Goal: Task Accomplishment & Management: Manage account settings

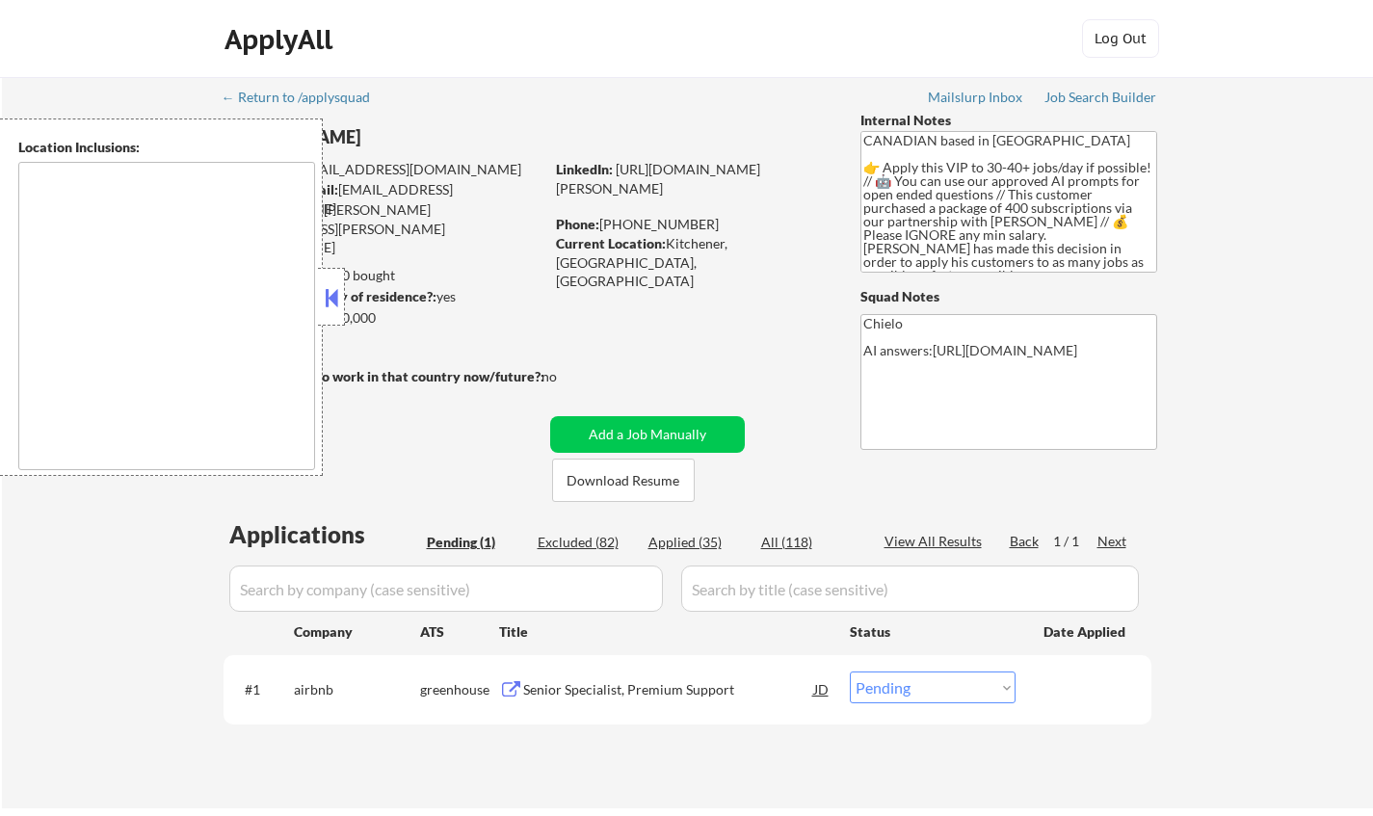
click at [331, 282] on div at bounding box center [331, 297] width 27 height 58
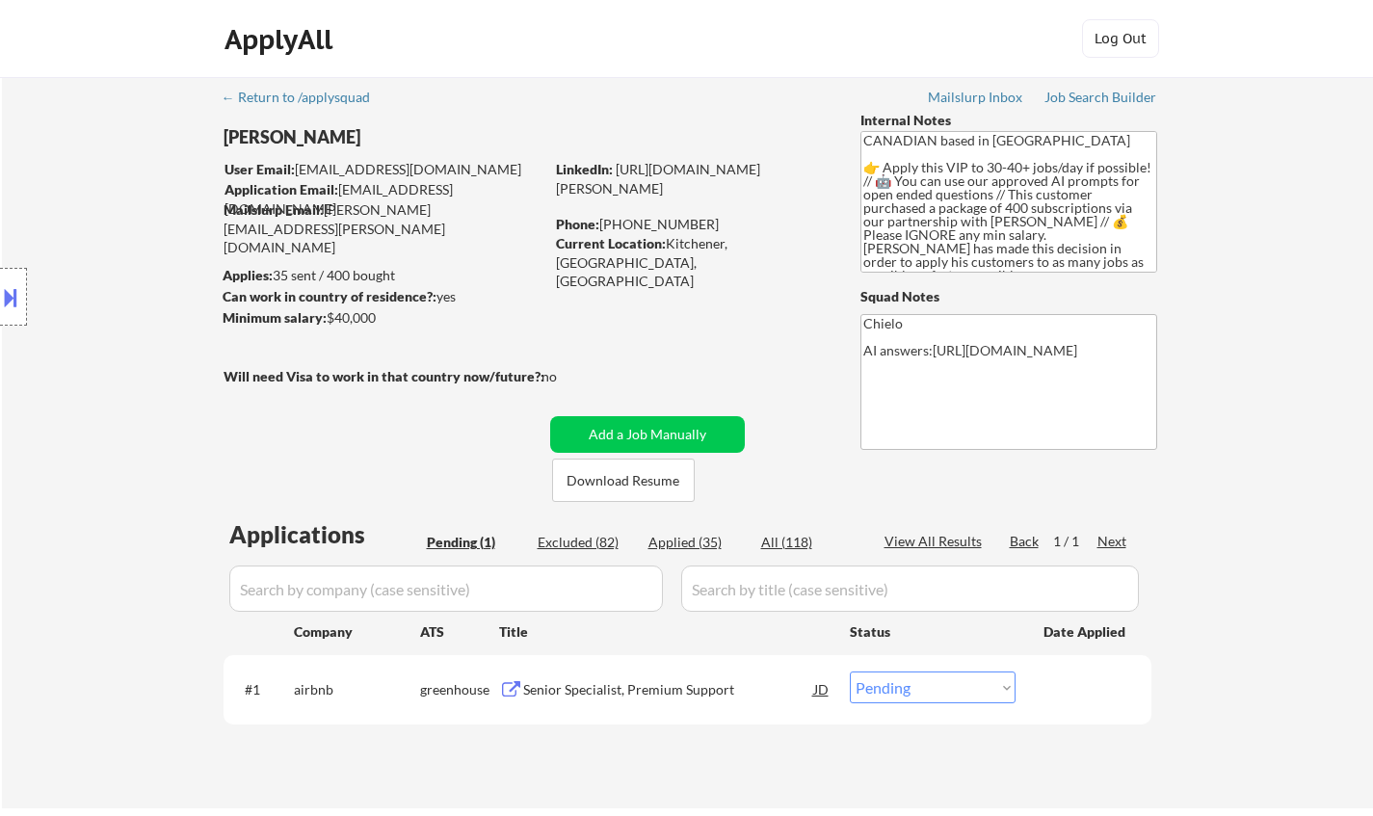
click at [579, 532] on div "Applications Pending (1) Excluded (82) Applied (35) All (118) View All Results …" at bounding box center [688, 645] width 928 height 253
click at [574, 541] on div "Excluded (82)" at bounding box center [586, 542] width 96 height 19
select select ""excluded__expired_""
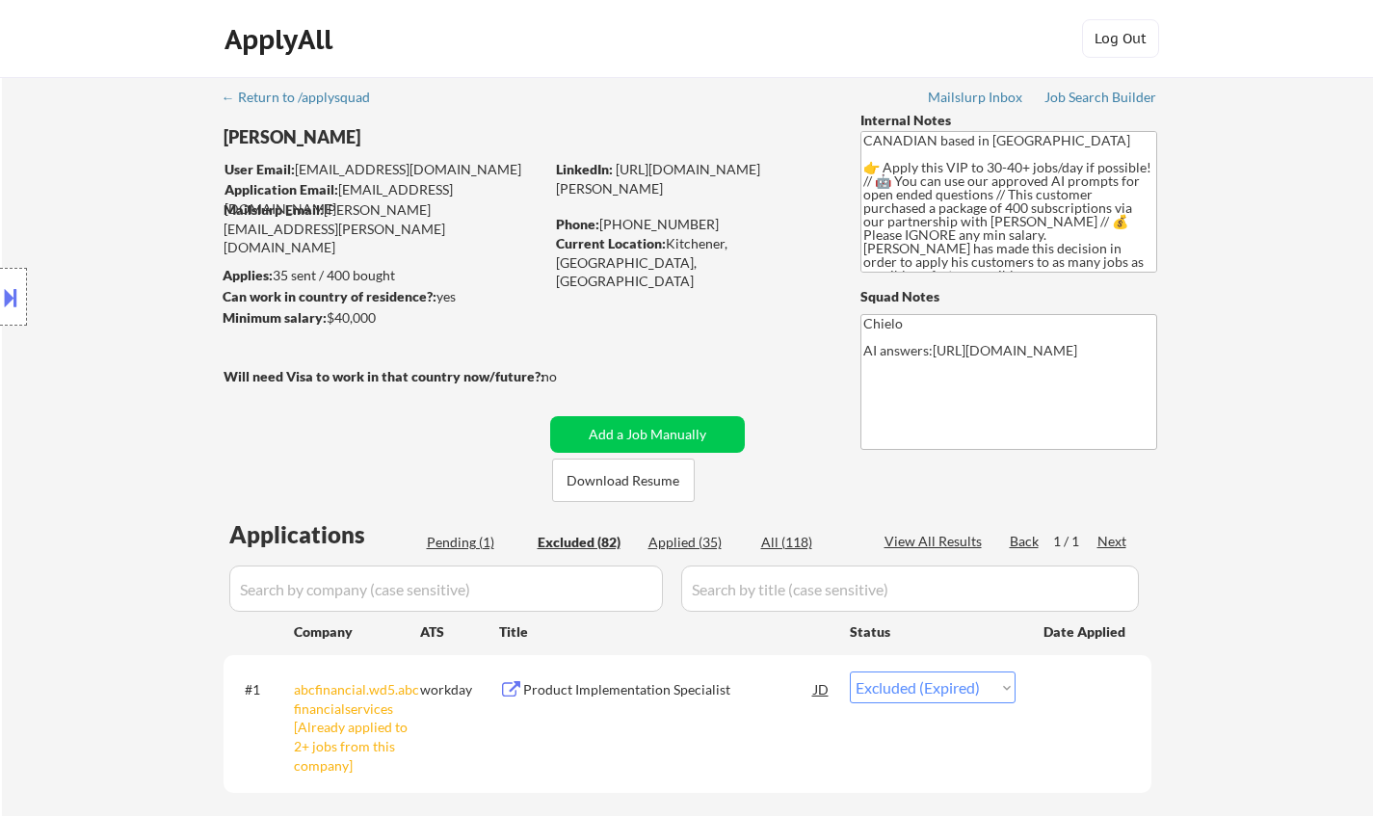
select select ""excluded__bad_match_""
select select ""excluded__location_""
select select ""excluded__expired_""
select select ""excluded__location_""
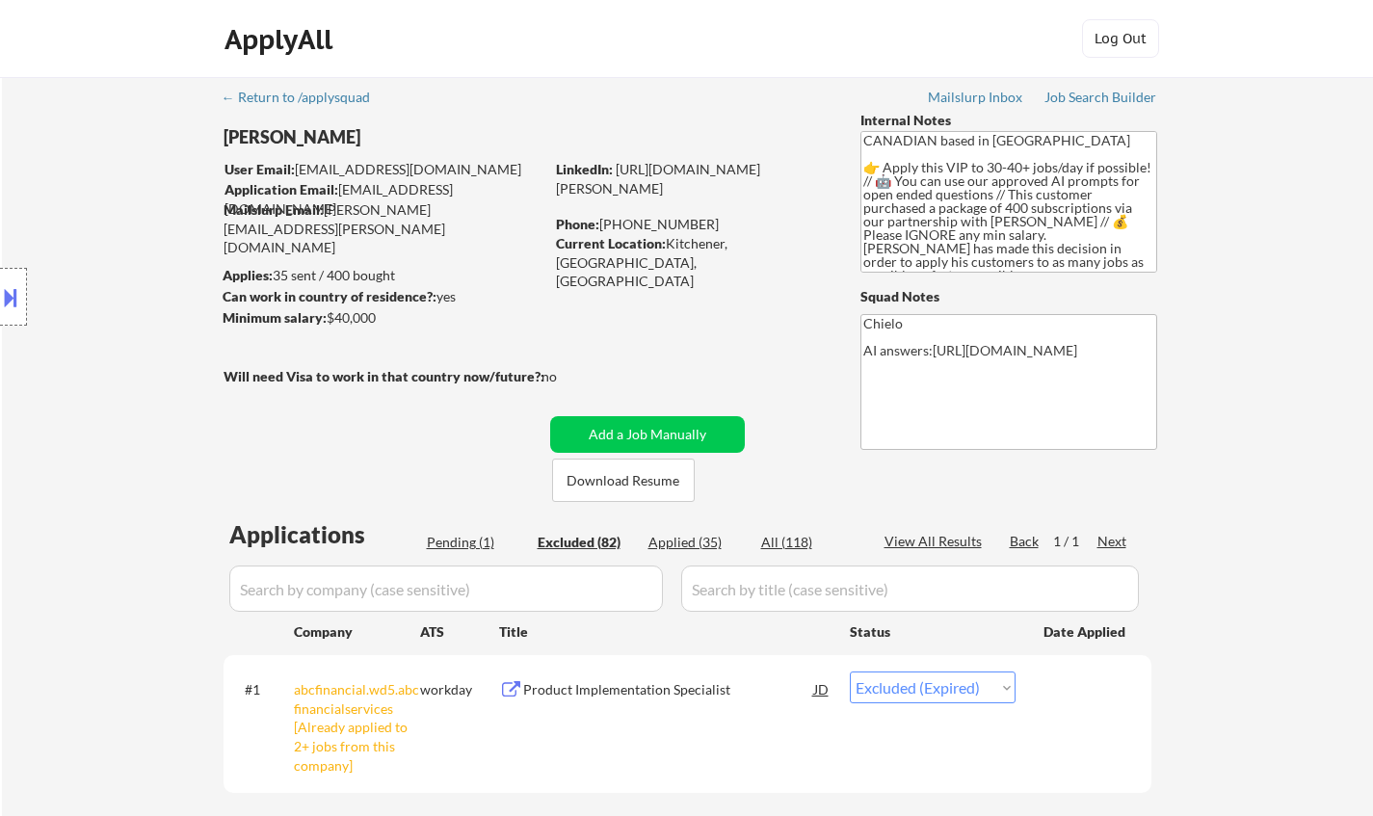
select select ""excluded__location_""
select select ""excluded""
select select ""excluded__location_""
select select ""excluded__bad_match_""
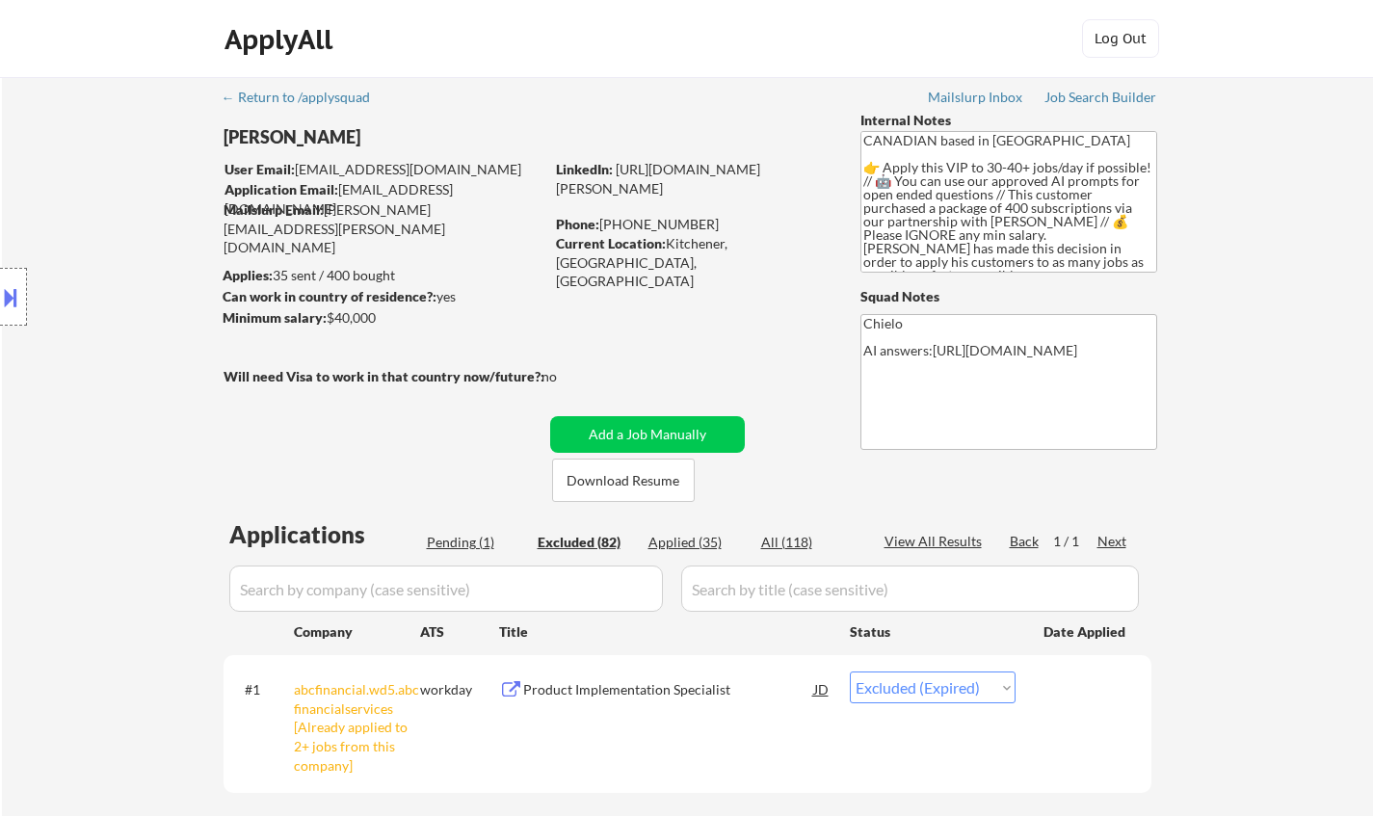
select select ""excluded__location_""
select select ""excluded__bad_match_""
select select ""excluded__location_""
select select ""excluded__expired_""
select select ""excluded__bad_match_""
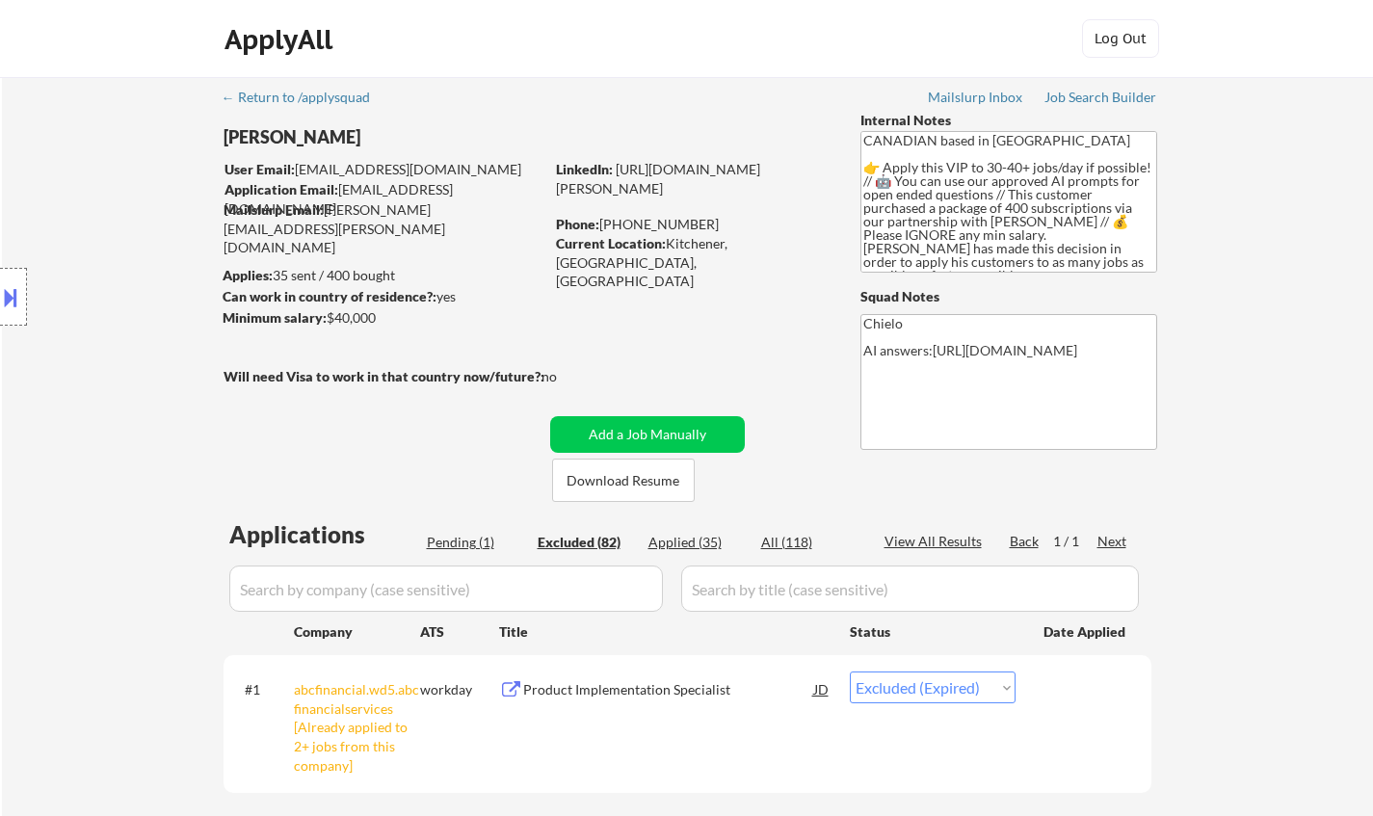
select select ""excluded""
select select ""excluded__bad_match_""
select select ""excluded__expired_""
select select ""excluded__bad_match_""
select select ""excluded__other_""
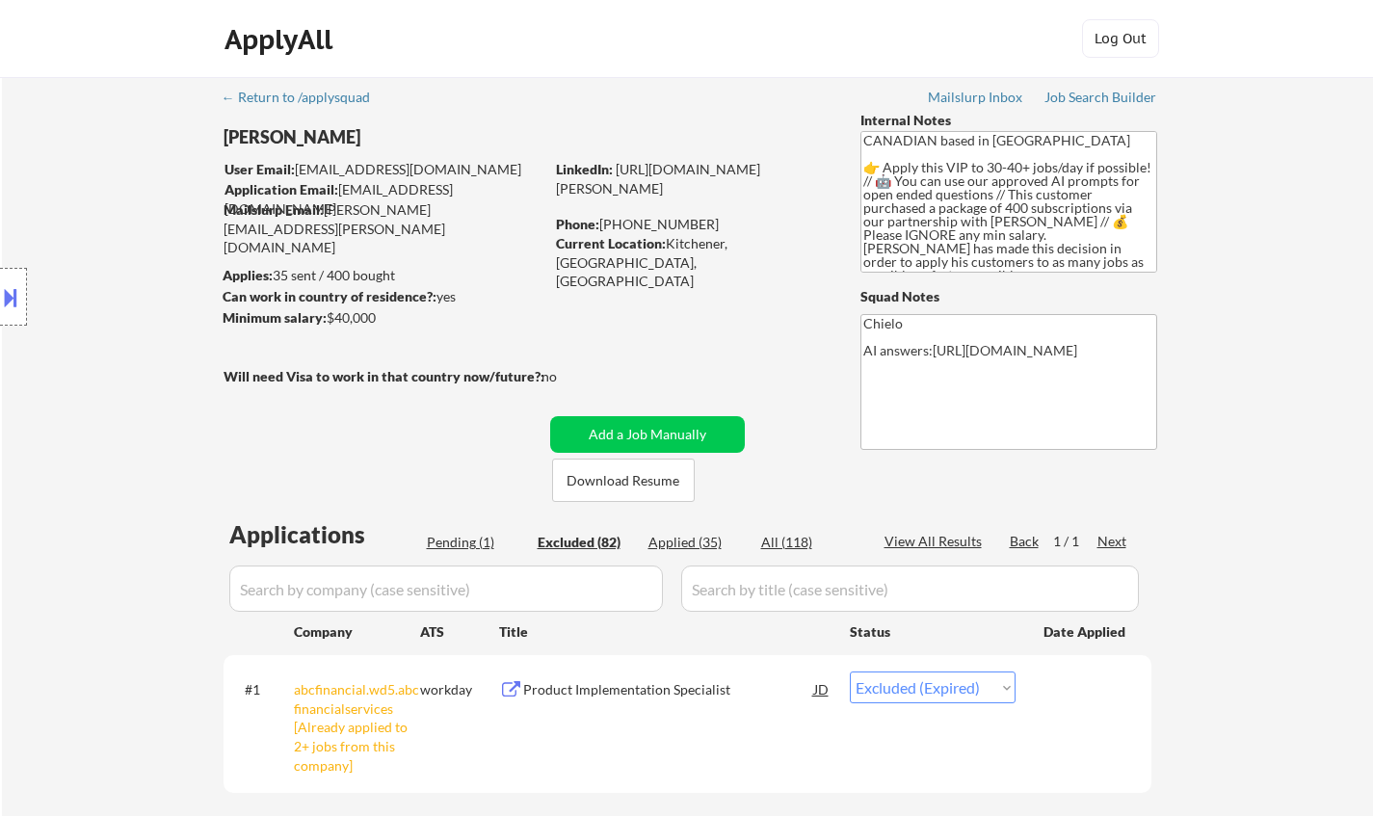
select select ""excluded__expired_""
select select ""excluded__location_""
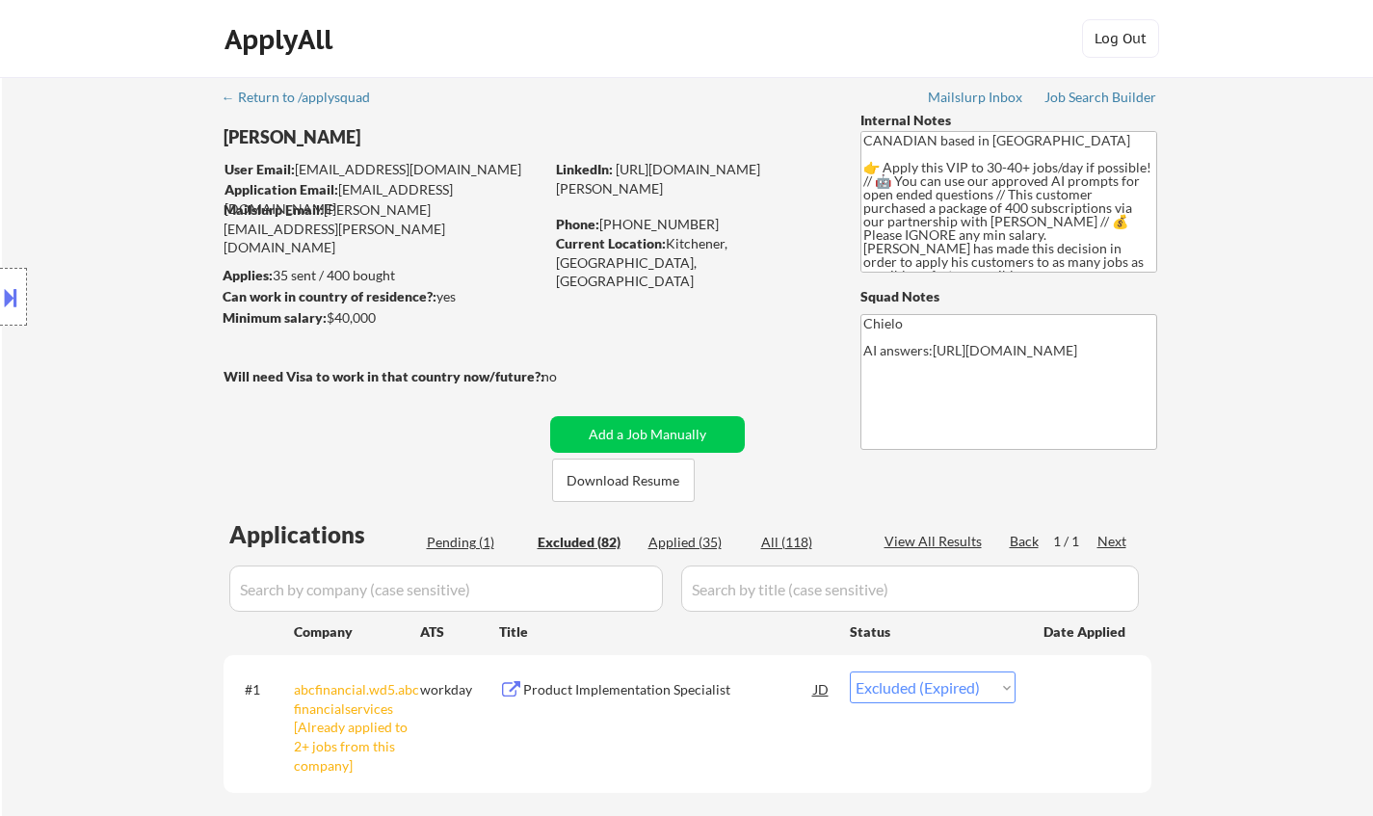
select select ""excluded__bad_match_""
select select ""excluded__expired_""
select select ""excluded__other_""
select select ""excluded__bad_match_""
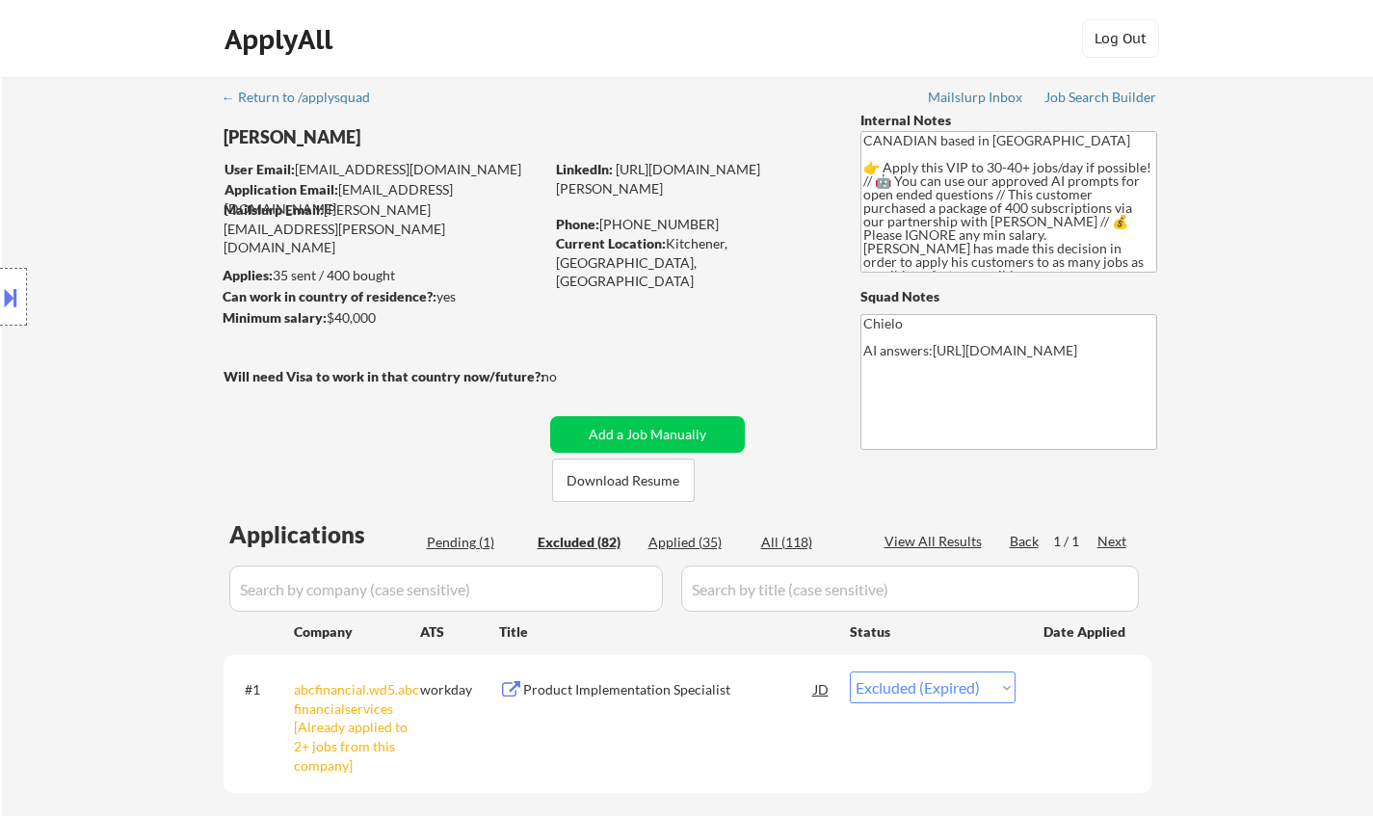
select select ""excluded""
select select ""excluded__location_""
select select ""excluded__other_""
select select ""excluded__bad_match_""
select select ""excluded__location_""
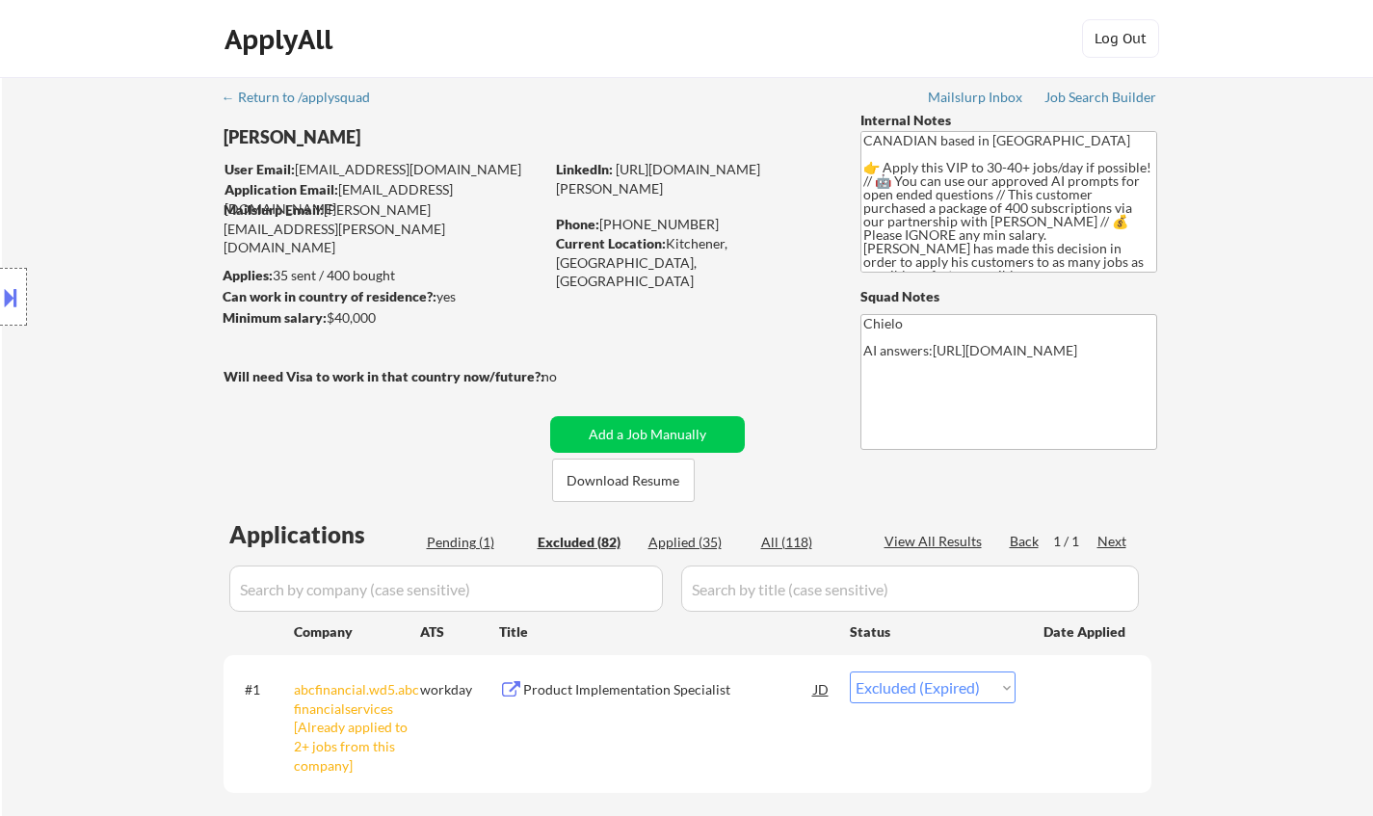
select select ""excluded__bad_match_""
select select ""excluded__expired_""
select select ""excluded__location_""
select select ""excluded__bad_match_""
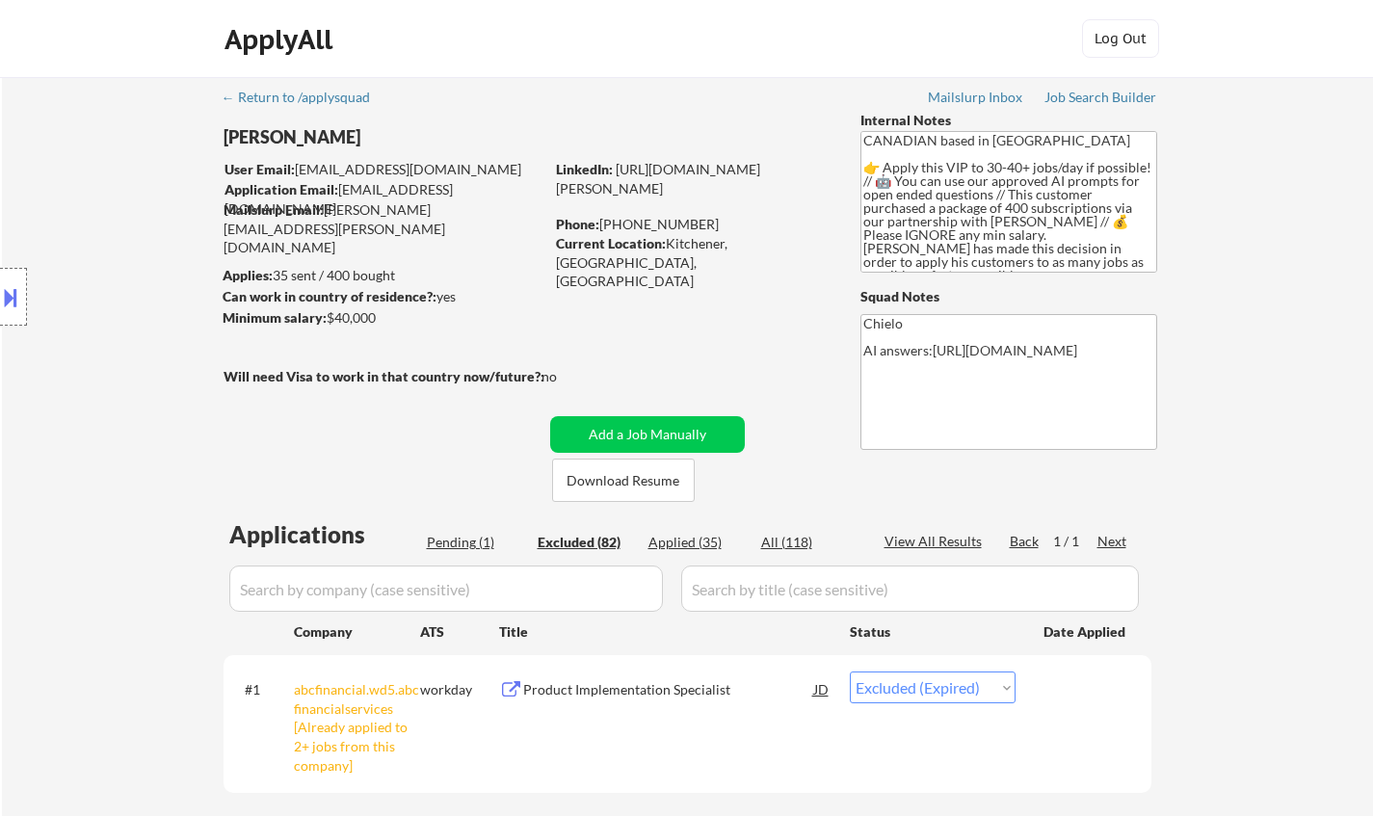
select select ""excluded__bad_match_""
select select ""excluded""
select select ""excluded__location_""
select select ""excluded__other_""
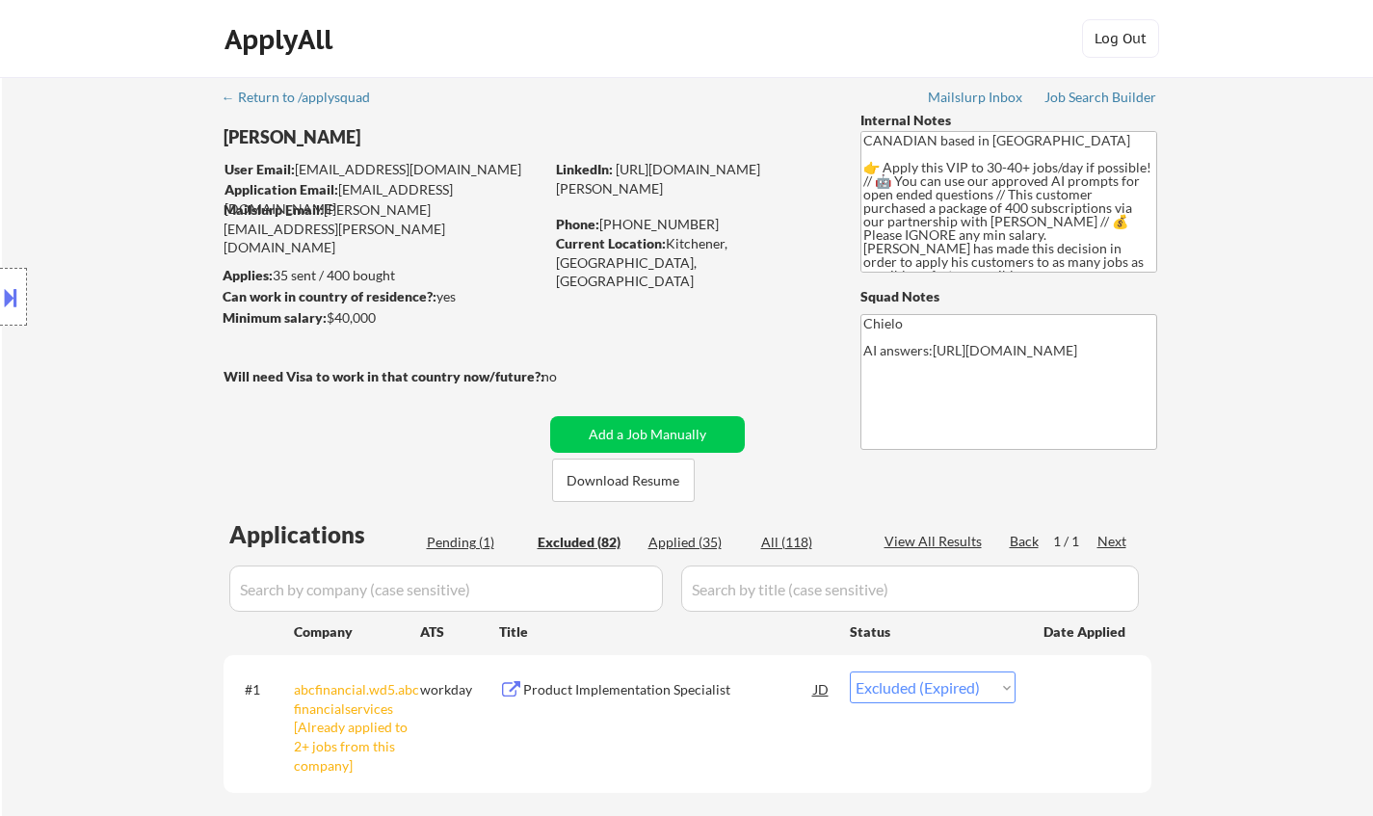
select select ""excluded__expired_""
select select ""excluded__other_""
select select ""excluded__bad_match_""
select select ""excluded__location_""
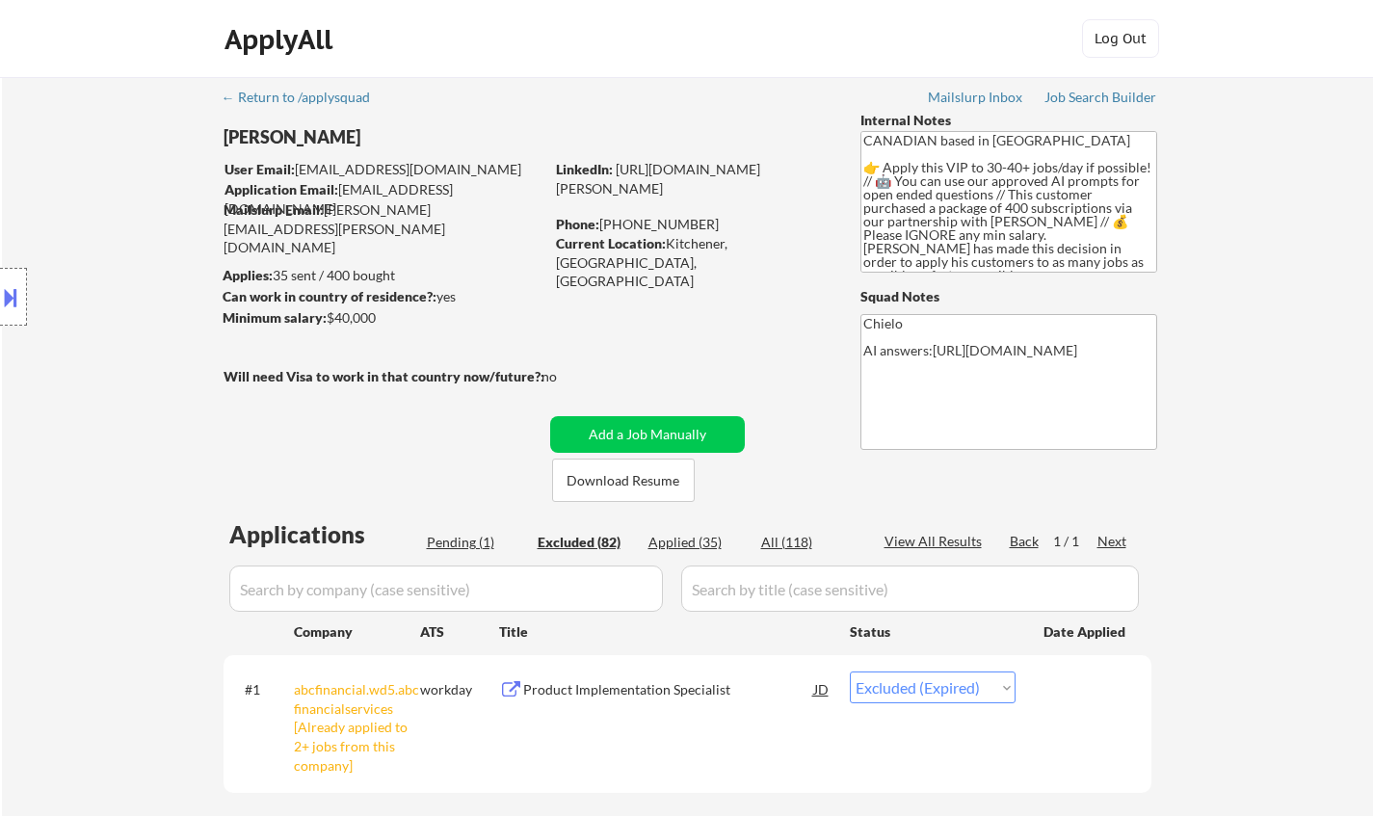
select select ""excluded__expired_""
select select ""excluded__location_""
select select ""excluded__bad_match_""
select select ""excluded__location_""
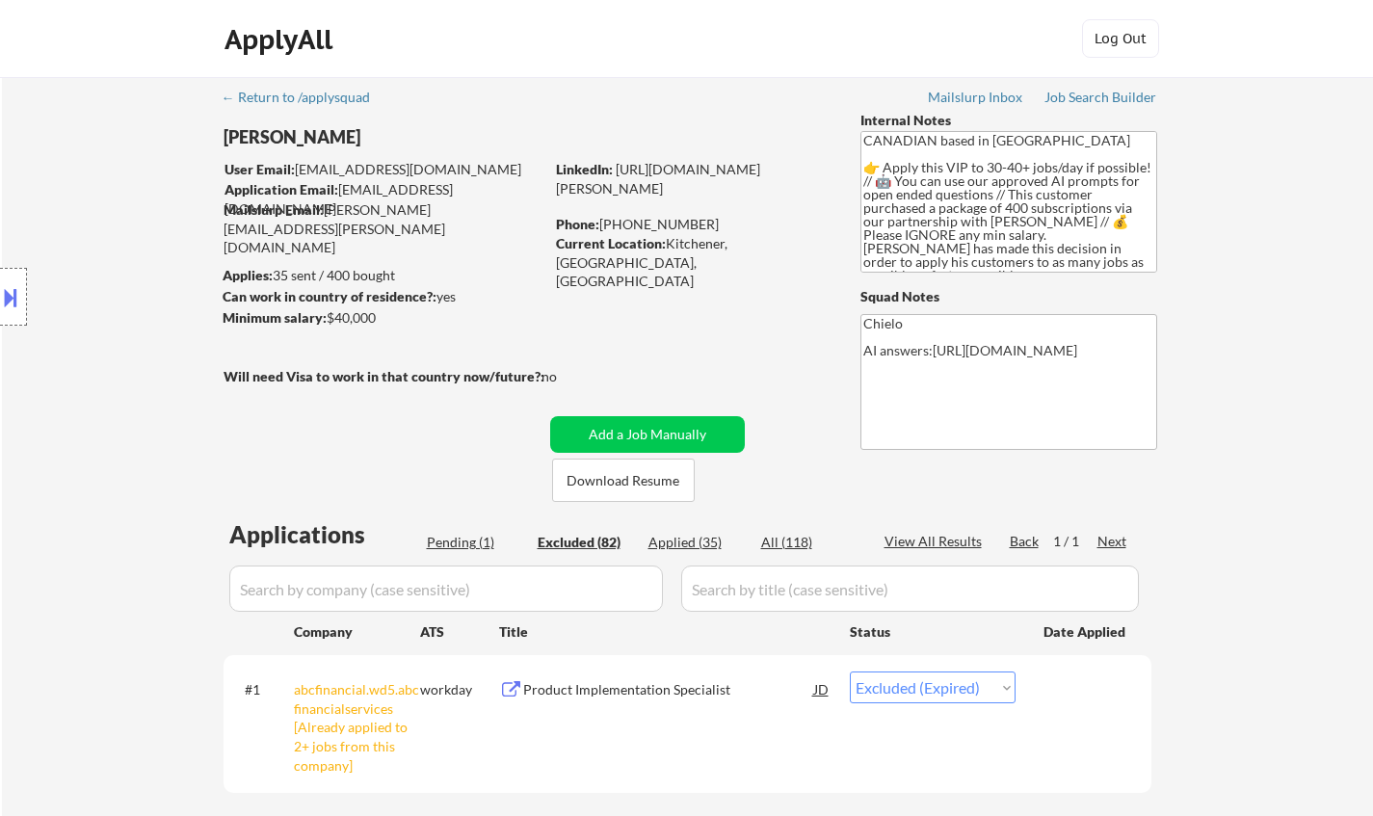
select select ""excluded__bad_match_""
select select ""excluded__expired_""
select select ""excluded__bad_match_""
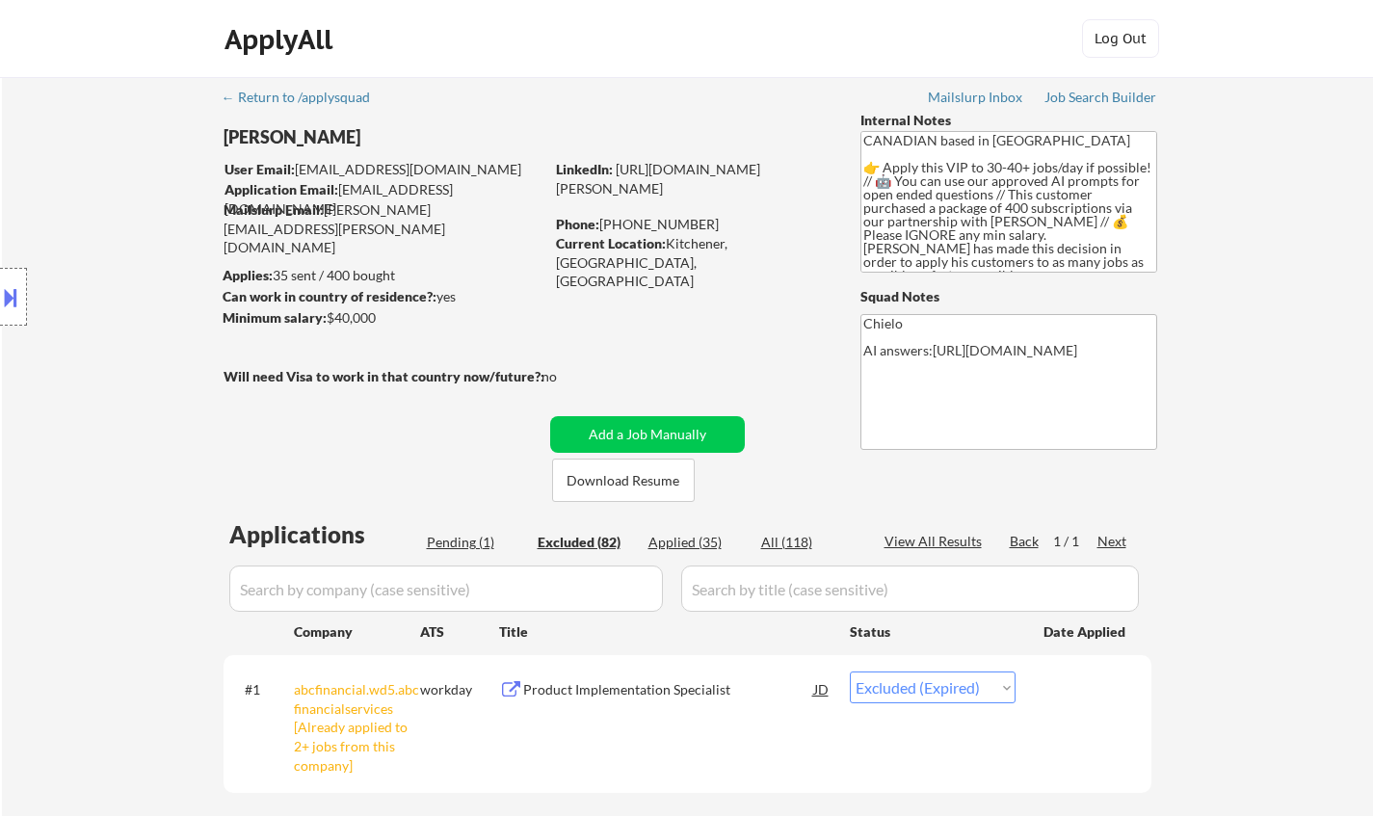
select select ""excluded__expired_""
select select ""excluded__other_""
select select ""excluded__bad_match_""
select select ""excluded""
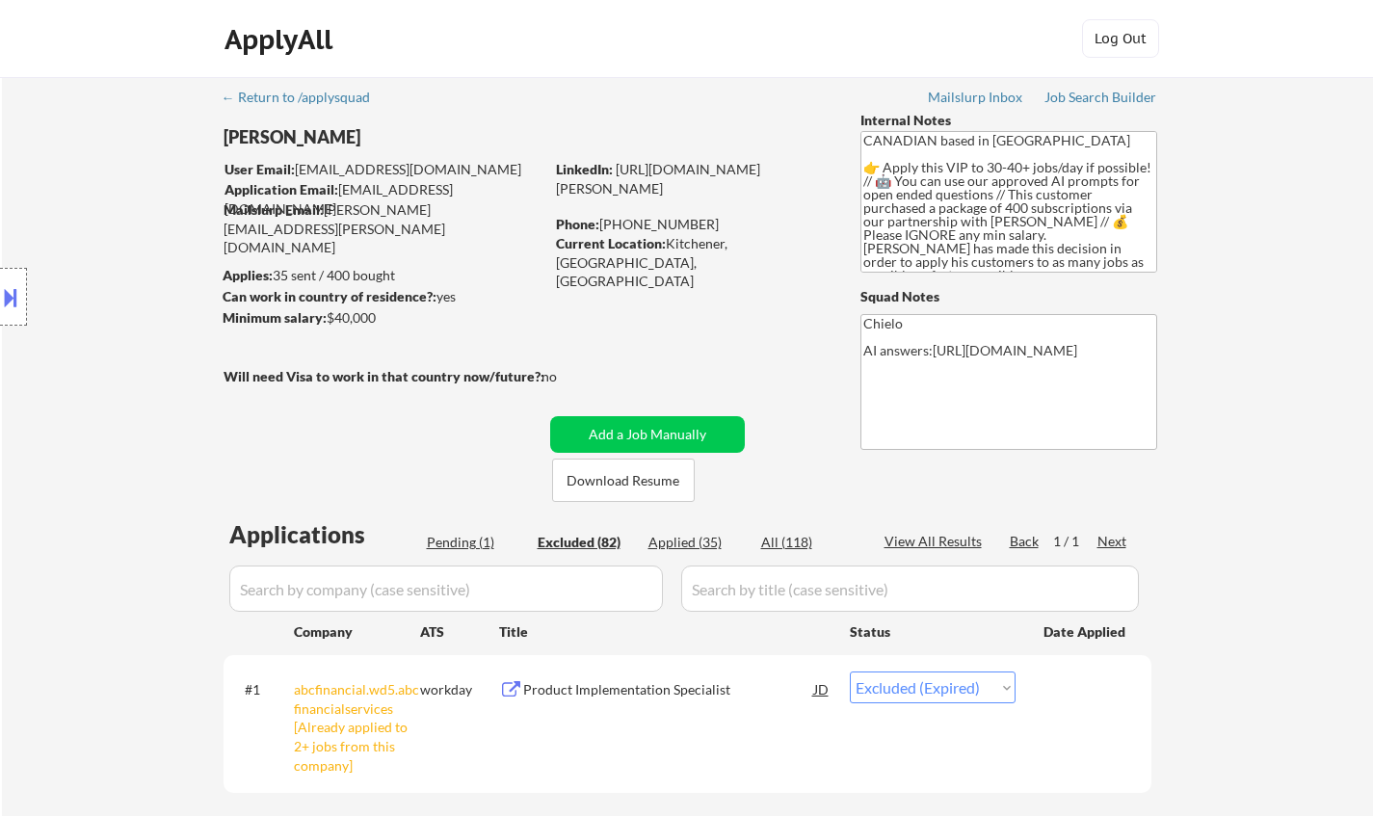
select select ""excluded__location_""
select select ""excluded__bad_match_""
select select ""excluded__expired_""
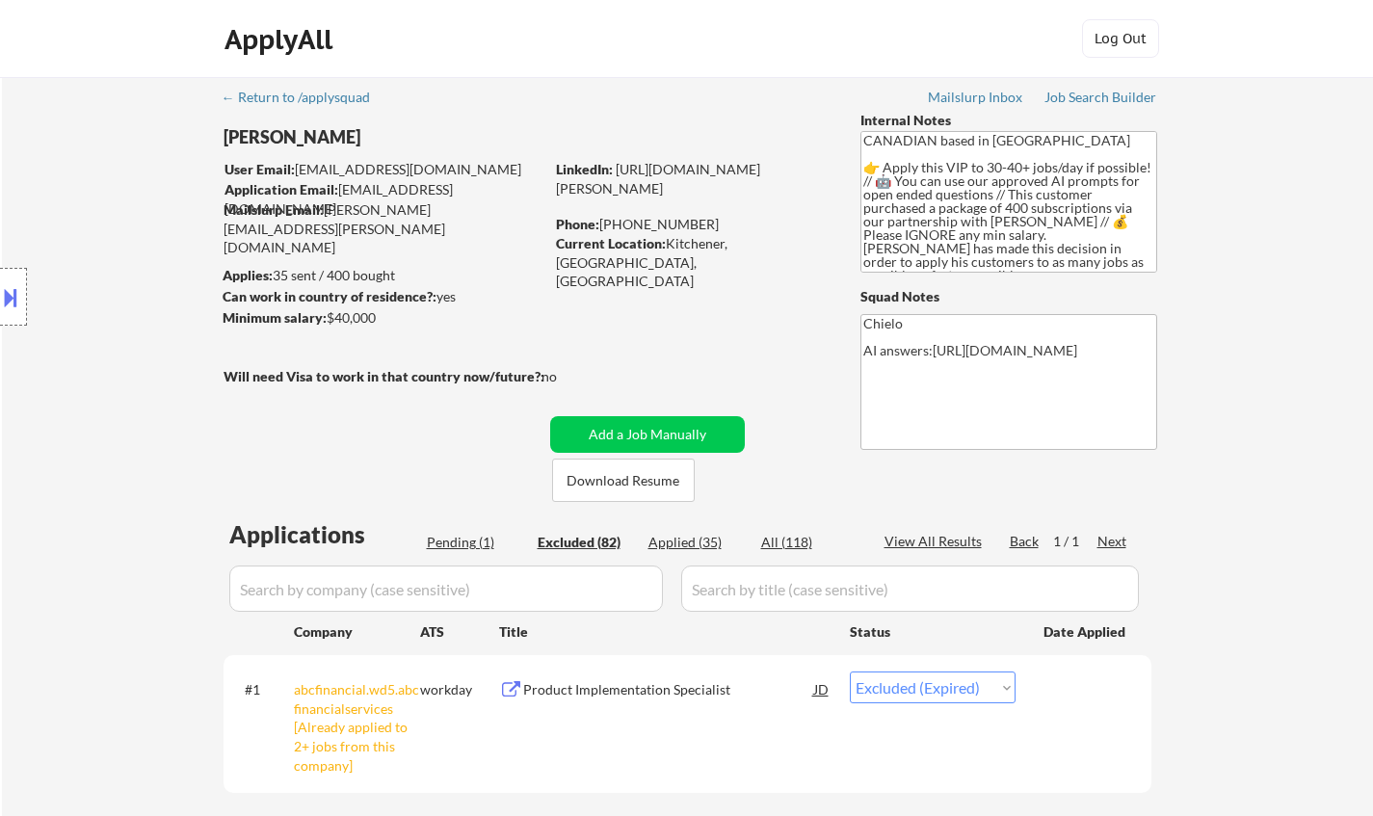
select select ""excluded__expired_""
select select ""excluded__location_""
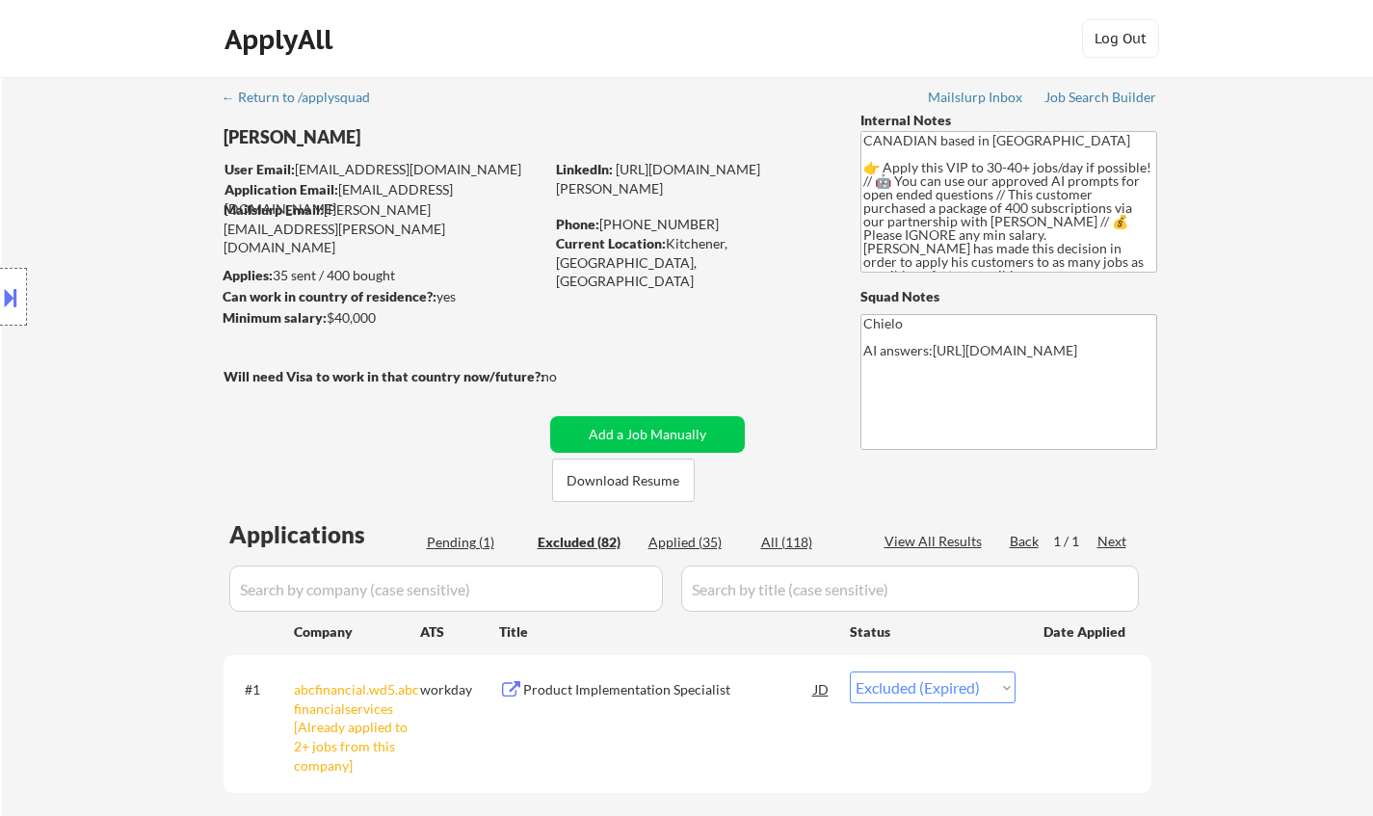
select select ""excluded__bad_match_""
select select ""excluded__location_""
select select ""excluded__other_""
select select ""excluded__expired_""
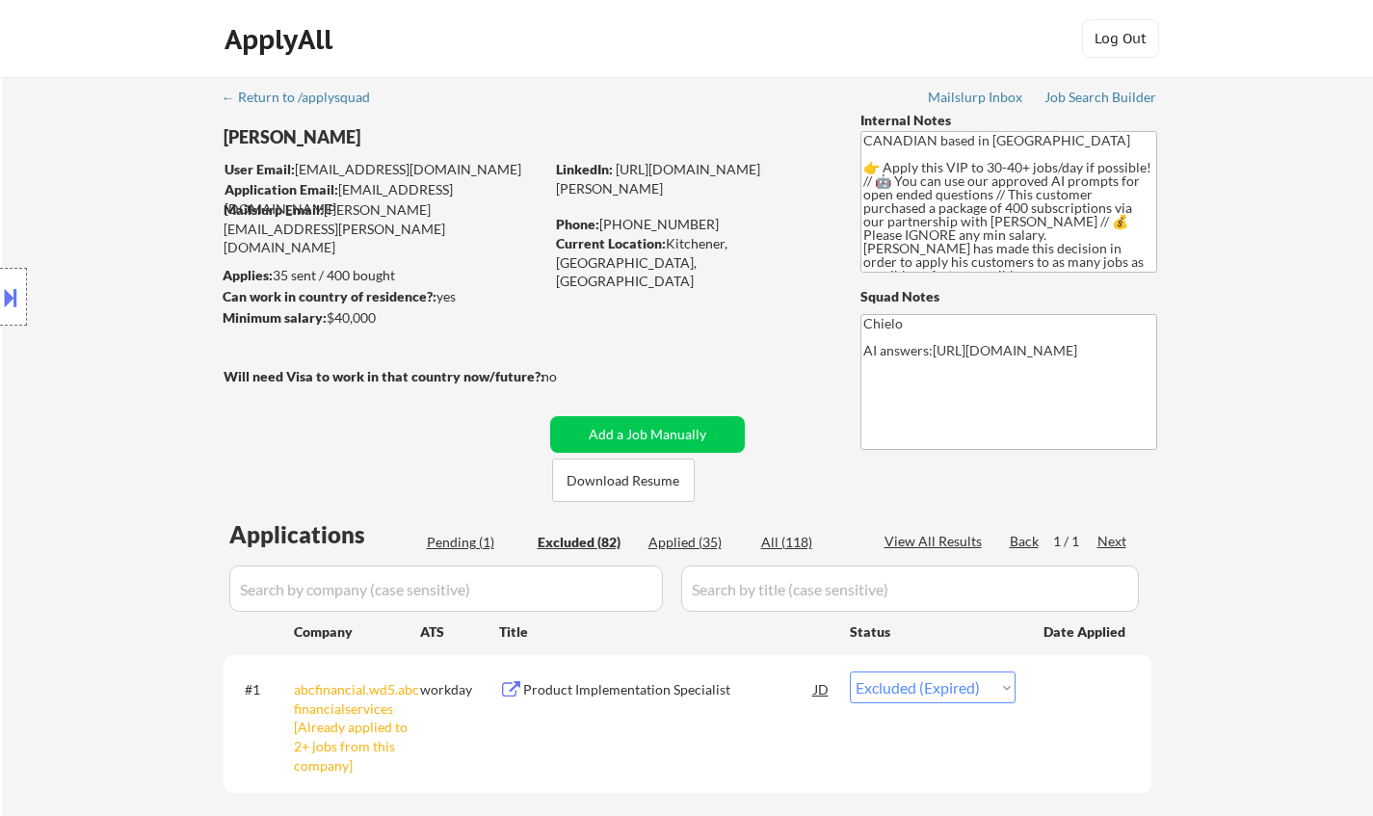
select select ""excluded__expired_""
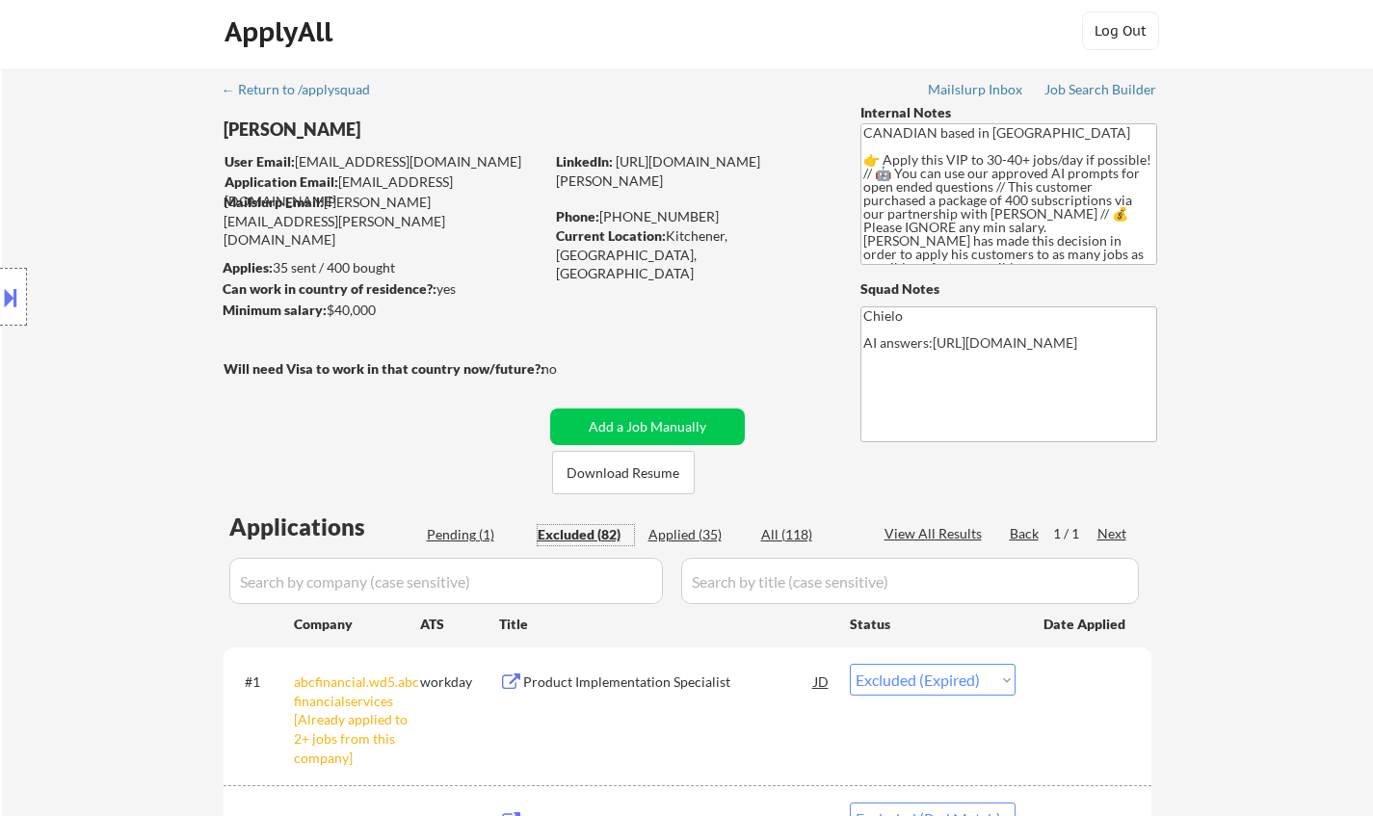
scroll to position [482, 0]
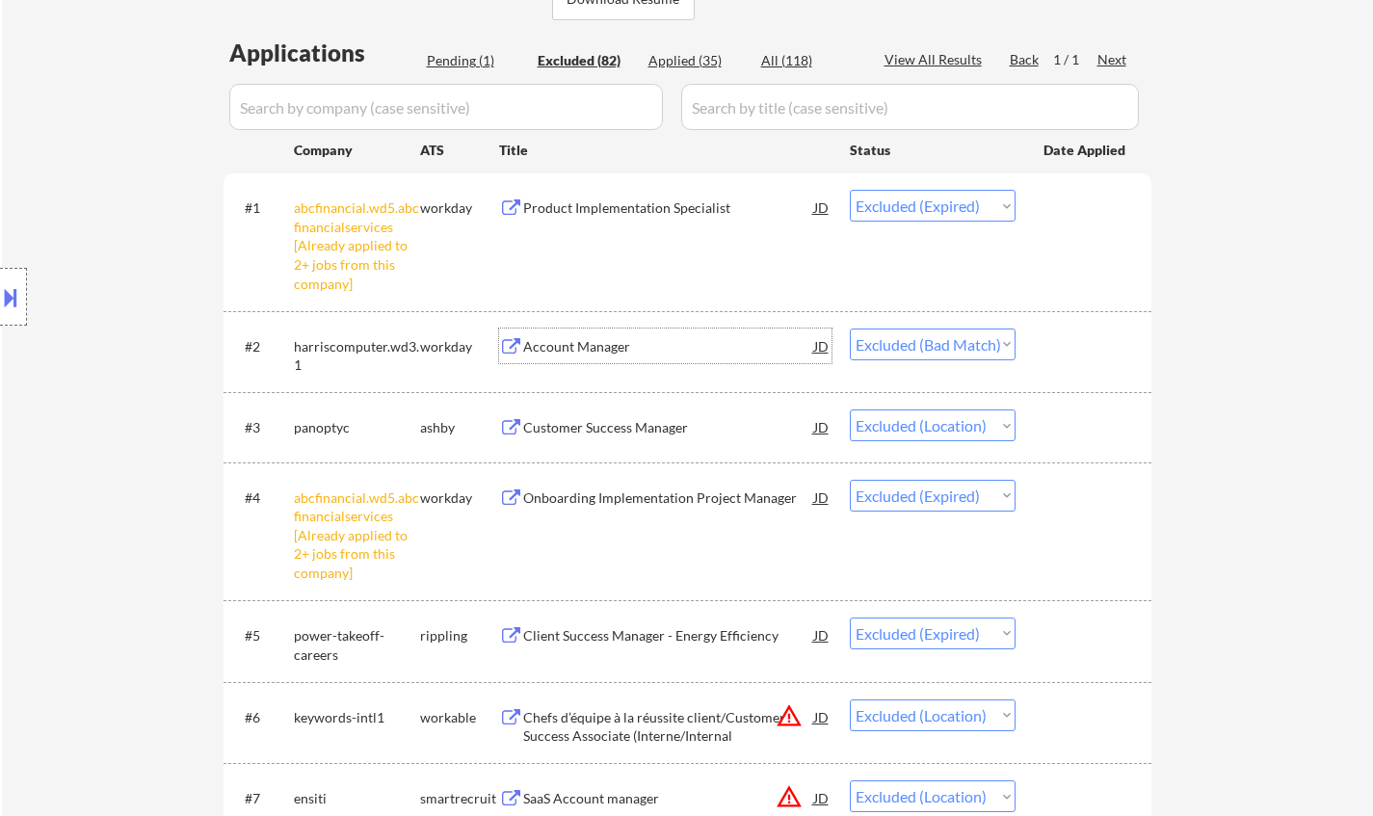
click at [574, 348] on div "Account Manager" at bounding box center [668, 346] width 291 height 19
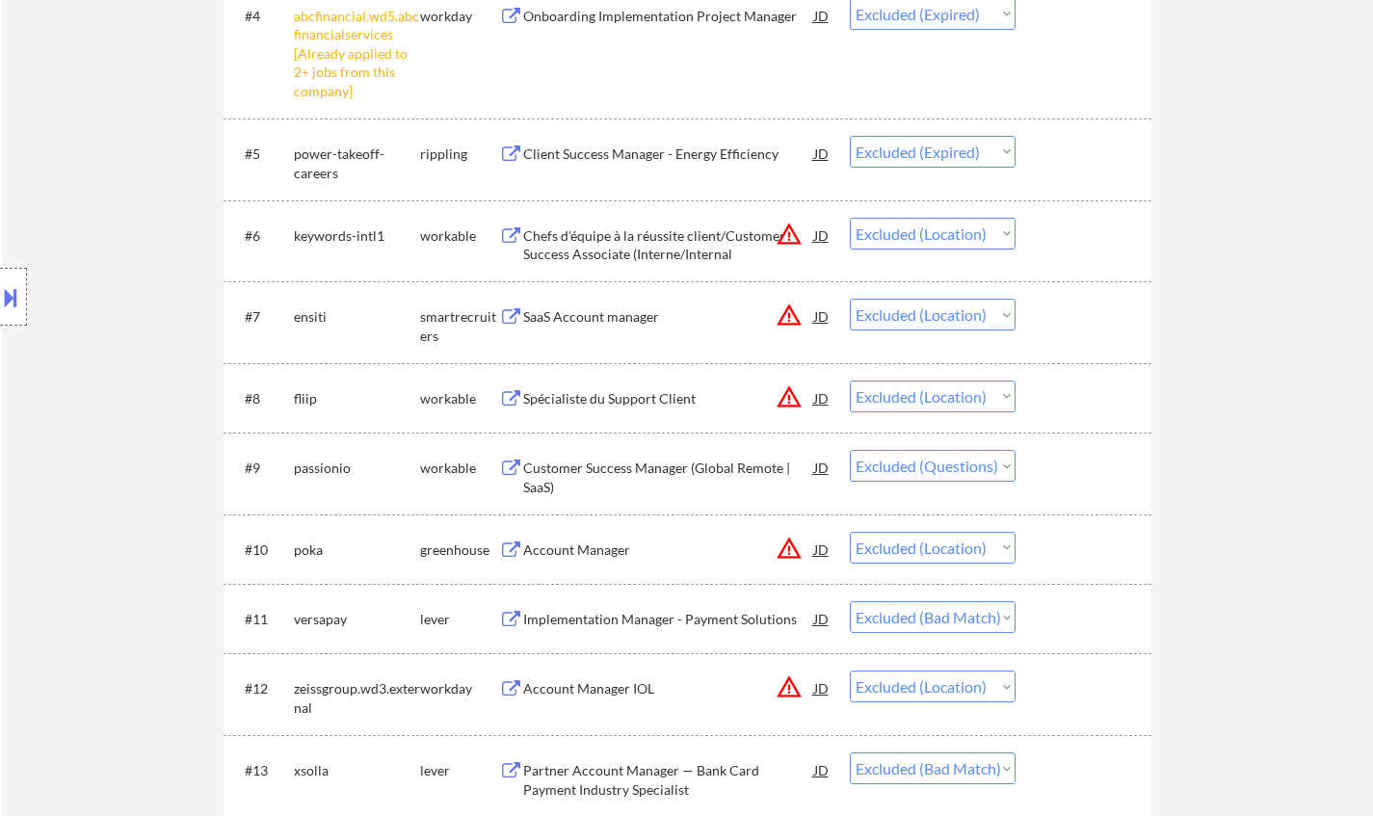
scroll to position [1157, 0]
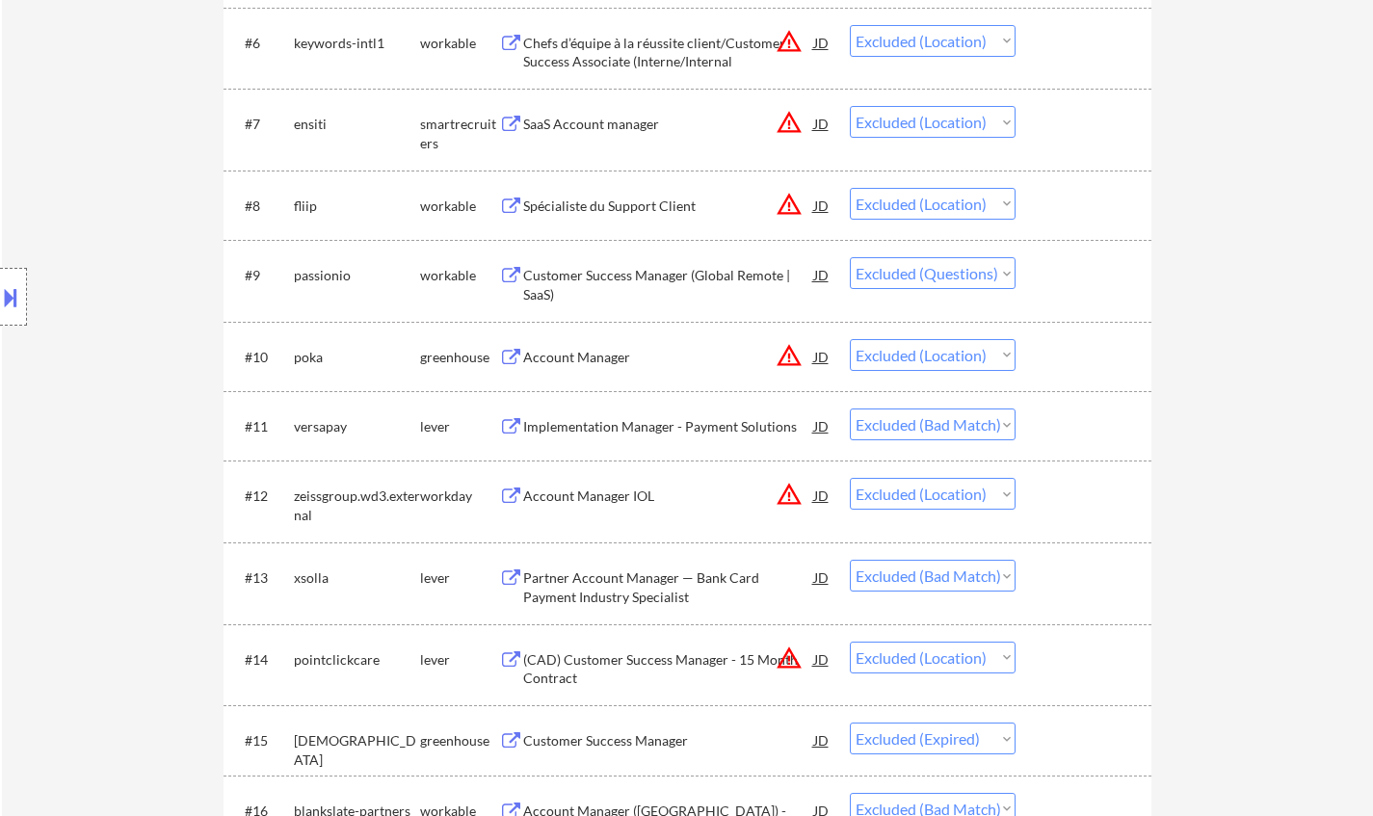
click at [634, 433] on div "Implementation Manager - Payment Solutions" at bounding box center [668, 426] width 291 height 19
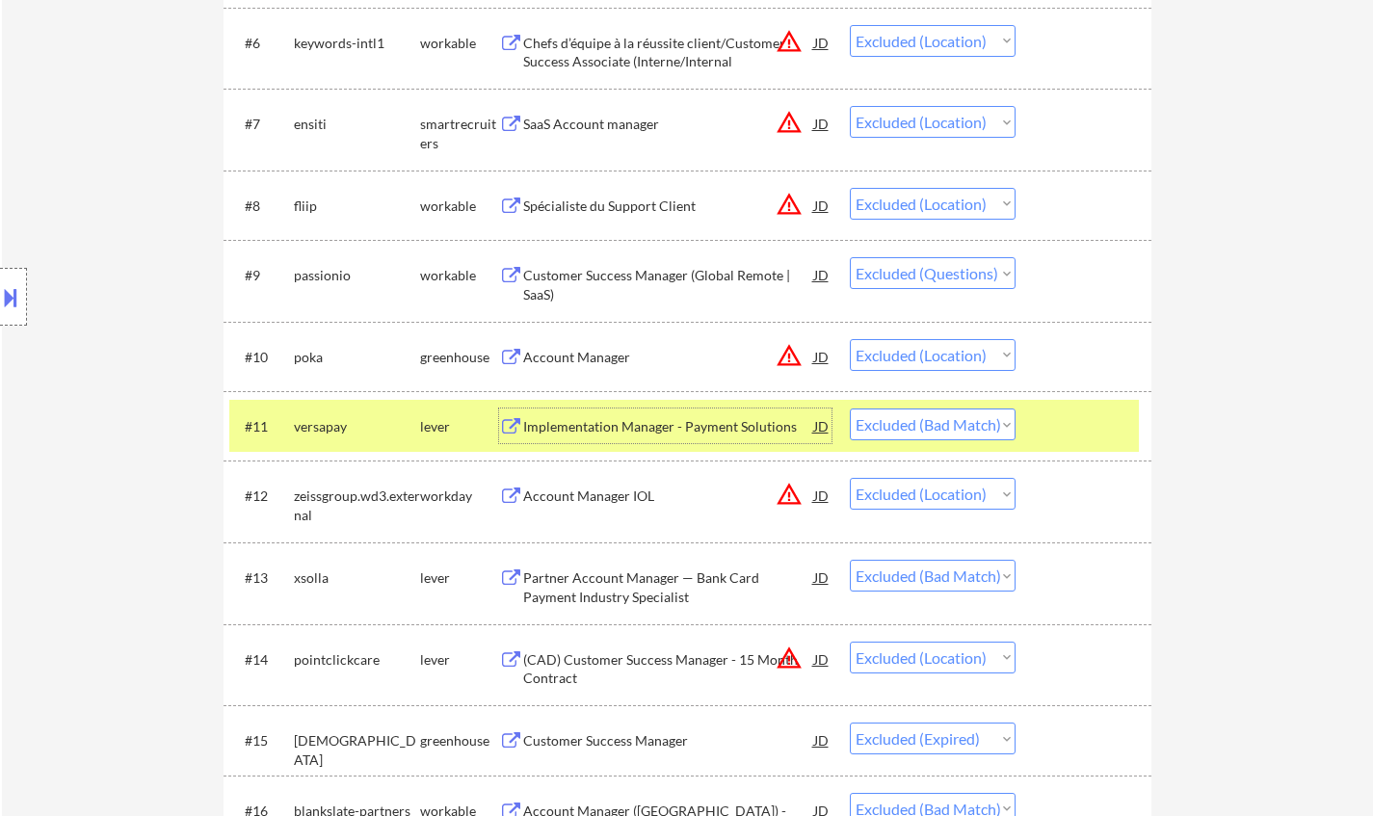
click at [931, 421] on select "Choose an option... Pending Applied Excluded (Questions) Excluded (Expired) Exc…" at bounding box center [933, 425] width 166 height 32
click at [850, 409] on select "Choose an option... Pending Applied Excluded (Questions) Excluded (Expired) Exc…" at bounding box center [933, 425] width 166 height 32
select select ""excluded__location_""
select select ""excluded__bad_match_""
select select ""excluded__location_""
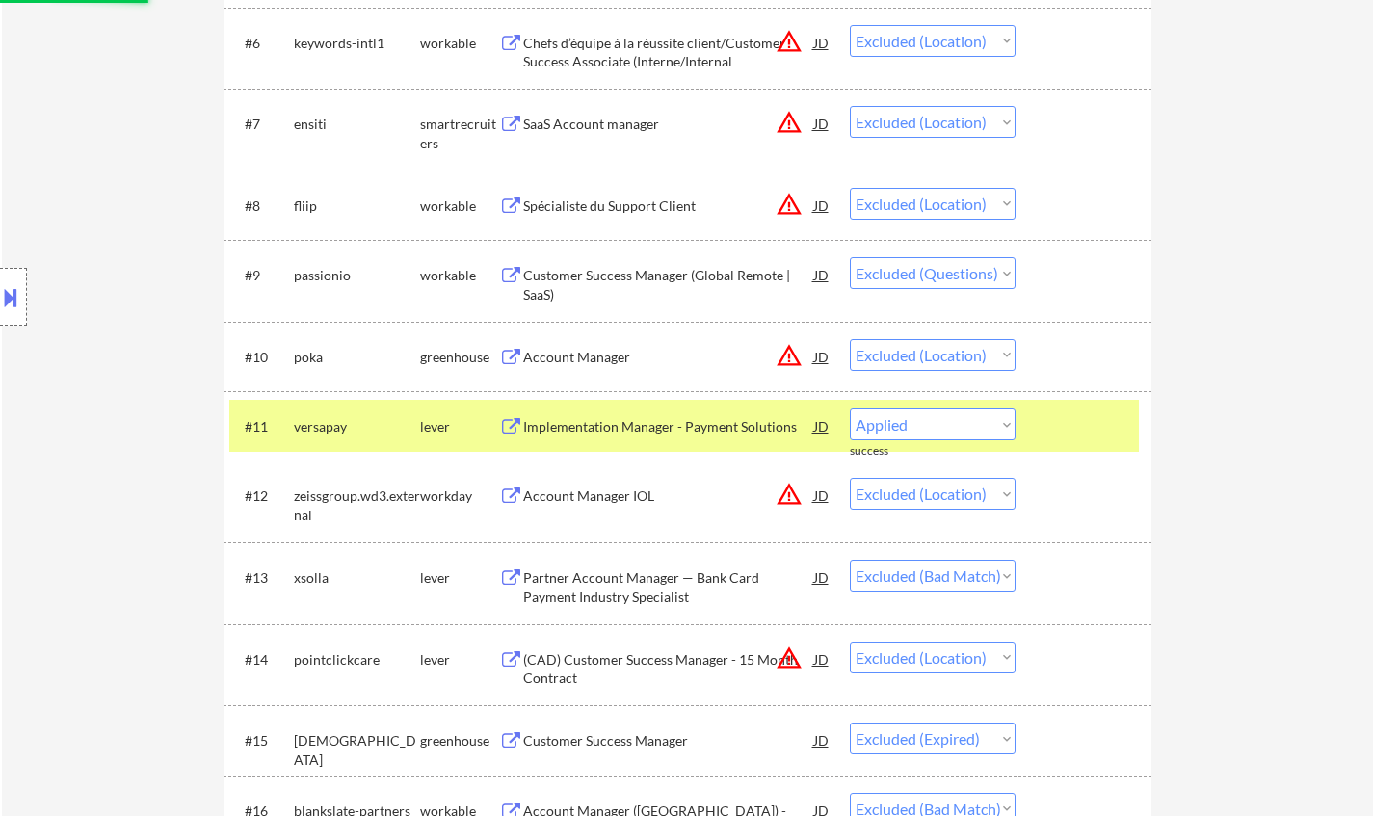
select select ""excluded__expired_""
select select ""excluded__bad_match_""
select select ""excluded""
select select ""excluded__bad_match_""
select select ""excluded__expired_""
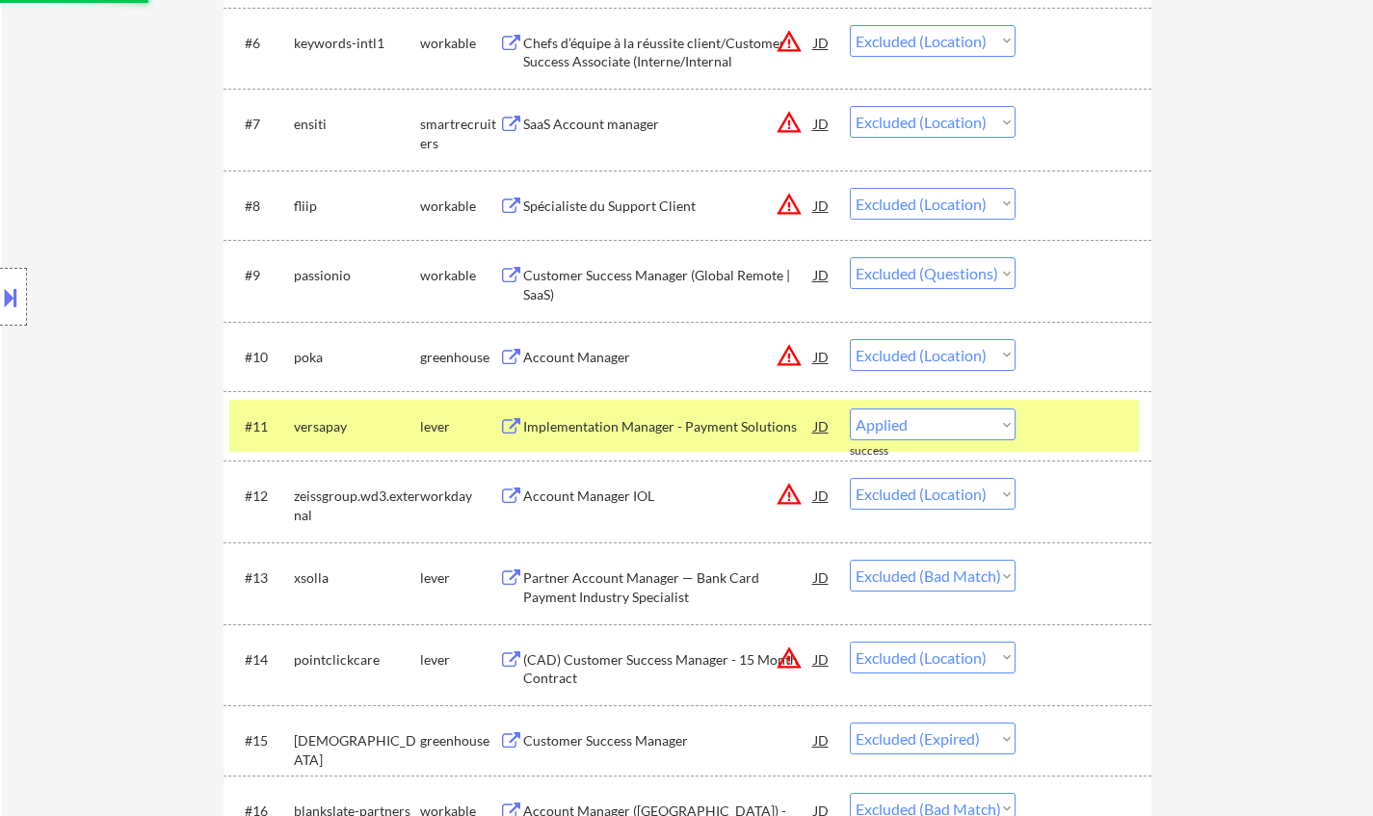
select select ""excluded__bad_match_""
select select ""excluded__other_""
select select ""excluded__expired_""
select select ""excluded__location_""
select select ""excluded__bad_match_""
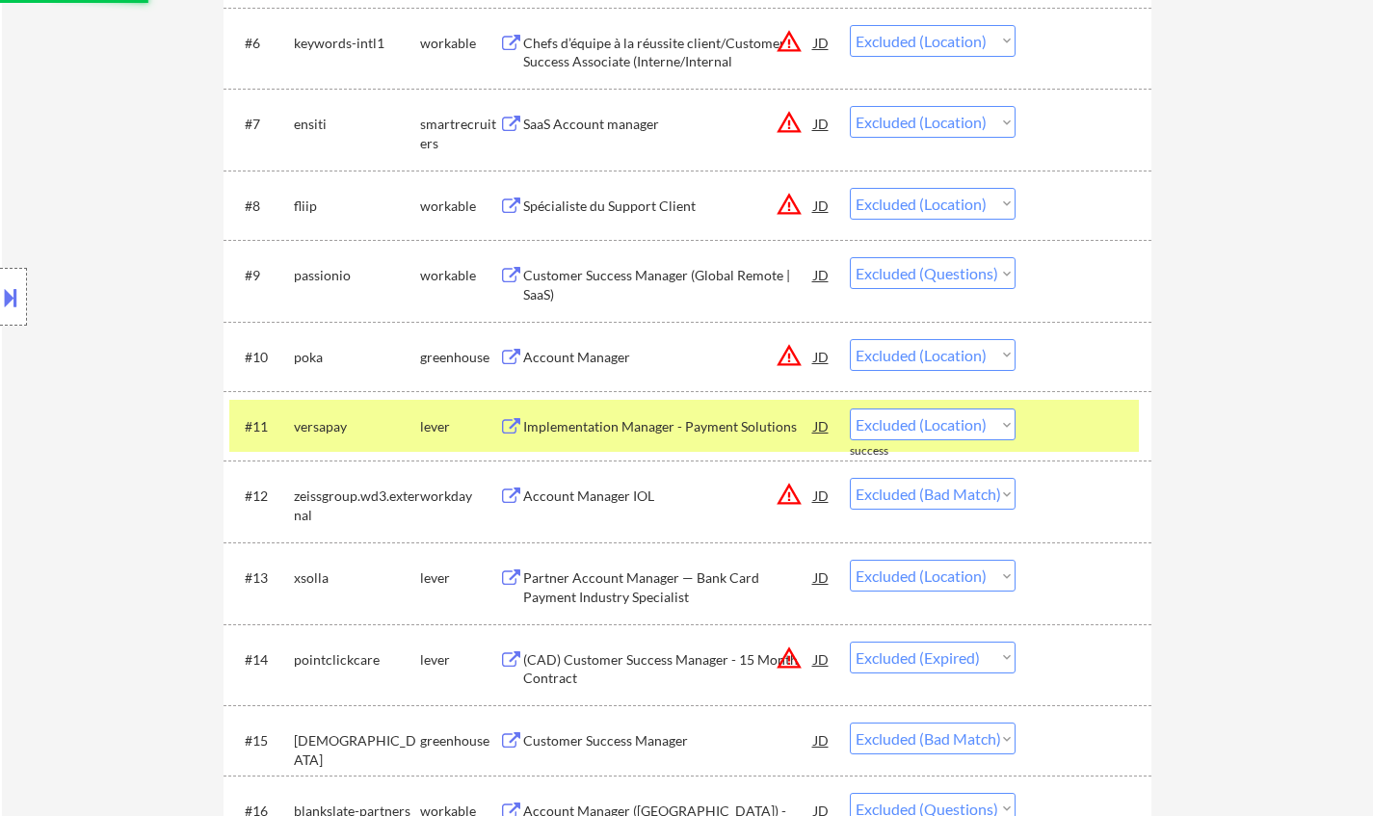
select select ""excluded__expired_""
select select ""excluded__other_""
select select ""excluded__bad_match_""
select select ""excluded""
select select ""excluded__location_""
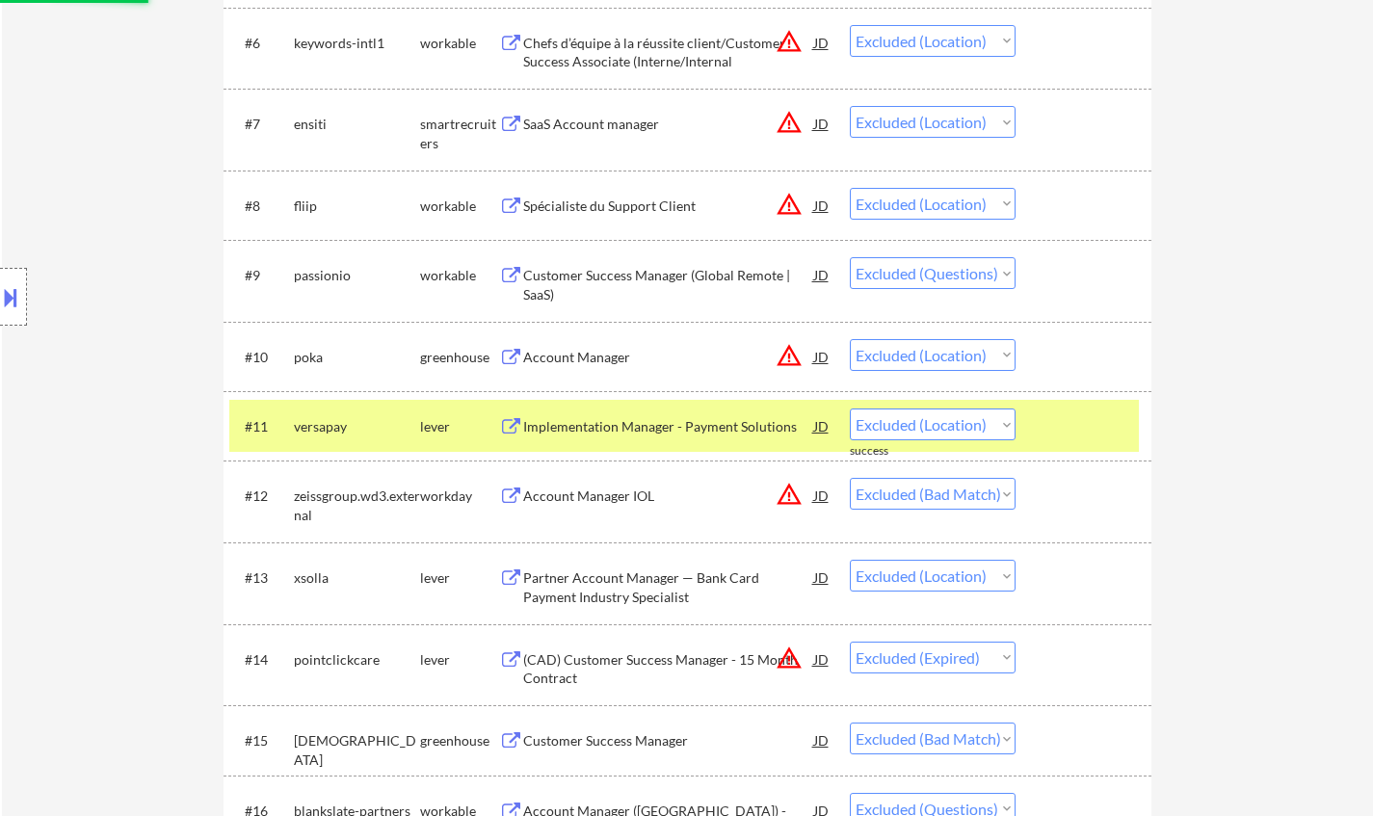
select select ""excluded__other_""
select select ""excluded__bad_match_""
select select ""excluded__location_""
select select ""excluded__bad_match_""
select select ""excluded__expired_""
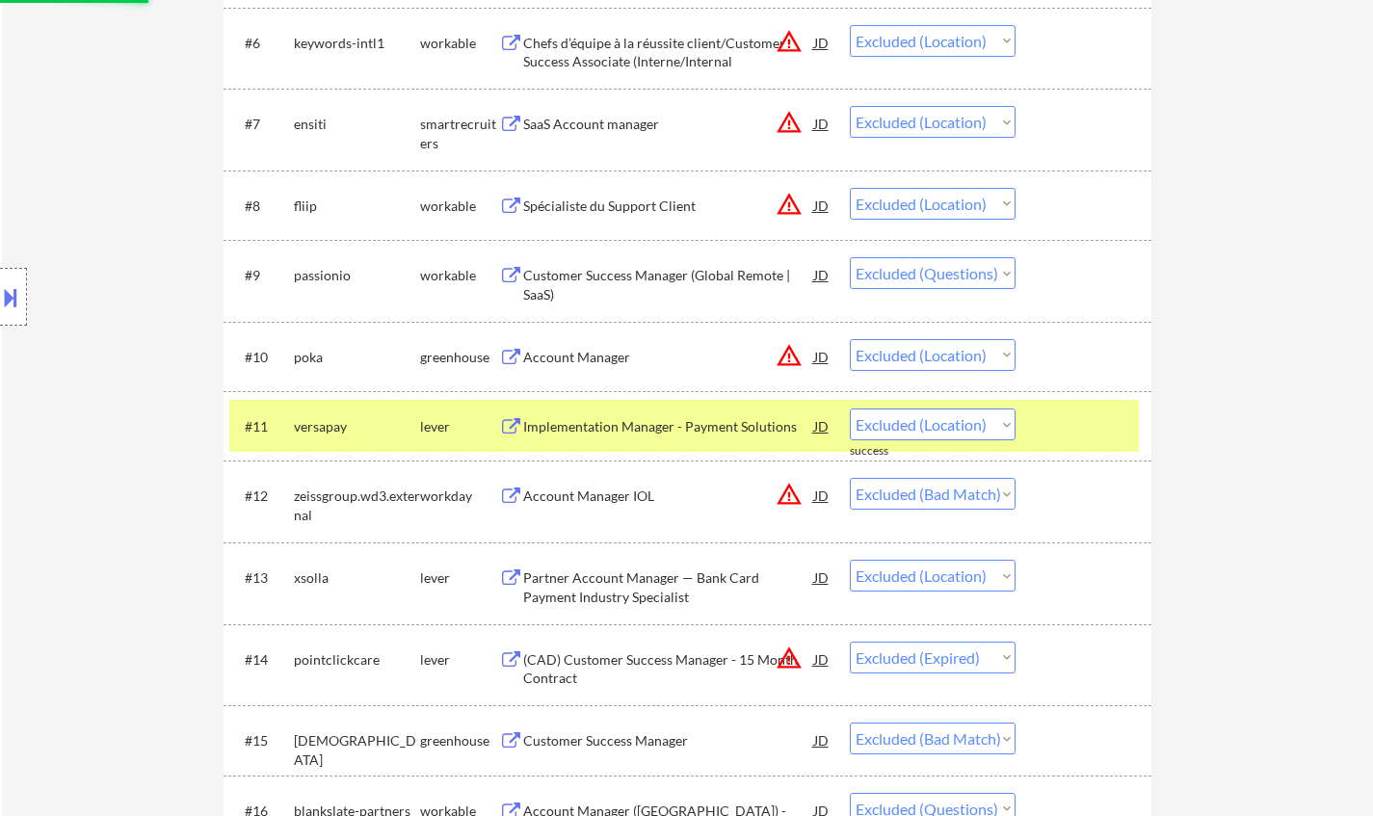
select select ""excluded__location_""
select select ""excluded__bad_match_""
select select ""excluded""
select select ""excluded__location_""
select select ""excluded__other_""
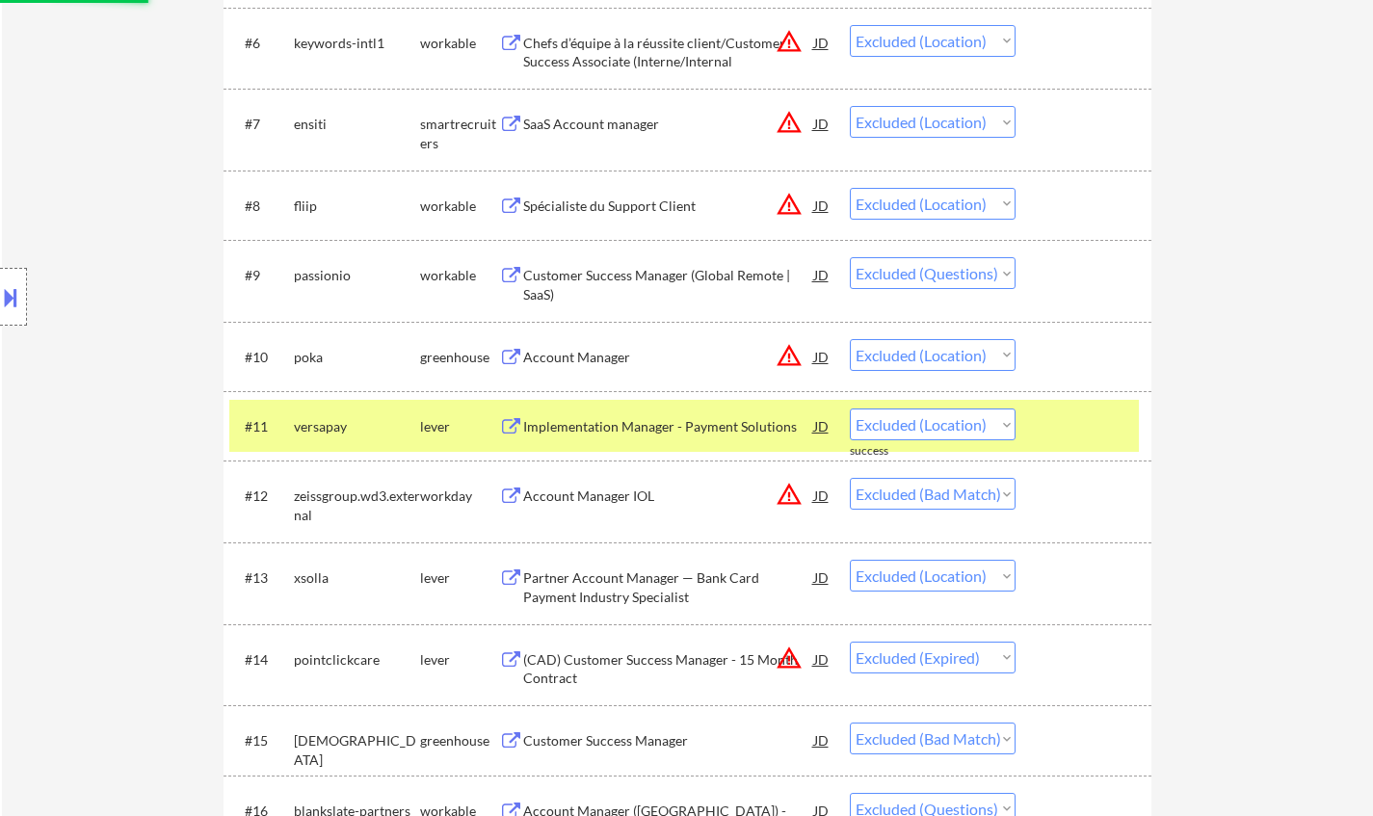
select select ""excluded__expired_""
select select ""excluded__other_""
select select ""excluded__bad_match_""
select select ""excluded__location_""
select select ""excluded__expired_""
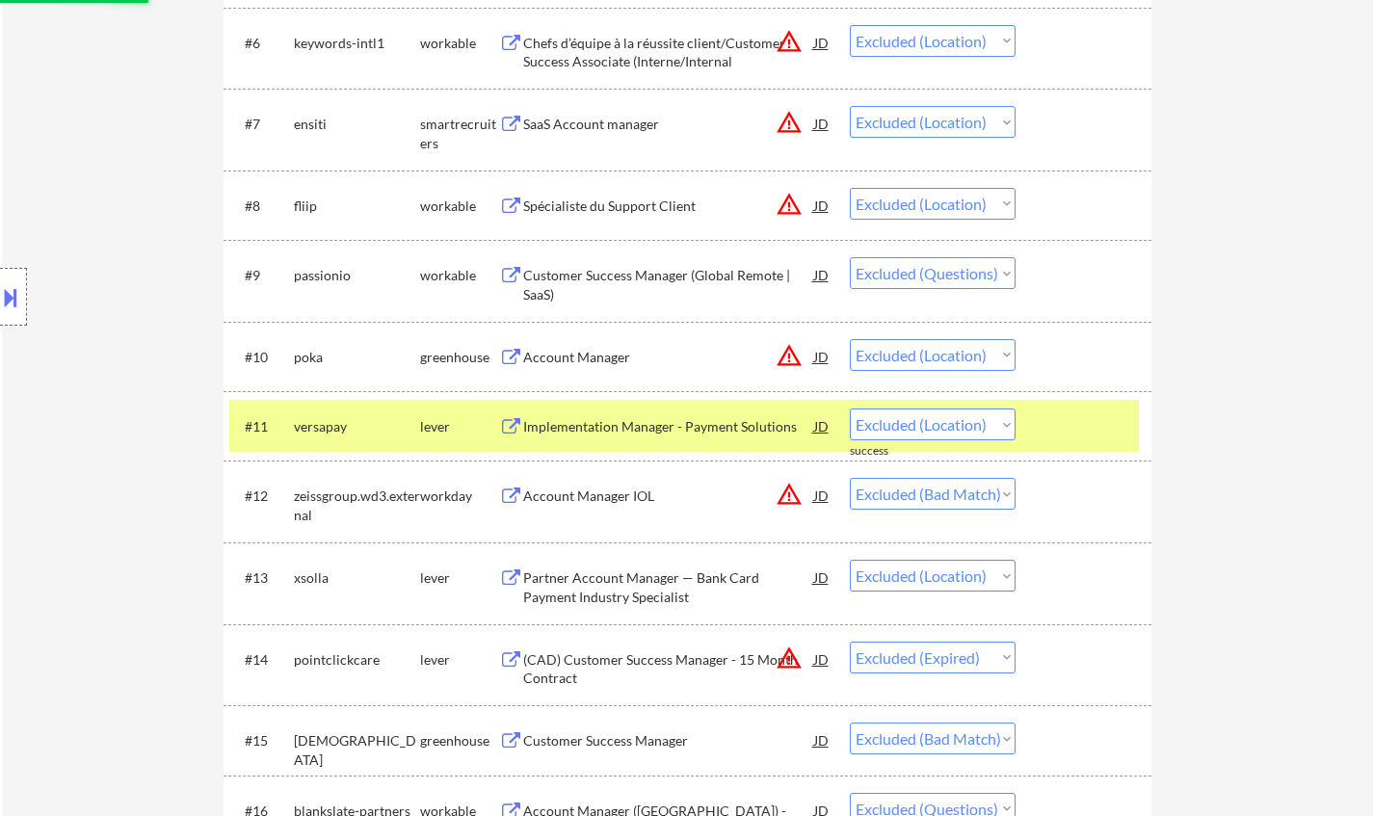
select select ""excluded__location_""
select select ""excluded__bad_match_""
select select ""excluded__location_""
select select ""excluded__bad_match_""
select select ""excluded__expired_""
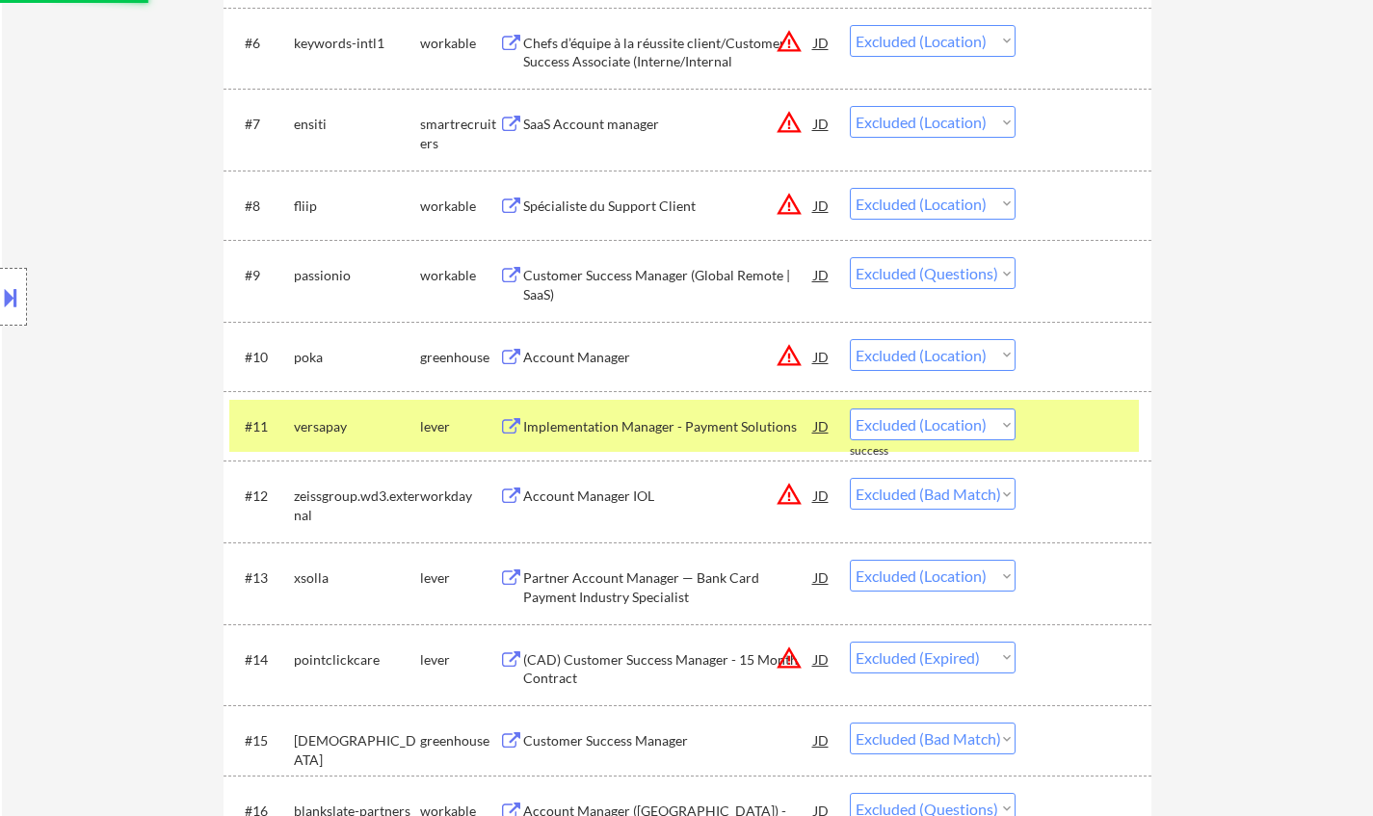
select select ""excluded__bad_match_""
select select ""excluded__expired_""
select select ""excluded__other_""
select select ""excluded__bad_match_""
select select ""excluded""
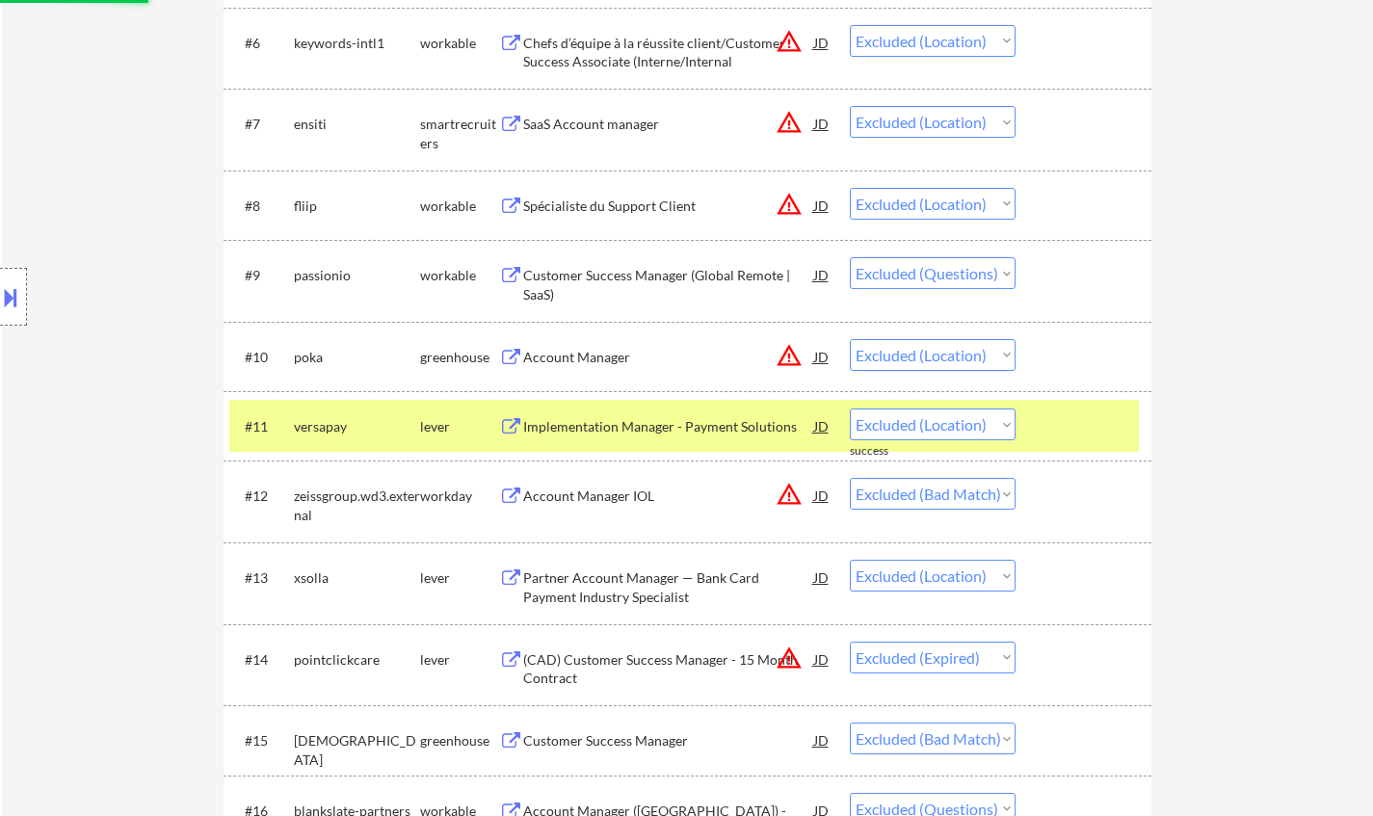
select select ""excluded__location_""
select select ""excluded__bad_match_""
select select ""excluded__expired_""
select select ""excluded__location_""
select select ""excluded__bad_match_""
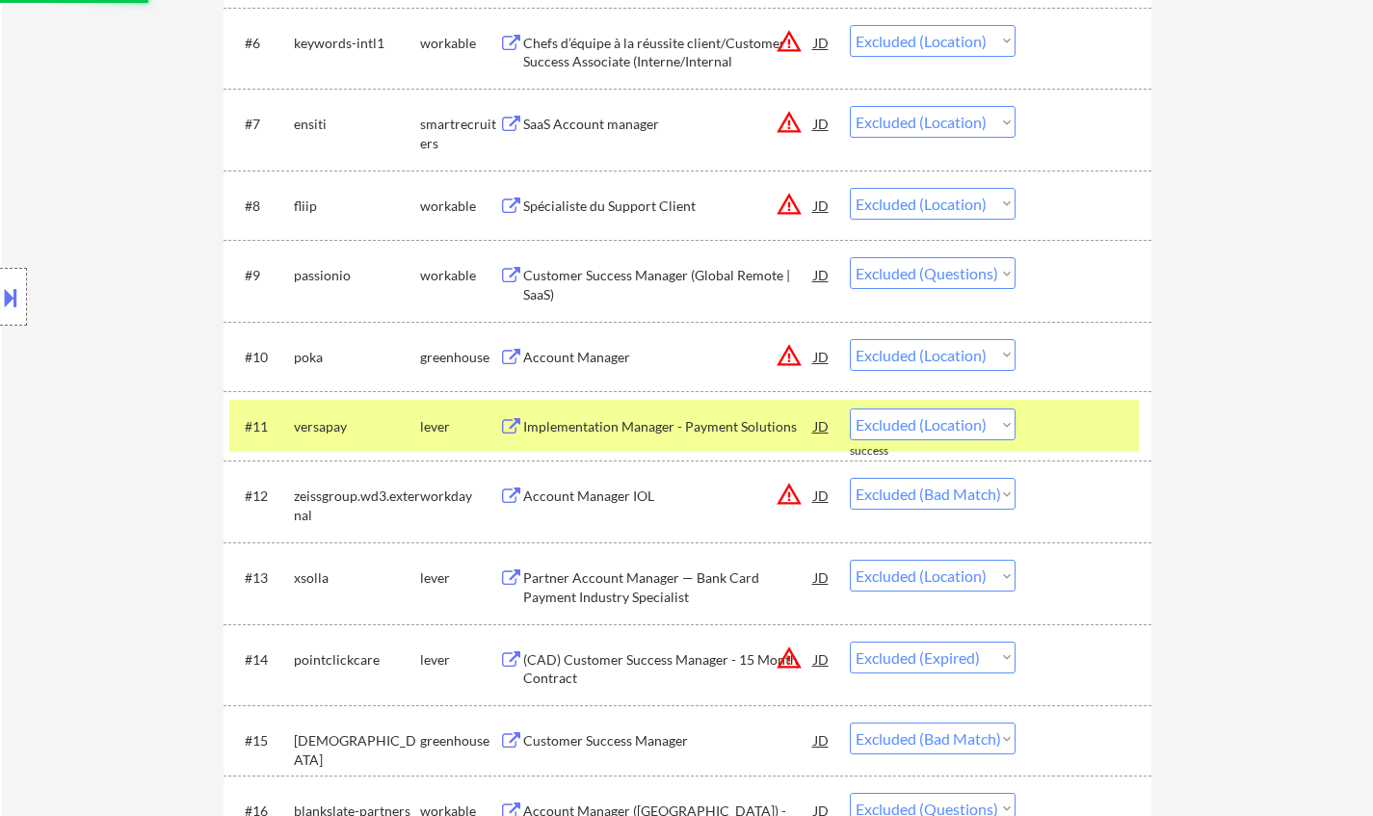
select select ""excluded__location_""
select select ""excluded__other_""
select select ""excluded__expired_""
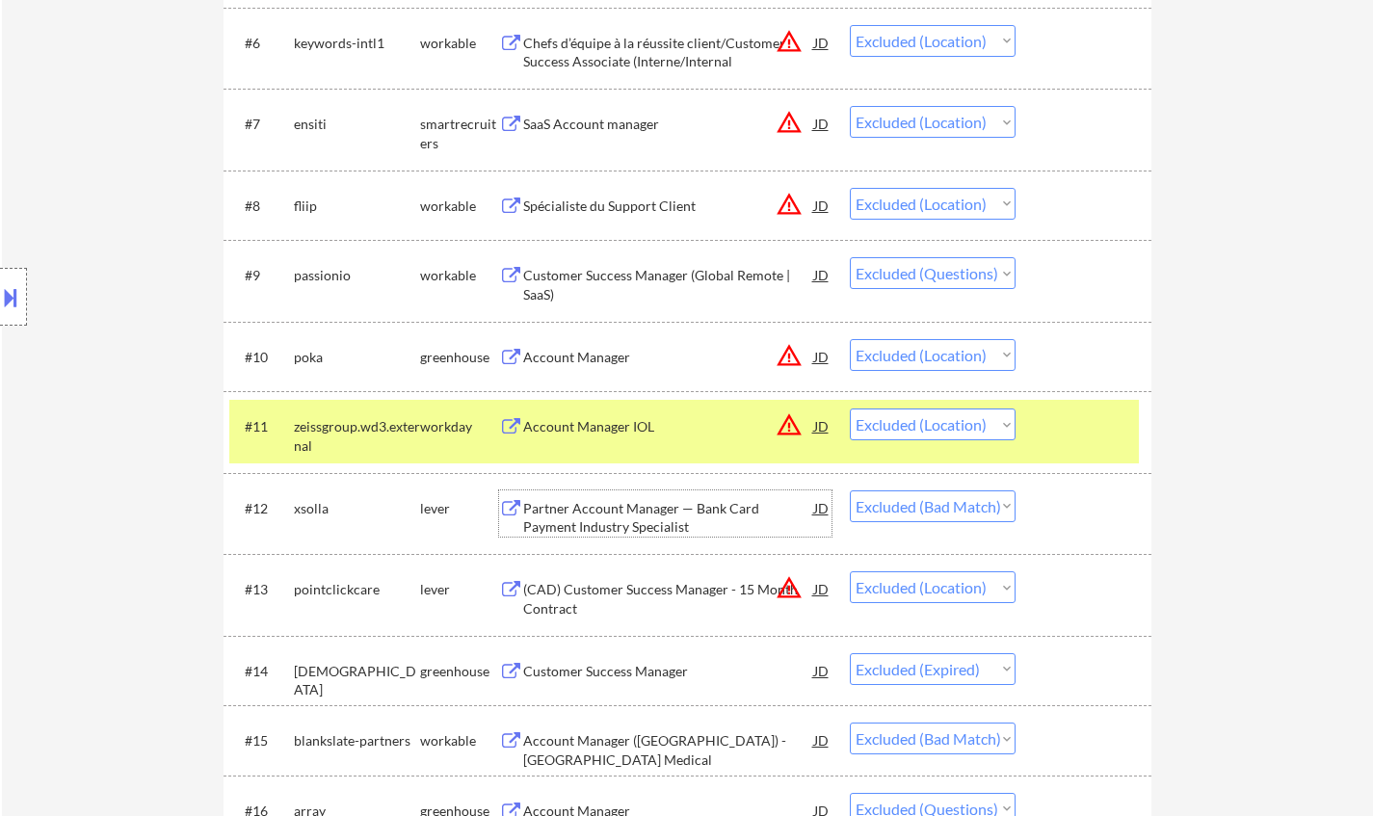
click at [632, 513] on div "Partner Account Manager — Bank Card Payment Industry Specialist" at bounding box center [668, 518] width 291 height 38
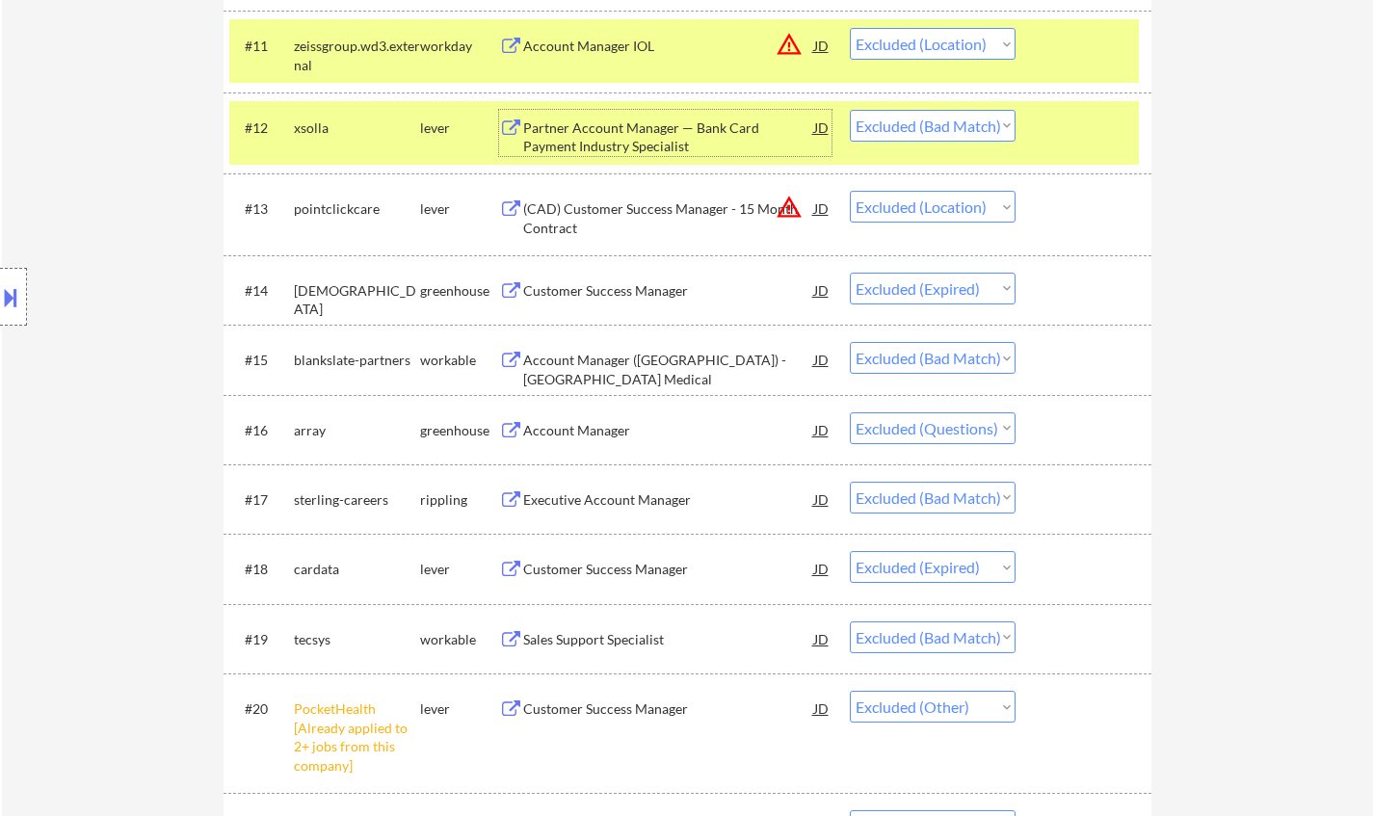
scroll to position [1542, 0]
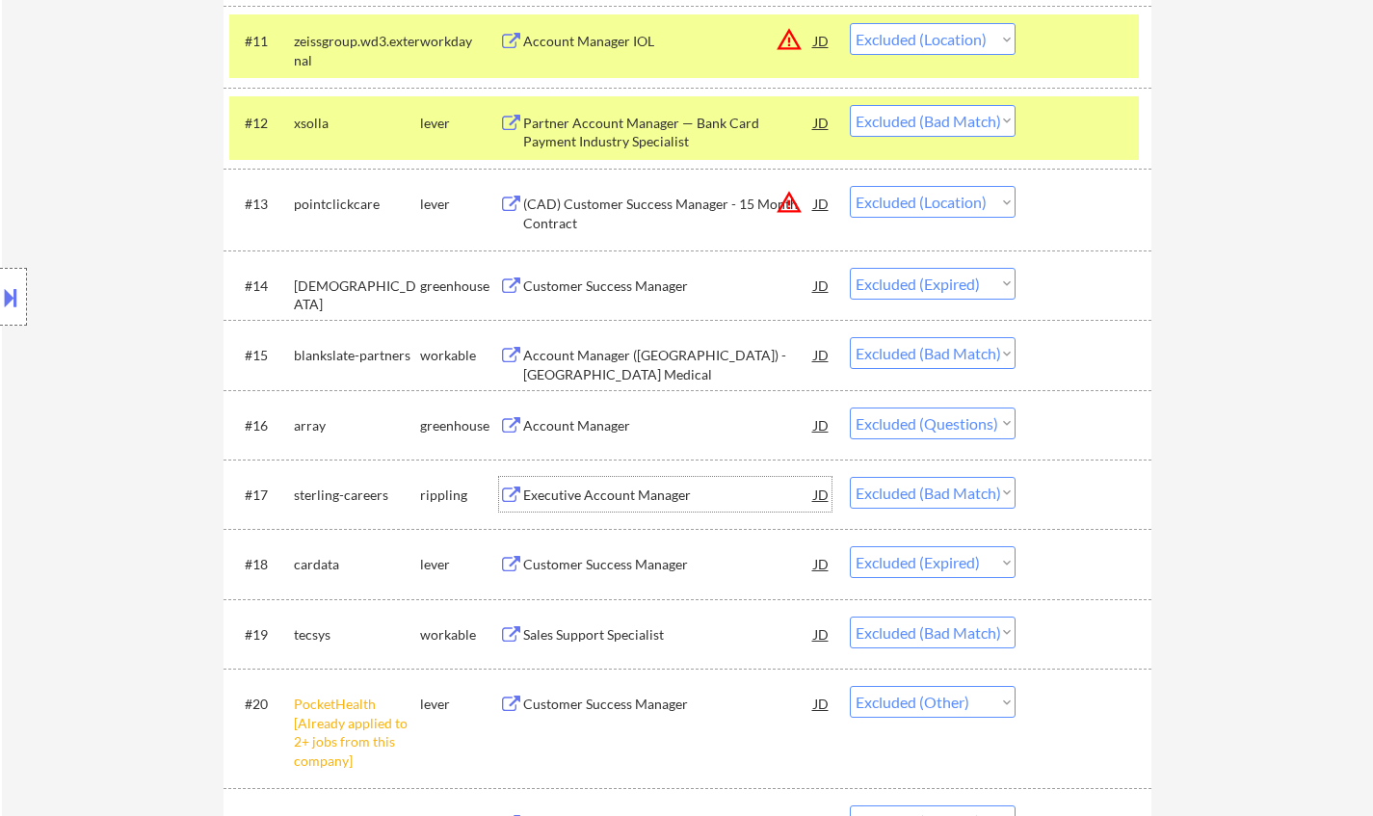
click at [595, 496] on div "Executive Account Manager" at bounding box center [668, 495] width 291 height 19
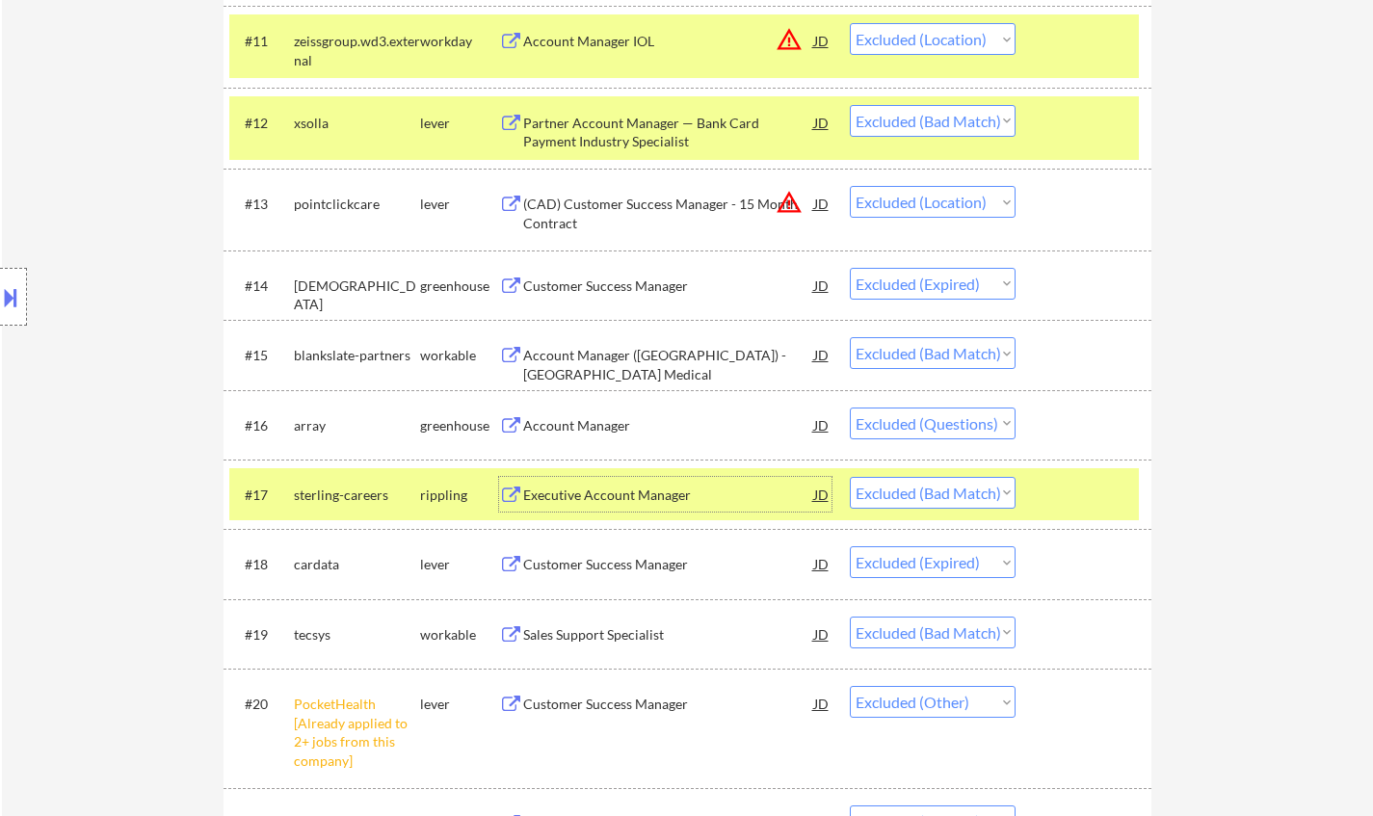
click at [994, 486] on select "Choose an option... Pending Applied Excluded (Questions) Excluded (Expired) Exc…" at bounding box center [933, 493] width 166 height 32
select select ""excluded__expired_""
click at [850, 477] on select "Choose an option... Pending Applied Excluded (Questions) Excluded (Expired) Exc…" at bounding box center [933, 493] width 166 height 32
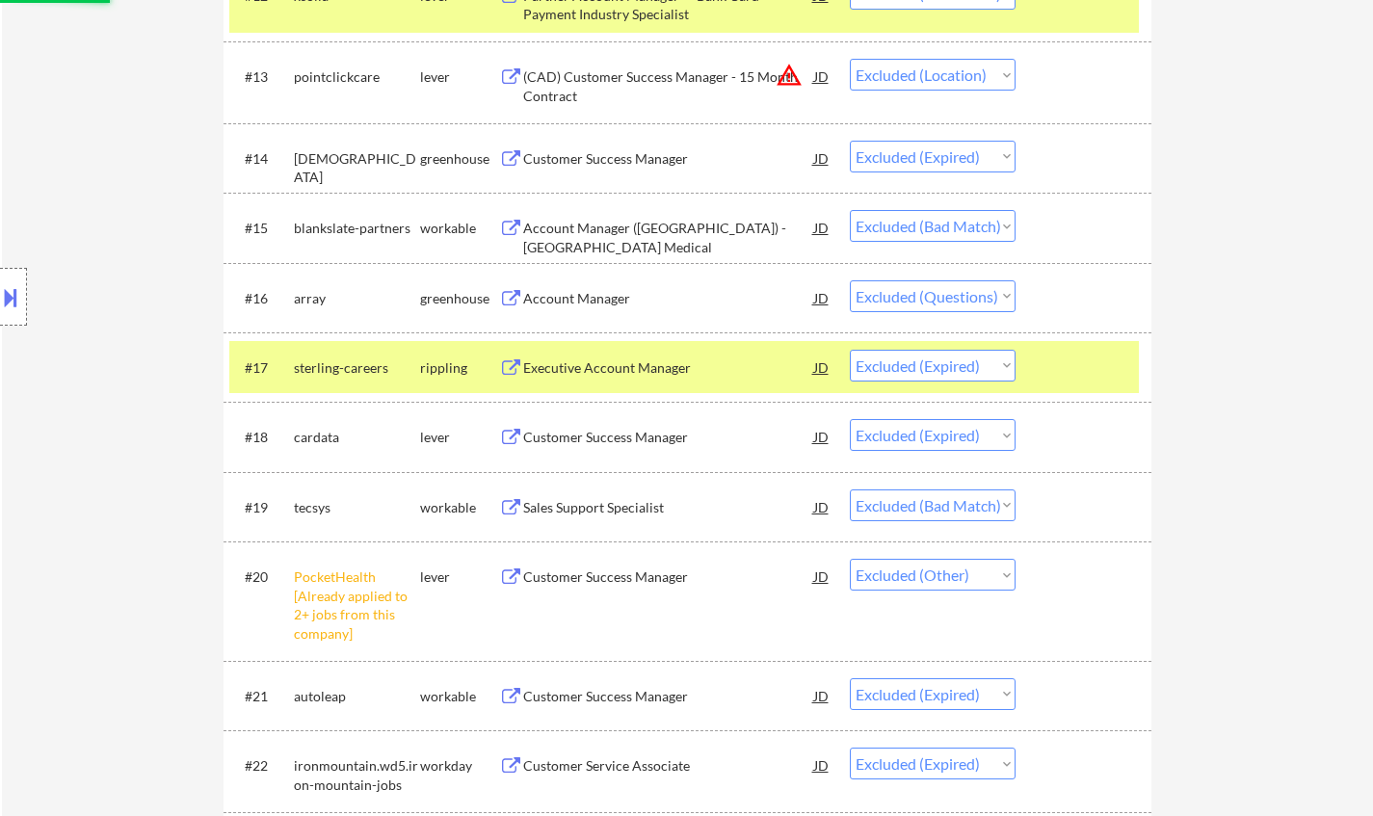
scroll to position [1735, 0]
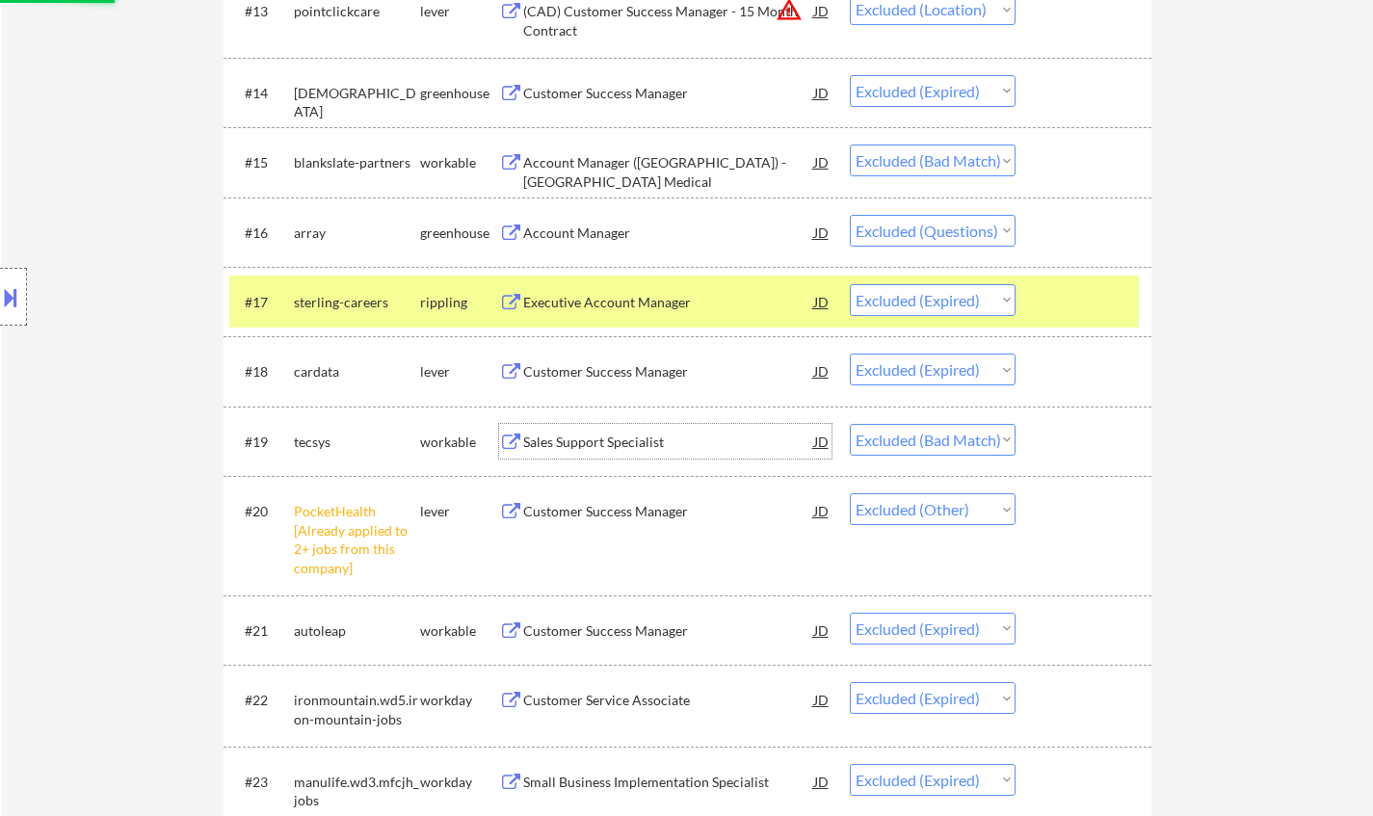
click at [576, 436] on div "Sales Support Specialist" at bounding box center [668, 442] width 291 height 19
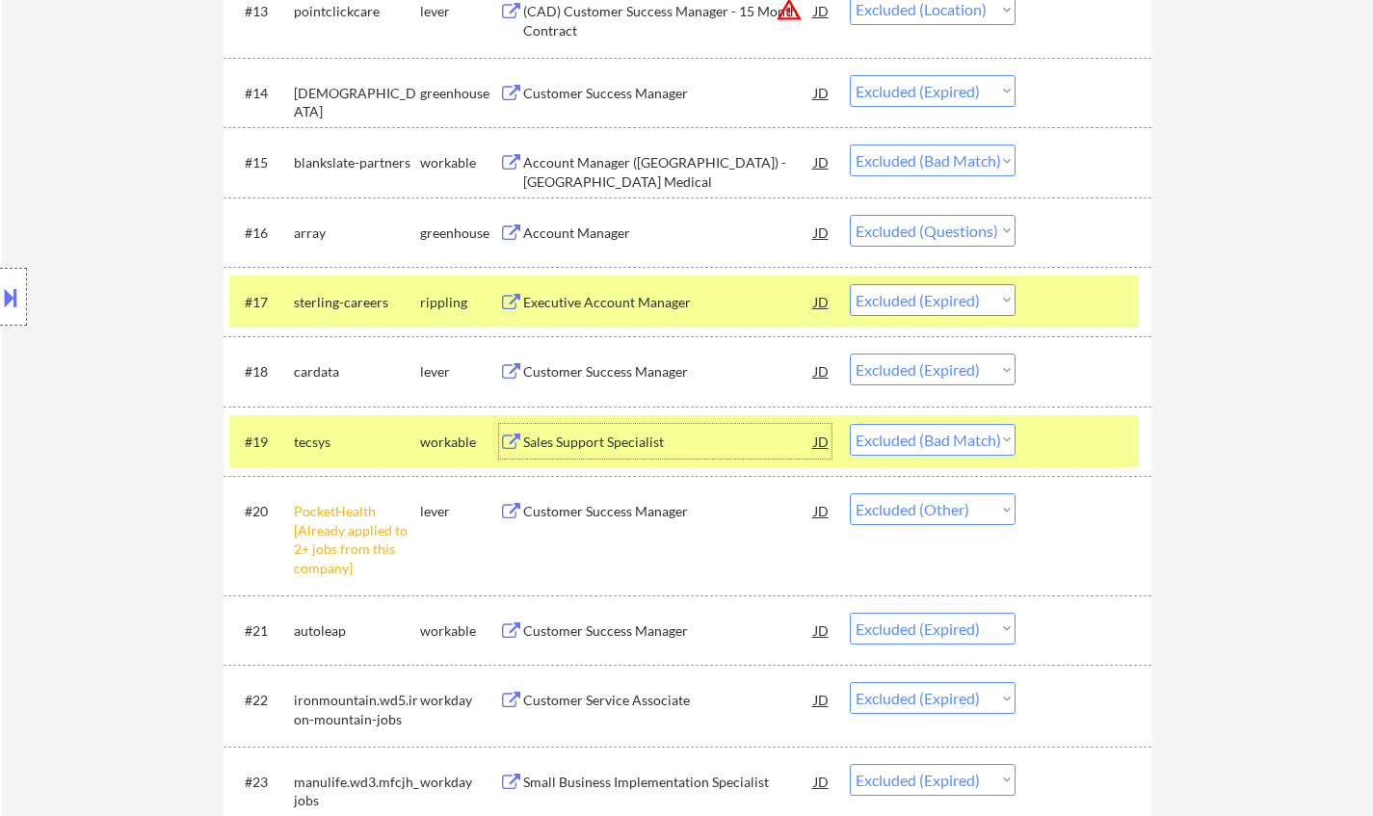
click at [922, 427] on select "Choose an option... Pending Applied Excluded (Questions) Excluded (Expired) Exc…" at bounding box center [933, 440] width 166 height 32
select select ""excluded__expired_""
click at [850, 424] on select "Choose an option... Pending Applied Excluded (Questions) Excluded (Expired) Exc…" at bounding box center [933, 440] width 166 height 32
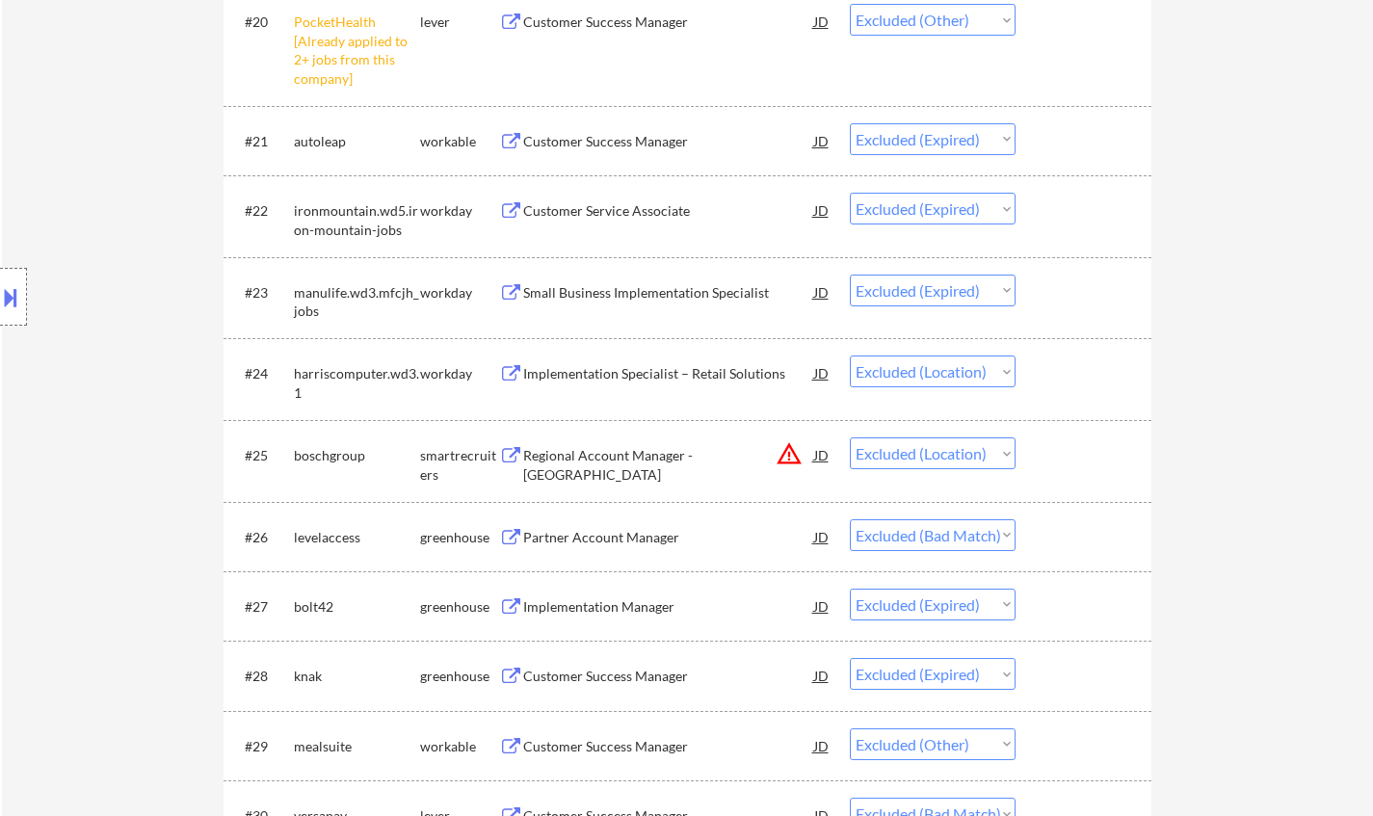
scroll to position [2313, 0]
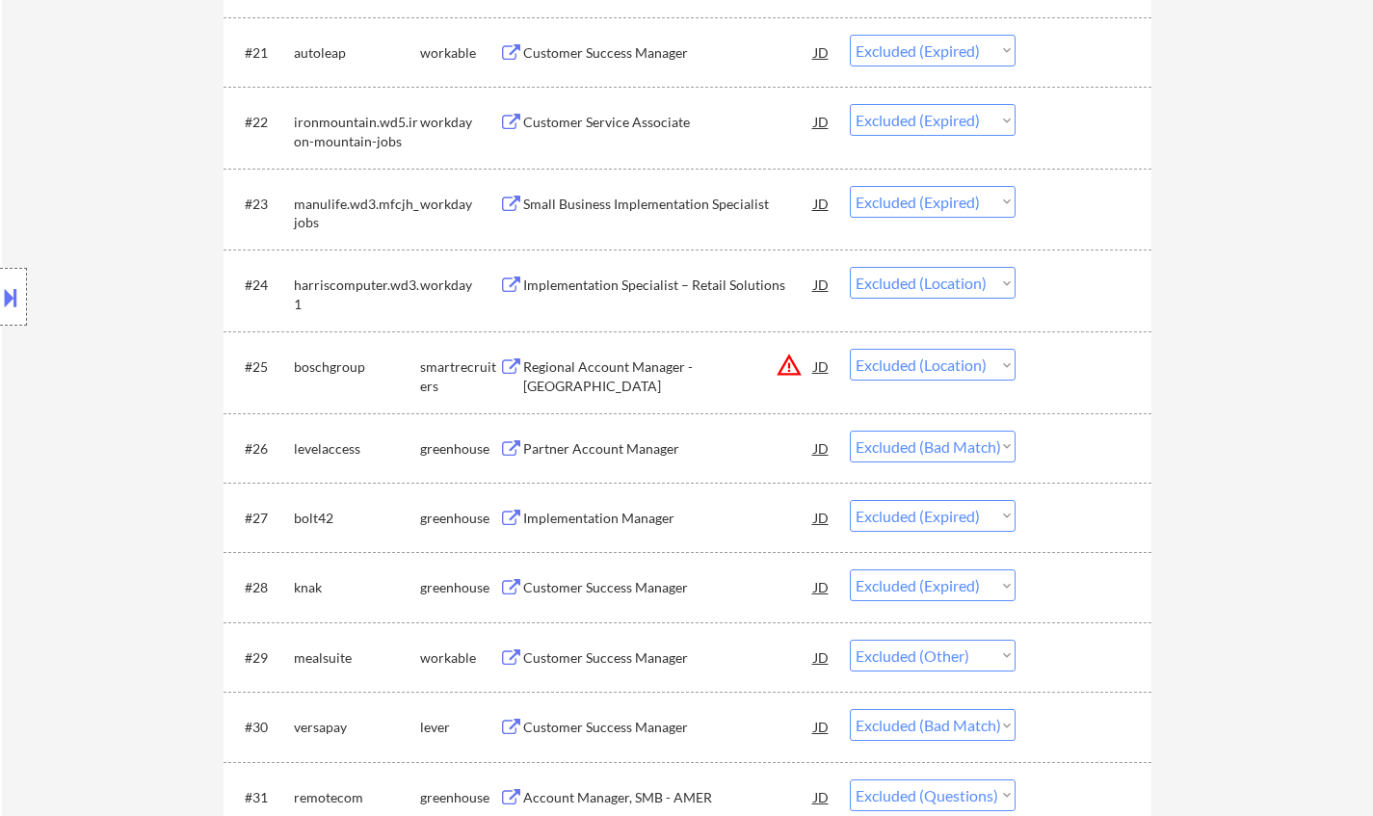
click at [592, 452] on div "Partner Account Manager" at bounding box center [668, 448] width 291 height 19
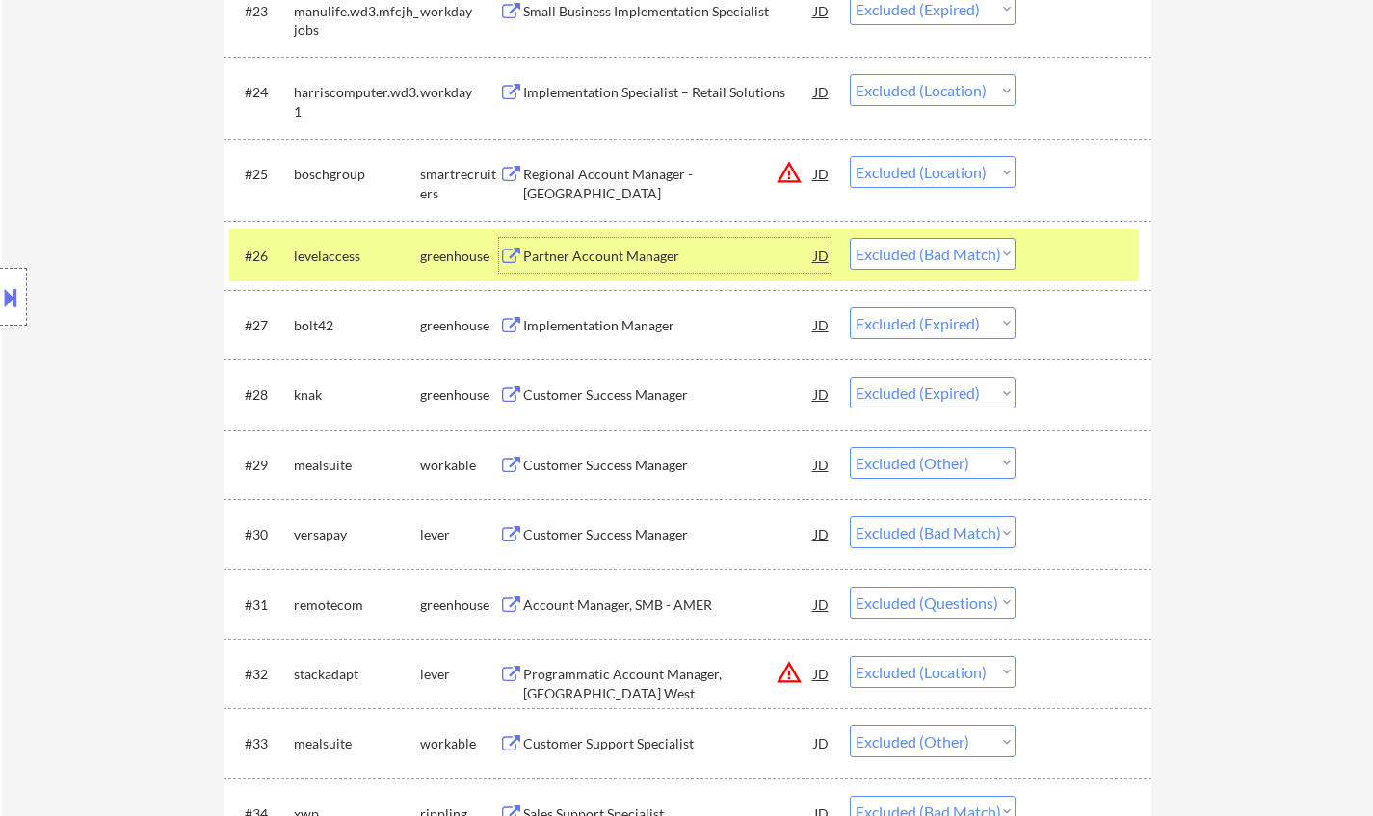
scroll to position [2602, 0]
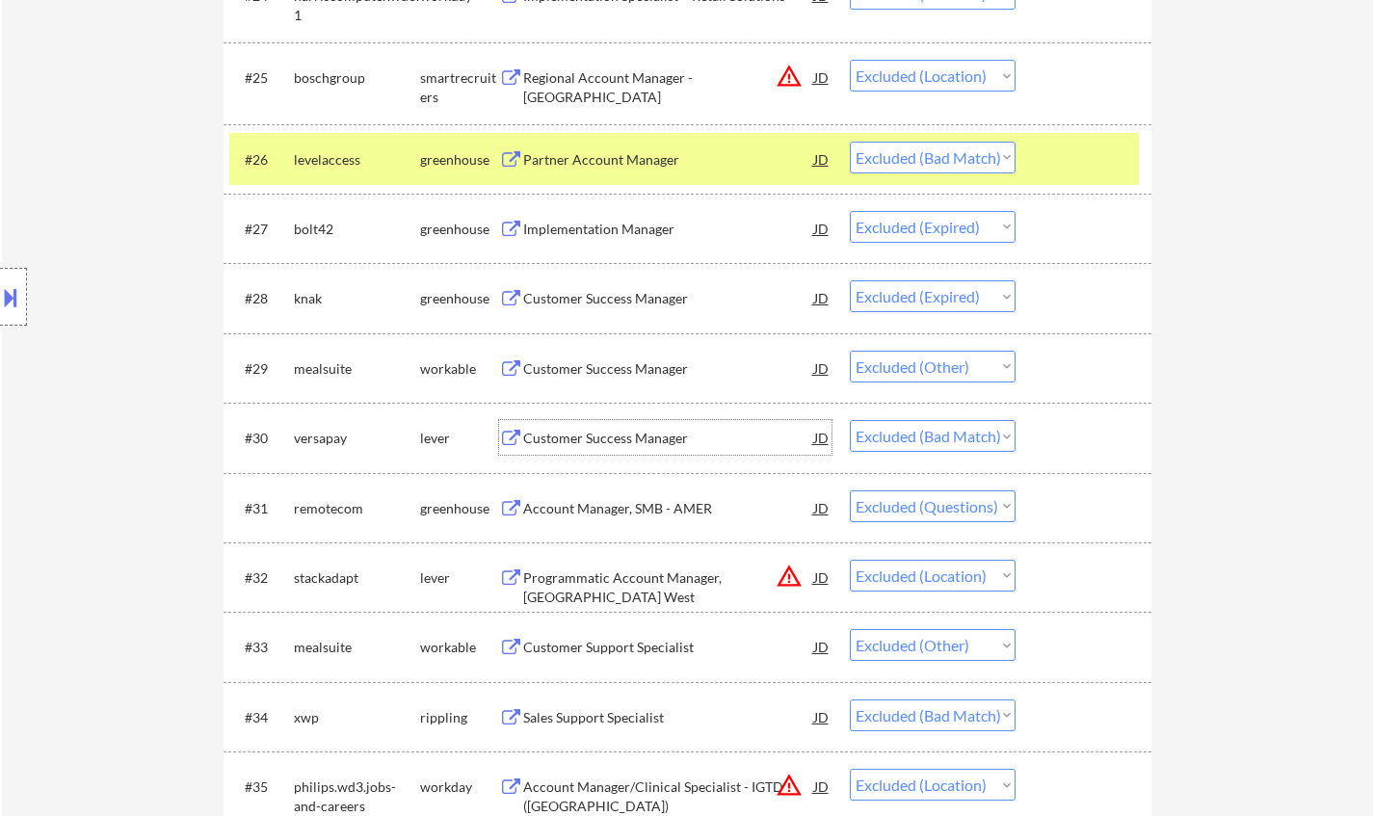
click at [593, 440] on div "Customer Success Manager" at bounding box center [668, 438] width 291 height 19
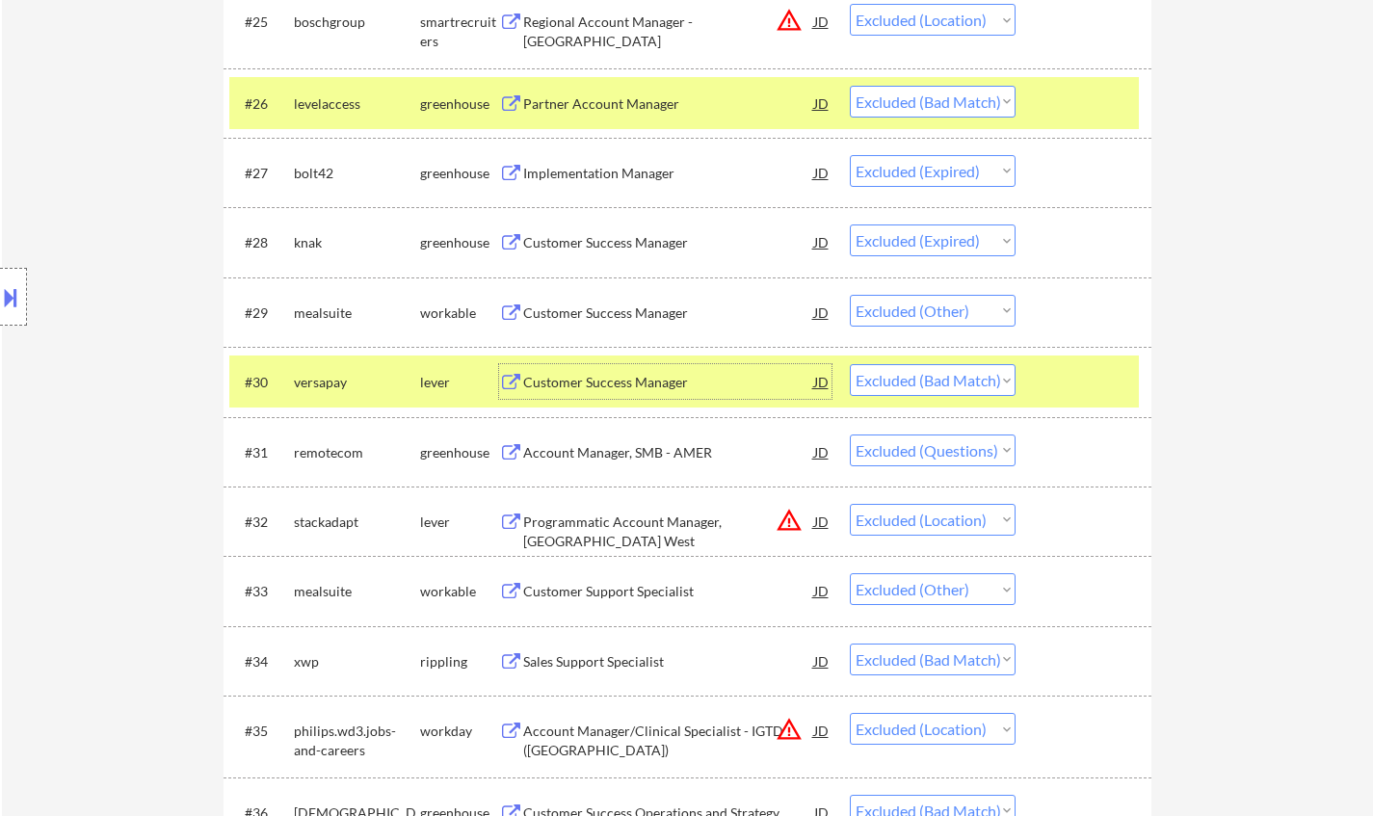
scroll to position [2699, 0]
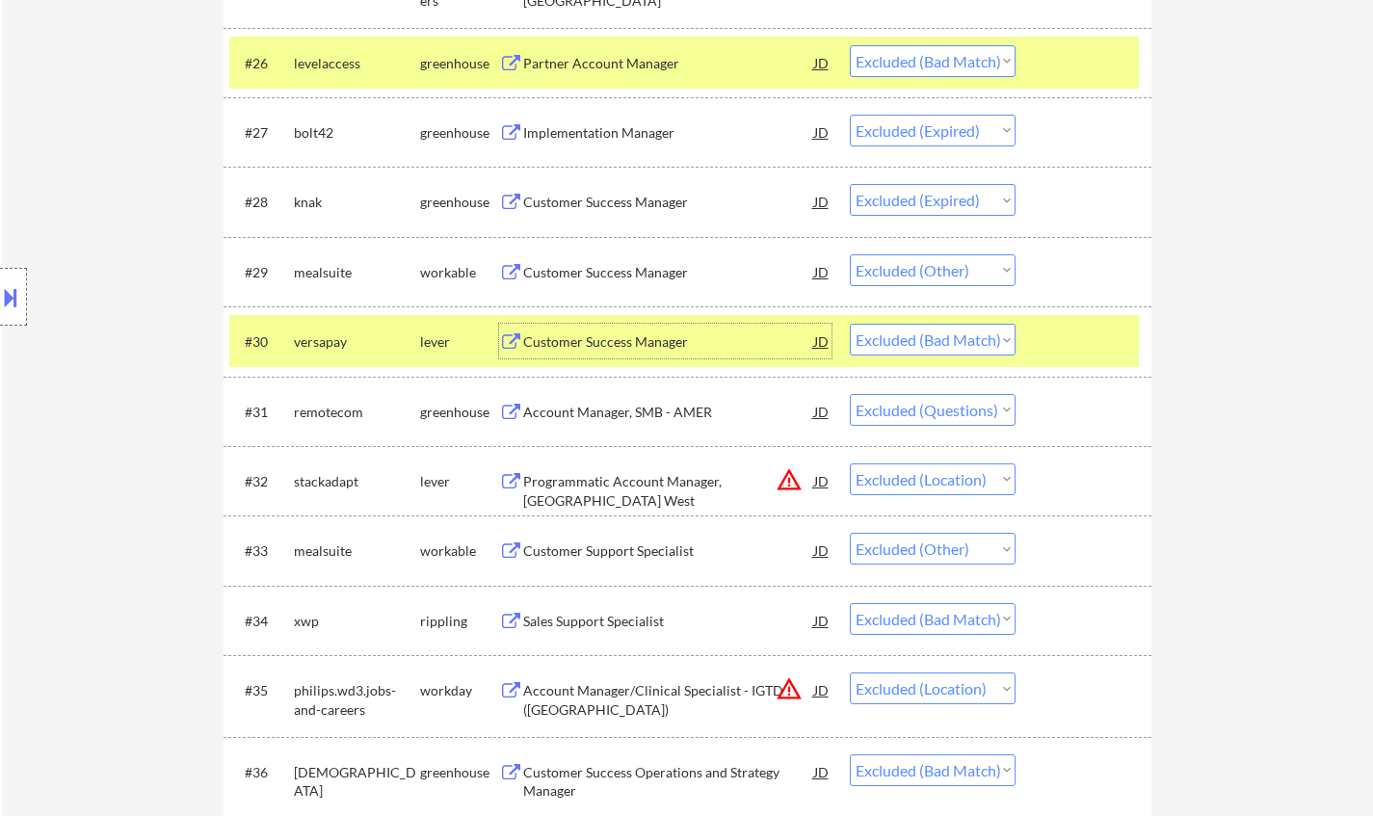
click at [951, 342] on select "Choose an option... Pending Applied Excluded (Questions) Excluded (Expired) Exc…" at bounding box center [933, 340] width 166 height 32
click at [850, 324] on select "Choose an option... Pending Applied Excluded (Questions) Excluded (Expired) Exc…" at bounding box center [933, 340] width 166 height 32
select select ""excluded""
select select ""excluded__location_""
select select ""excluded__other_""
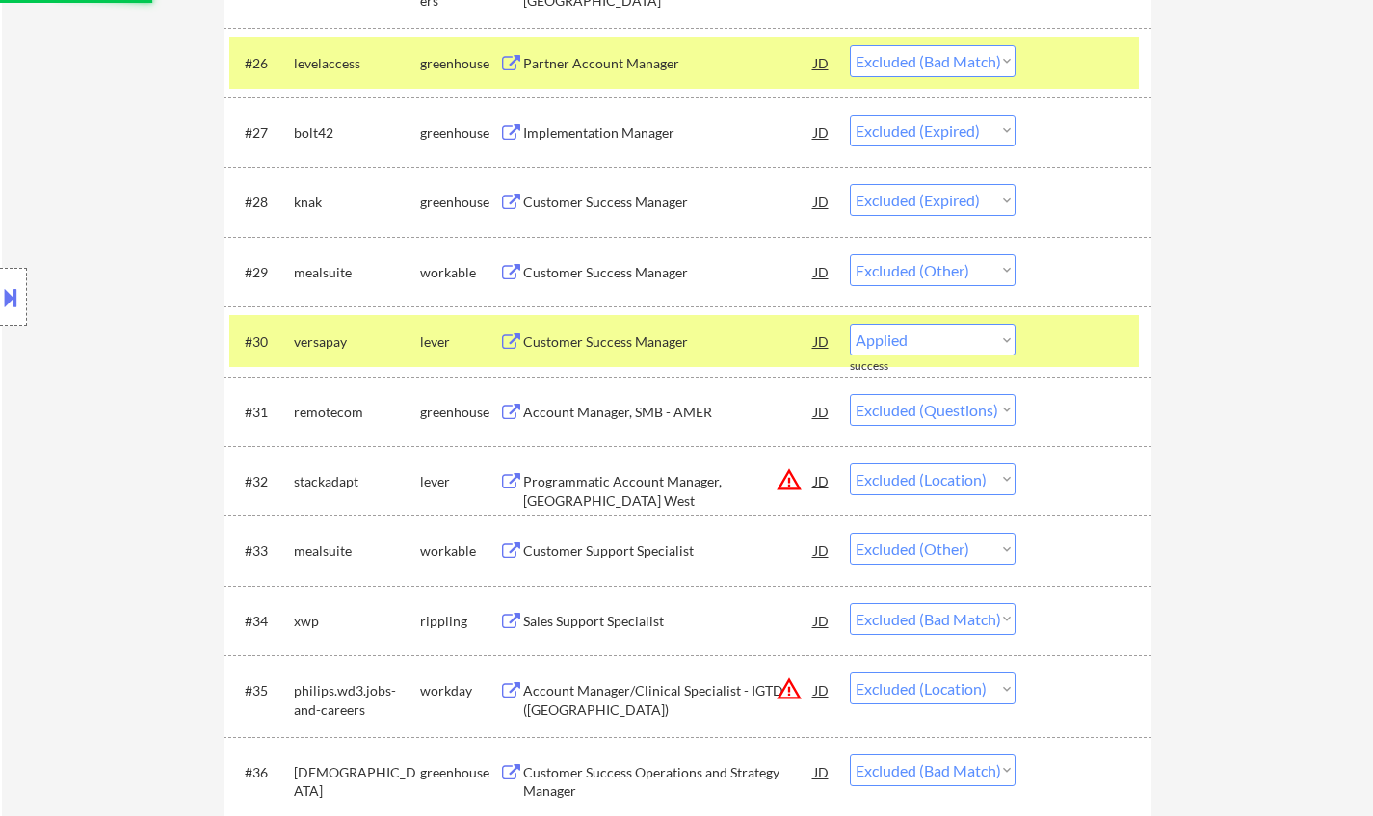
select select ""excluded__bad_match_""
select select ""excluded__location_""
select select ""excluded__bad_match_""
select select ""excluded__expired_""
select select ""excluded__location_""
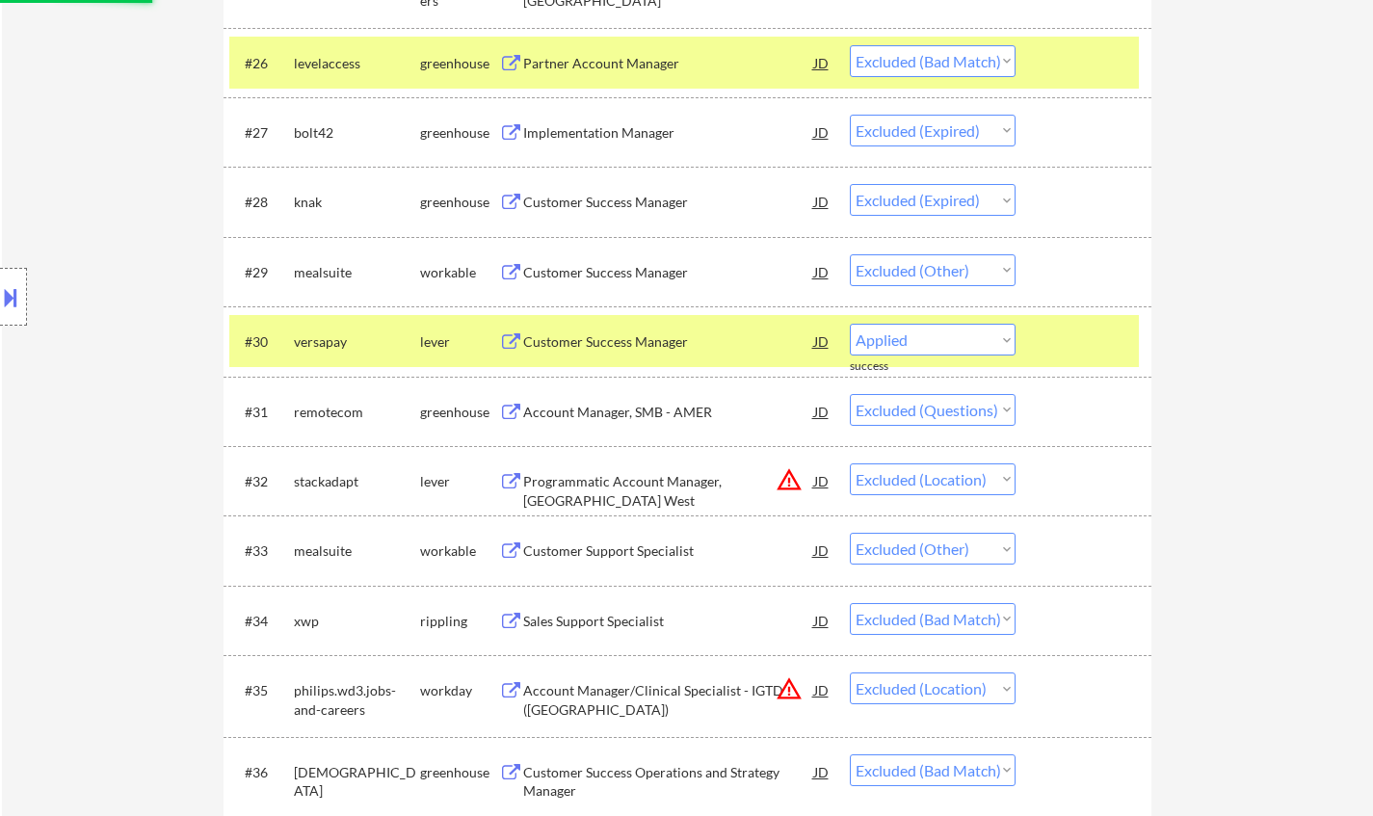
select select ""excluded__bad_match_""
select select ""excluded""
select select ""excluded__location_""
select select ""excluded__other_""
select select ""excluded__expired_""
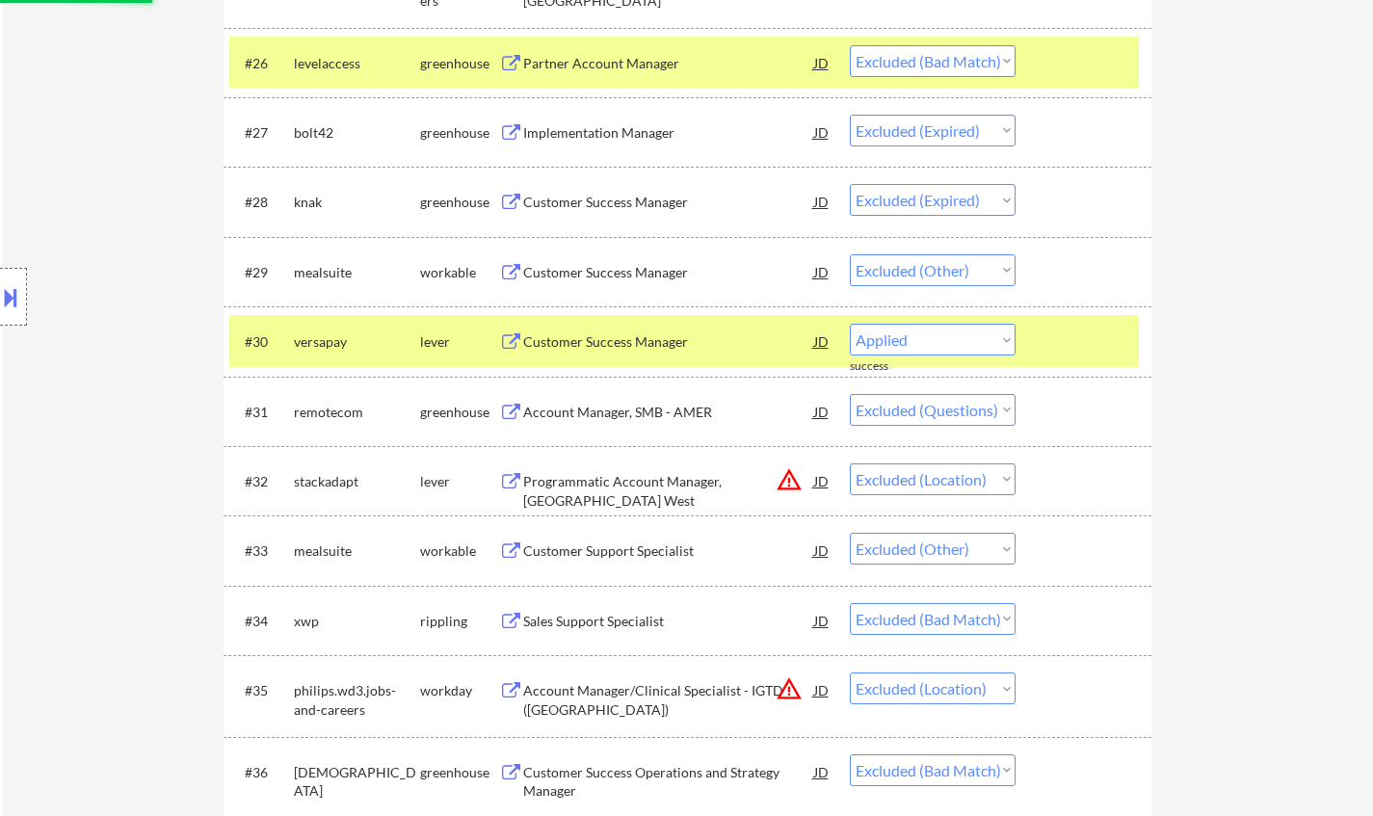
select select ""excluded__other_""
select select ""excluded__bad_match_""
select select ""excluded__location_""
select select ""excluded__expired_""
select select ""excluded__location_""
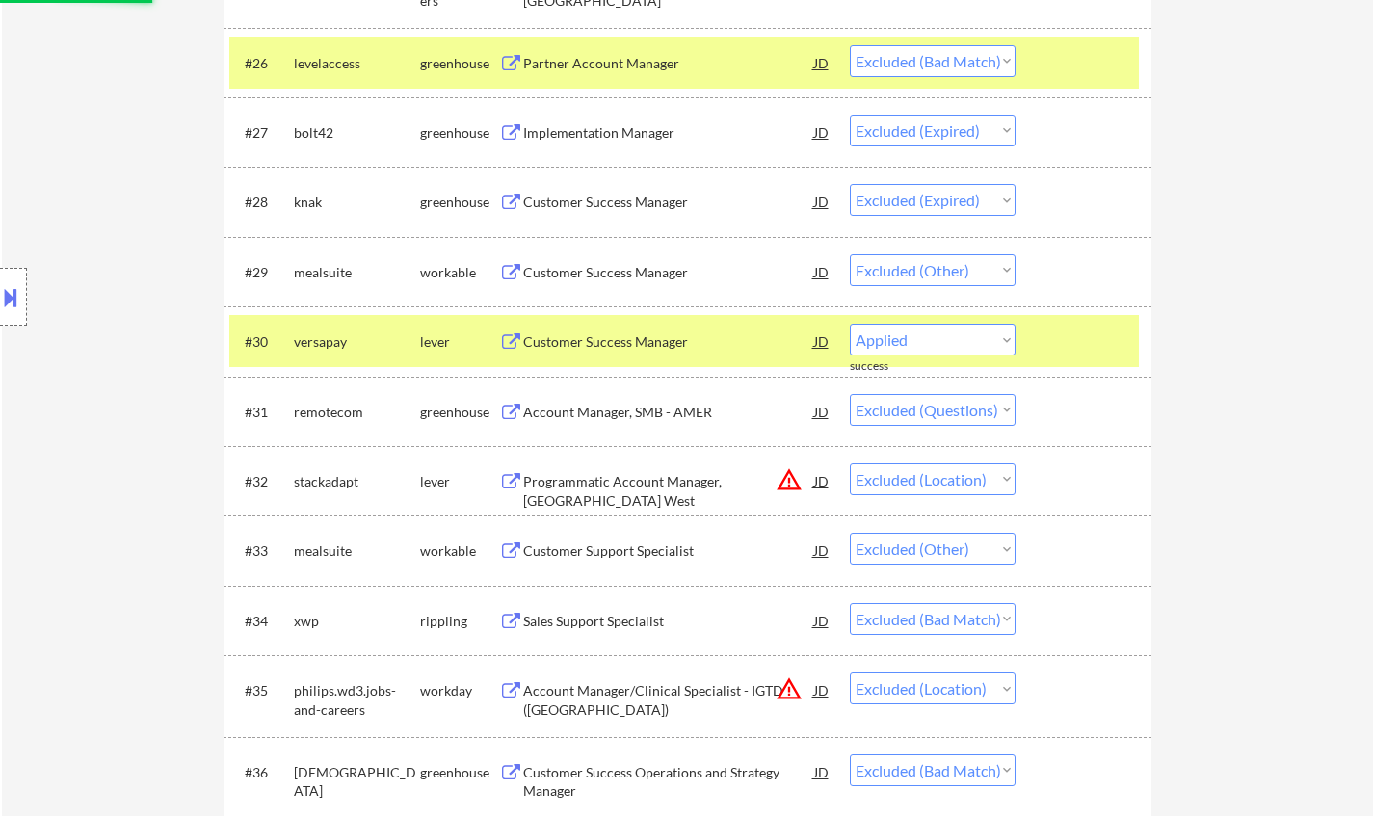
select select ""excluded__bad_match_""
select select ""excluded__location_""
select select ""excluded__bad_match_""
select select ""excluded__expired_""
select select ""excluded__bad_match_""
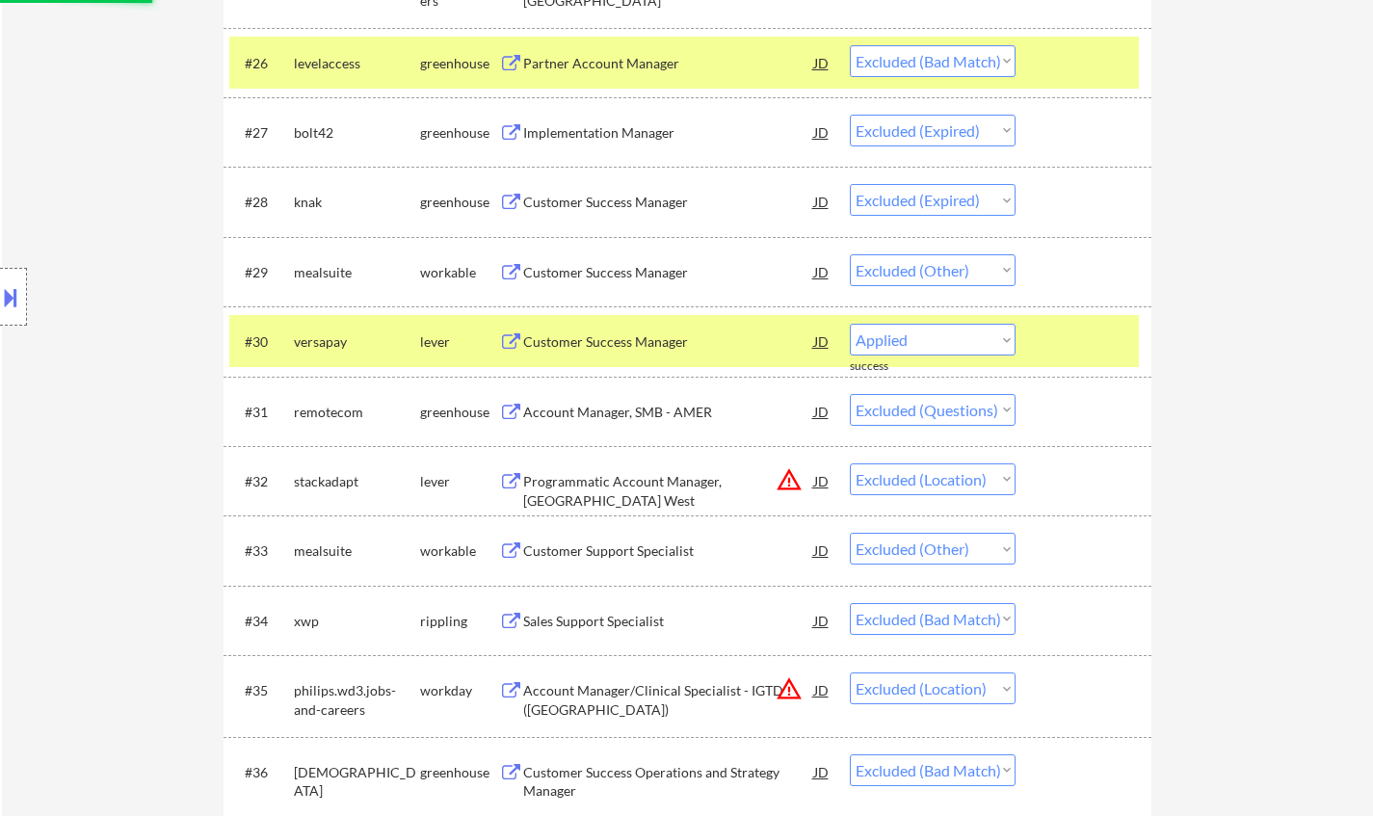
select select ""excluded__expired_""
select select ""excluded__other_""
select select ""excluded__bad_match_""
select select ""excluded""
select select ""excluded__location_""
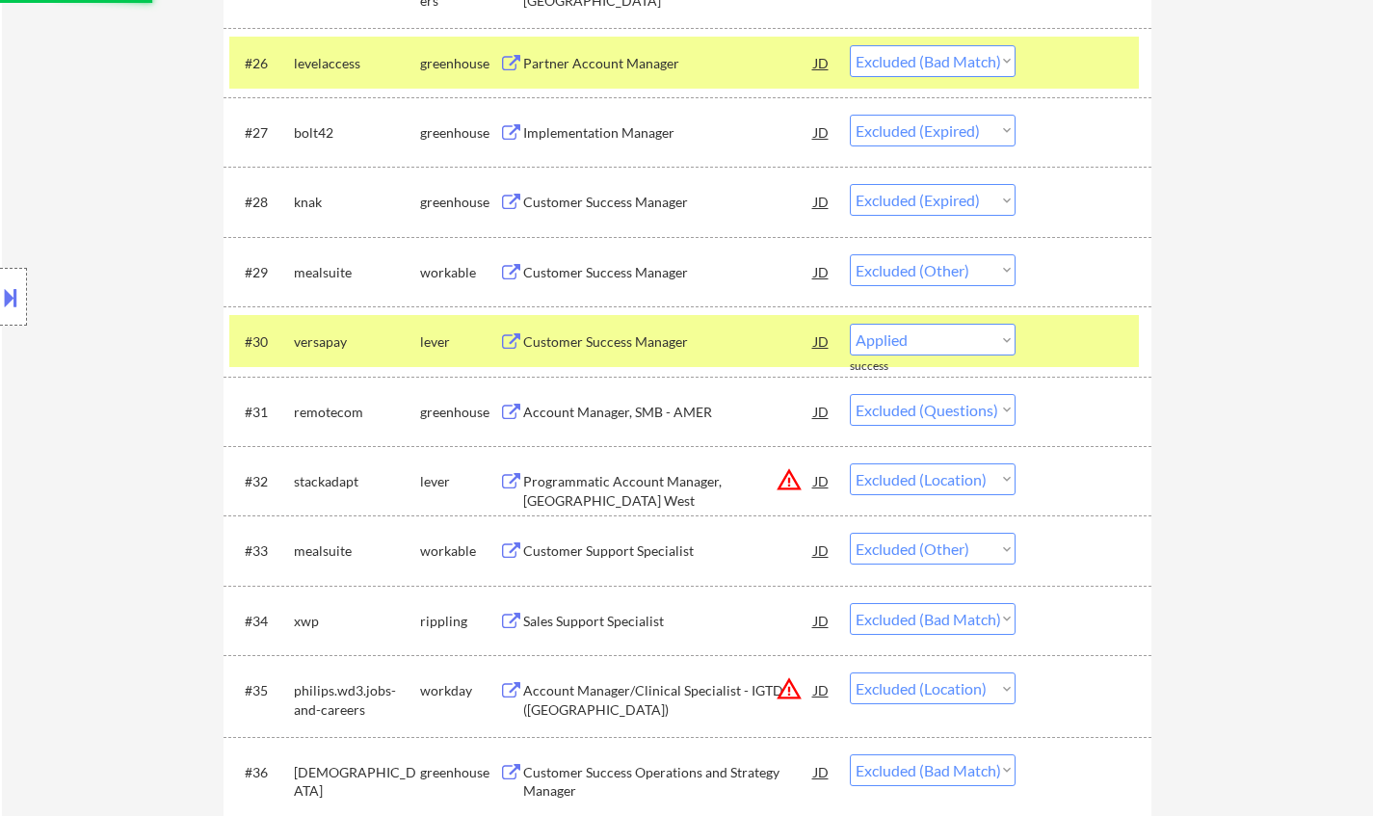
select select ""excluded__bad_match_""
select select ""excluded__expired_""
select select ""excluded__location_""
select select ""excluded__bad_match_""
select select ""excluded__location_""
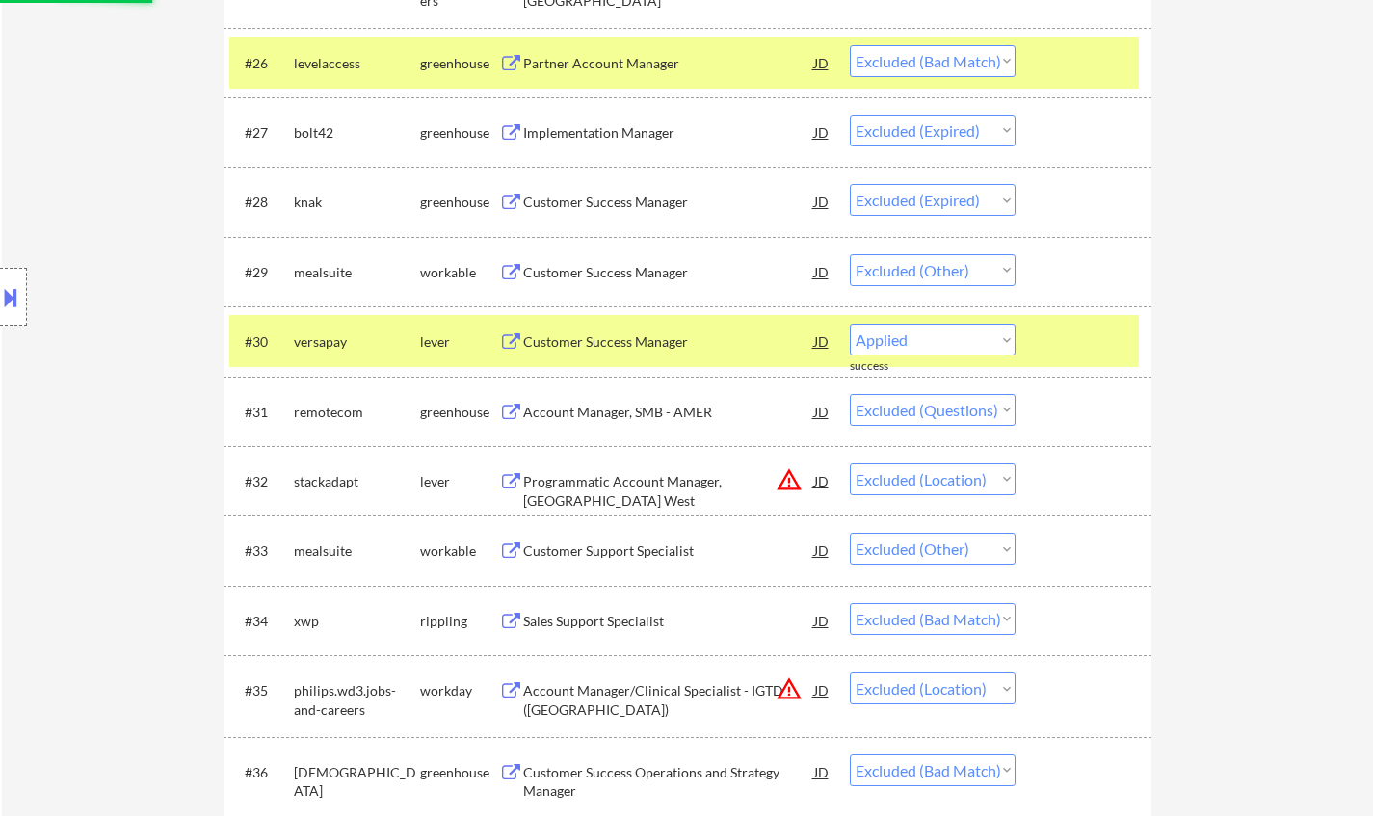
select select ""excluded__other_""
select select ""excluded__expired_""
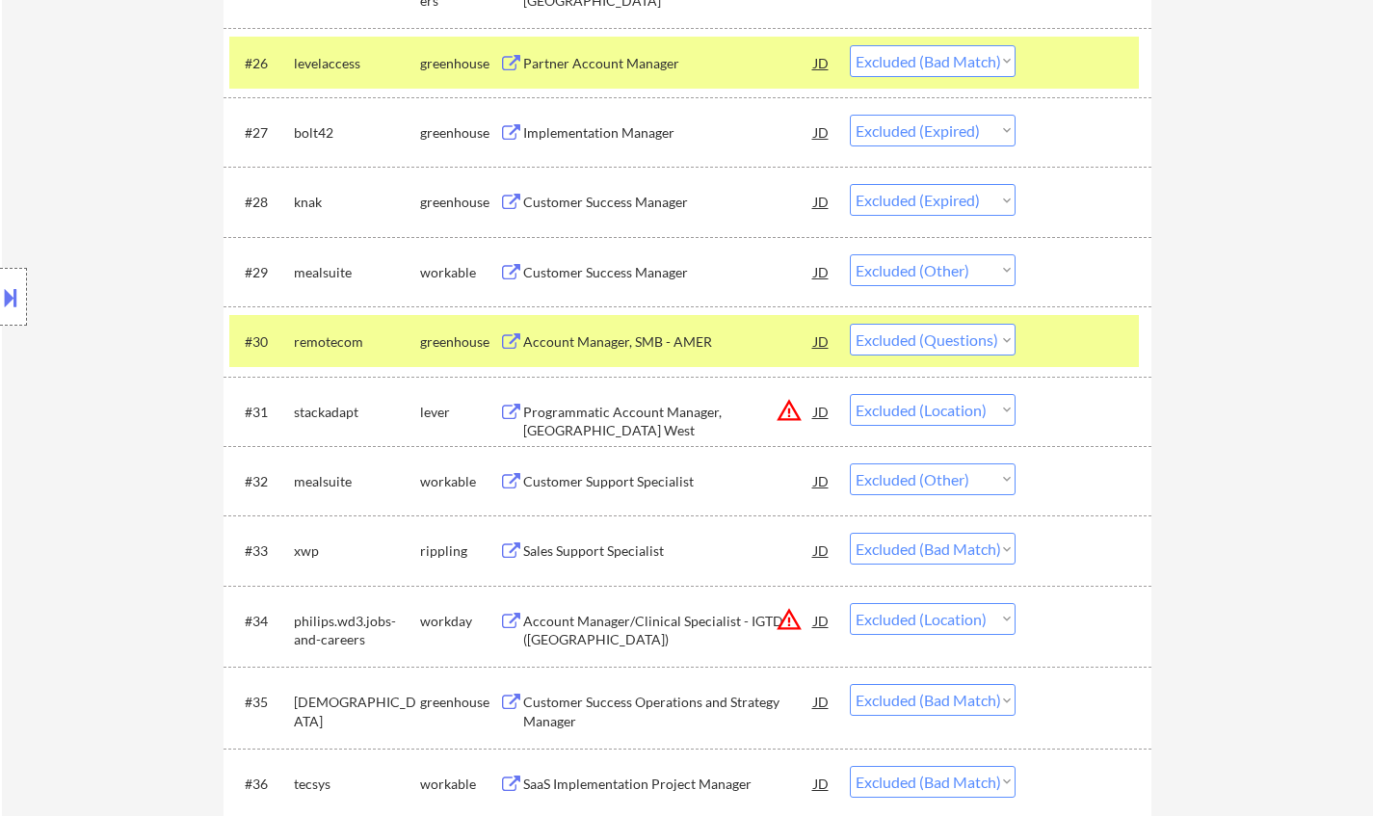
click at [598, 544] on div "Sales Support Specialist" at bounding box center [668, 551] width 291 height 19
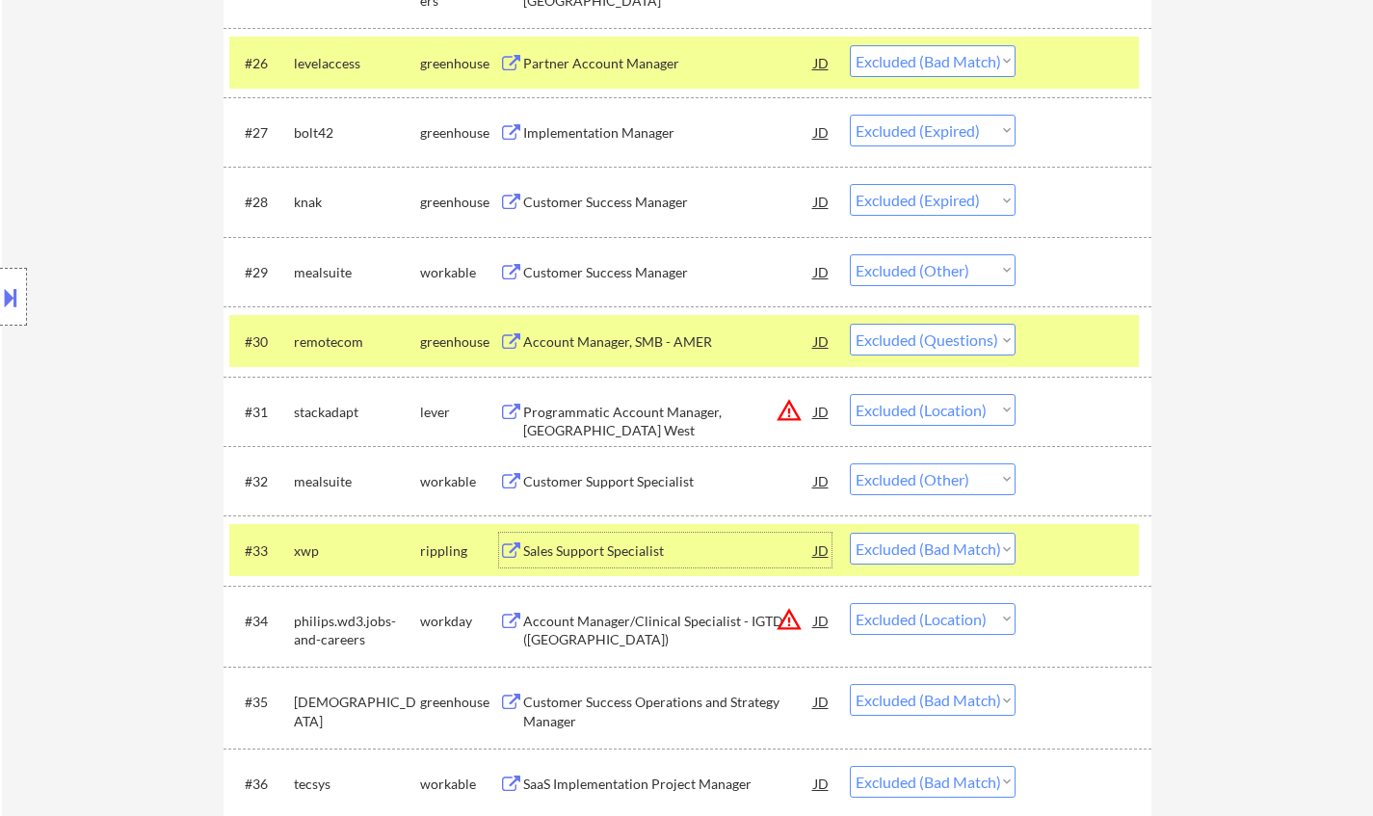
drag, startPoint x: 939, startPoint y: 551, endPoint x: 952, endPoint y: 562, distance: 17.2
click at [940, 555] on select "Choose an option... Pending Applied Excluded (Questions) Excluded (Expired) Exc…" at bounding box center [933, 549] width 166 height 32
select select ""excluded__expired_""
click at [850, 533] on select "Choose an option... Pending Applied Excluded (Questions) Excluded (Expired) Exc…" at bounding box center [933, 549] width 166 height 32
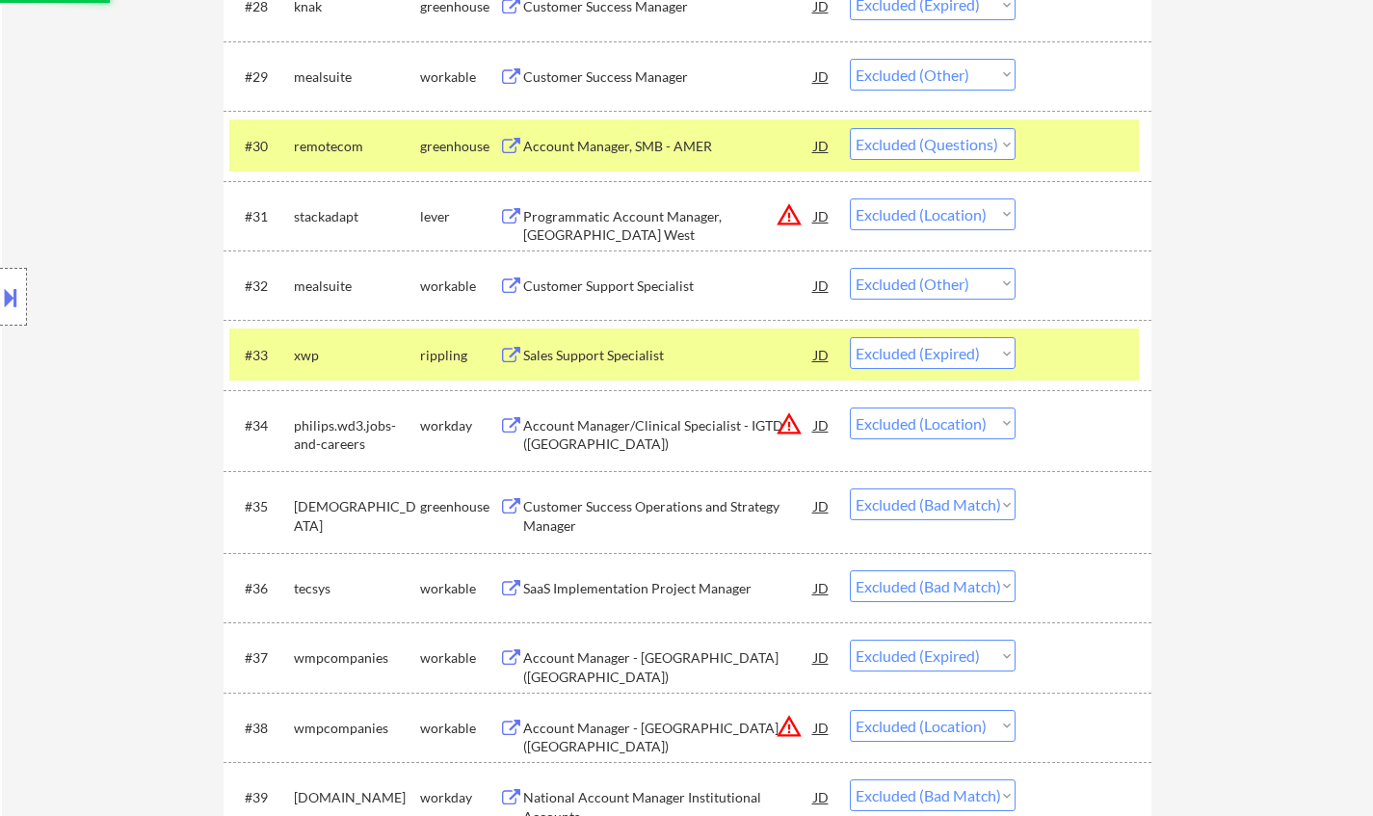
scroll to position [2988, 0]
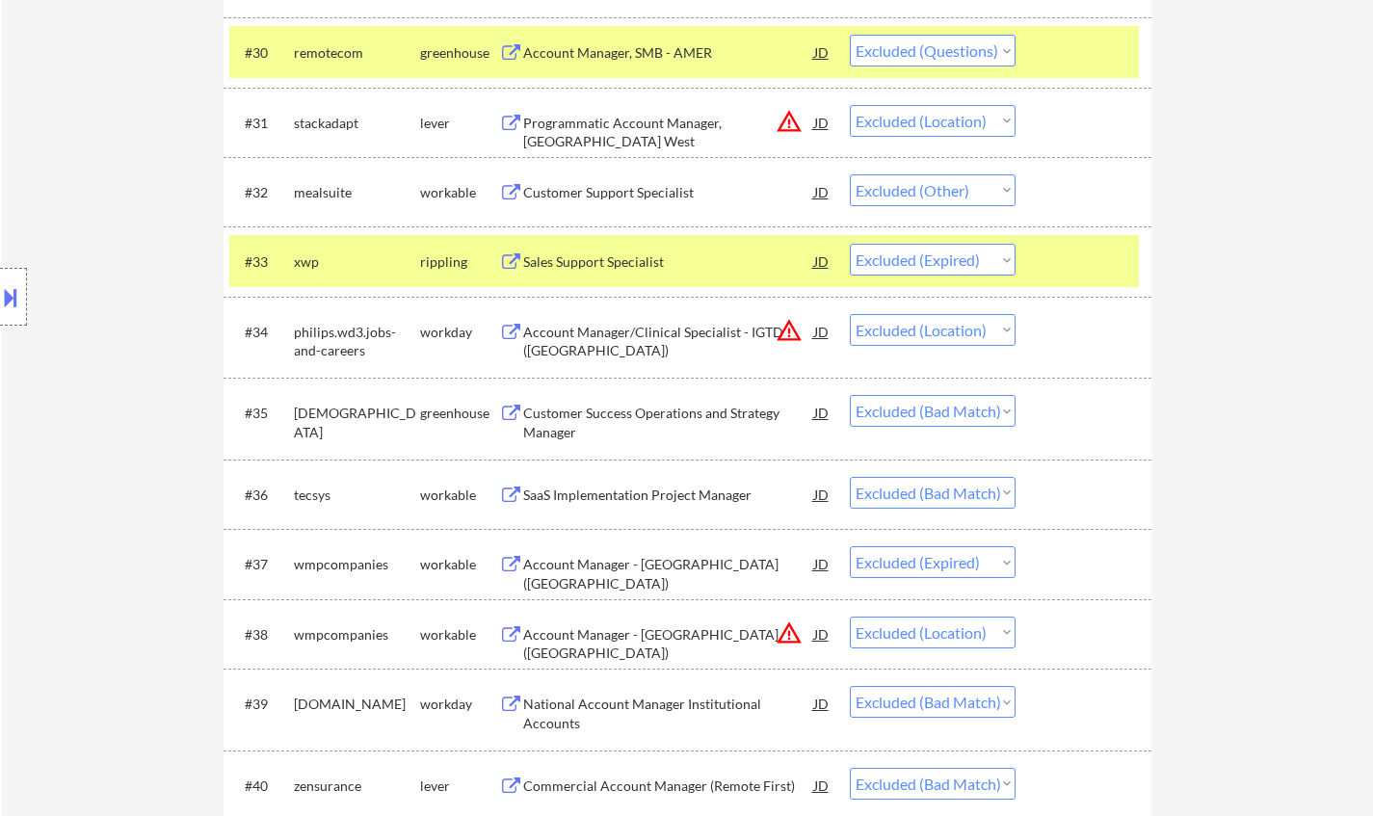
click at [598, 491] on div "SaaS Implementation Project Manager" at bounding box center [668, 495] width 291 height 19
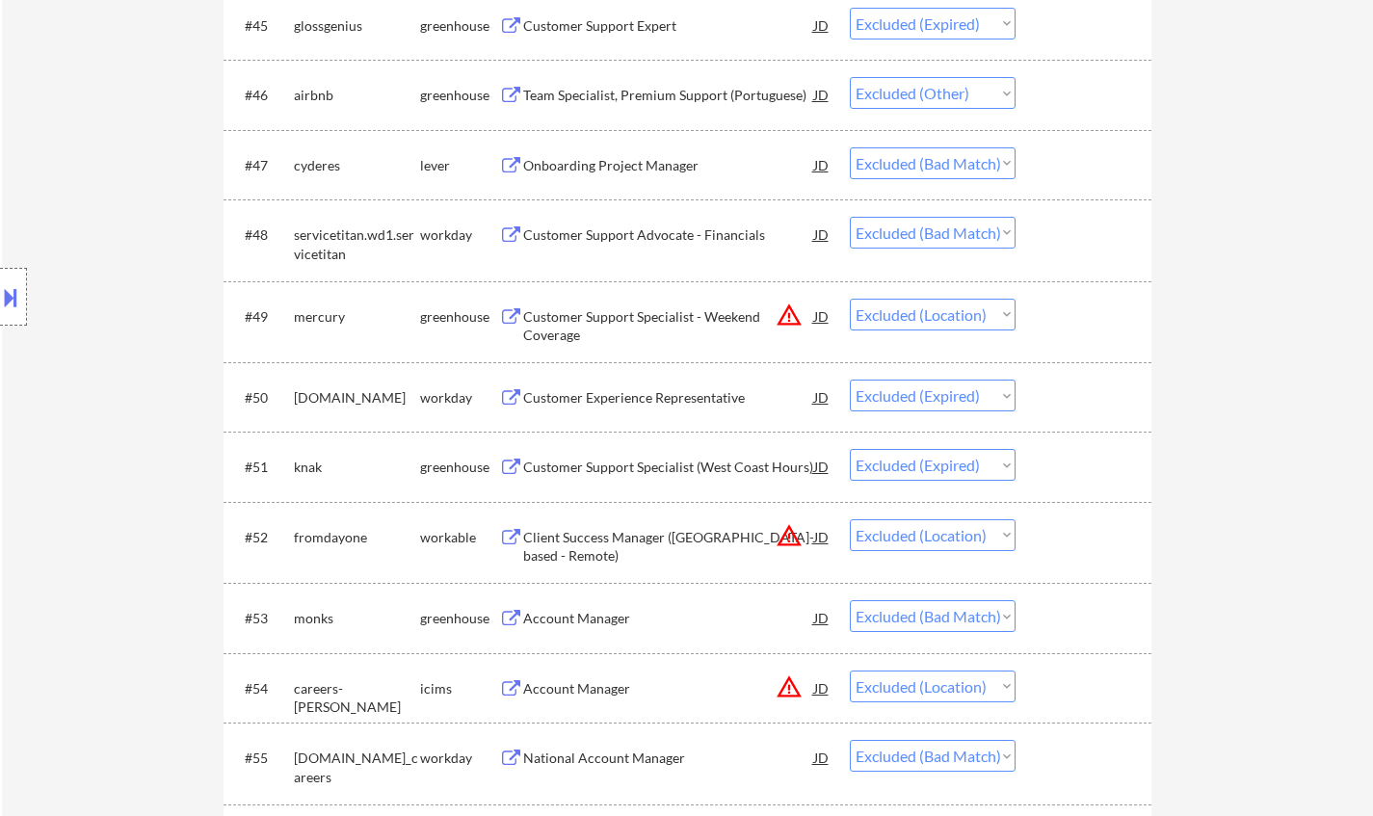
scroll to position [4144, 0]
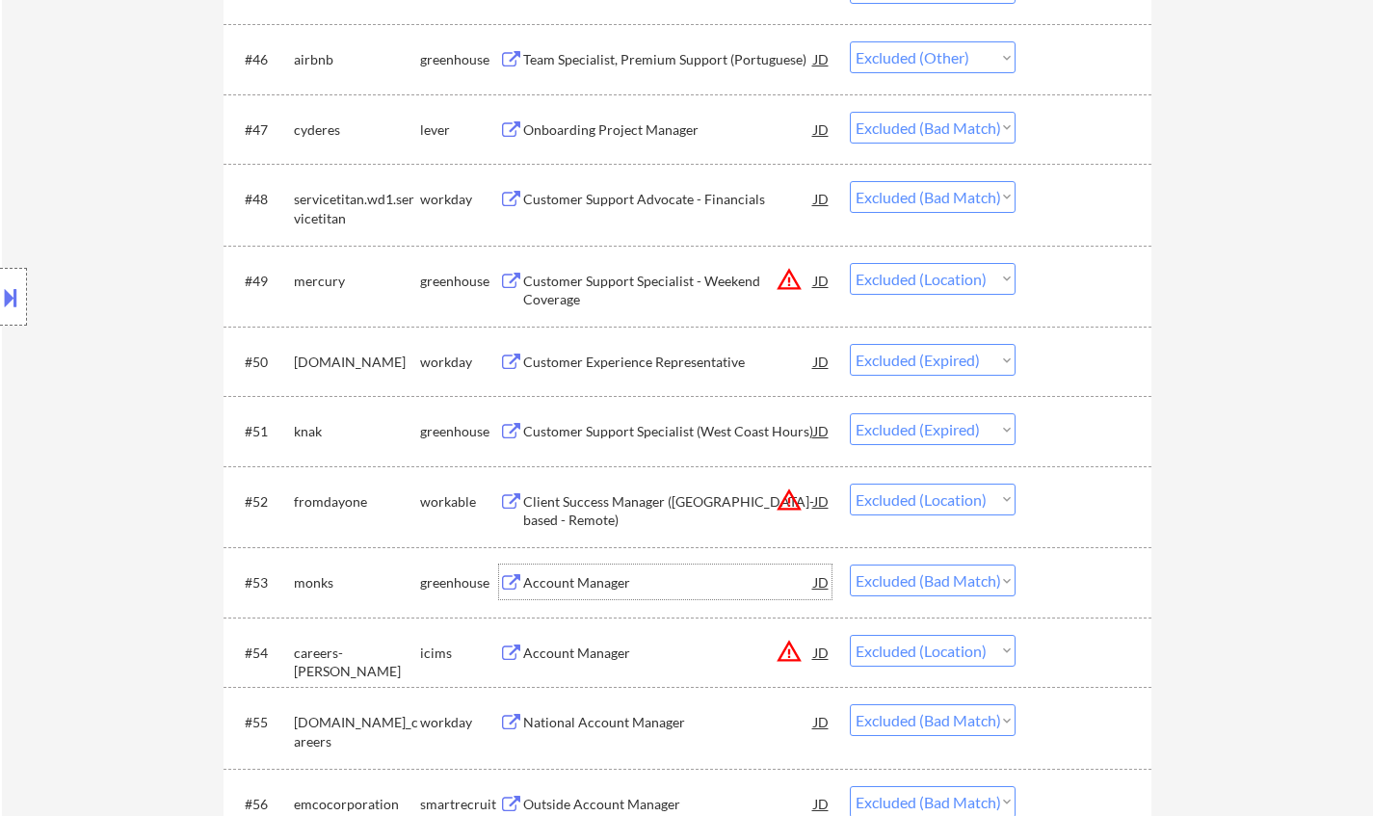
click at [587, 578] on div "Account Manager" at bounding box center [668, 582] width 291 height 19
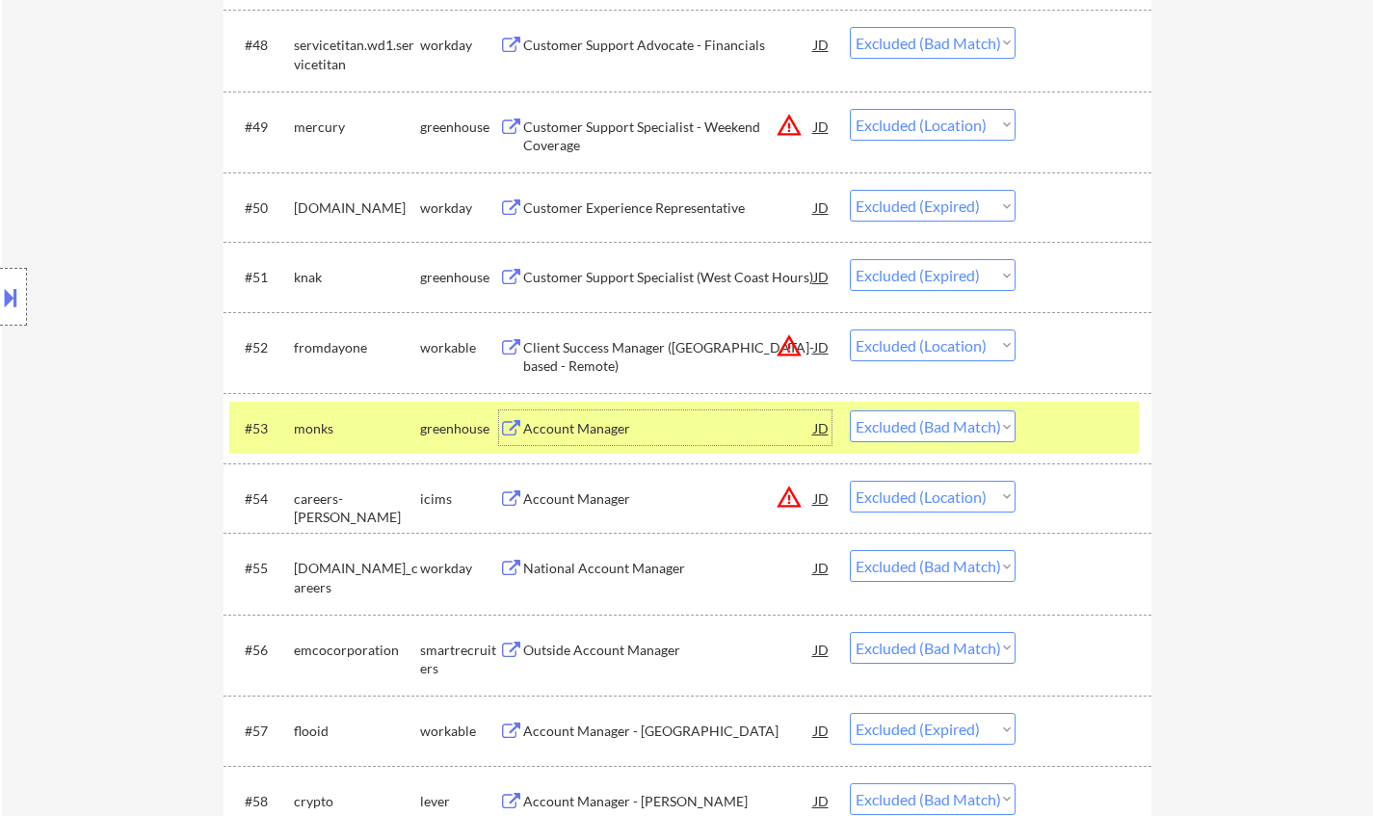
scroll to position [4433, 0]
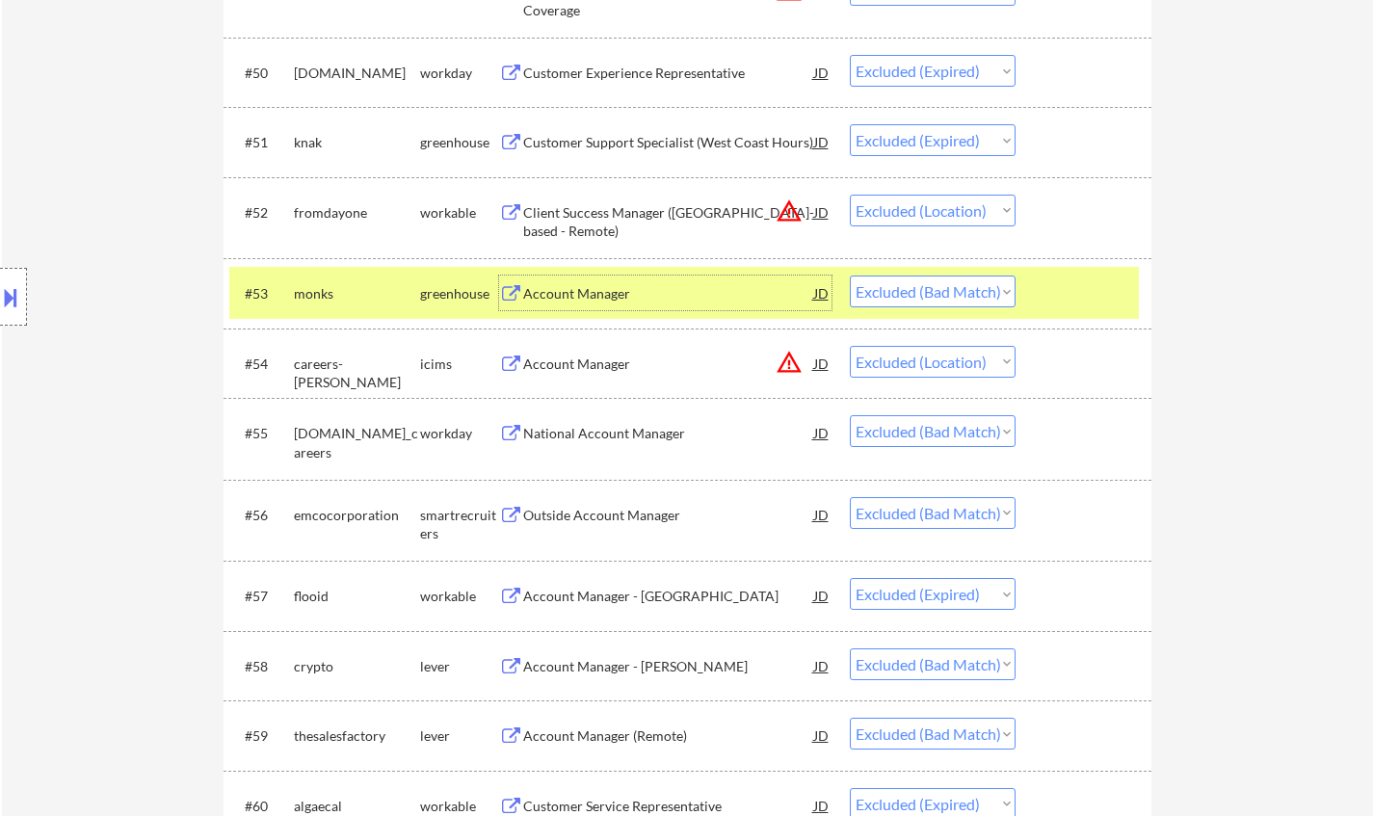
click at [962, 303] on select "Choose an option... Pending Applied Excluded (Questions) Excluded (Expired) Exc…" at bounding box center [933, 292] width 166 height 32
select select ""excluded""
click at [850, 276] on select "Choose an option... Pending Applied Excluded (Questions) Excluded (Expired) Exc…" at bounding box center [933, 292] width 166 height 32
click at [604, 519] on div "Outside Account Manager" at bounding box center [668, 515] width 291 height 19
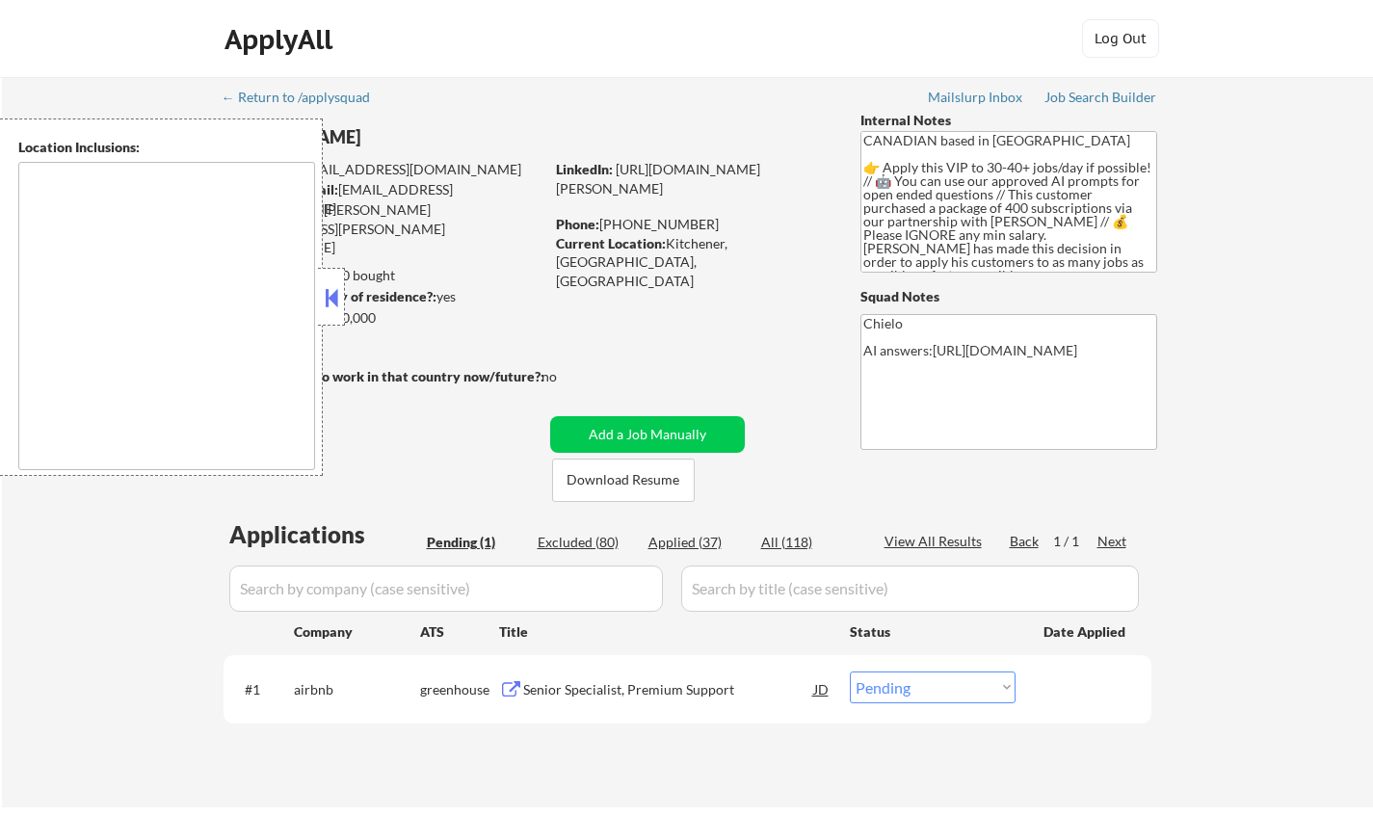
click at [320, 293] on div at bounding box center [331, 297] width 27 height 58
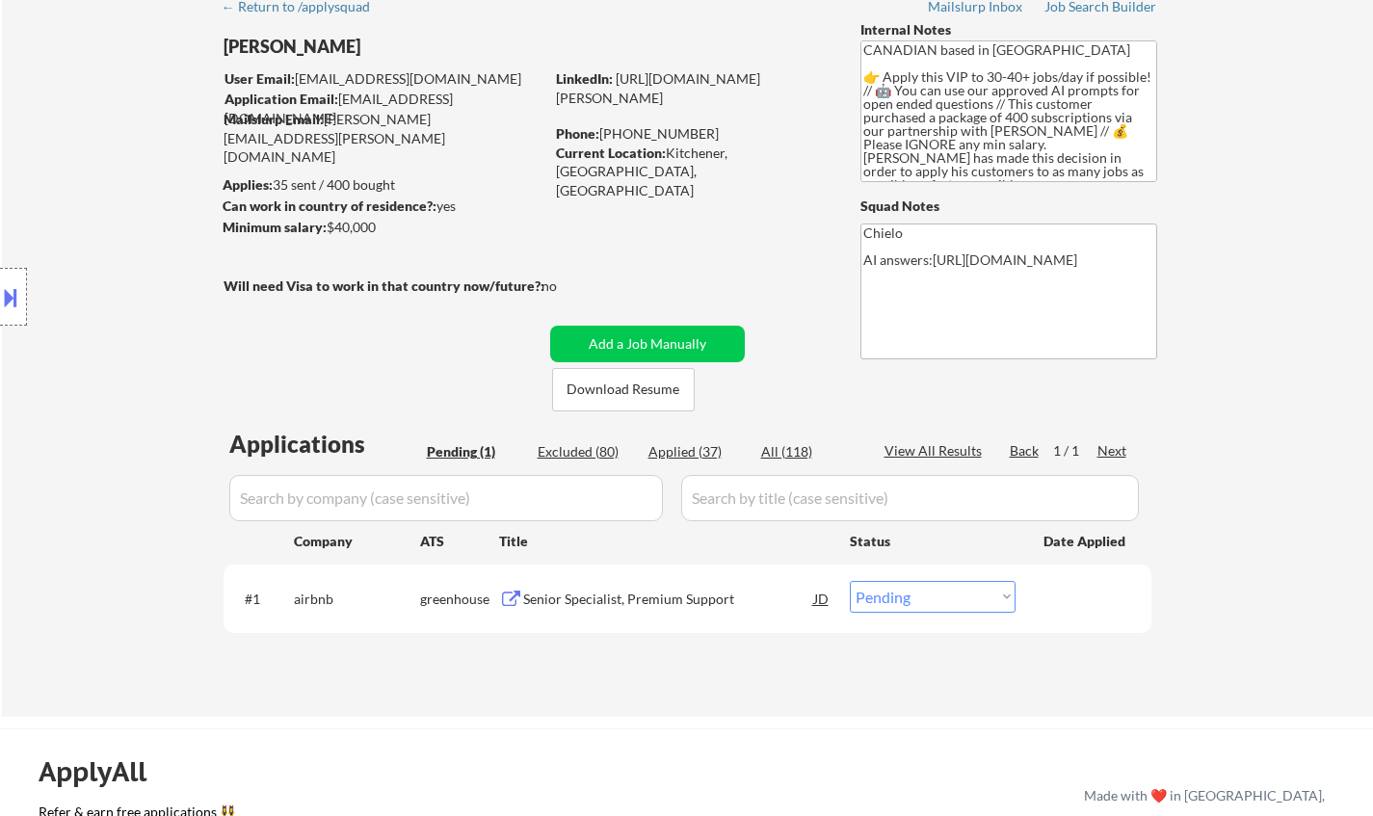
scroll to position [193, 0]
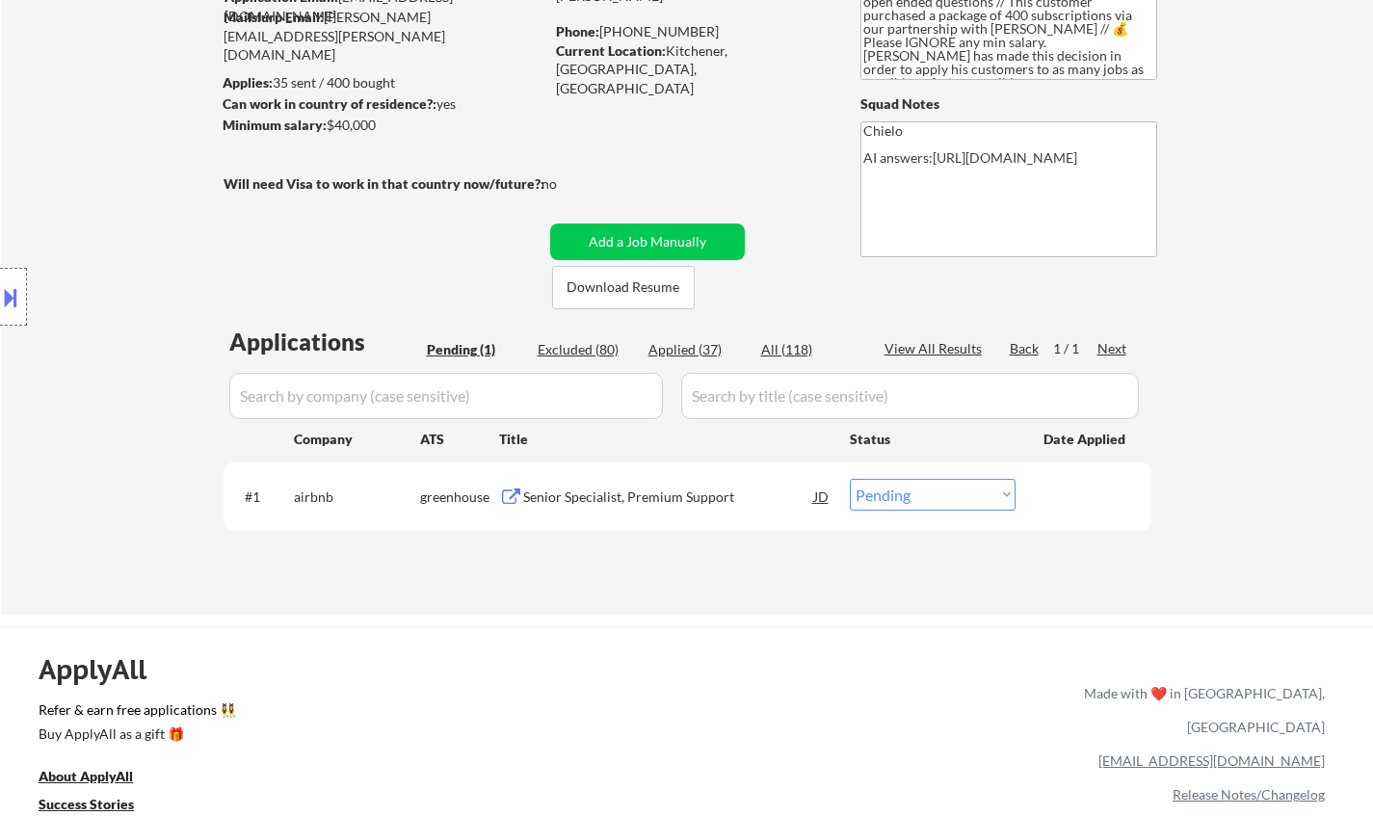
click at [605, 493] on div "Senior Specialist, Premium Support" at bounding box center [668, 497] width 291 height 19
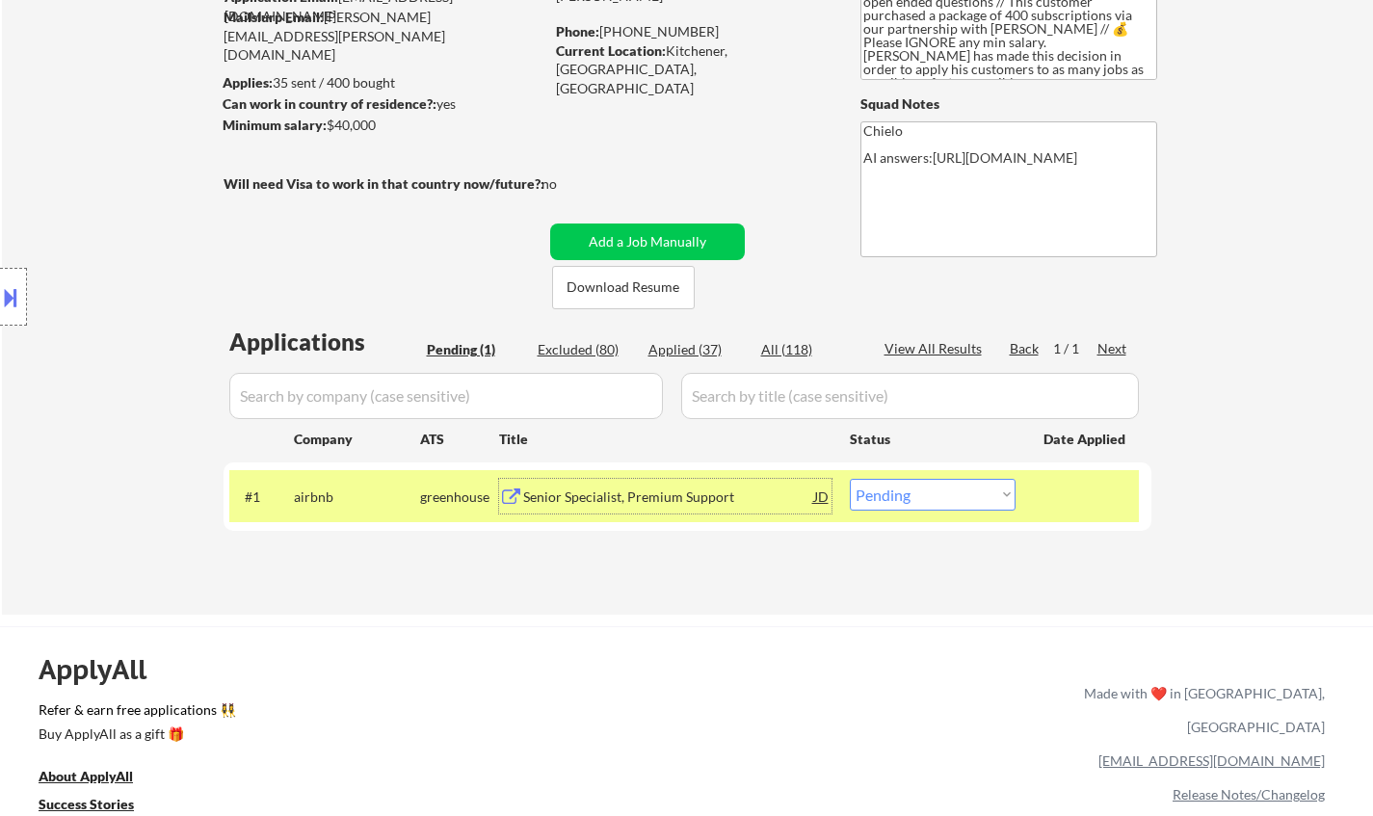
click at [930, 510] on select "Choose an option... Pending Applied Excluded (Questions) Excluded (Expired) Exc…" at bounding box center [933, 495] width 166 height 32
click at [850, 479] on select "Choose an option... Pending Applied Excluded (Questions) Excluded (Expired) Exc…" at bounding box center [933, 495] width 166 height 32
click at [573, 345] on div "Excluded (80)" at bounding box center [586, 349] width 96 height 19
select select ""excluded__expired_""
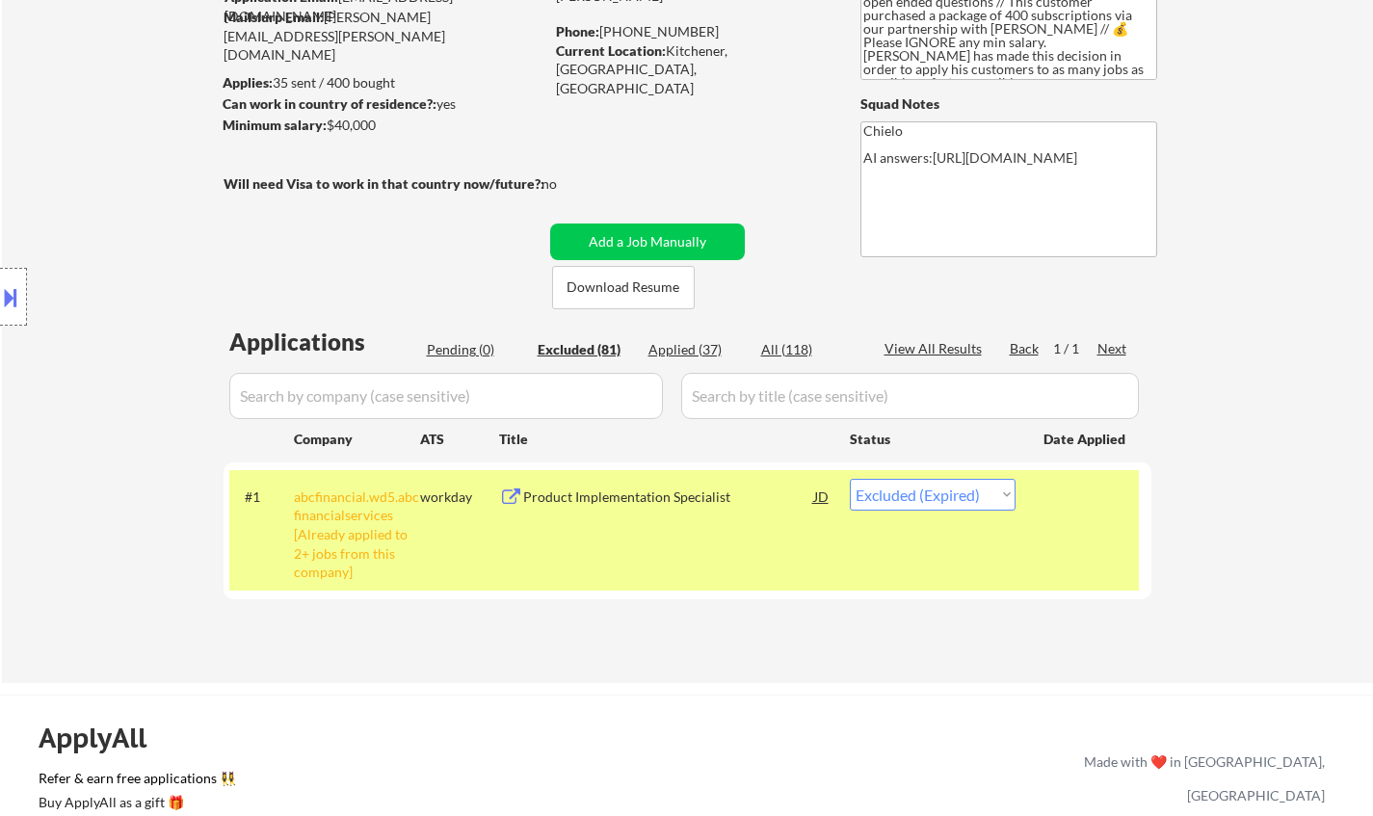
select select ""excluded__bad_match_""
select select ""excluded__location_""
select select ""excluded__expired_""
select select ""excluded__location_""
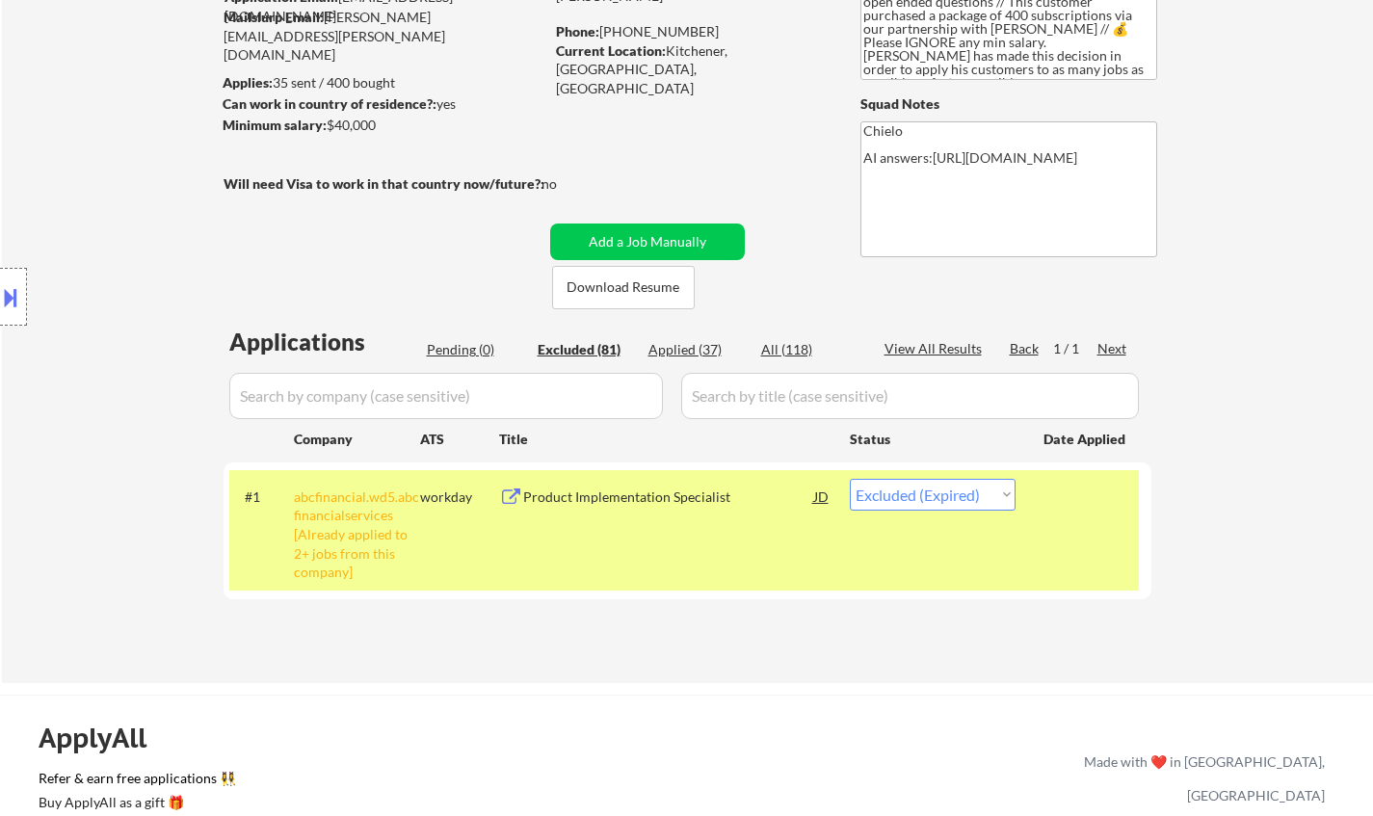
select select ""excluded__location_""
select select ""excluded""
select select ""excluded__location_""
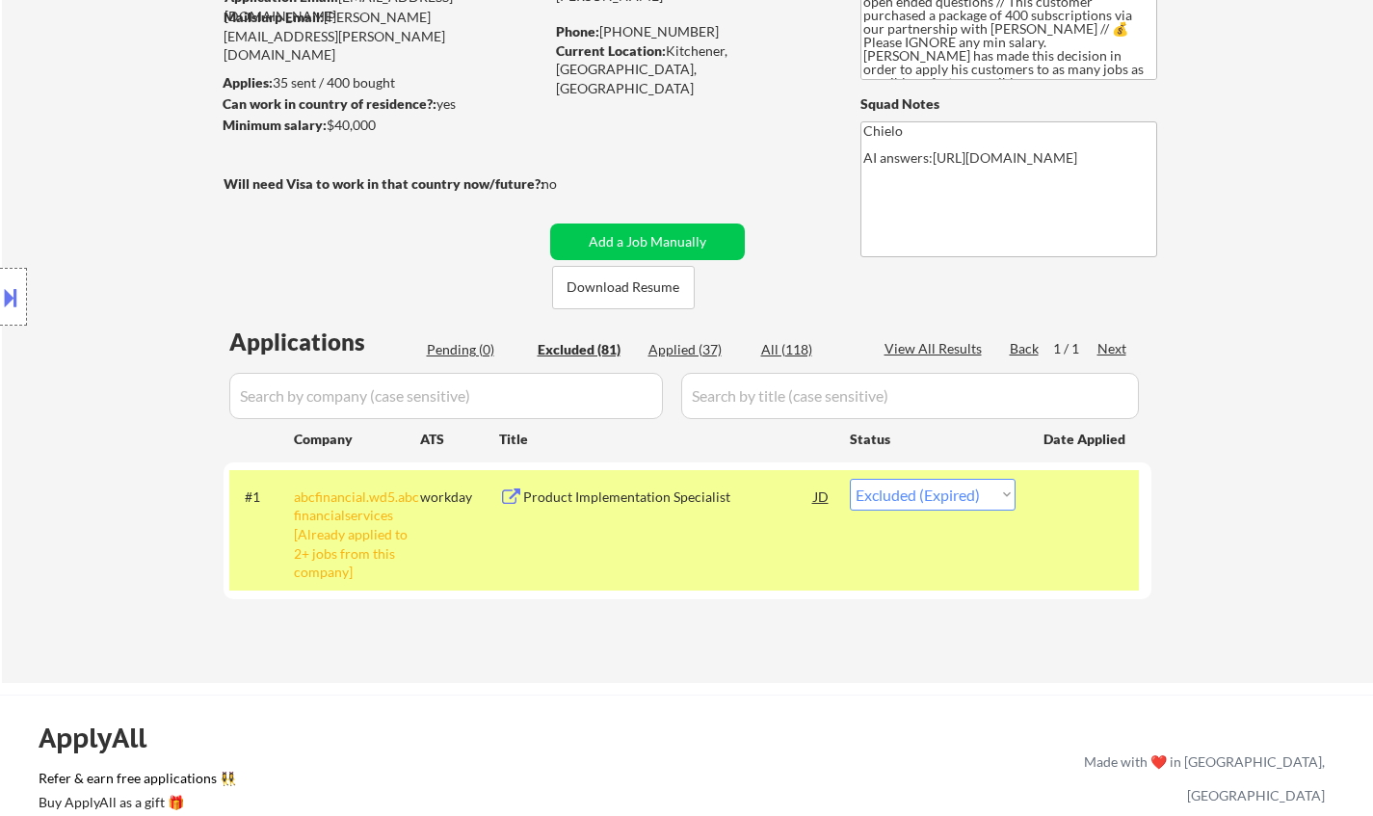
select select ""excluded__bad_match_""
select select ""excluded__location_""
select select ""excluded__expired_""
select select ""excluded__bad_match_""
select select ""excluded""
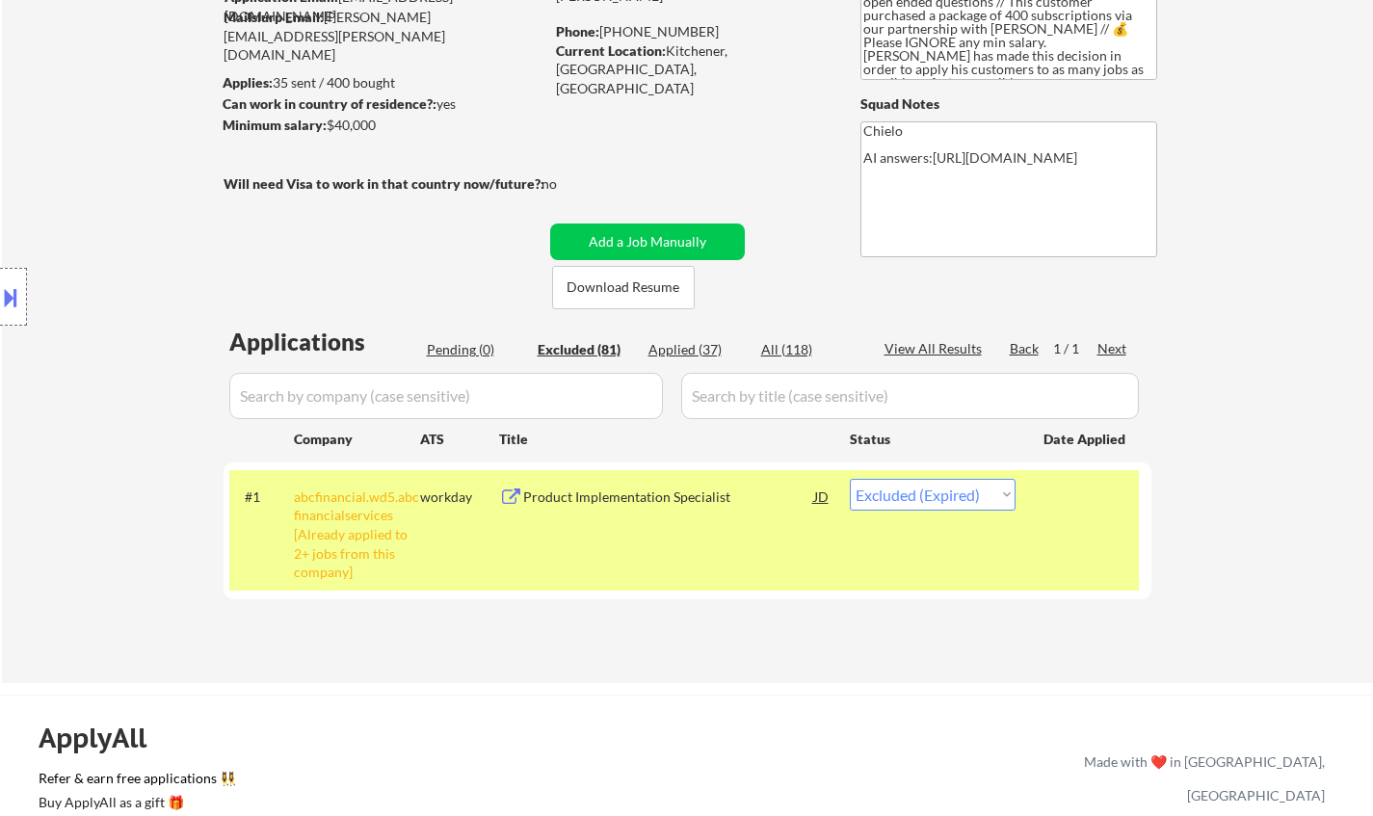
select select ""excluded__expired_""
select select ""excluded__other_""
select select ""excluded__expired_""
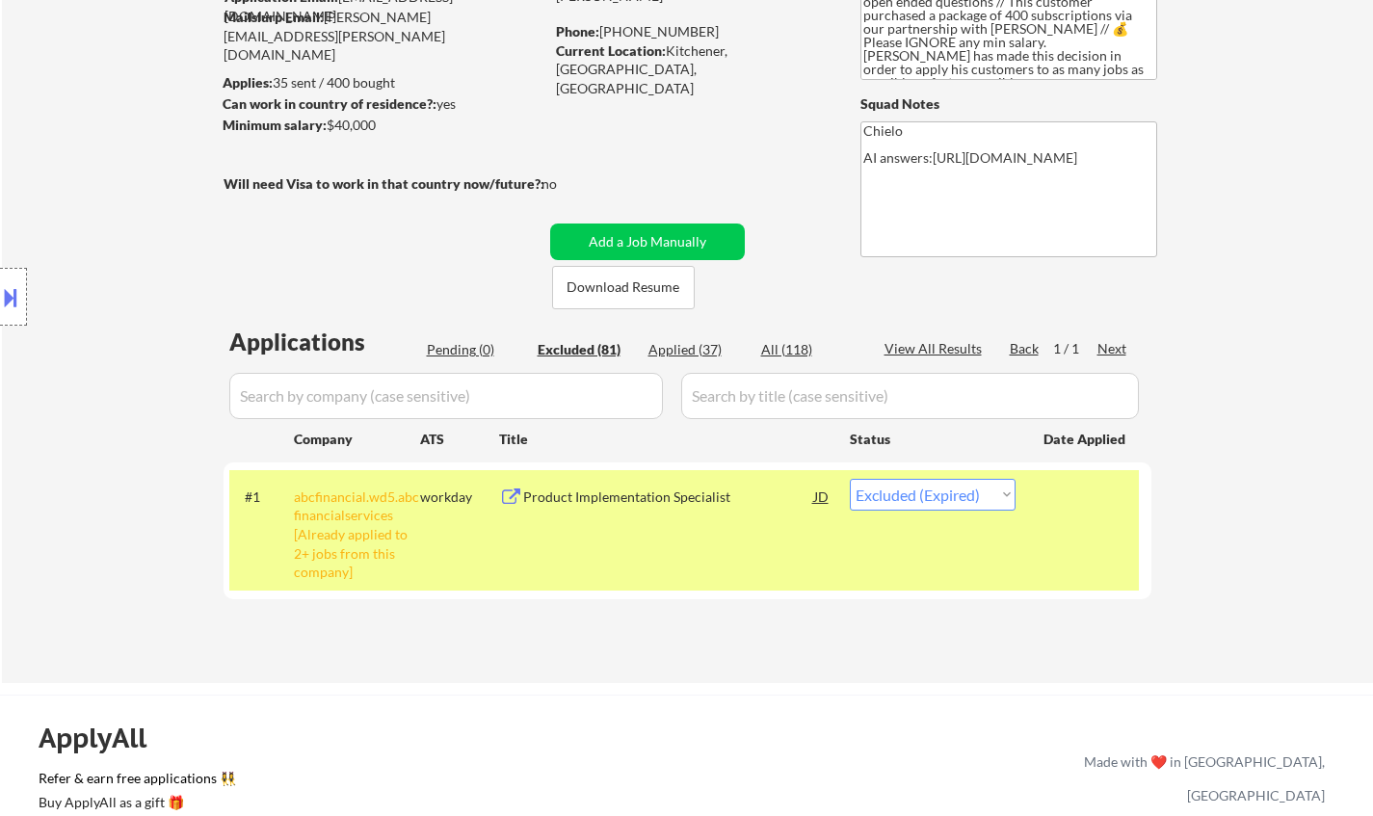
select select ""excluded__expired_""
select select ""excluded__location_""
select select ""excluded__bad_match_""
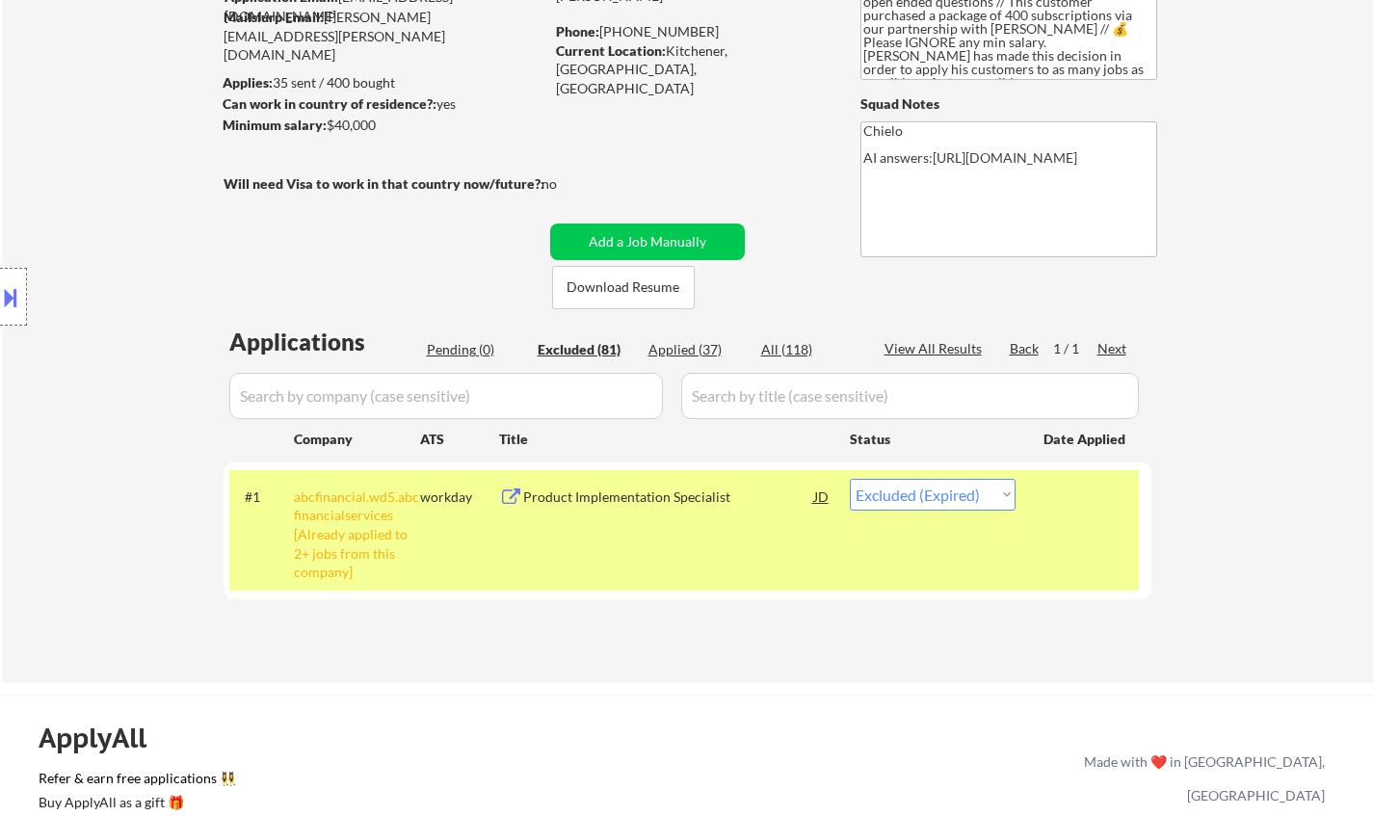
select select ""excluded__expired_""
select select ""excluded__other_""
select select ""excluded""
select select ""excluded__location_""
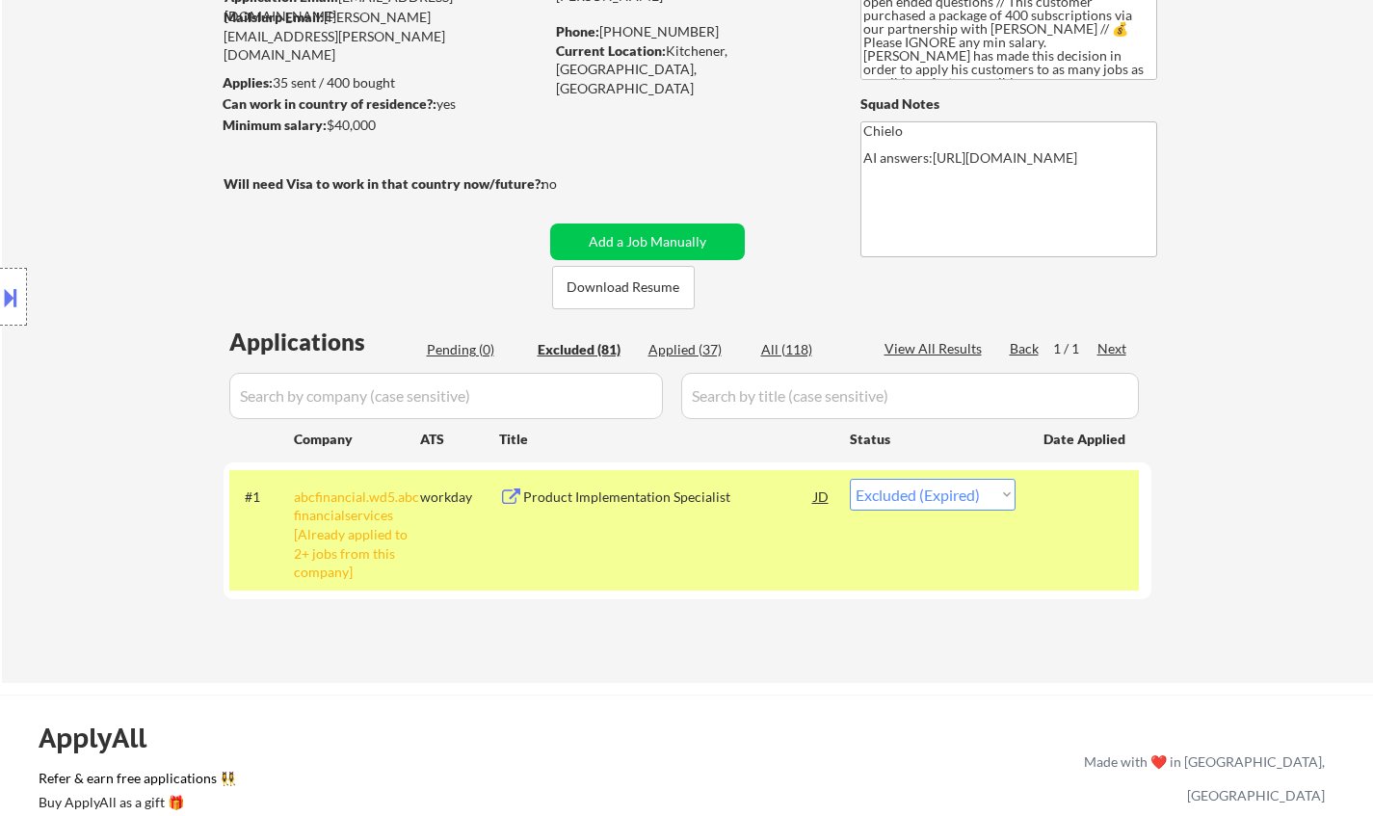
select select ""excluded__other_""
select select ""excluded__expired_""
select select ""excluded__location_""
select select ""excluded__bad_match_""
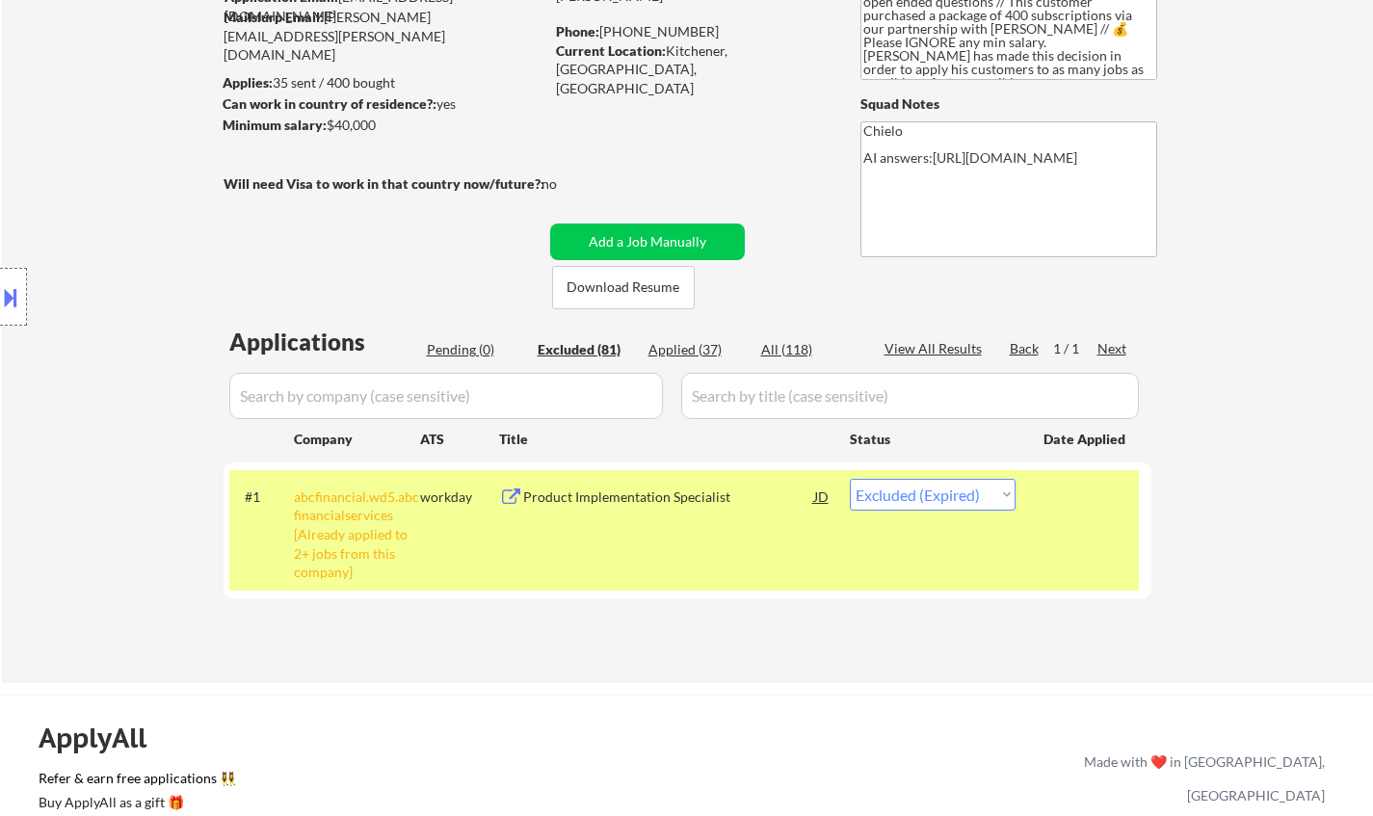
select select ""excluded__expired_""
select select ""excluded__location_""
select select ""excluded__bad_match_""
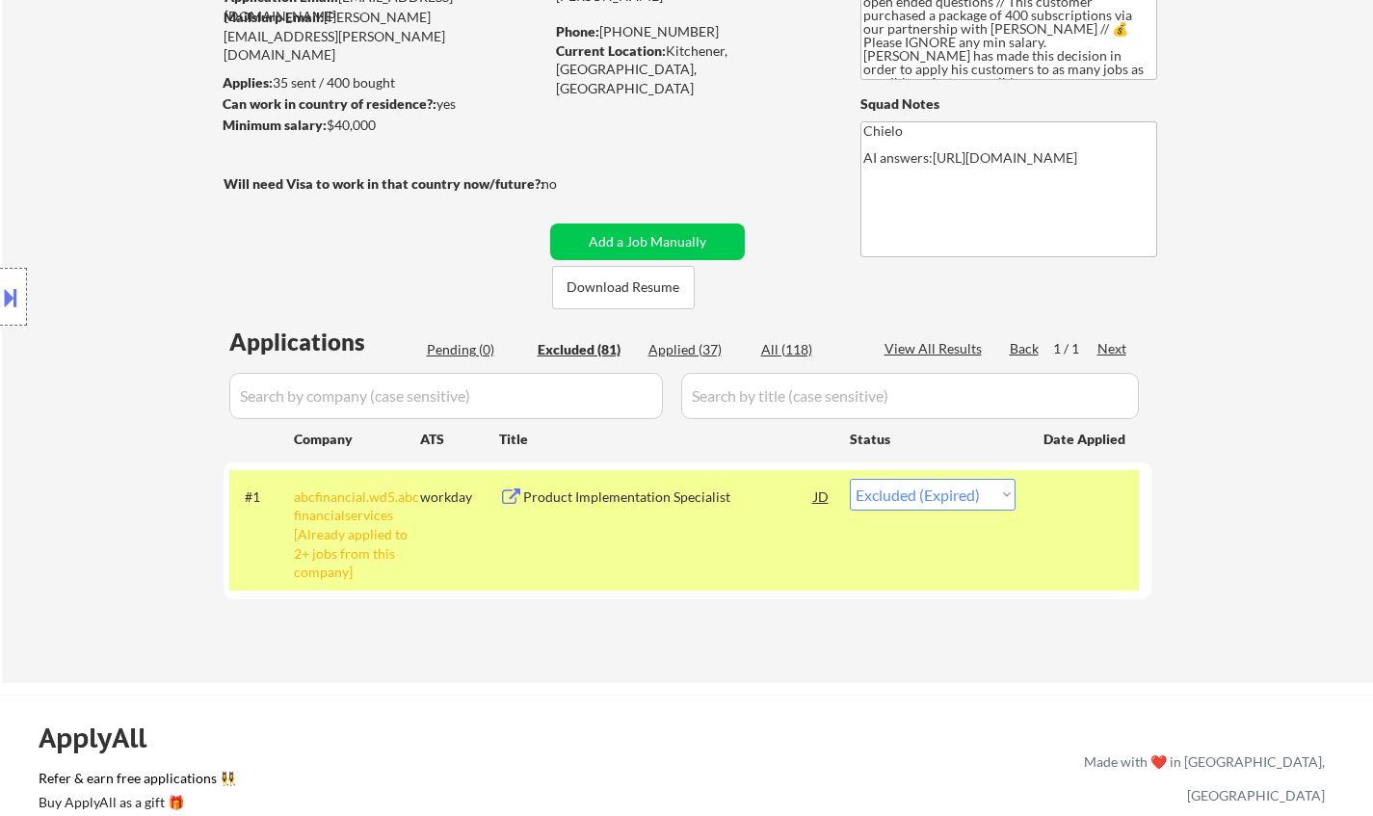
select select ""excluded""
select select ""excluded__bad_match_""
select select ""excluded__location_""
select select ""excluded__other_""
select select ""excluded__expired_""
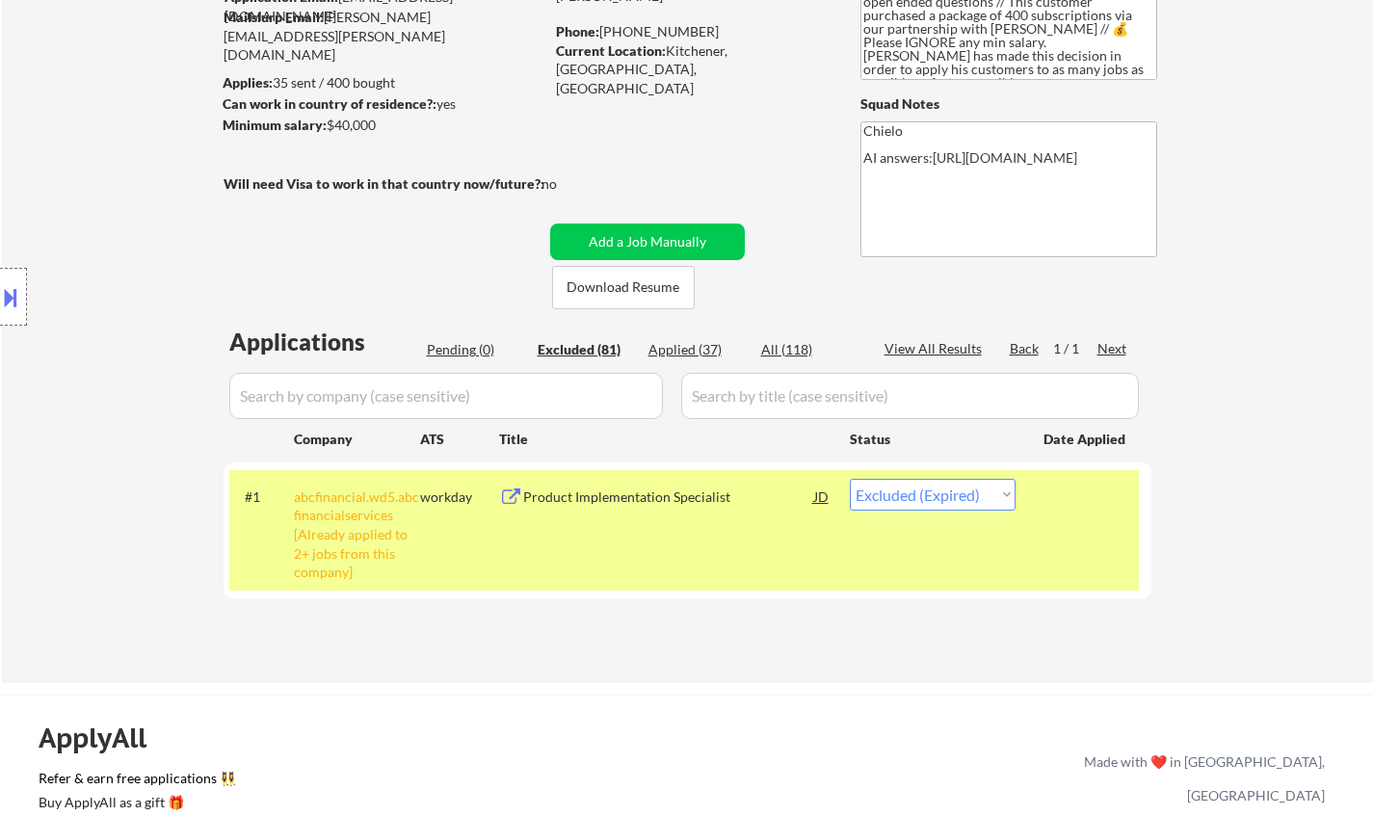
select select ""excluded__other_""
select select ""excluded__bad_match_""
select select ""excluded__location_""
select select ""excluded__expired_""
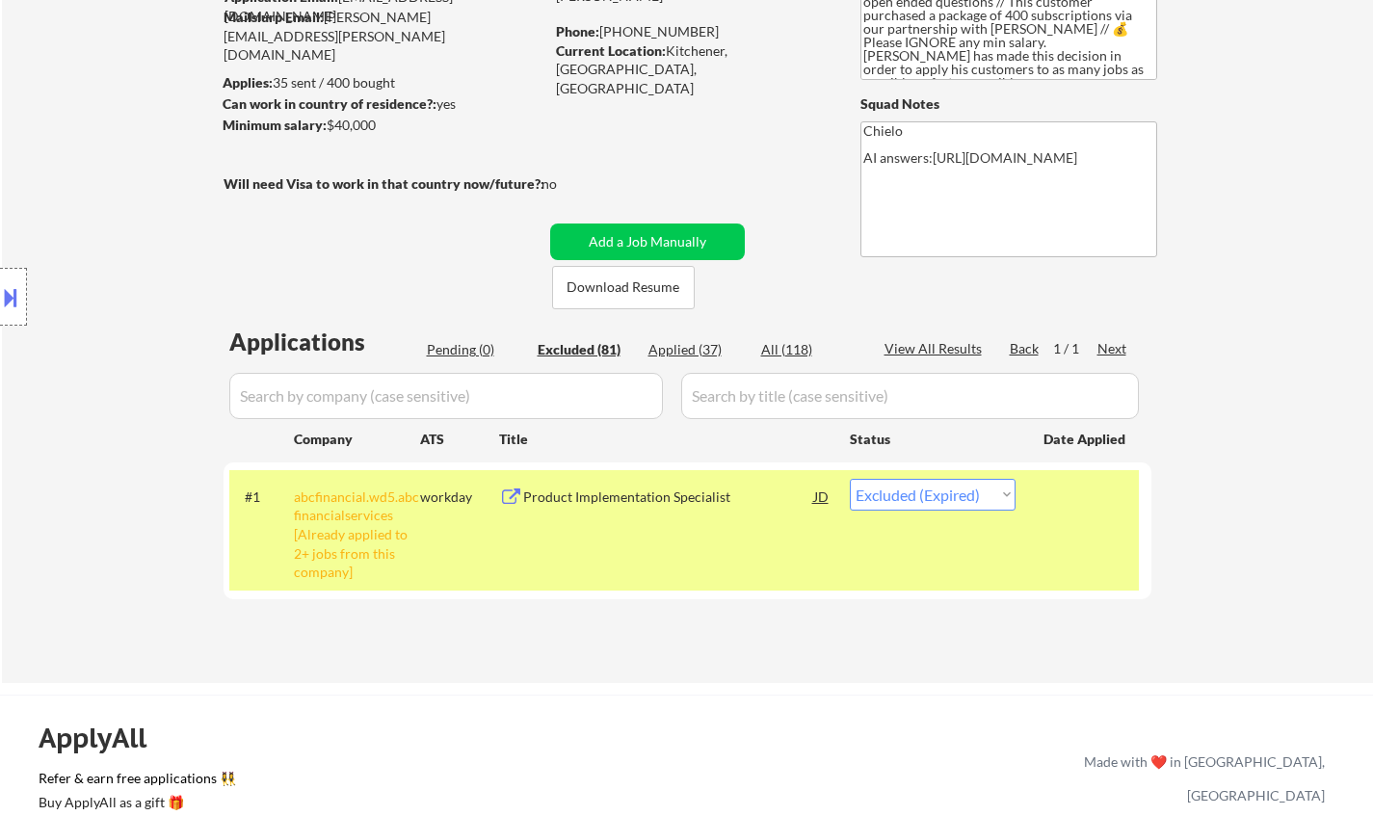
select select ""excluded__expired_""
select select ""excluded__location_""
select select ""excluded""
select select ""excluded__location_""
select select ""excluded__bad_match_""
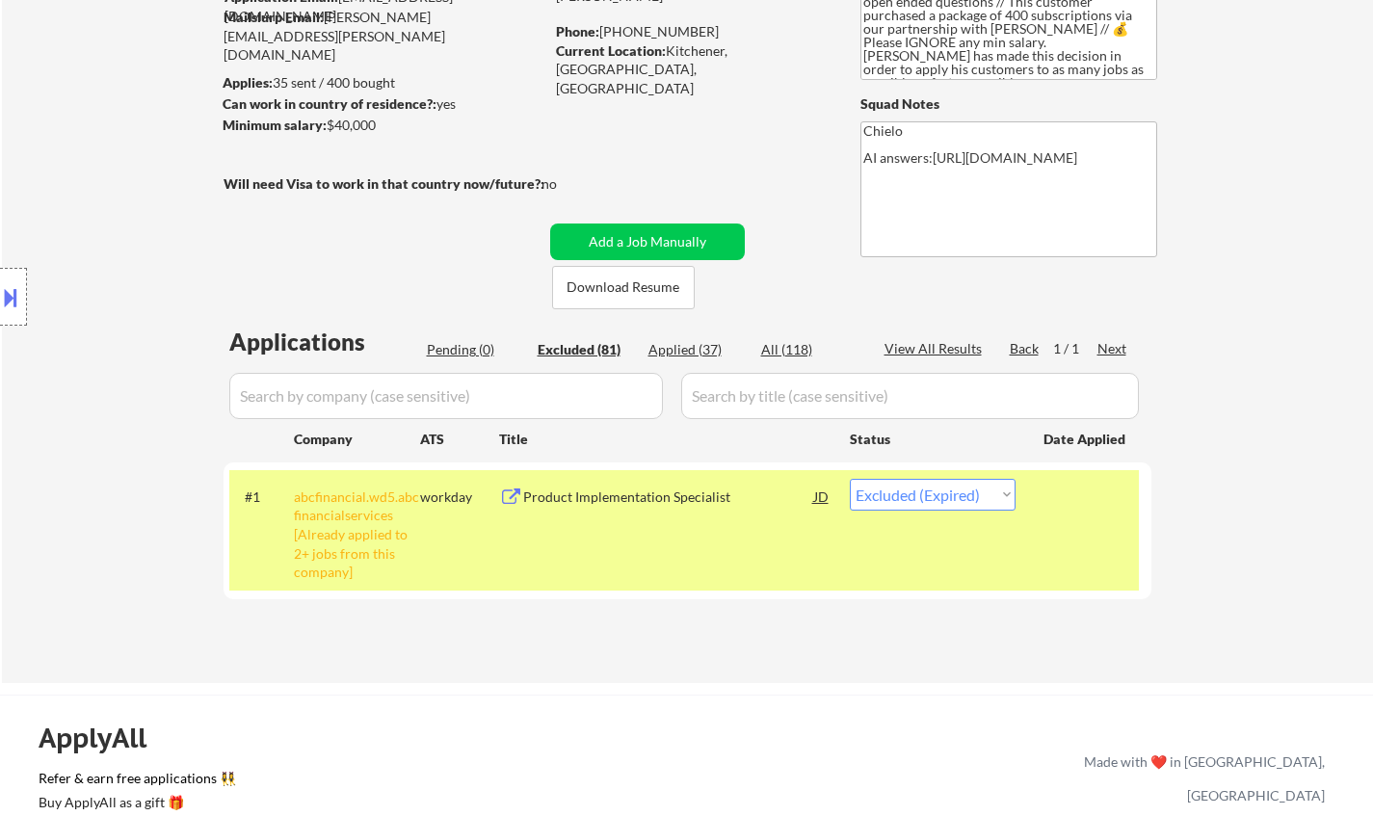
select select ""excluded__bad_match_""
select select ""excluded__expired_""
select select ""excluded__bad_match_""
select select ""excluded__expired_""
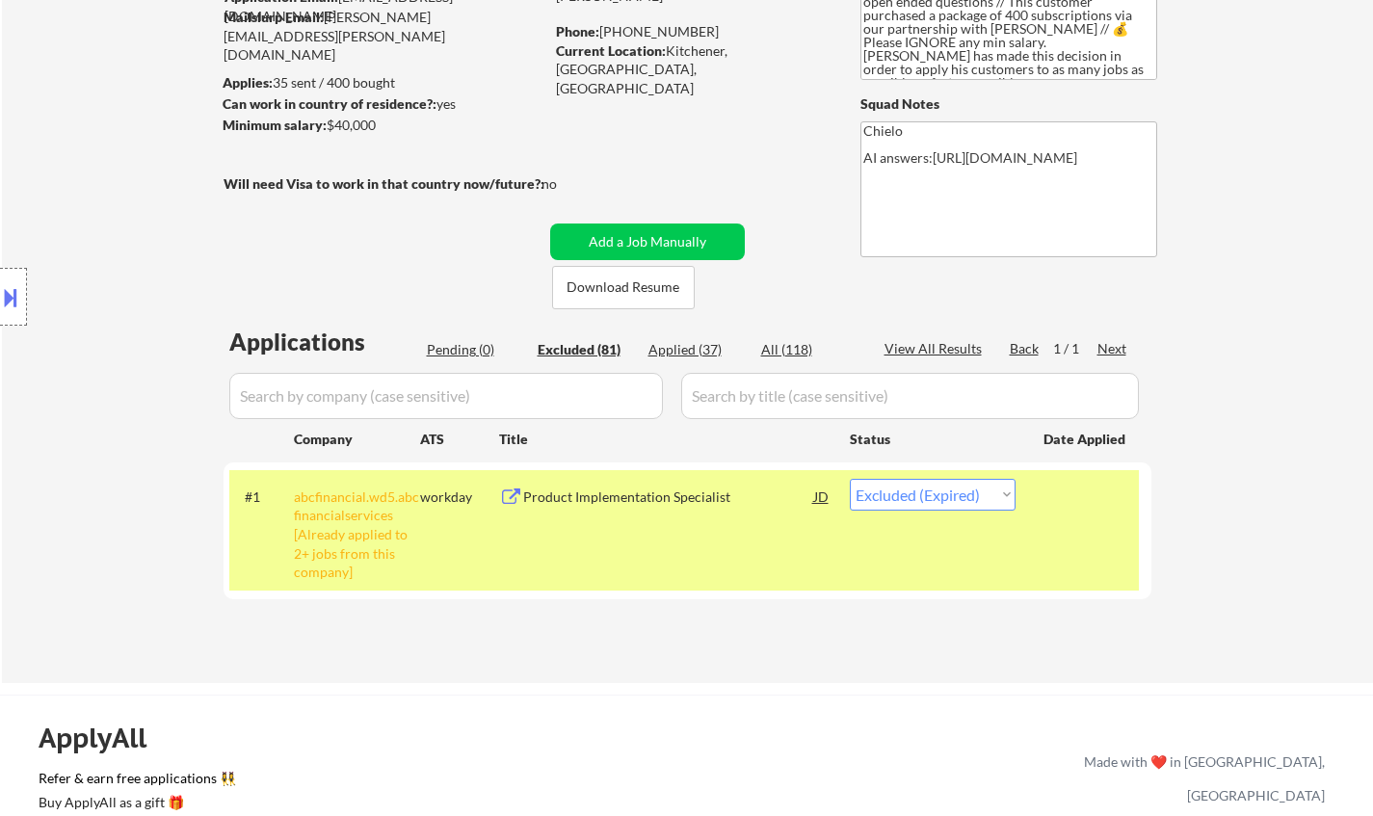
select select ""excluded__other_""
select select ""excluded__bad_match_""
select select ""excluded""
select select ""excluded__location_""
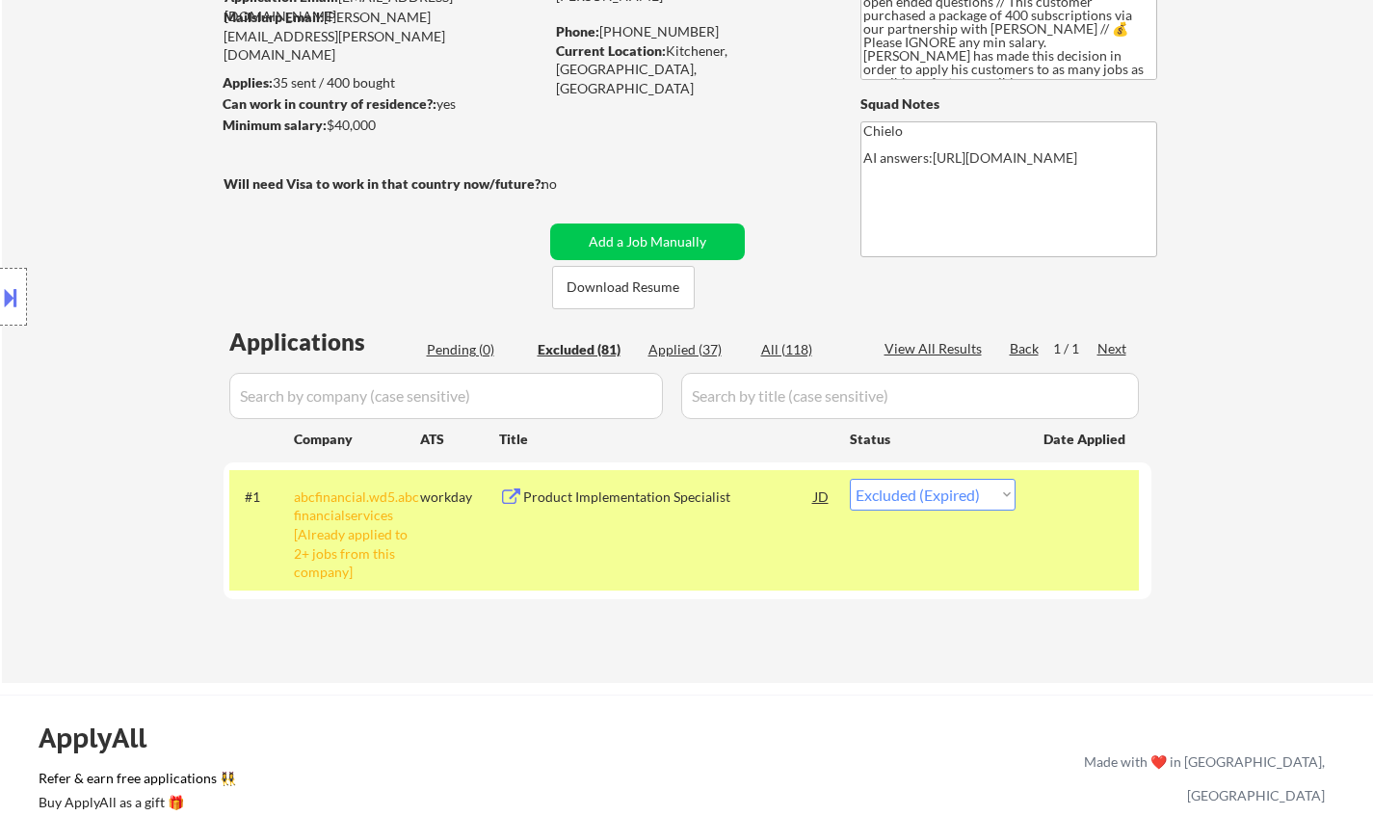
select select ""excluded__location_""
select select ""excluded__bad_match_""
select select ""excluded__expired_""
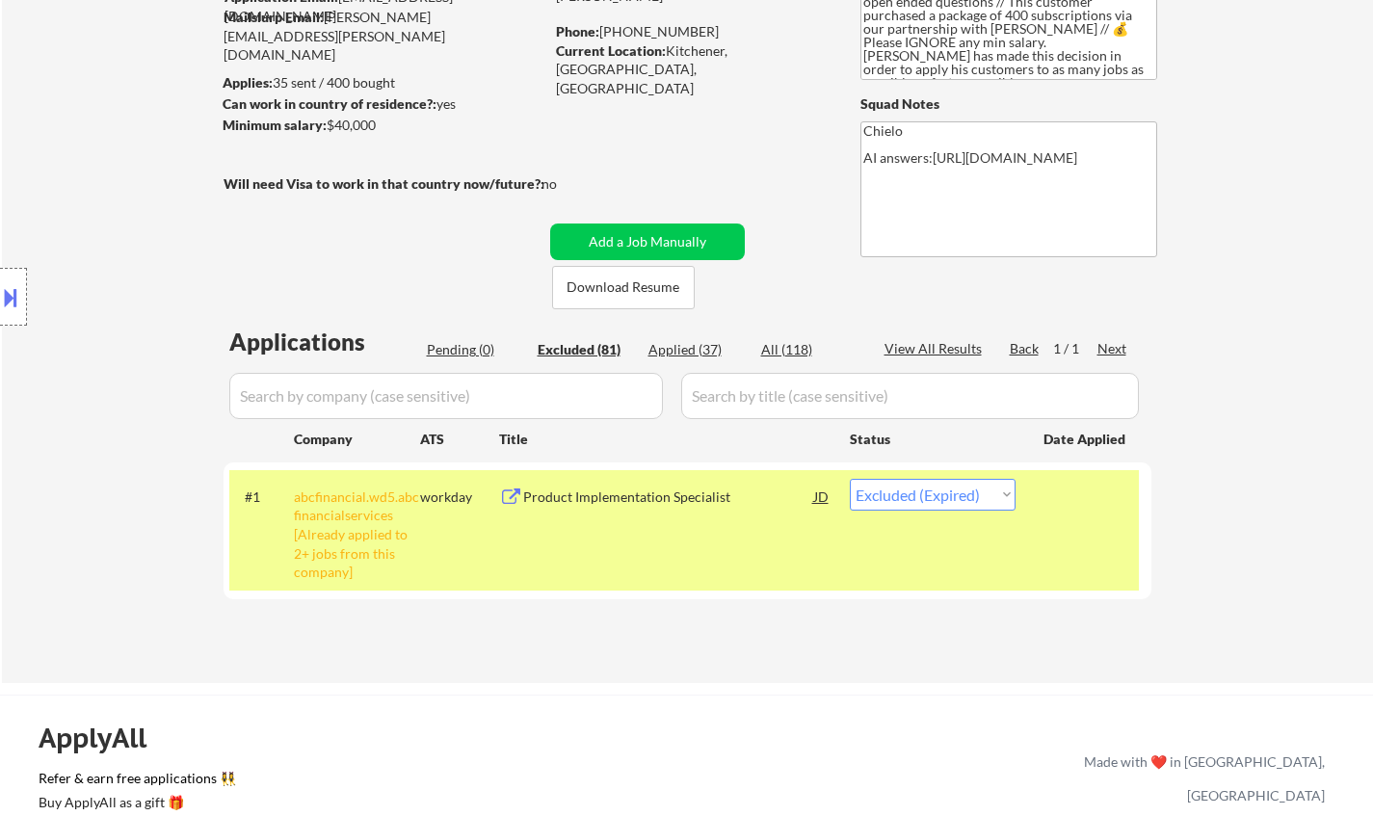
select select ""excluded__expired_""
select select ""excluded__location_""
select select ""excluded__bad_match_""
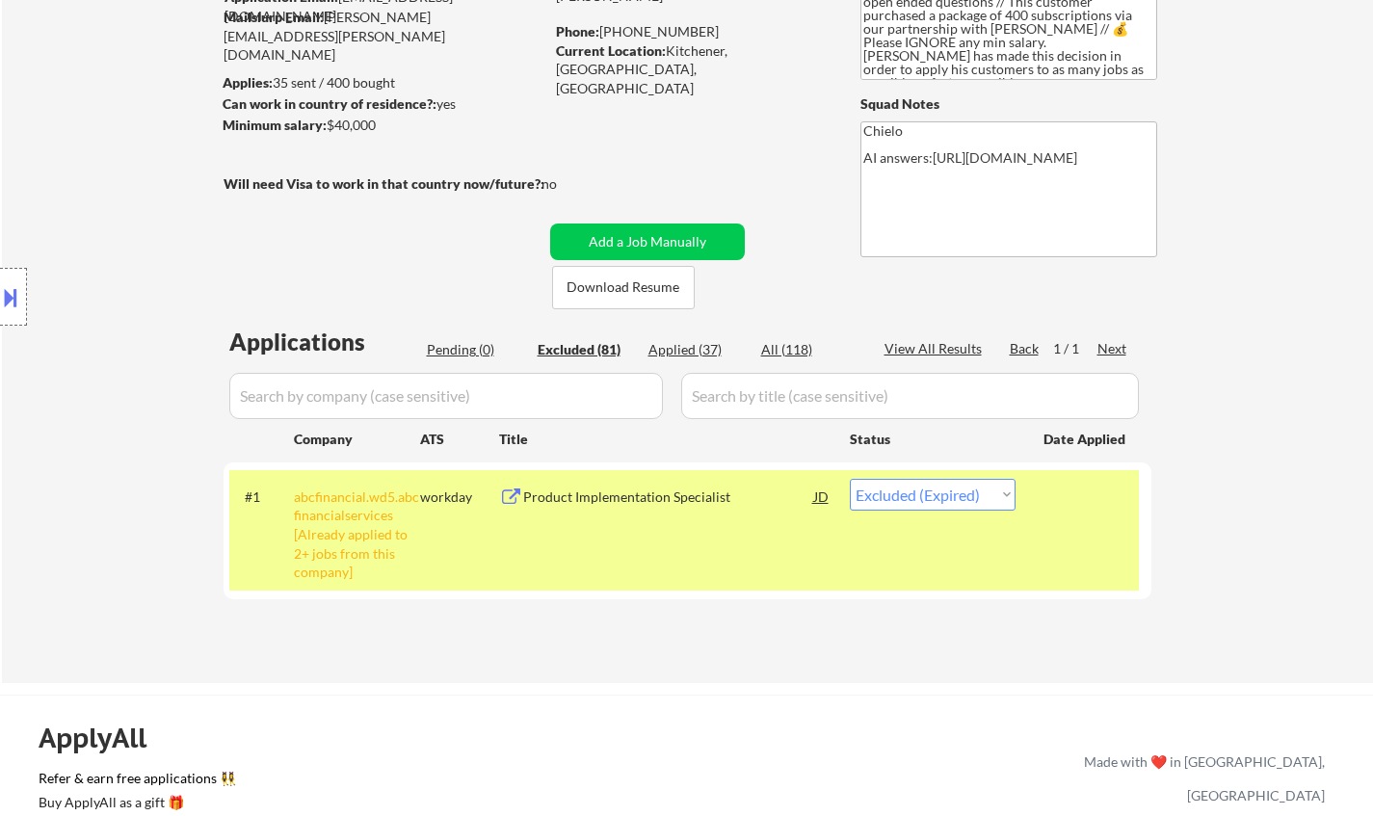
select select ""excluded__location_""
select select ""excluded__other_""
select select ""excluded__expired_""
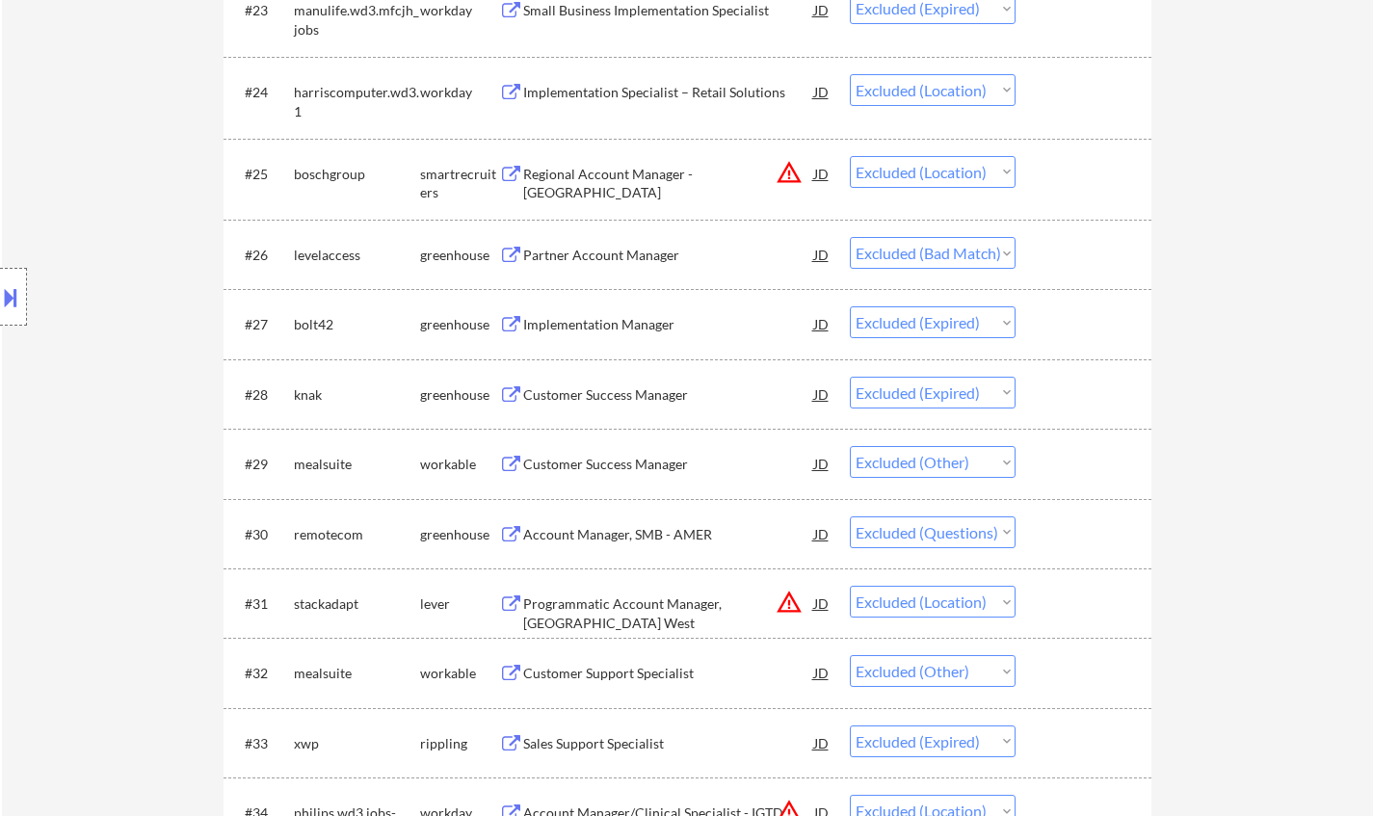
scroll to position [3084, 0]
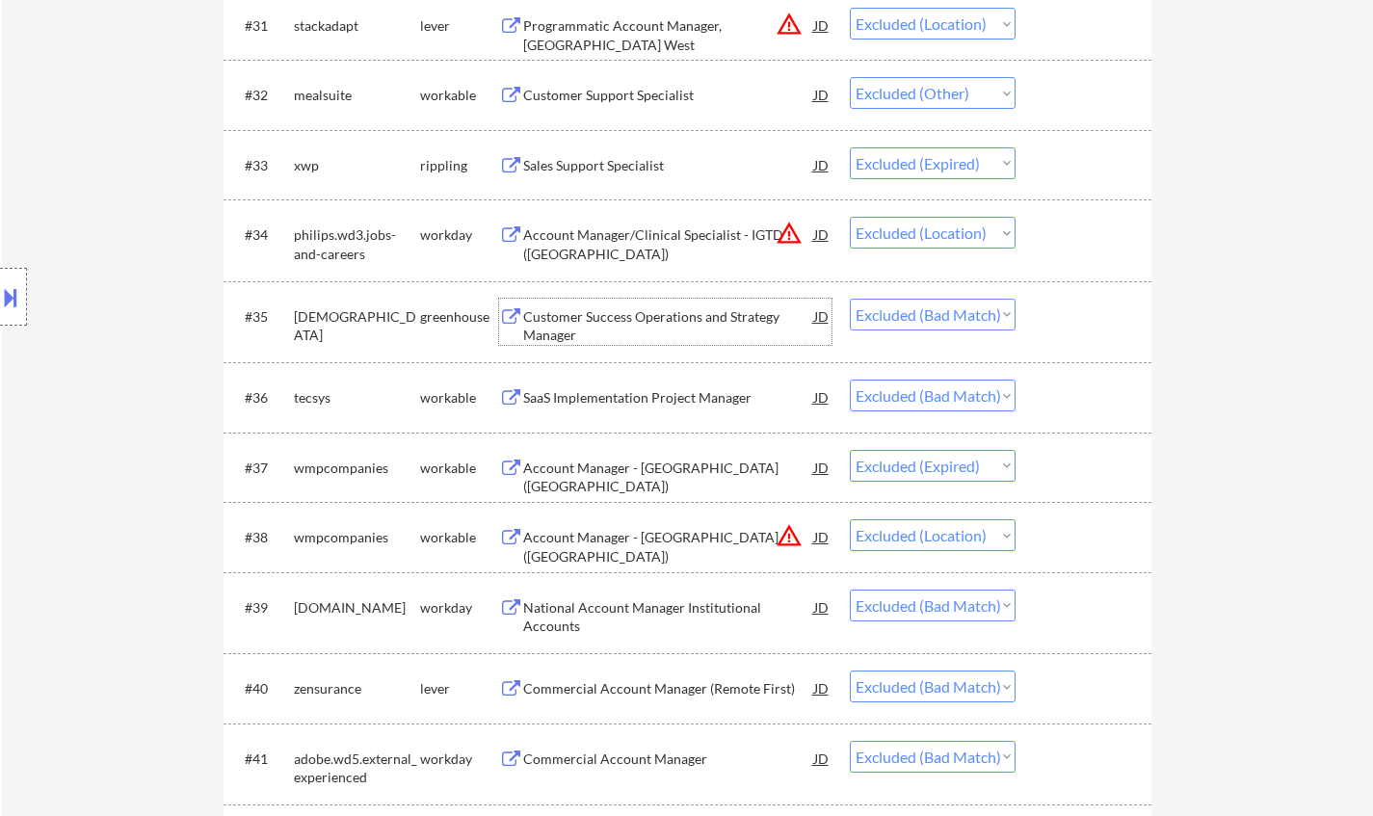
click at [630, 324] on div "Customer Success Operations and Strategy Manager" at bounding box center [668, 326] width 291 height 38
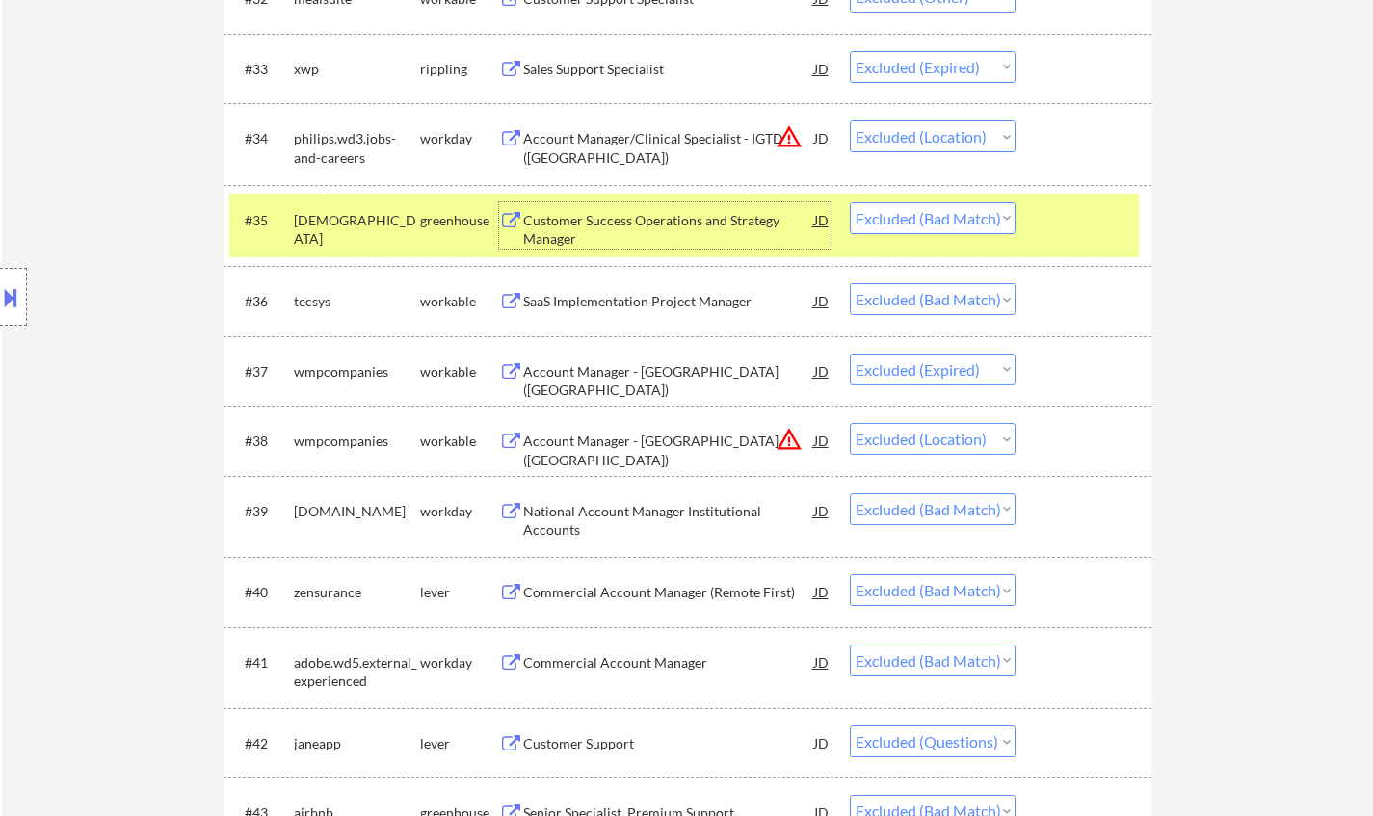
scroll to position [3277, 0]
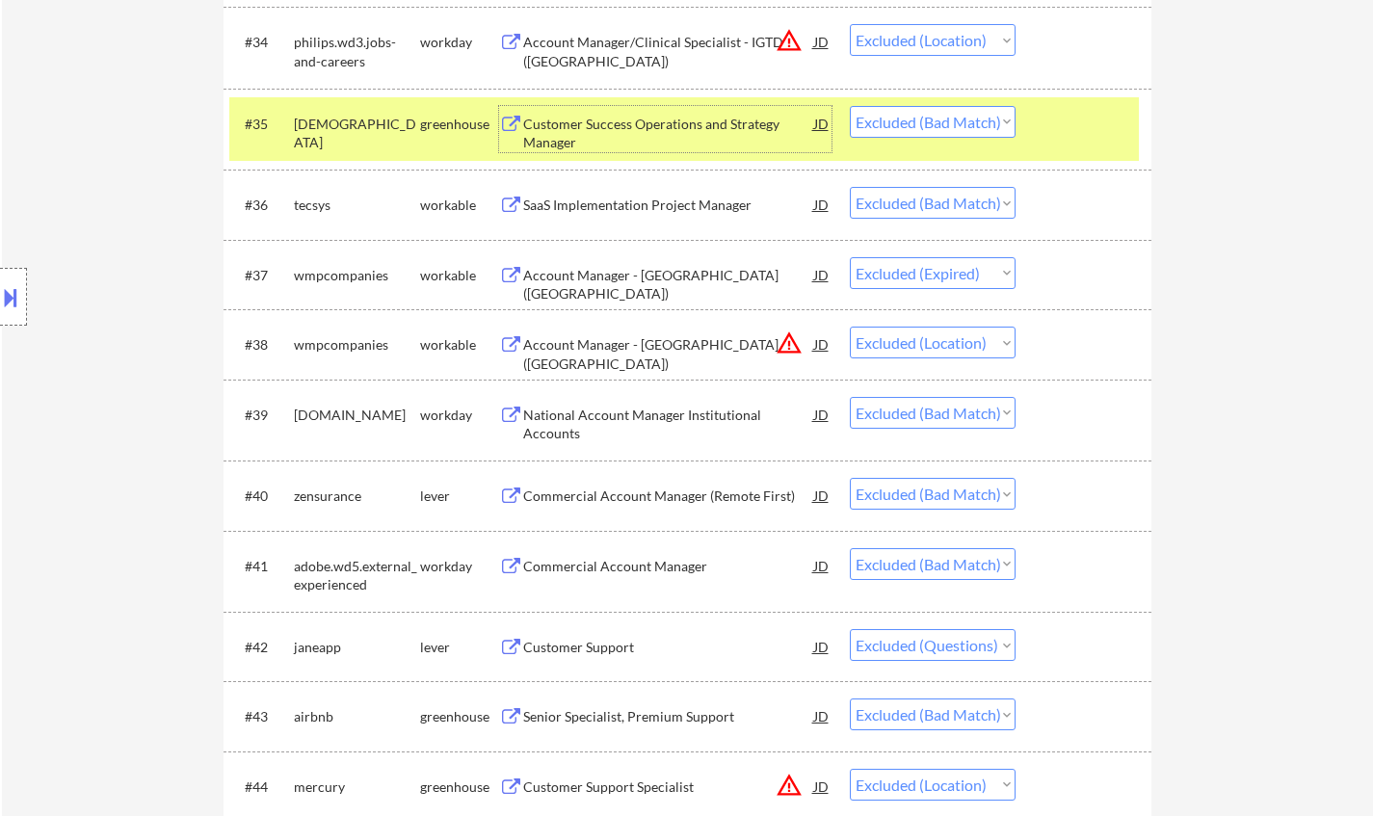
click at [617, 491] on div "Commercial Account Manager (Remote First)" at bounding box center [668, 496] width 291 height 19
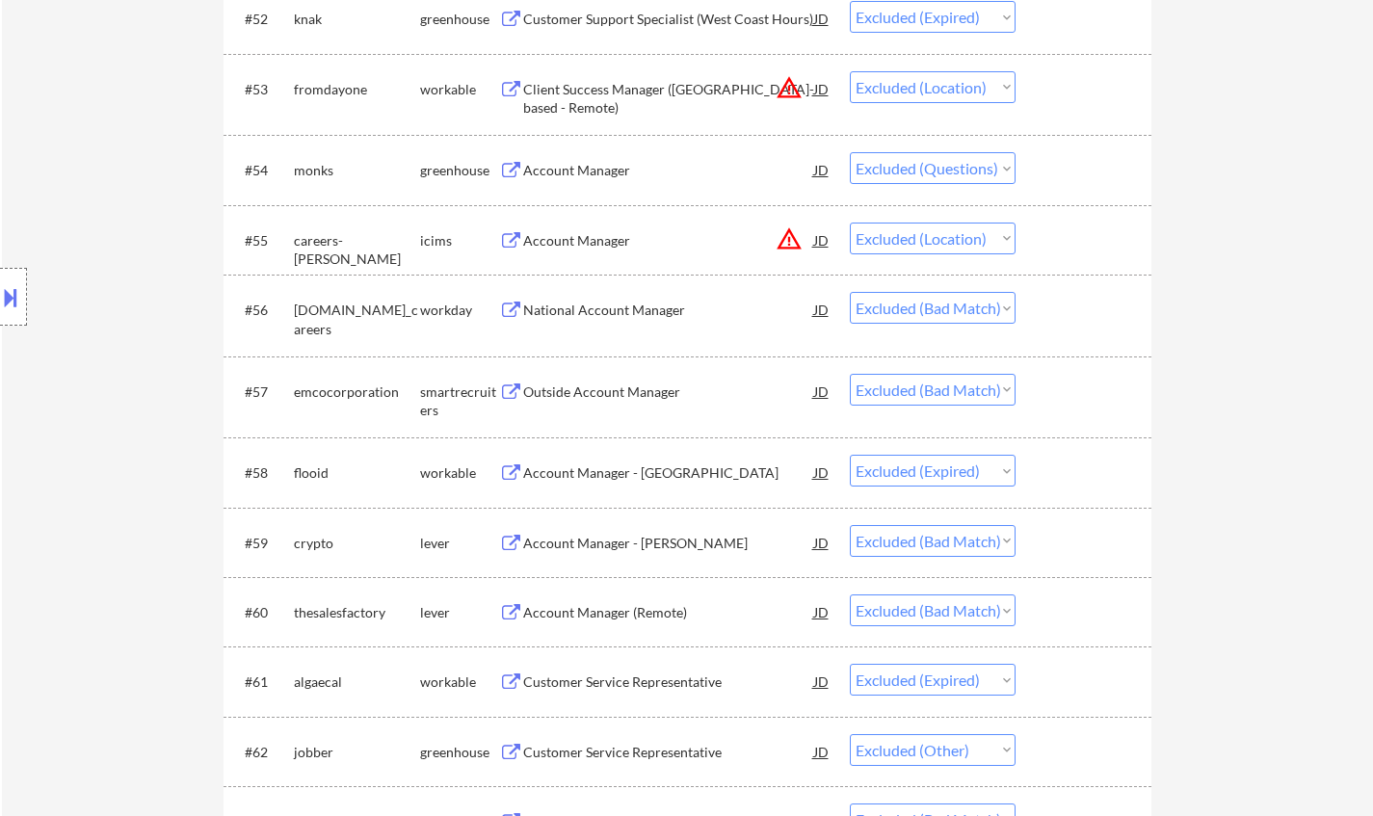
scroll to position [4819, 0]
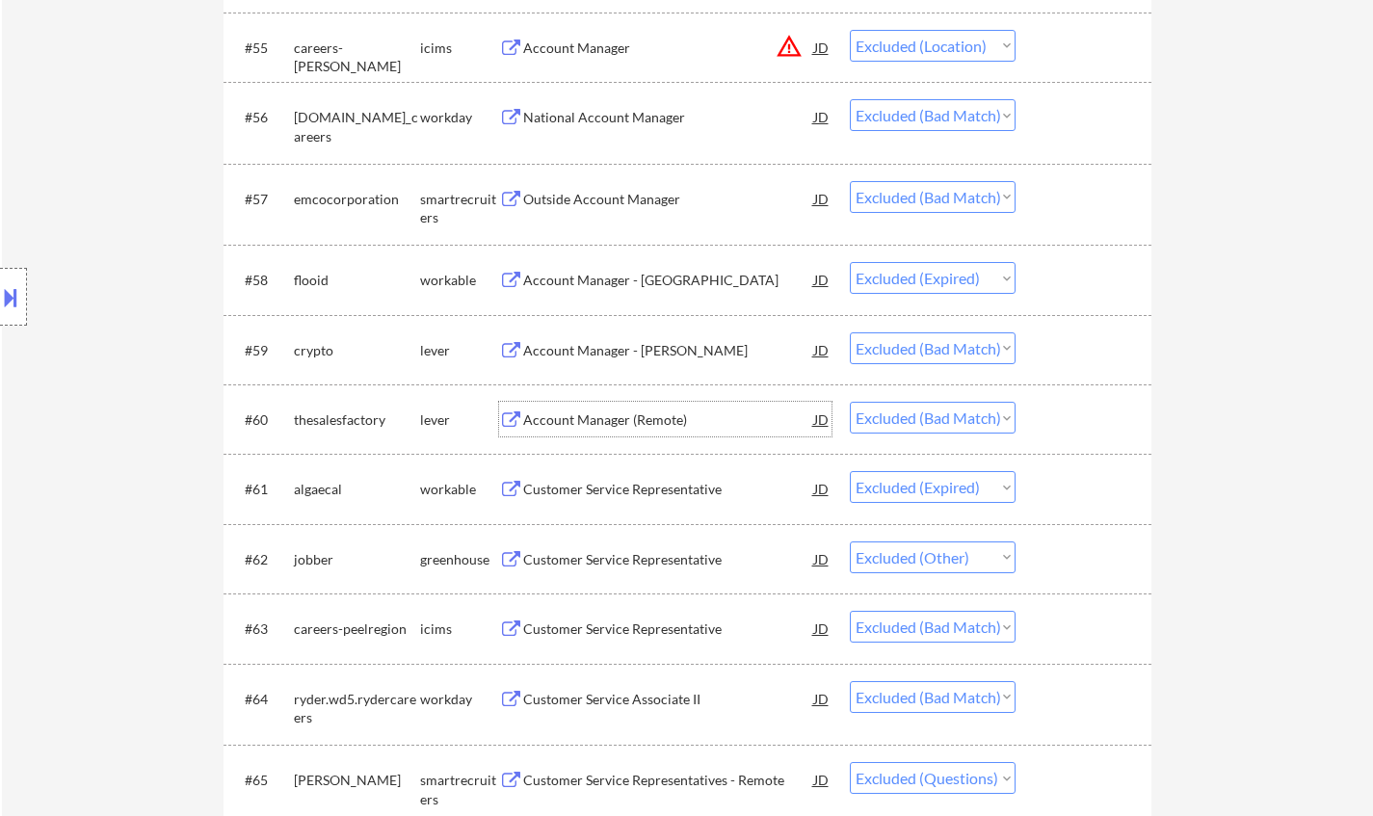
click at [625, 417] on div "Account Manager (Remote)" at bounding box center [668, 420] width 291 height 19
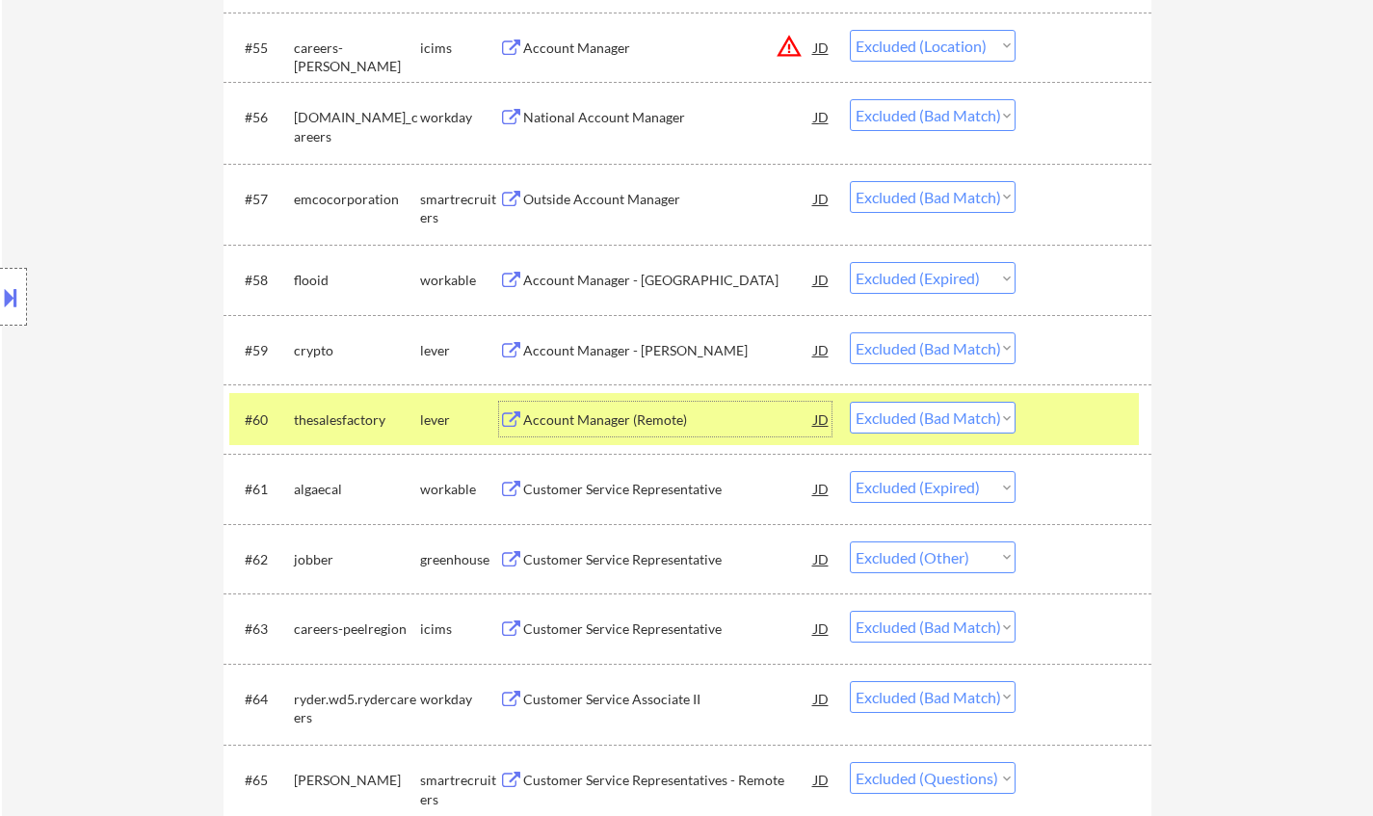
click at [951, 422] on select "Choose an option... Pending Applied Excluded (Questions) Excluded (Expired) Exc…" at bounding box center [933, 418] width 166 height 32
click at [850, 402] on select "Choose an option... Pending Applied Excluded (Questions) Excluded (Expired) Exc…" at bounding box center [933, 418] width 166 height 32
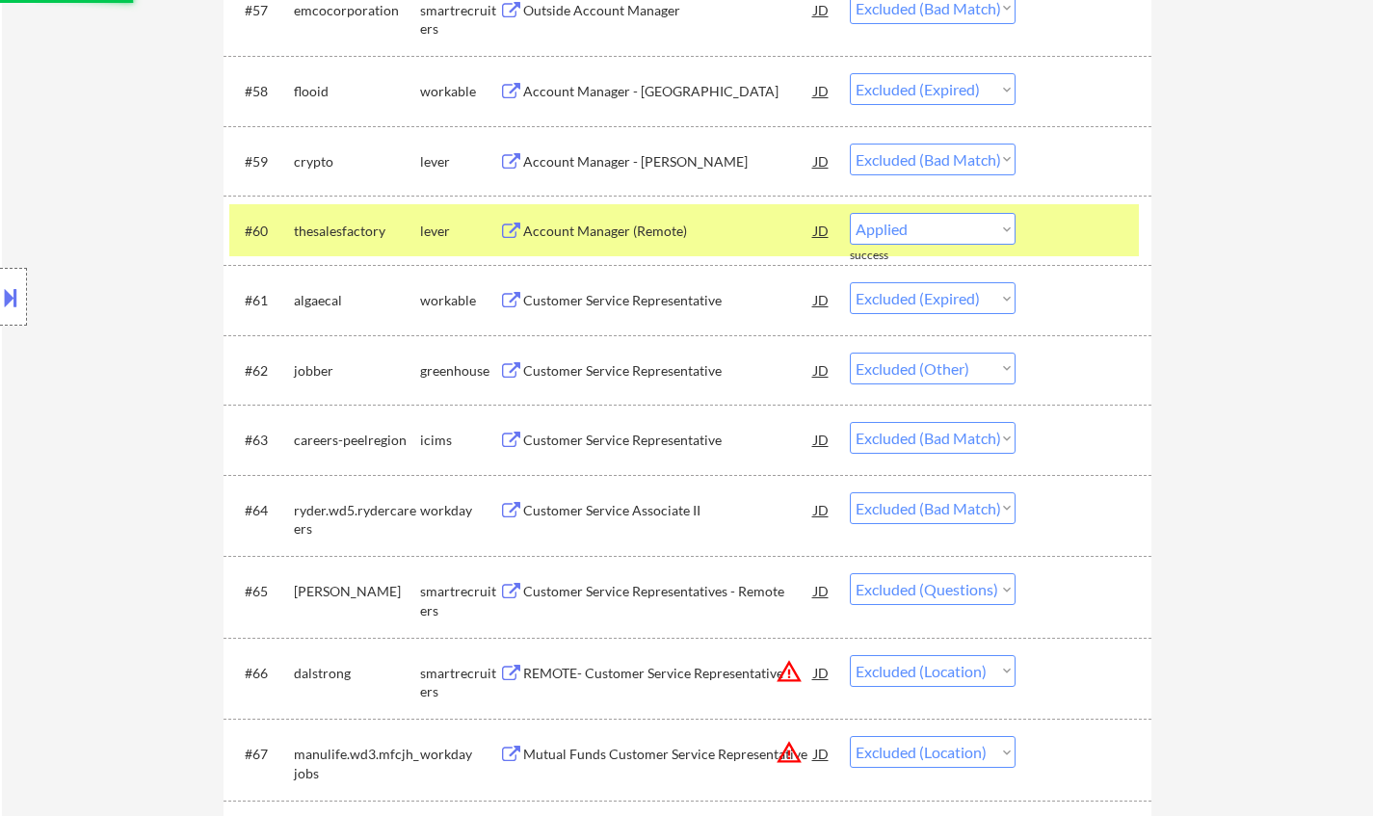
select select ""excluded__expired_""
select select ""excluded__other_""
select select ""excluded__bad_match_""
select select ""excluded""
select select ""excluded__location_""
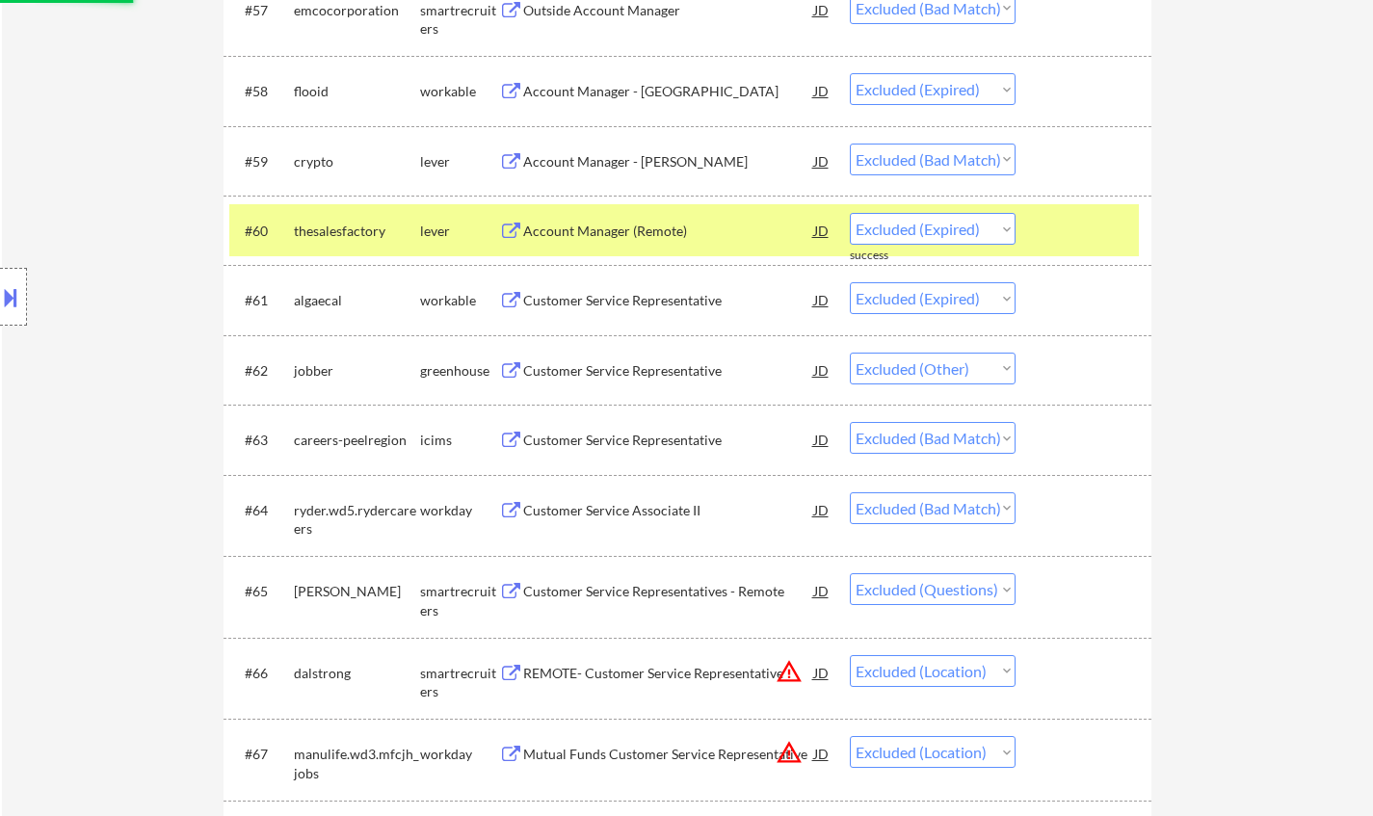
select select ""excluded__bad_match_""
select select ""excluded__expired_""
select select ""excluded__location_""
select select ""excluded__bad_match_""
select select ""excluded__location_""
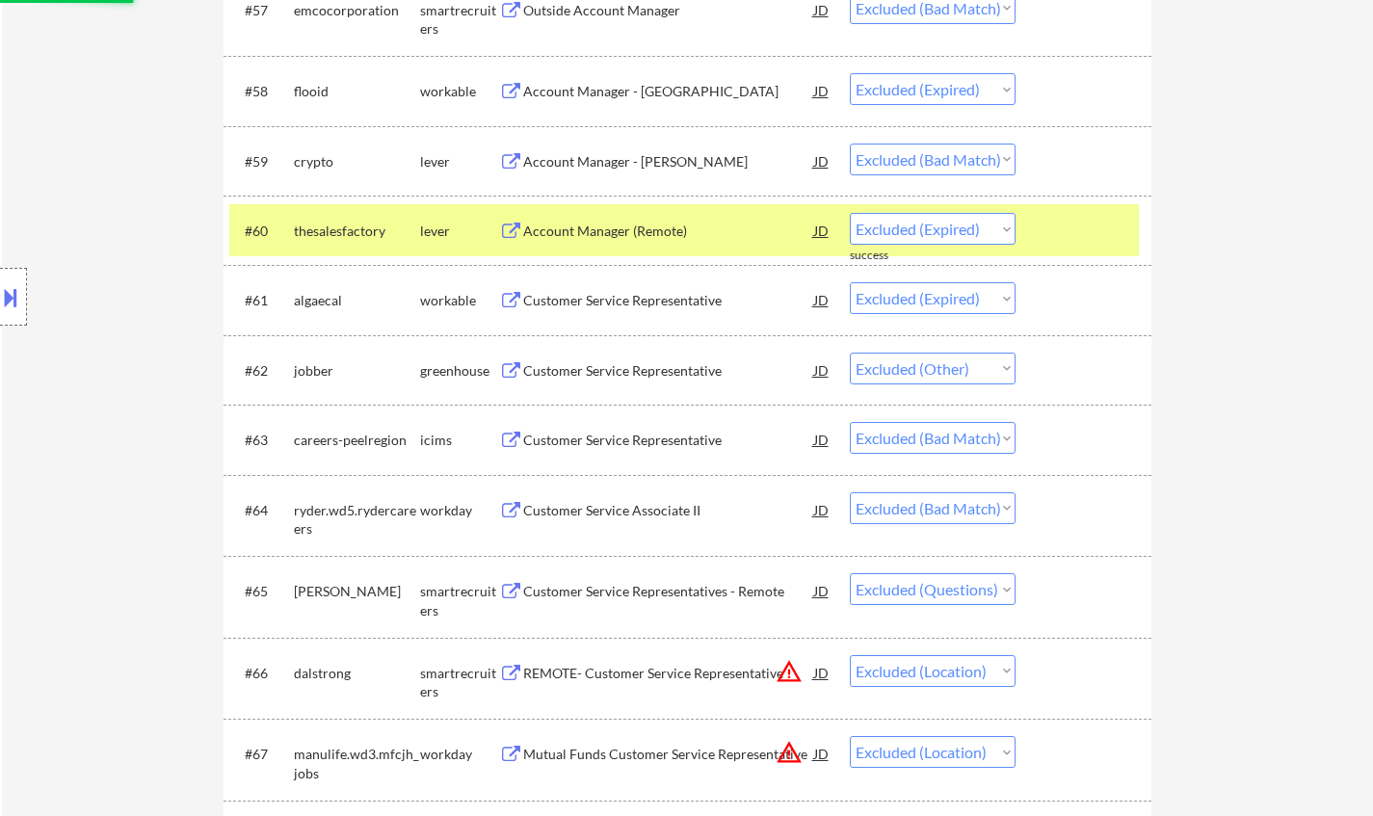
select select ""excluded__other_""
select select ""excluded__expired_""
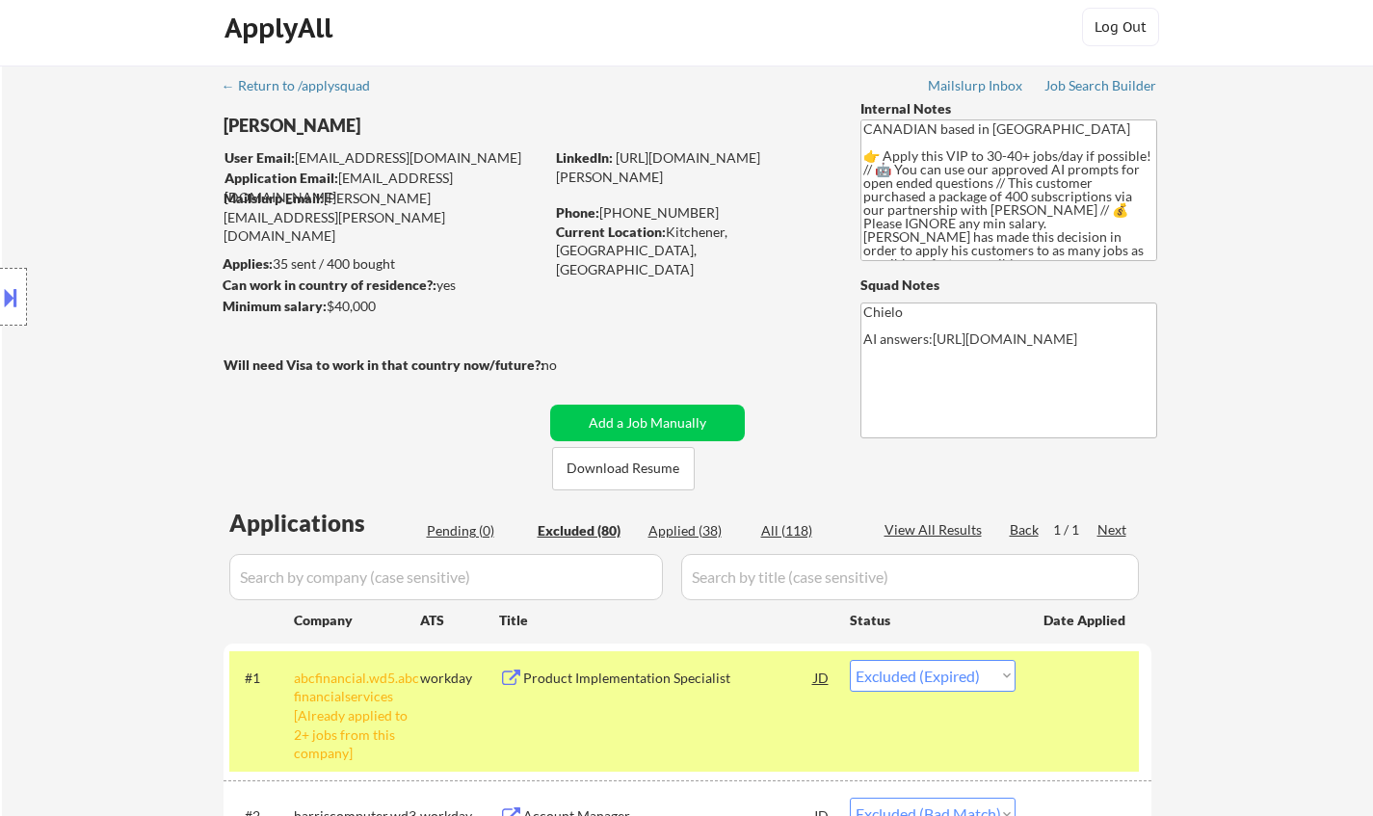
scroll to position [0, 0]
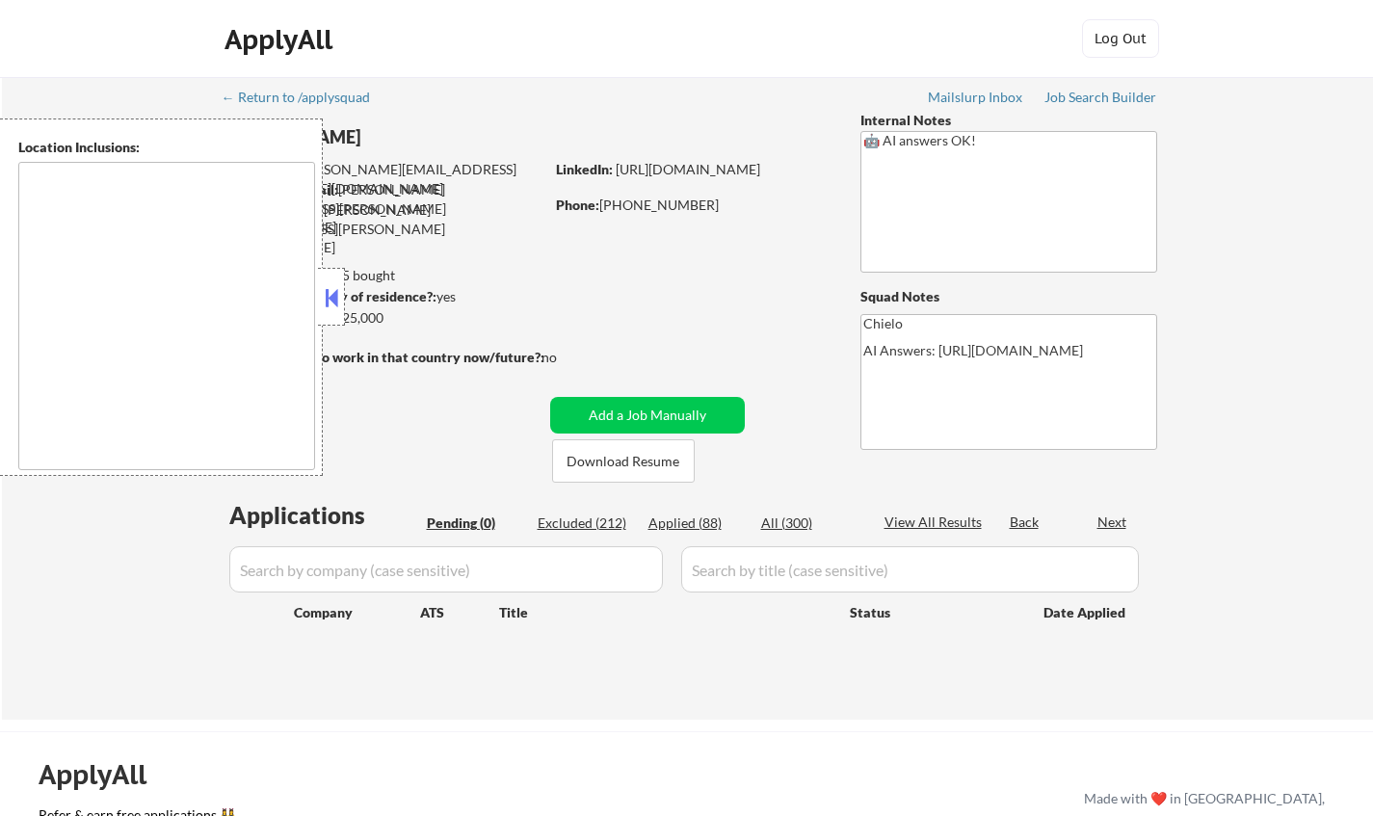
type textarea "[GEOGRAPHIC_DATA], [GEOGRAPHIC_DATA] [GEOGRAPHIC_DATA], [GEOGRAPHIC_DATA] [GEOG…"
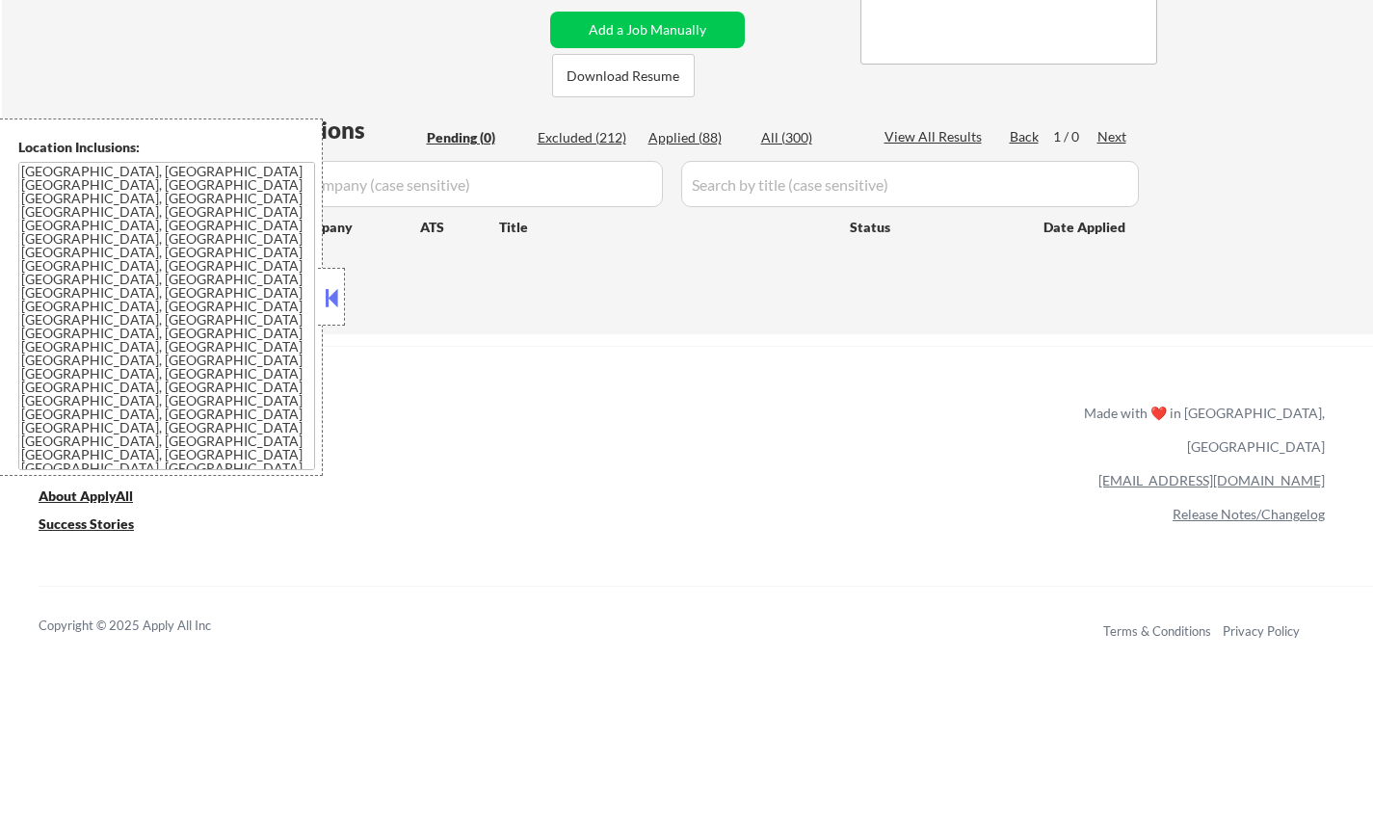
scroll to position [482, 0]
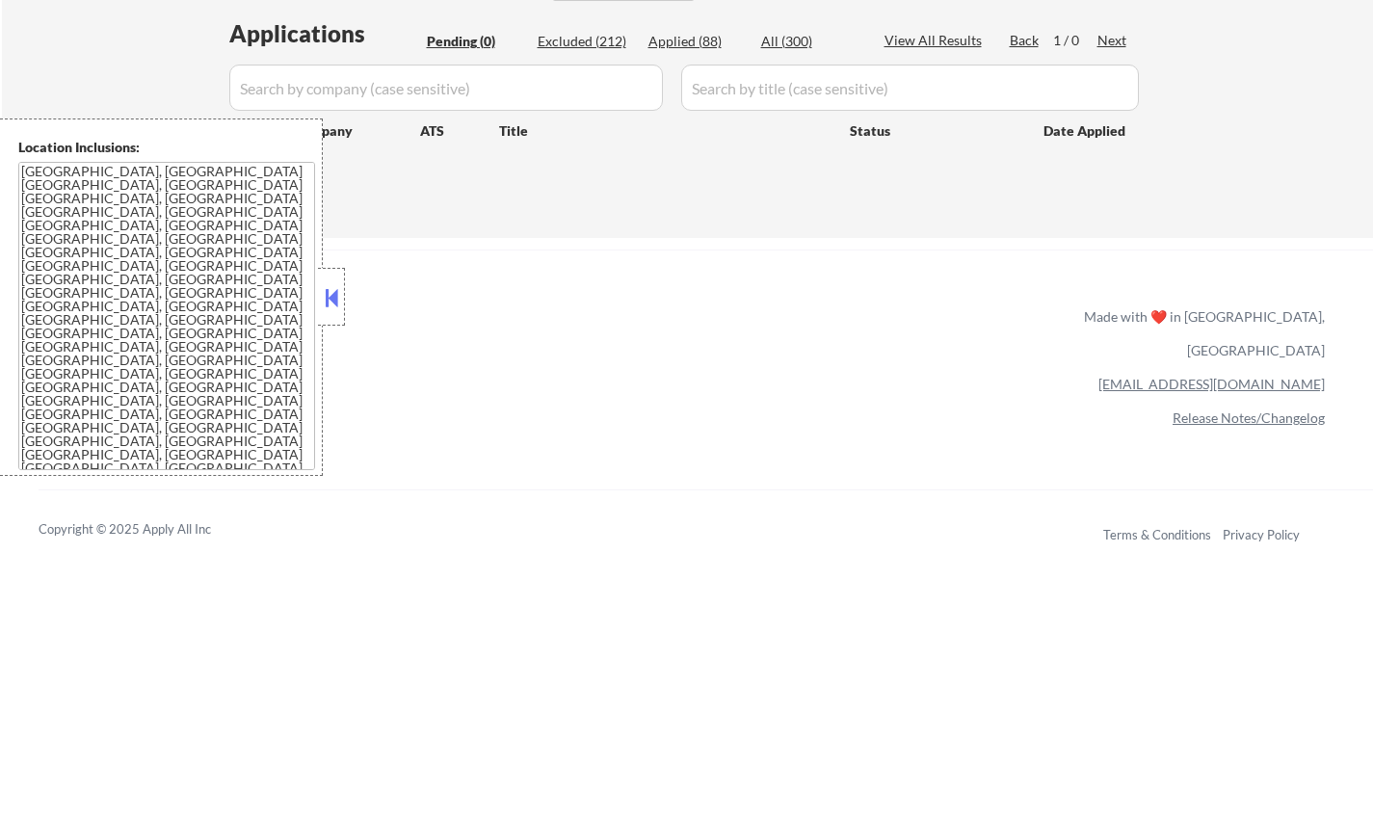
drag, startPoint x: 332, startPoint y: 289, endPoint x: 348, endPoint y: 303, distance: 21.2
click at [332, 289] on button at bounding box center [331, 297] width 21 height 29
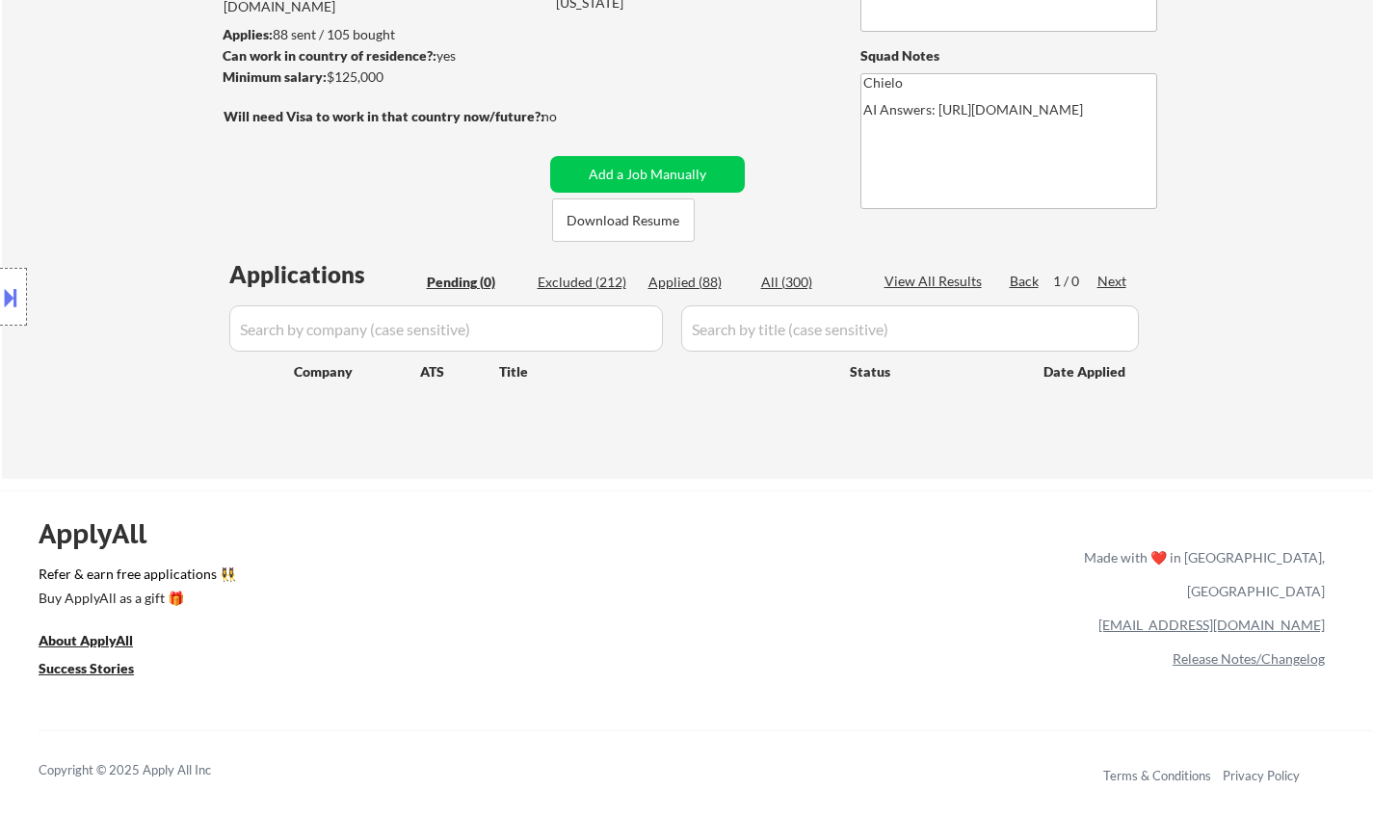
scroll to position [96, 0]
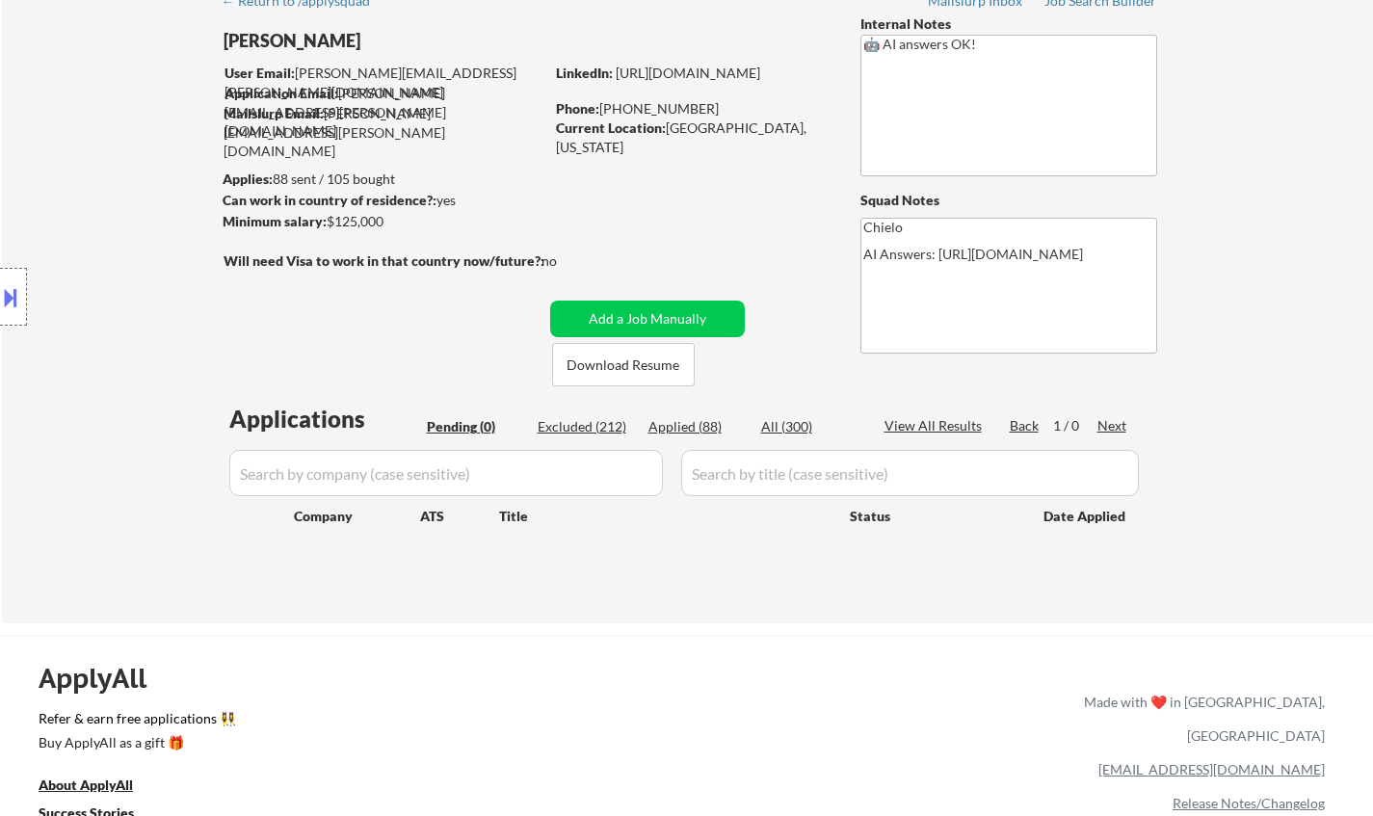
drag, startPoint x: 569, startPoint y: 420, endPoint x: 602, endPoint y: 449, distance: 44.4
click at [567, 420] on div "Excluded (212)" at bounding box center [586, 426] width 96 height 19
select select ""excluded__expired_""
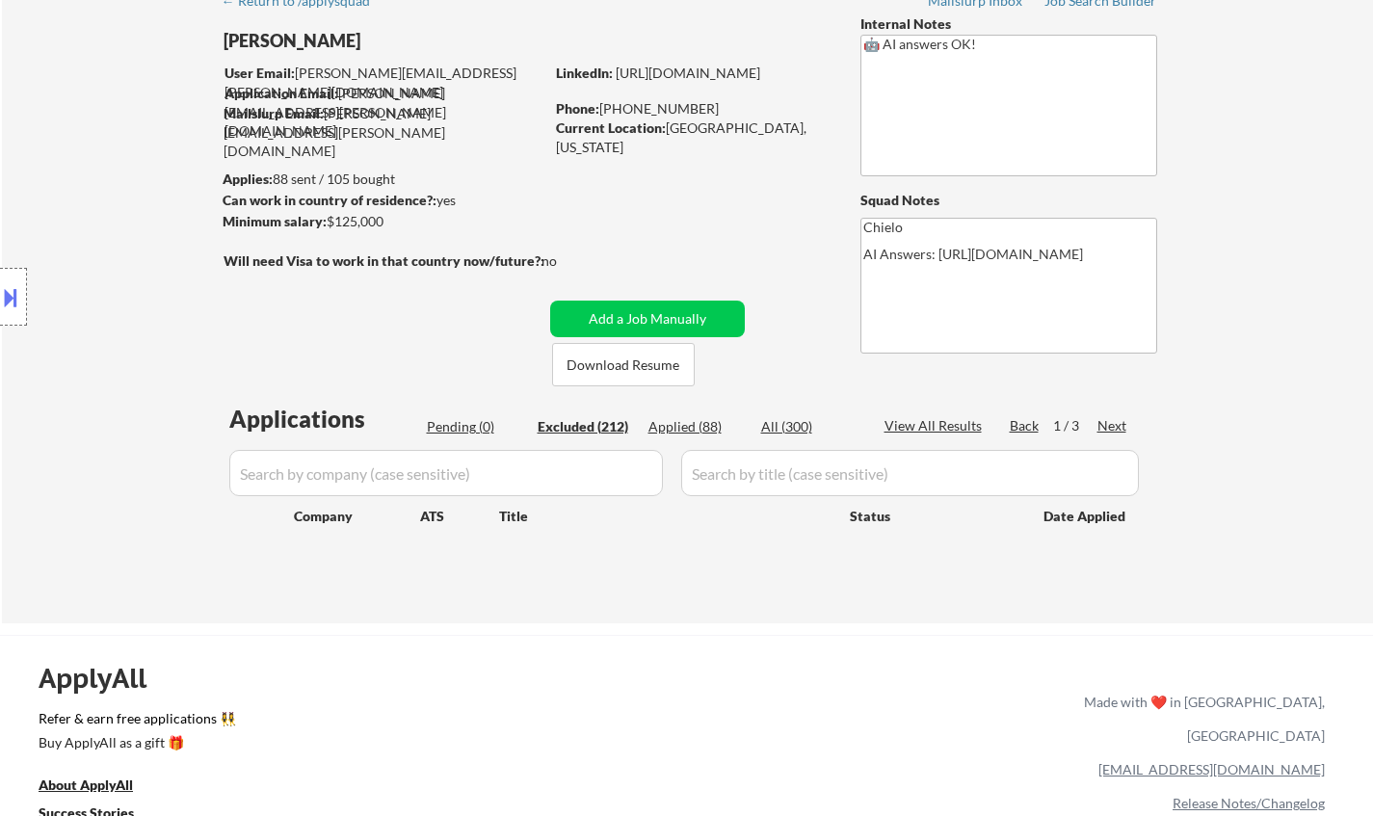
select select ""excluded__location_""
select select ""excluded__expired_""
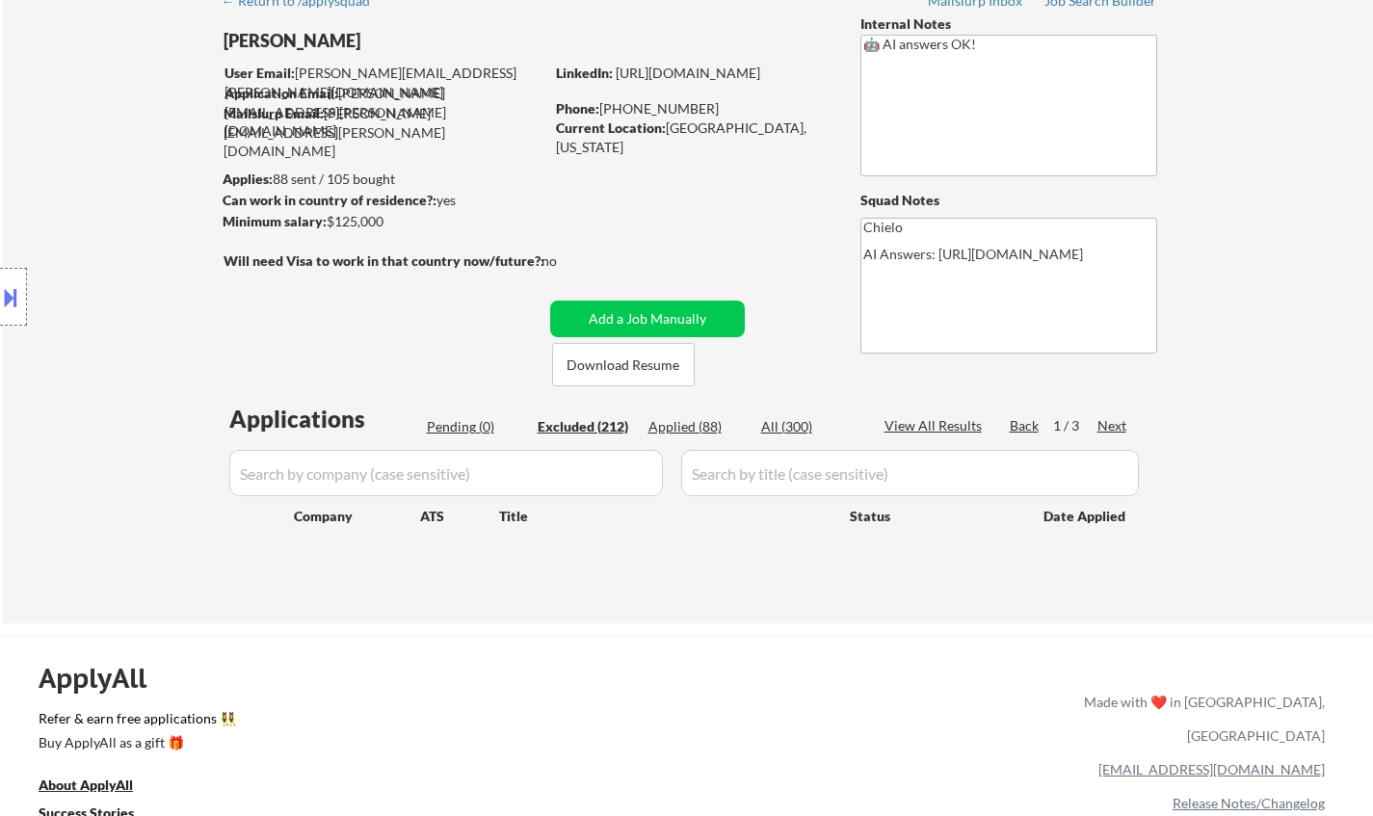
select select ""excluded__expired_""
select select ""excluded__salary_""
select select ""excluded__location_""
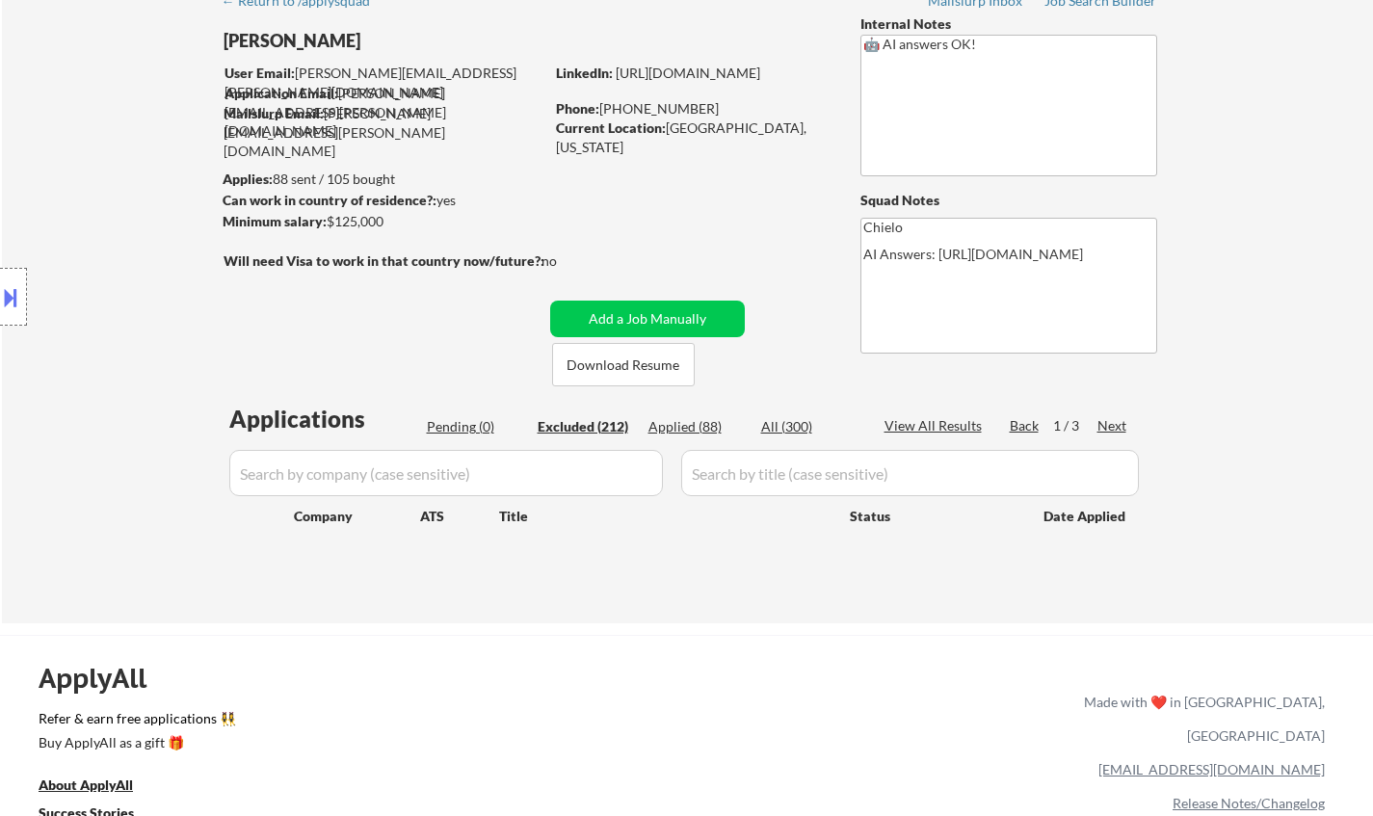
select select ""excluded__expired_""
select select ""excluded__location_""
select select ""excluded__expired_""
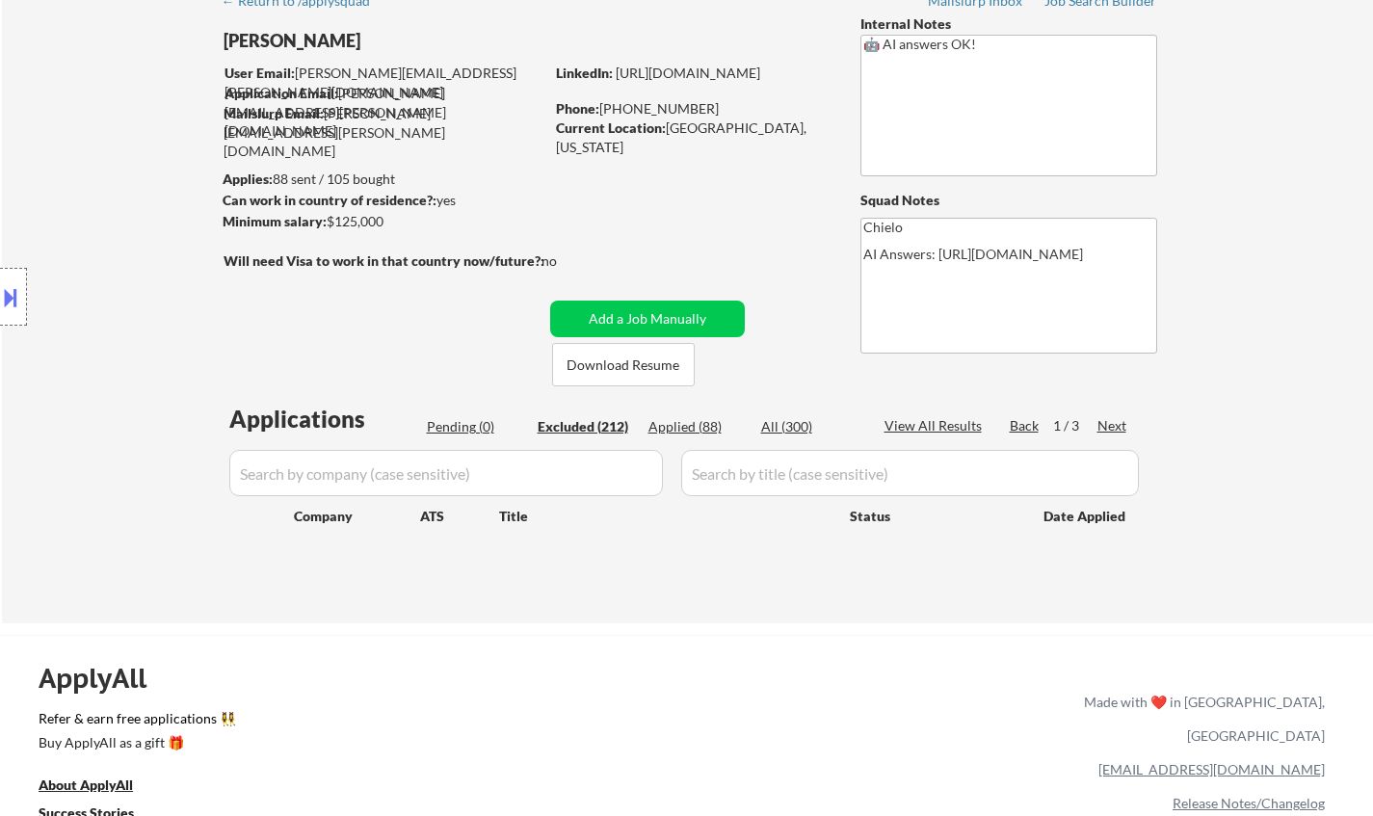
select select ""excluded__salary_""
select select ""excluded__other_""
select select ""excluded__bad_match_""
select select ""excluded__location_""
select select ""excluded__salary_""
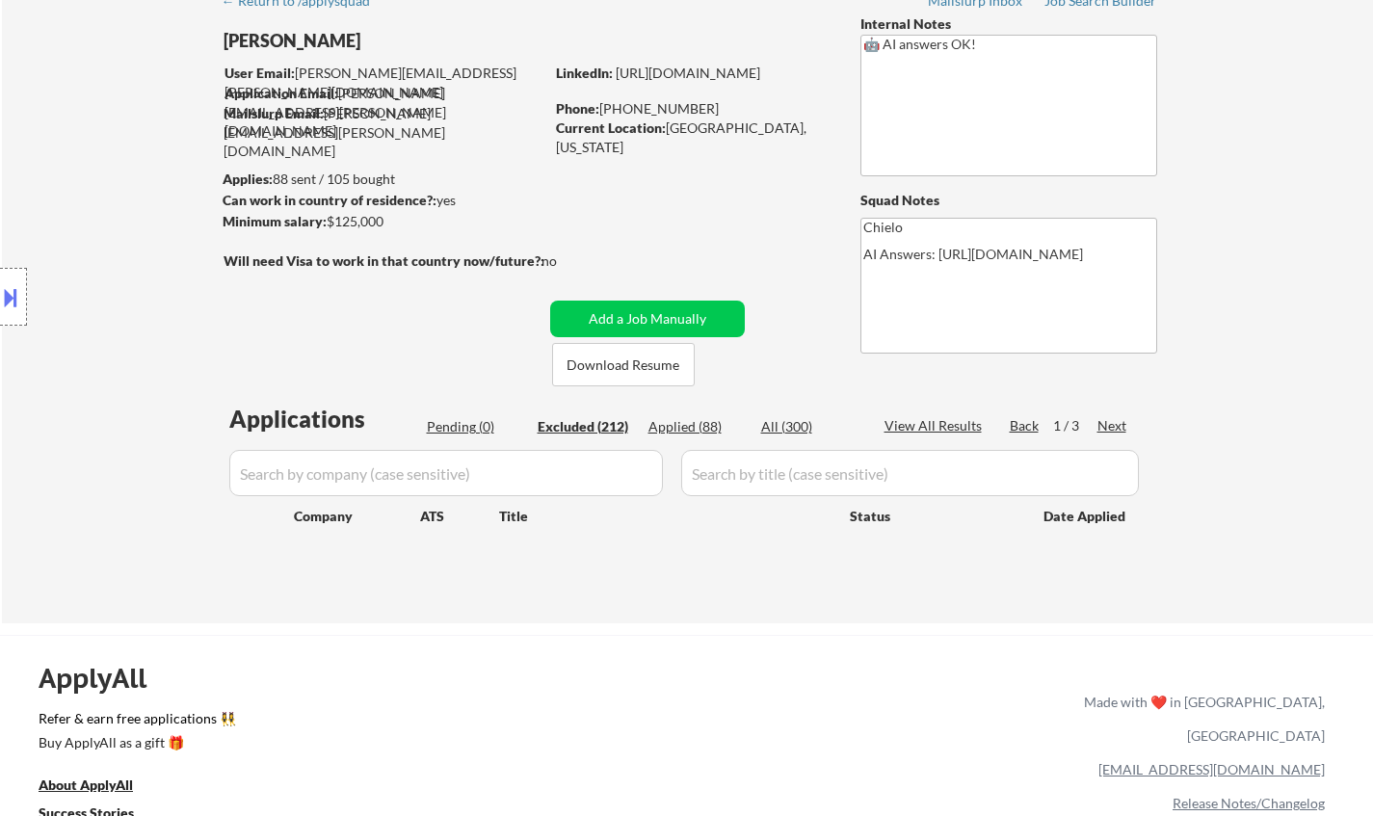
select select ""excluded__location_""
select select ""excluded__bad_match_""
select select ""excluded__location_""
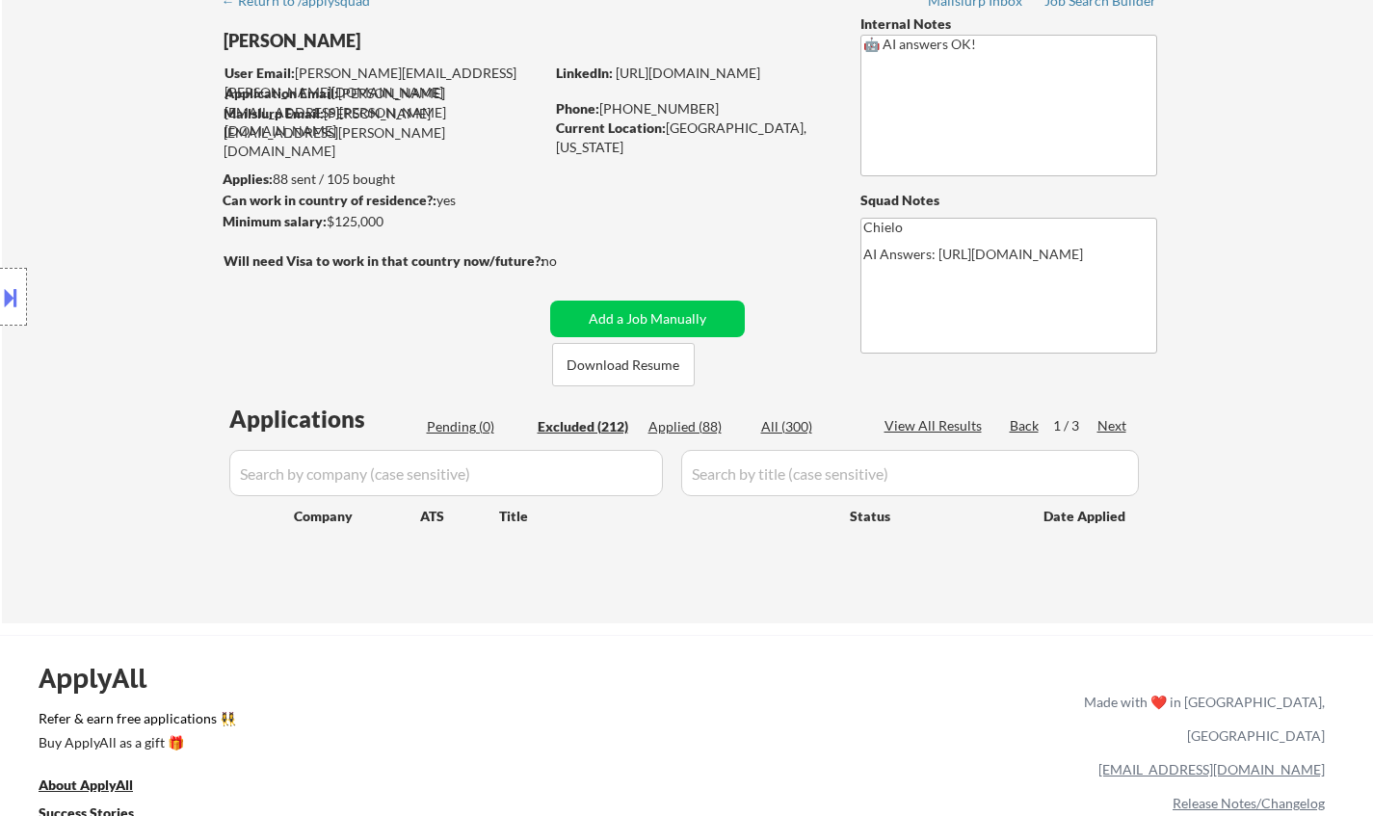
select select ""excluded__bad_match_""
select select ""excluded__expired_""
select select ""excluded__location_""
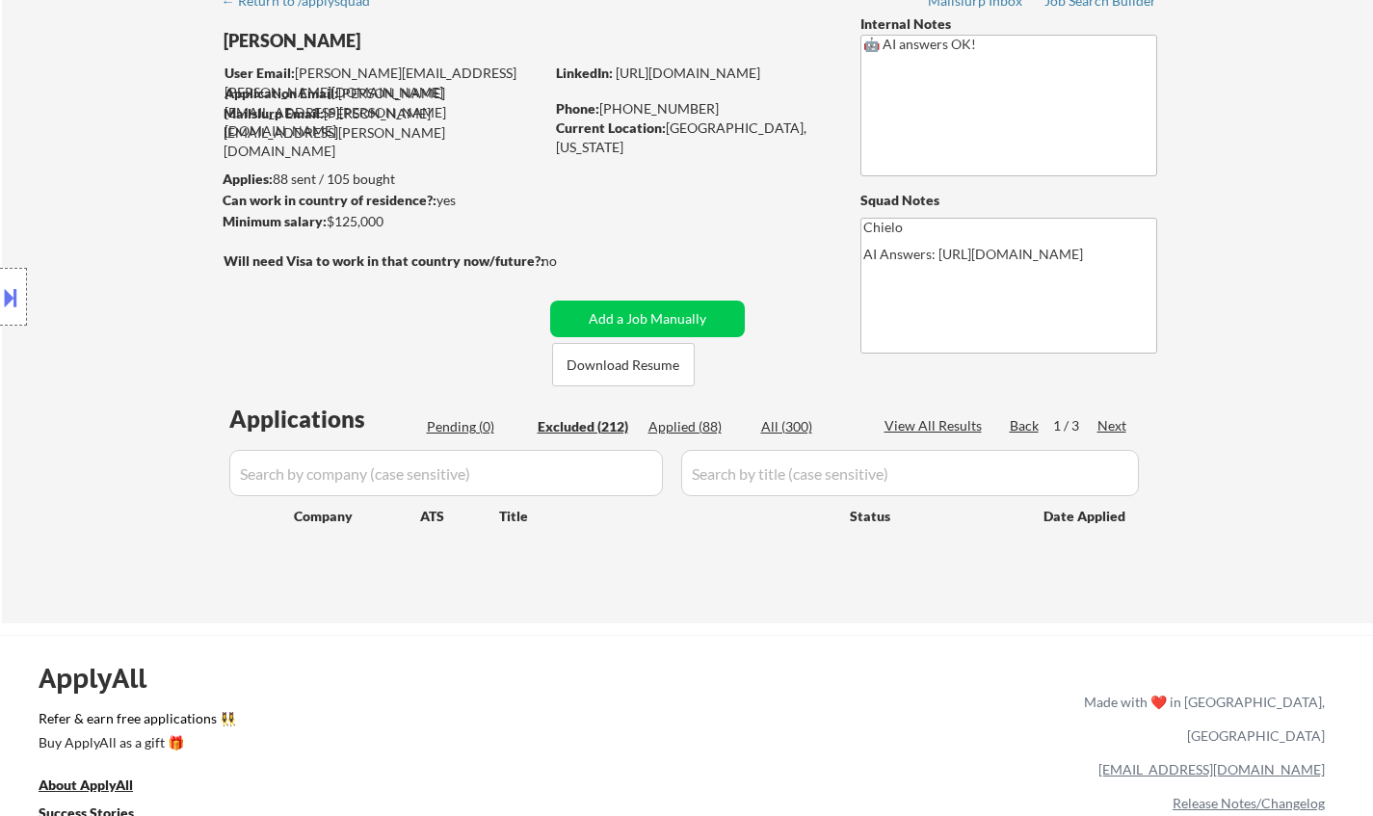
select select ""excluded__bad_match_""
select select ""excluded__location_""
select select ""excluded__salary_""
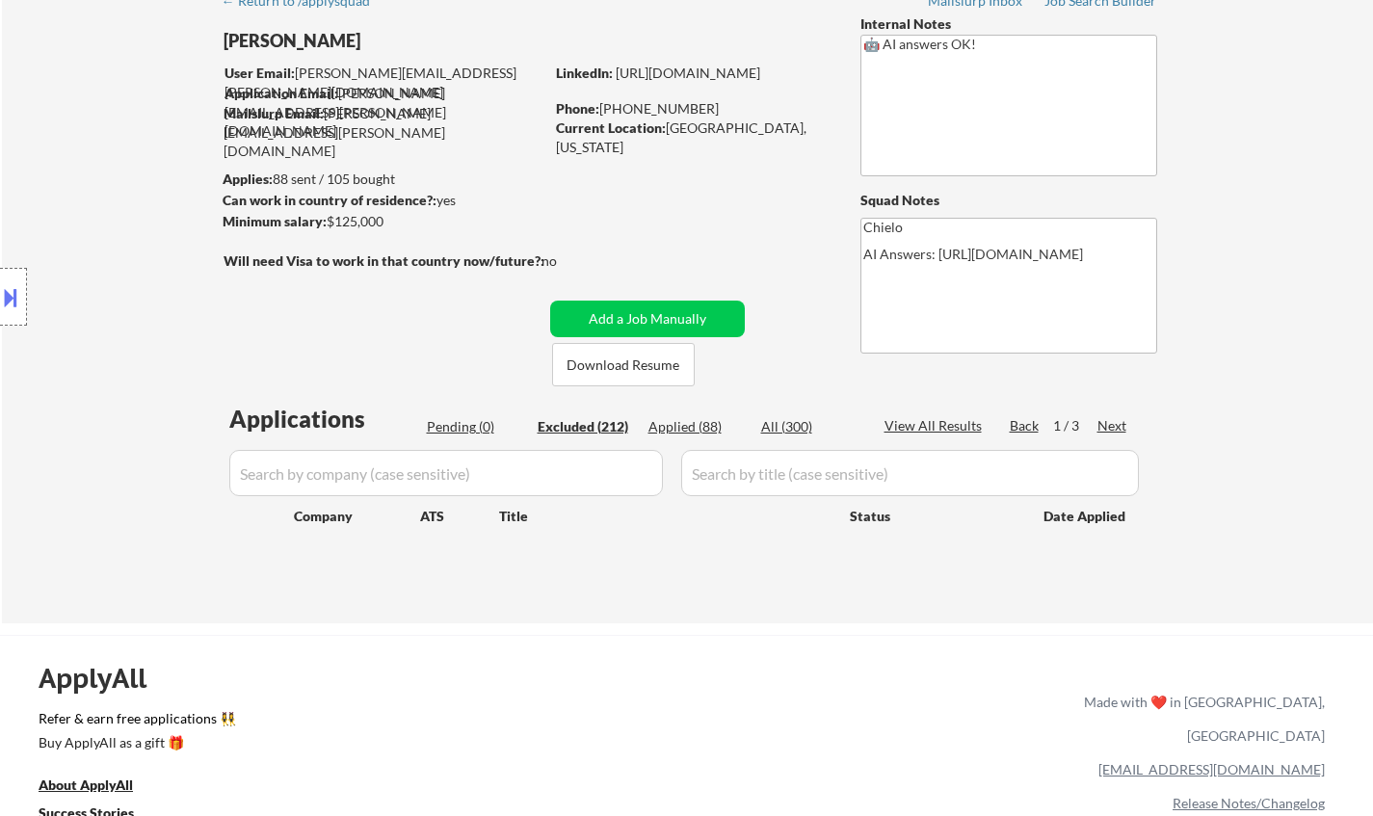
select select ""excluded__location_""
select select ""excluded__expired_""
select select ""excluded__salary_""
select select ""excluded__bad_match_""
select select ""excluded__location_""
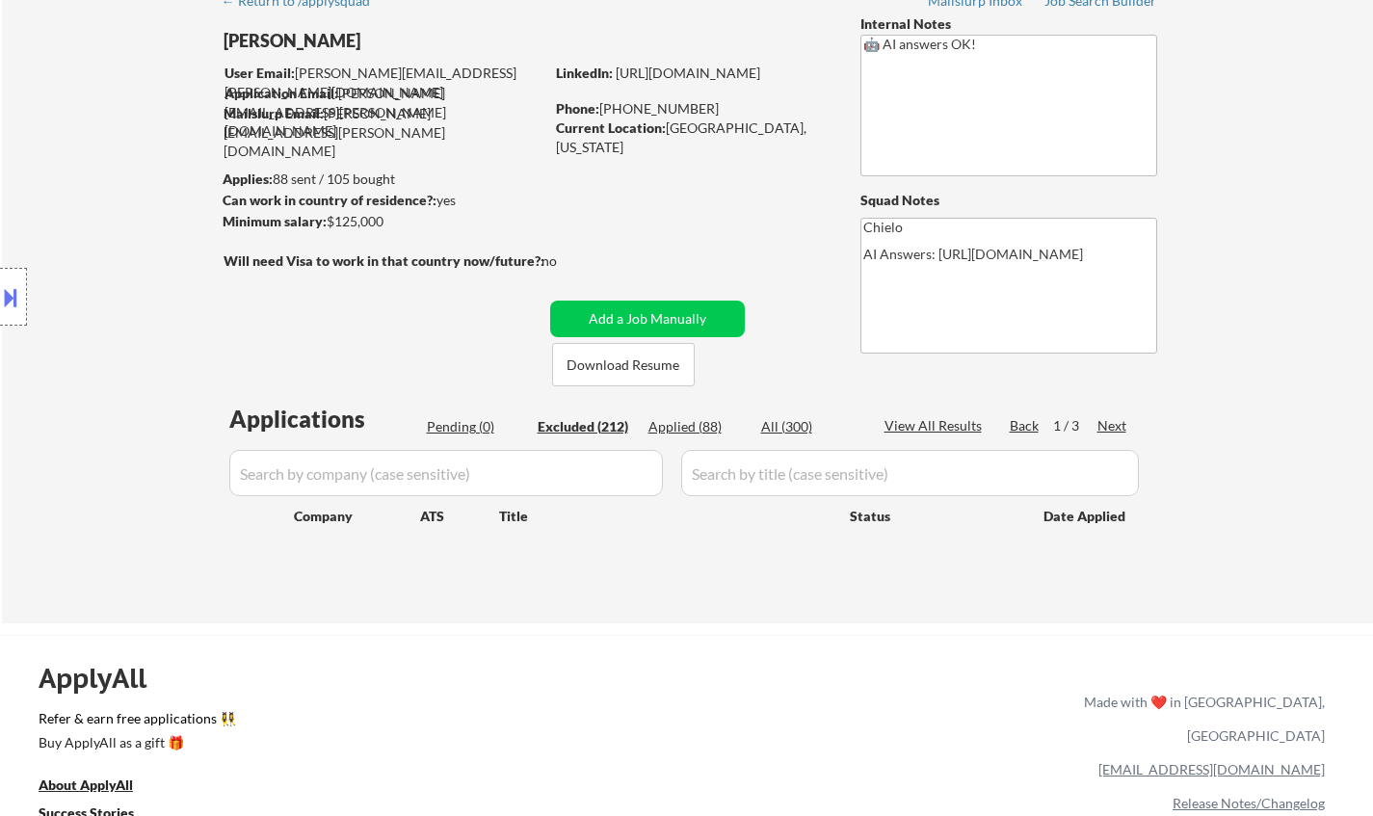
select select ""excluded__location_""
select select ""excluded""
select select ""excluded__location_""
select select ""excluded__bad_match_""
select select ""excluded__location_""
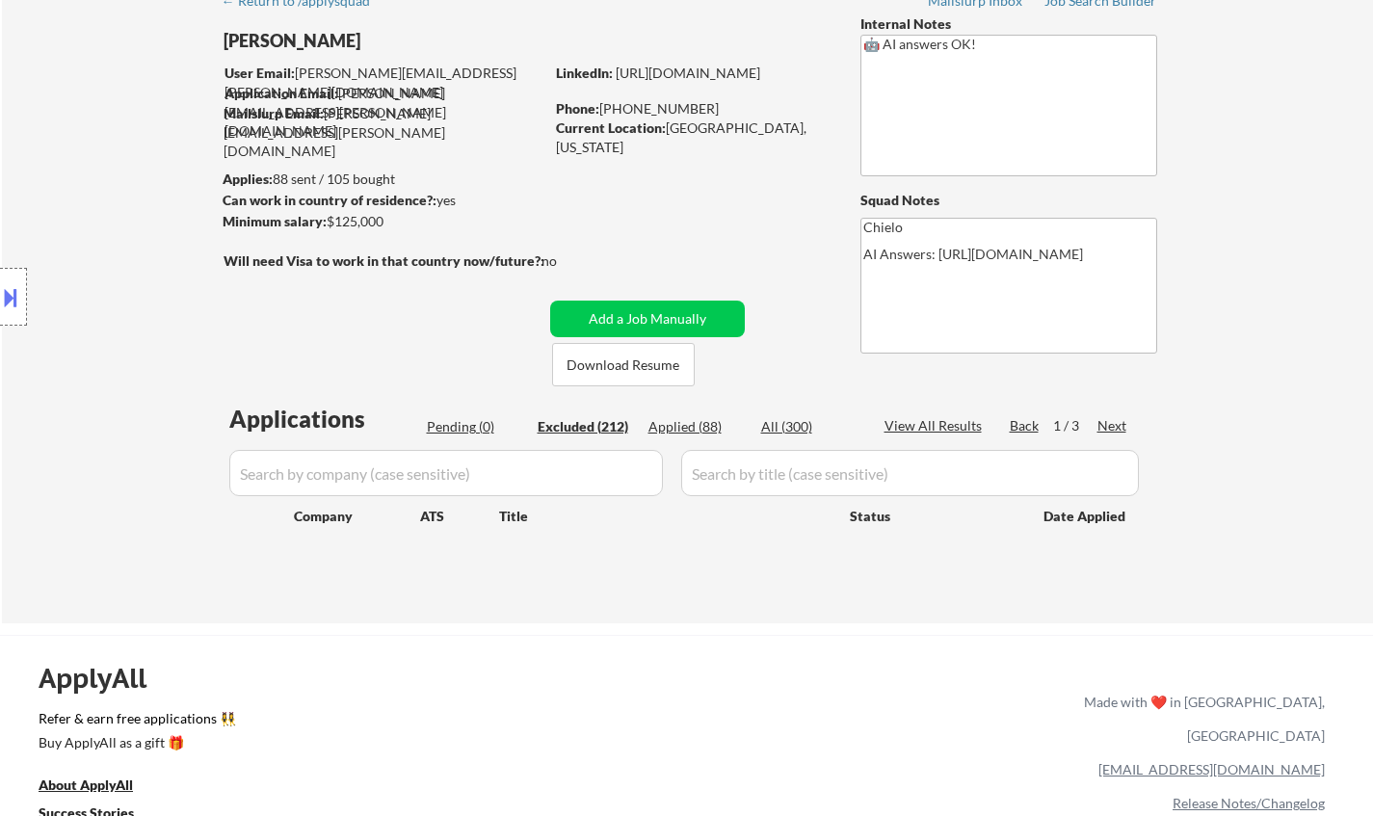
select select ""excluded__expired_""
select select ""excluded__salary_""
select select ""excluded__expired_""
select select ""excluded__location_""
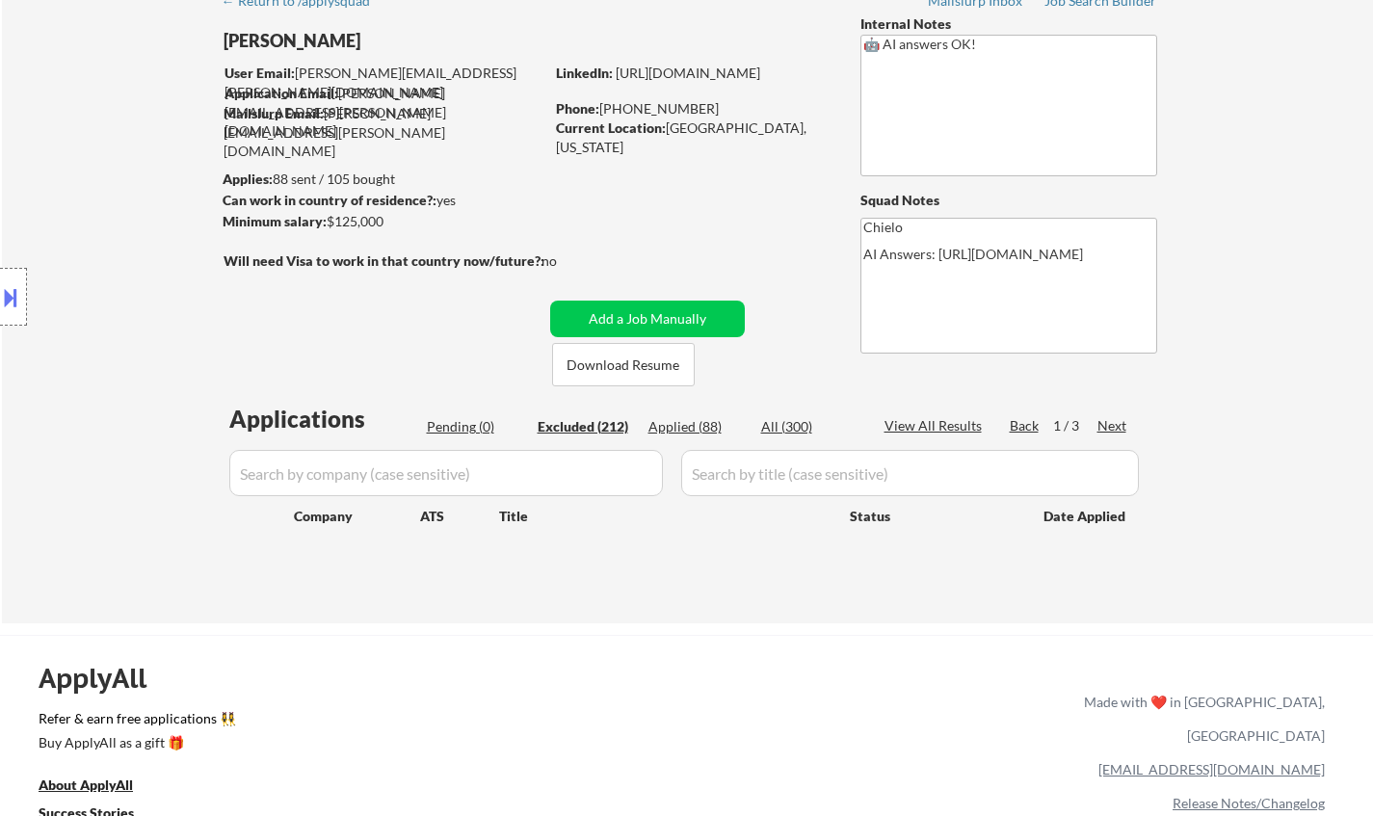
select select ""excluded__location_""
select select ""excluded__salary_""
select select ""excluded__expired_""
select select ""excluded__location_""
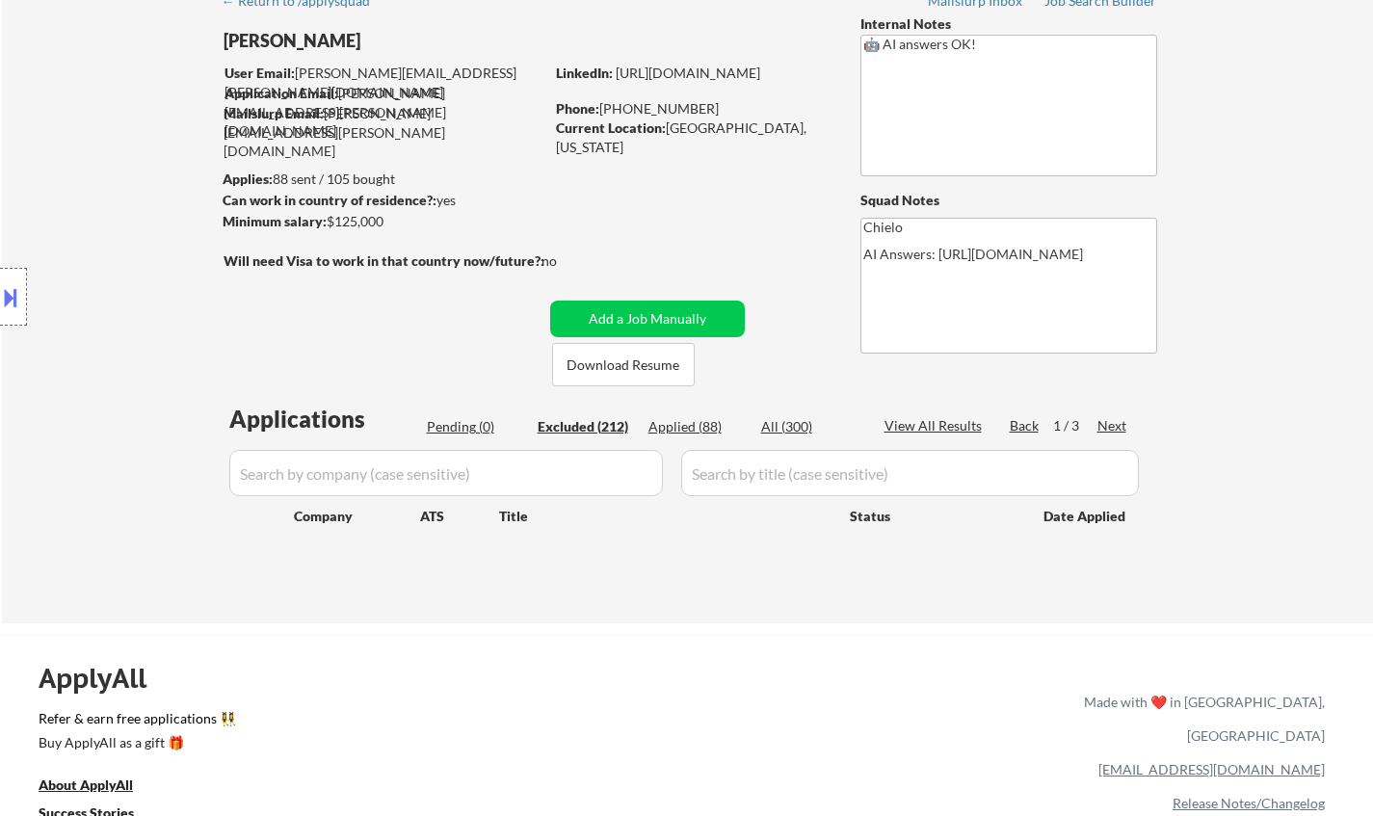
select select ""excluded__expired_""
select select ""excluded__location_""
select select ""excluded__expired_""
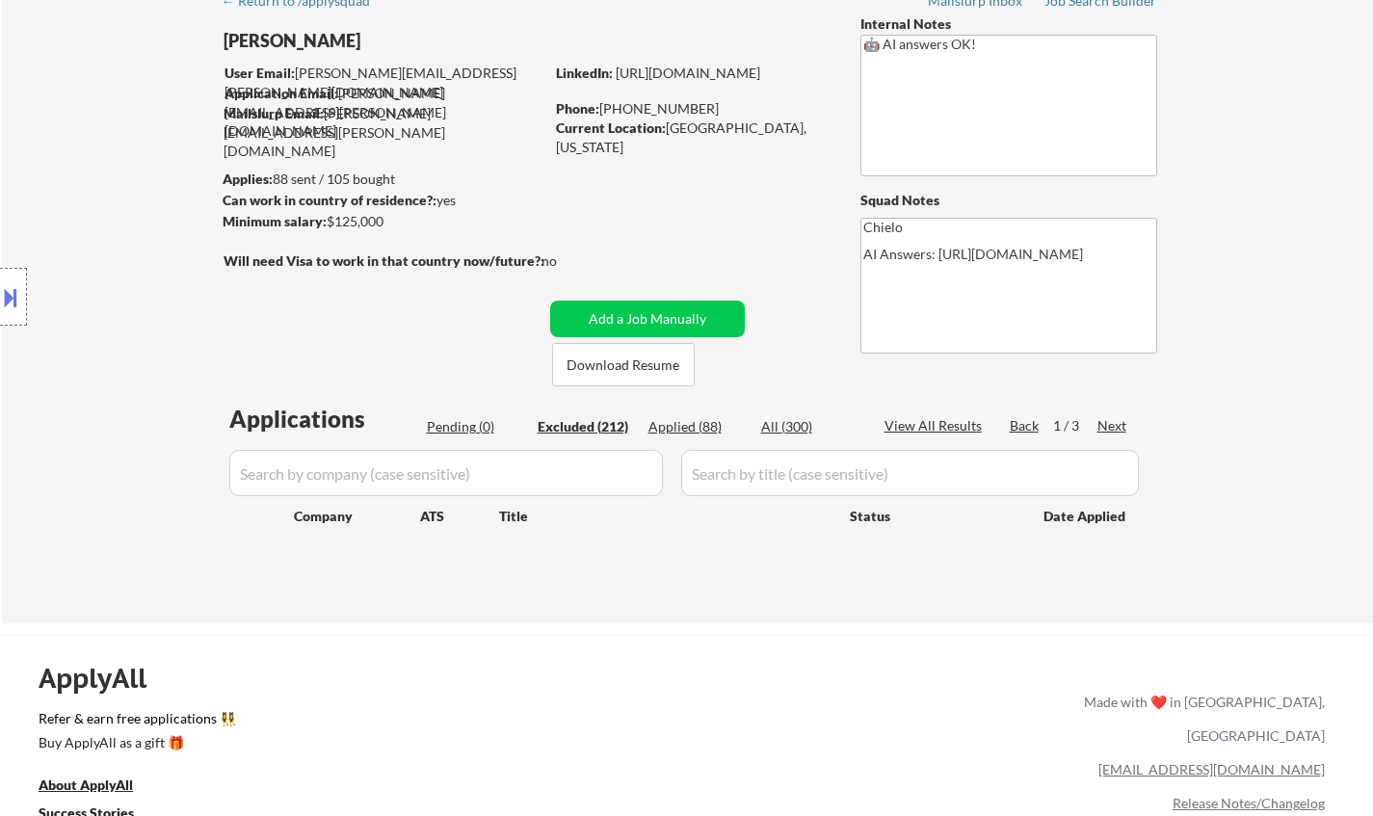
select select ""excluded__other_""
select select ""excluded__salary_""
select select ""excluded__expired_""
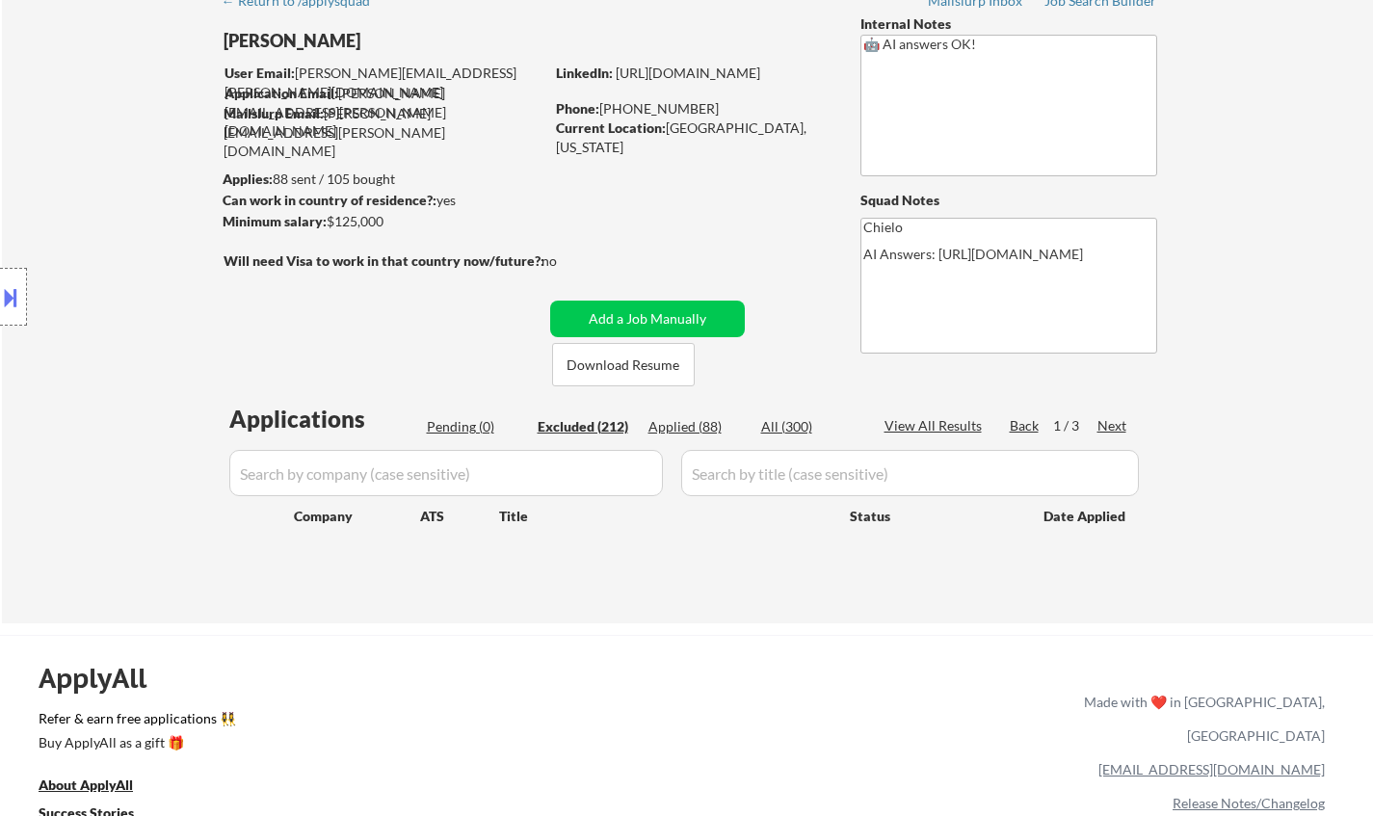
select select ""excluded__salary_""
select select ""excluded__expired_""
select select ""excluded__location_""
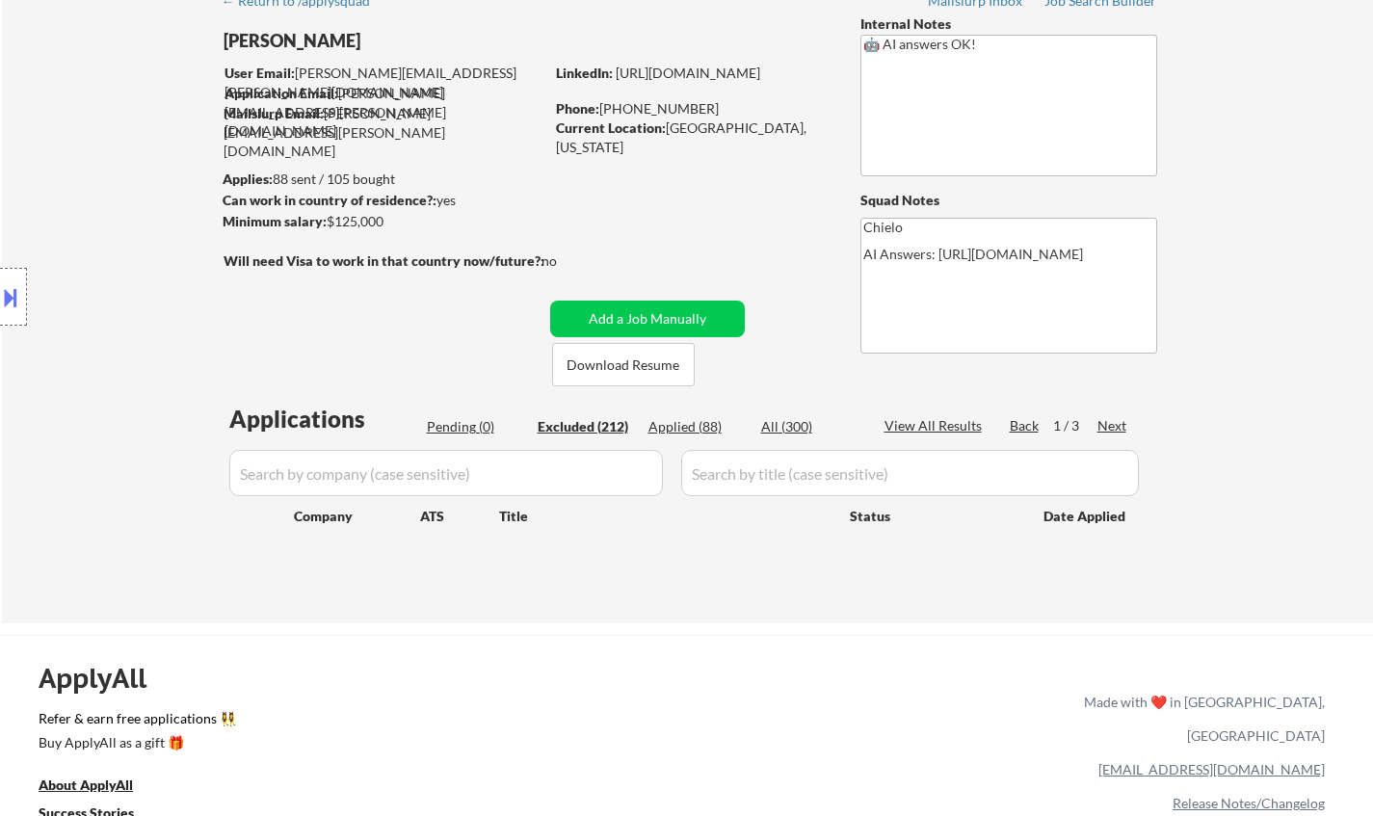
select select ""excluded__bad_match_""
select select ""excluded__salary_""
select select ""excluded__expired_""
select select ""excluded__salary_""
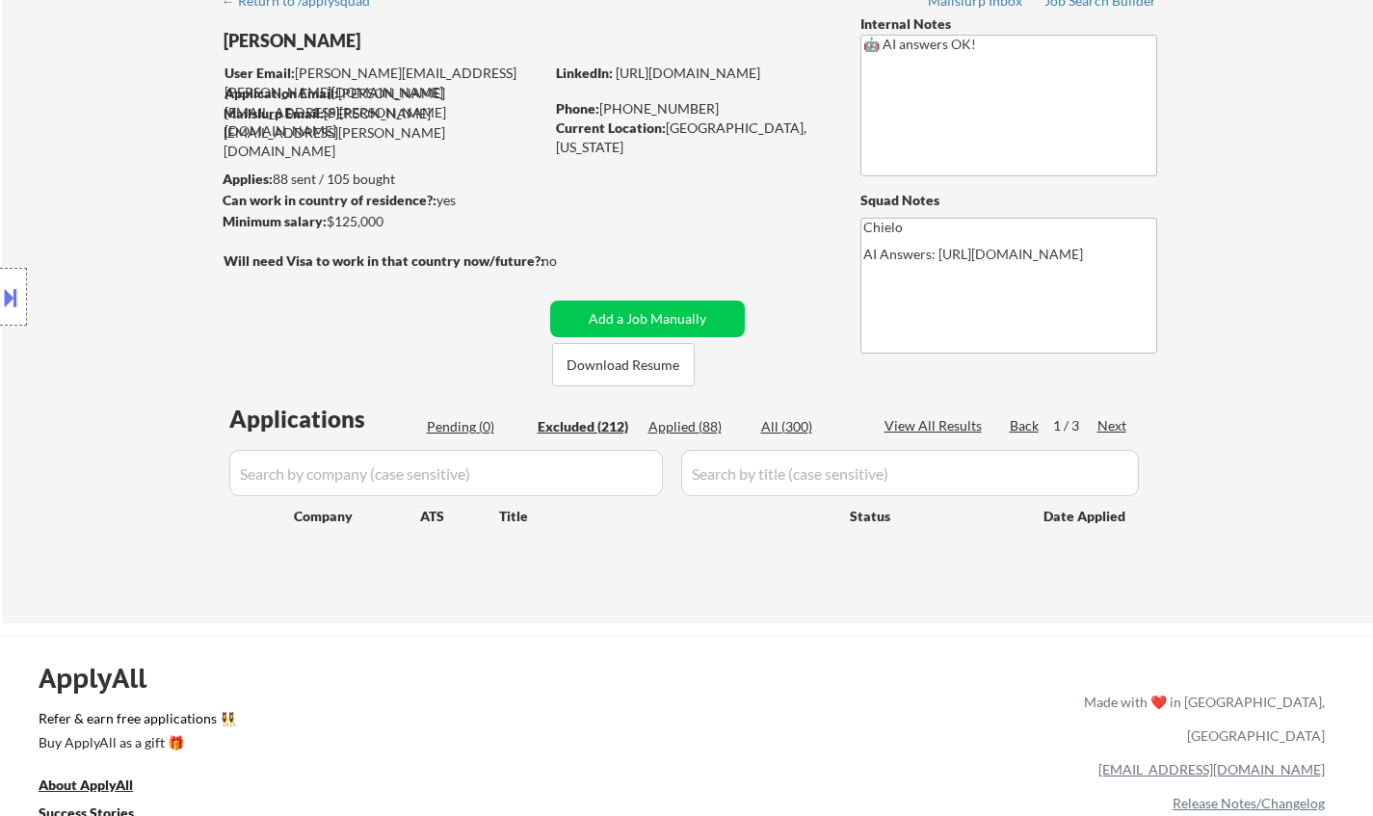
select select ""excluded__bad_match_""
select select ""excluded__expired_""
select select ""excluded__other_""
select select ""excluded__location_""
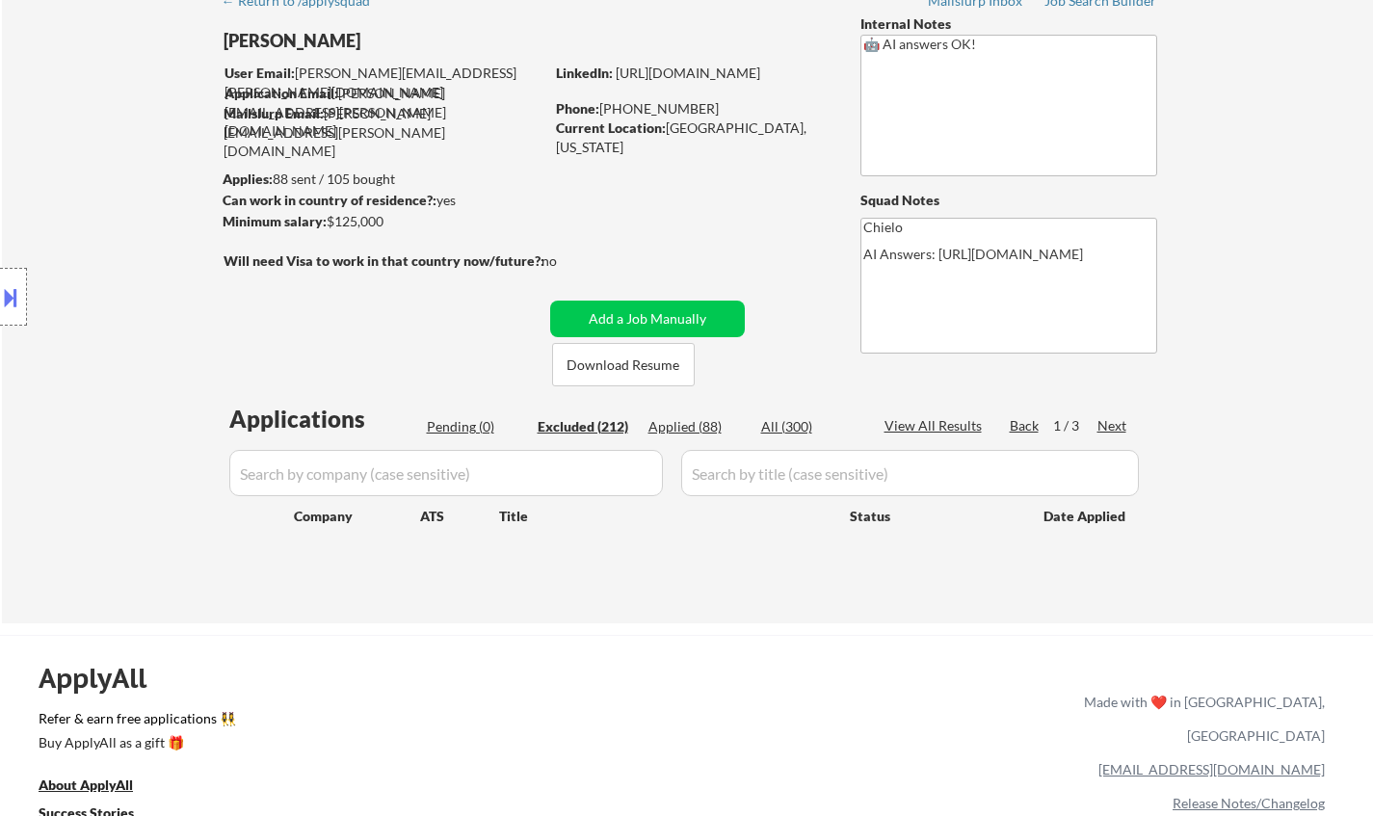
select select ""excluded__location_""
select select ""excluded__expired_""
select select ""excluded__location_""
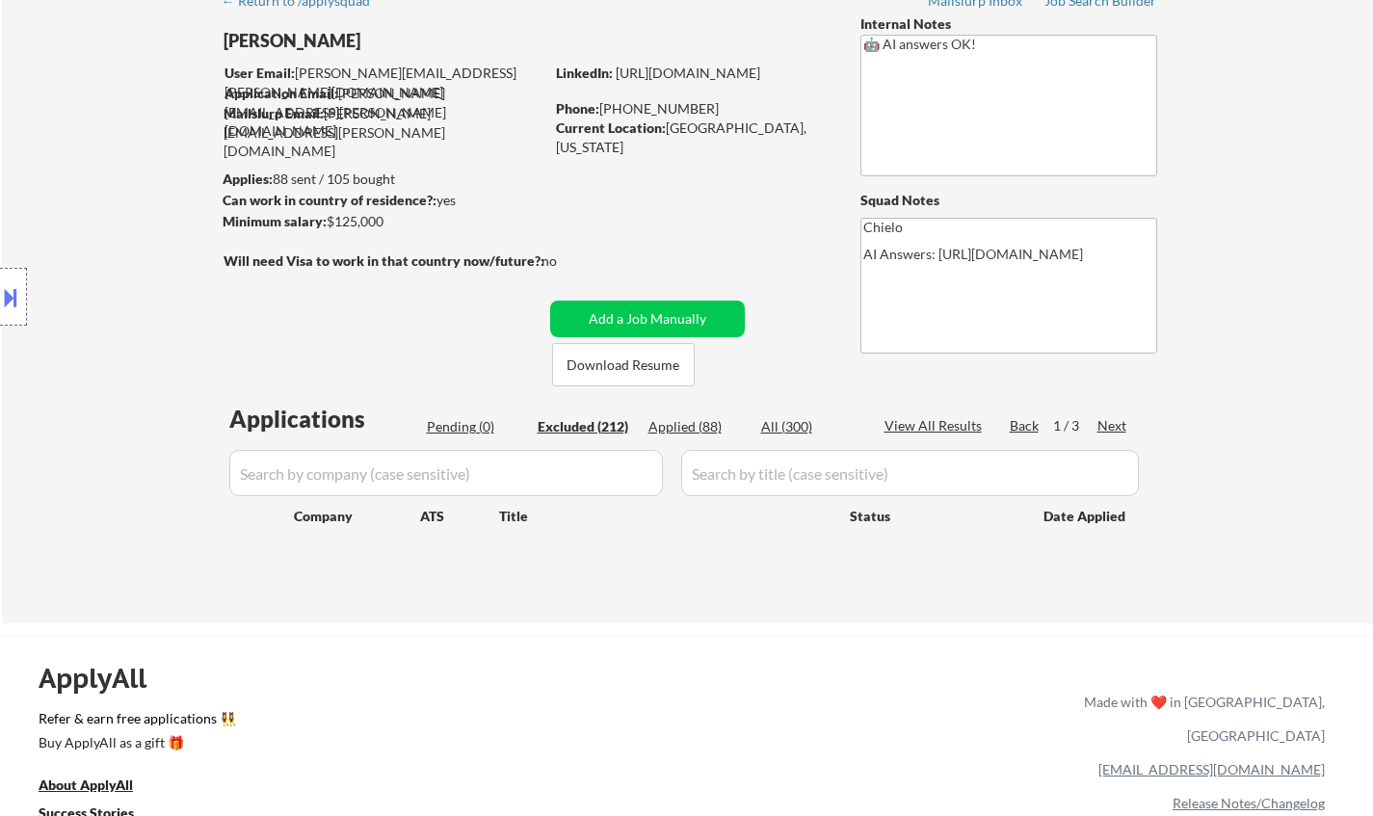
select select ""excluded__location_""
select select ""excluded__salary_""
select select ""excluded__other_""
select select ""excluded__location_""
select select ""excluded__salary_""
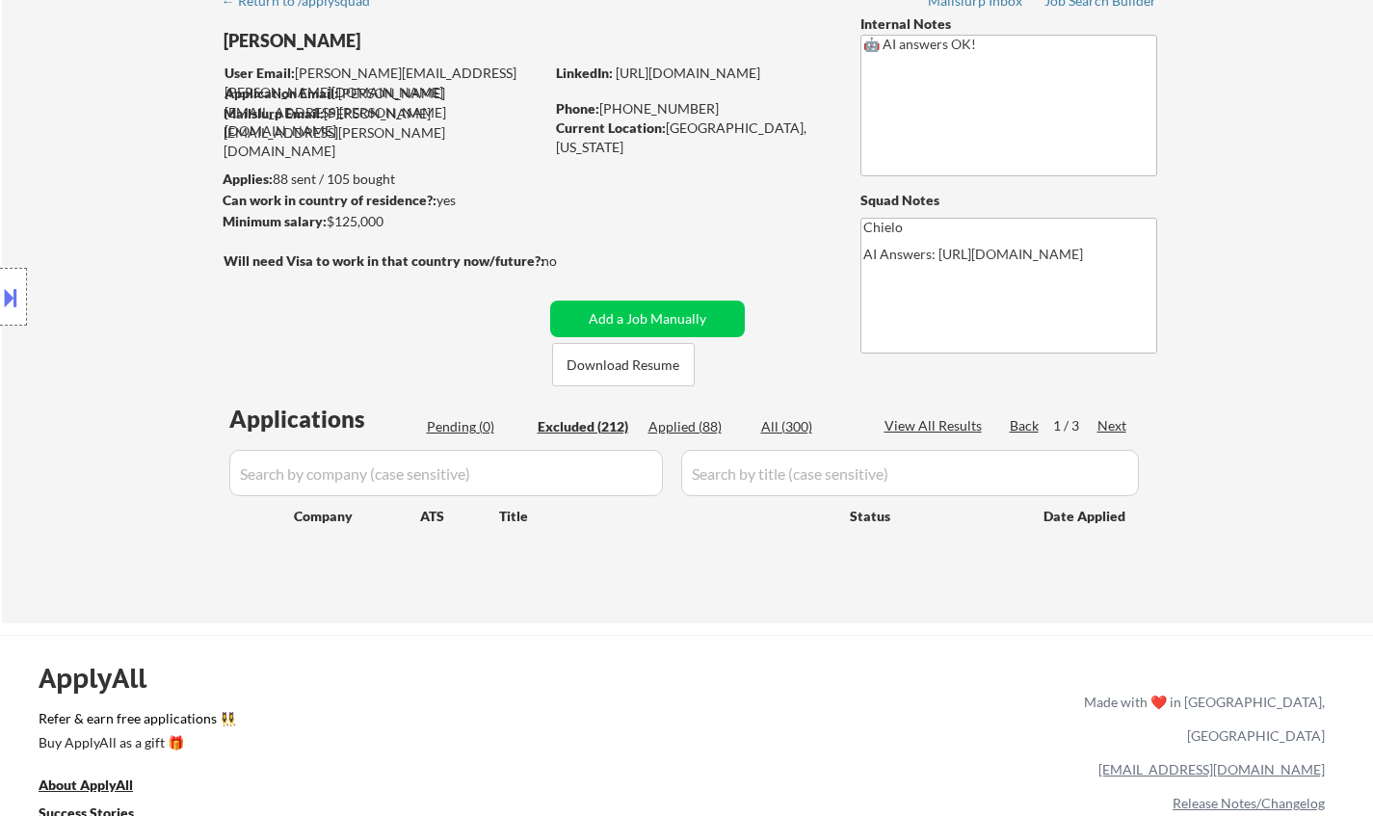
select select ""excluded__salary_""
select select ""excluded__location_""
select select ""excluded__expired_""
select select ""excluded__location_""
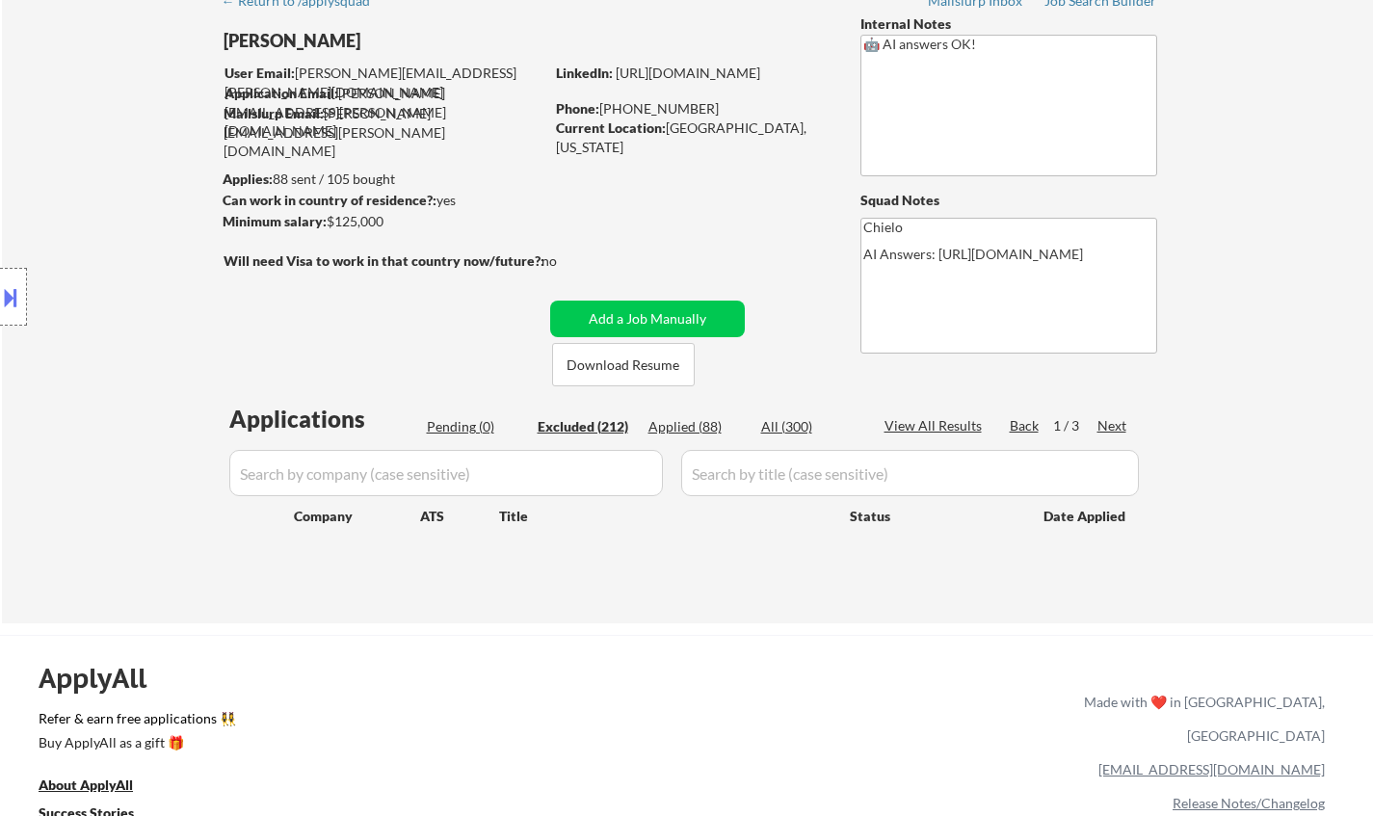
select select ""excluded__expired_""
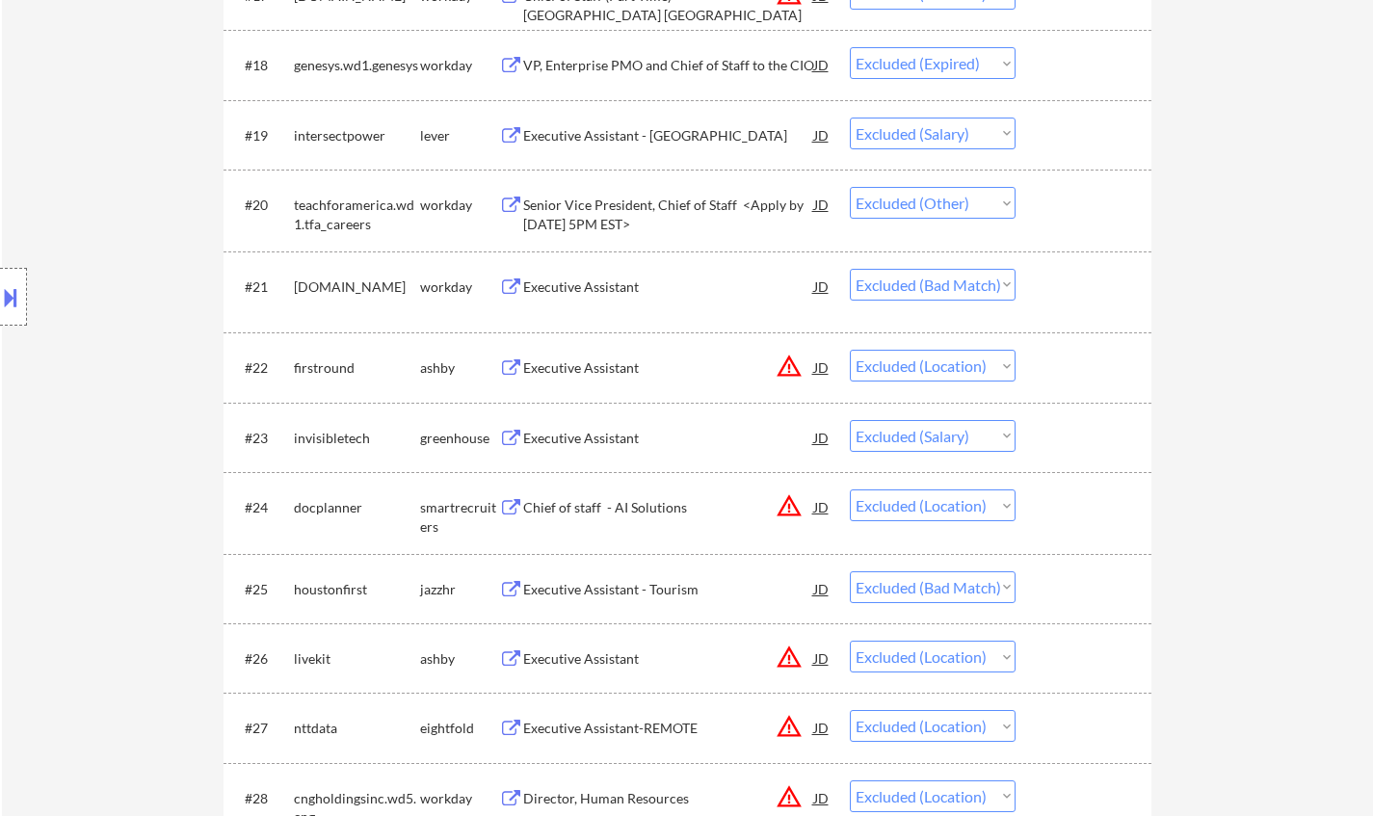
scroll to position [1831, 0]
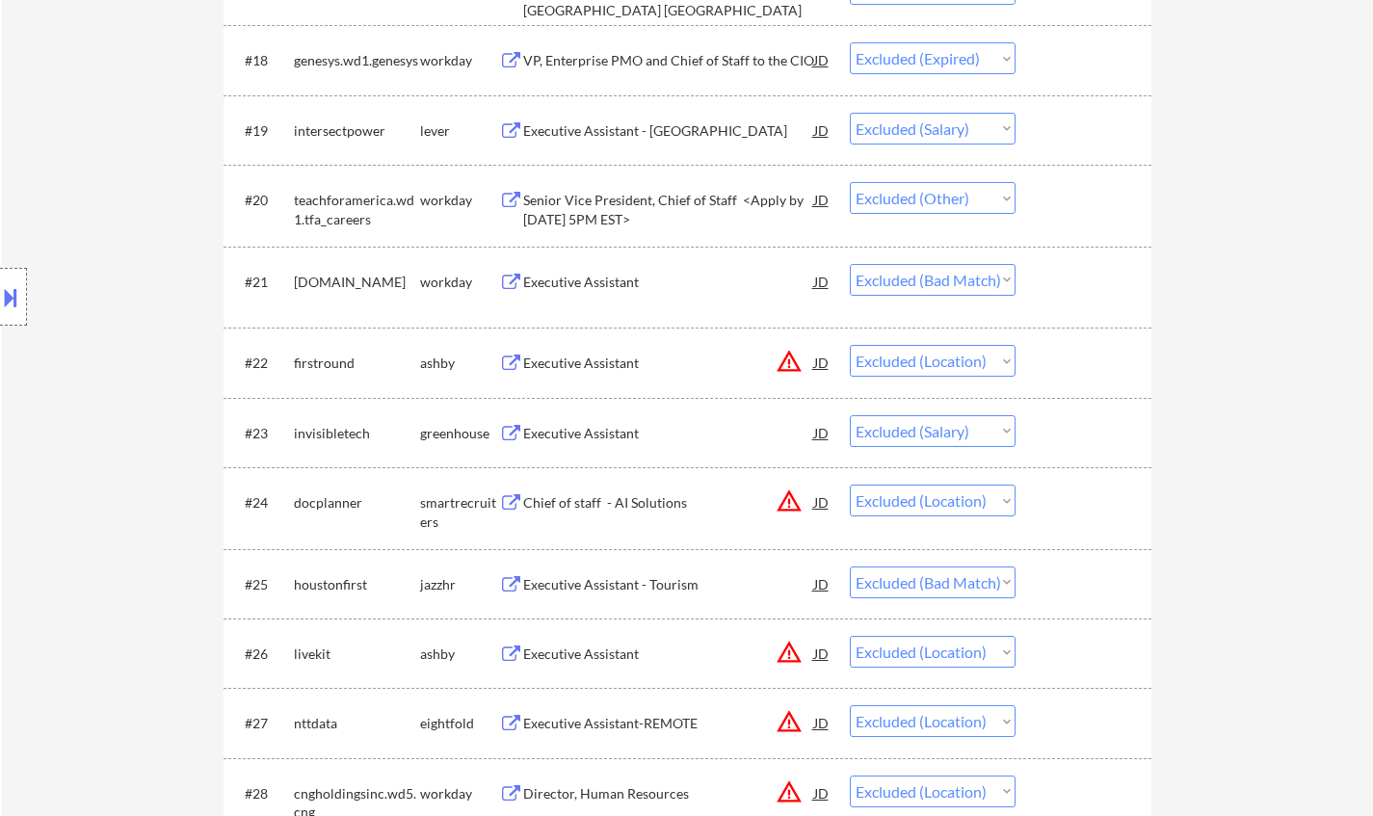
click at [564, 291] on div "Executive Assistant" at bounding box center [668, 281] width 291 height 35
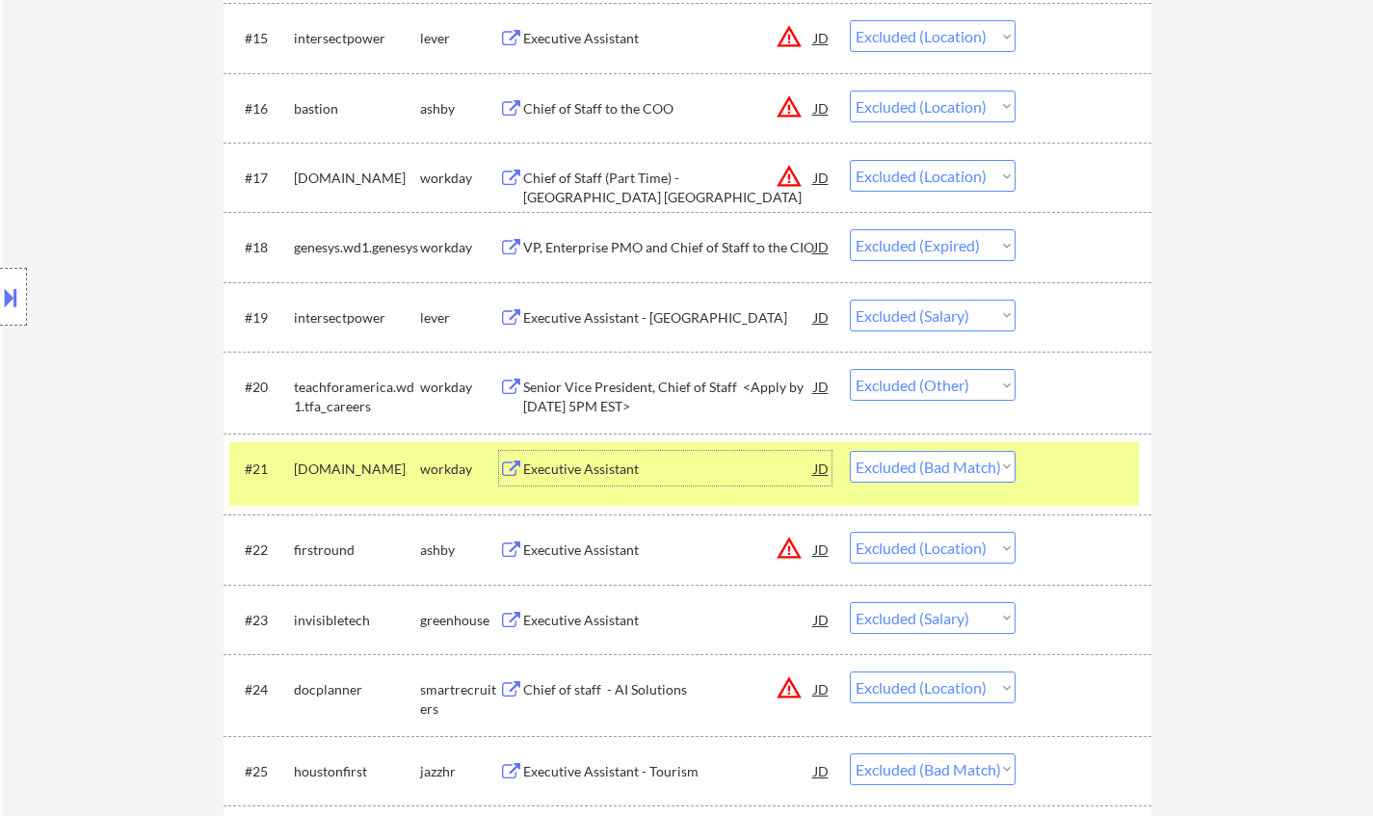
scroll to position [1735, 0]
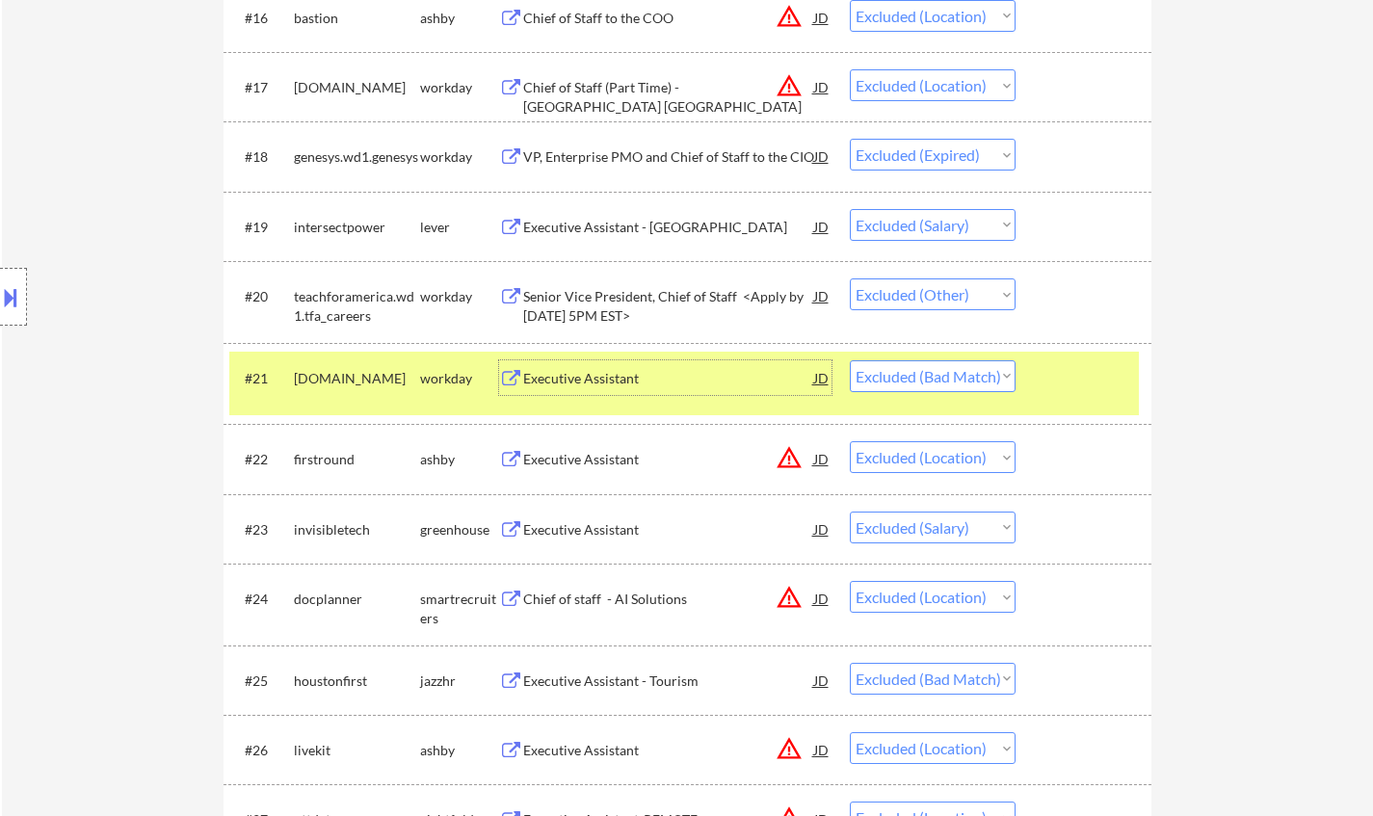
click at [942, 380] on select "Choose an option... Pending Applied Excluded (Questions) Excluded (Expired) Exc…" at bounding box center [933, 376] width 166 height 32
click at [850, 360] on select "Choose an option... Pending Applied Excluded (Questions) Excluded (Expired) Exc…" at bounding box center [933, 376] width 166 height 32
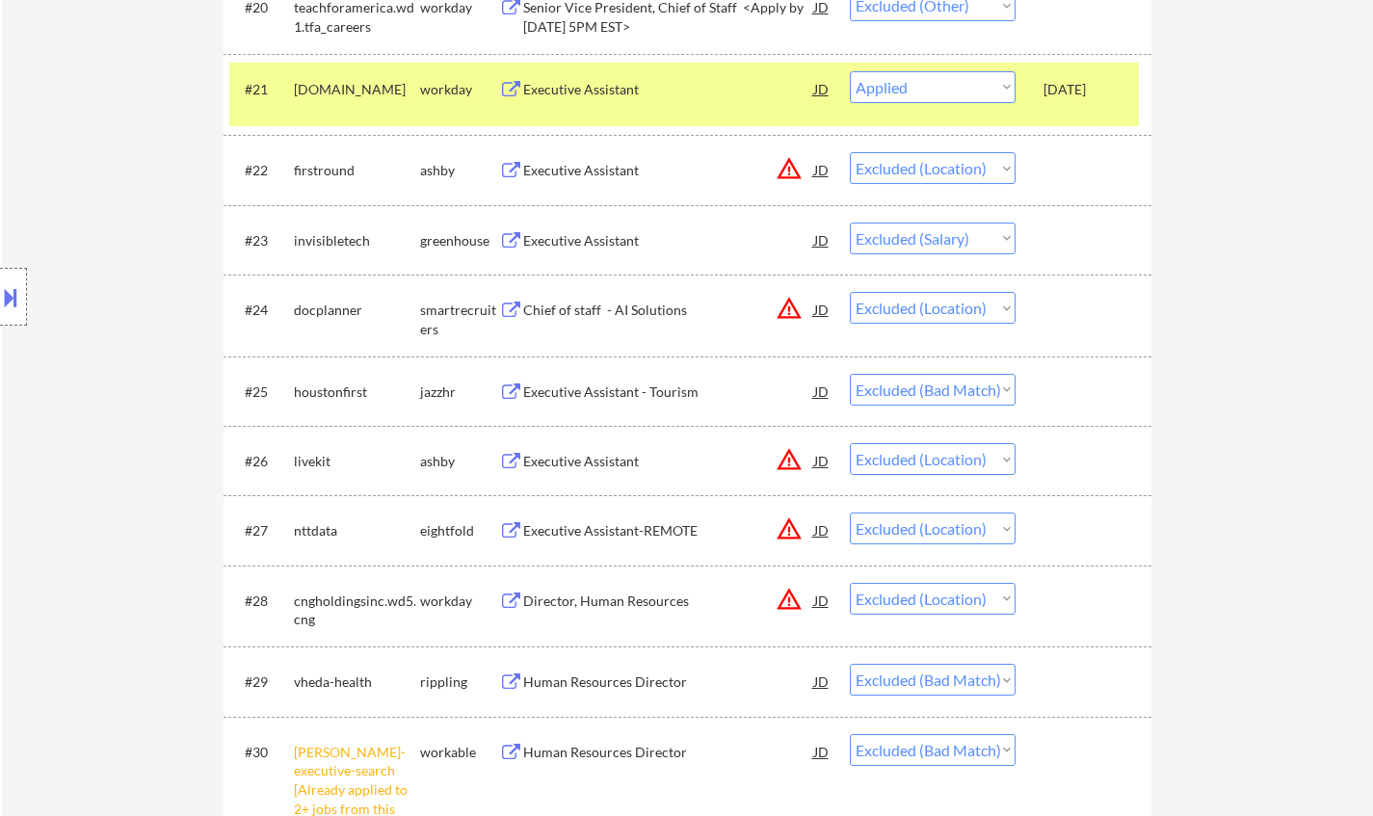
scroll to position [2120, 0]
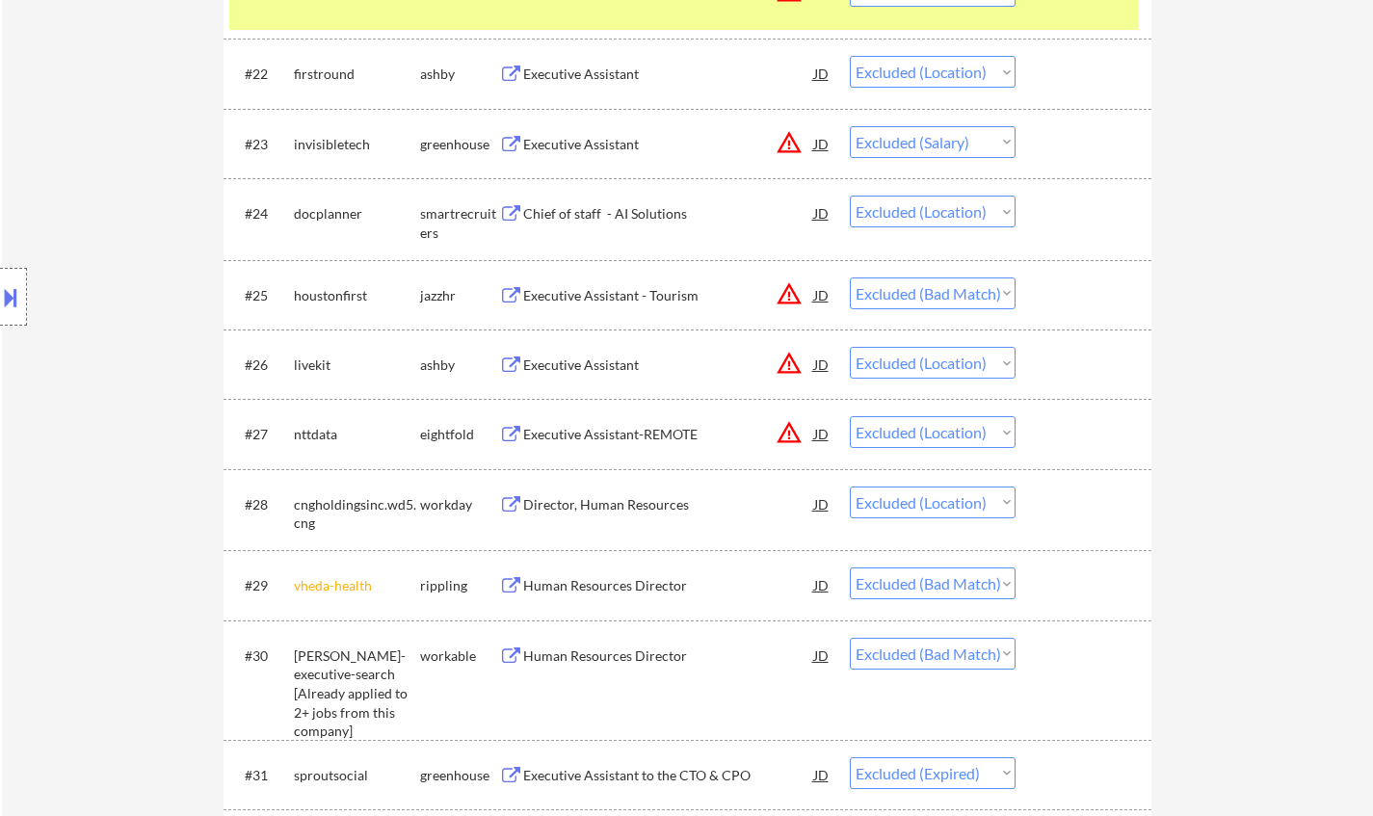
select select ""excluded__location_""
select select ""excluded__salary_""
select select ""excluded__location_""
select select ""excluded__bad_match_""
select select ""excluded__location_""
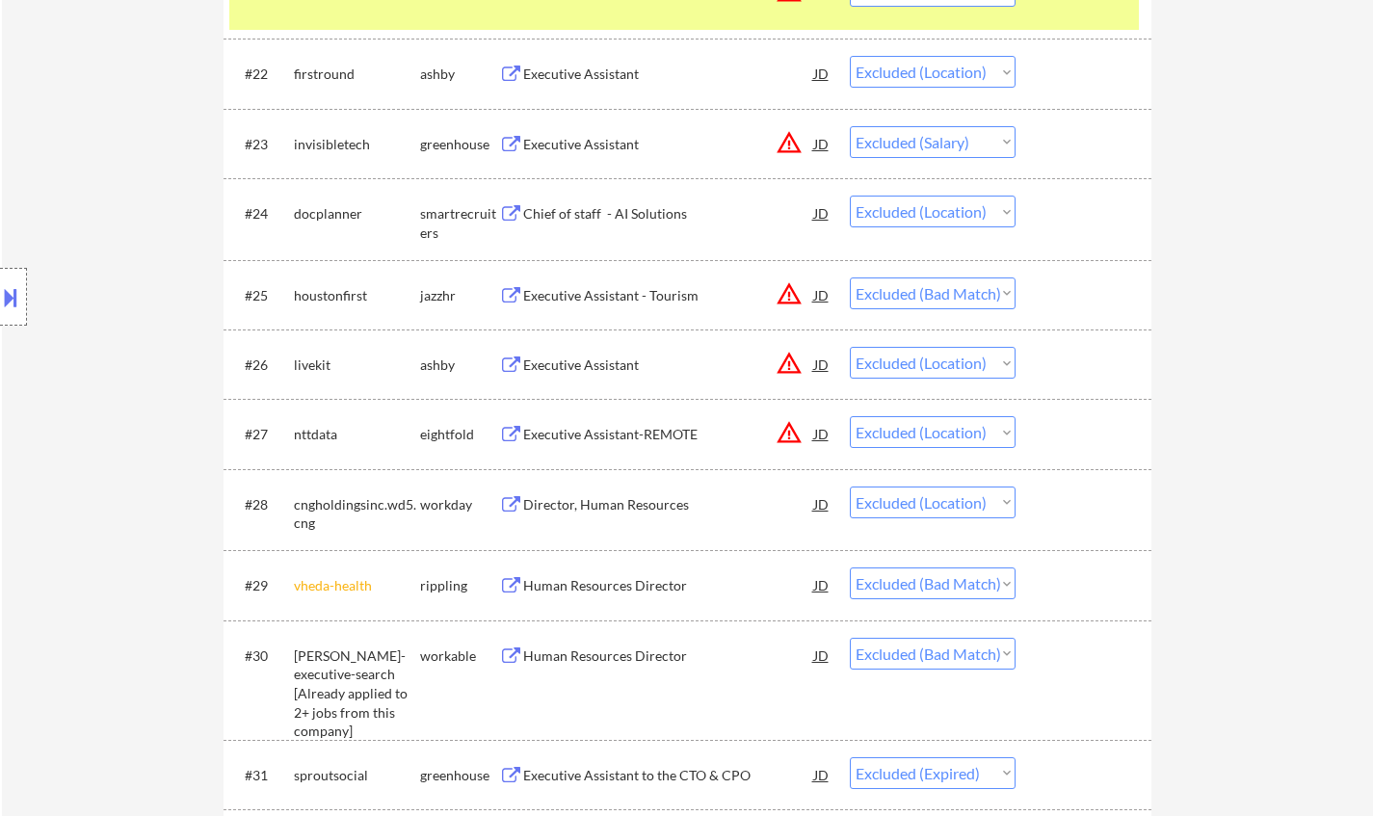
select select ""excluded__bad_match_""
select select ""excluded__expired_""
select select ""excluded__location_""
select select ""excluded__bad_match_""
select select ""excluded__location_""
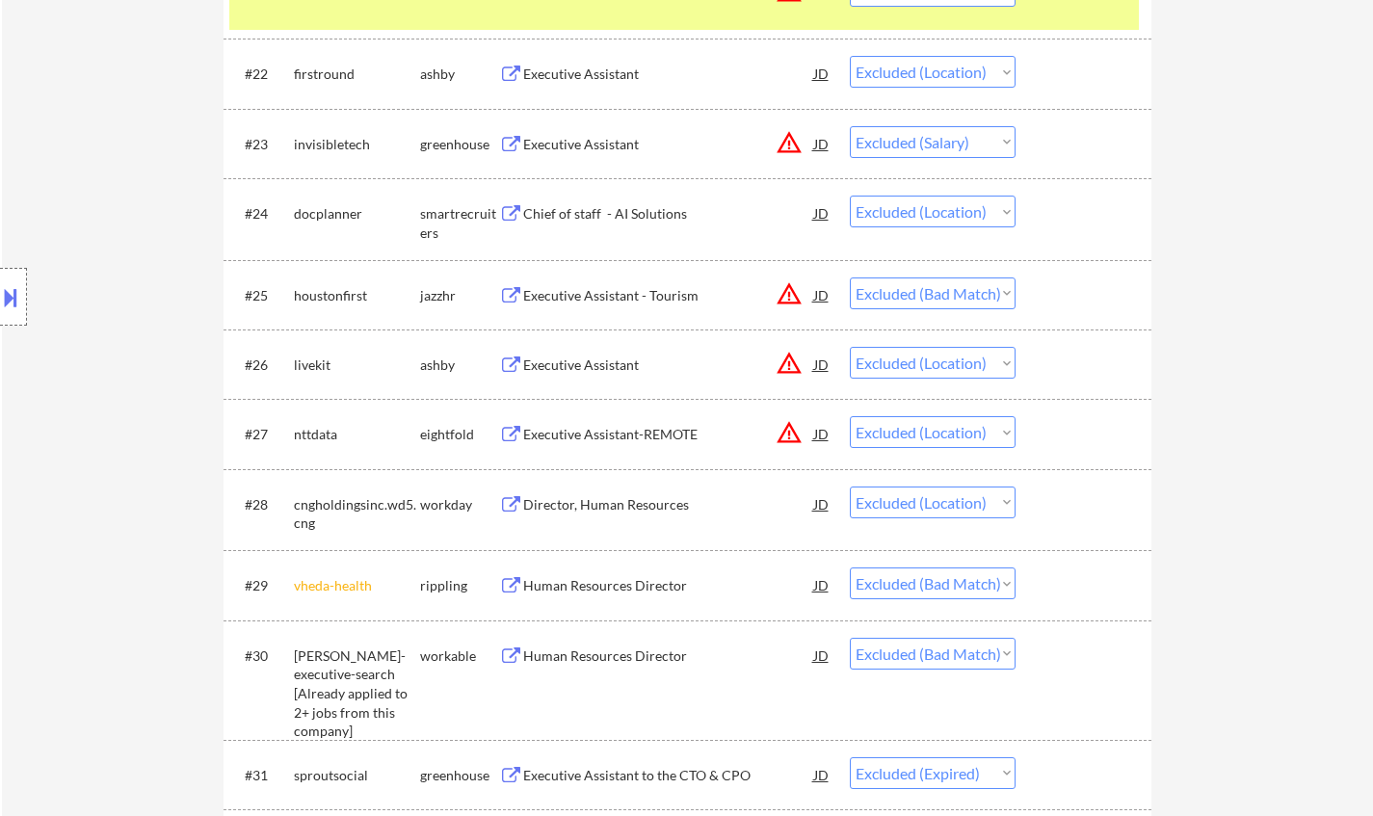
select select ""excluded__salary_""
select select ""excluded__location_""
select select ""excluded__expired_""
select select ""excluded__salary_""
select select ""excluded__bad_match_""
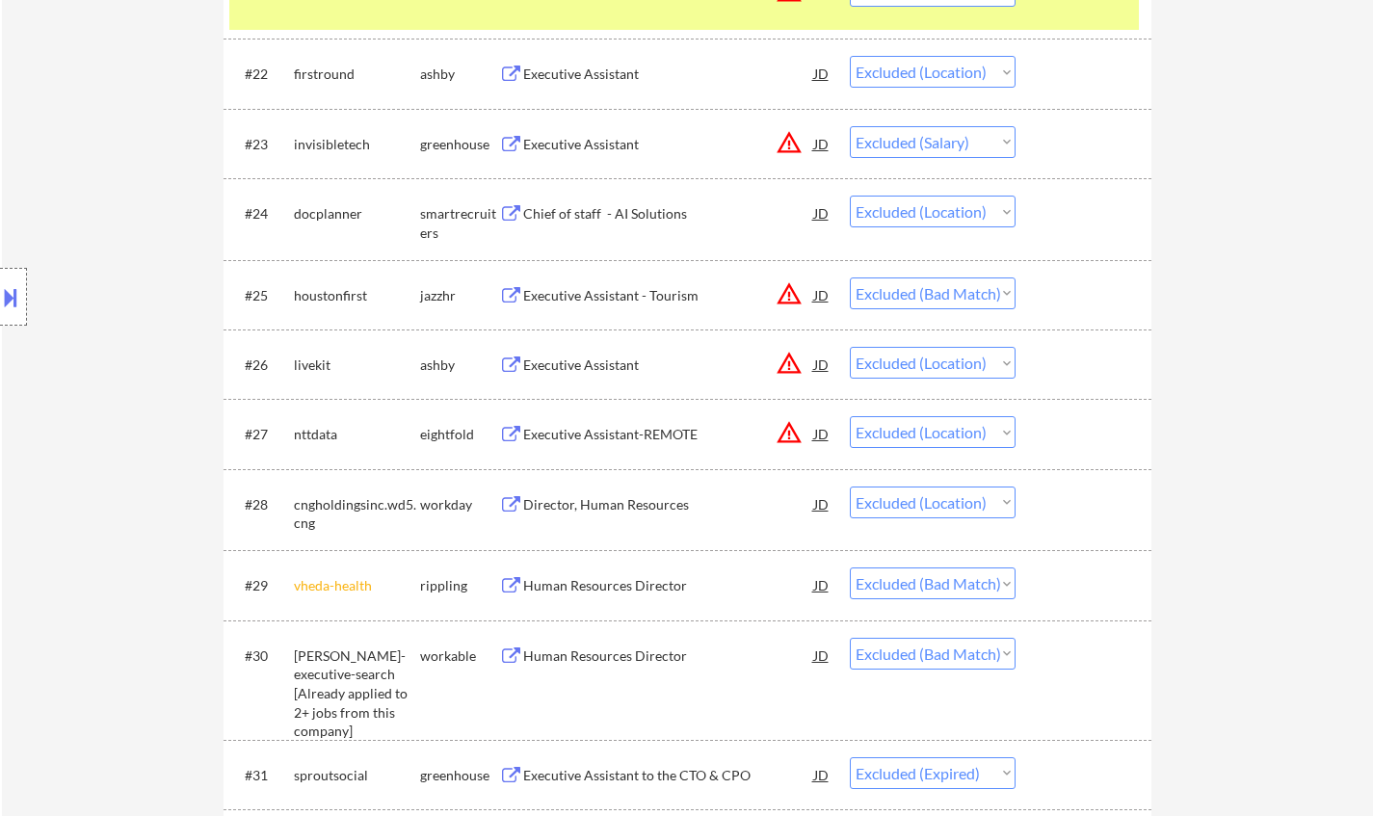
select select ""excluded__location_""
select select ""excluded""
select select ""excluded__location_""
select select ""excluded__bad_match_""
select select ""excluded__location_""
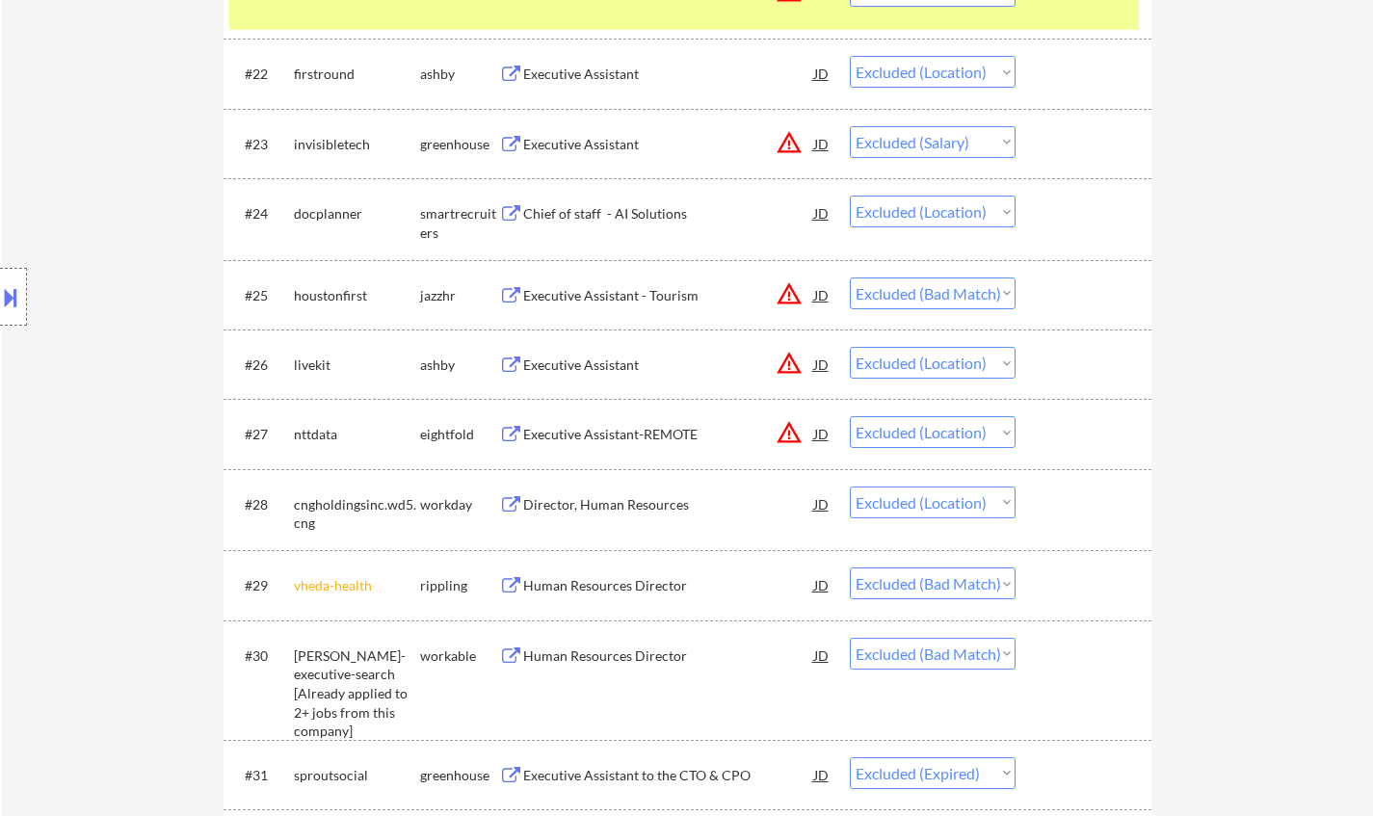
select select ""excluded__expired_""
select select ""excluded__salary_""
select select ""excluded__expired_""
select select ""excluded__location_""
select select ""excluded__salary_""
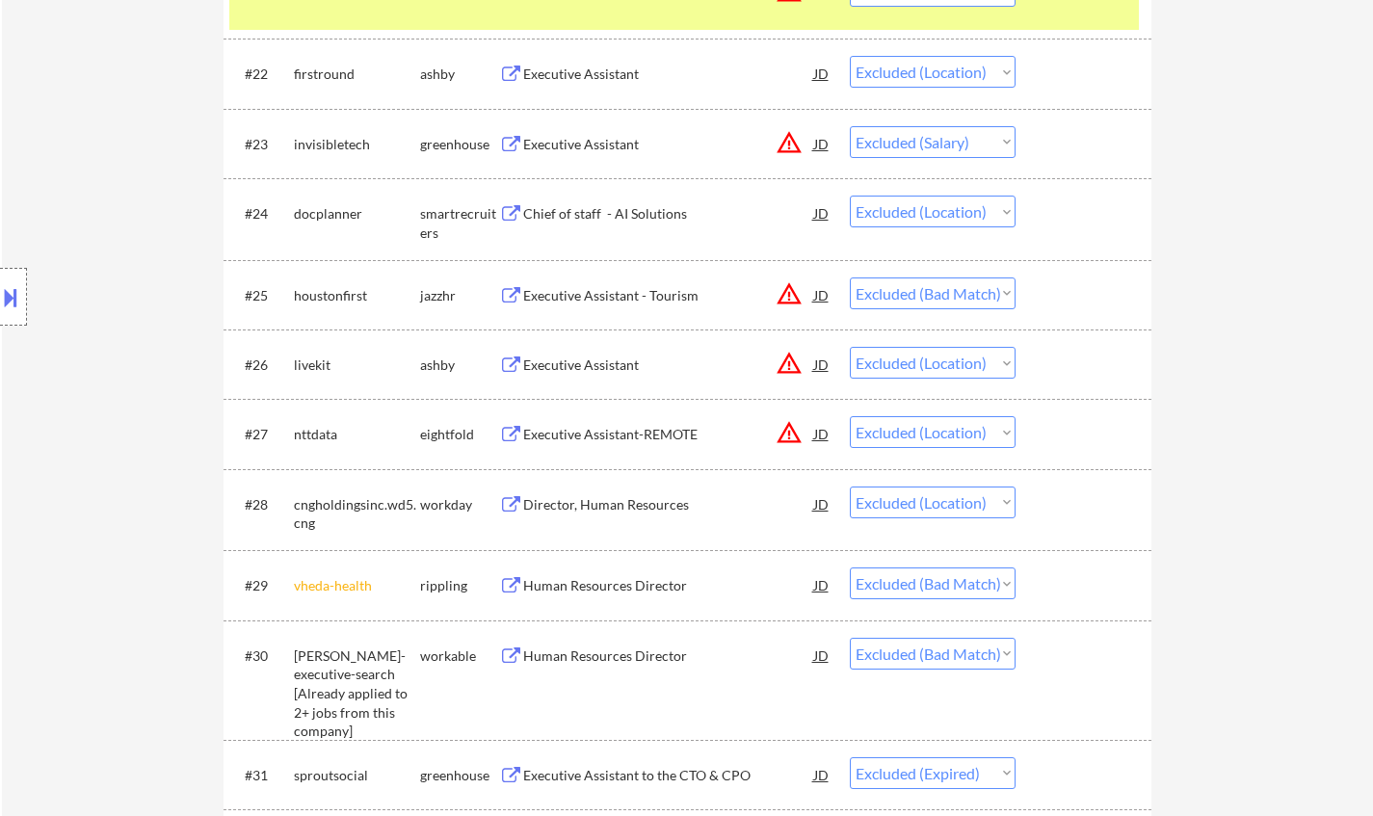
select select ""excluded__expired_""
select select ""excluded__location_""
select select ""excluded__expired_""
select select ""excluded__location_""
select select ""excluded__expired_""
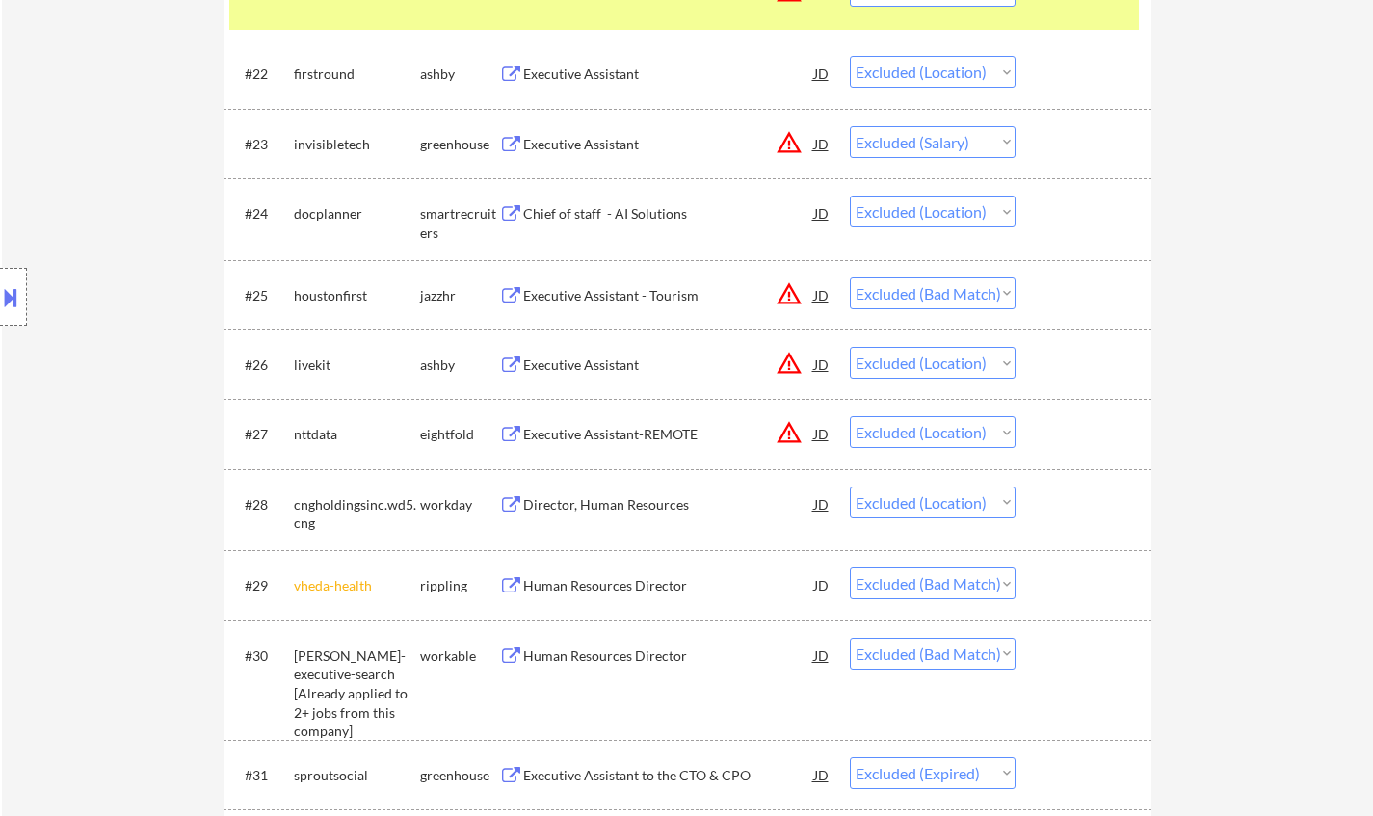
select select ""excluded__other_""
select select ""excluded__salary_""
select select ""excluded__expired_""
select select ""excluded__salary_""
select select ""excluded__expired_""
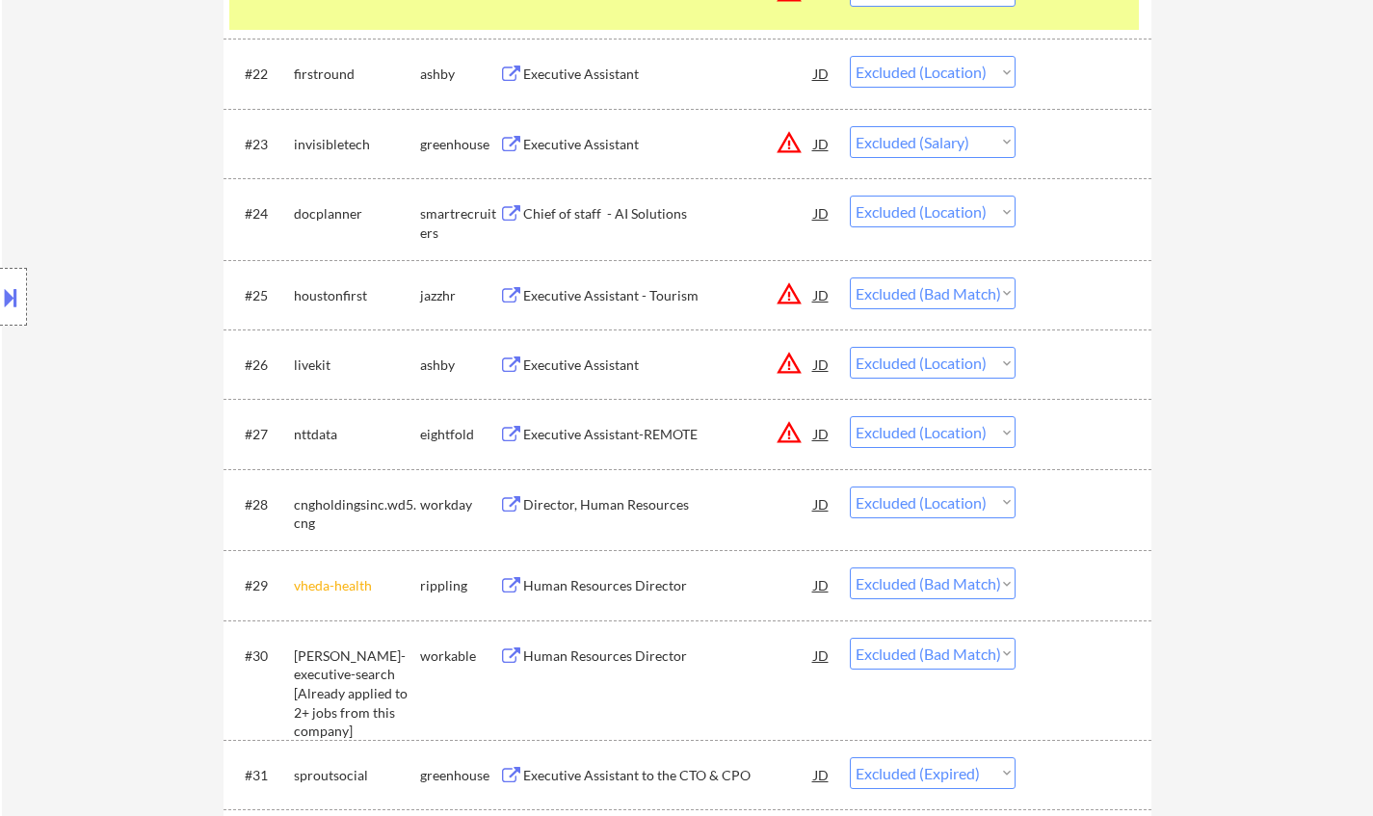
select select ""excluded__location_""
select select ""excluded__bad_match_""
select select ""excluded__salary_""
select select ""excluded__expired_""
select select ""excluded__salary_""
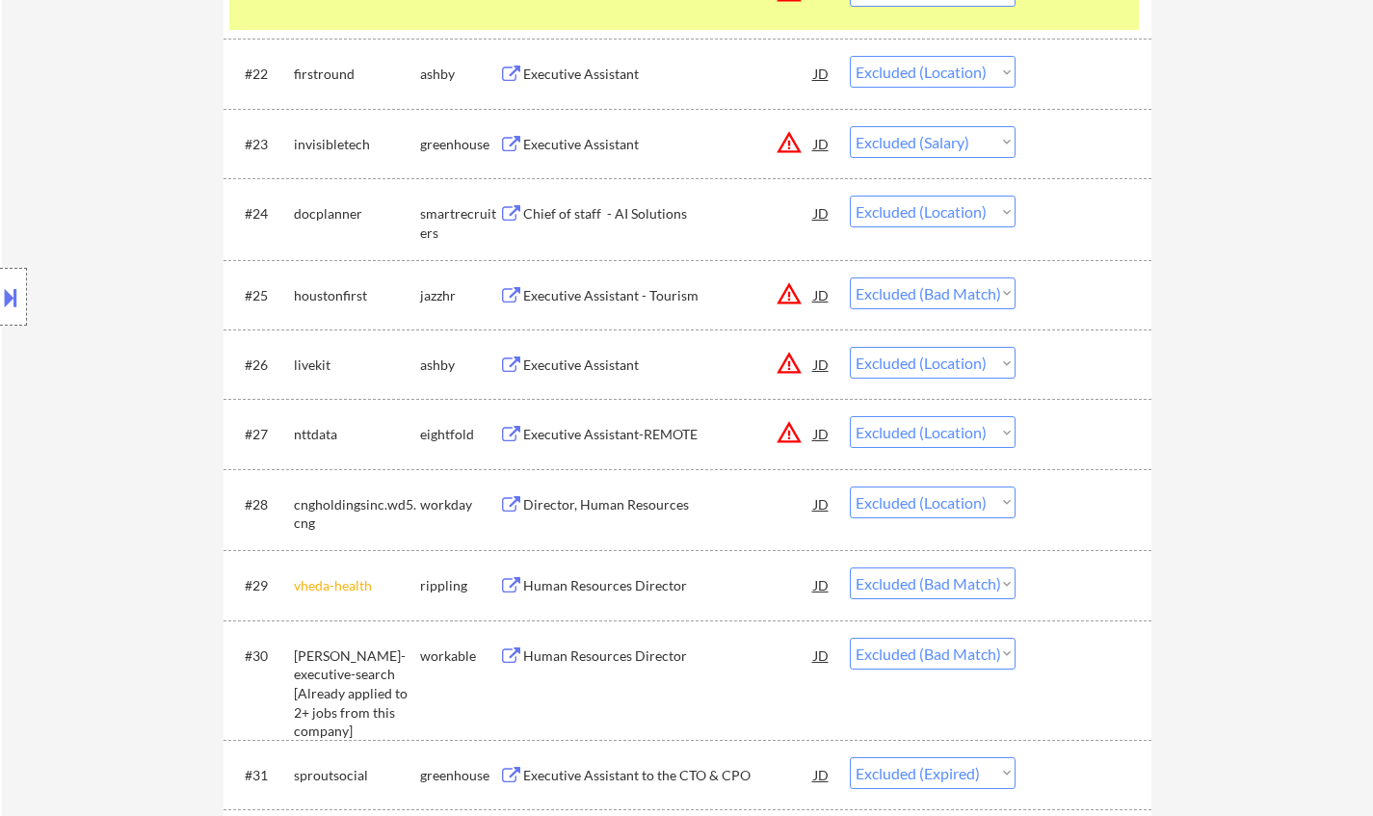
select select ""excluded__bad_match_""
select select ""excluded__expired_""
select select ""excluded__other_""
select select ""excluded__location_""
select select ""excluded__expired_""
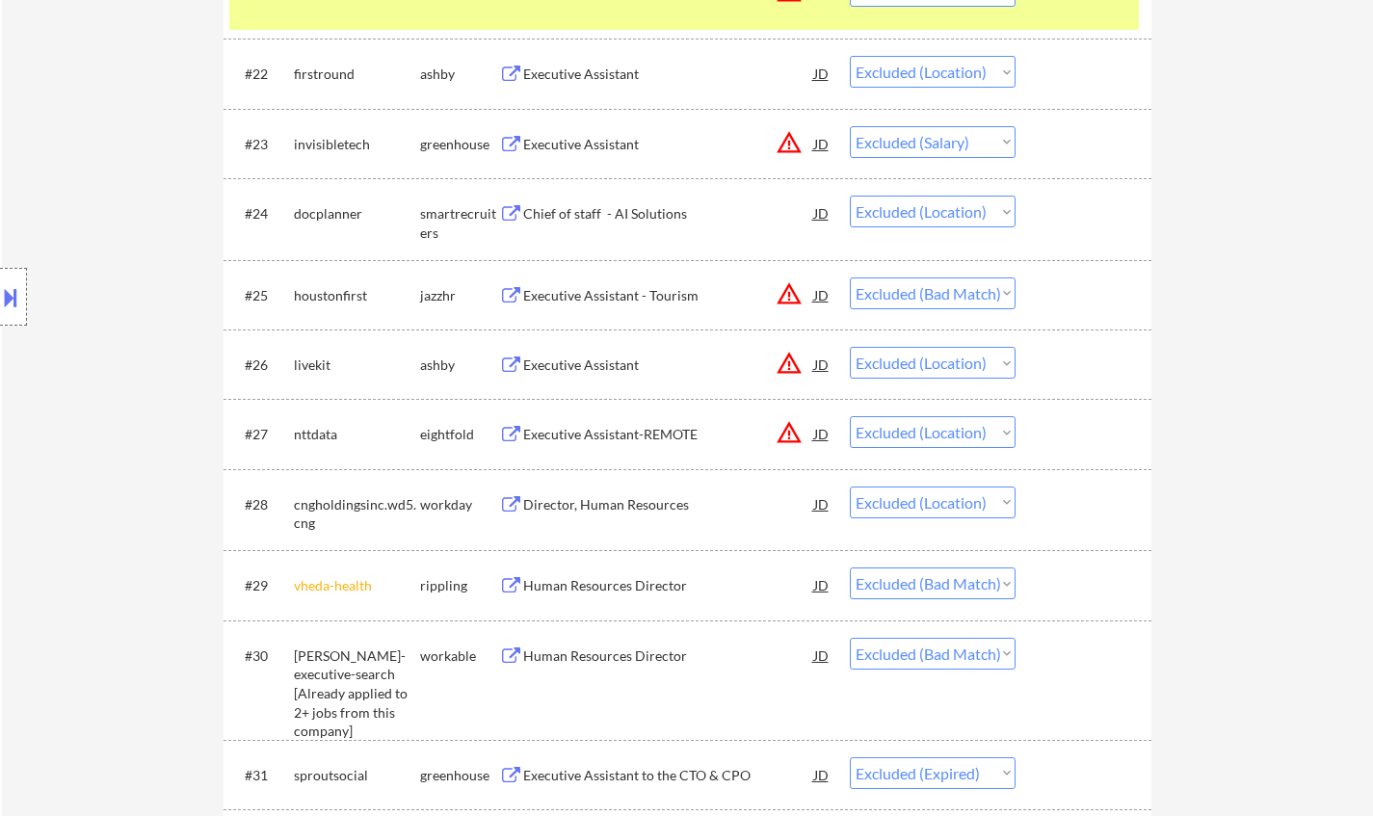
select select ""excluded__location_""
select select ""excluded__salary_""
select select ""excluded__other_""
select select ""excluded__location_""
select select ""excluded__salary_""
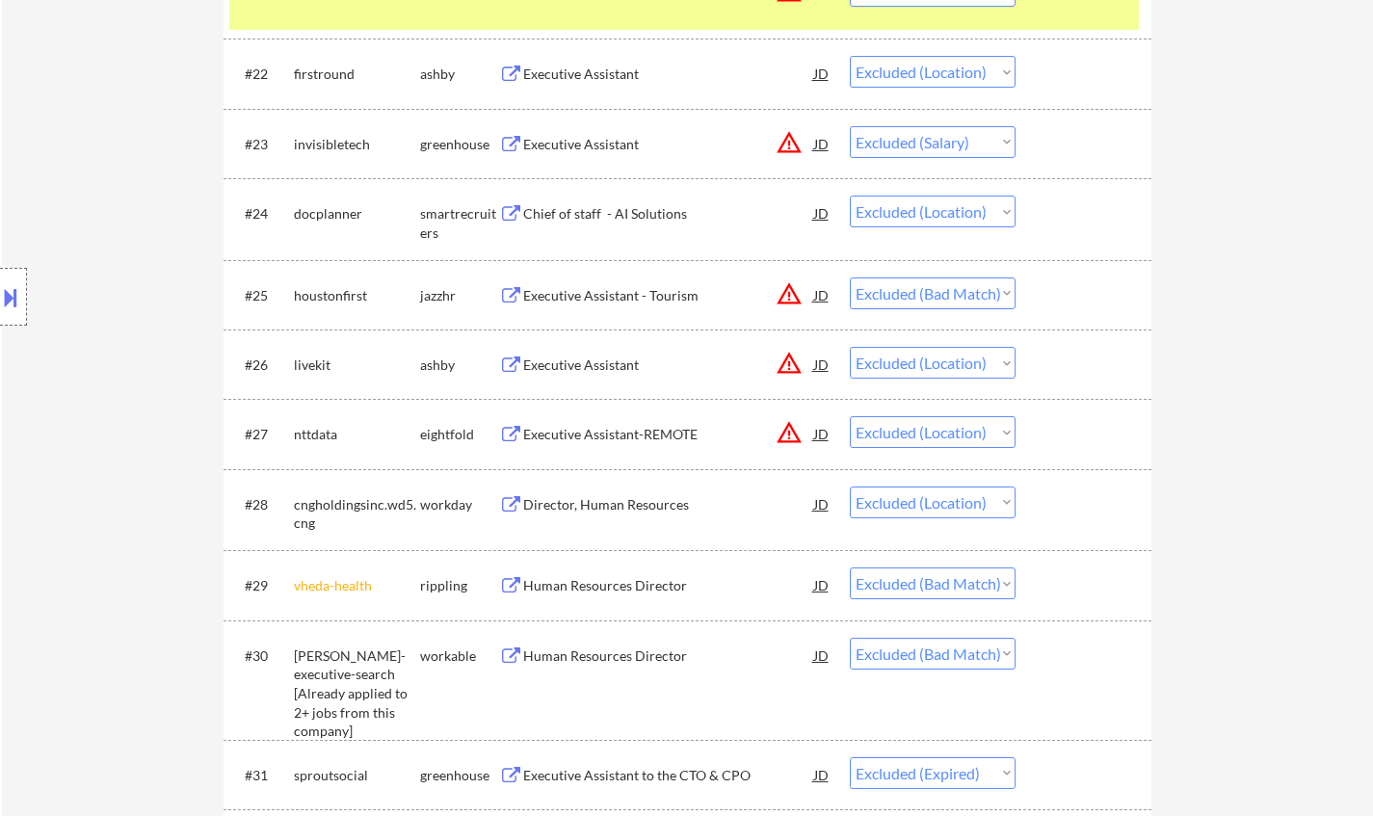
select select ""excluded__location_""
select select ""excluded__expired_""
select select ""excluded__location_""
select select ""excluded__expired_""
select select ""excluded__location_""
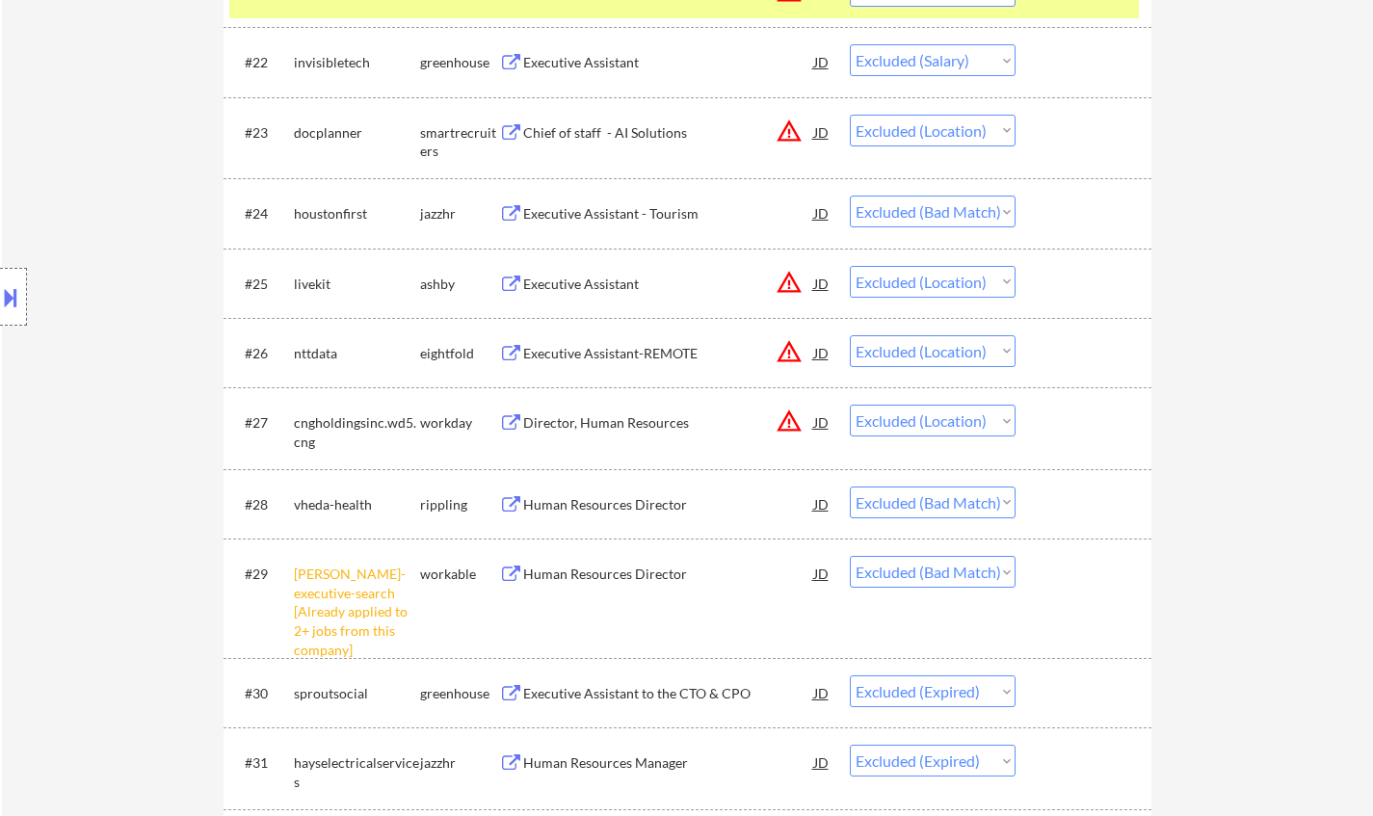
click at [610, 506] on div "Human Resources Director" at bounding box center [668, 504] width 291 height 19
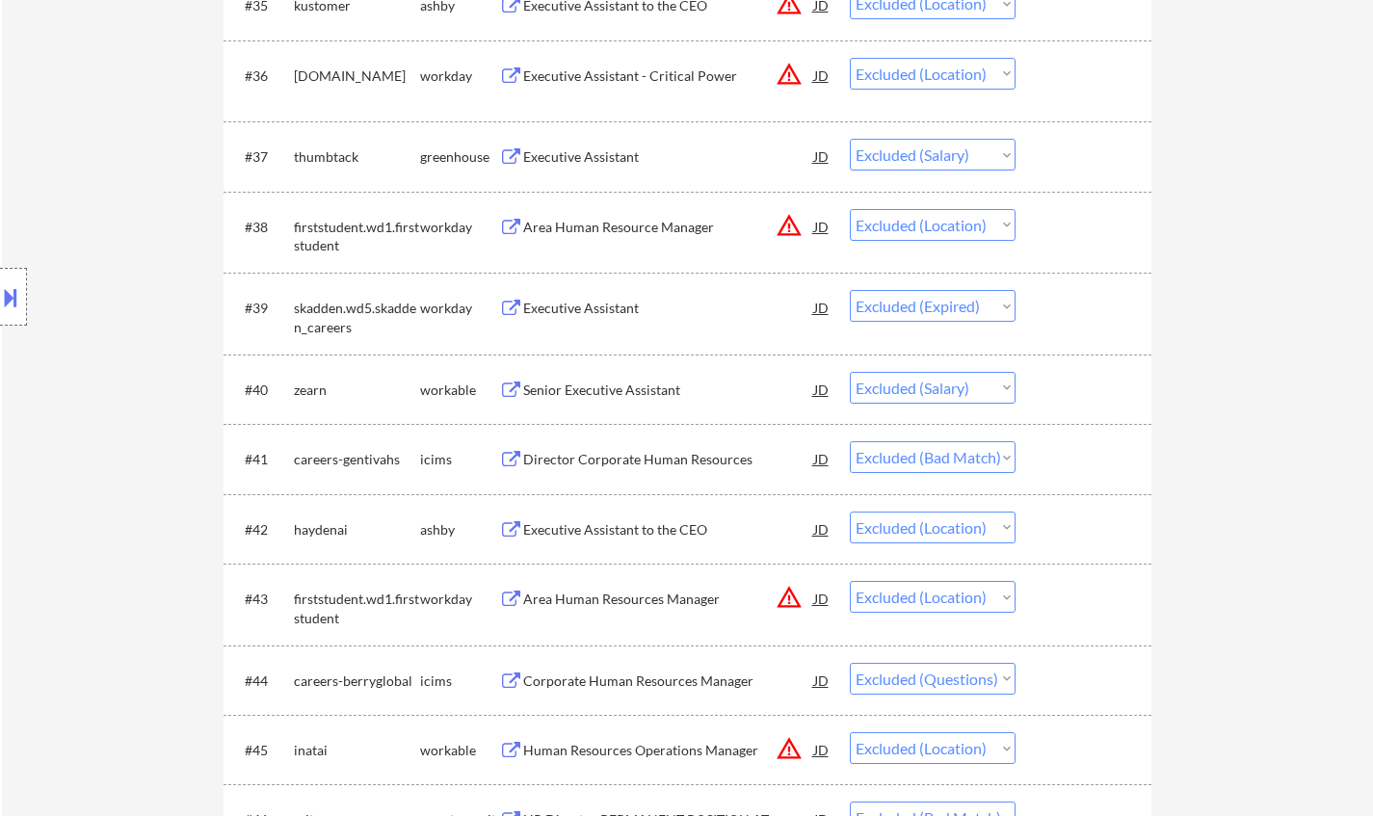
scroll to position [3566, 0]
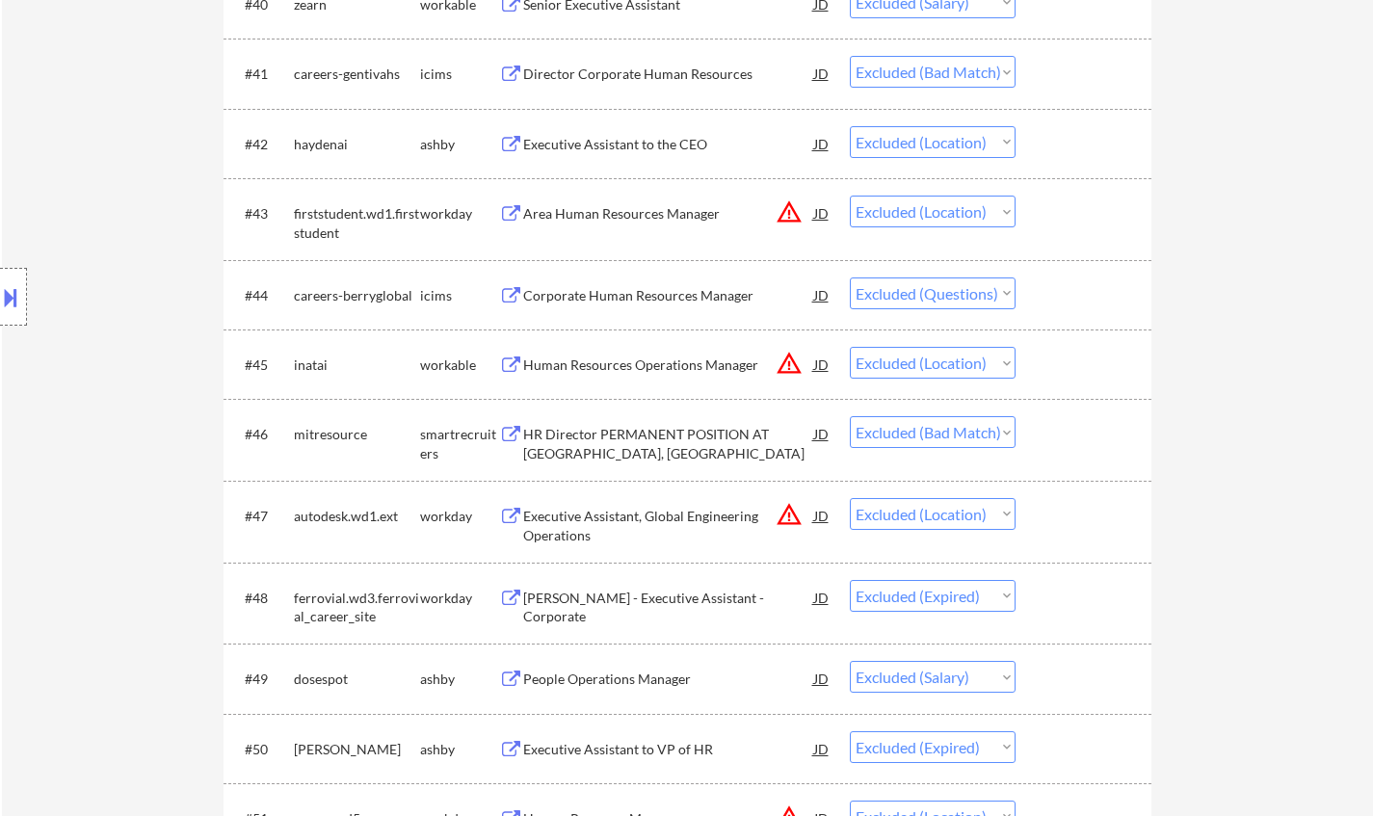
click at [656, 439] on div "HR Director PERMANENT POSITION AT Houston, TX" at bounding box center [668, 444] width 291 height 38
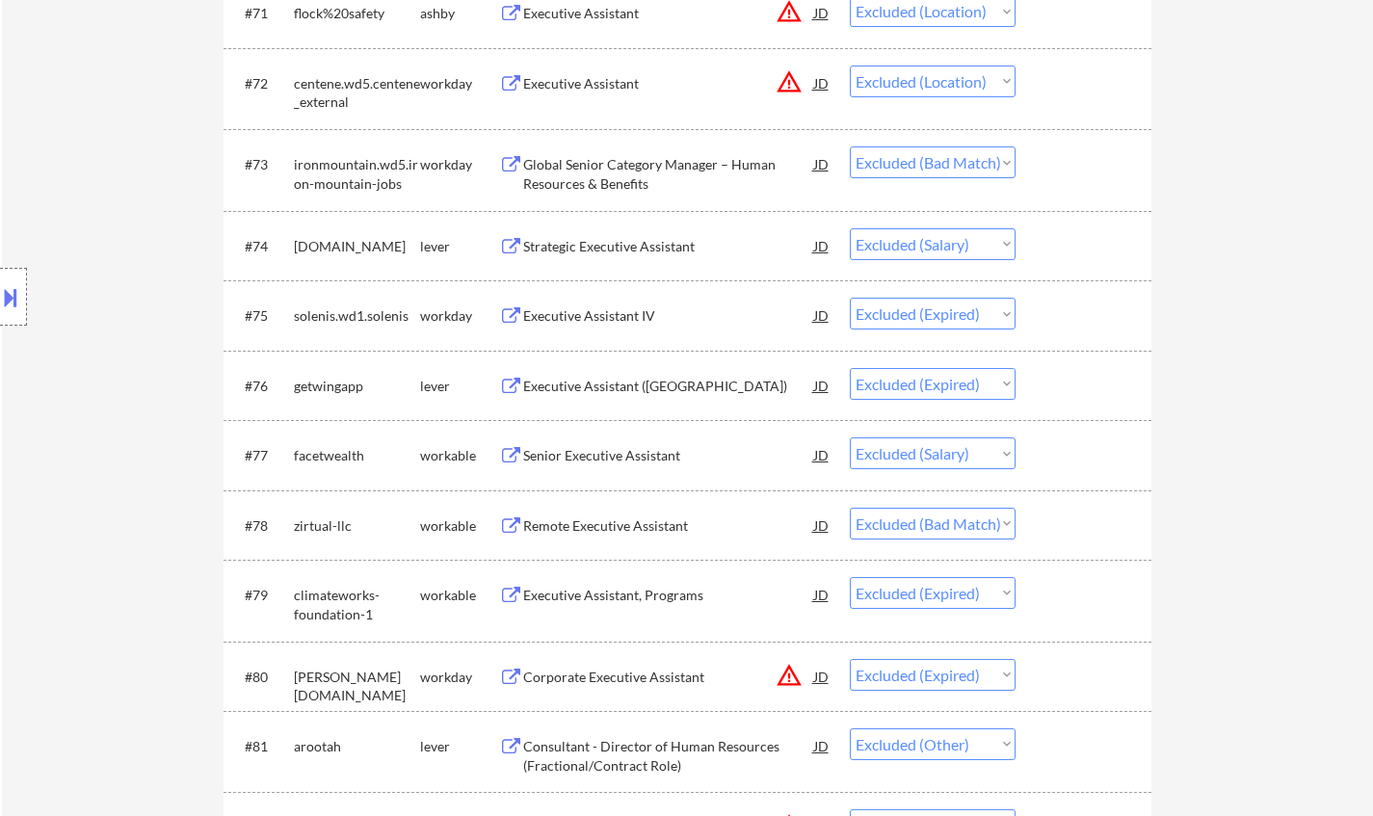
scroll to position [5879, 0]
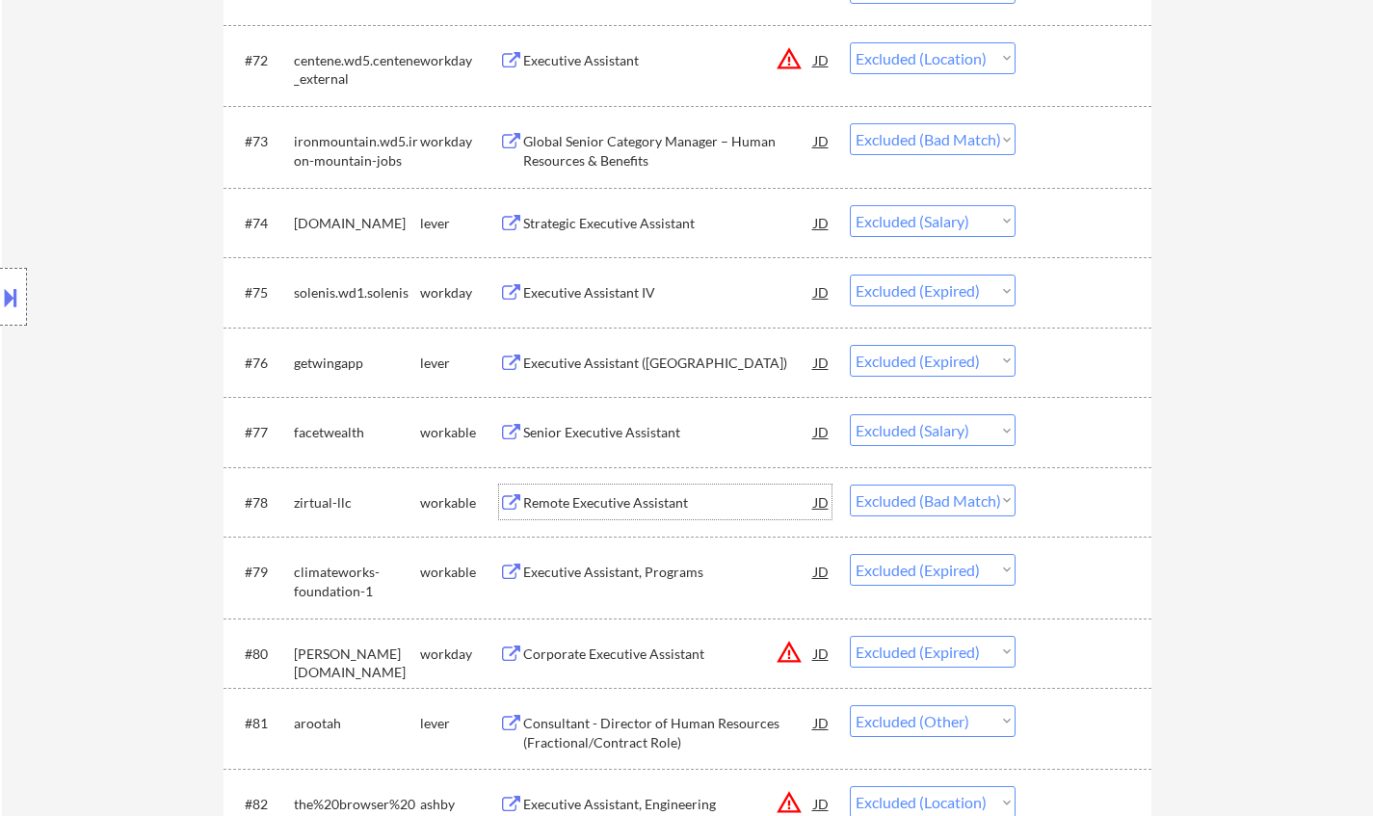
click at [572, 498] on div "Remote Executive Assistant" at bounding box center [668, 502] width 291 height 19
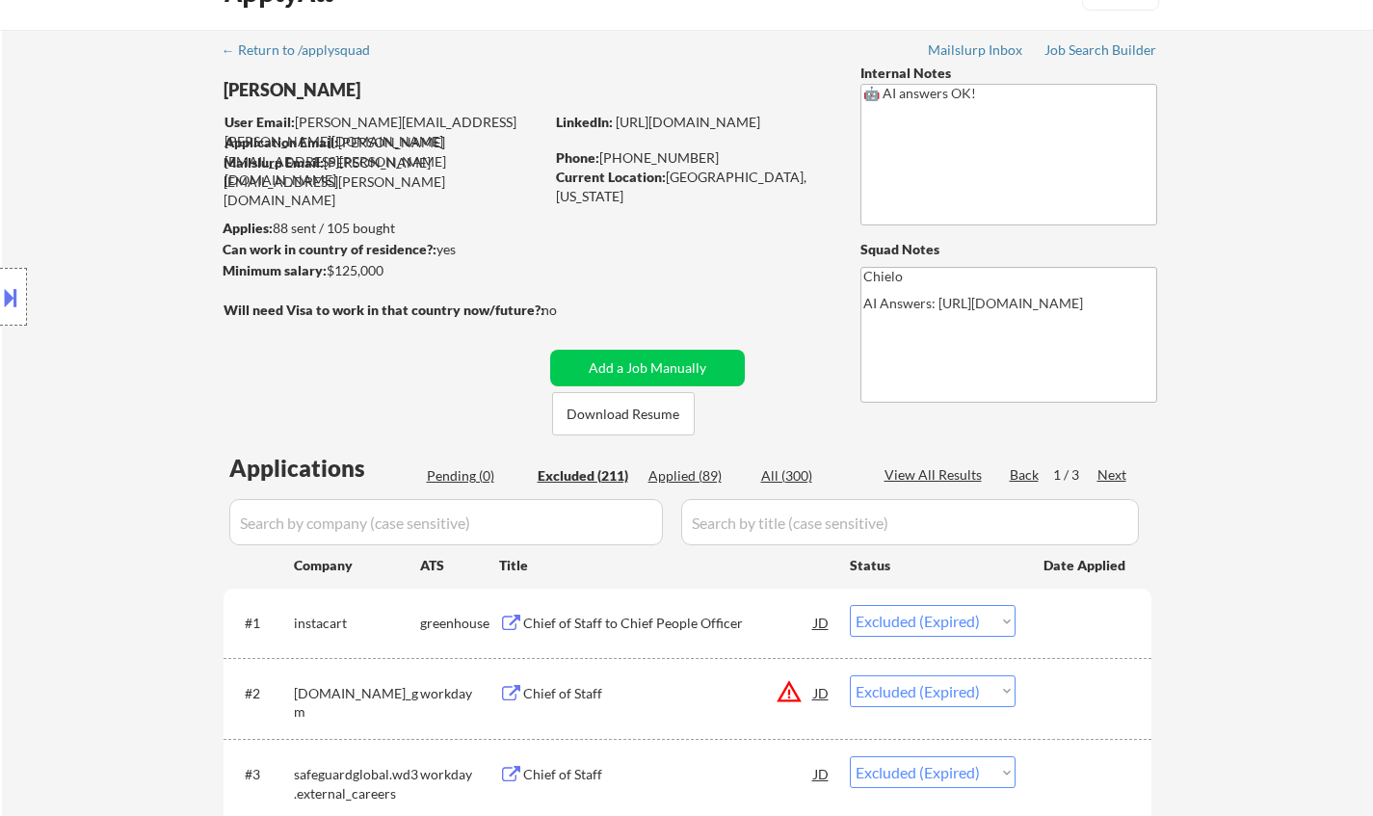
scroll to position [0, 0]
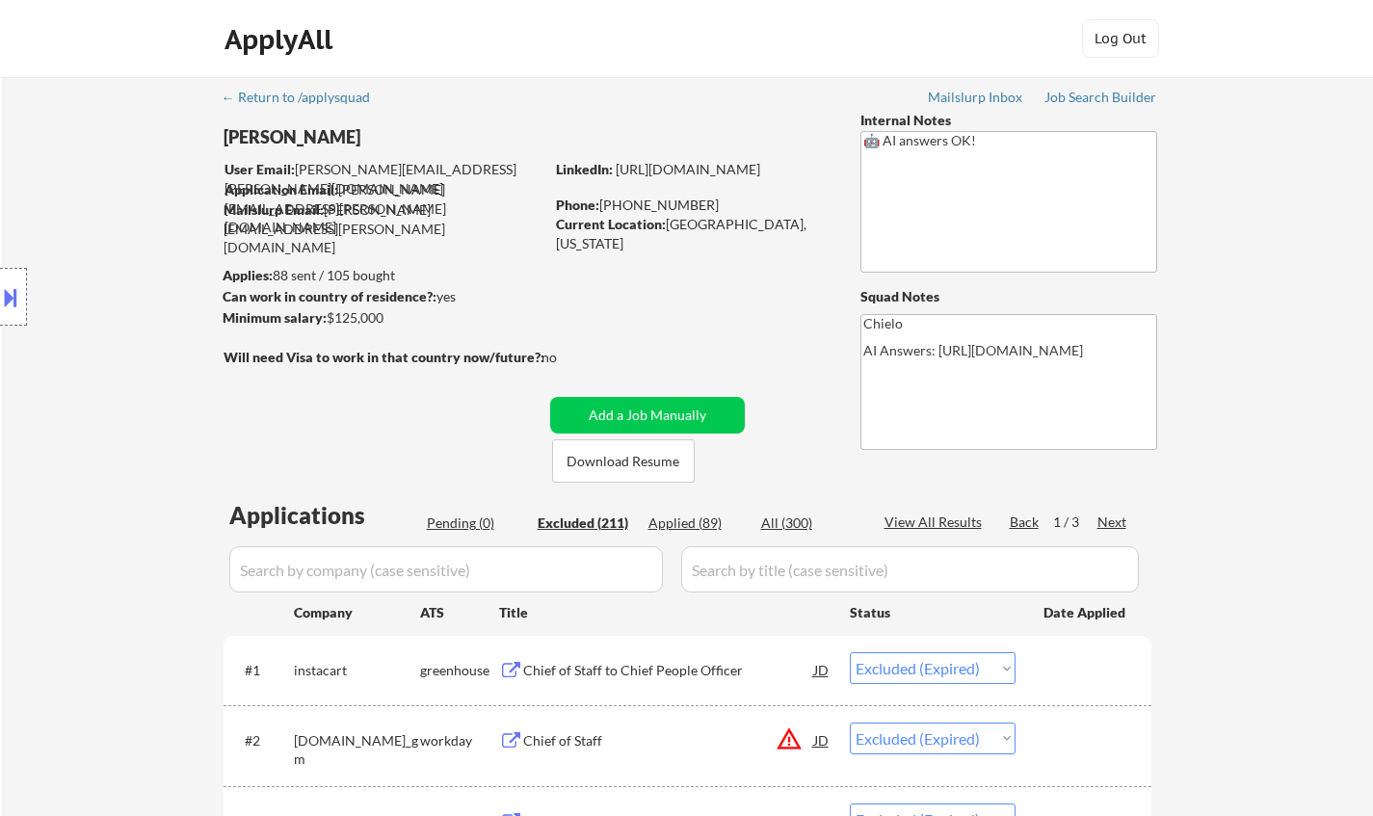
click at [1122, 521] on div "Next" at bounding box center [1113, 522] width 31 height 19
select select ""excluded__other_""
select select ""excluded__location_""
select select ""excluded__bad_match_""
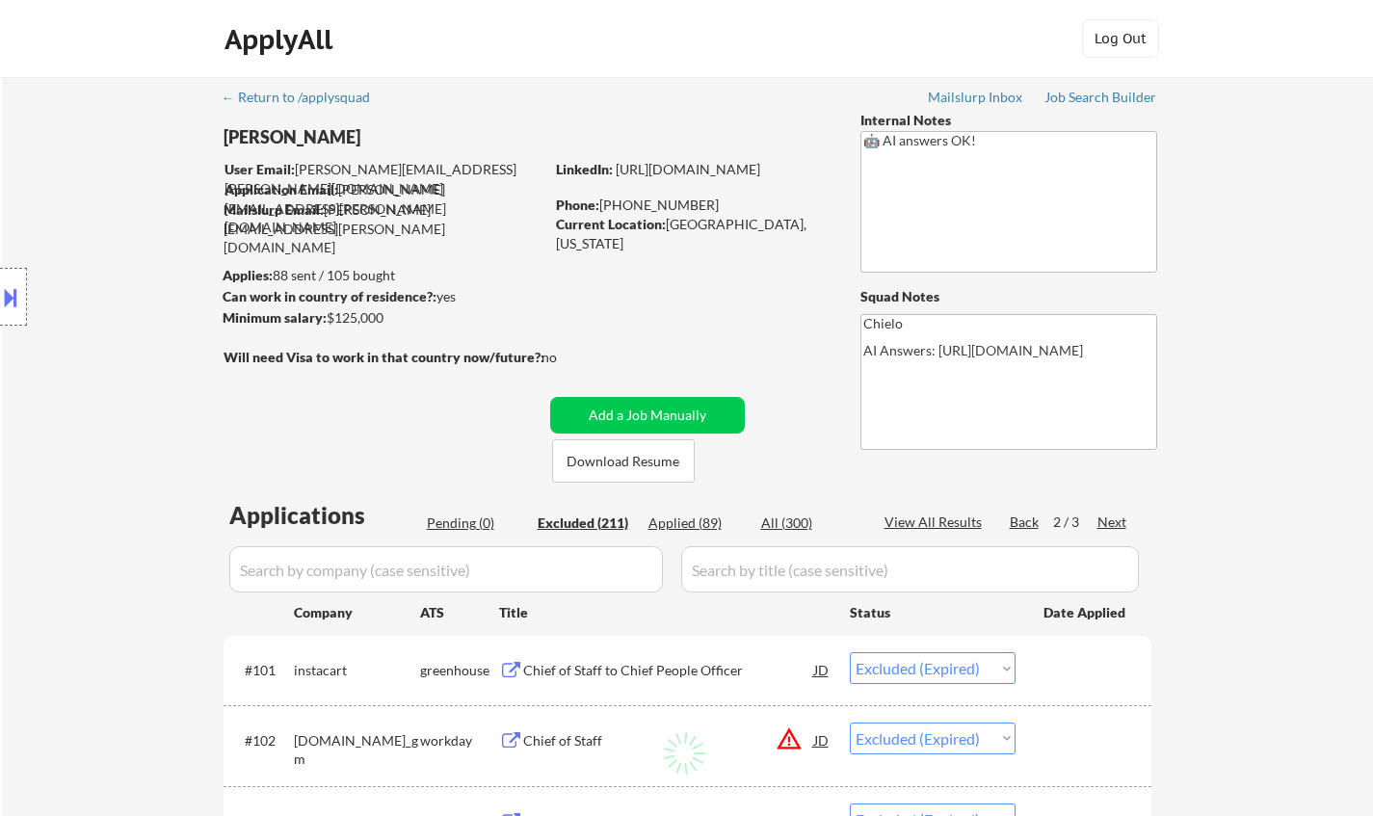
select select ""excluded__salary_""
select select ""excluded__expired_""
select select ""excluded__location_""
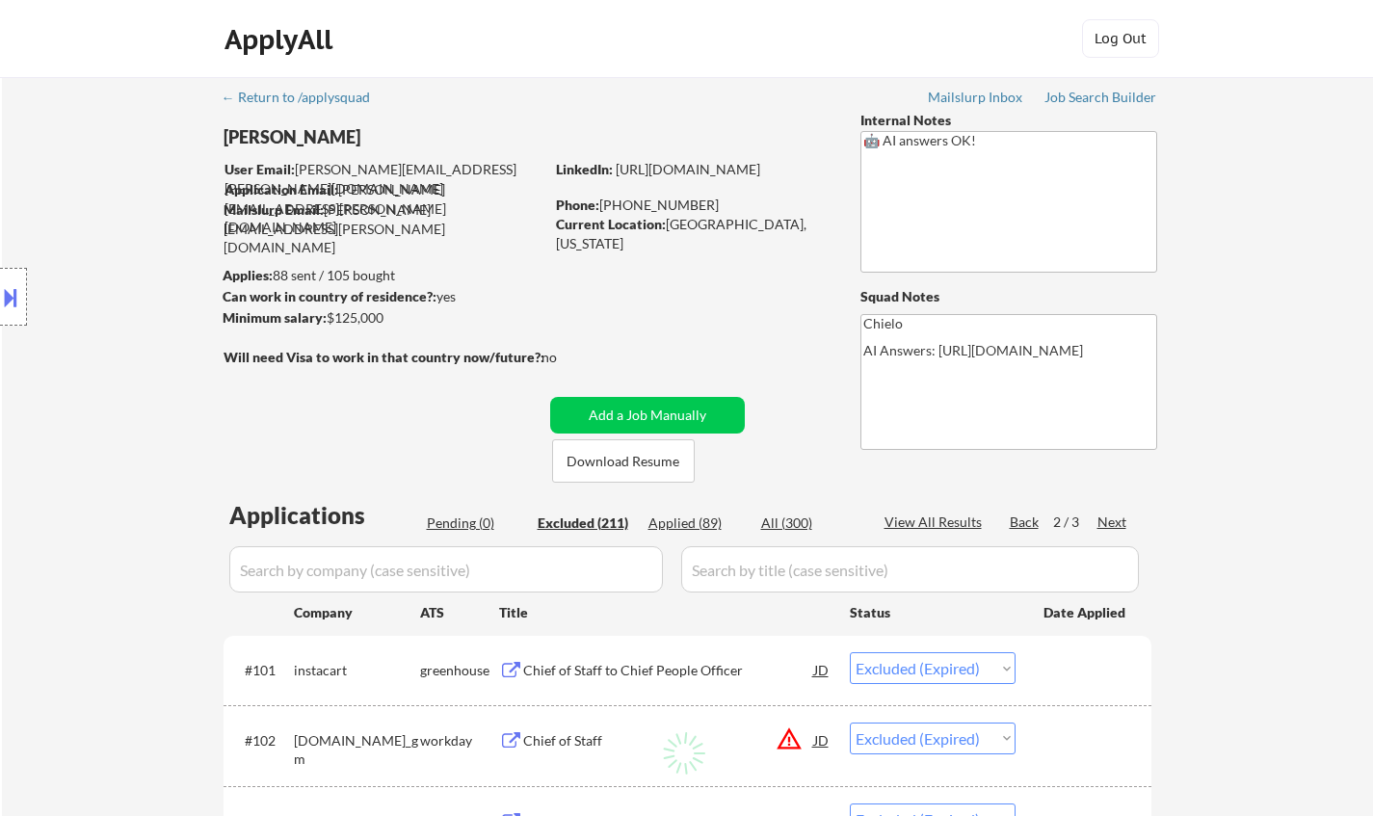
select select ""excluded__bad_match_""
select select ""excluded__location_""
select select ""excluded__salary_""
select select ""excluded__expired_""
select select ""excluded__bad_match_""
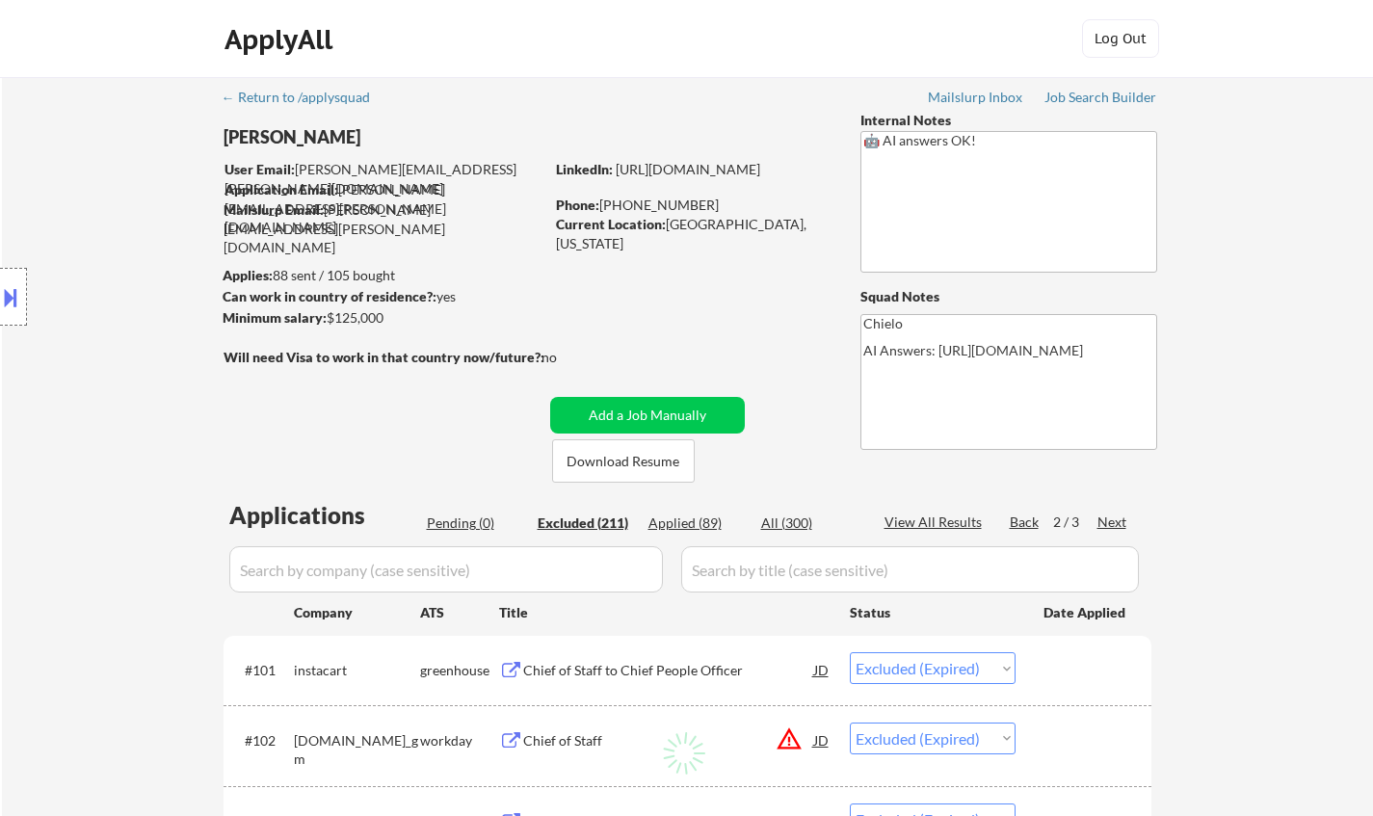
select select ""excluded__salary_""
select select ""excluded__expired_""
select select ""excluded__other_""
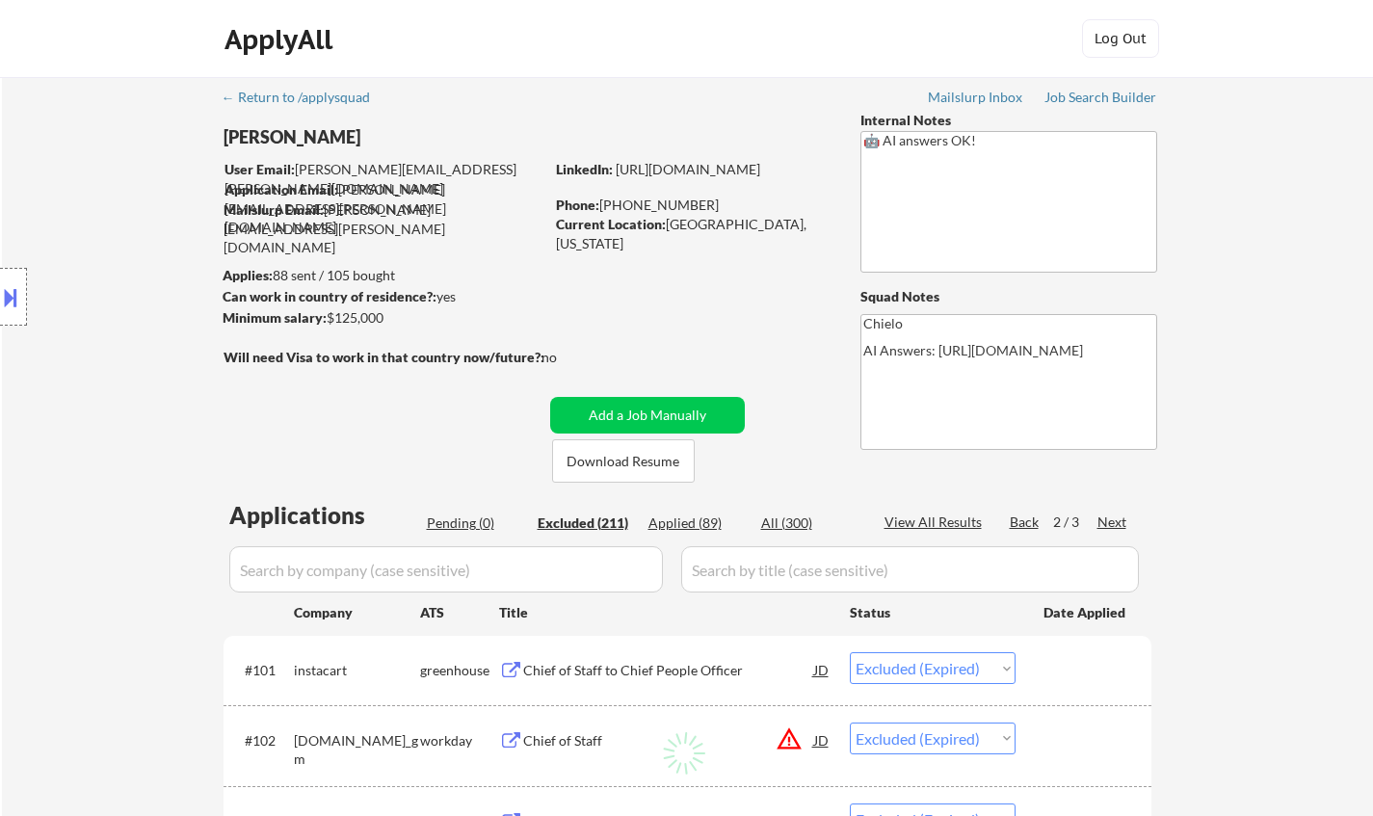
select select ""excluded__expired_""
select select ""excluded""
select select ""excluded__location_""
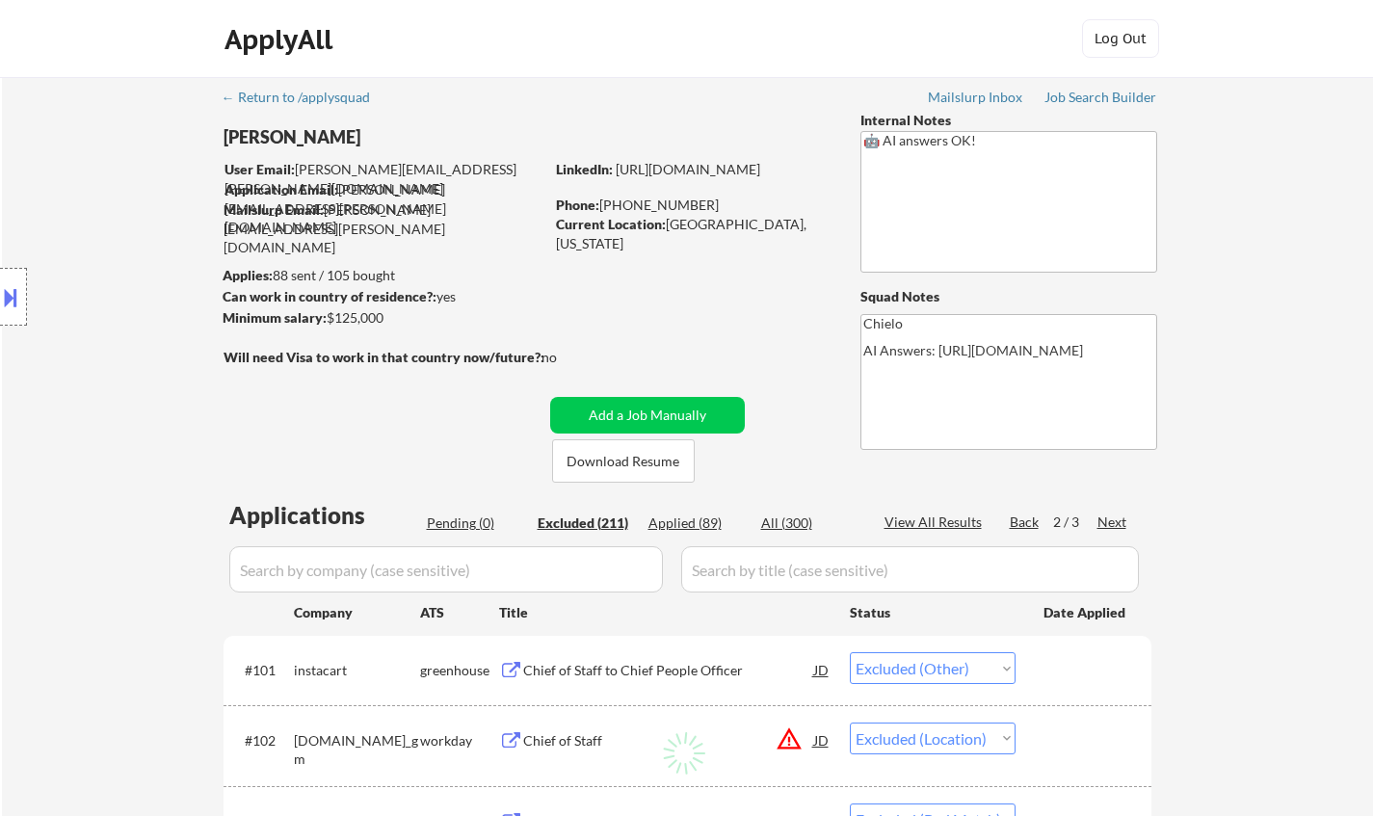
select select ""excluded__blocklist_""
select select ""excluded__expired_""
select select ""excluded__location_""
select select ""excluded__expired_""
select select ""excluded__other_""
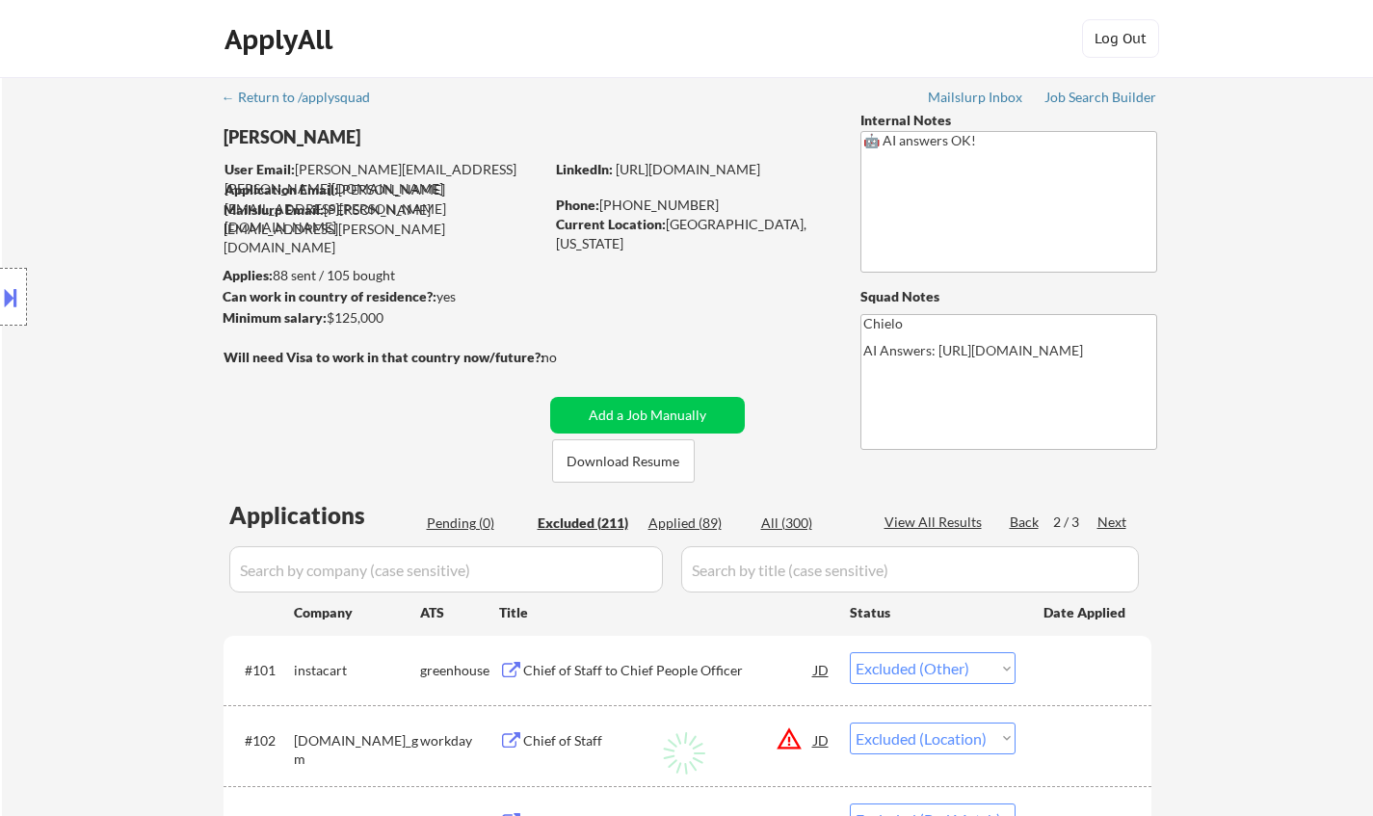
select select ""excluded__bad_match_""
select select ""excluded__expired_""
select select ""excluded__salary_""
select select ""excluded__location_""
select select ""excluded__expired_""
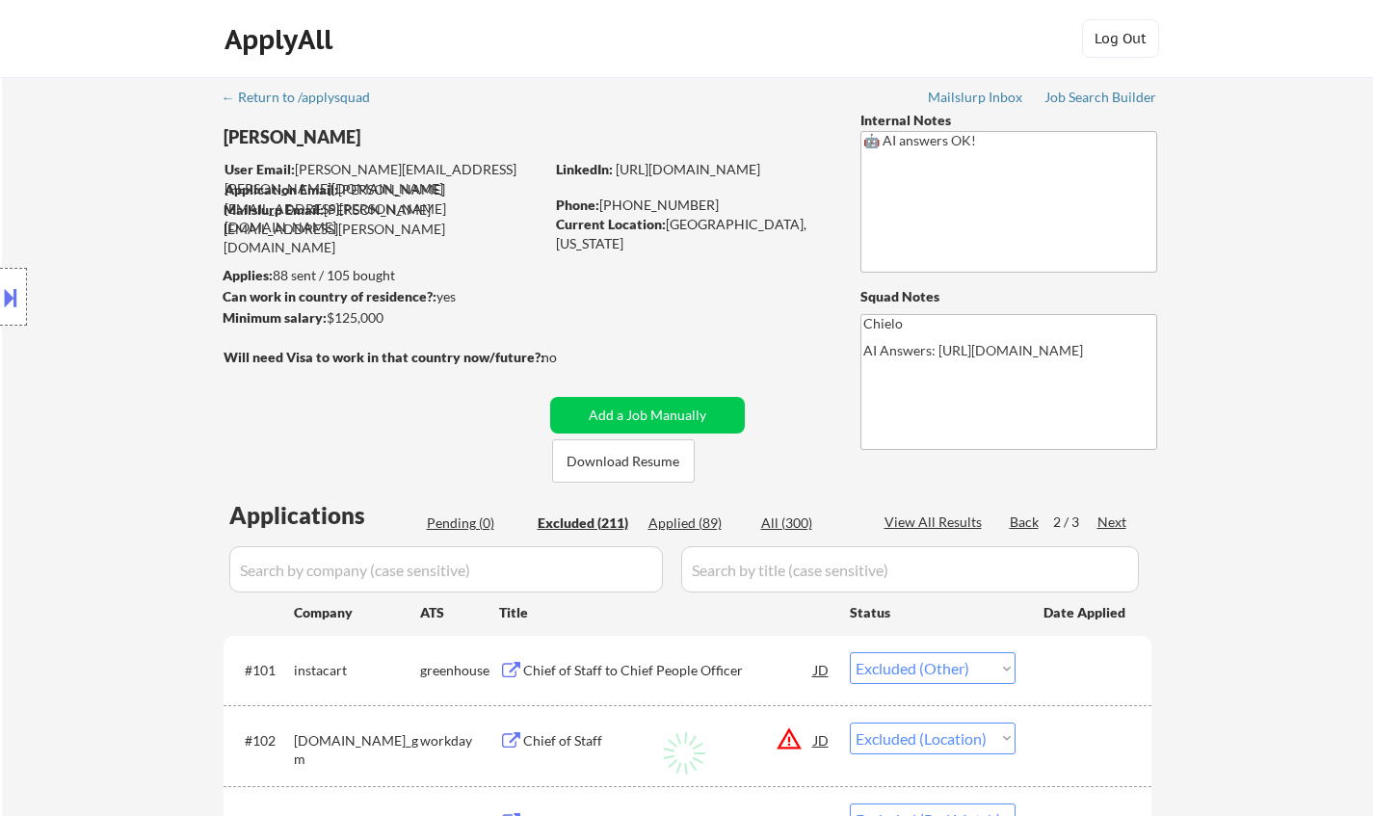
select select ""excluded__expired_""
select select ""excluded__salary_""
select select ""excluded__location_""
select select ""excluded__expired_""
select select ""excluded__bad_match_""
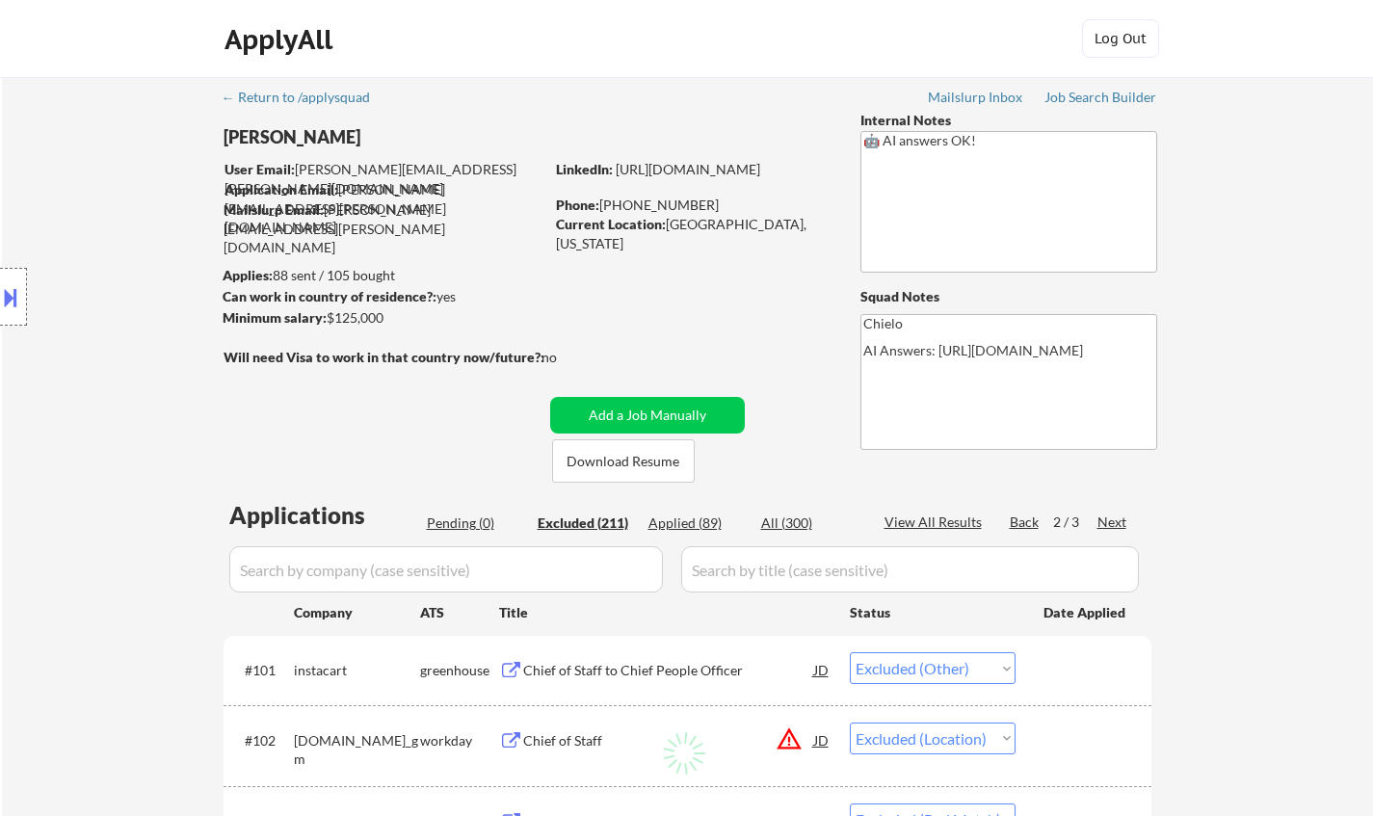
select select ""excluded__location_""
select select ""excluded__bad_match_""
select select ""excluded__location_""
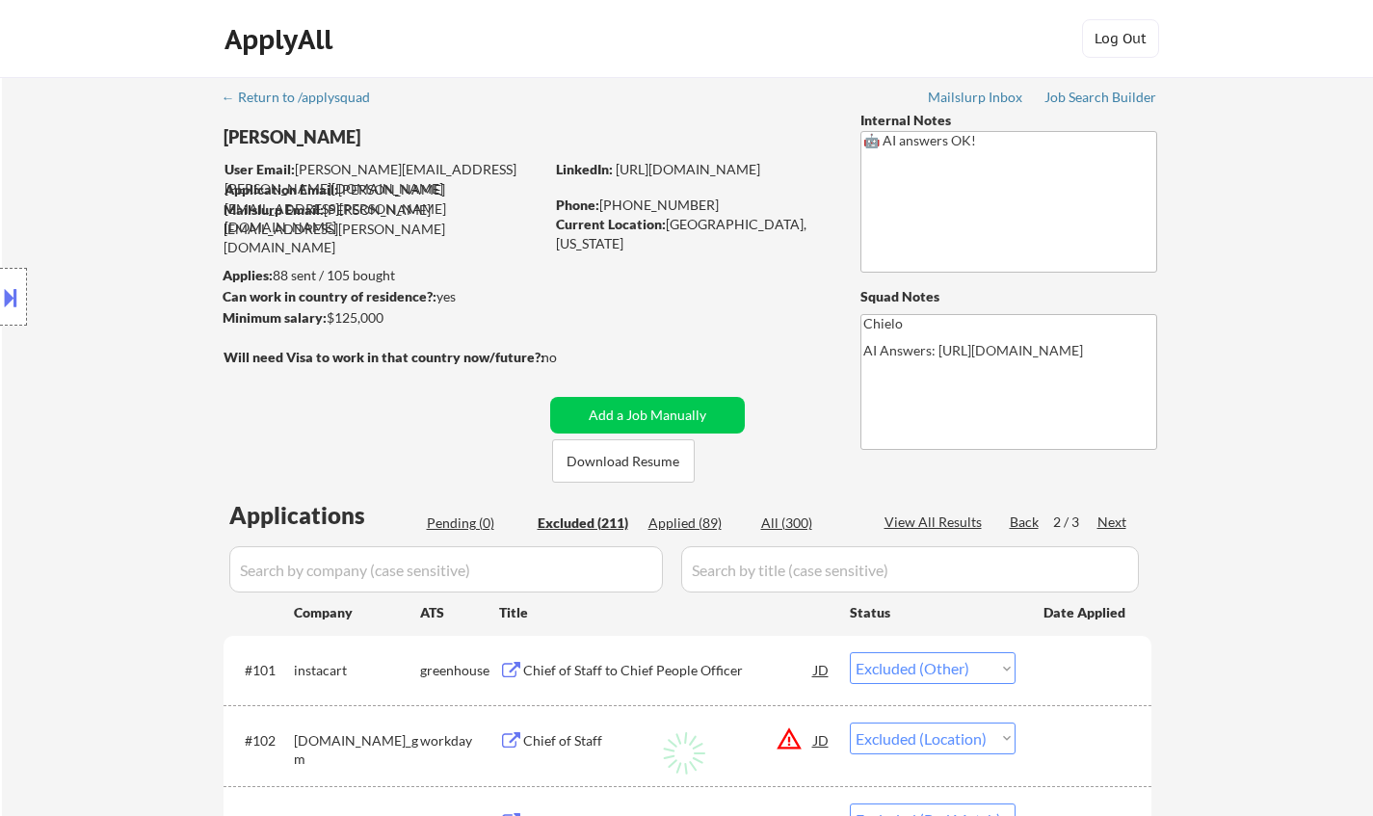
select select ""excluded__location_""
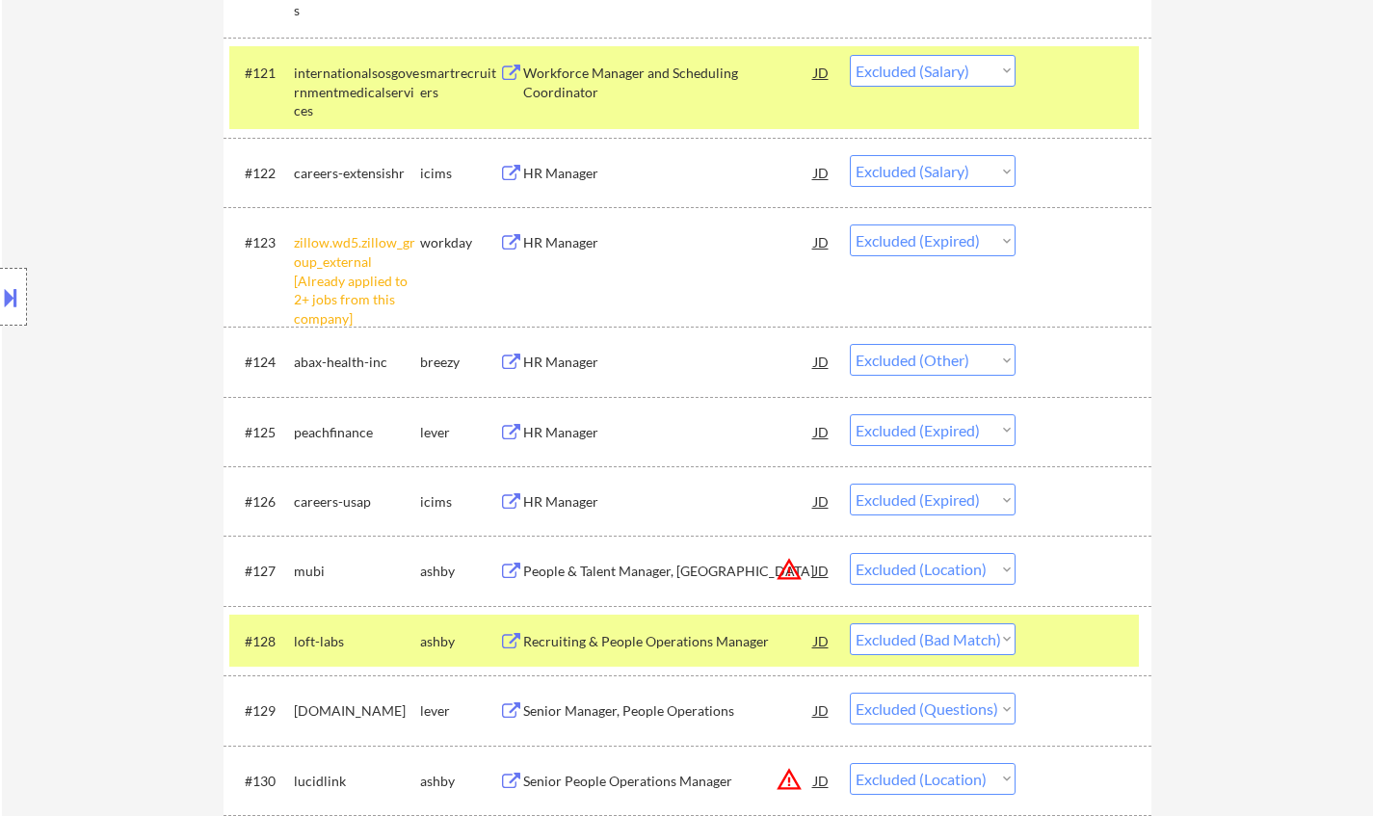
scroll to position [2409, 0]
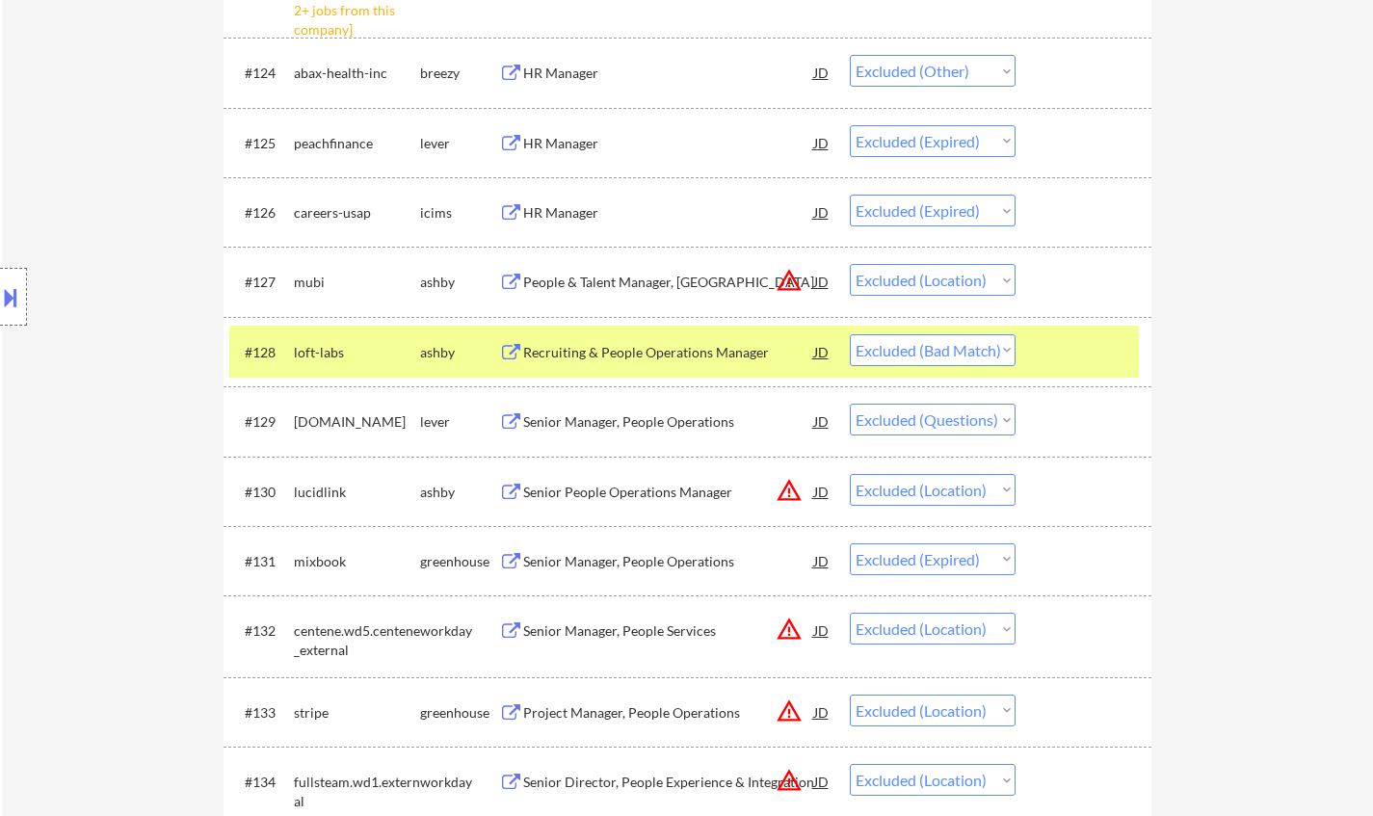
click at [630, 358] on div "Recruiting & People Operations Manager" at bounding box center [668, 352] width 291 height 19
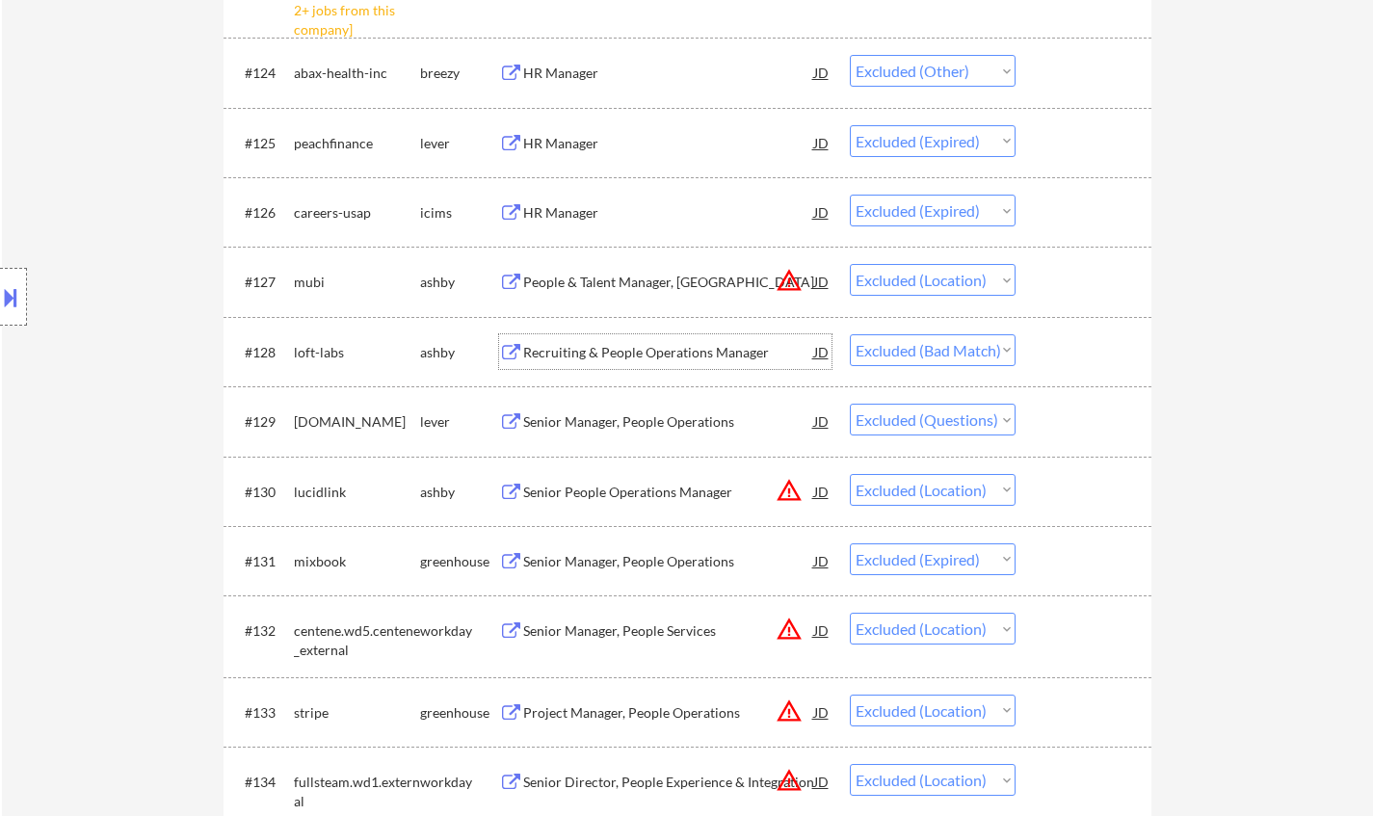
click at [954, 347] on select "Choose an option... Pending Applied Excluded (Questions) Excluded (Expired) Exc…" at bounding box center [933, 350] width 166 height 32
click at [850, 334] on select "Choose an option... Pending Applied Excluded (Questions) Excluded (Expired) Exc…" at bounding box center [933, 350] width 166 height 32
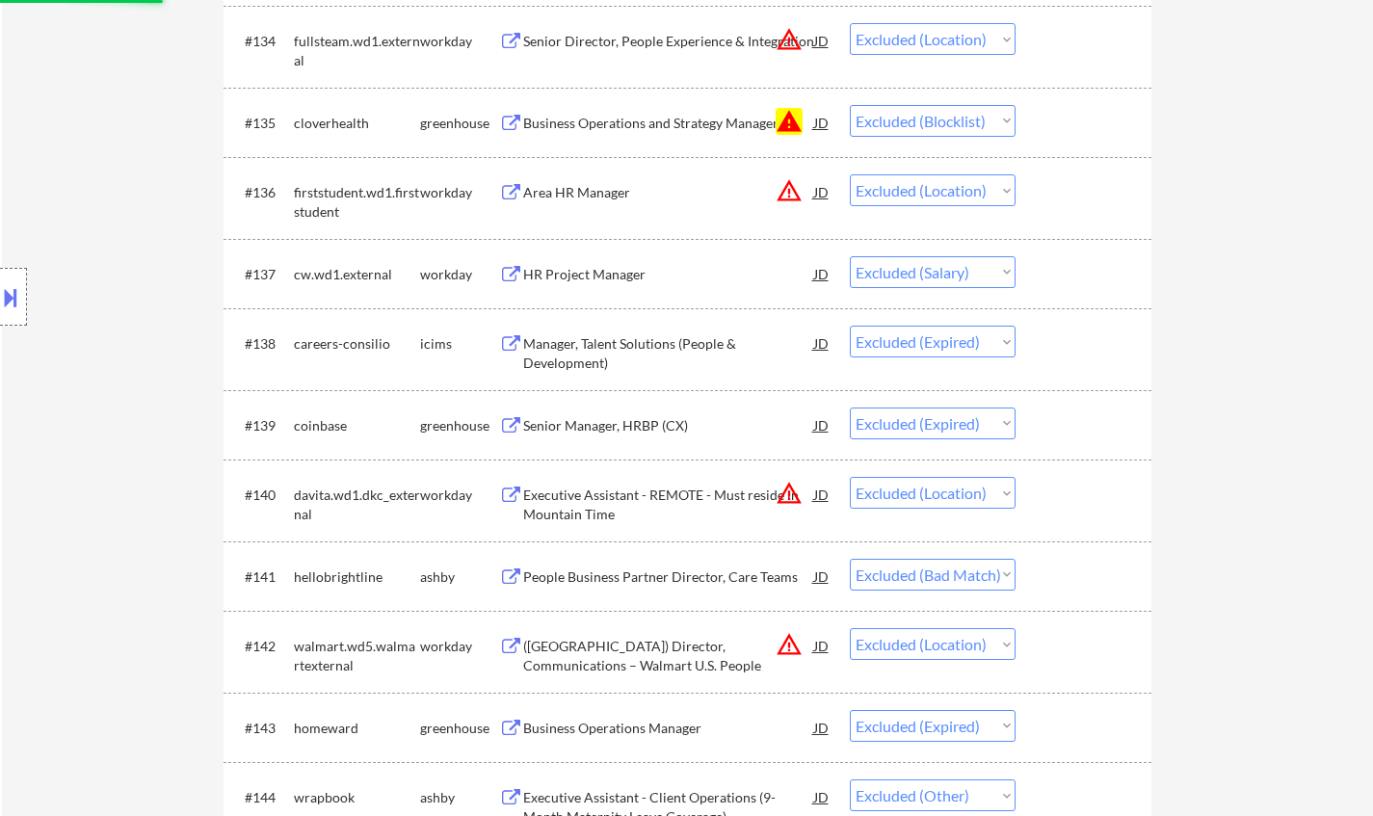
scroll to position [3180, 0]
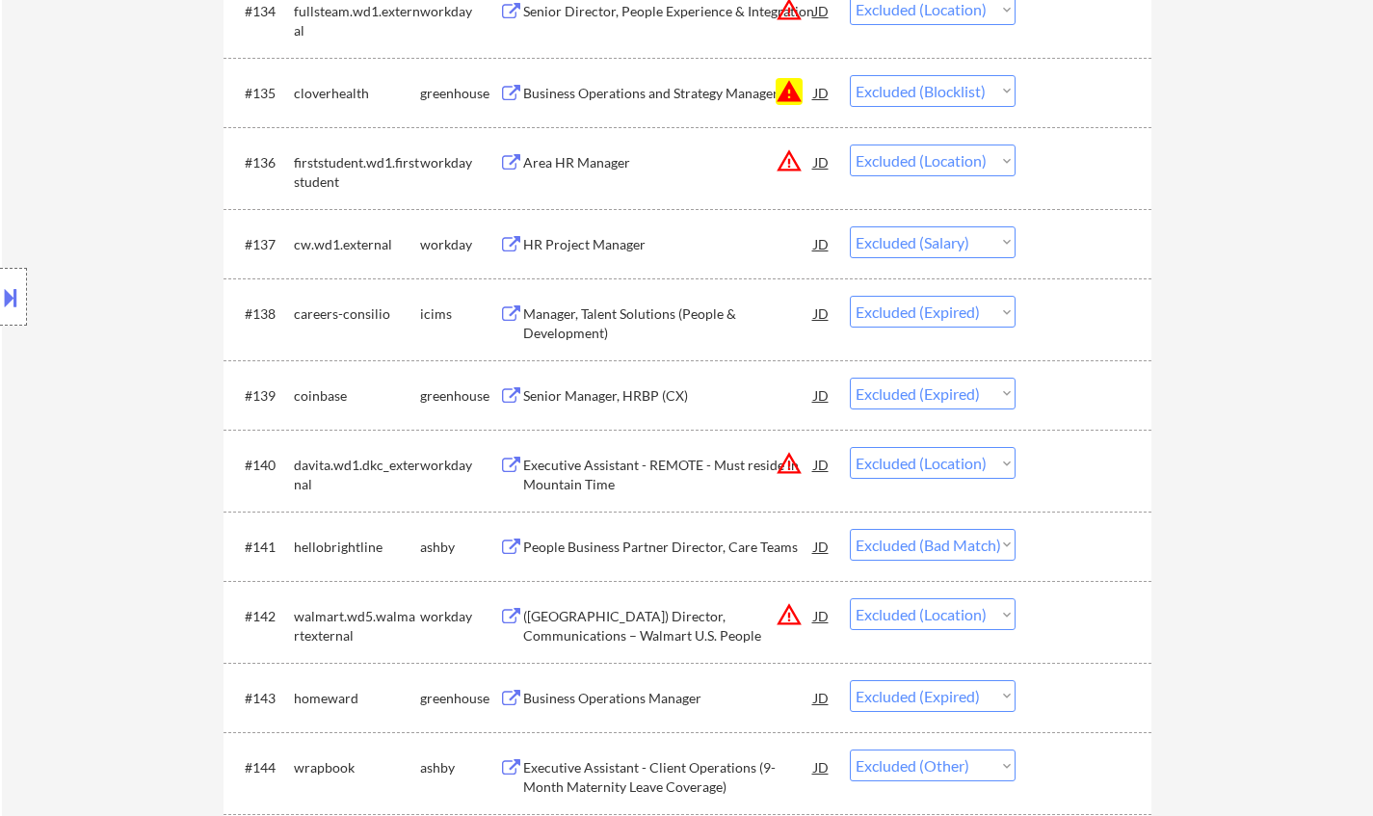
click at [672, 545] on div "People Business Partner Director, Care Teams" at bounding box center [668, 547] width 291 height 19
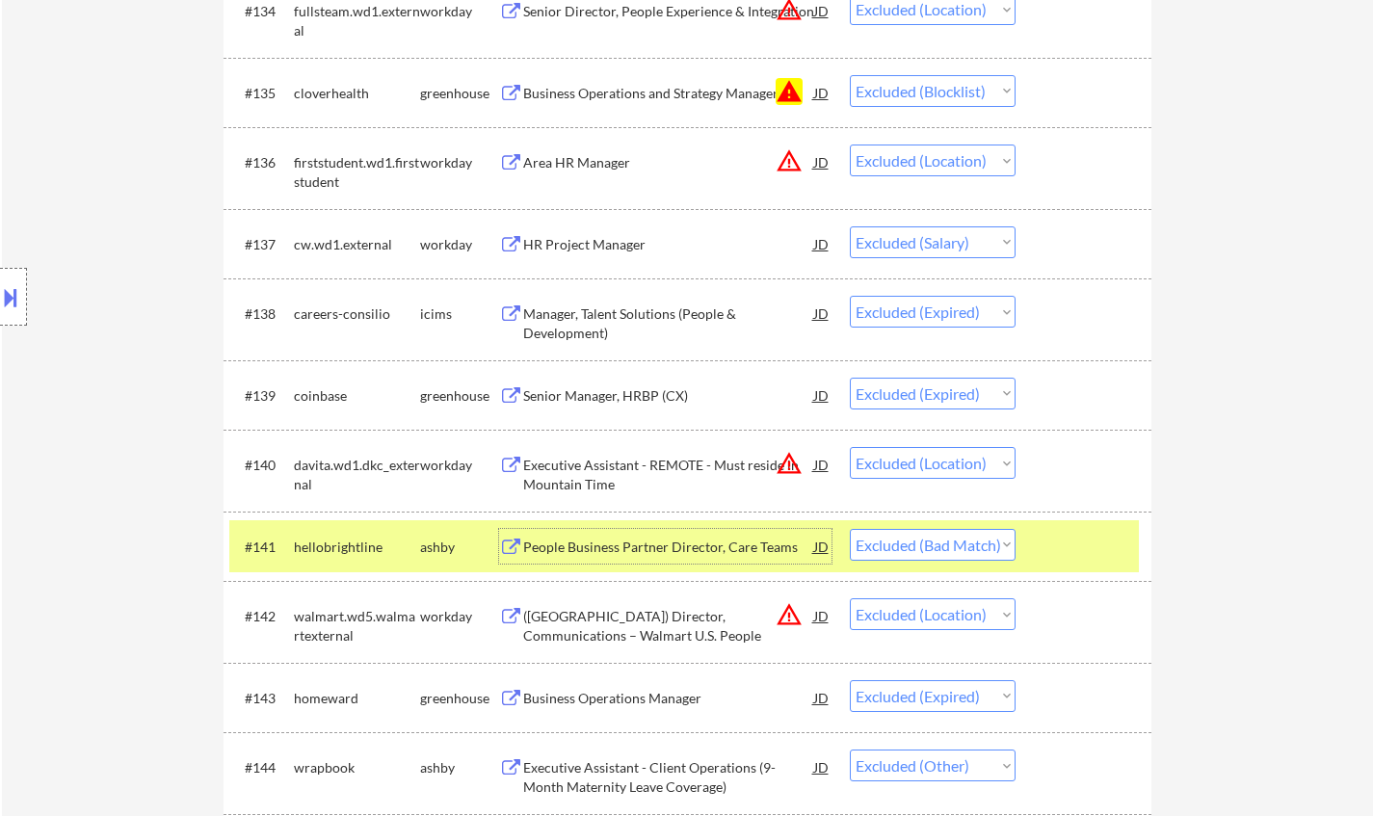
drag, startPoint x: 971, startPoint y: 544, endPoint x: 986, endPoint y: 553, distance: 17.4
click at [971, 544] on select "Choose an option... Pending Applied Excluded (Questions) Excluded (Expired) Exc…" at bounding box center [933, 545] width 166 height 32
click at [850, 529] on select "Choose an option... Pending Applied Excluded (Questions) Excluded (Expired) Exc…" at bounding box center [933, 545] width 166 height 32
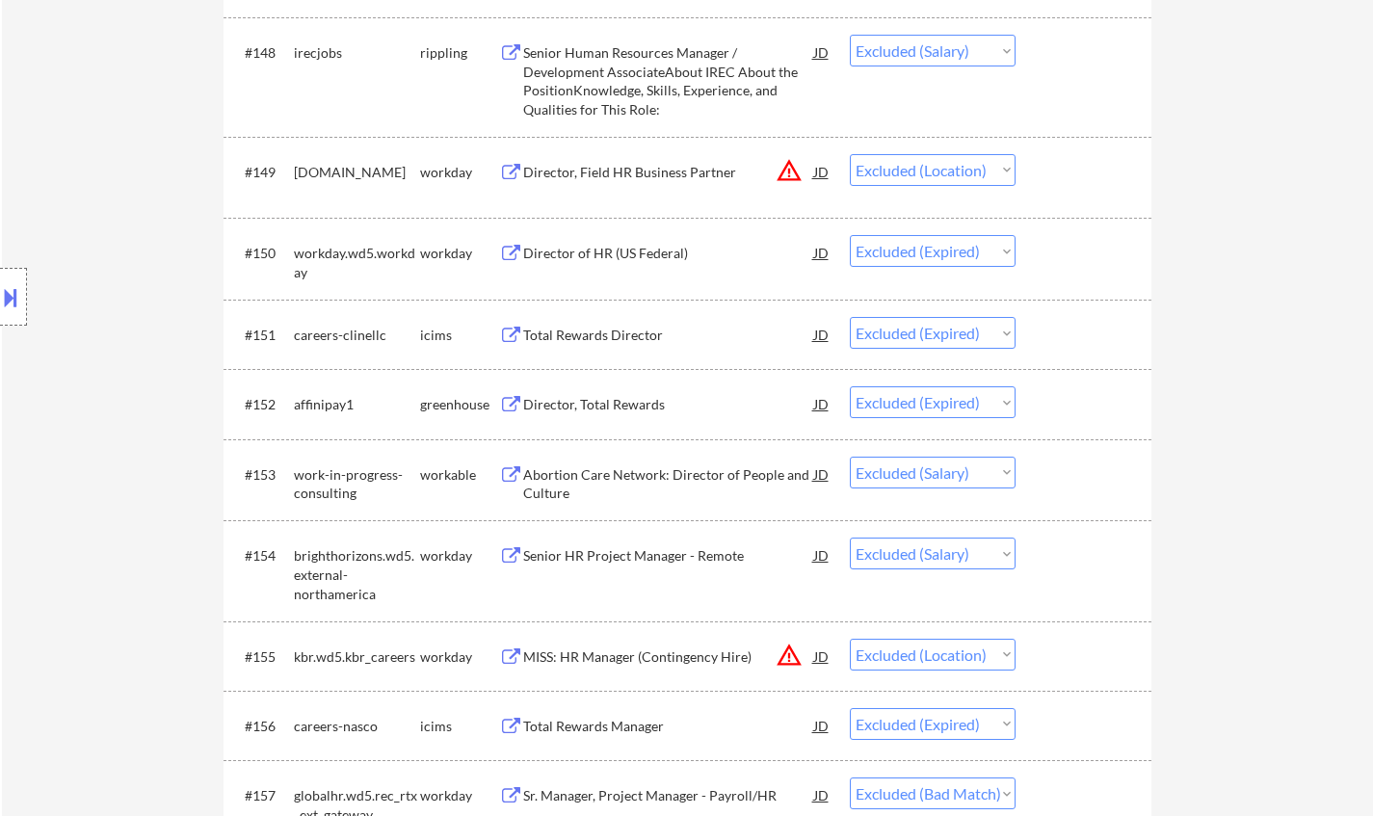
scroll to position [4722, 0]
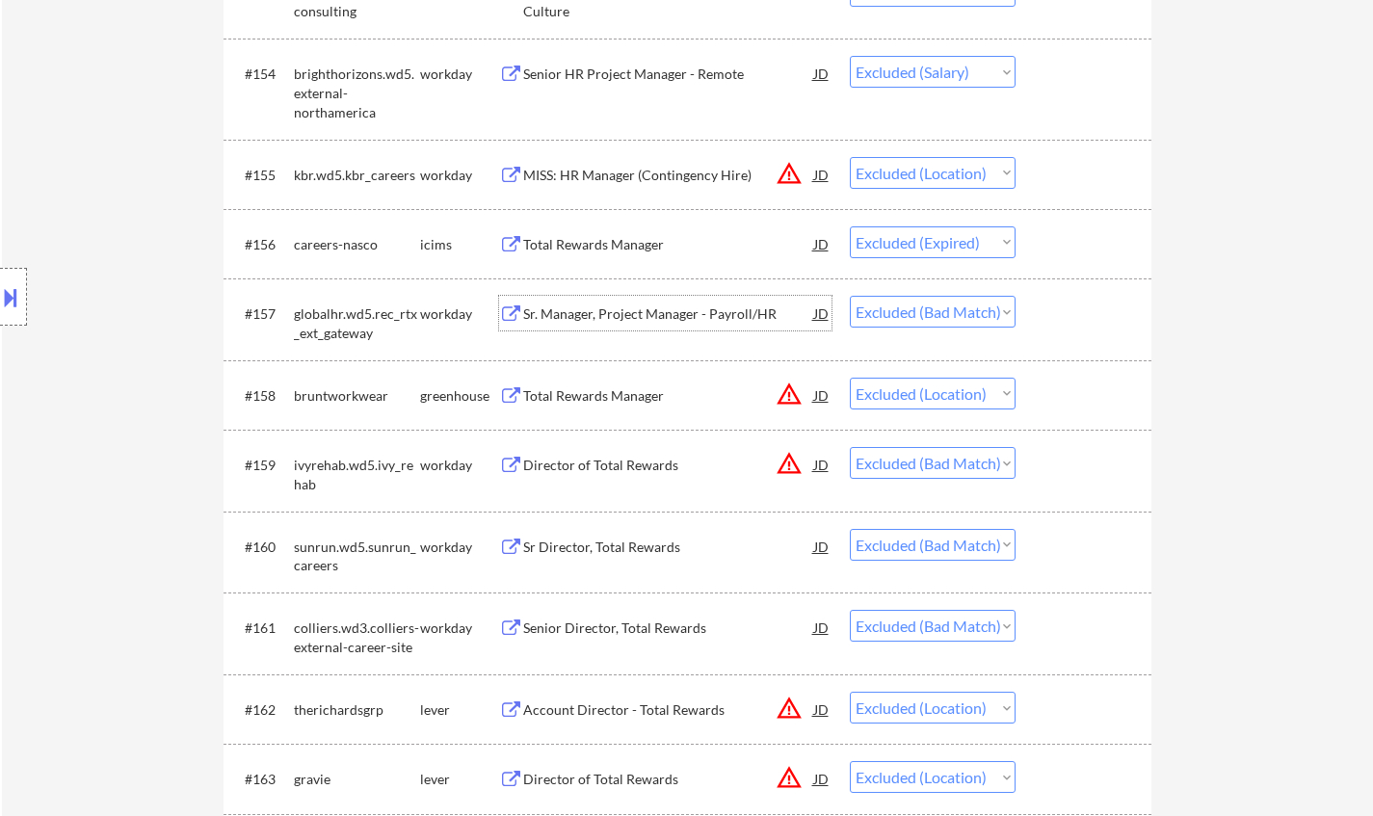
click at [651, 314] on div "Sr. Manager, Project Manager - Payroll/HR" at bounding box center [668, 314] width 291 height 19
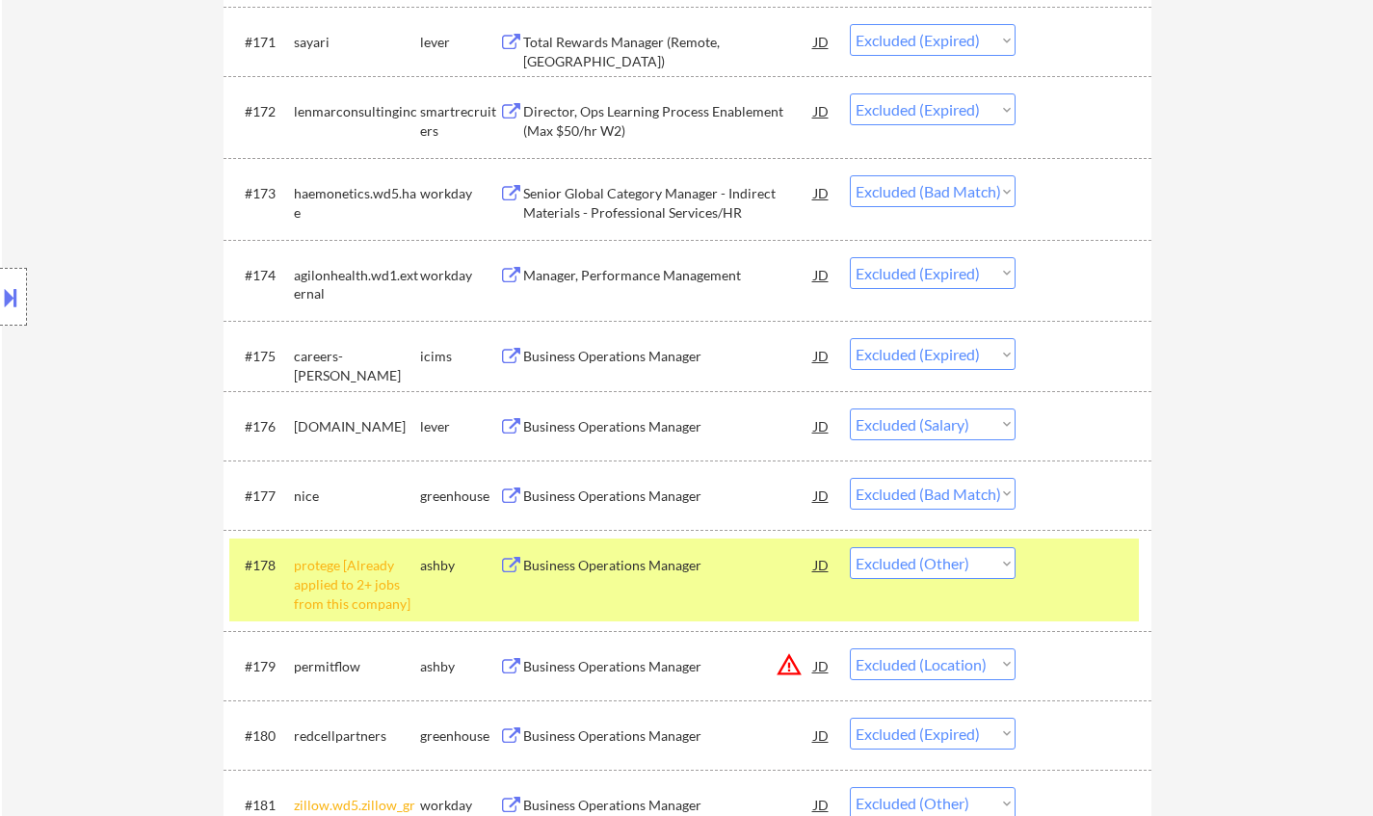
scroll to position [6168, 0]
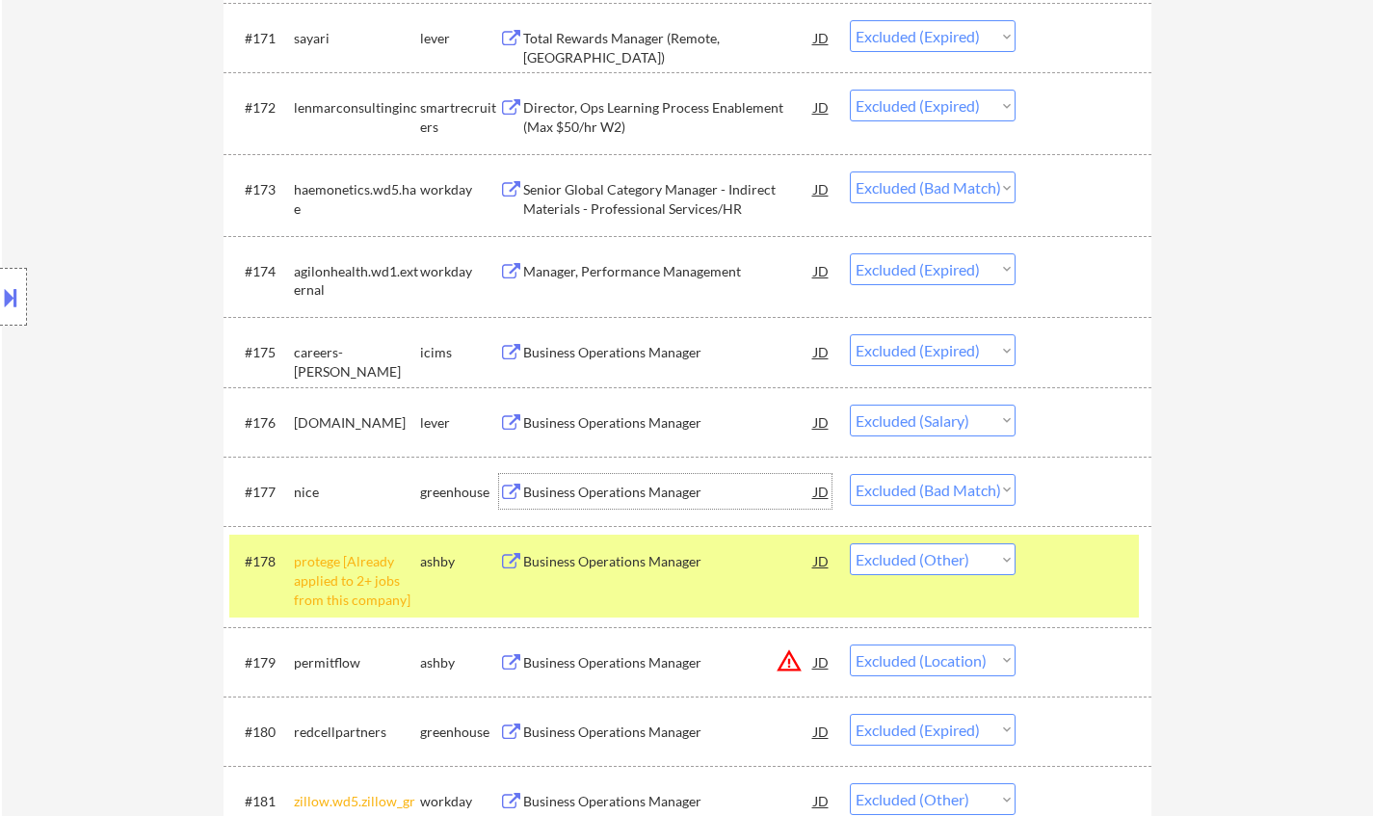
click at [611, 488] on div "Business Operations Manager" at bounding box center [668, 492] width 291 height 19
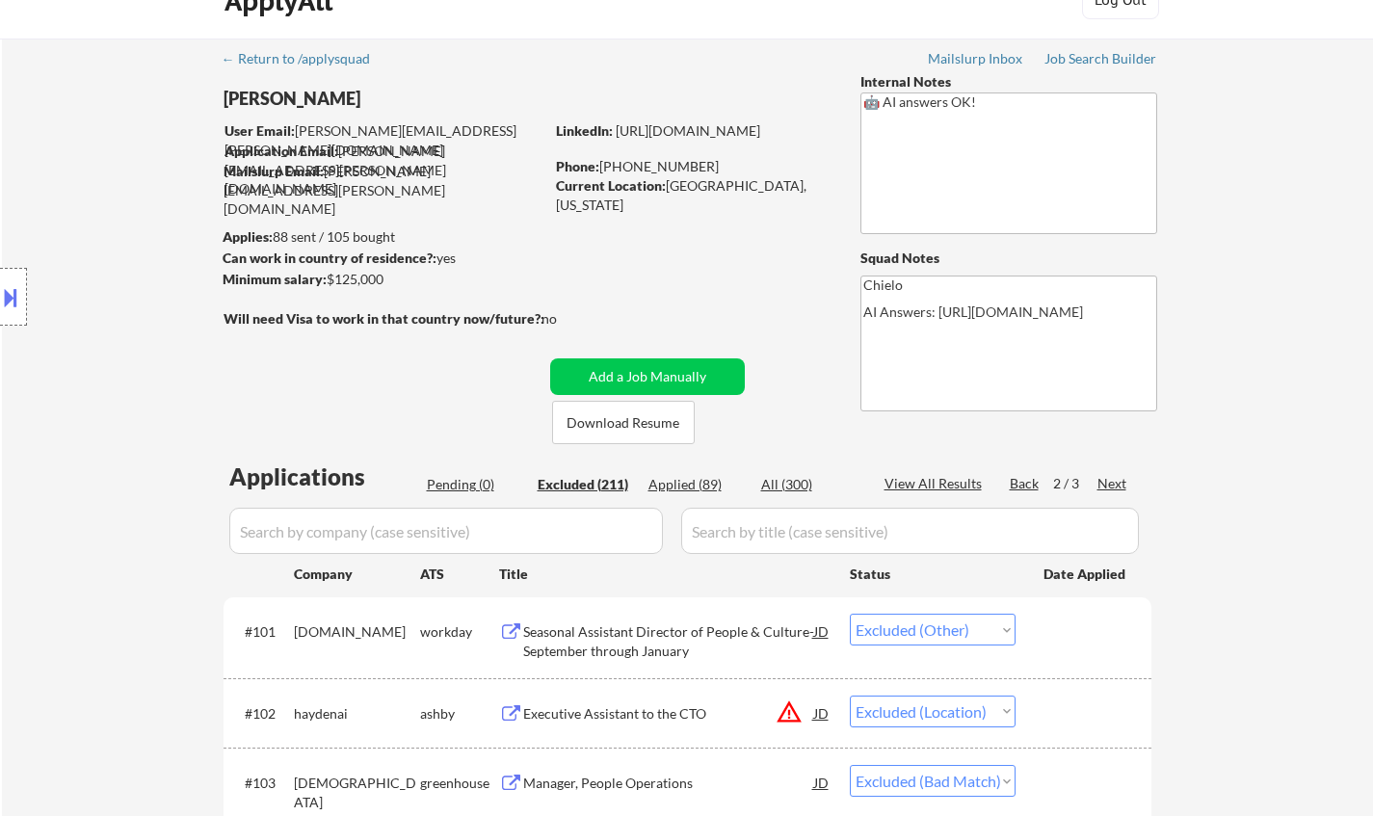
scroll to position [0, 0]
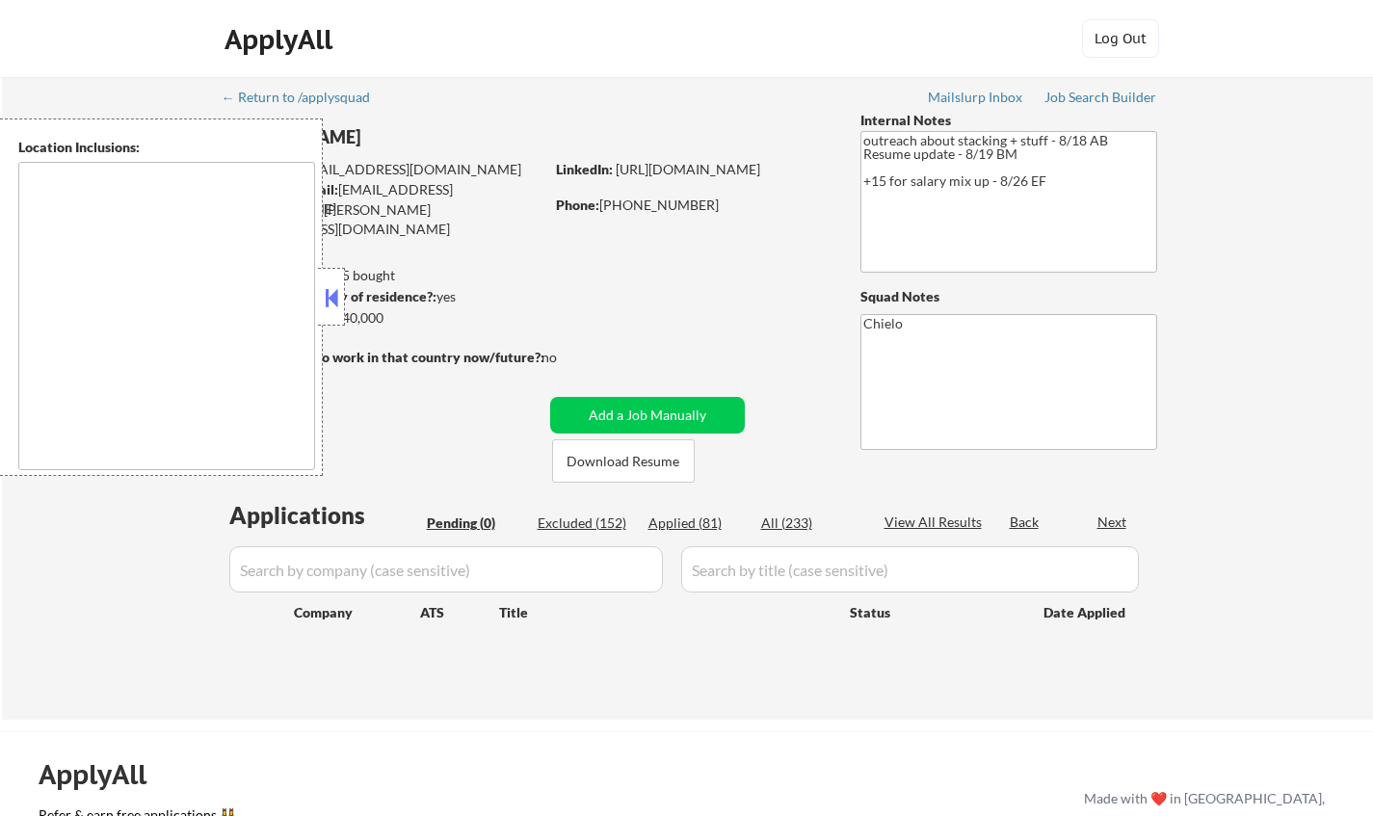
click at [169, 671] on div "← Return to /applysquad Mailslurp Inbox Job Search Builder Owen Schebella User …" at bounding box center [687, 398] width 1371 height 643
type textarea "San Francisco, CA Daly City, CA South San Francisco, CA Brisbane, CA Colma, CA …"
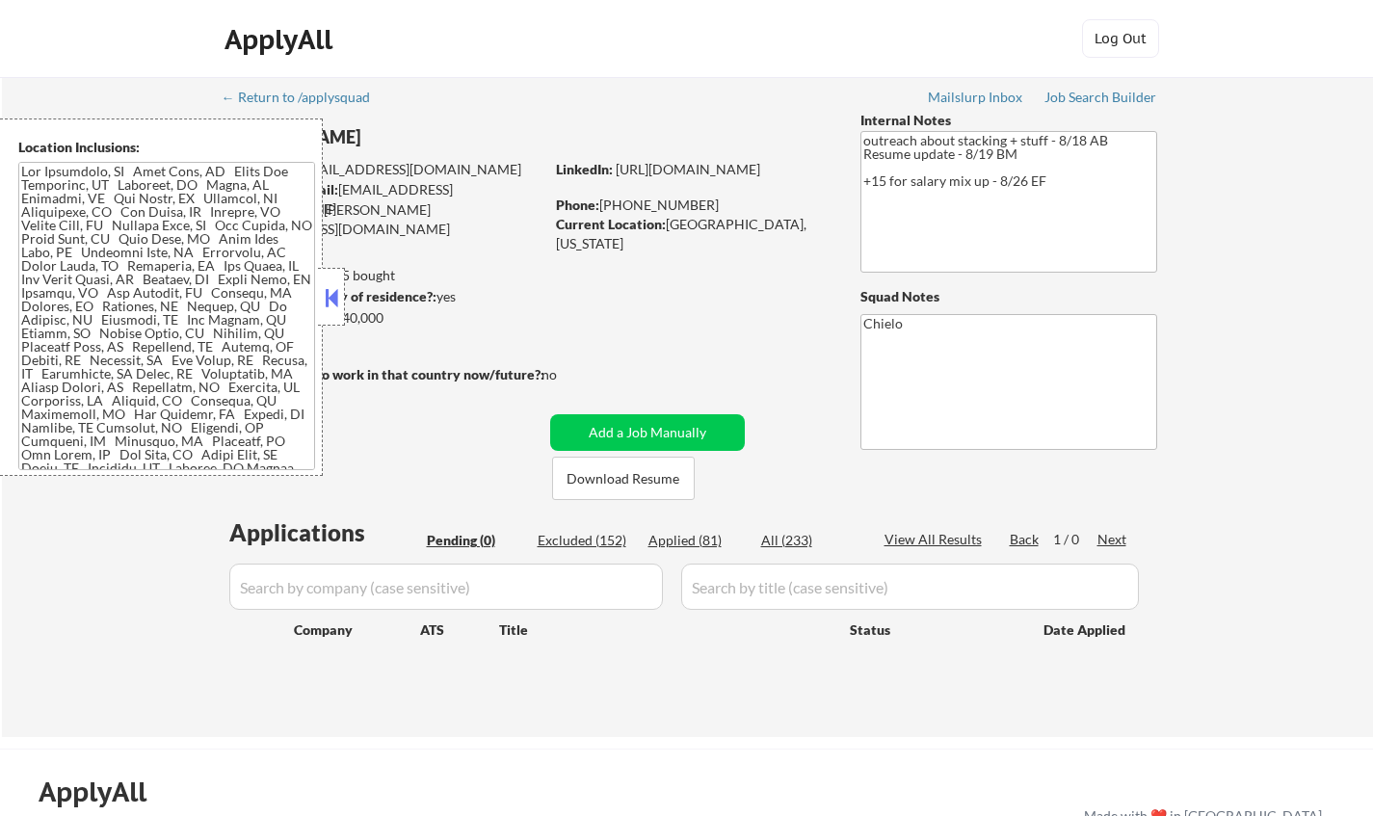
drag, startPoint x: 331, startPoint y: 291, endPoint x: 563, endPoint y: 456, distance: 284.8
click at [331, 292] on button at bounding box center [331, 297] width 21 height 29
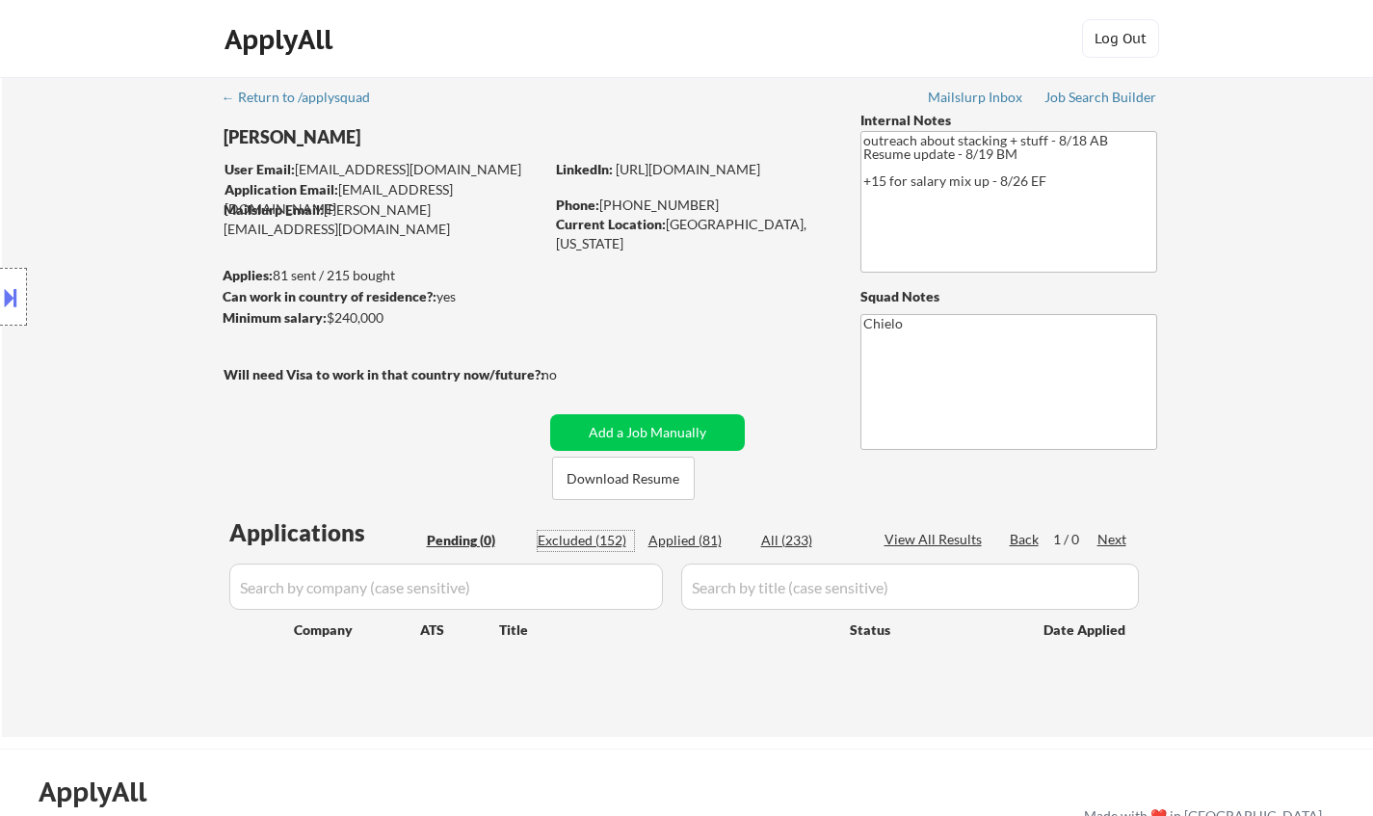
click at [590, 540] on div "Excluded (152)" at bounding box center [586, 540] width 96 height 19
select select ""excluded__salary_""
select select ""excluded""
select select ""excluded__expired_""
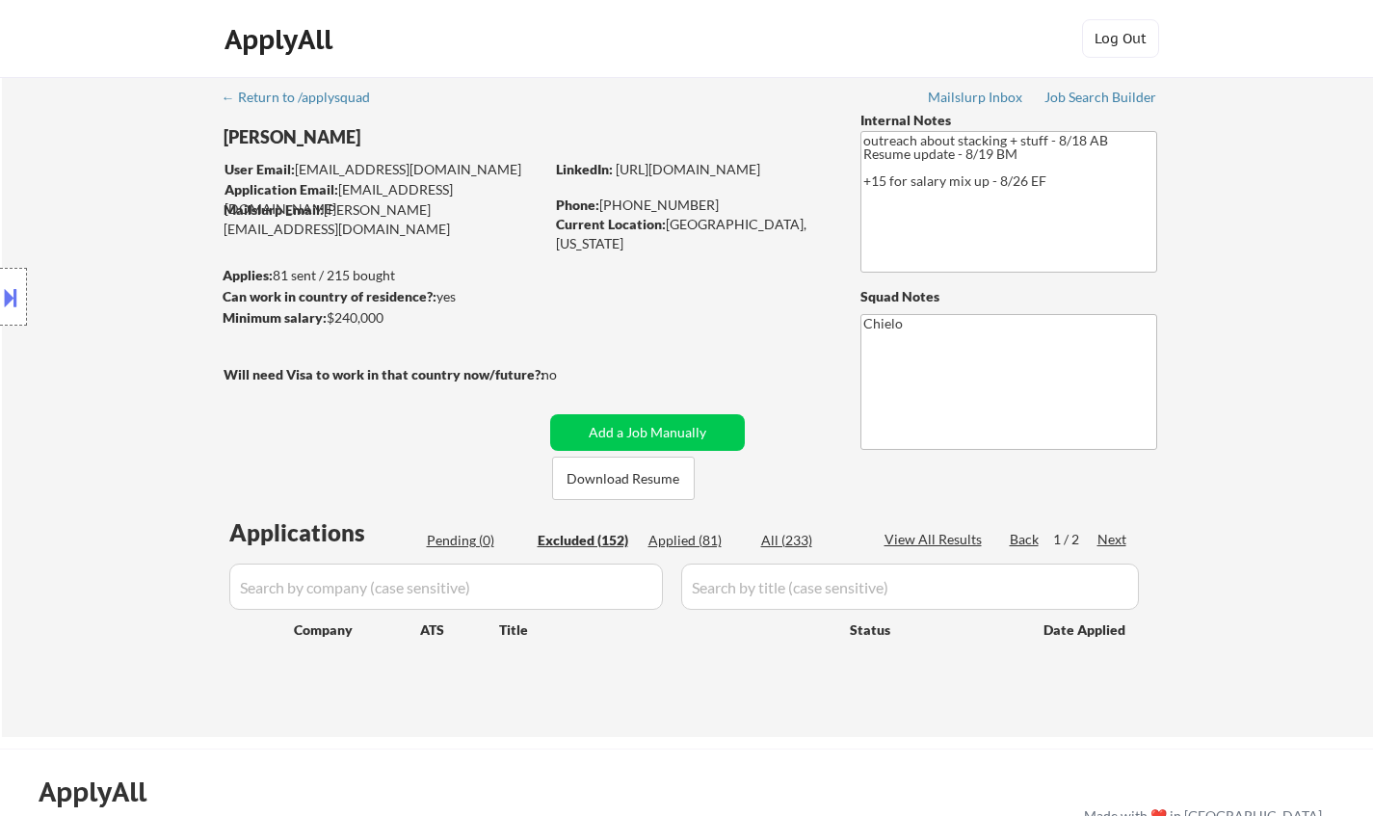
select select ""excluded__salary_""
select select ""excluded__expired_""
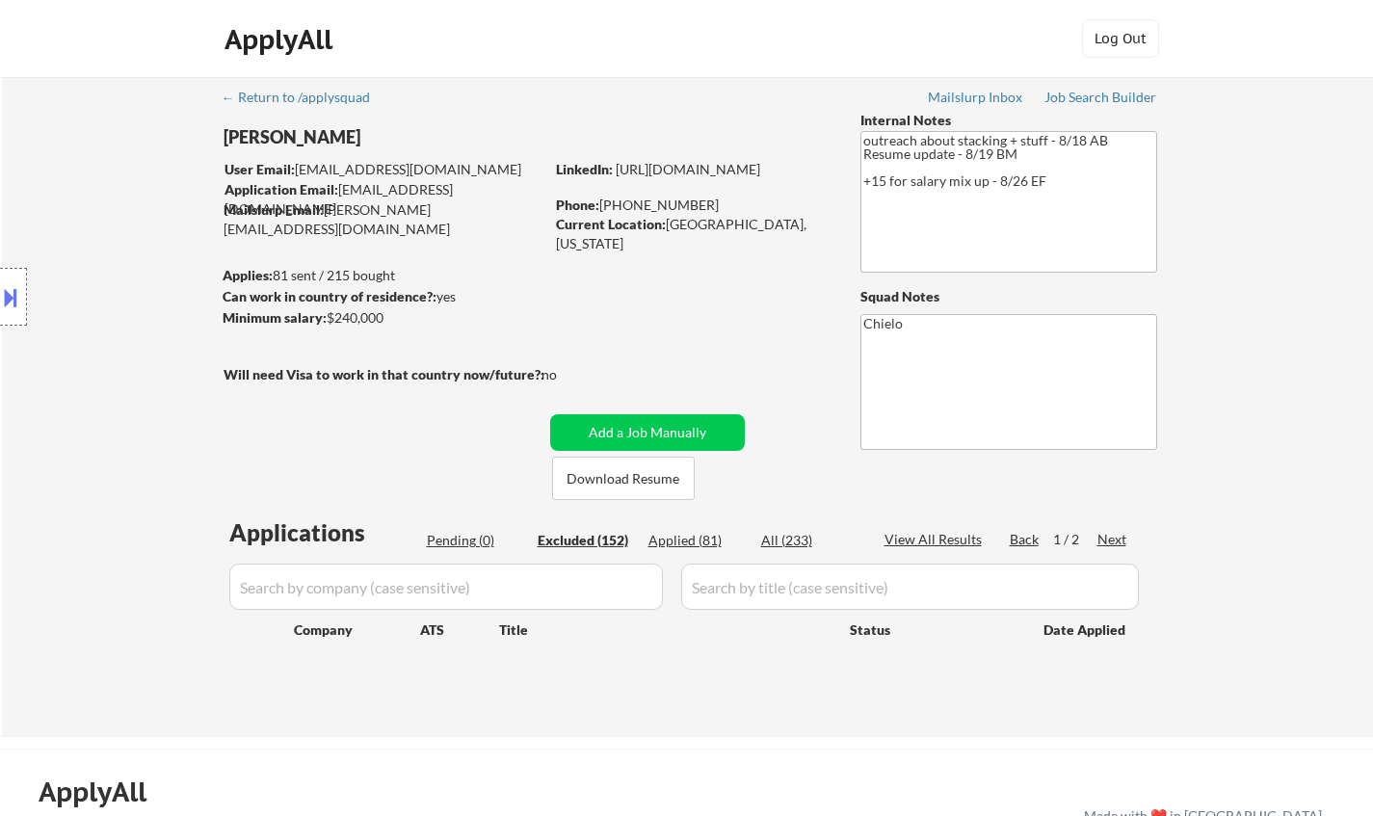
select select ""excluded__salary_""
select select ""excluded__expired_""
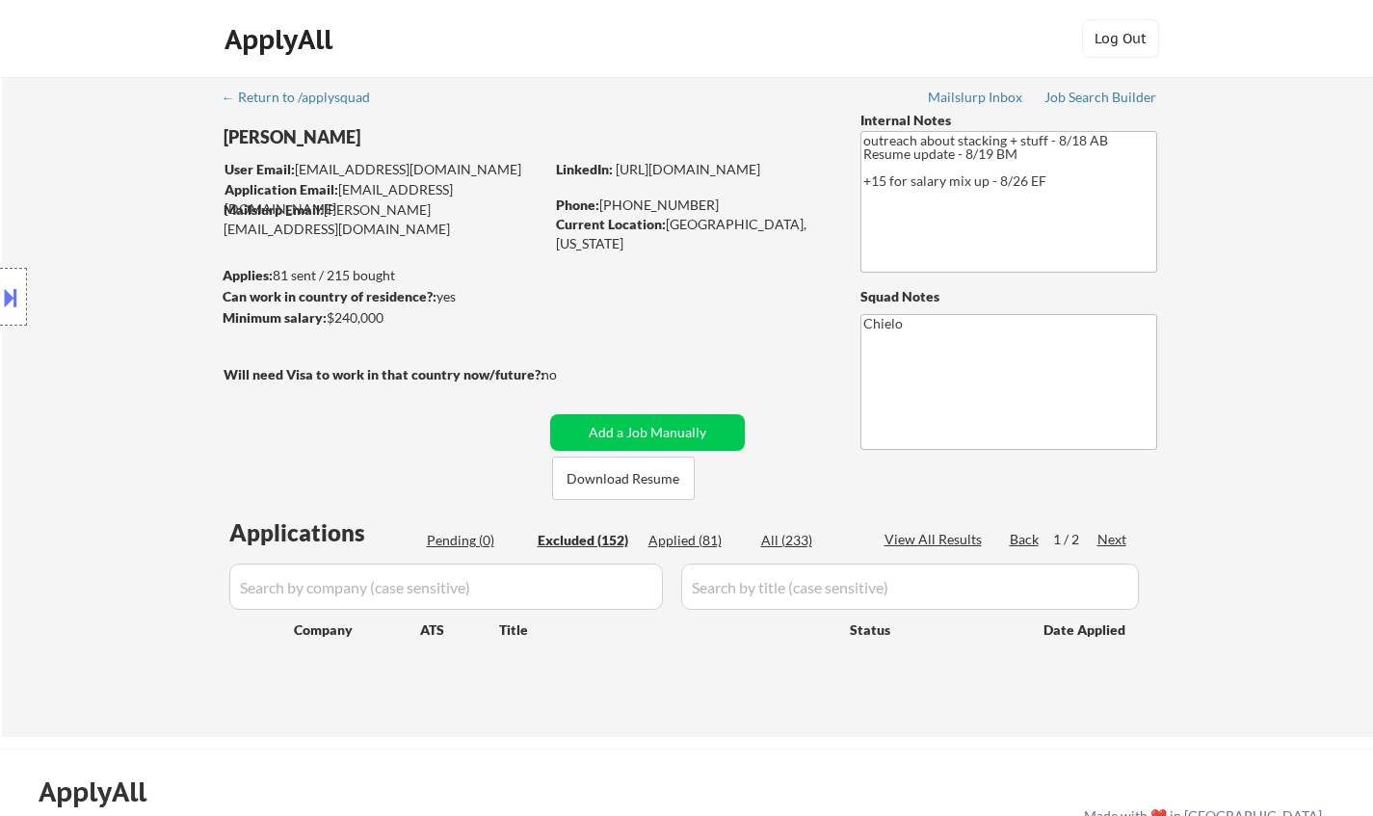
select select ""excluded__expired_""
select select ""excluded""
select select ""excluded__other_""
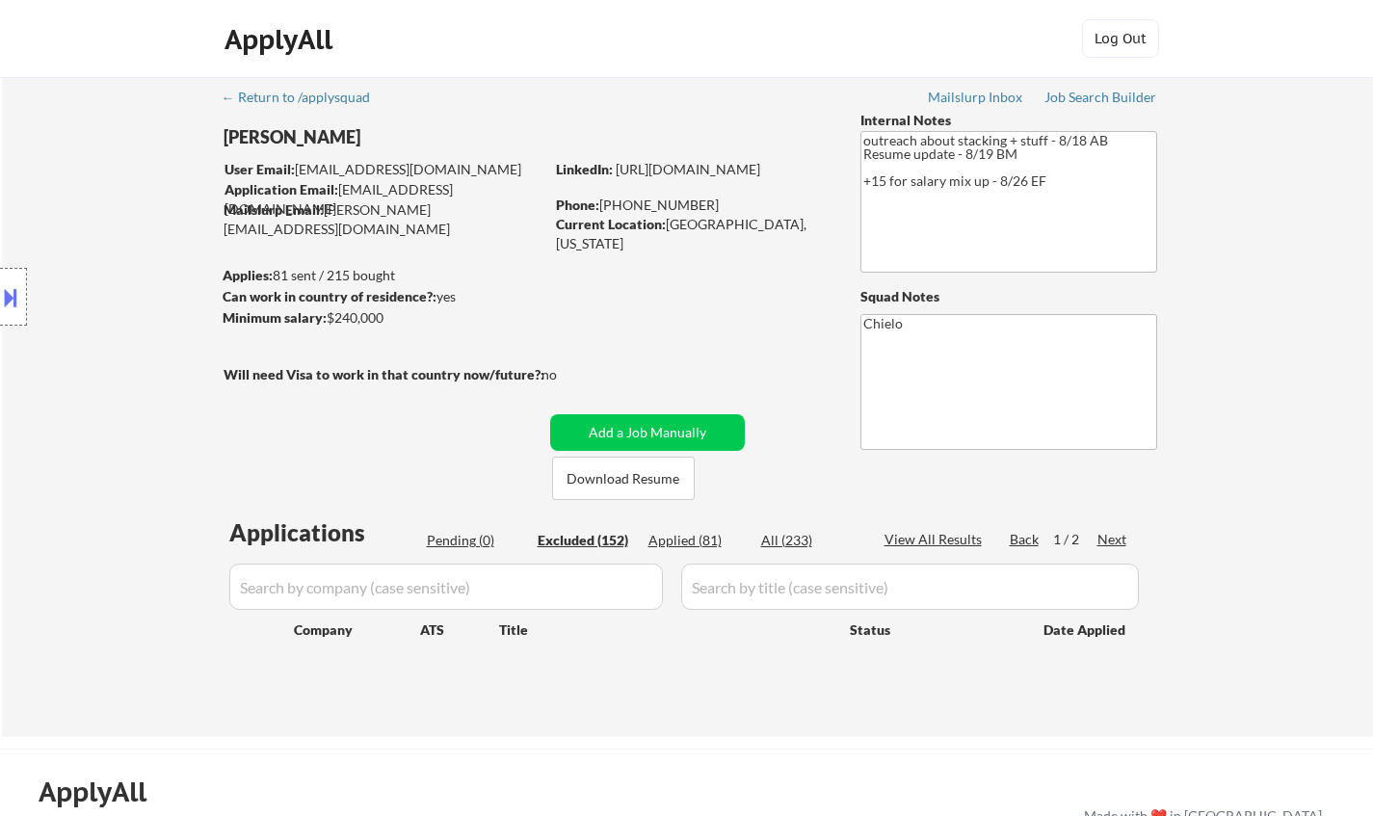
select select ""excluded__other_""
select select ""excluded__expired_""
select select ""excluded__salary_""
select select ""excluded__expired_""
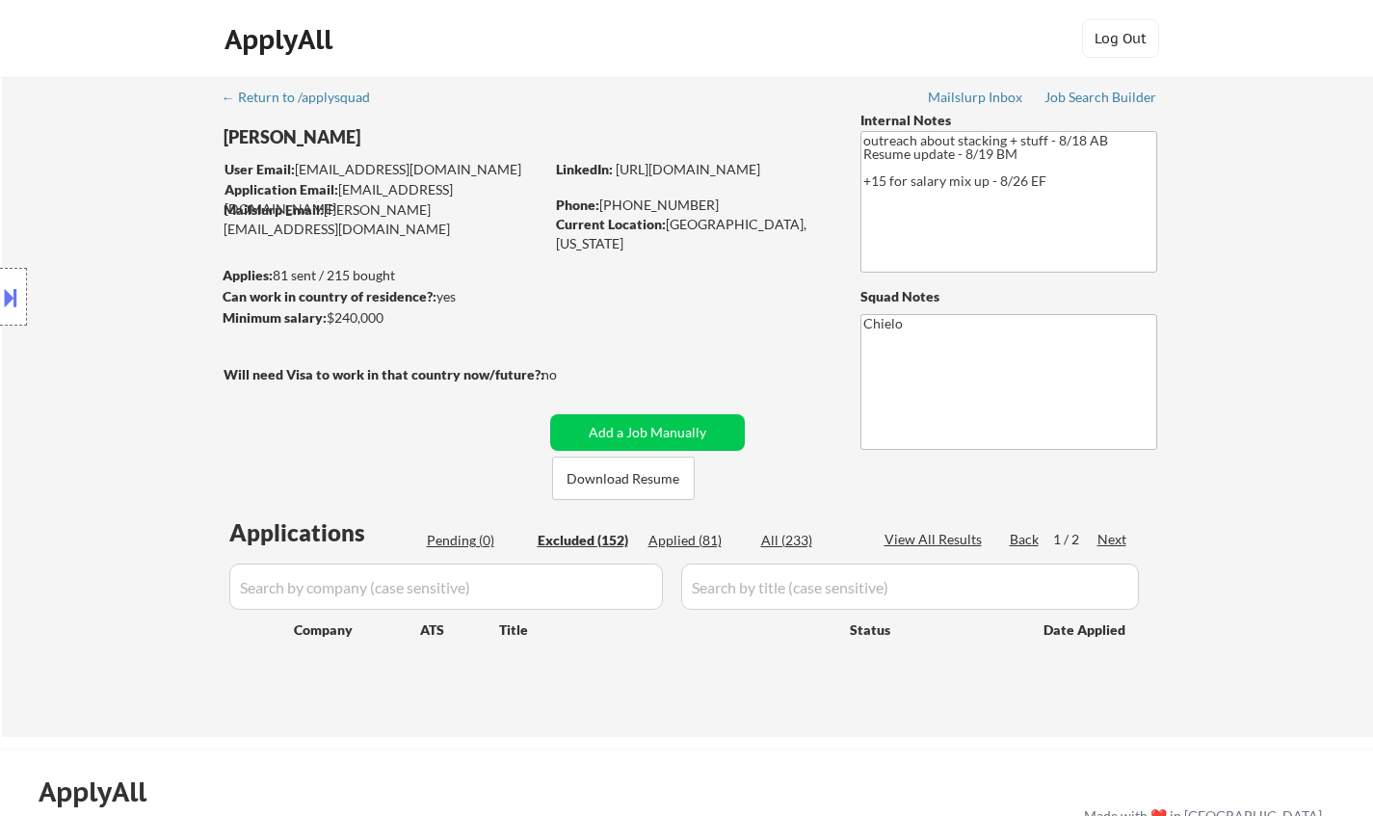
select select ""excluded__other_""
select select ""excluded__salary_""
select select ""excluded__bad_match_""
select select ""excluded__other_""
select select ""excluded__expired_""
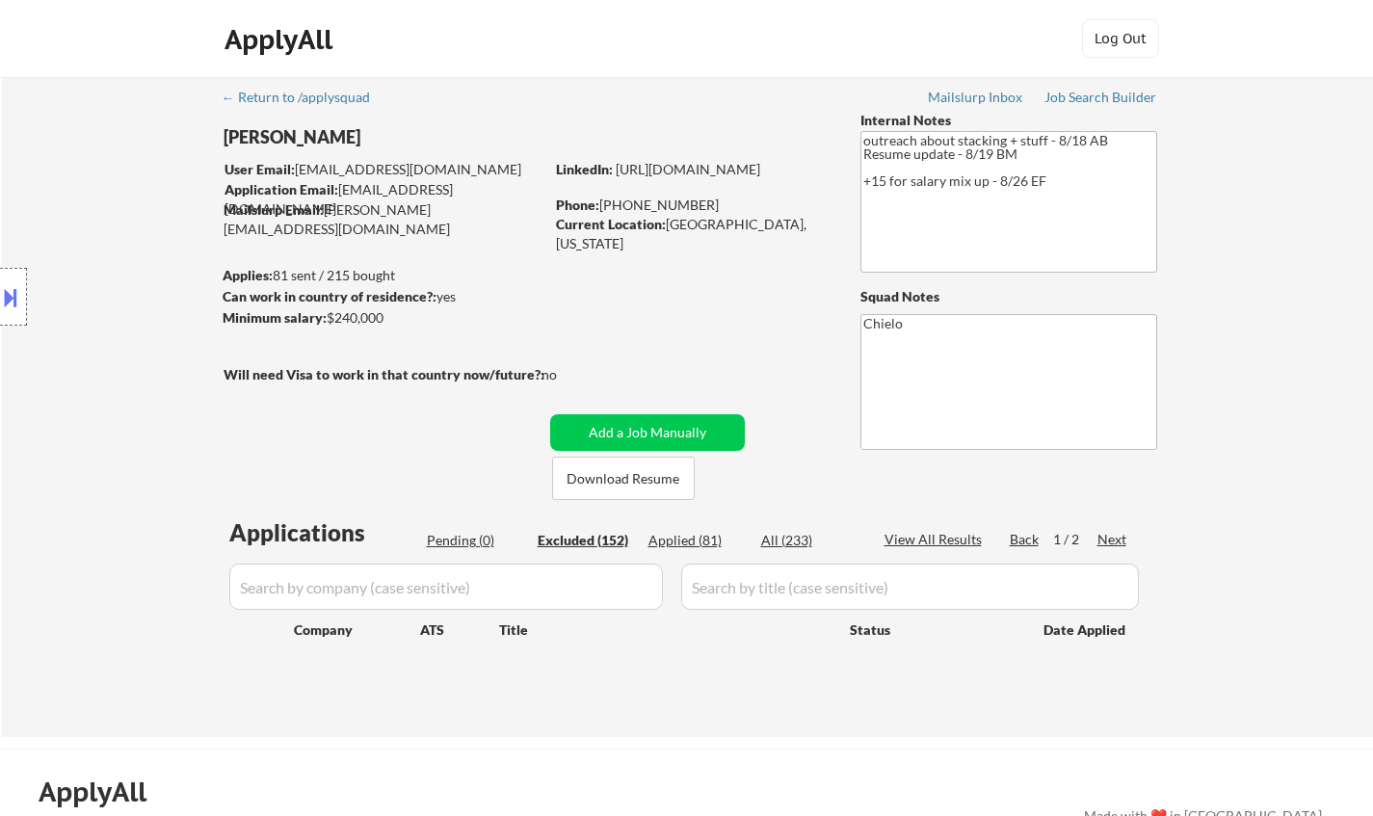
select select ""excluded__salary_""
select select ""excluded__expired_""
select select ""excluded""
select select ""excluded__salary_""
select select ""excluded""
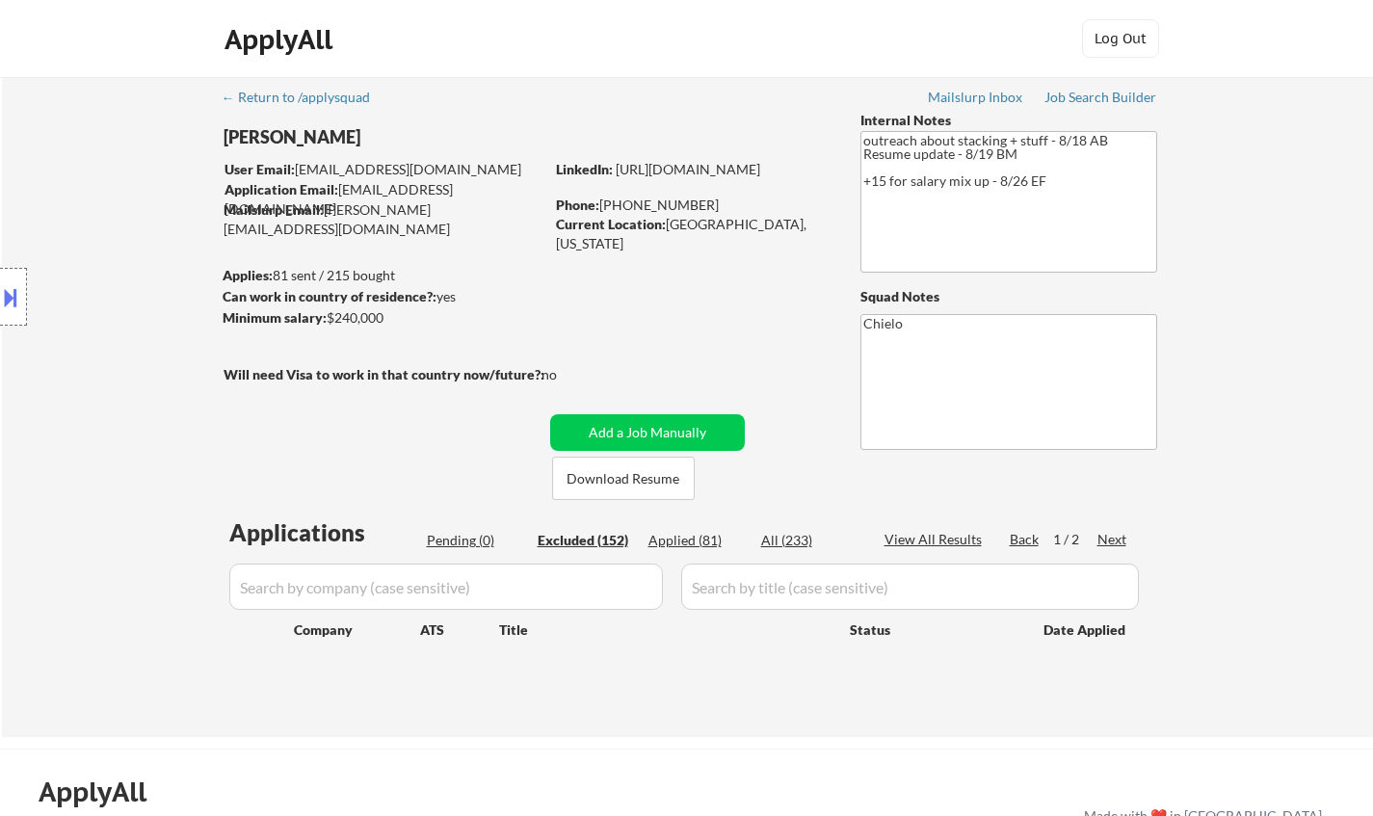
select select ""excluded__salary_""
select select ""excluded__bad_match_""
select select ""excluded__expired_""
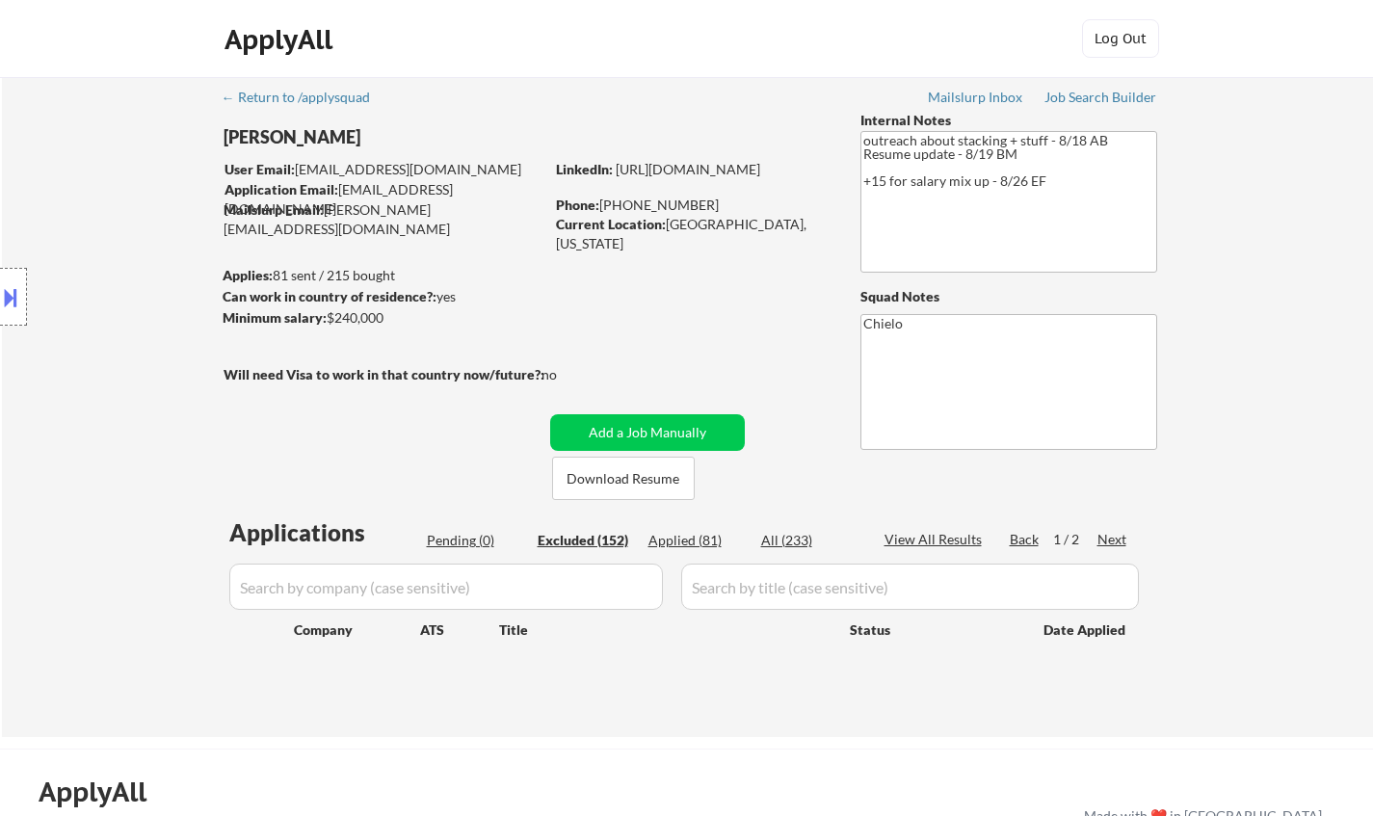
select select ""excluded__salary_""
select select ""excluded""
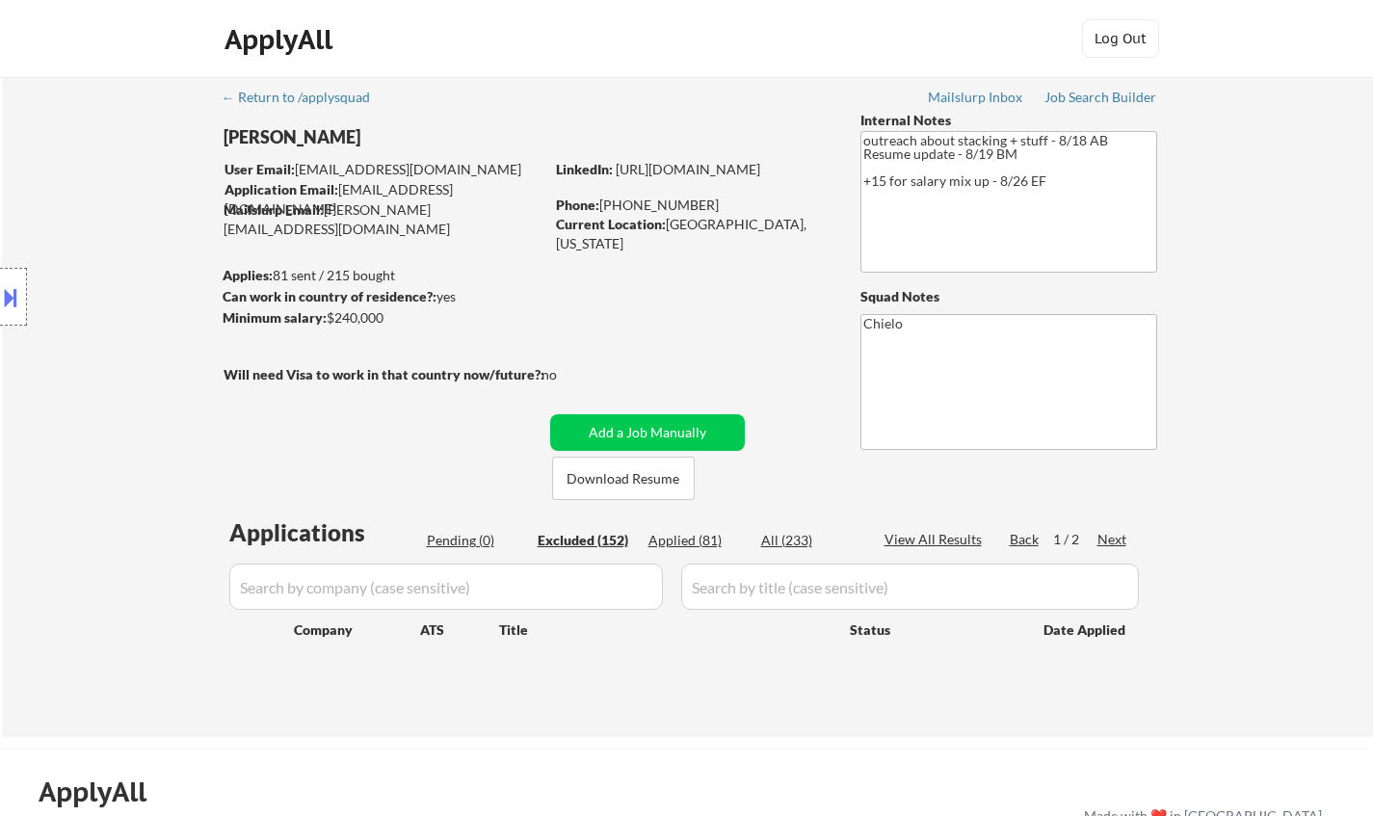
select select ""excluded__salary_""
select select ""excluded__location_""
select select ""excluded__salary_""
select select ""excluded__expired_""
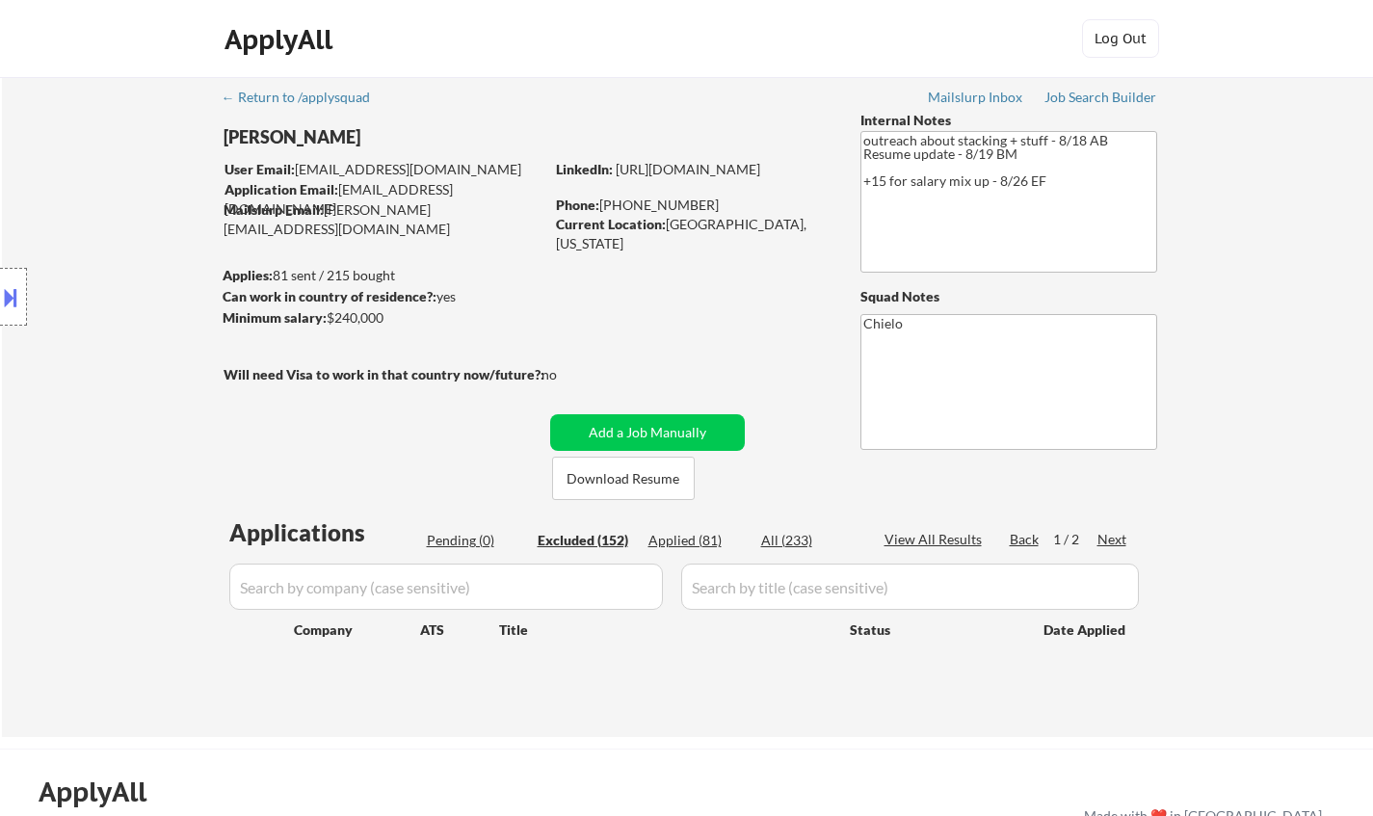
select select ""excluded__expired_""
select select ""excluded__salary_""
select select ""excluded__location_""
select select ""excluded__salary_""
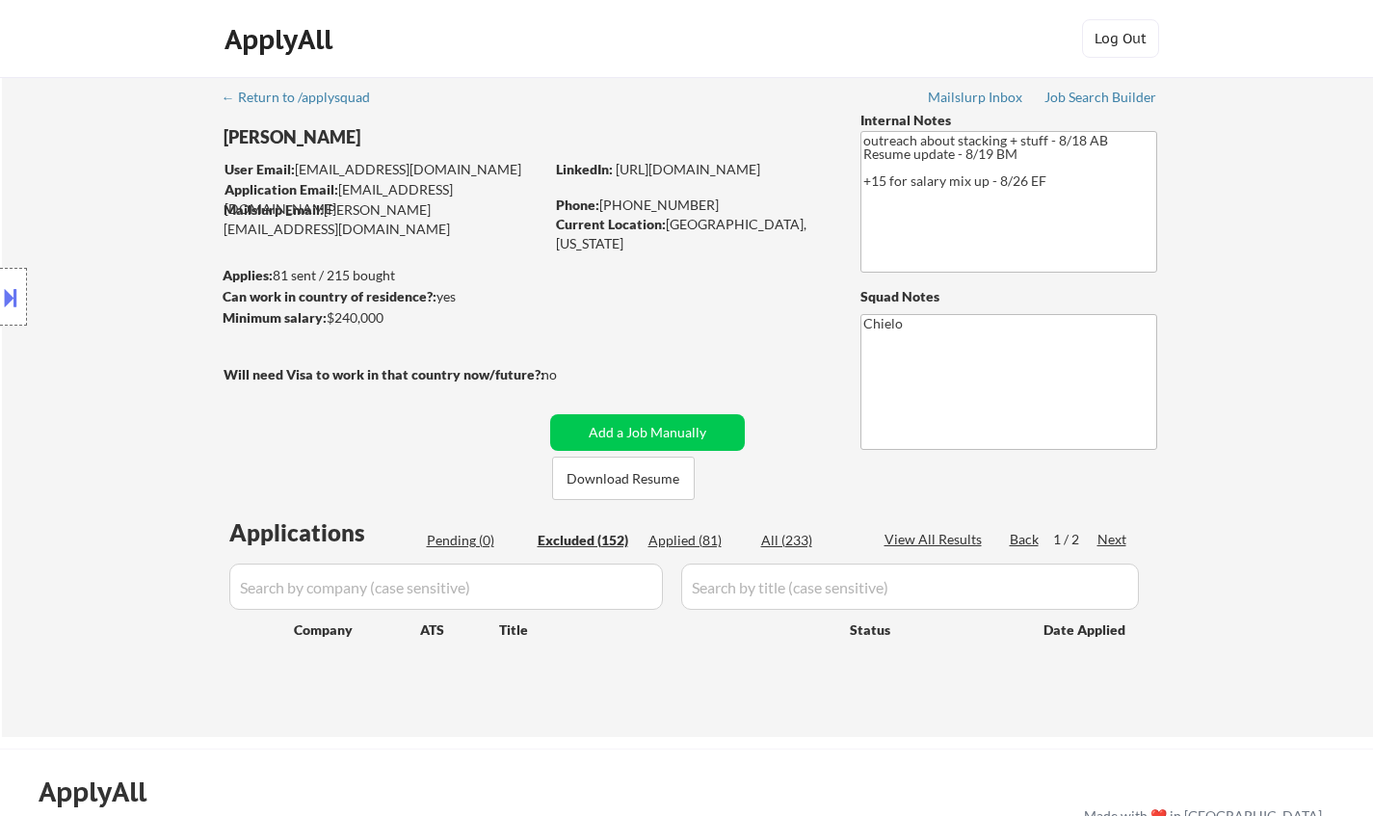
select select ""excluded__salary_""
select select ""excluded__expired_""
select select ""excluded__other_""
select select ""excluded__salary_""
select select ""excluded__expired_""
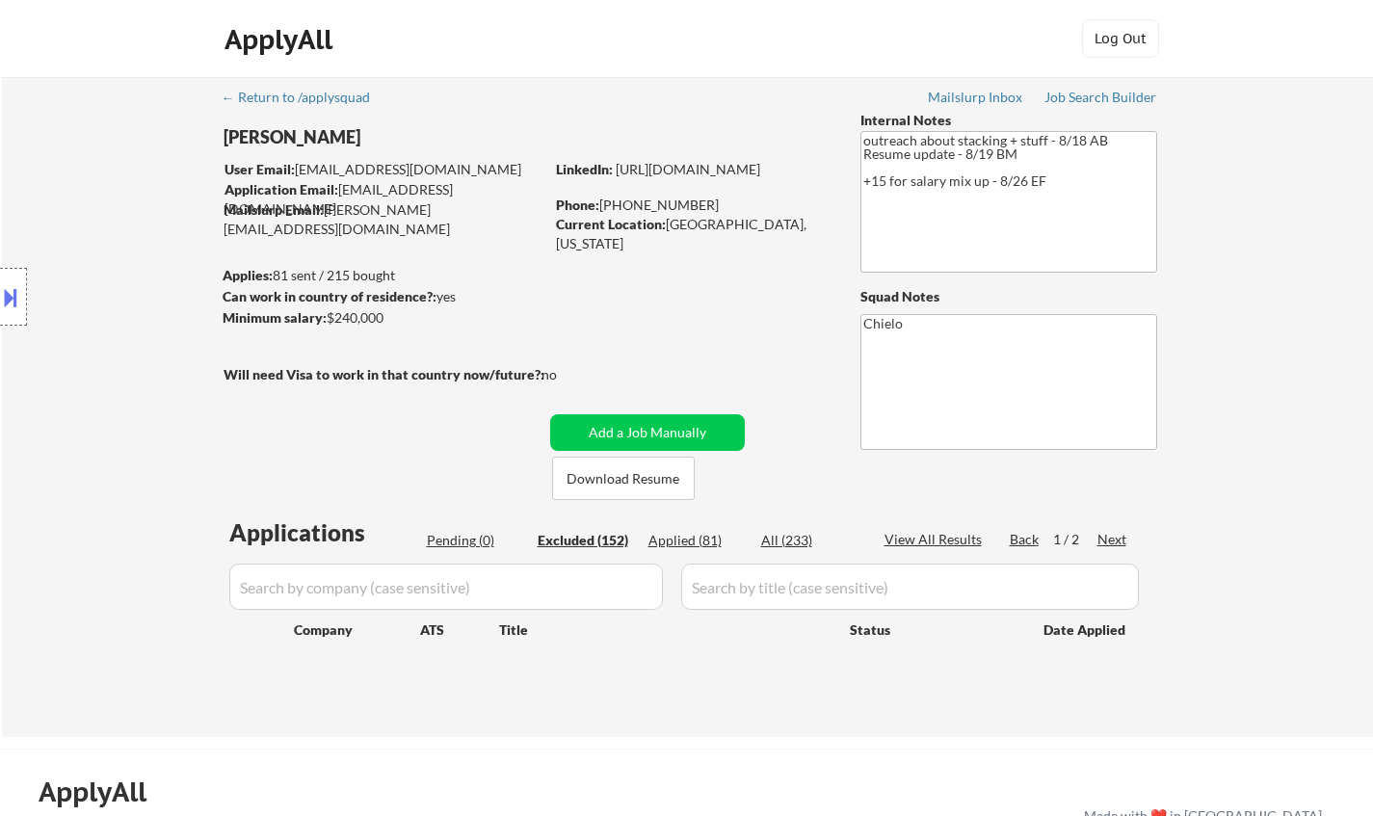
select select ""excluded__bad_match_""
select select ""excluded__expired_""
select select ""excluded__salary_""
select select ""excluded""
select select ""excluded__bad_match_""
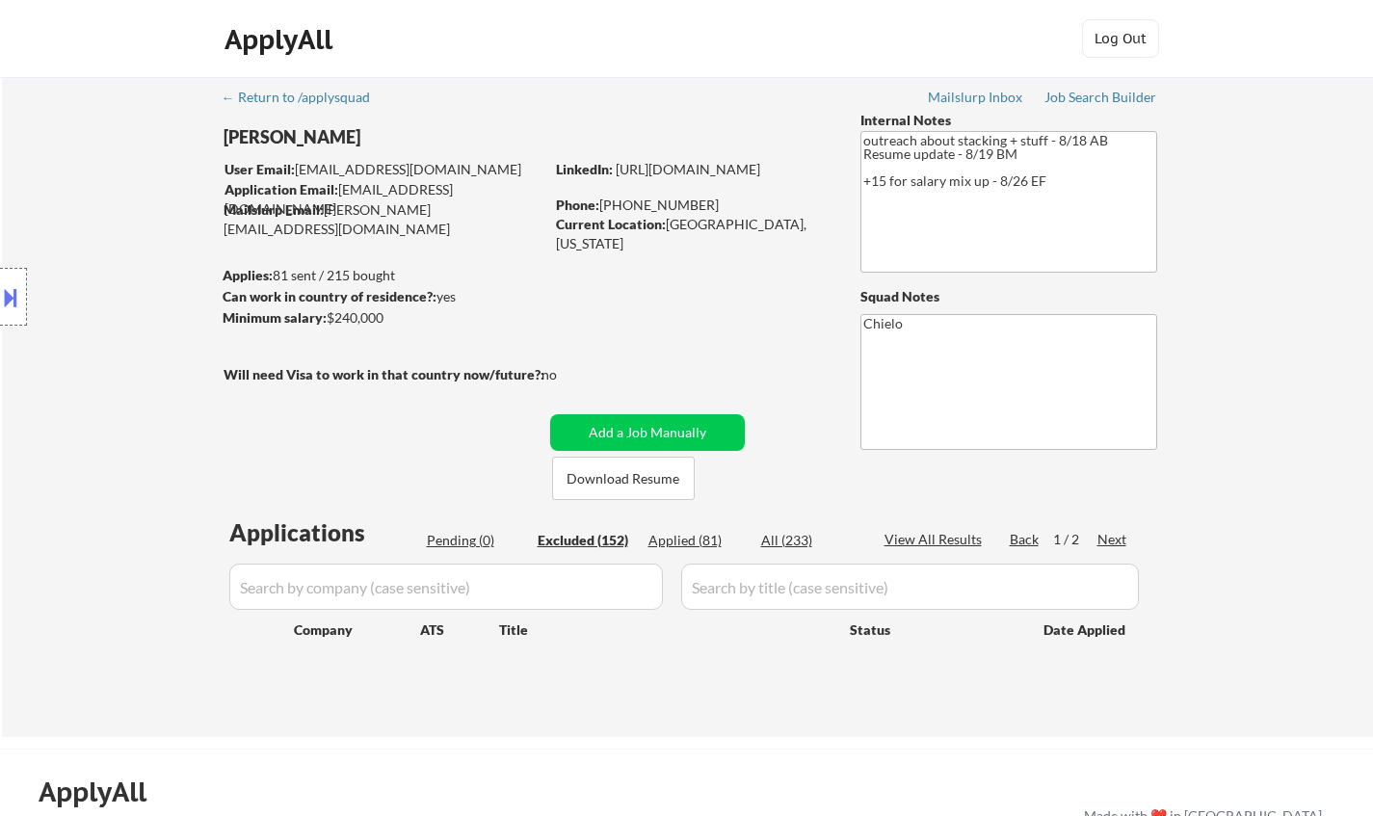
select select ""excluded__salary_""
select select ""excluded__location_""
select select ""excluded__bad_match_""
select select ""excluded__salary_""
select select ""excluded__expired_""
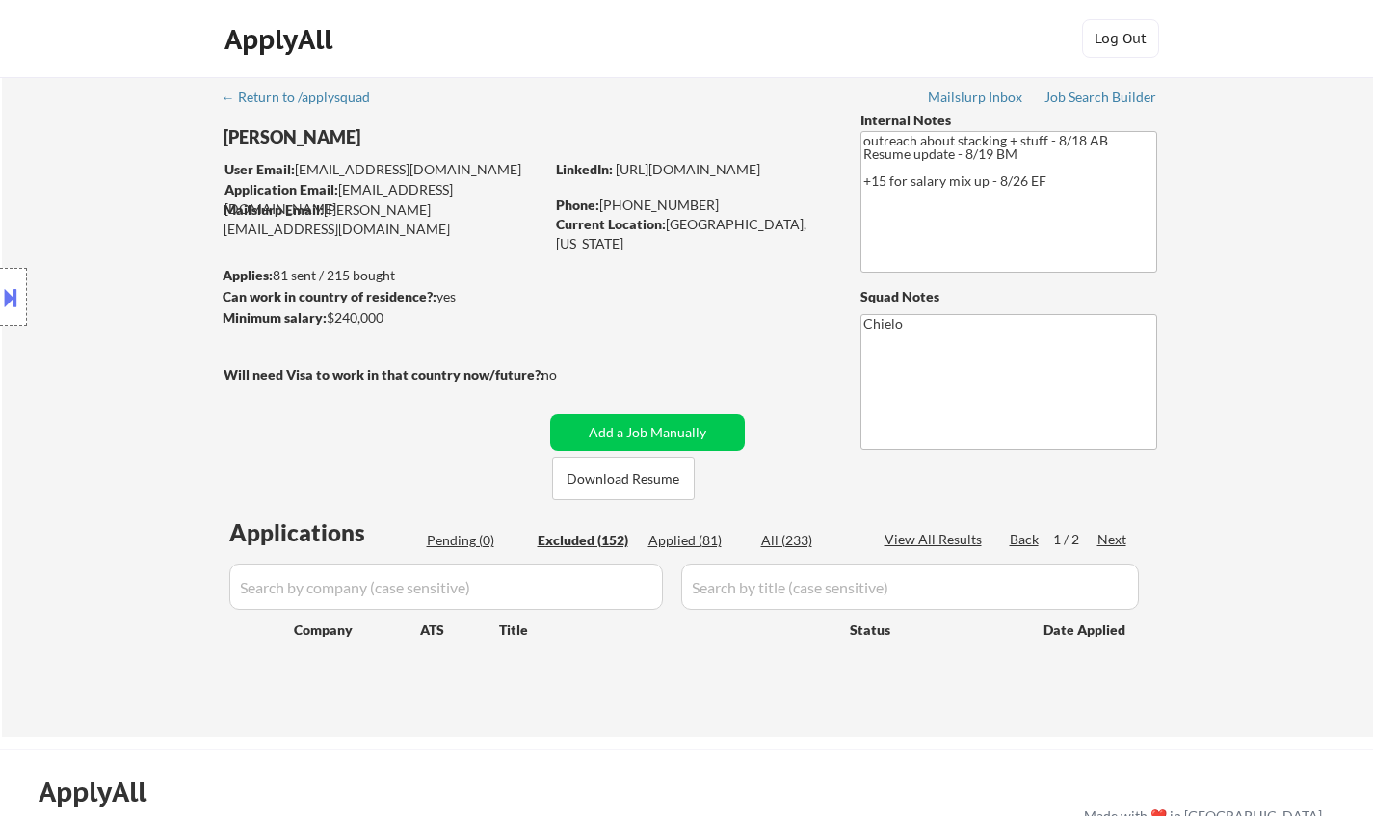
select select ""excluded__expired_""
select select ""excluded""
select select ""excluded__expired_""
select select ""excluded__salary_""
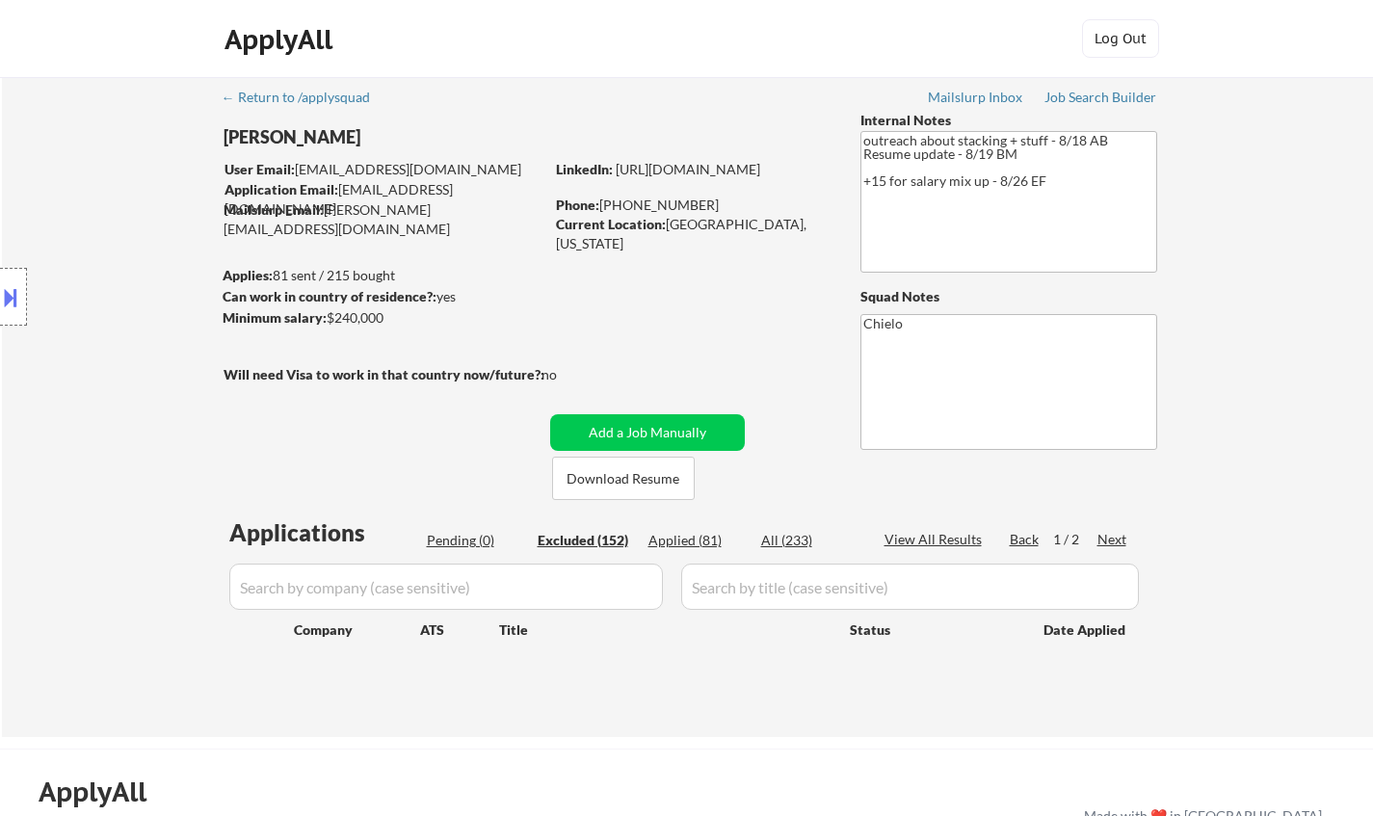
select select ""excluded""
select select ""excluded__salary_""
select select ""excluded__expired_""
select select ""excluded__other_""
select select ""excluded__expired_""
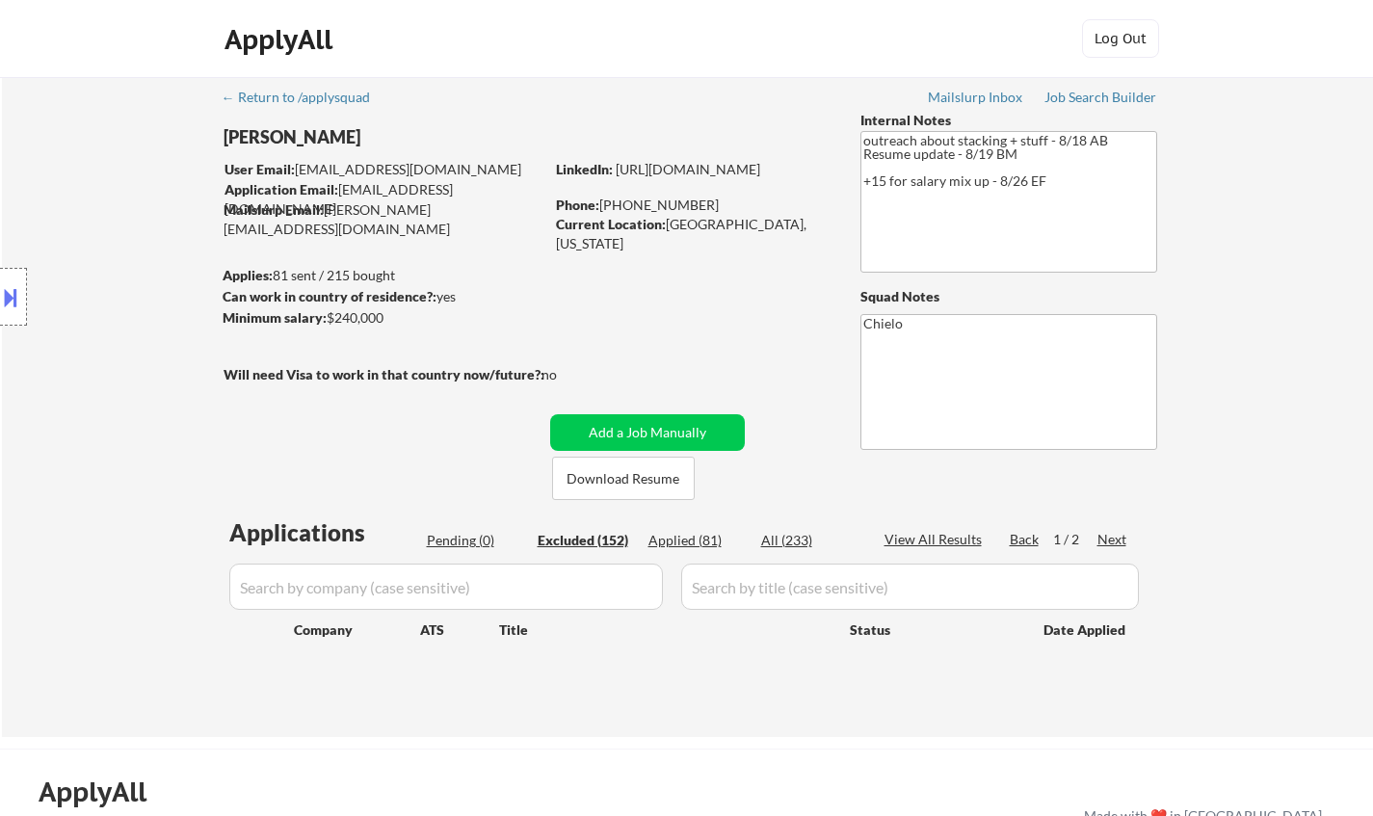
select select ""excluded__salary_""
select select ""excluded""
select select ""excluded__location_""
select select ""excluded__expired_""
select select ""excluded__salary_""
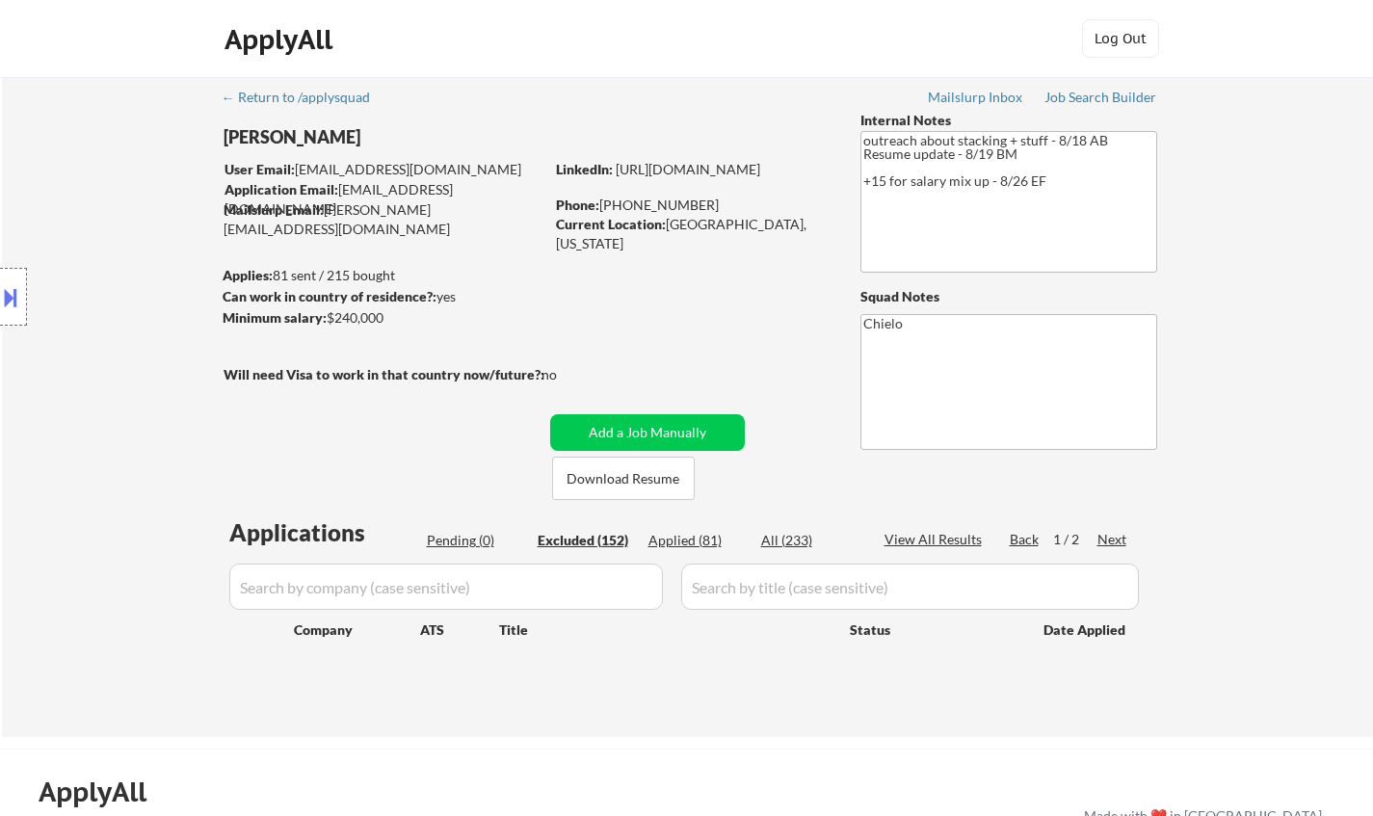
select select ""excluded__expired_""
select select ""excluded__other_""
select select ""excluded__salary_""
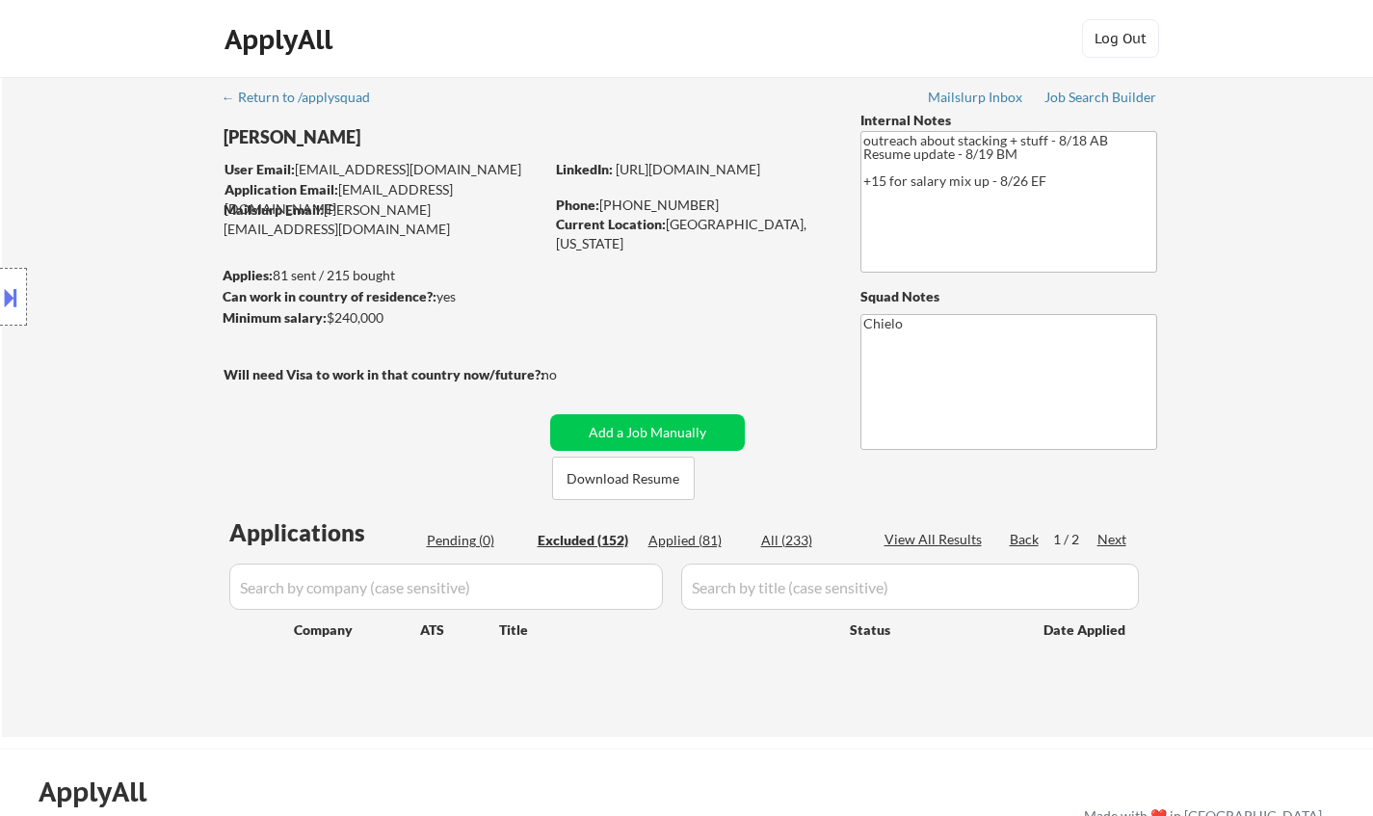
select select ""excluded__salary_""
select select ""excluded__other_""
select select ""excluded__expired_""
select select ""excluded__salary_""
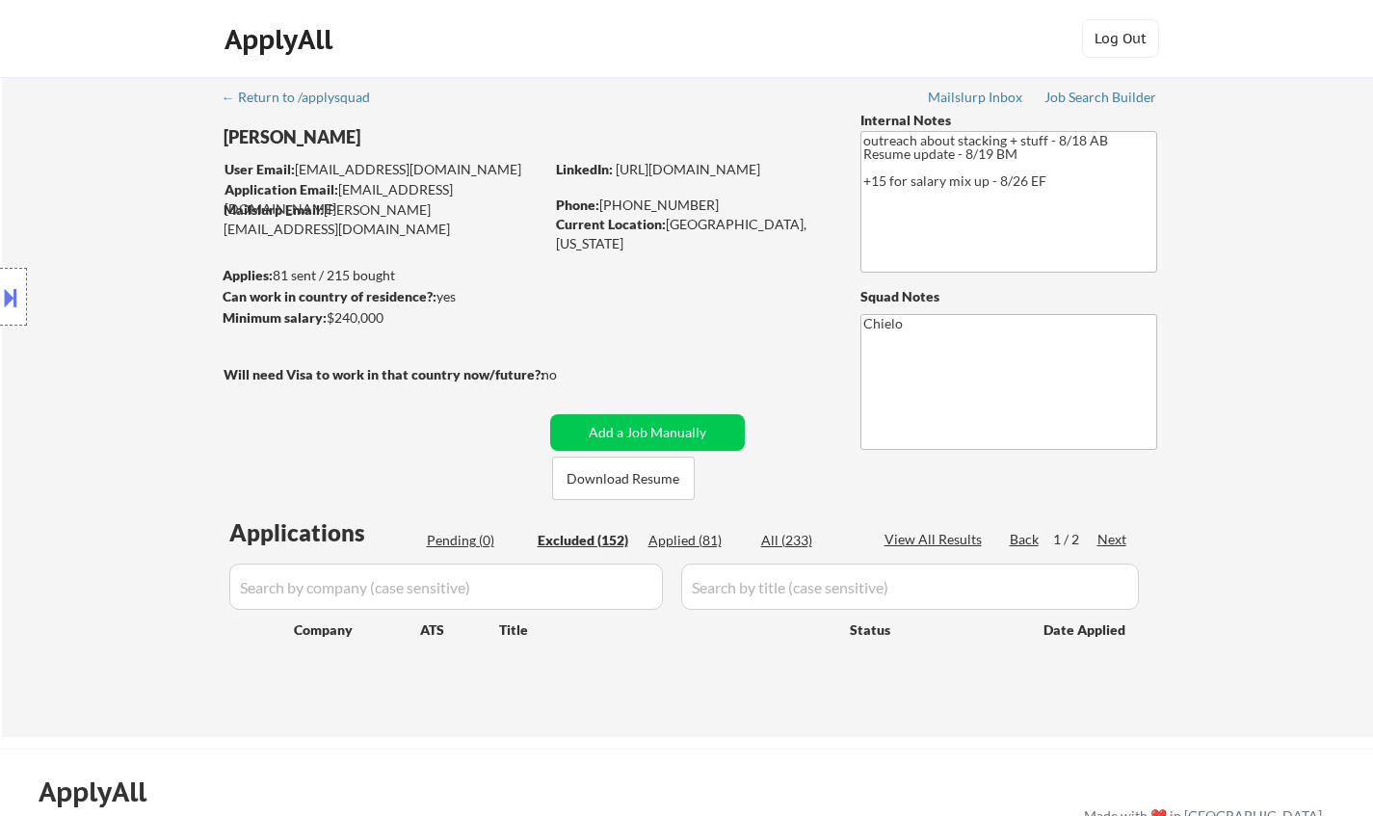
select select ""excluded__other_""
select select ""excluded__expired_""
select select ""excluded__salary_""
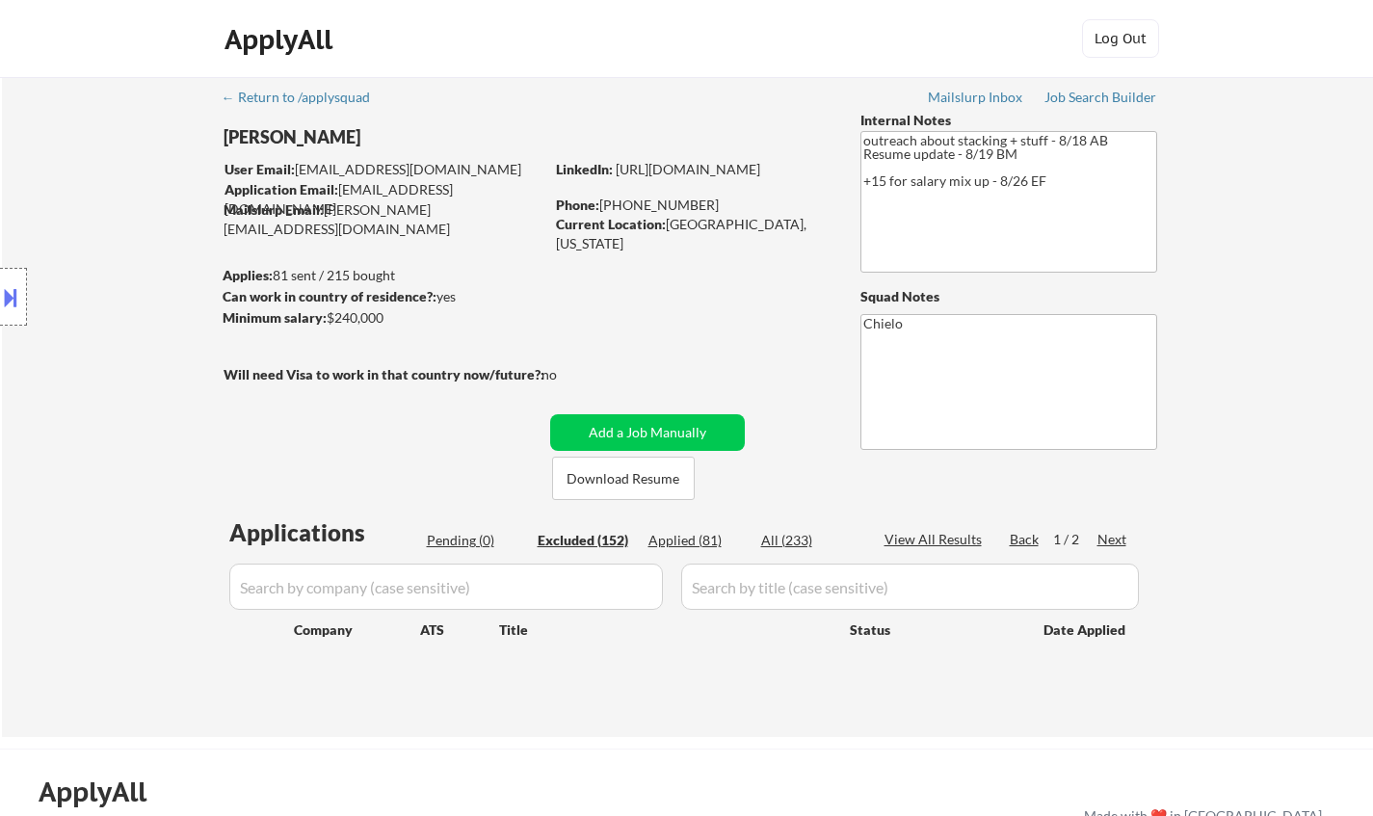
select select ""excluded__salary_""
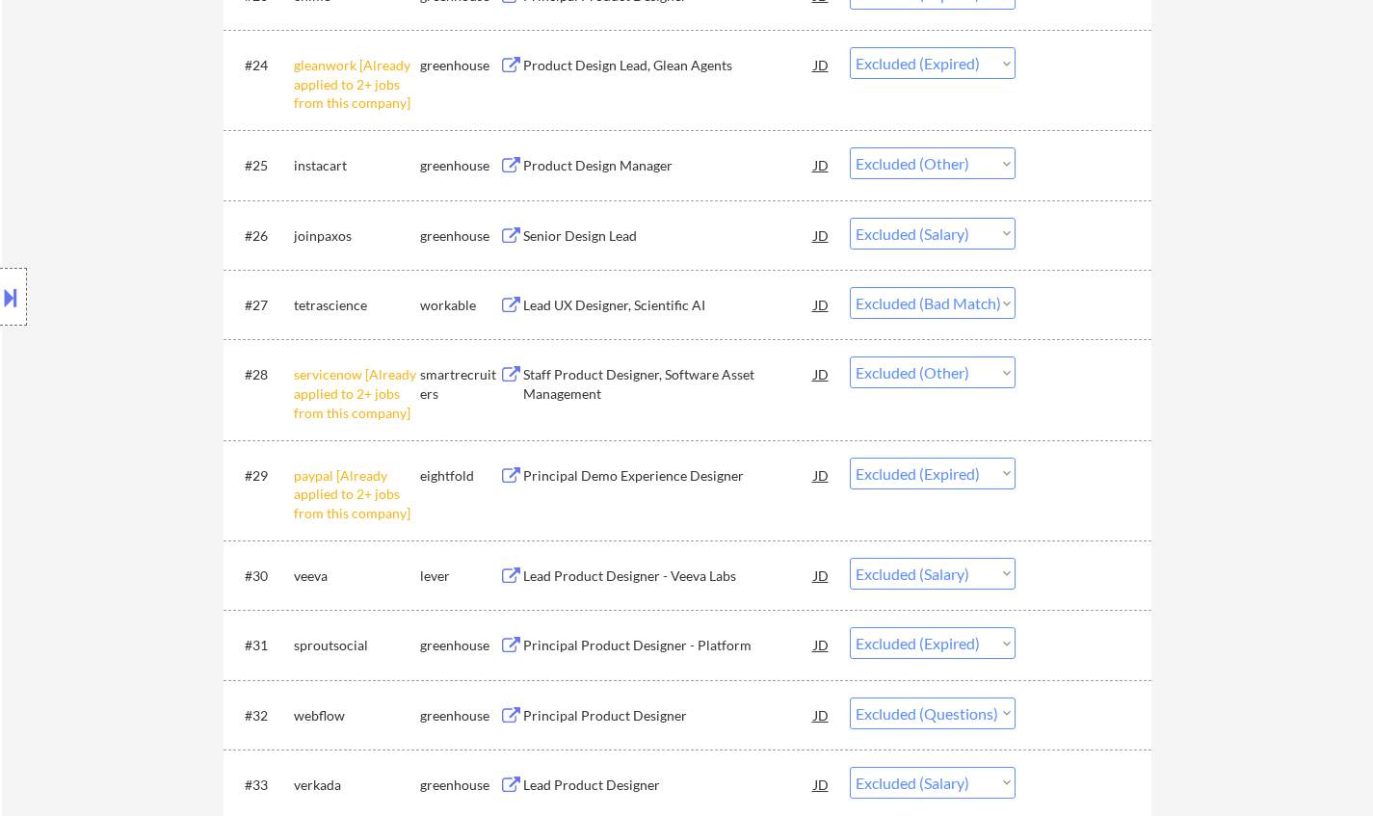
scroll to position [2313, 0]
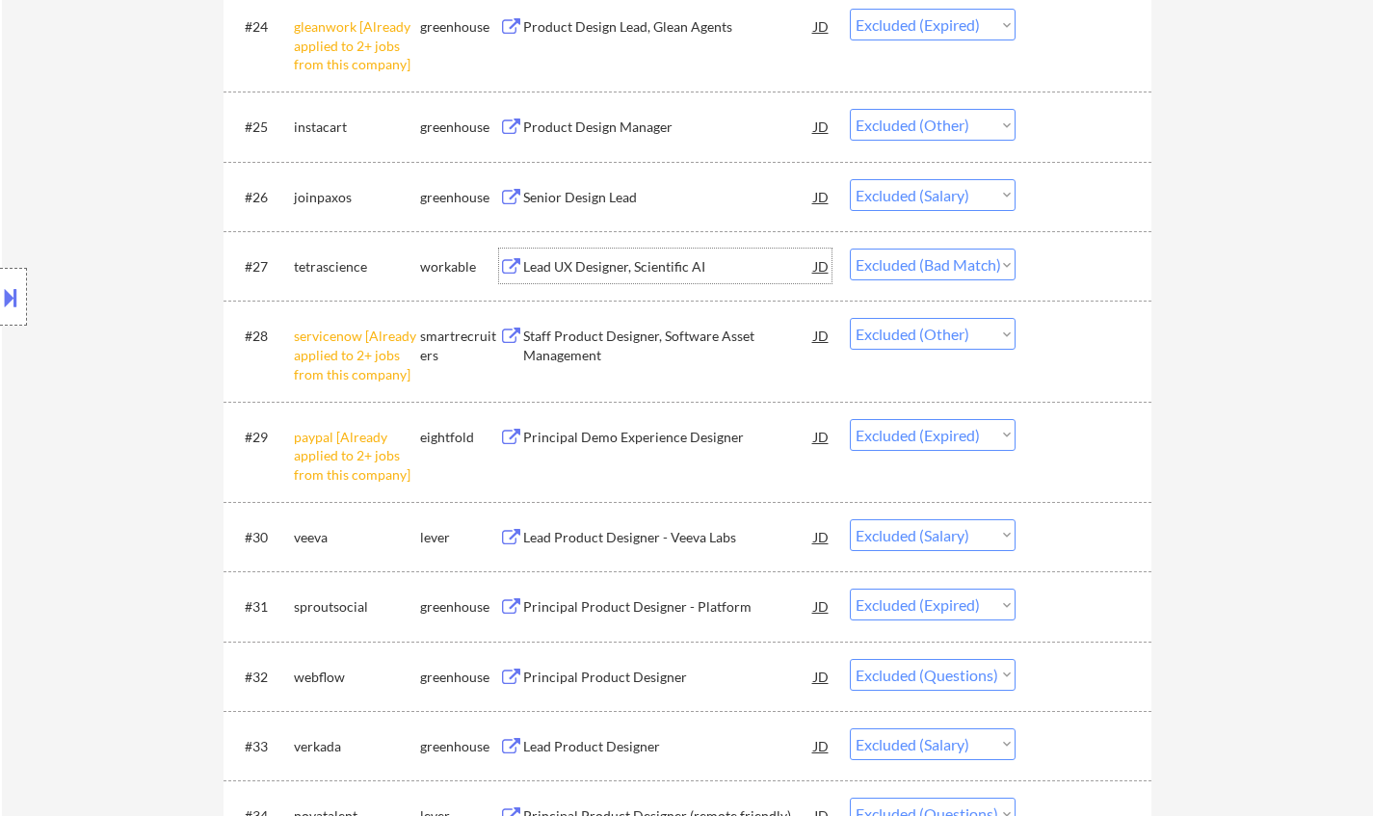
click at [647, 259] on div "Lead UX Designer, Scientific AI" at bounding box center [668, 266] width 291 height 19
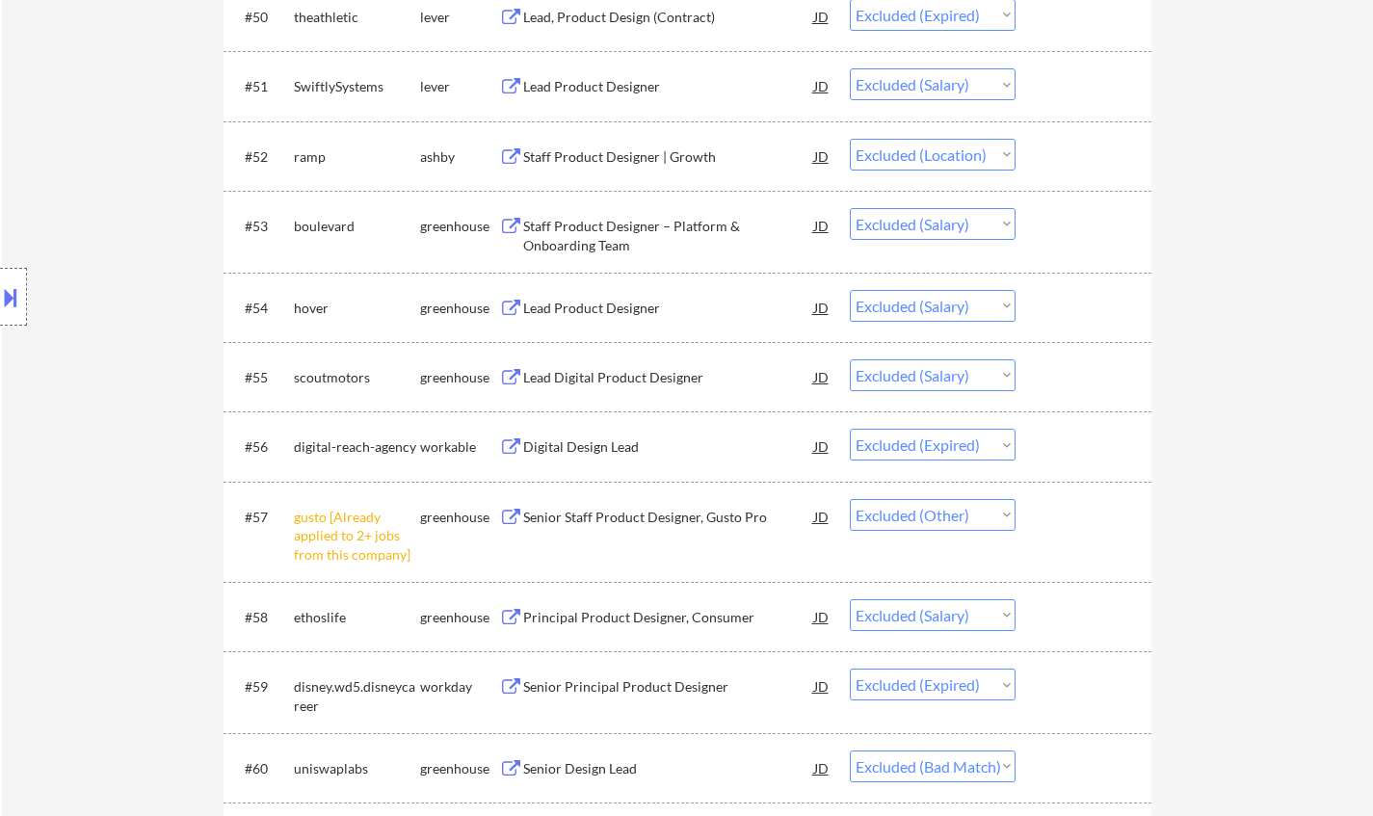
scroll to position [4626, 0]
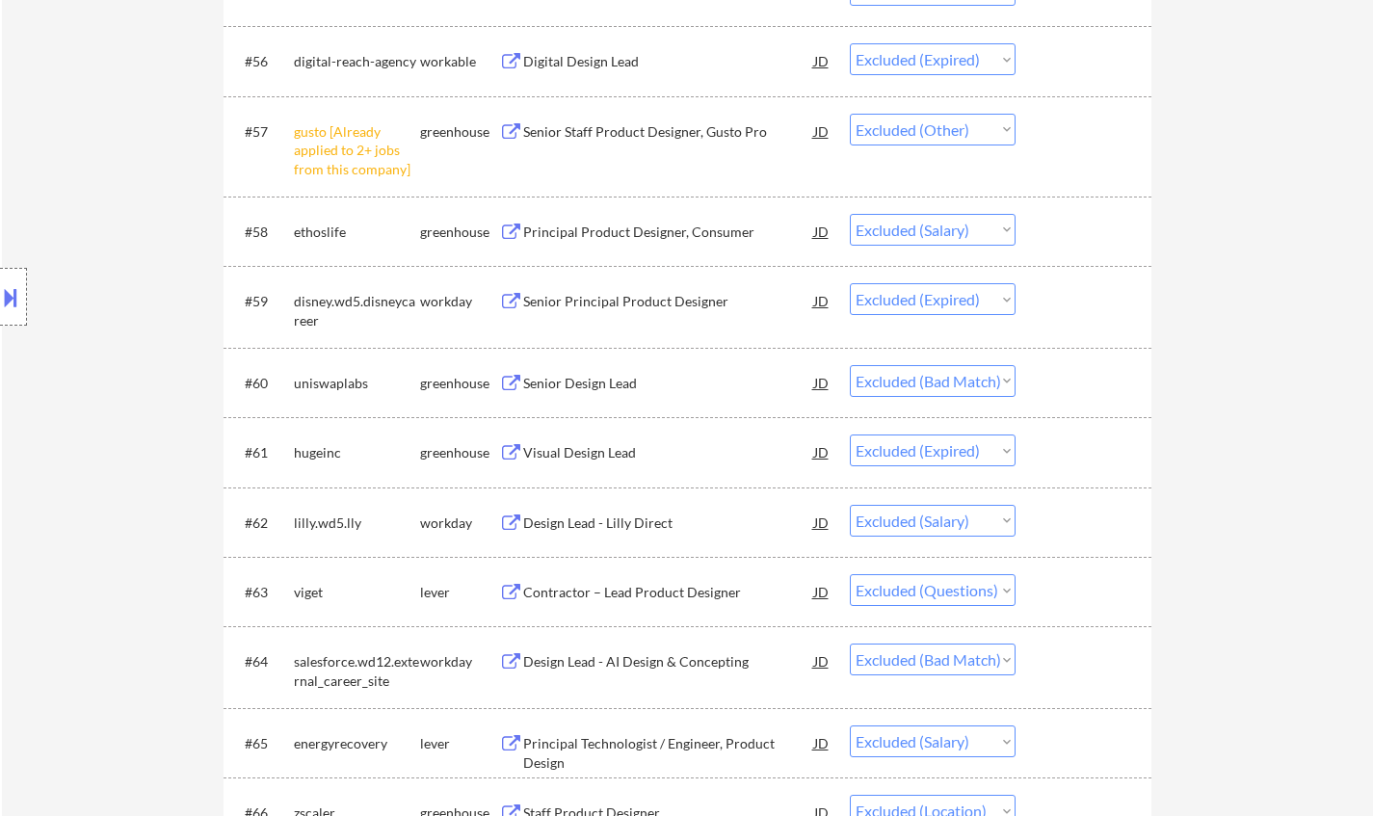
click at [558, 384] on div "Senior Design Lead" at bounding box center [668, 383] width 291 height 19
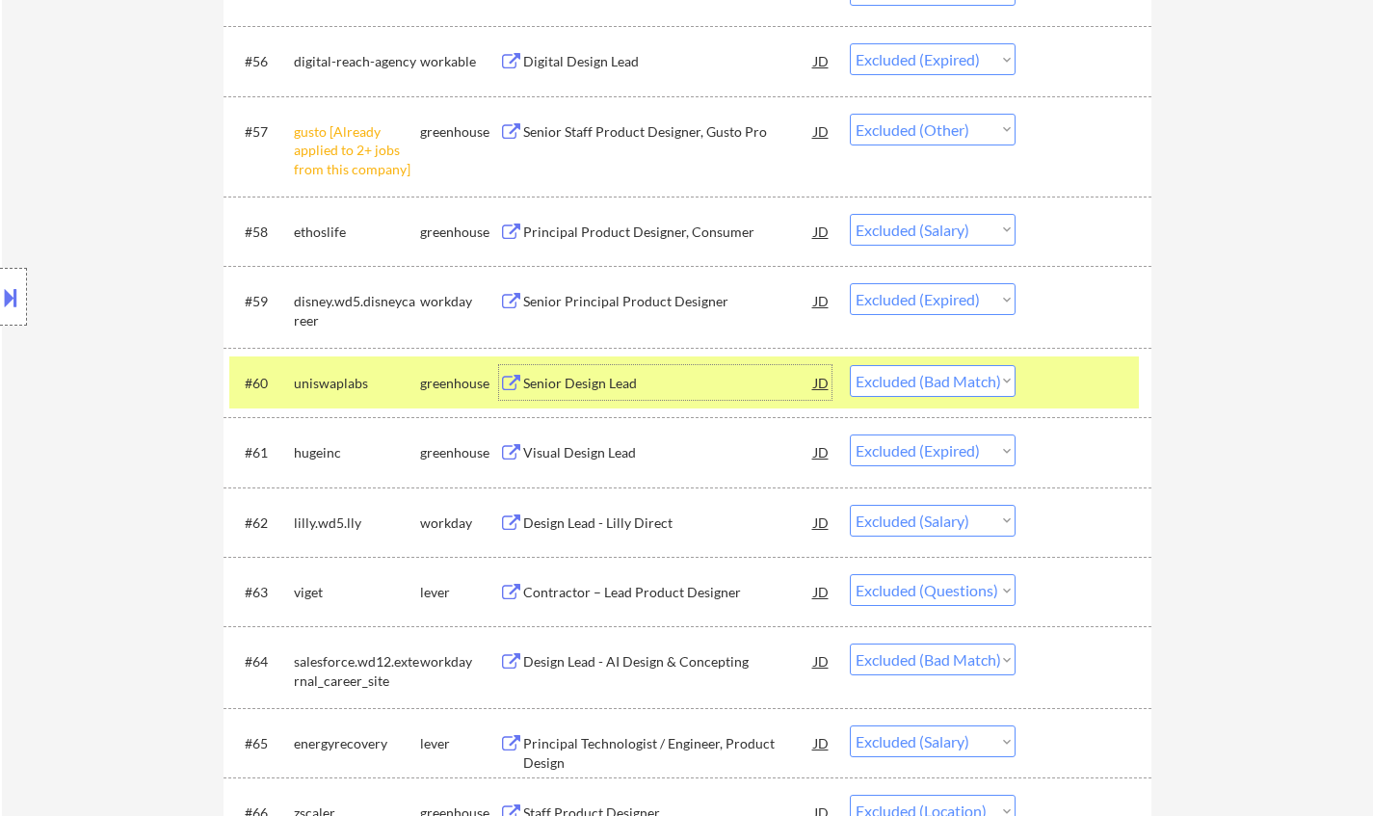
scroll to position [5012, 0]
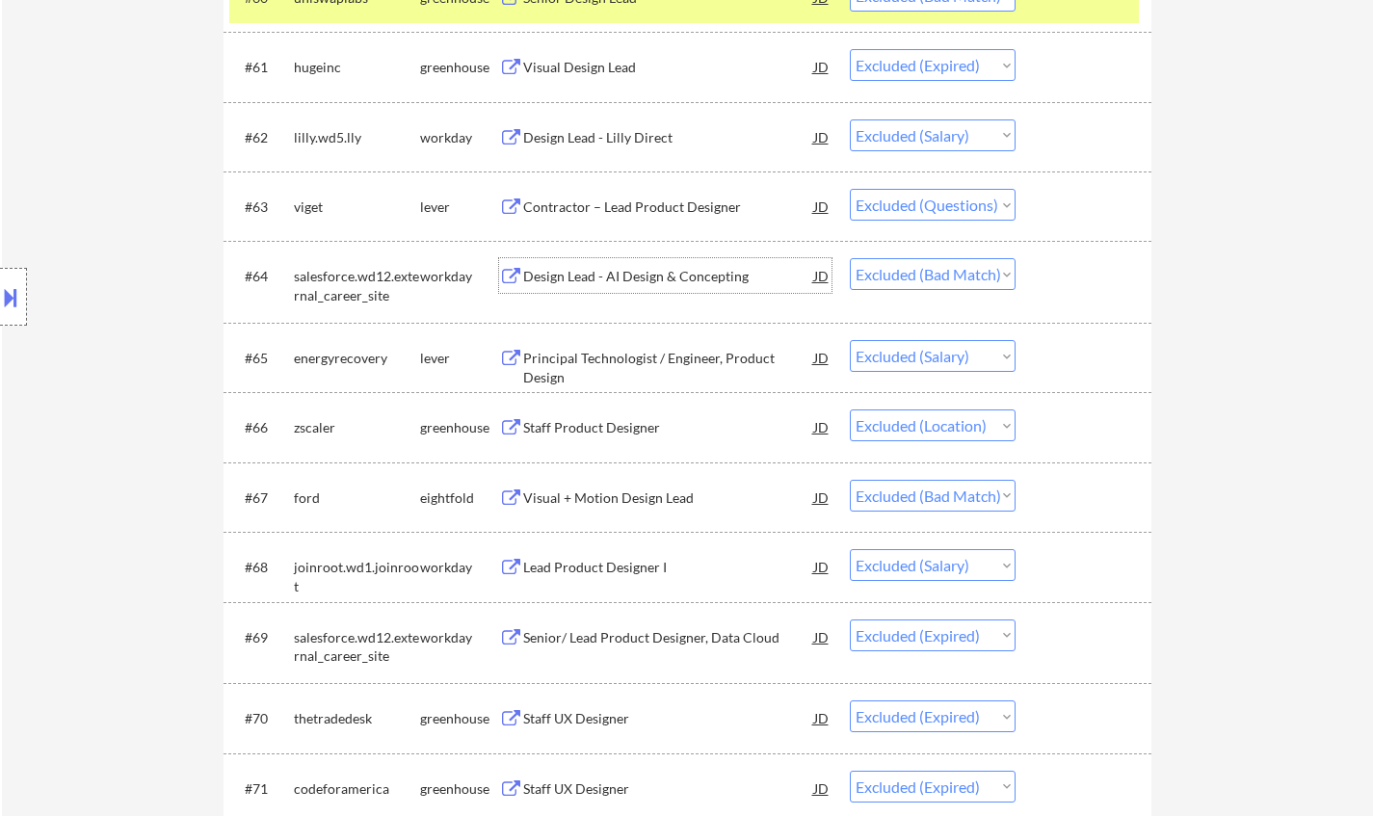
click at [601, 272] on div "Design Lead - AI Design & Concepting" at bounding box center [668, 276] width 291 height 19
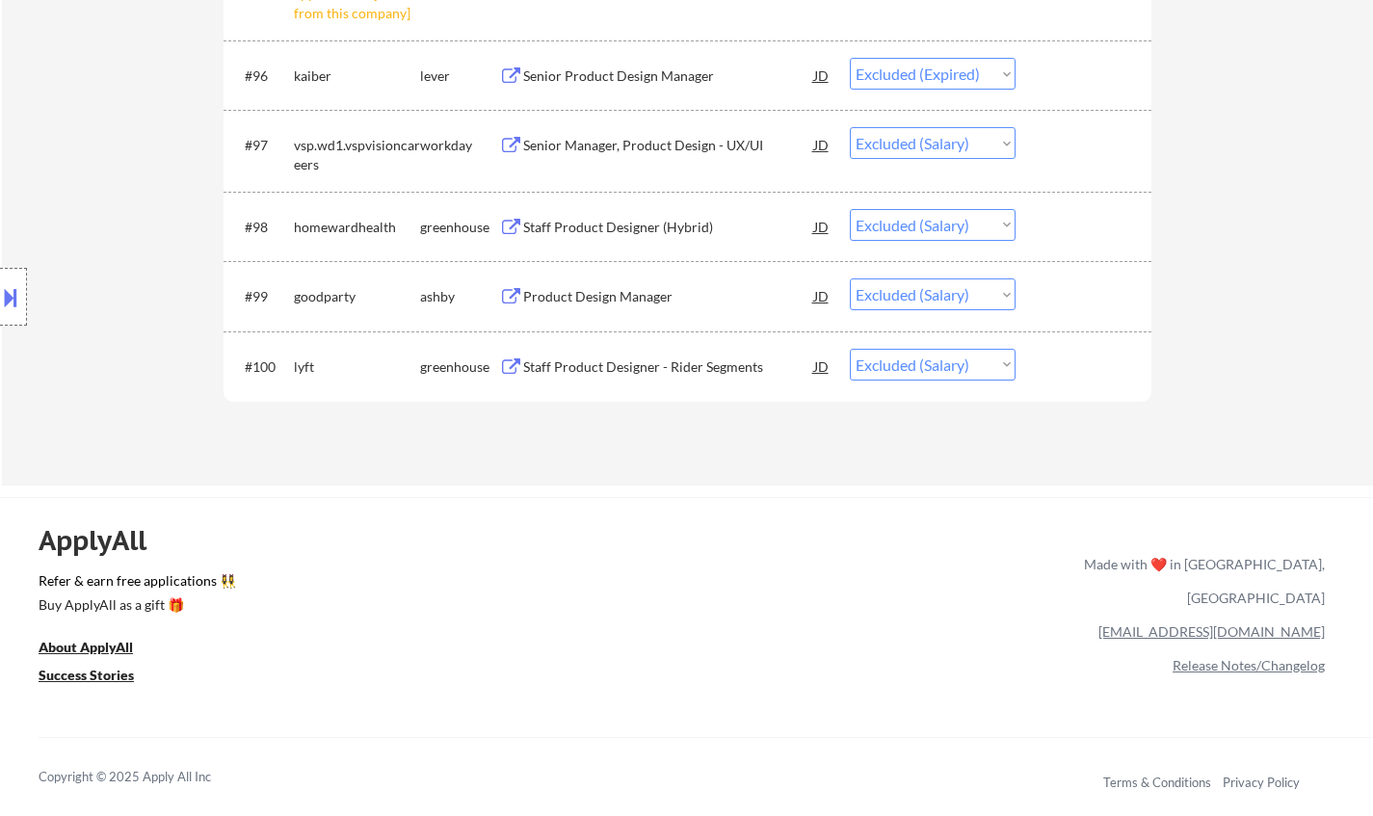
scroll to position [7616, 0]
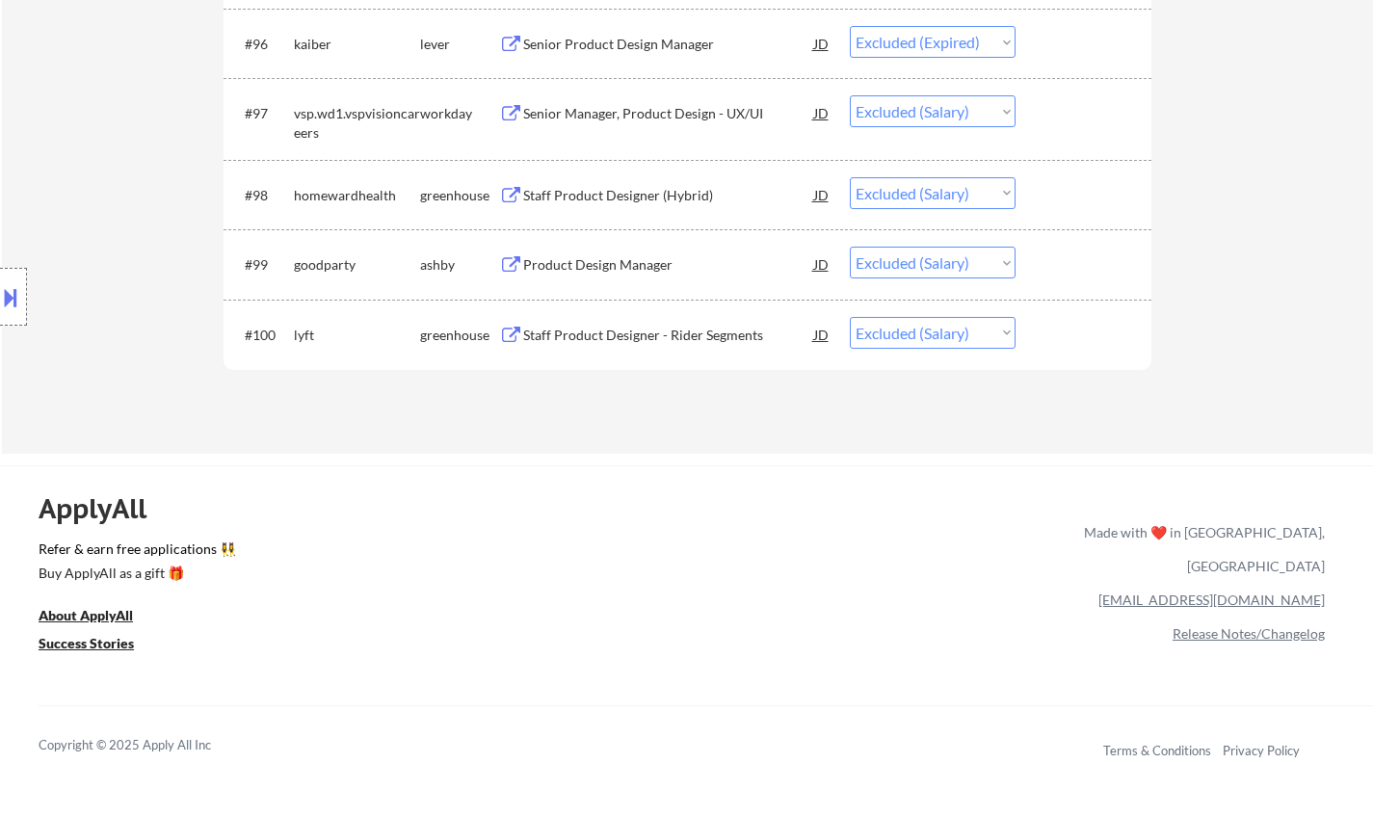
click at [1372, 721] on div "Copyright © 2025 Apply All Inc Terms & Conditions Privacy Policy" at bounding box center [706, 744] width 1335 height 79
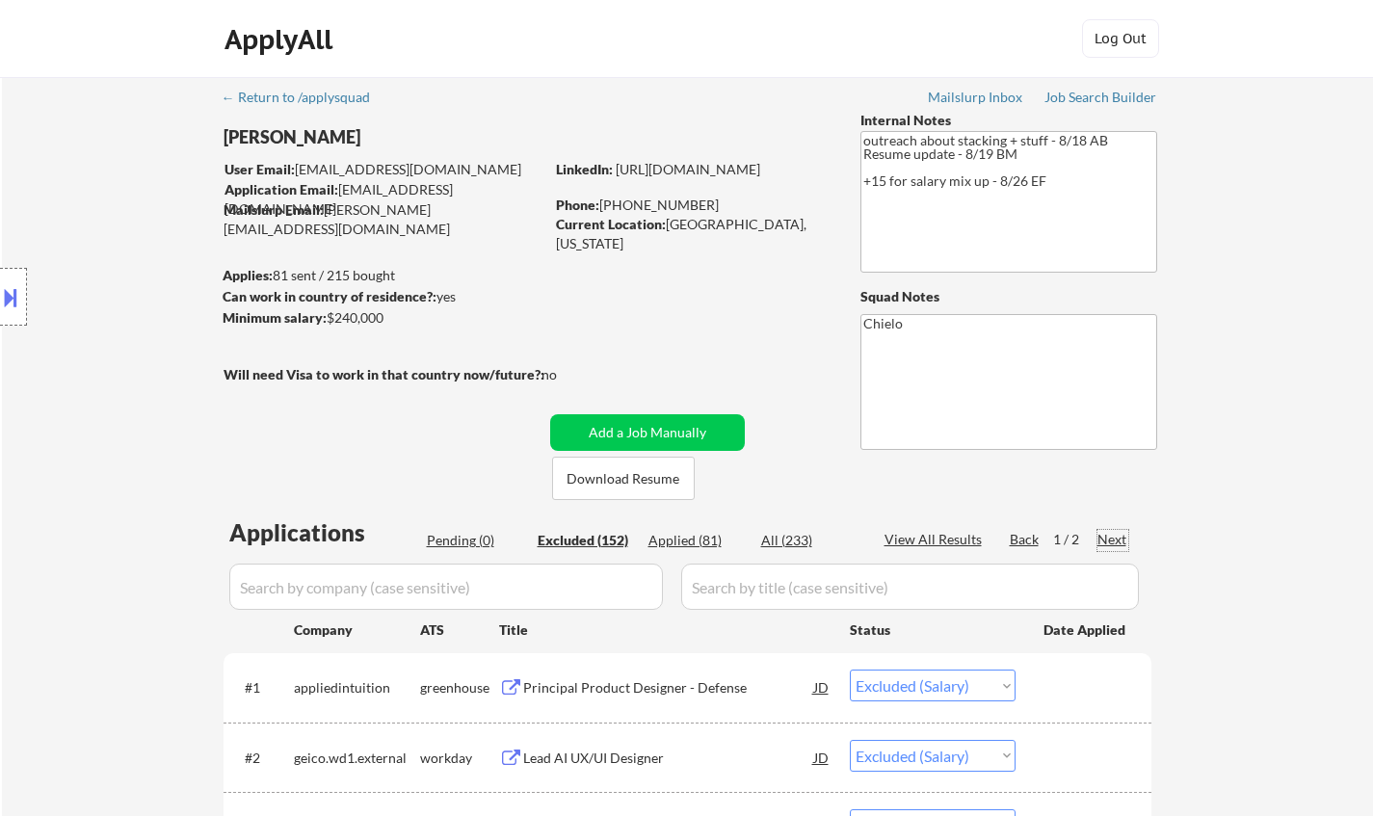
click at [1111, 537] on div "Next" at bounding box center [1113, 539] width 31 height 19
select select ""excluded__expired_""
select select ""excluded__other_""
select select ""excluded__expired_""
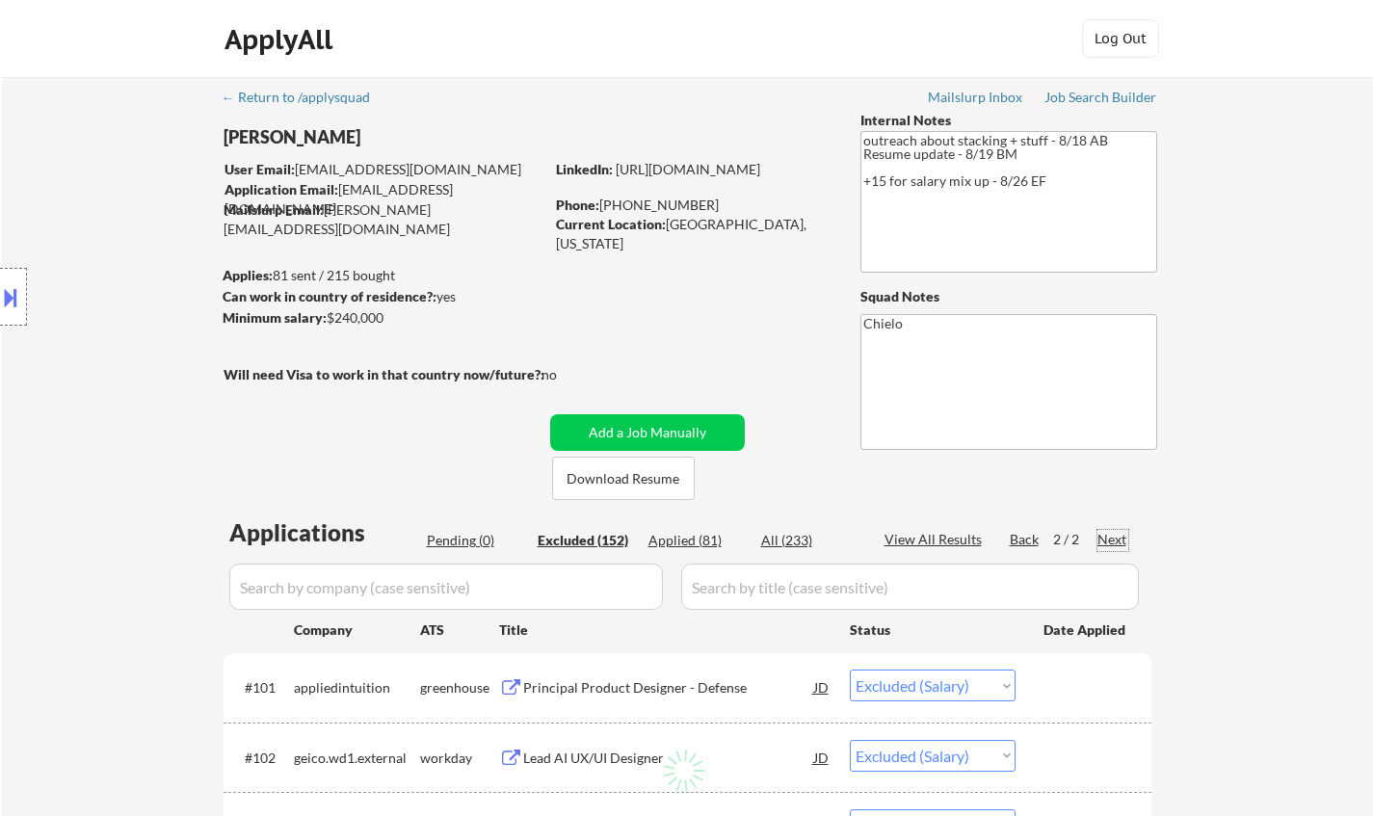
select select ""excluded__expired_""
select select ""excluded__salary_""
select select ""excluded""
select select ""excluded__other_""
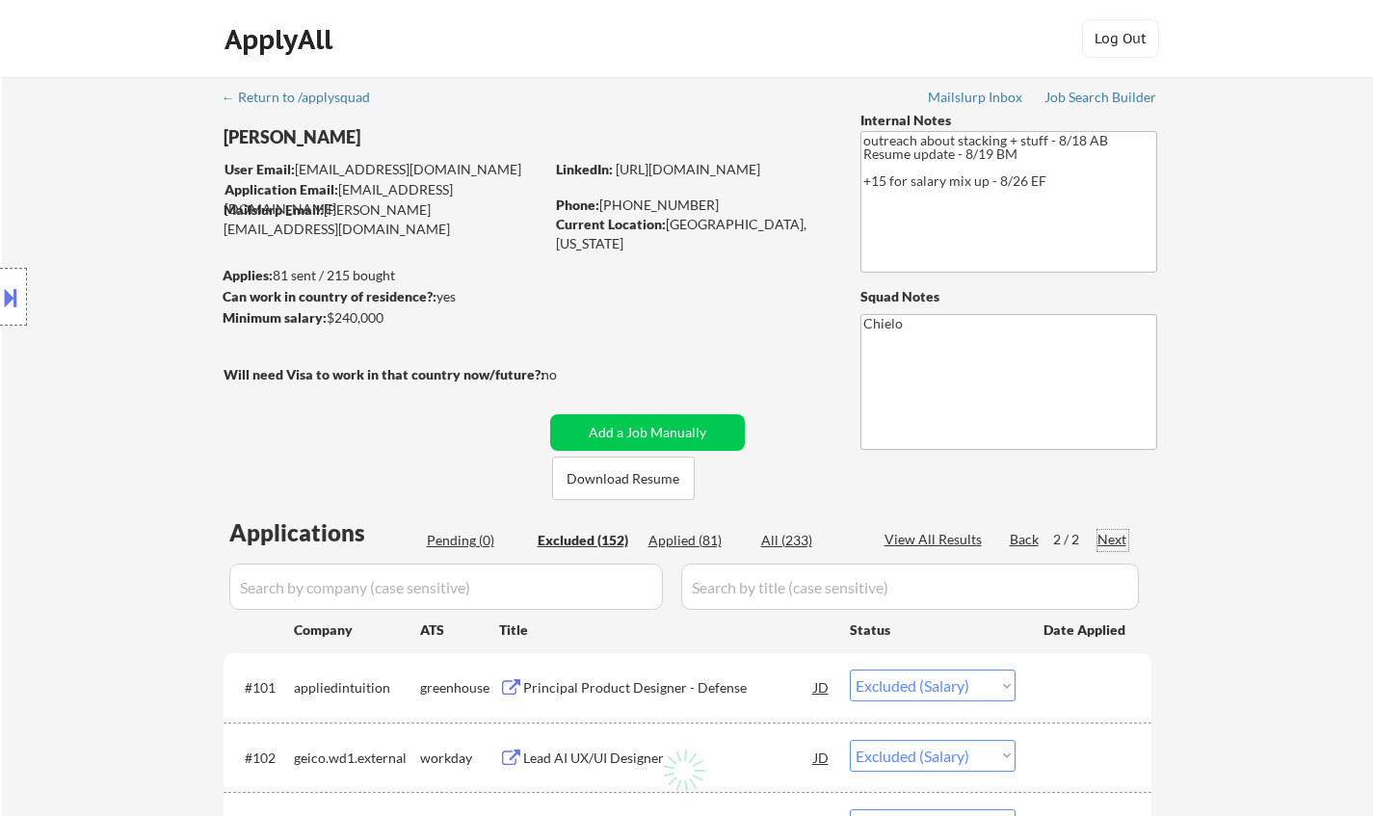
select select ""excluded__other_""
select select ""excluded__salary_""
select select ""excluded__location_""
select select ""excluded__bad_match_""
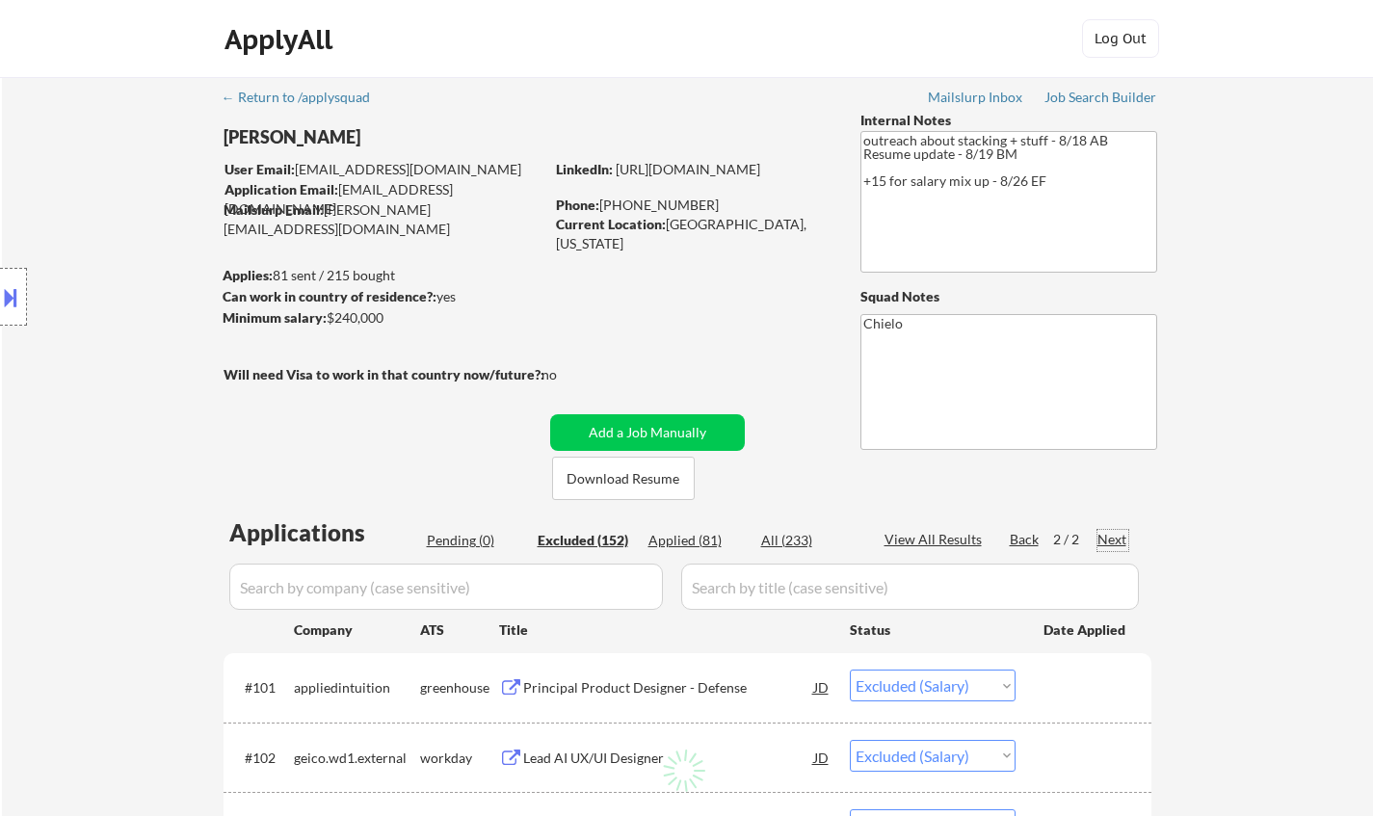
select select ""excluded__salary_""
select select ""excluded__location_""
select select ""excluded__expired_""
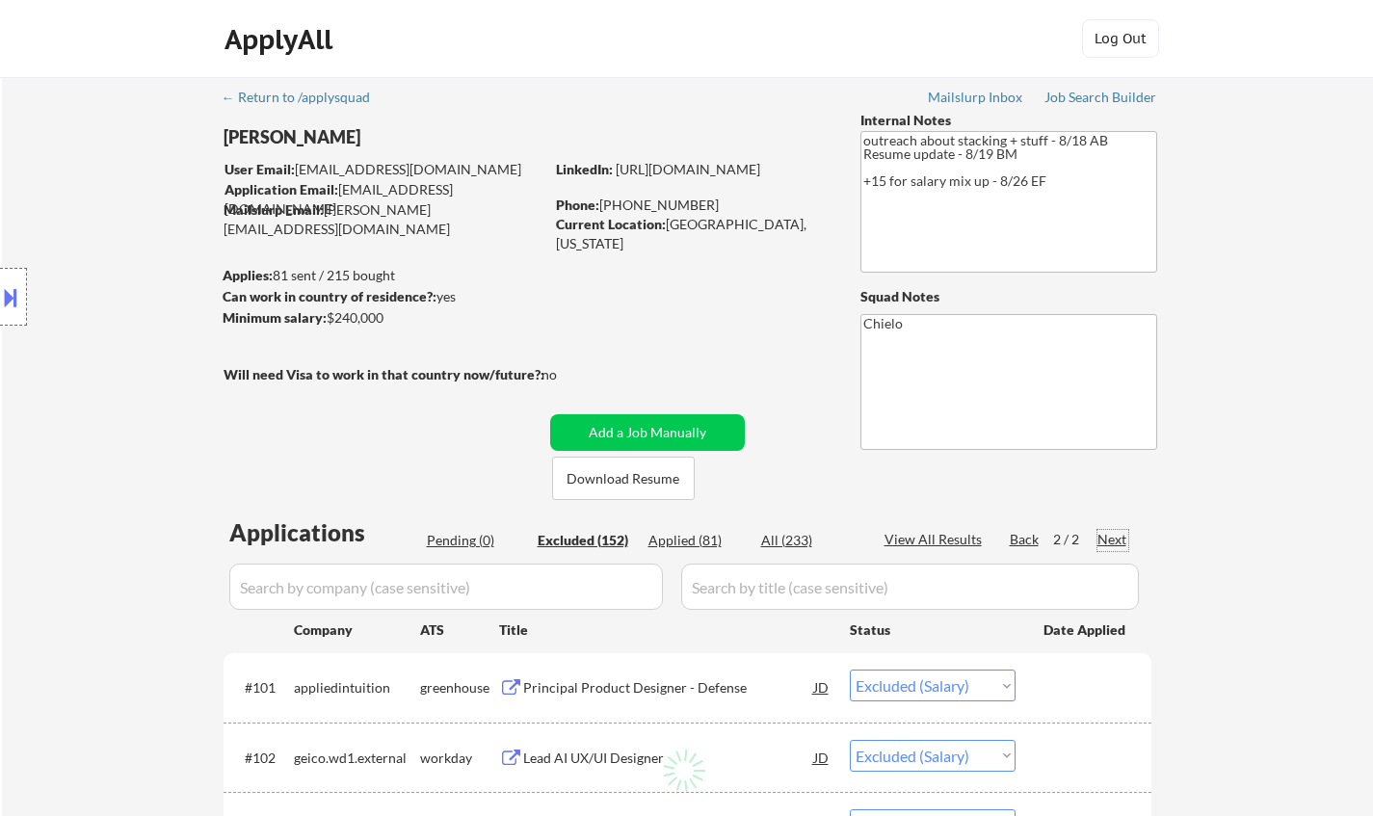
select select ""excluded__location_""
select select ""excluded__other_""
select select ""excluded__location_""
select select ""excluded__expired_""
select select ""excluded""
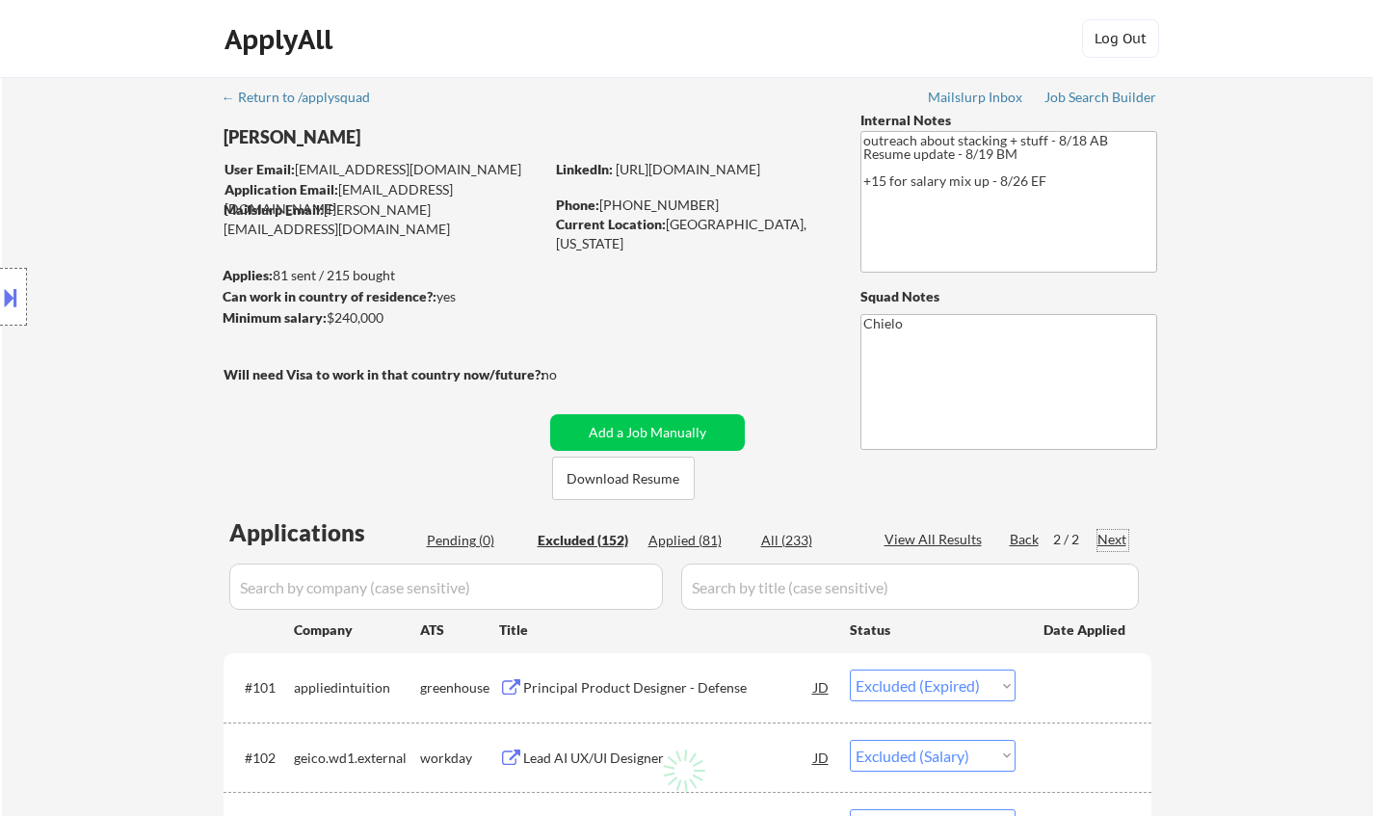
select select ""excluded__salary_""
select select ""excluded__other_""
select select ""excluded__expired_""
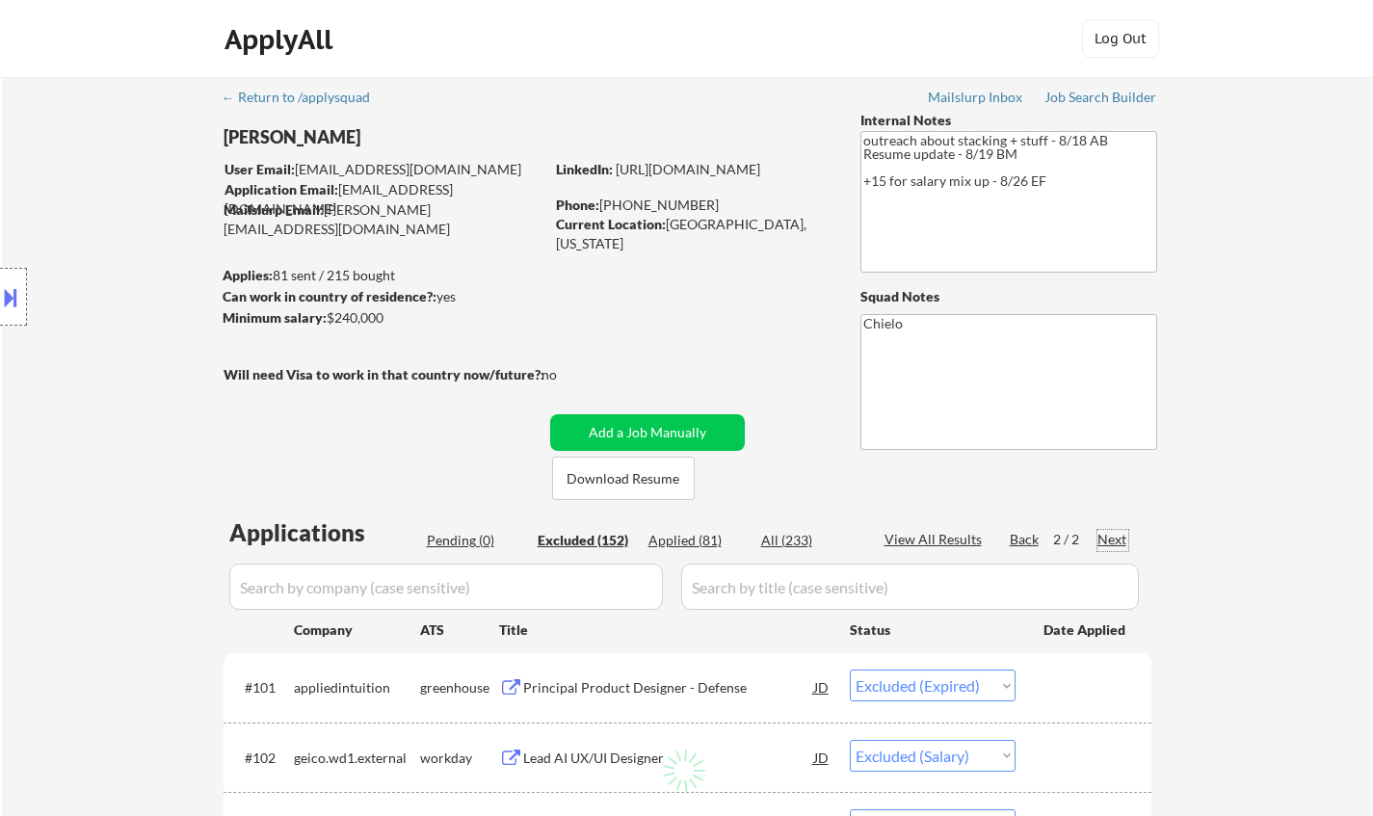
select select ""excluded__expired_""
select select ""excluded__other_""
select select ""excluded""
select select ""excluded__salary_""
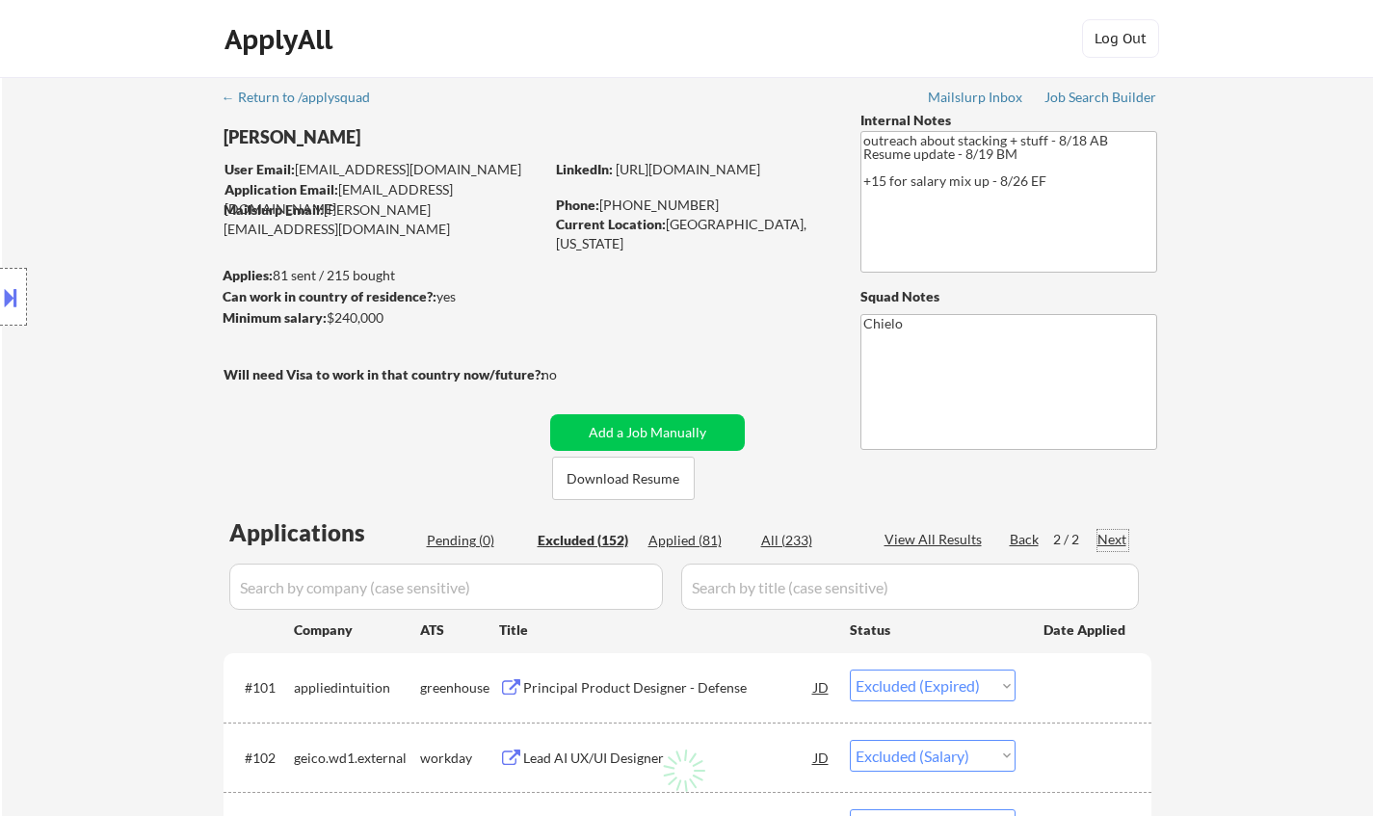
select select ""excluded__other_""
select select ""excluded__salary_""
select select ""excluded""
select select ""excluded__other_""
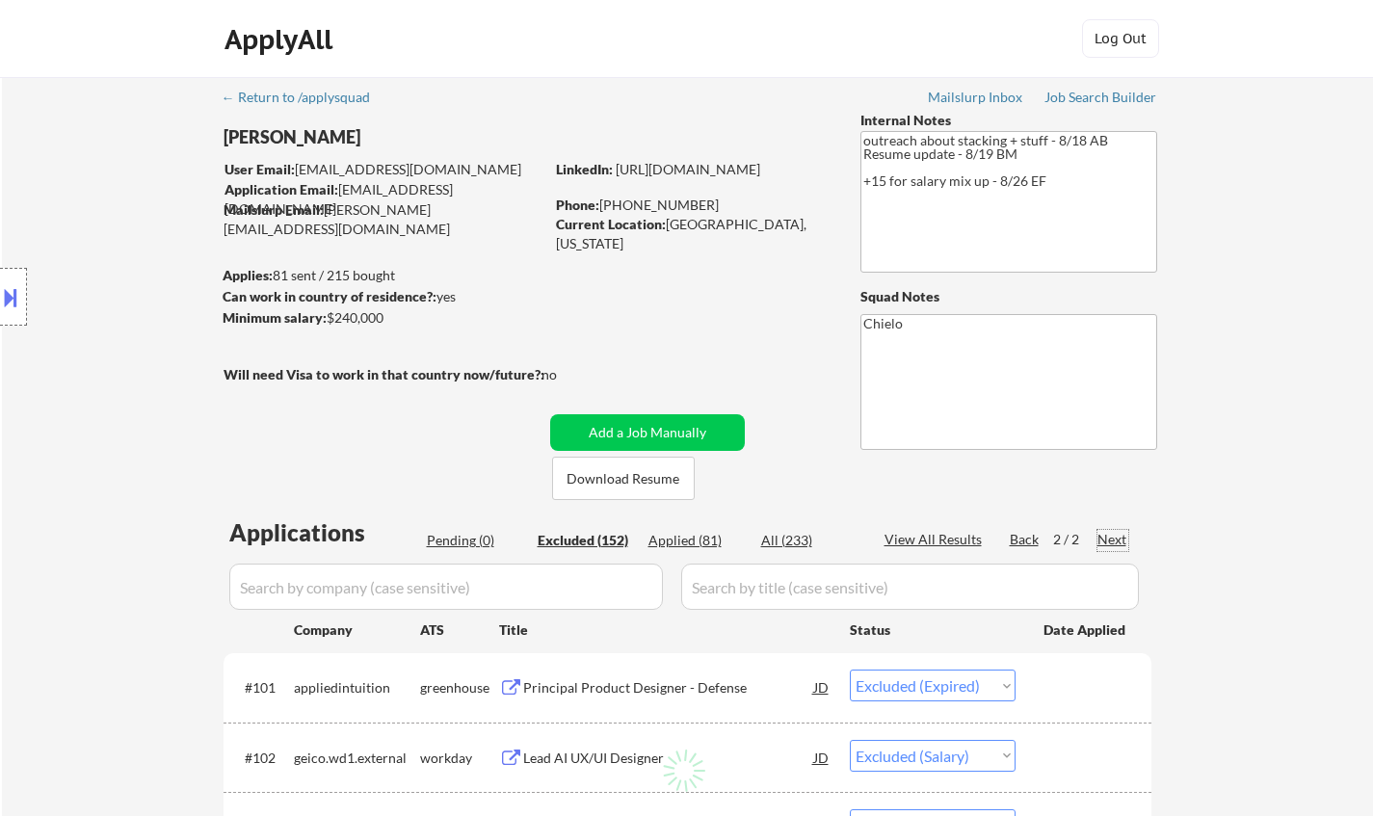
select select ""excluded__salary_""
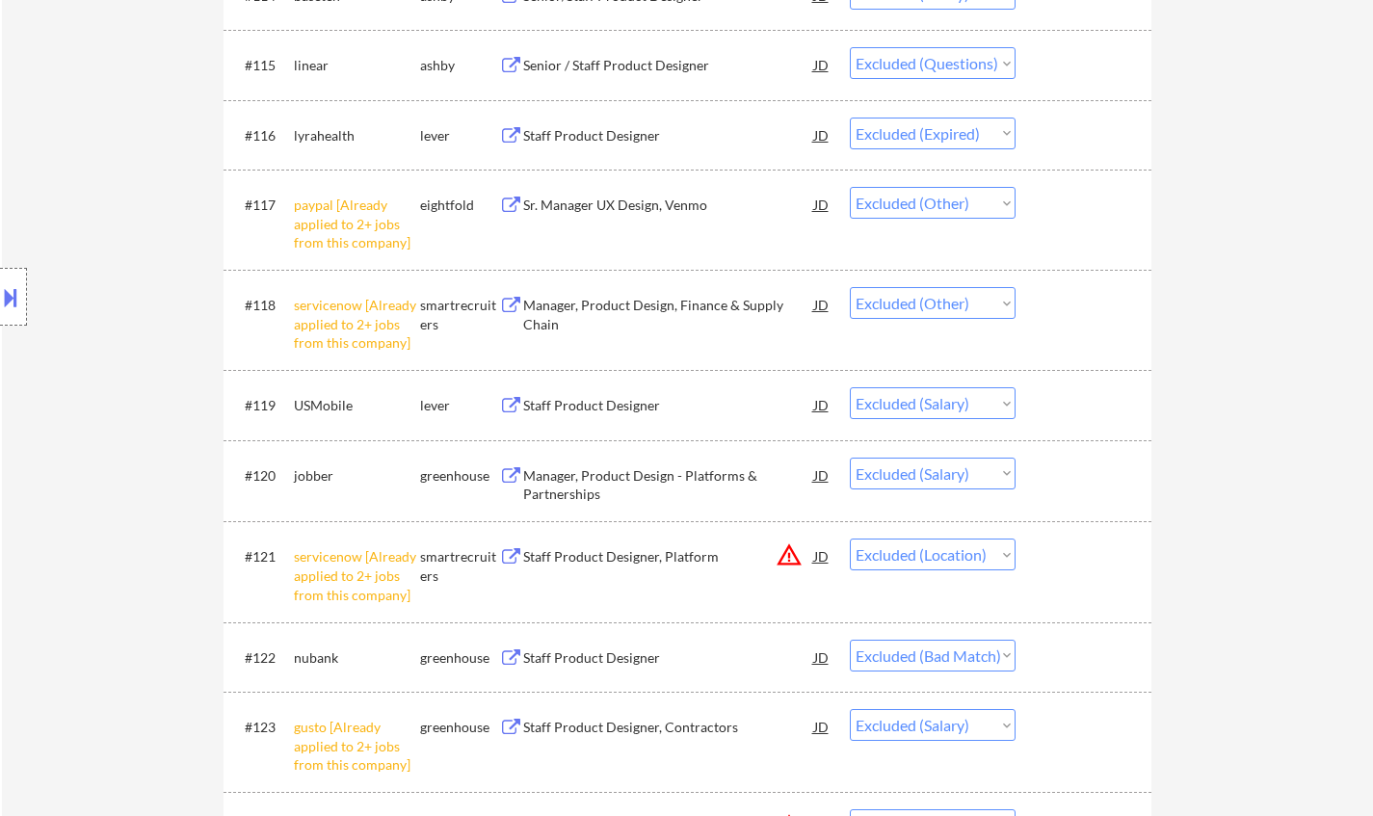
scroll to position [2024, 0]
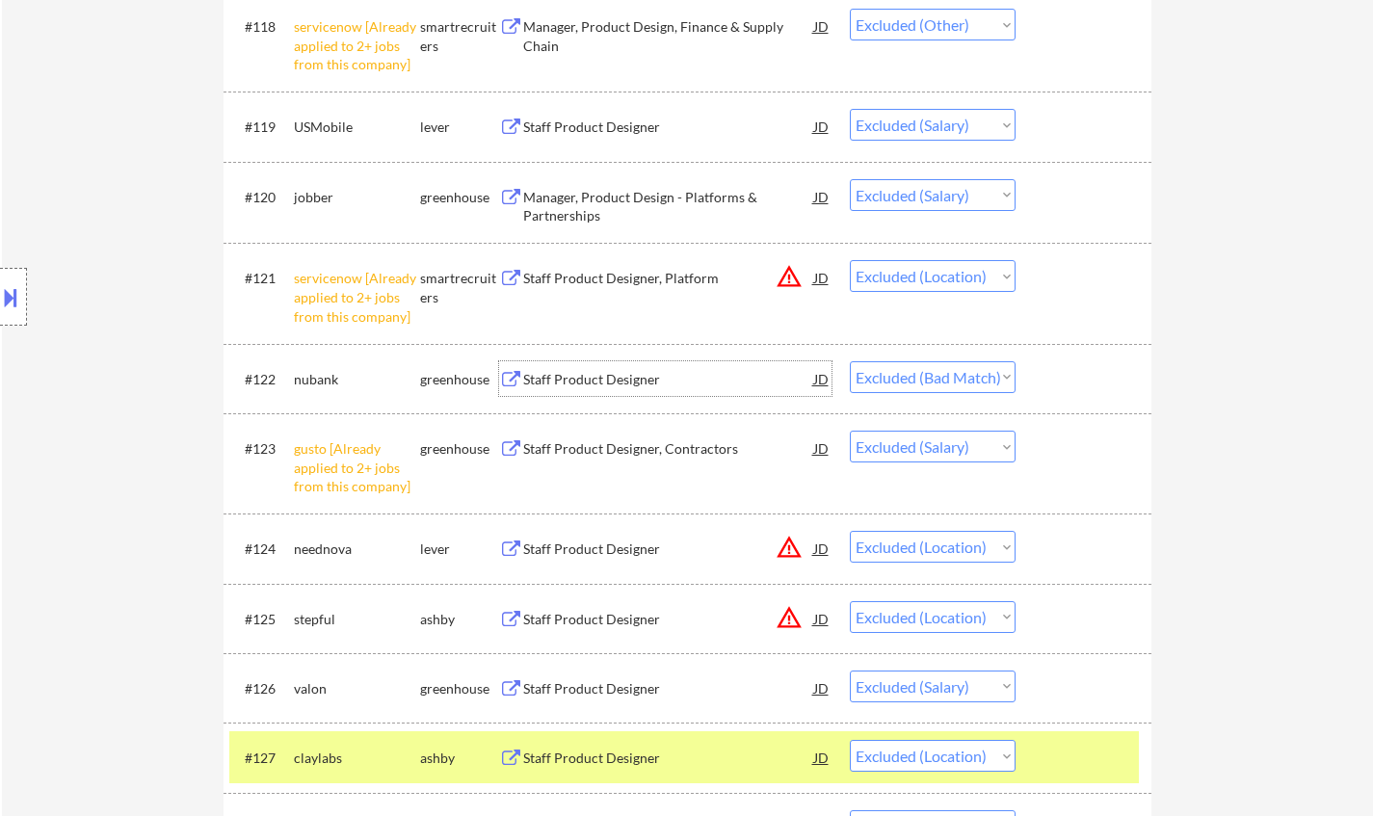
click at [591, 375] on div "Staff Product Designer" at bounding box center [668, 379] width 291 height 19
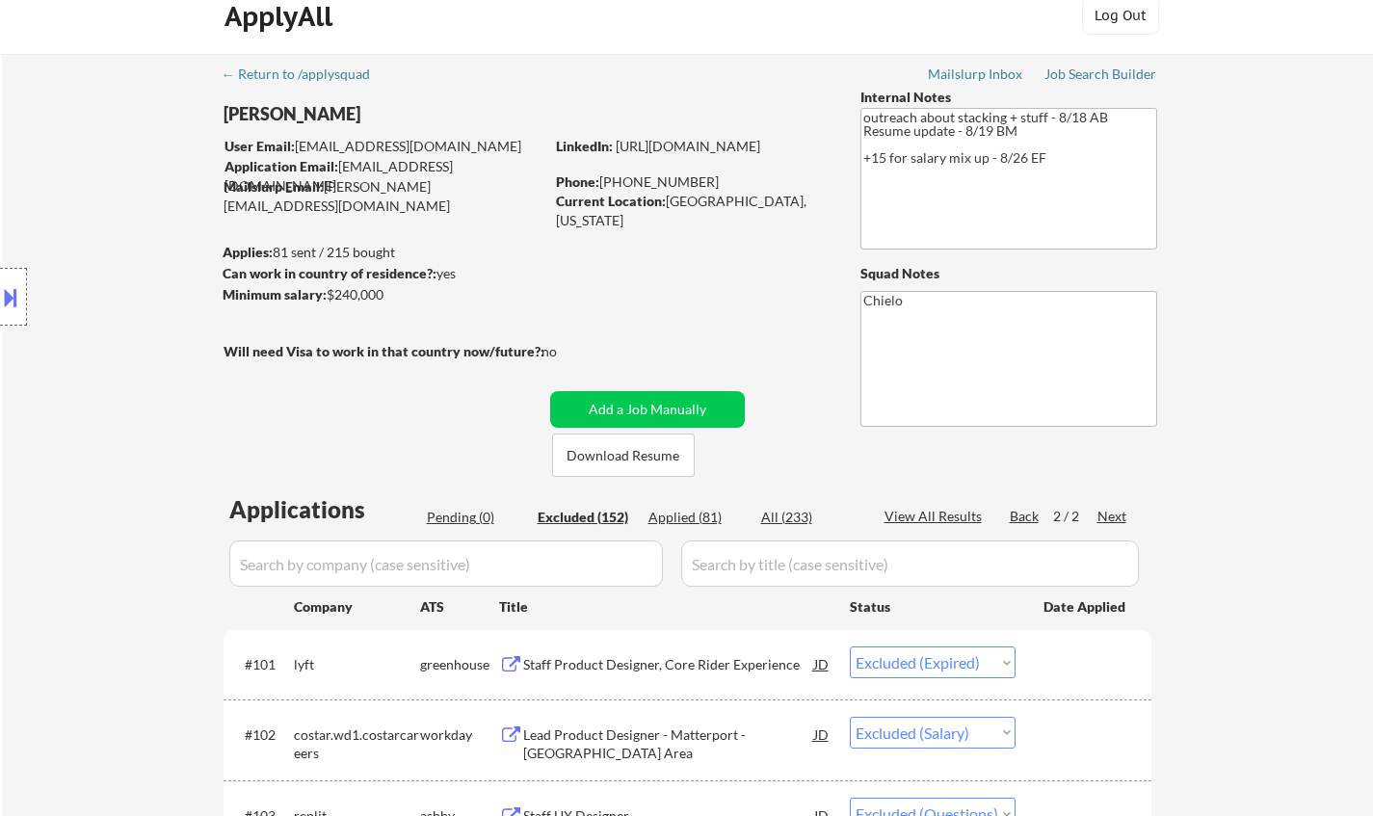
scroll to position [0, 0]
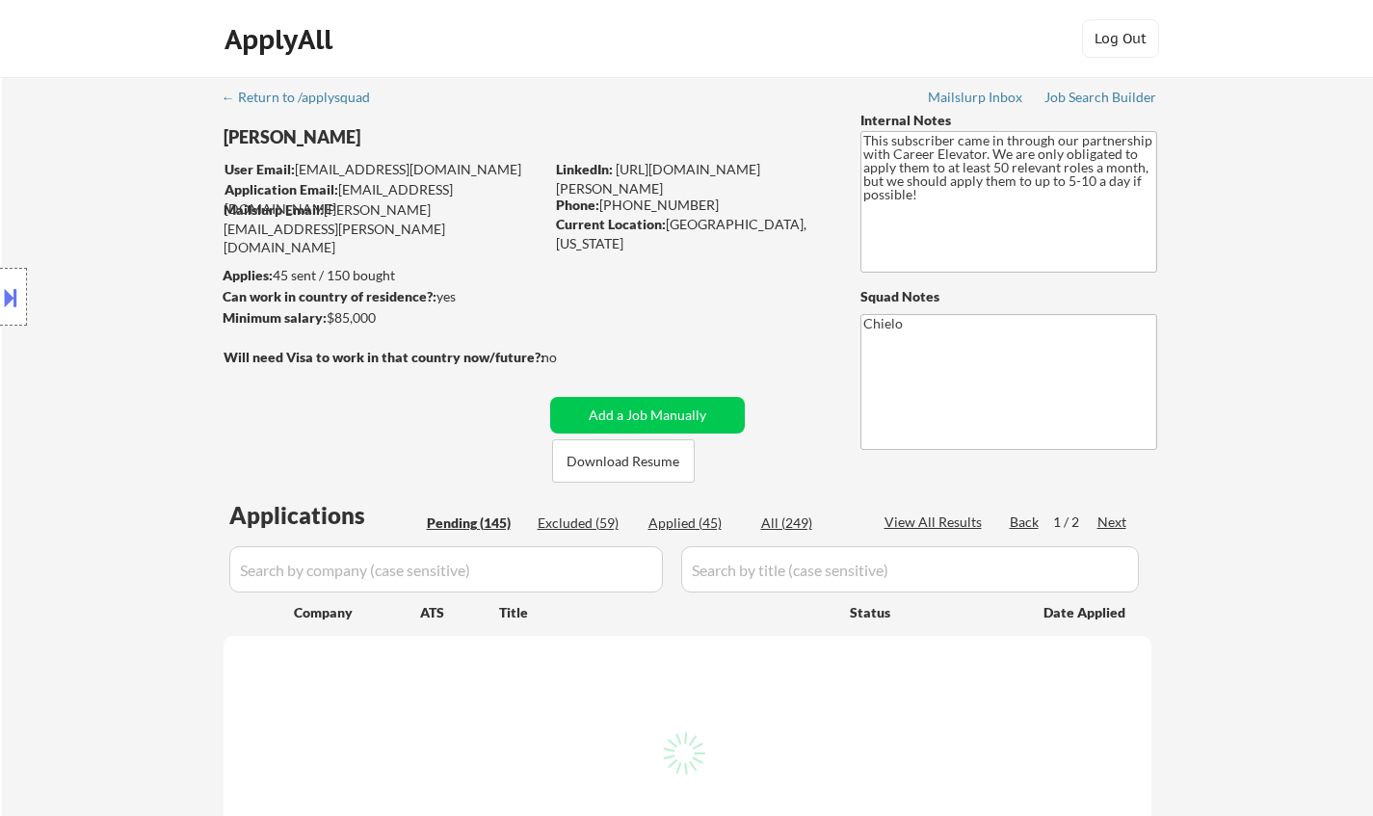
select select ""pending""
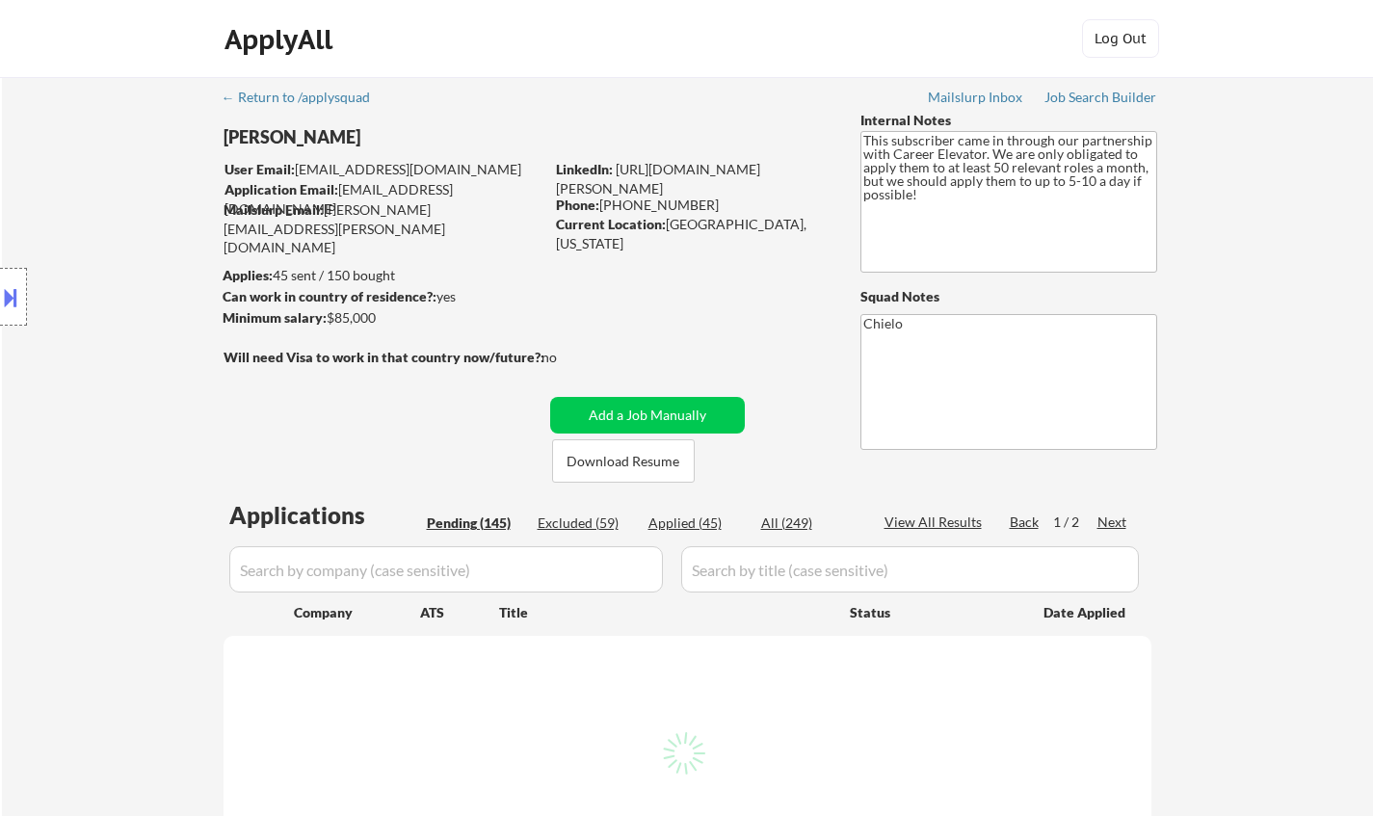
select select ""pending""
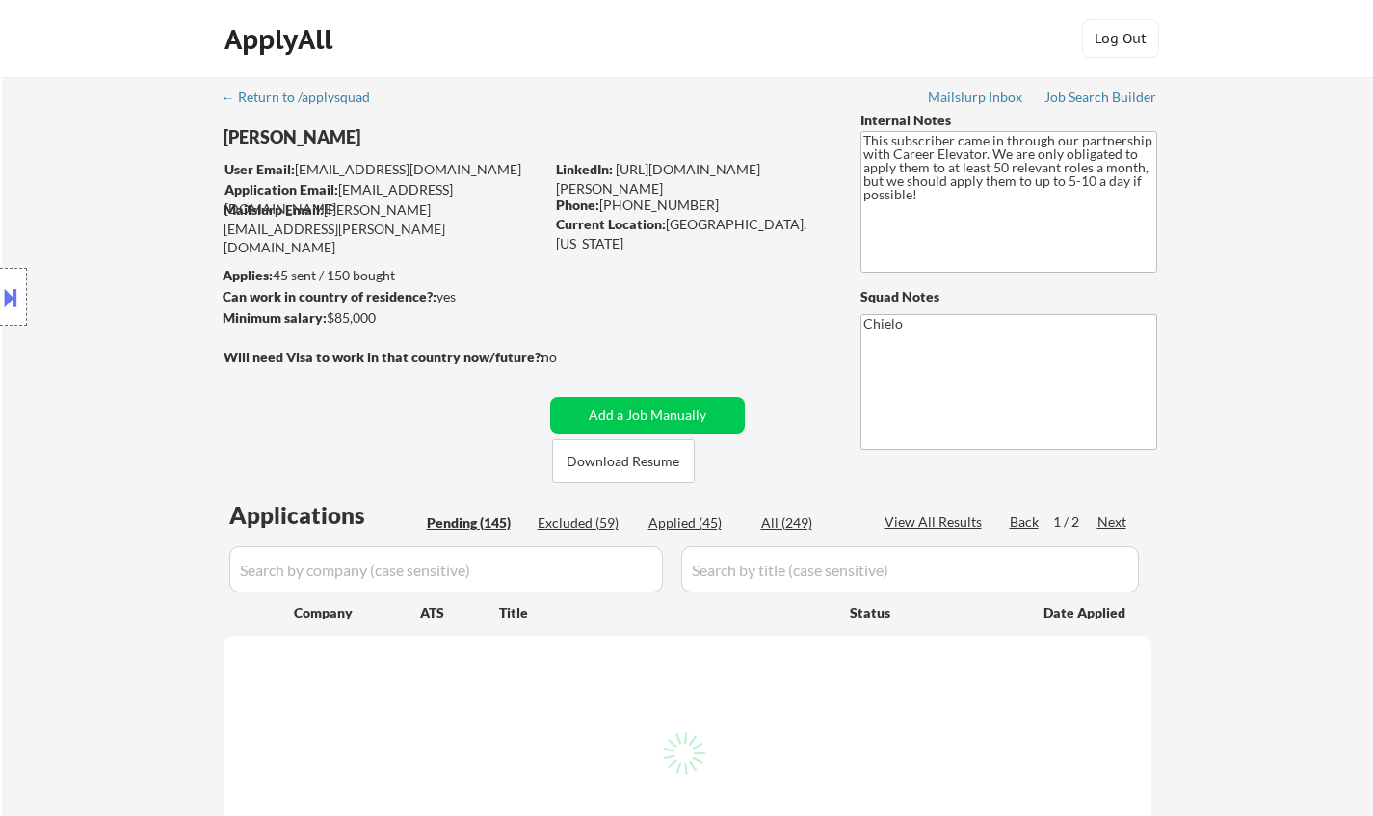
select select ""pending""
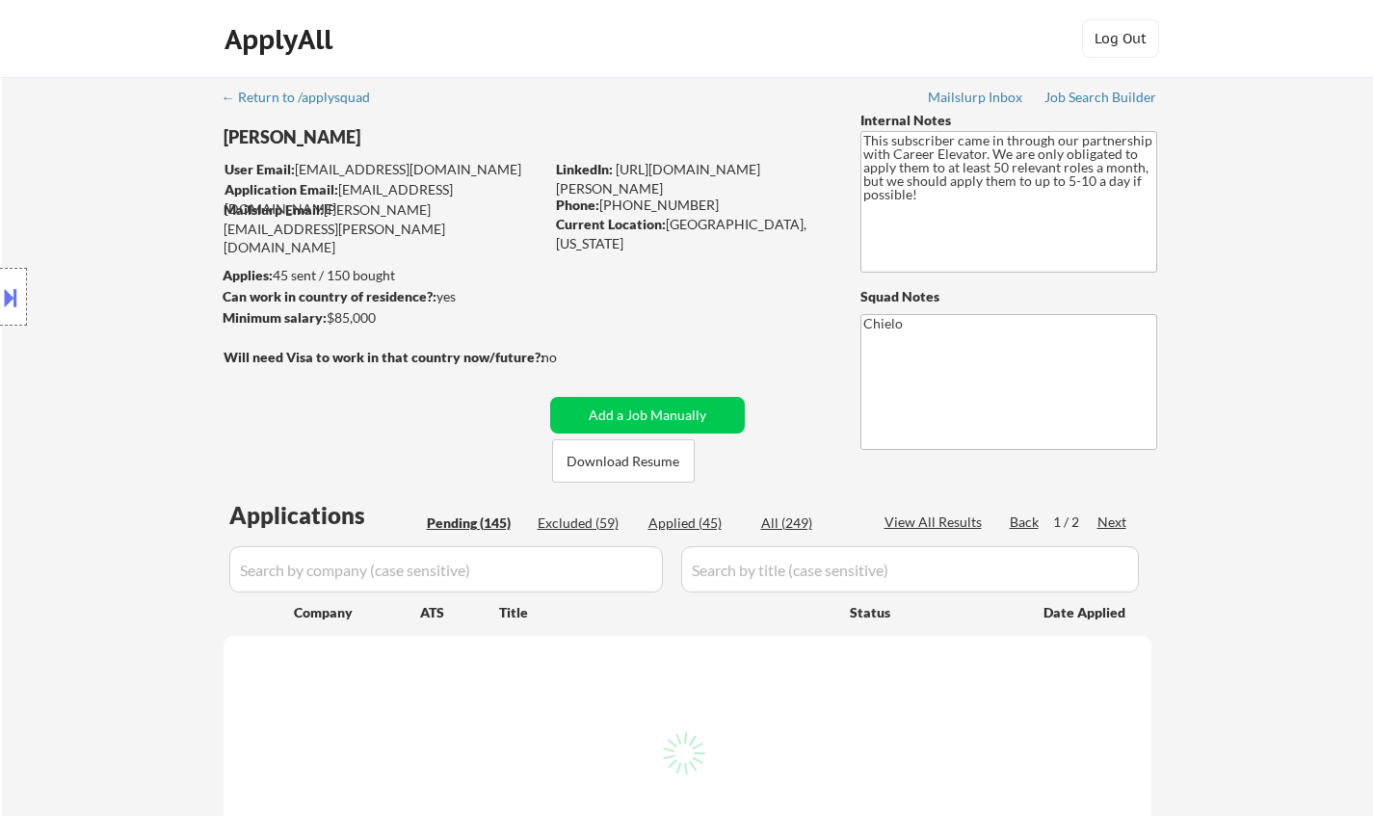
select select ""pending""
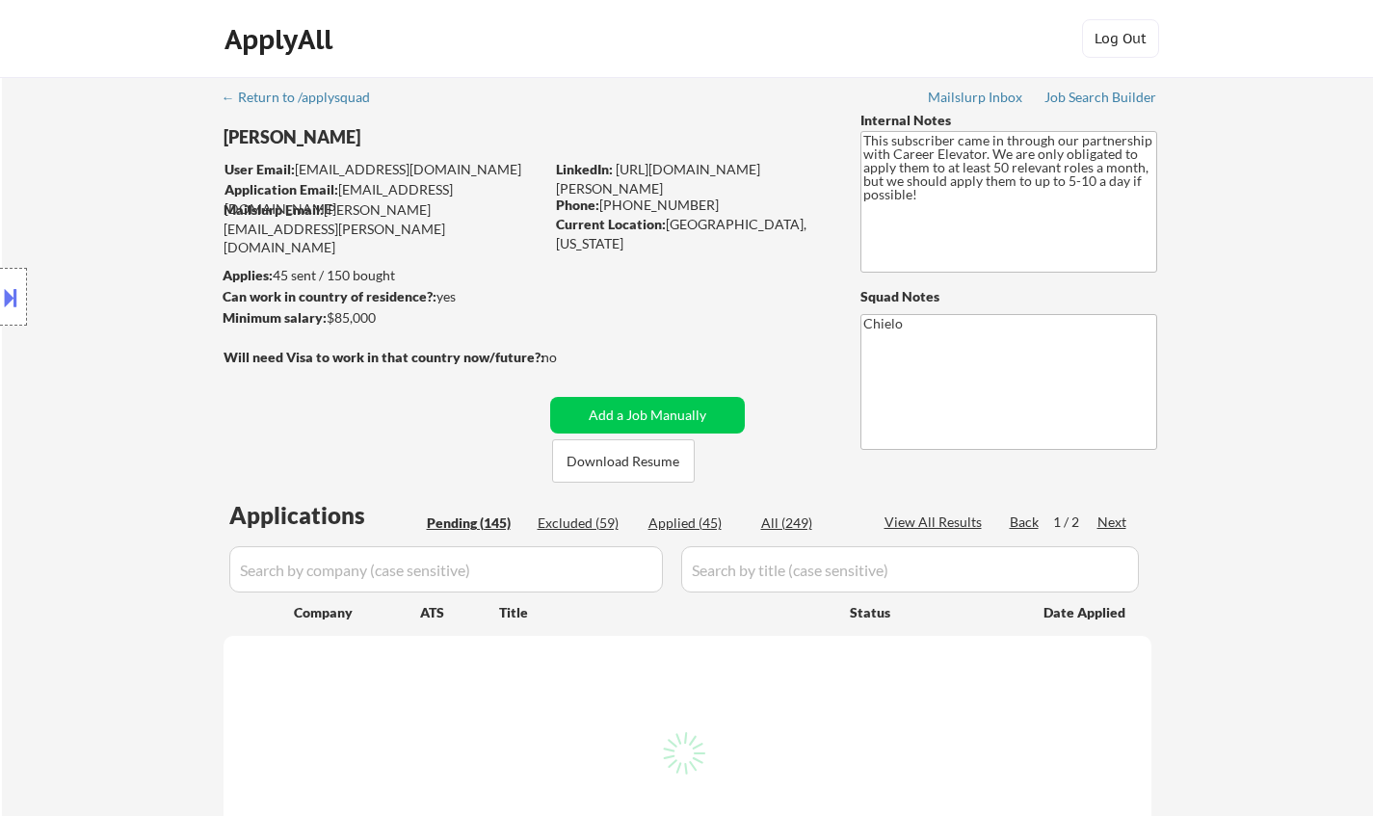
select select ""pending""
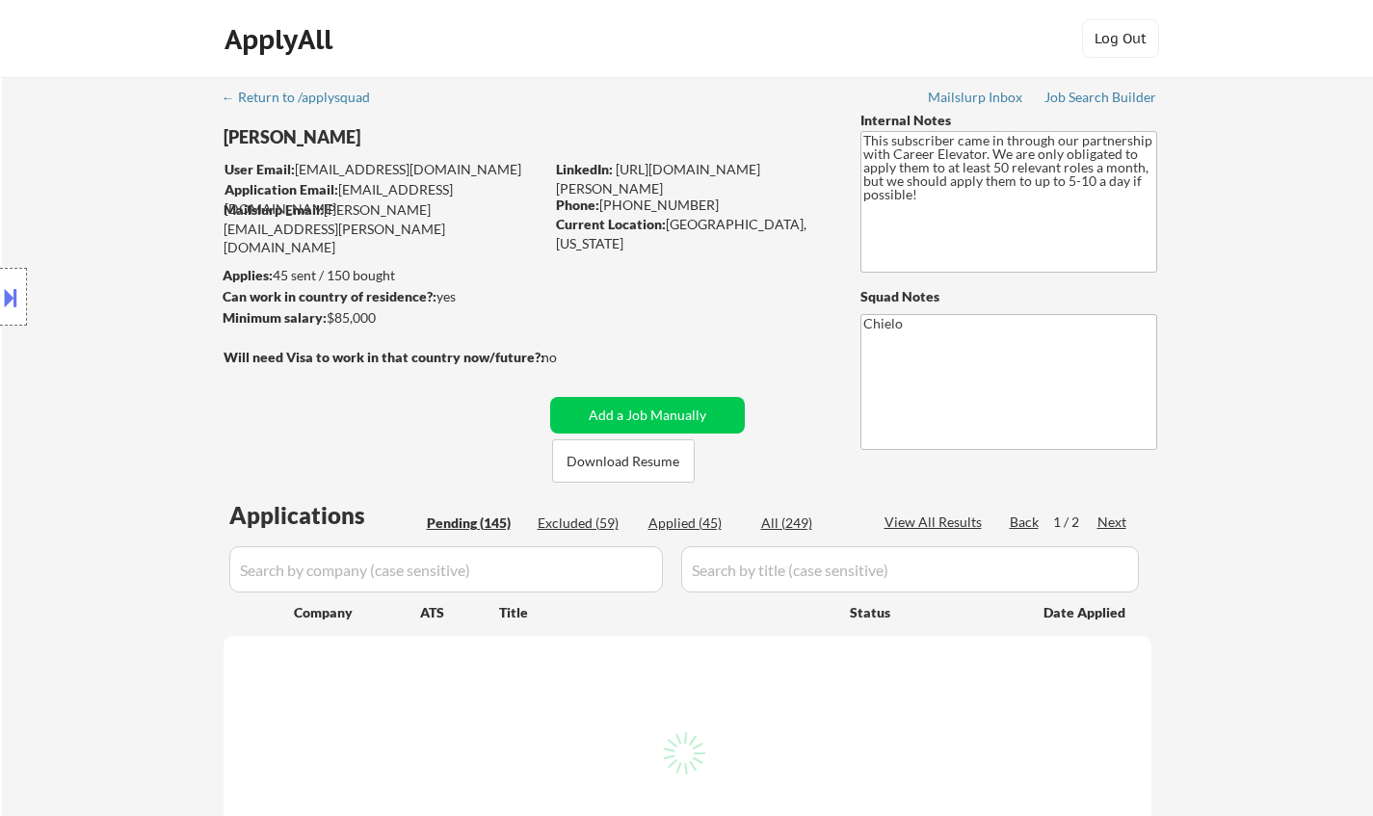
select select ""pending""
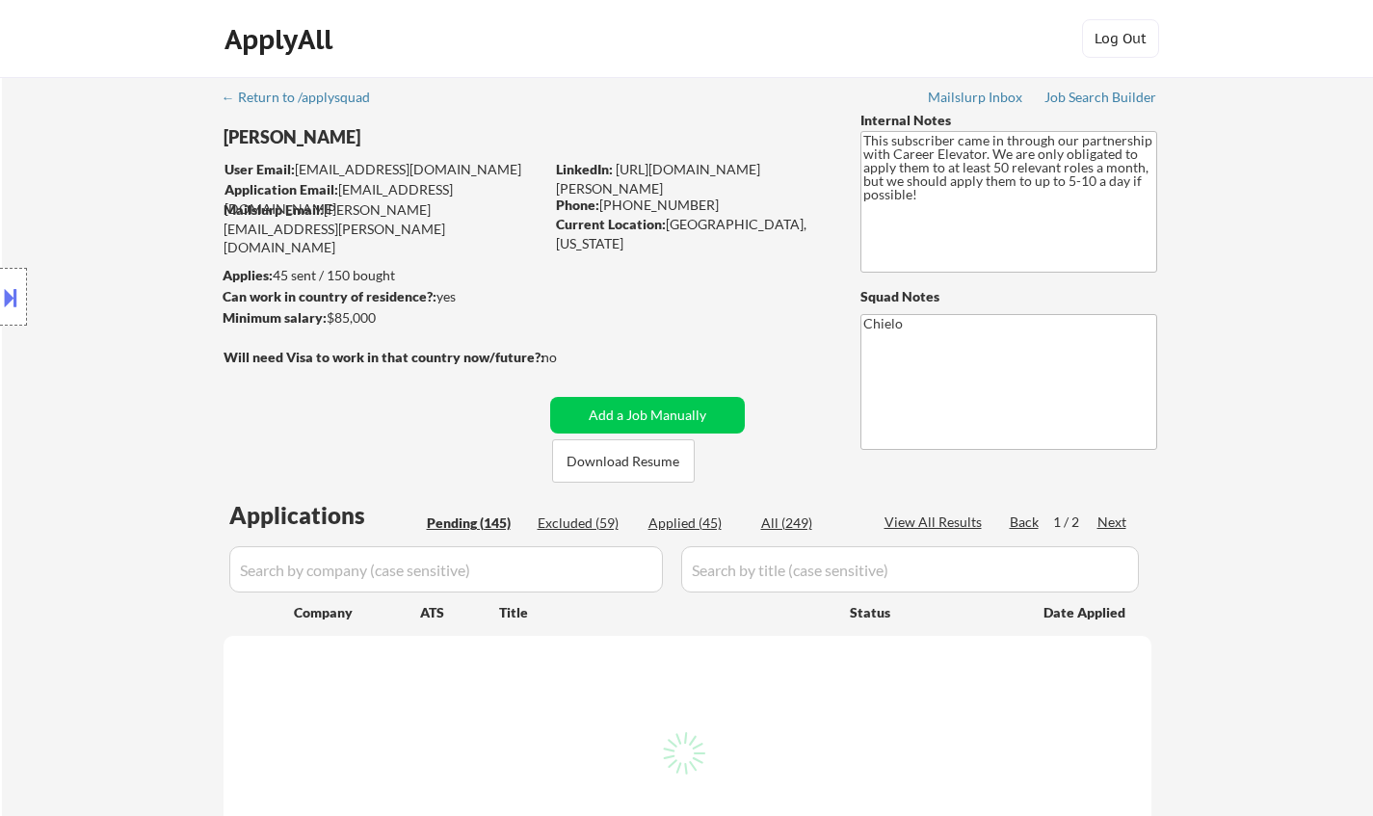
select select ""pending""
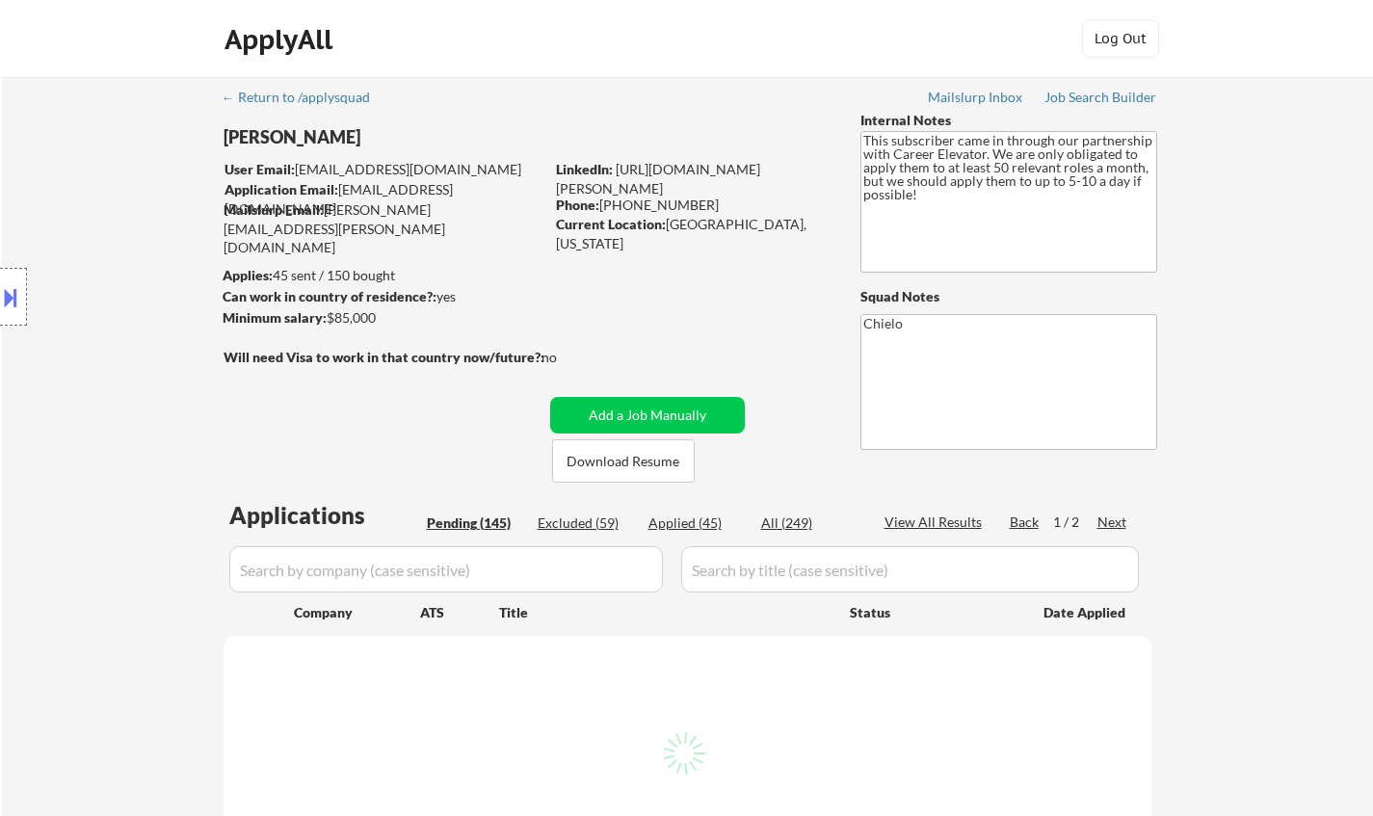
select select ""pending""
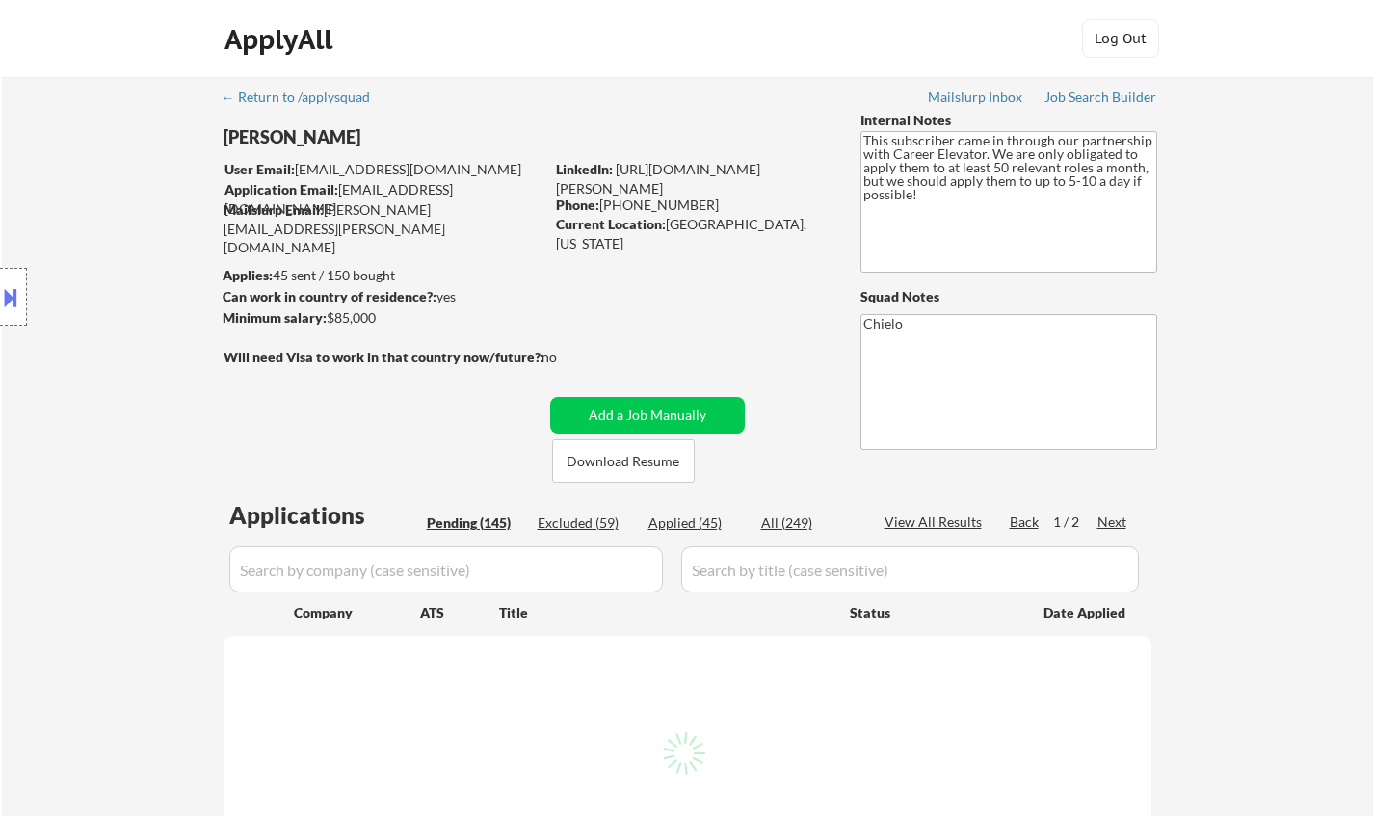
select select ""pending""
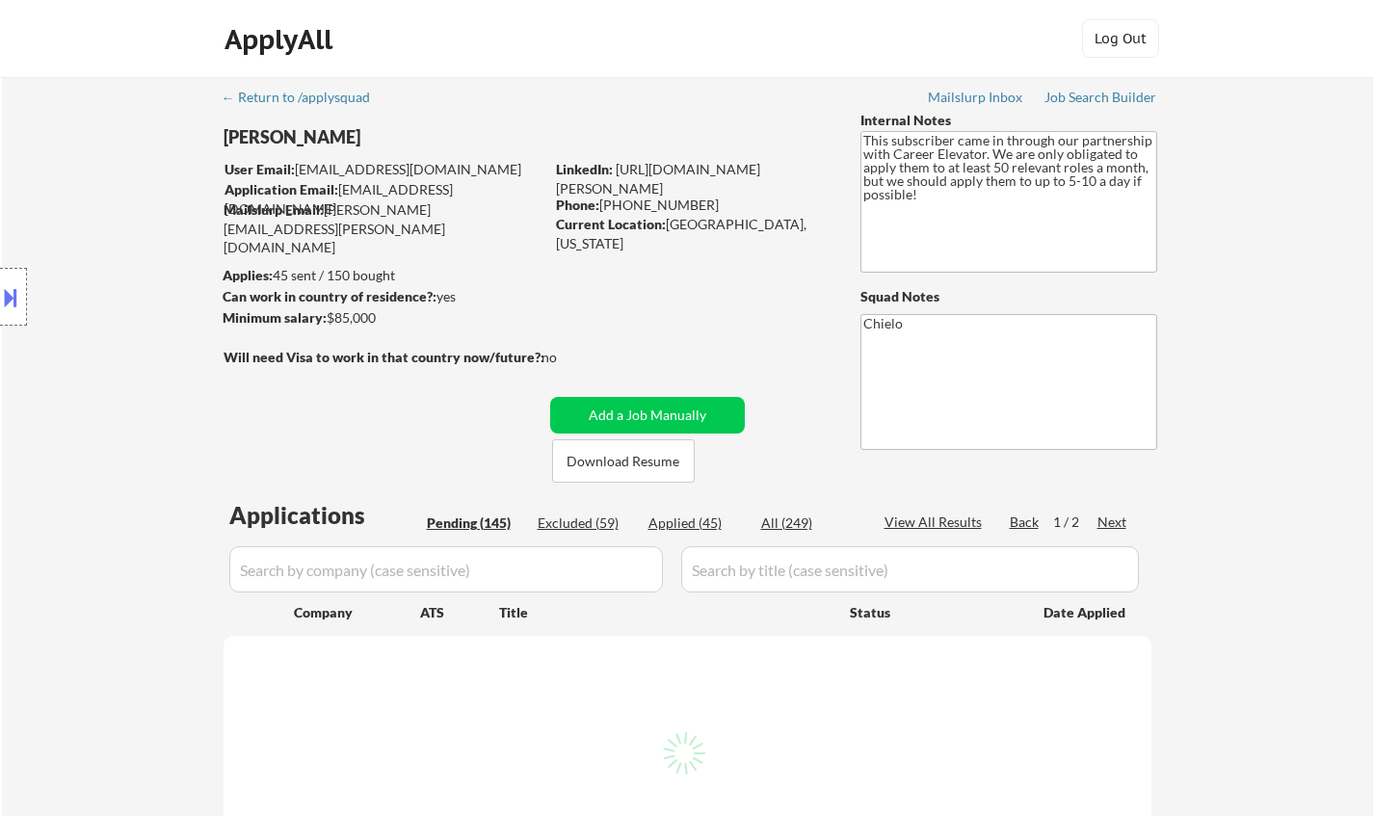
select select ""pending""
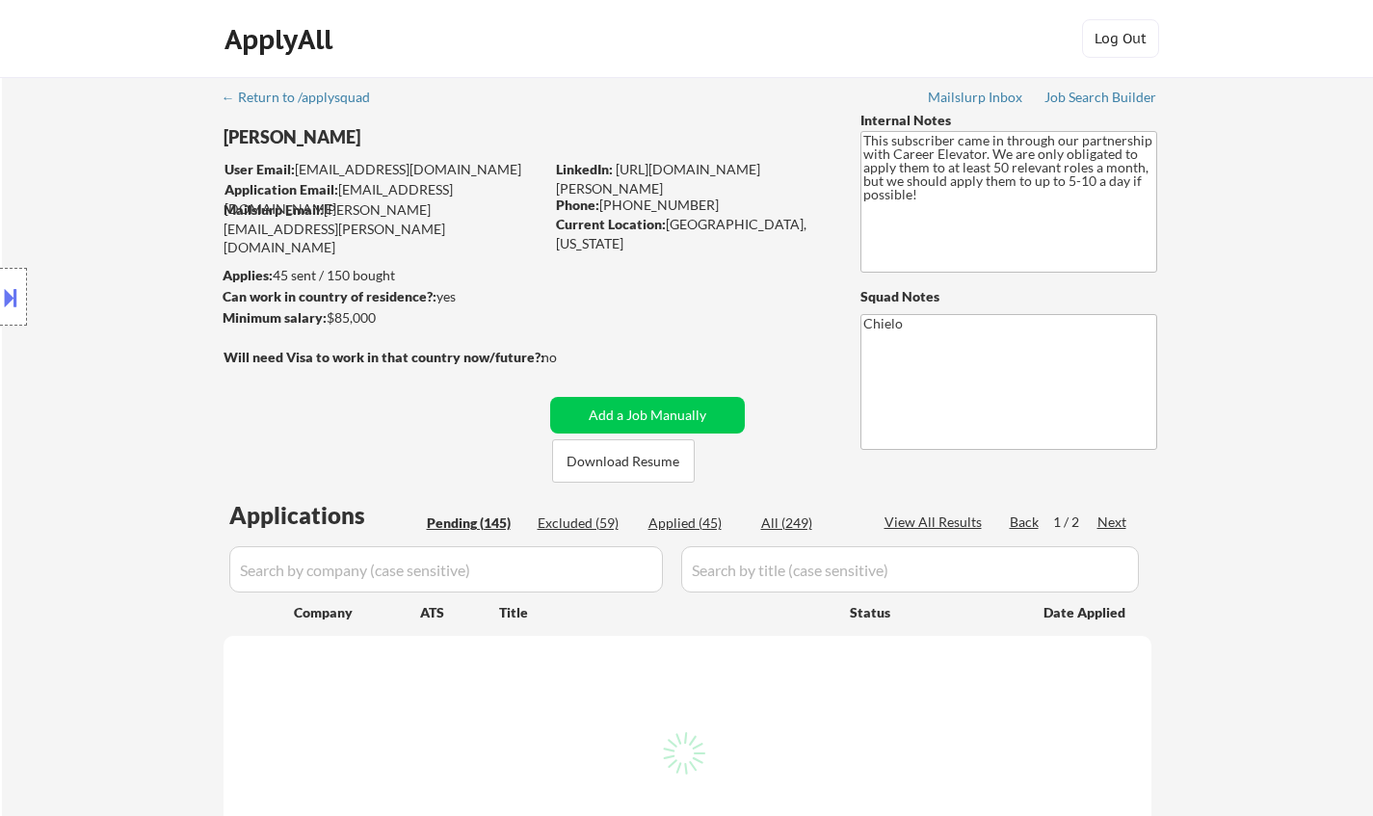
select select ""pending""
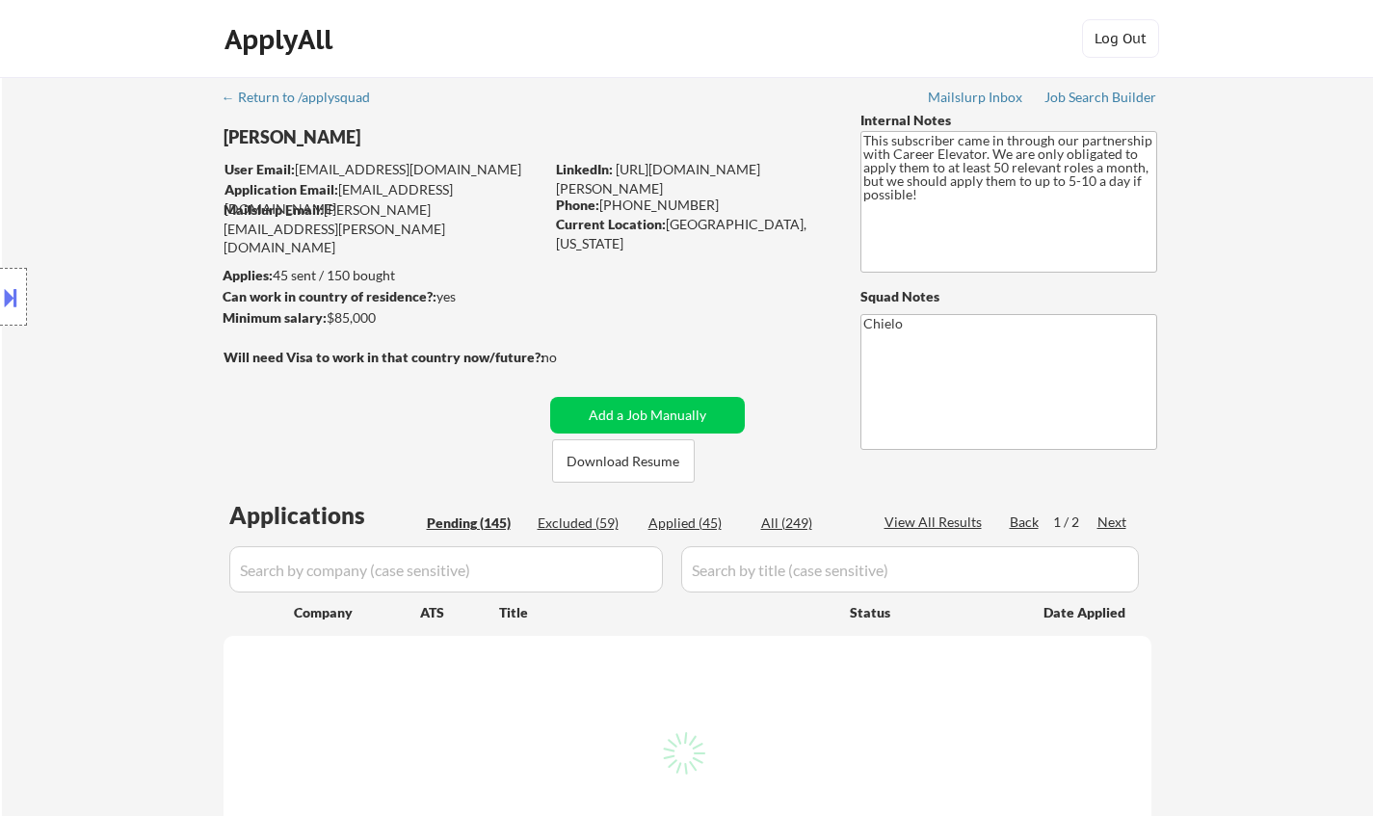
select select ""pending""
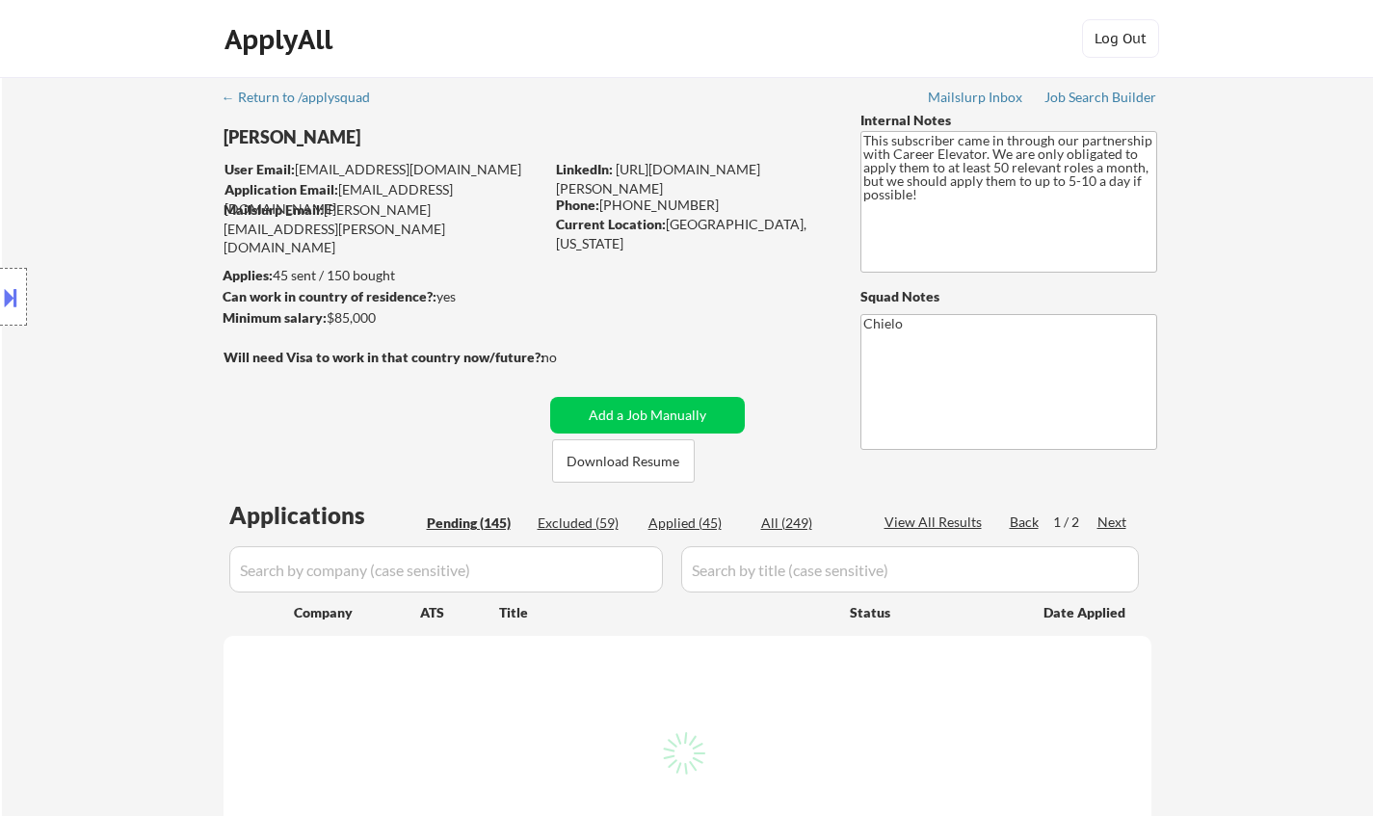
select select ""pending""
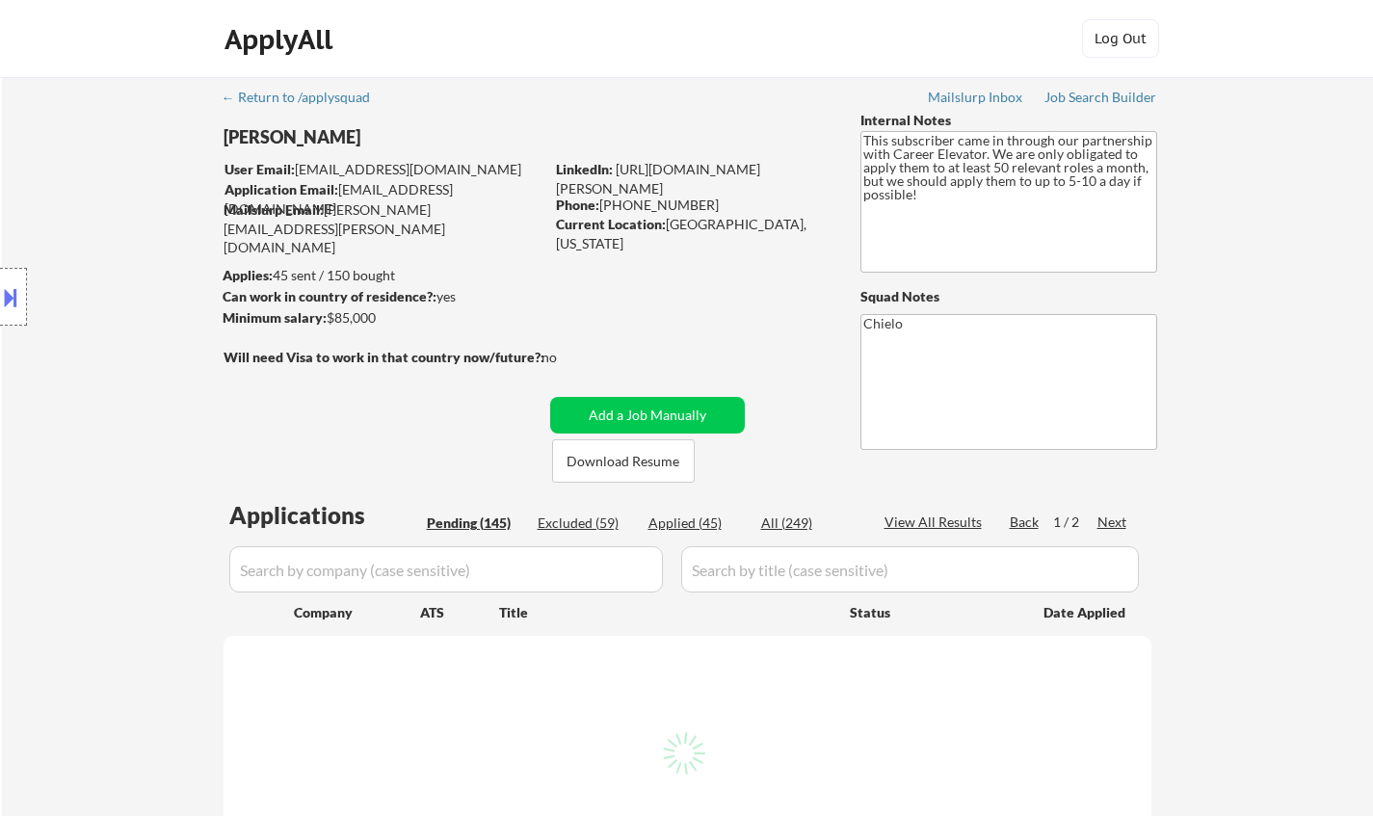
select select ""pending""
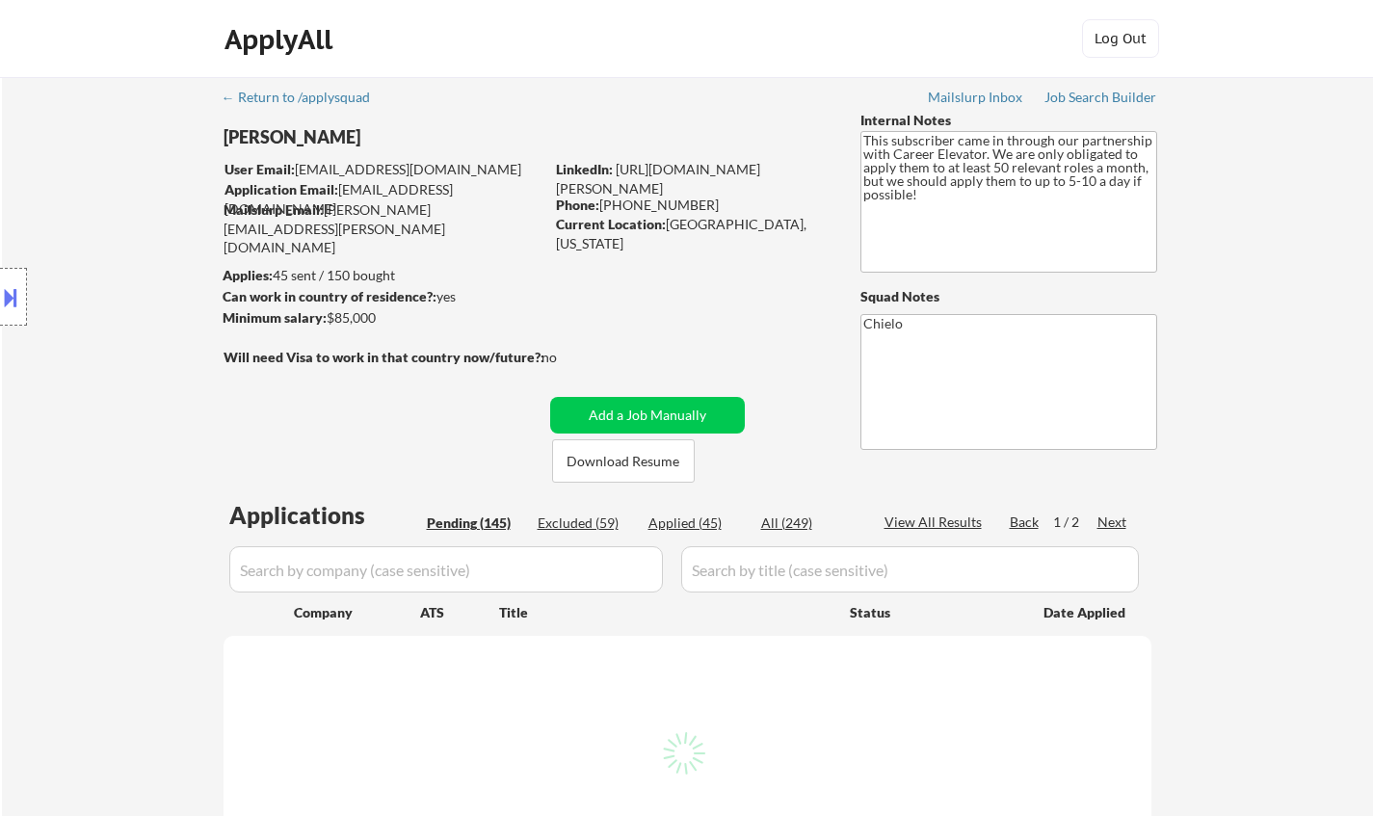
select select ""pending""
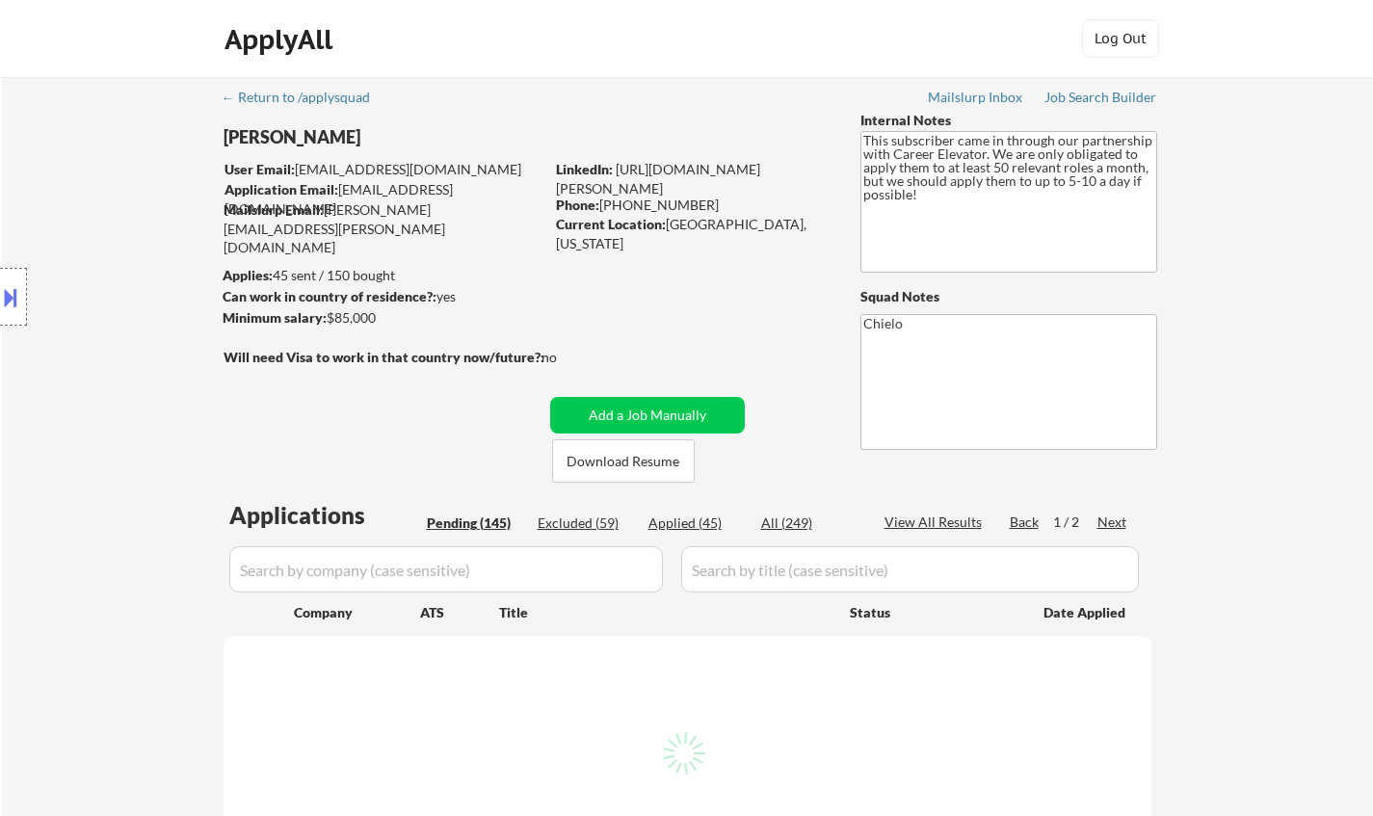
select select ""pending""
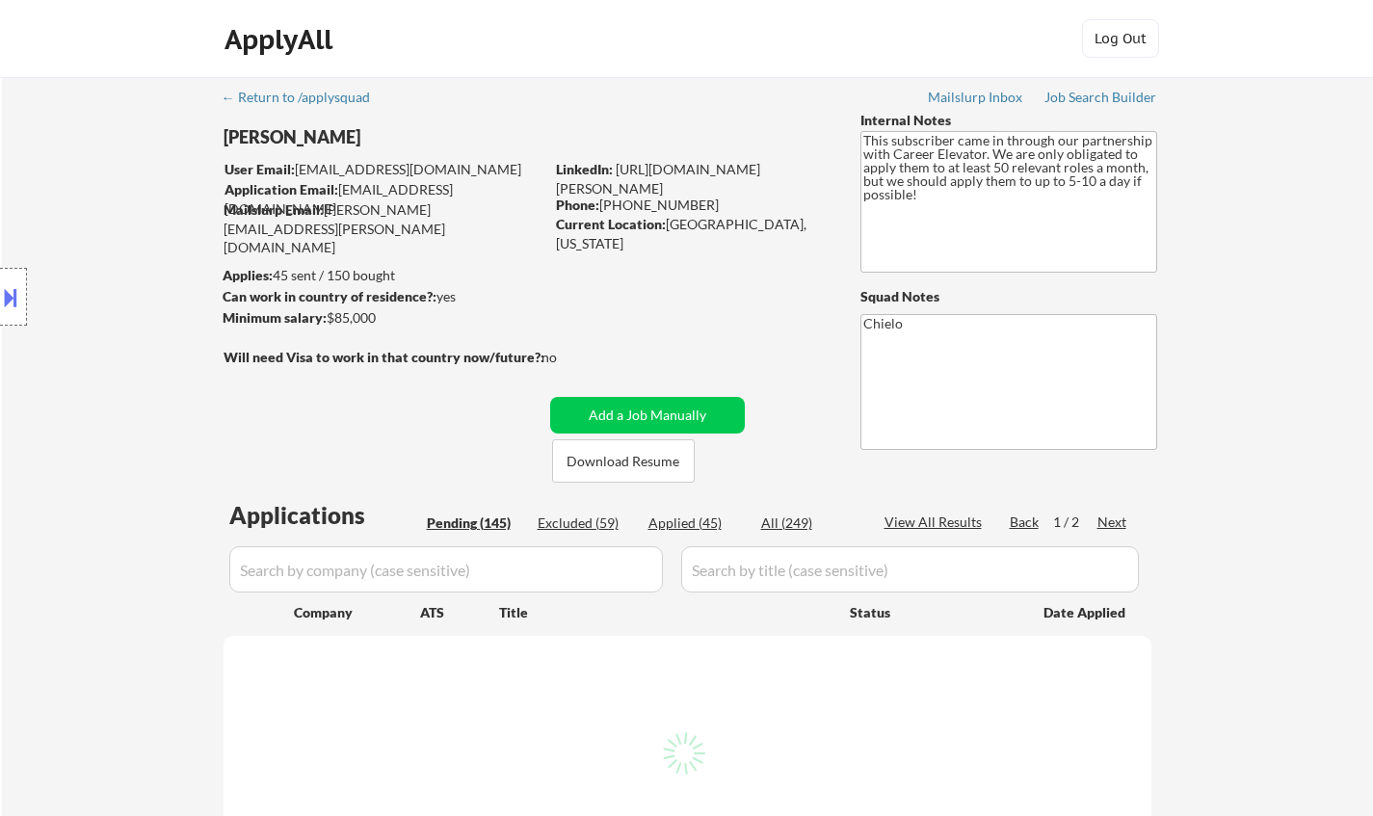
select select ""pending""
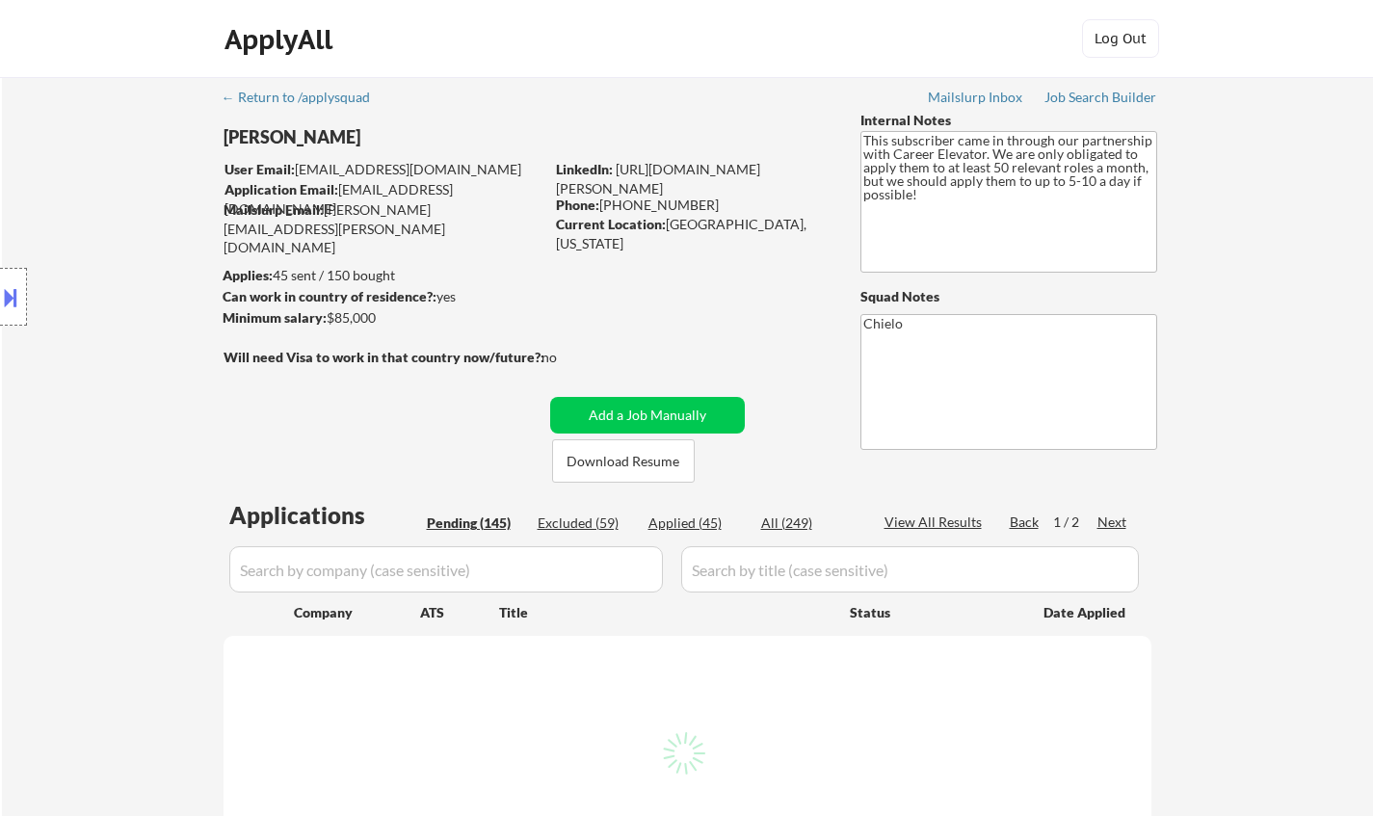
select select ""pending""
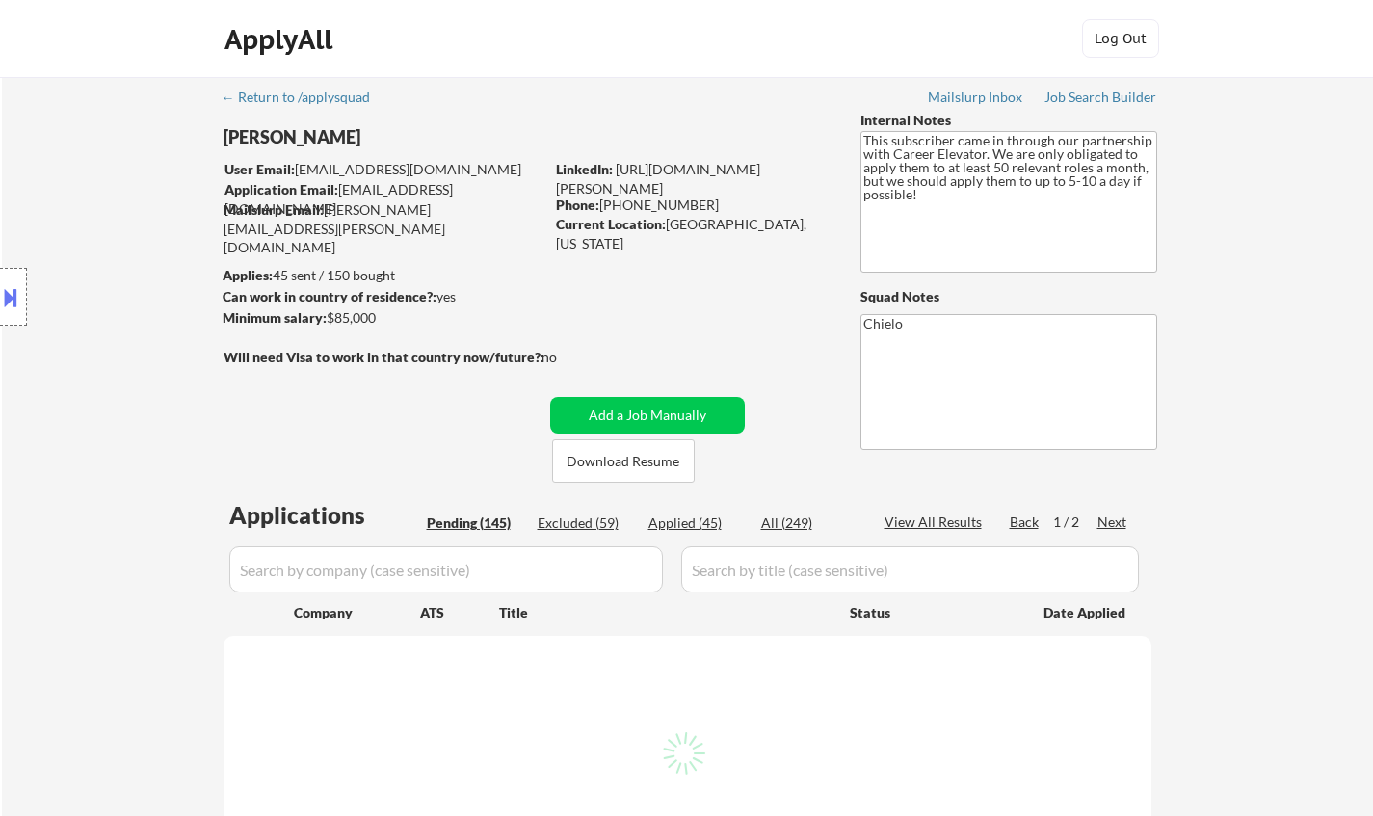
select select ""pending""
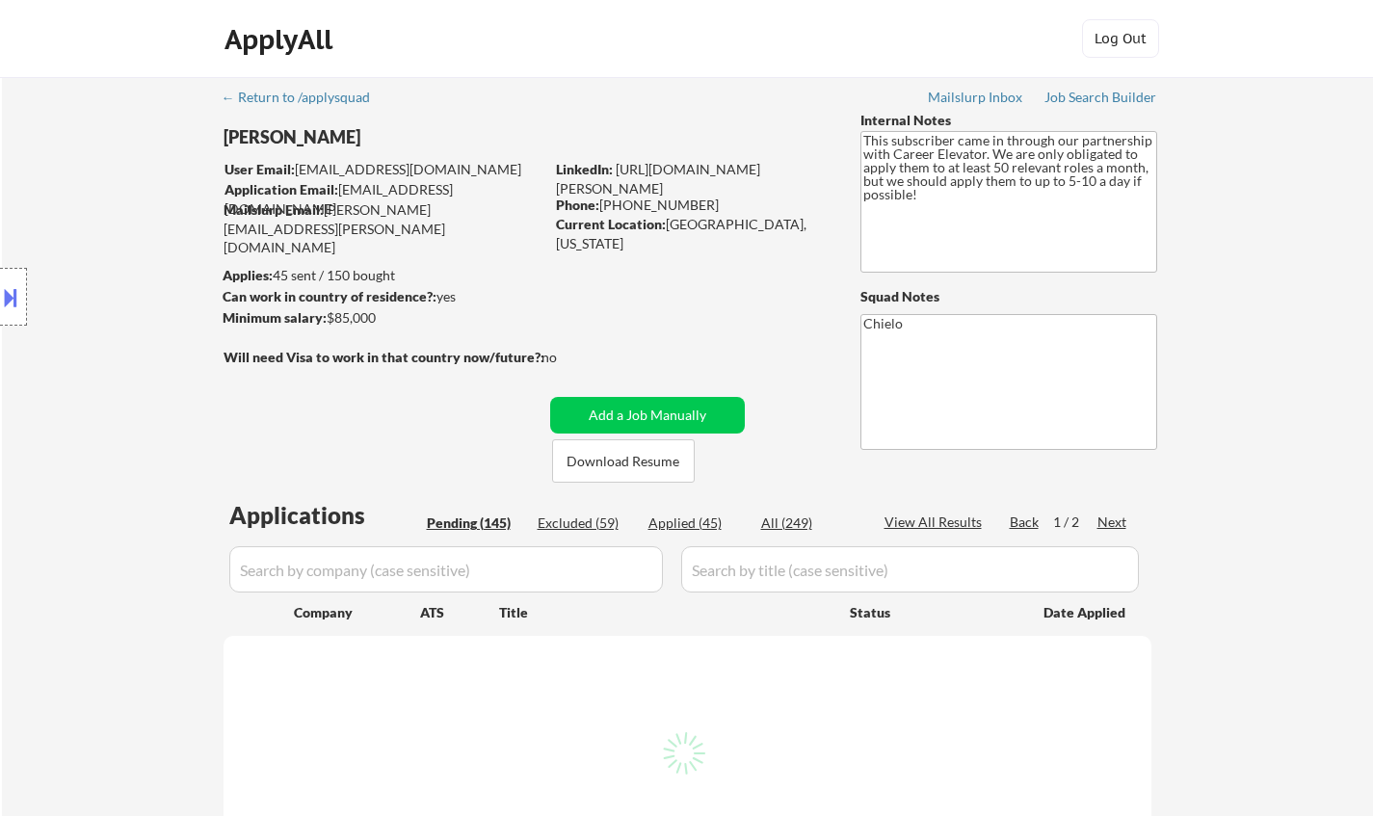
select select ""pending""
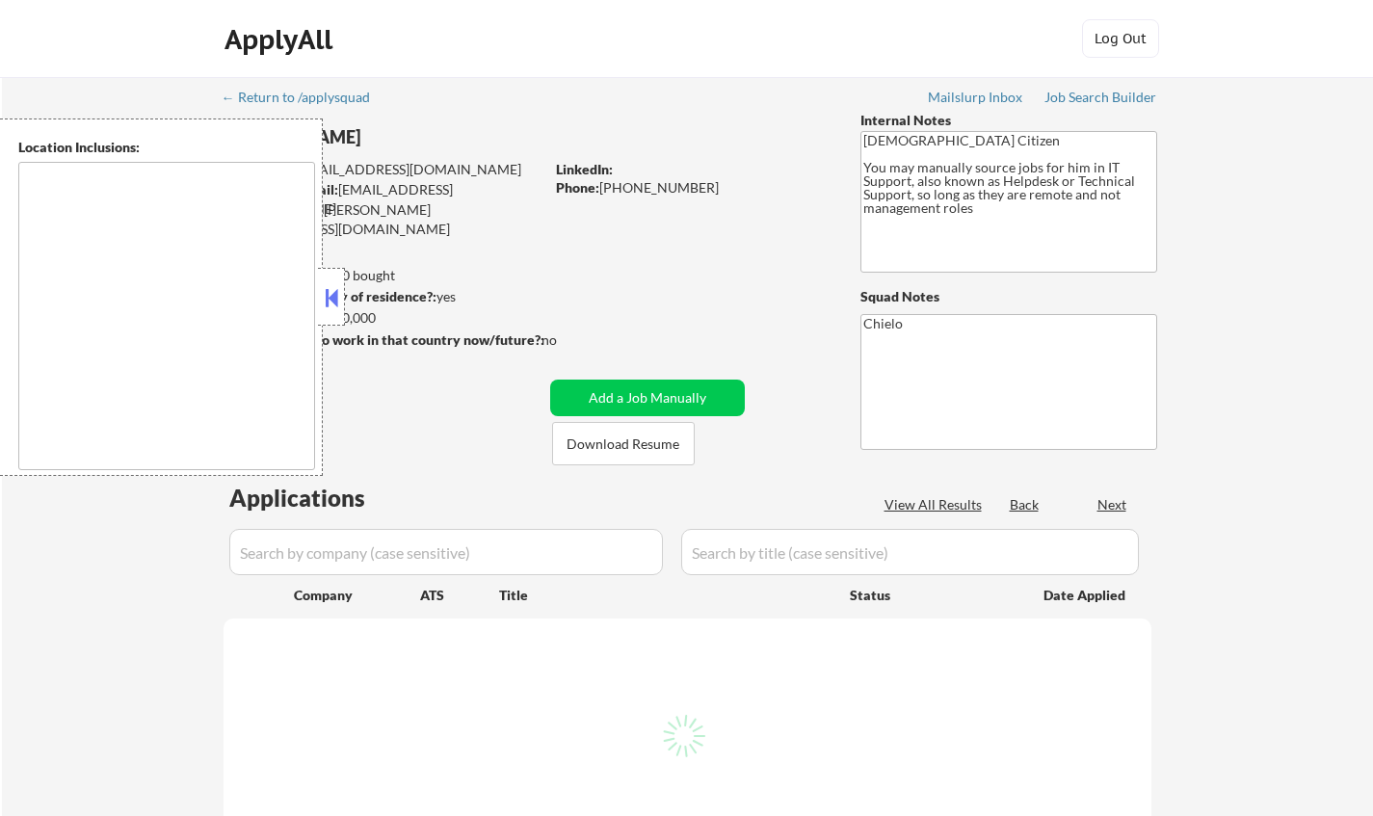
select select ""pending""
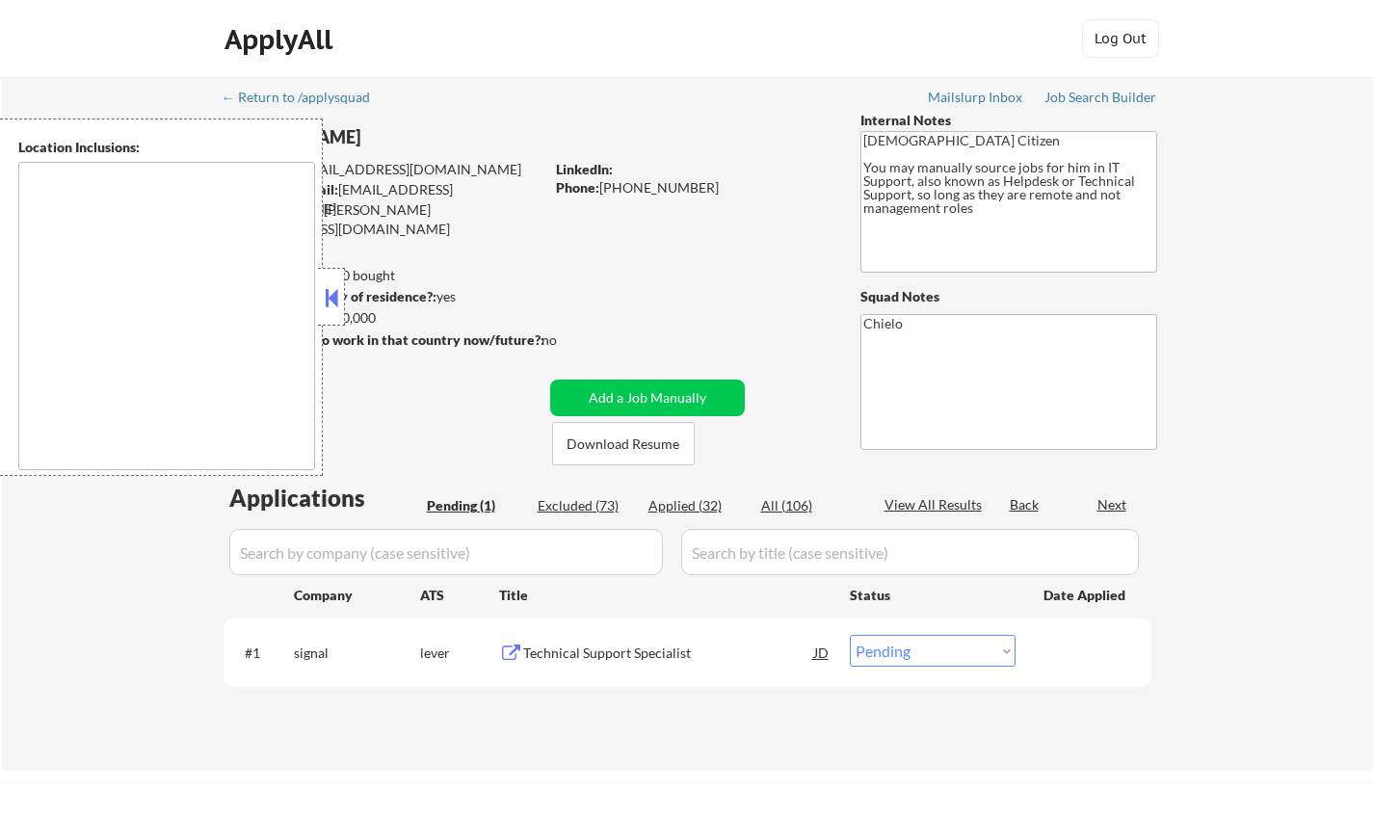
type textarea "[GEOGRAPHIC_DATA], [GEOGRAPHIC_DATA] [GEOGRAPHIC_DATA], [GEOGRAPHIC_DATA] [GEOG…"
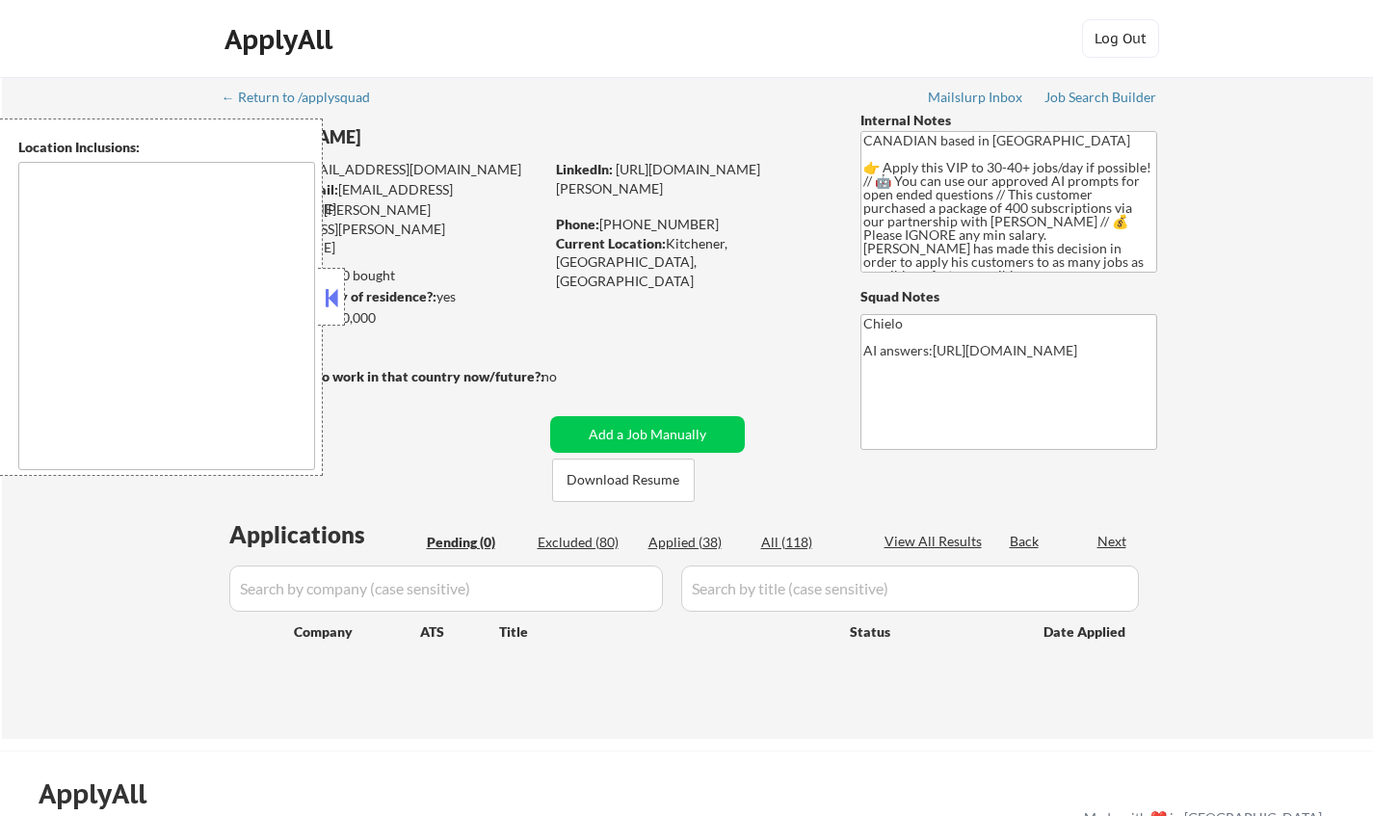
click at [325, 300] on button at bounding box center [331, 297] width 21 height 29
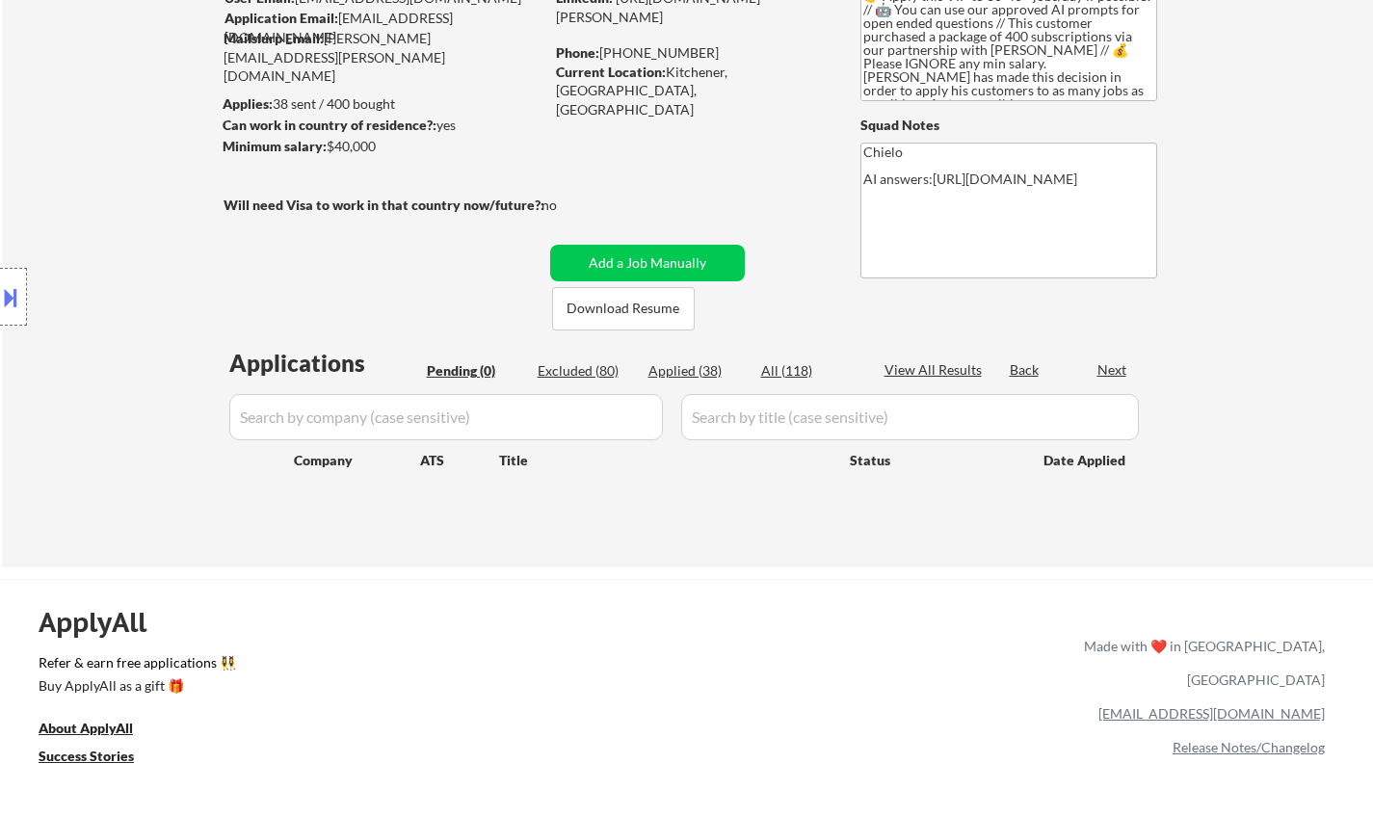
scroll to position [386, 0]
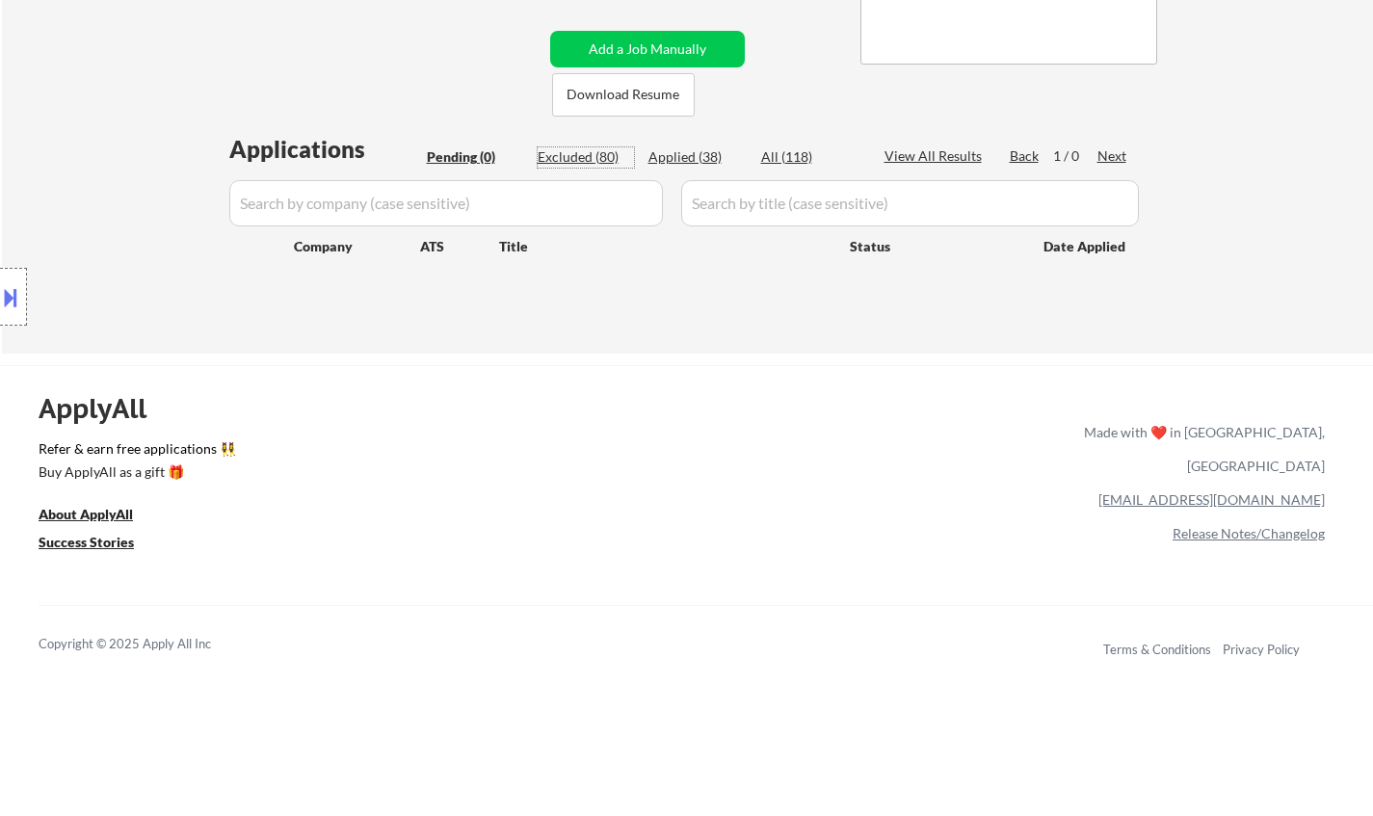
click at [573, 155] on div "Excluded (80)" at bounding box center [586, 156] width 96 height 19
select select ""excluded__expired_""
select select ""excluded__bad_match_""
select select ""excluded__location_""
select select ""excluded__expired_""
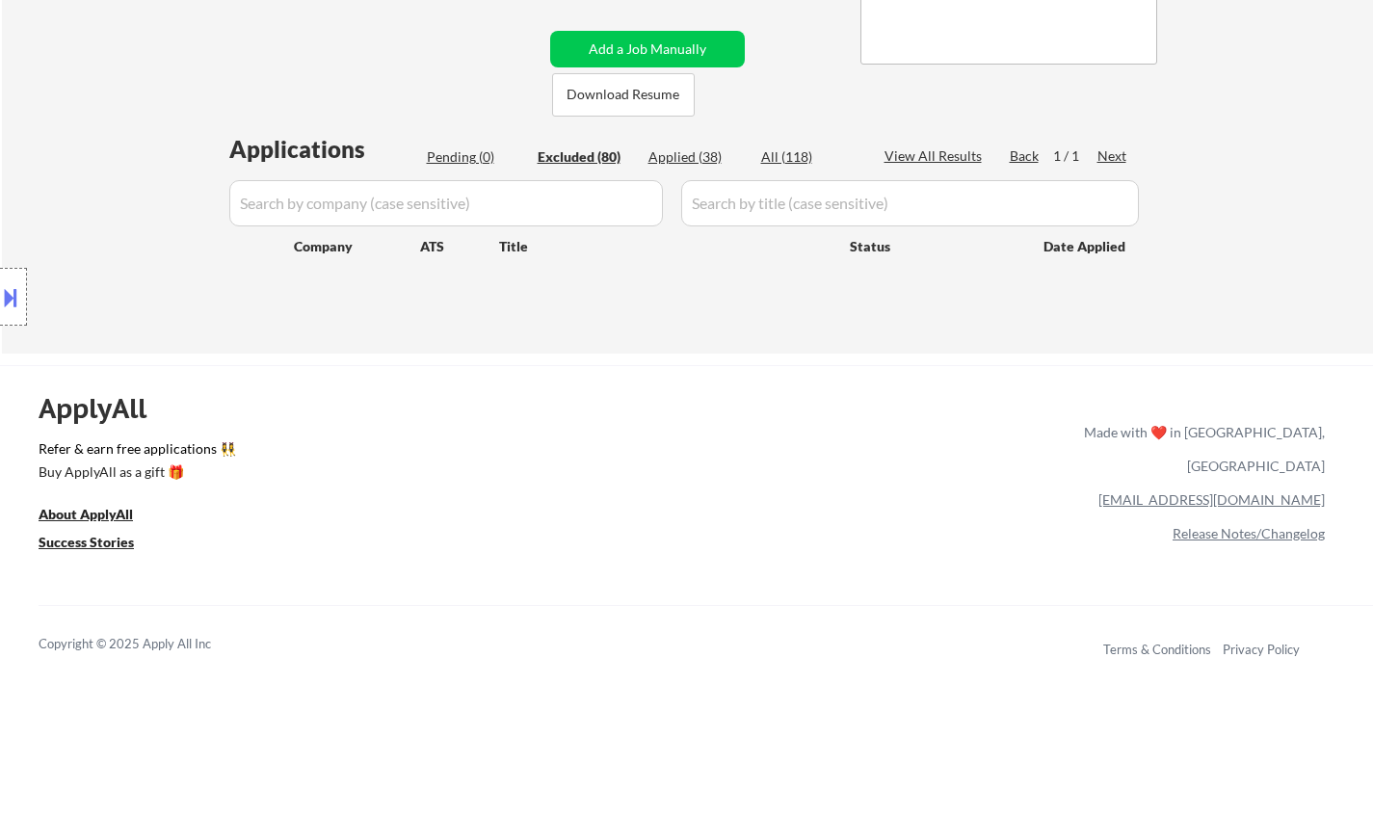
select select ""excluded__expired_""
select select ""excluded__location_""
select select ""excluded""
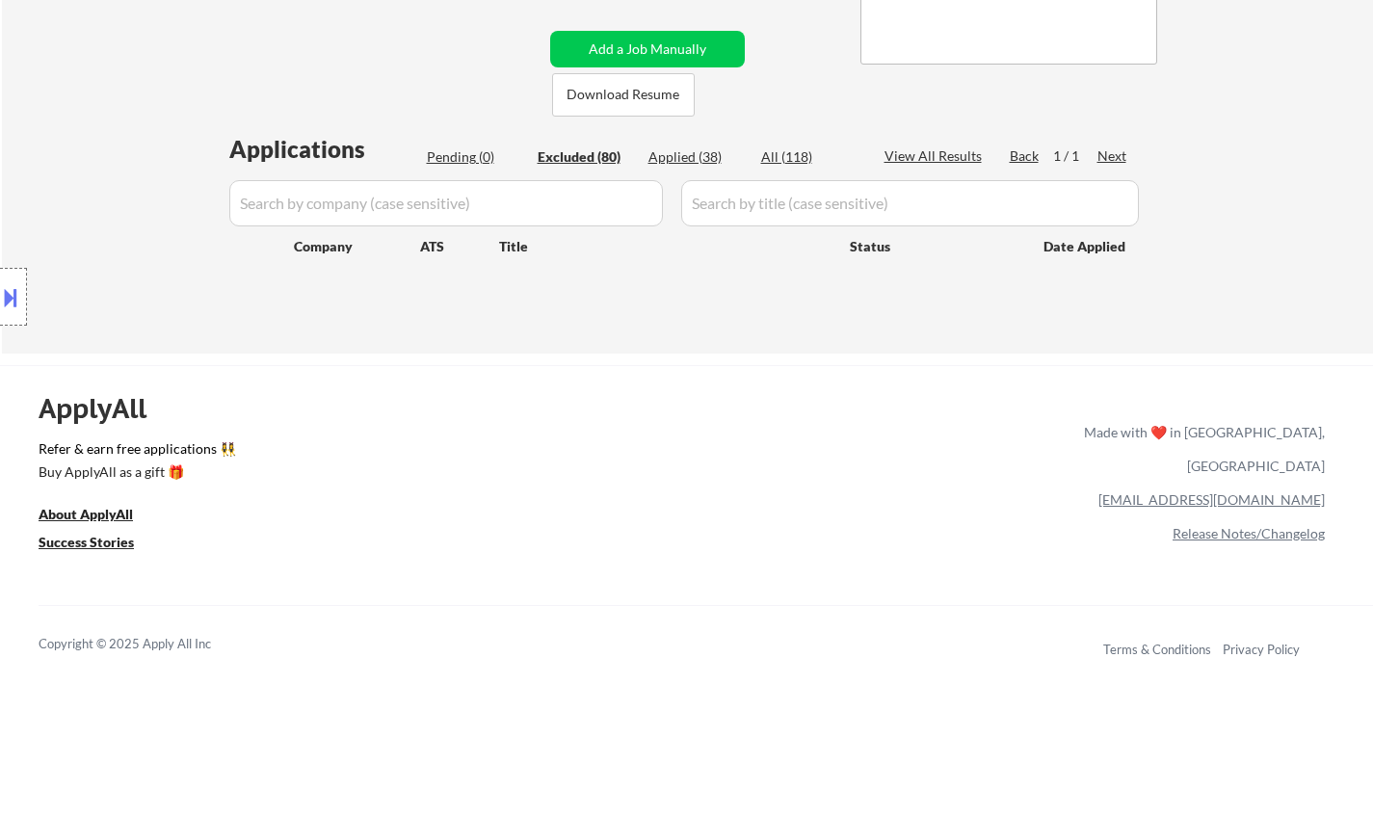
select select ""excluded__location_""
select select ""excluded__bad_match_""
select select ""excluded__location_""
select select ""excluded__expired_""
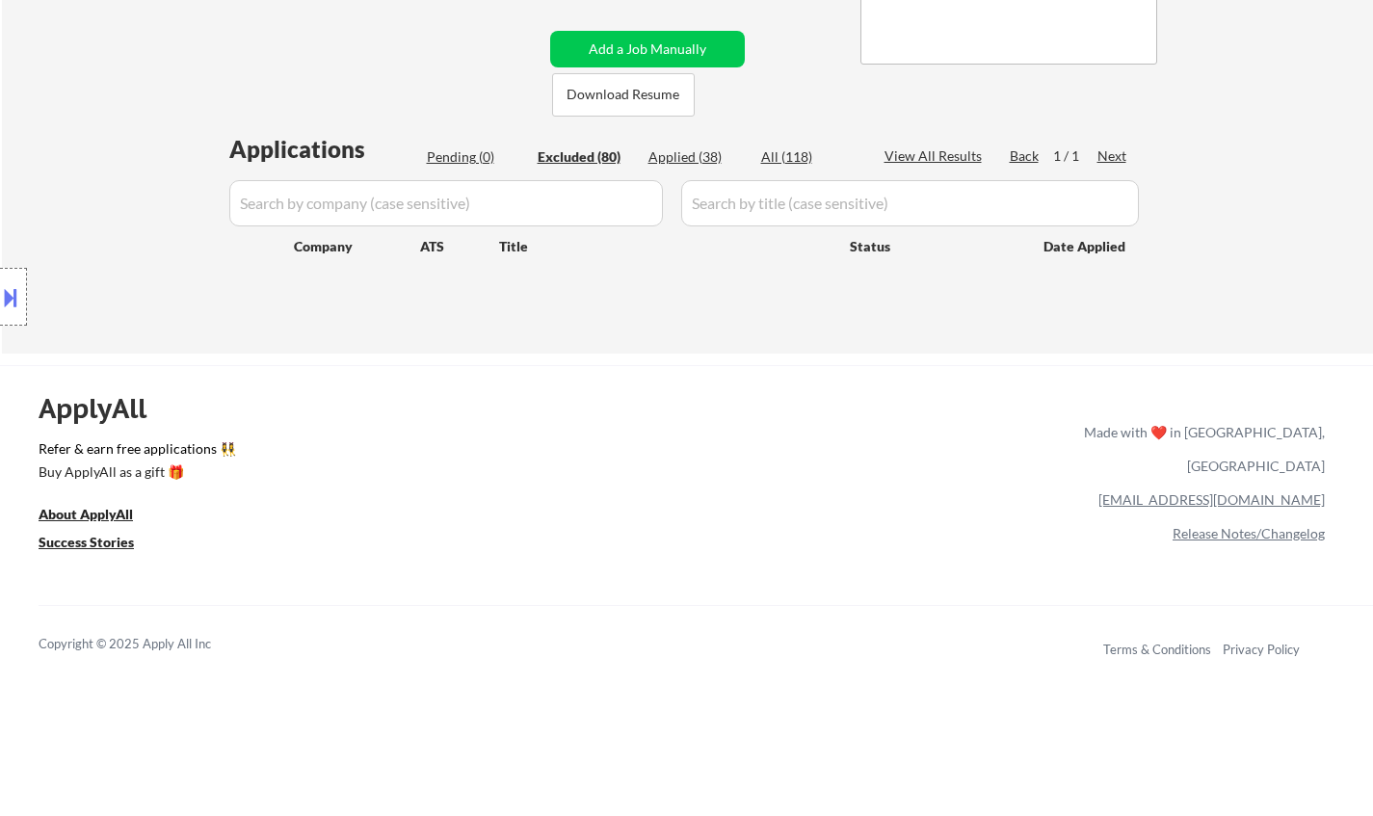
select select ""excluded__bad_match_""
select select ""excluded""
select select ""excluded__expired_""
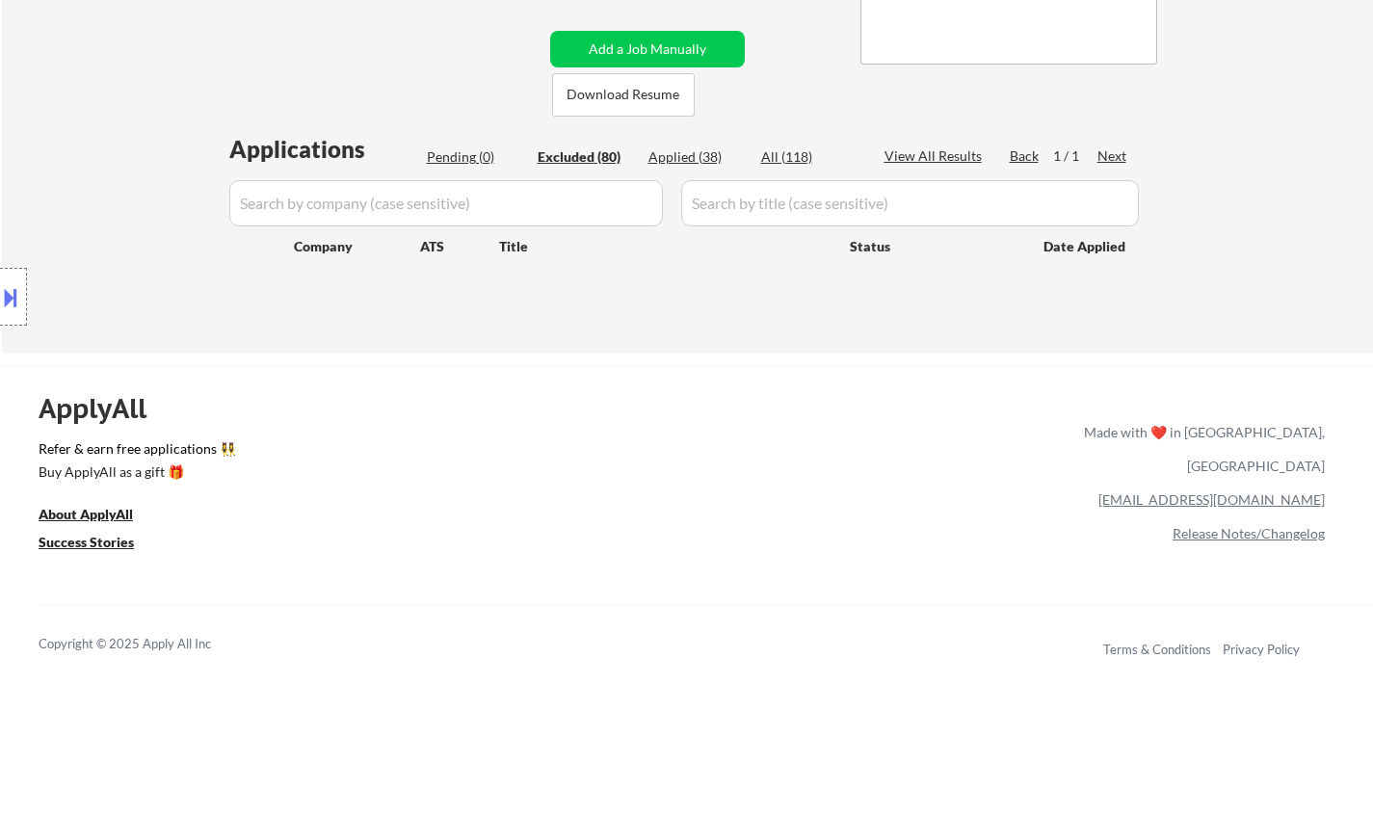
select select ""excluded__other_""
select select ""excluded__expired_""
select select ""excluded__location_""
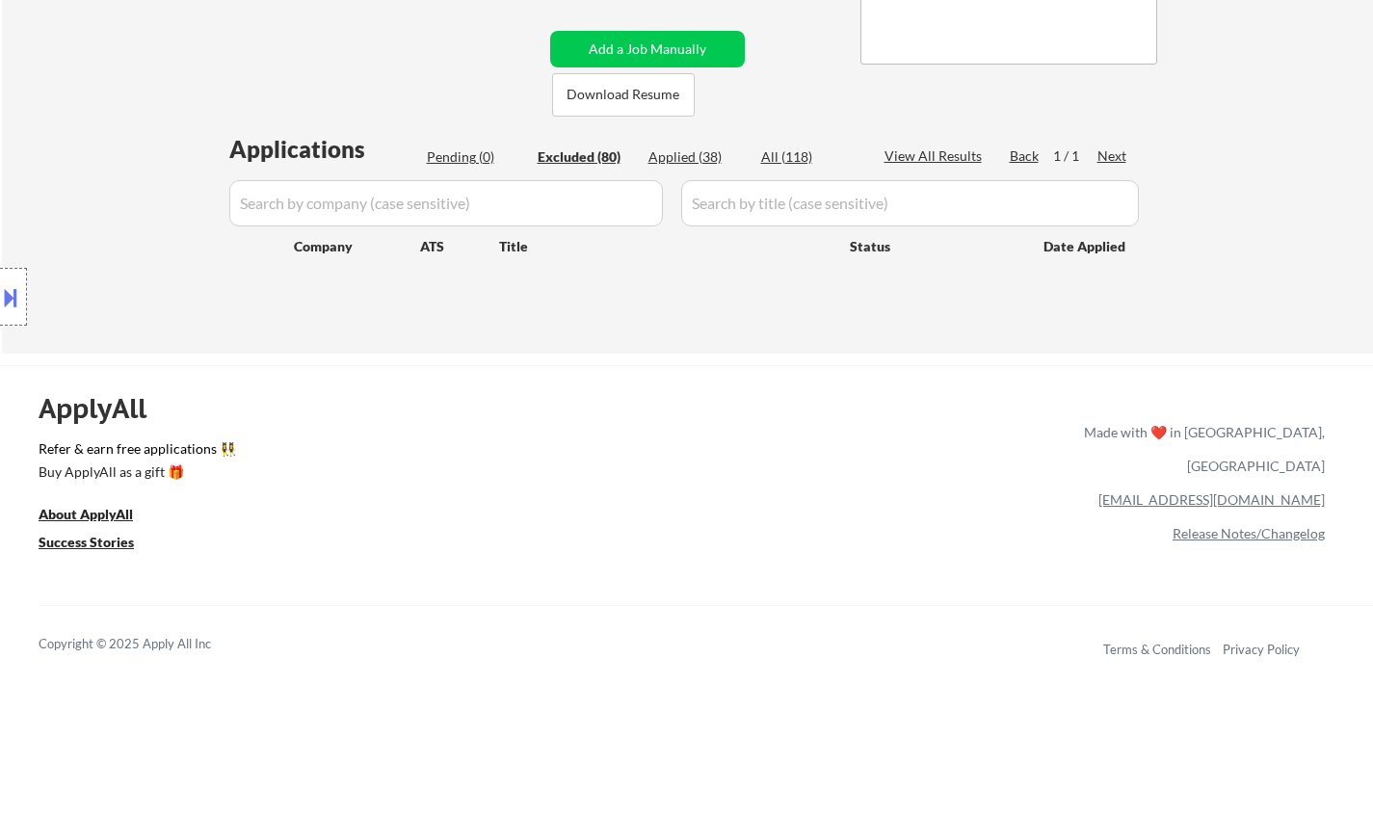
select select ""excluded__location_""
select select ""excluded__bad_match_""
select select ""excluded__expired_""
select select ""excluded__other_""
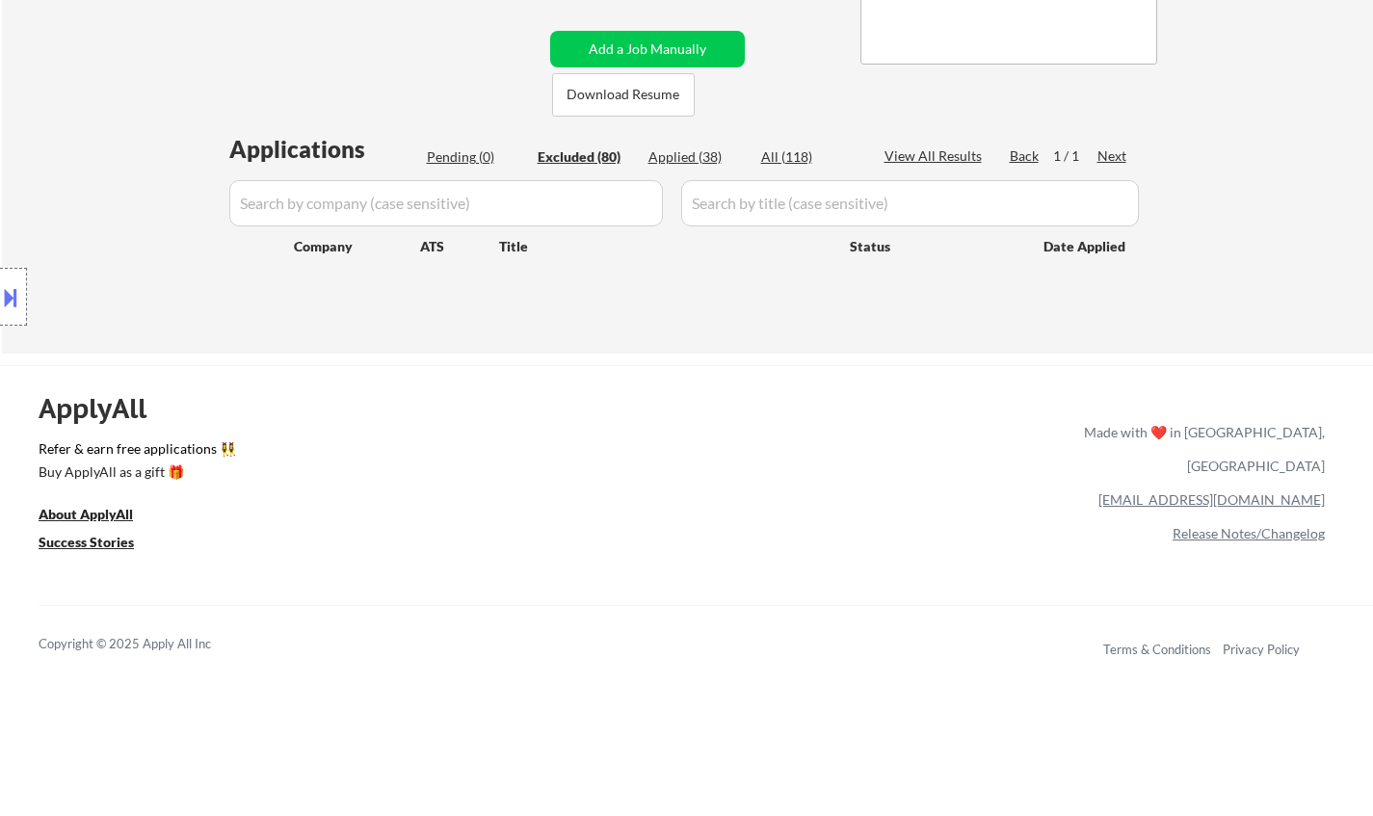
select select ""excluded""
select select ""excluded__location_""
select select ""excluded__other_""
select select ""excluded__expired_""
select select ""excluded__location_""
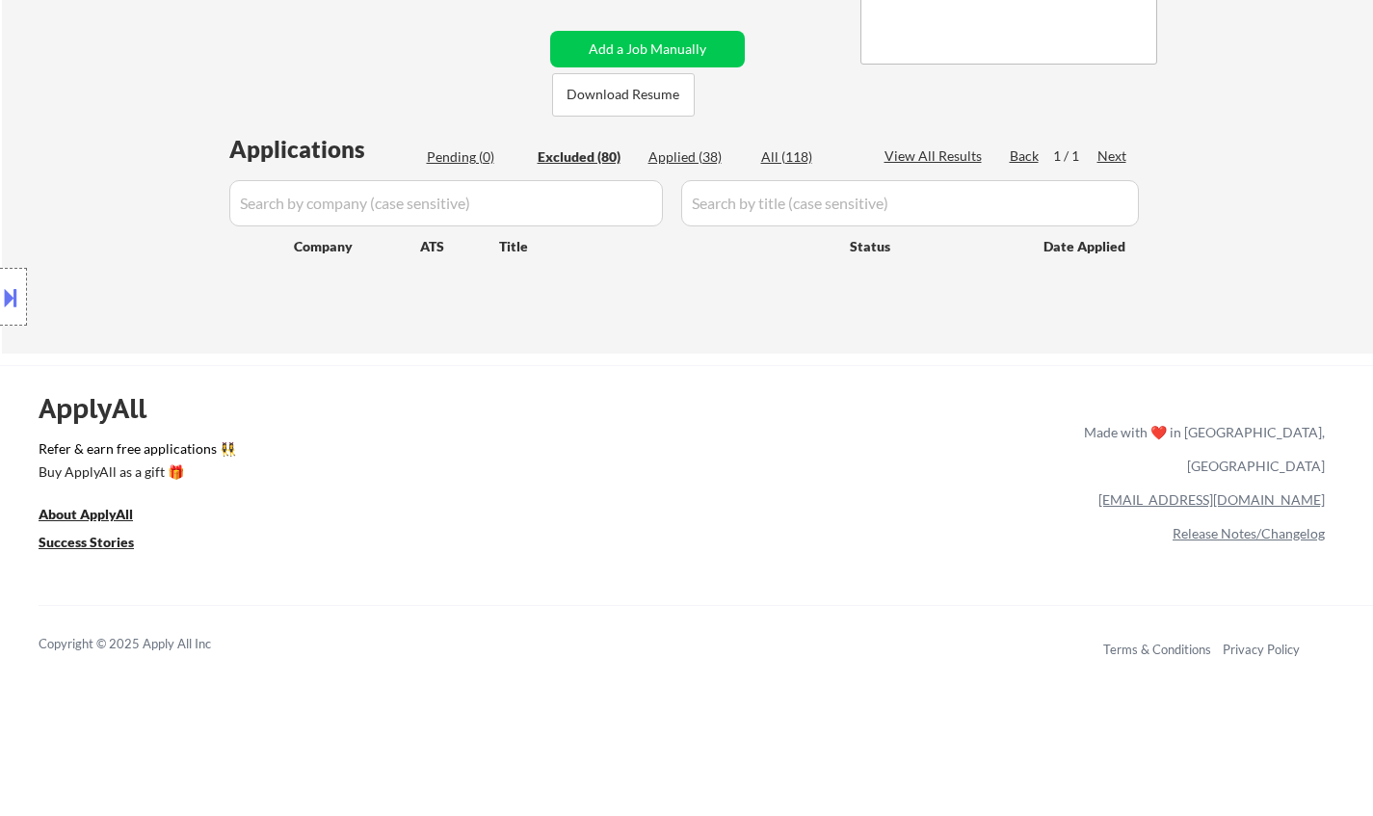
select select ""excluded__bad_match_""
select select ""excluded__expired_""
select select ""excluded__location_""
select select ""excluded__bad_match_""
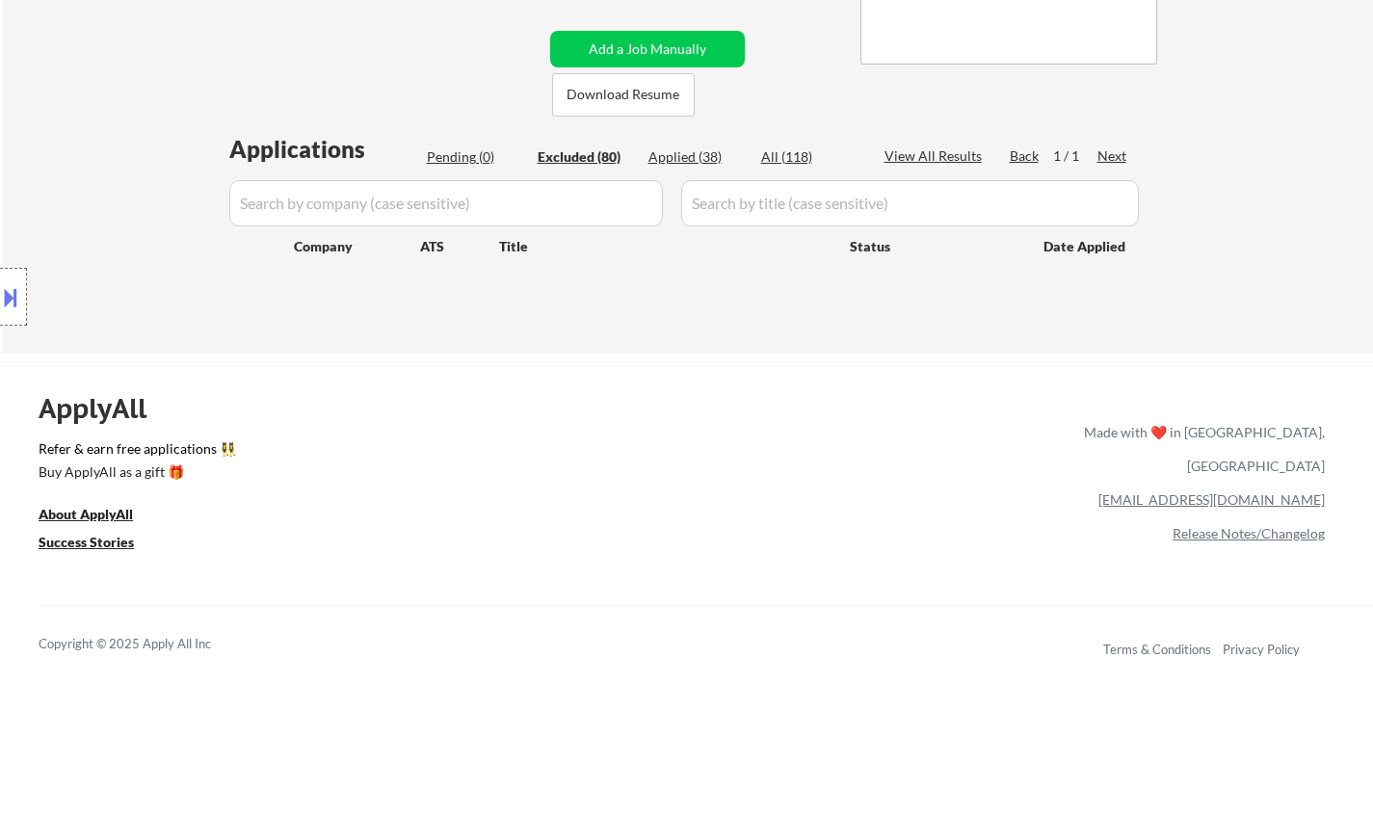
select select ""excluded__bad_match_""
select select ""excluded""
select select ""excluded__bad_match_""
select select ""excluded__location_""
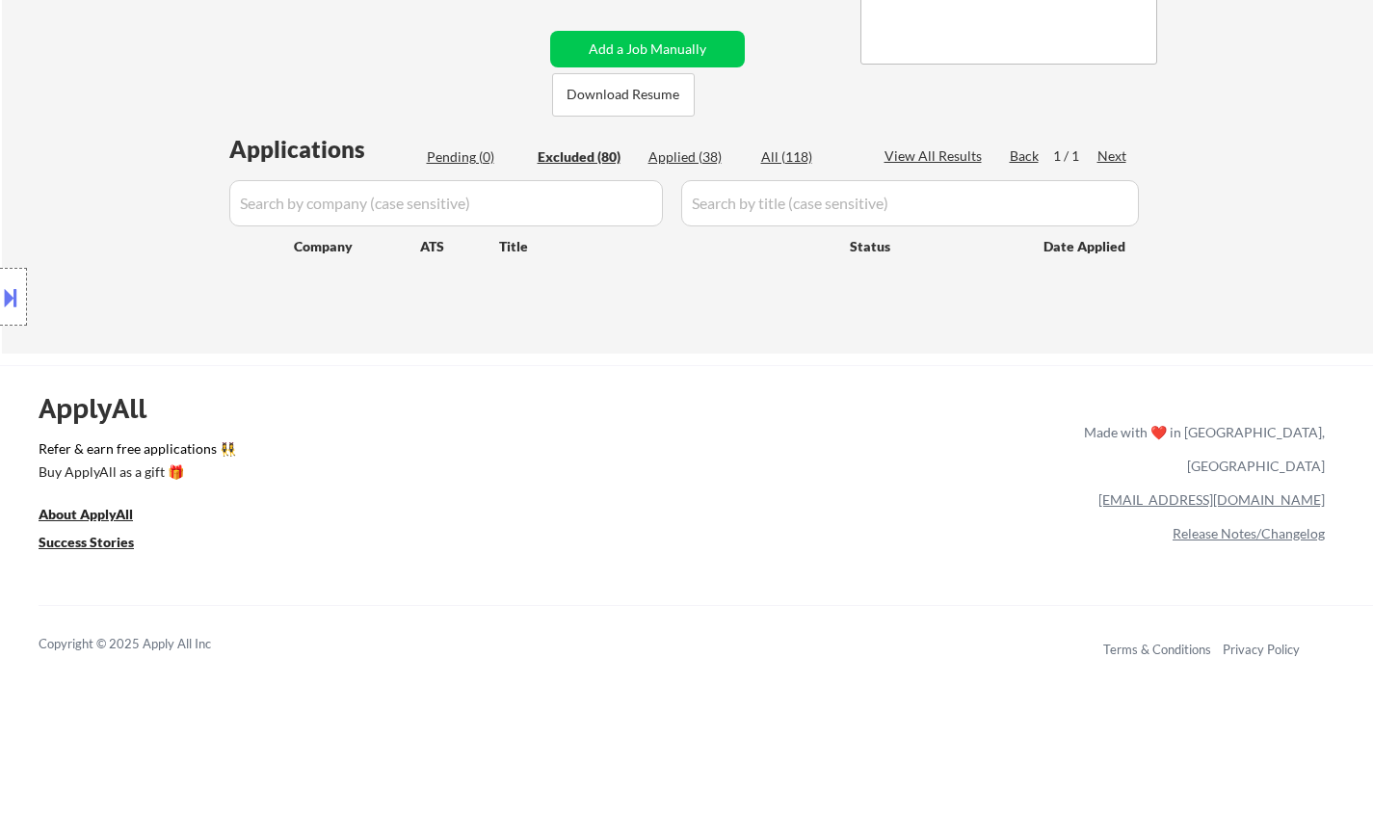
select select ""excluded__other_""
select select ""excluded__expired_""
select select ""excluded__other_""
select select ""excluded__bad_match_""
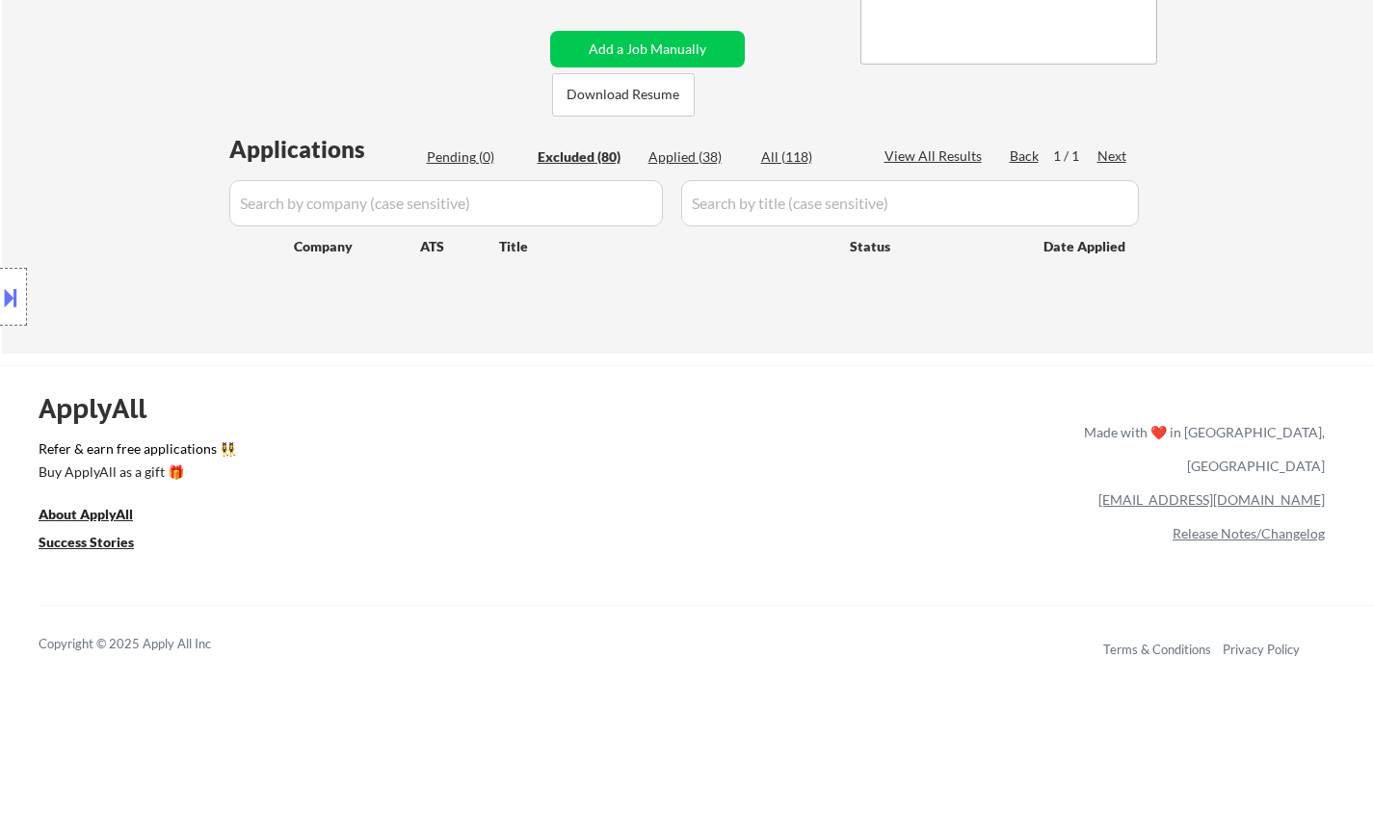
select select ""excluded__location_""
select select ""excluded__expired_""
select select ""excluded__location_""
select select ""excluded""
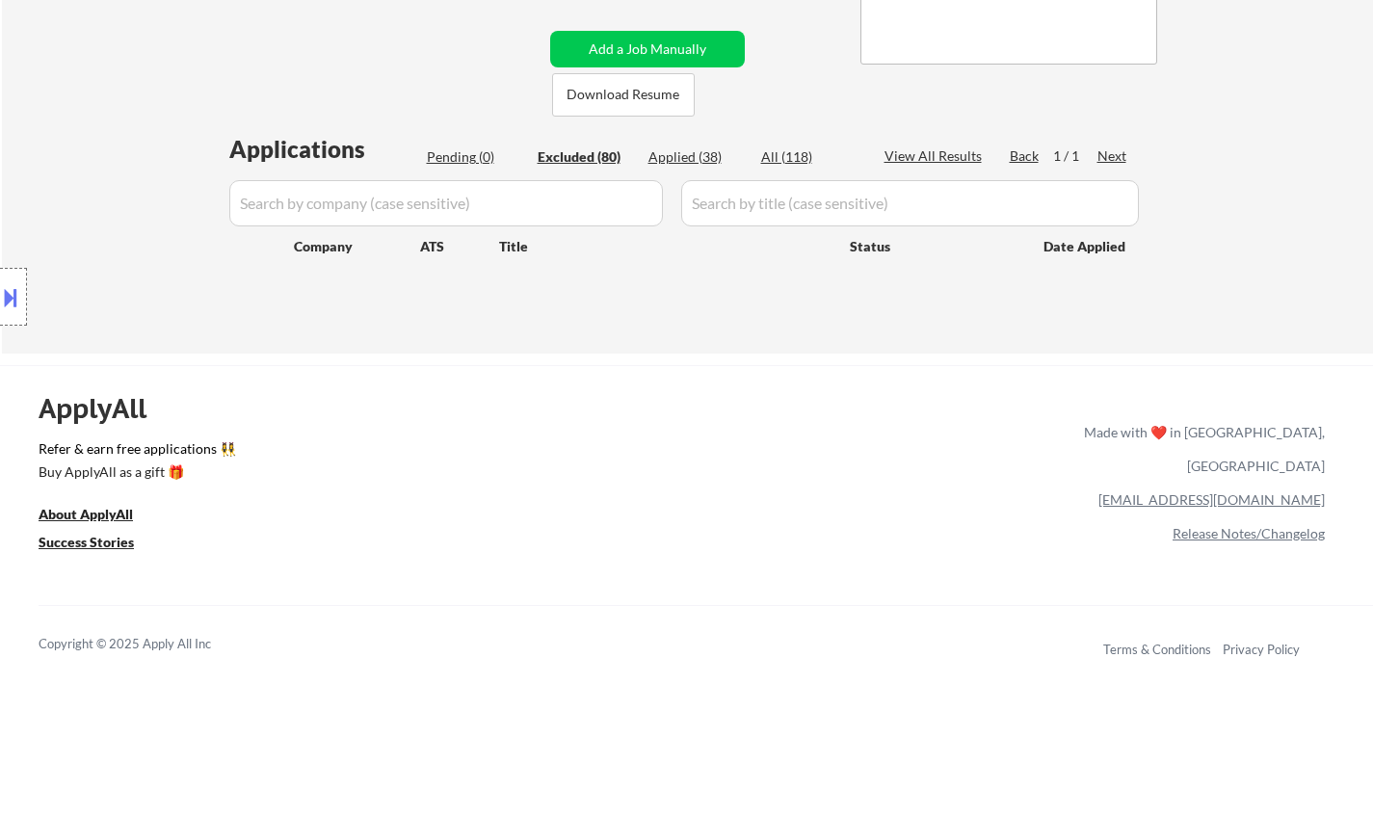
select select ""excluded__location_""
select select ""excluded__bad_match_""
select select ""excluded__expired_""
select select ""excluded__bad_match_""
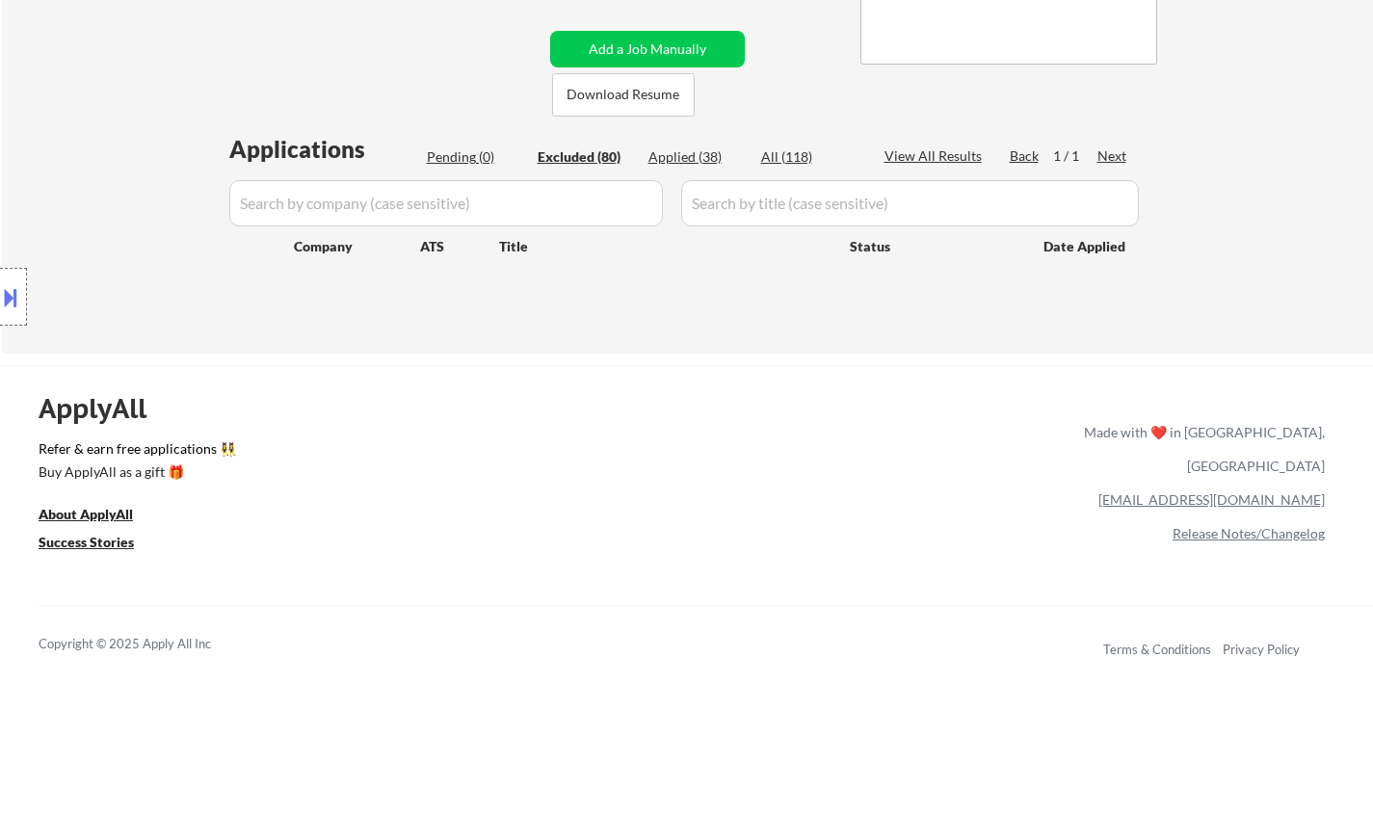
select select ""excluded__expired_""
select select ""excluded__other_""
select select ""excluded__bad_match_""
select select ""excluded""
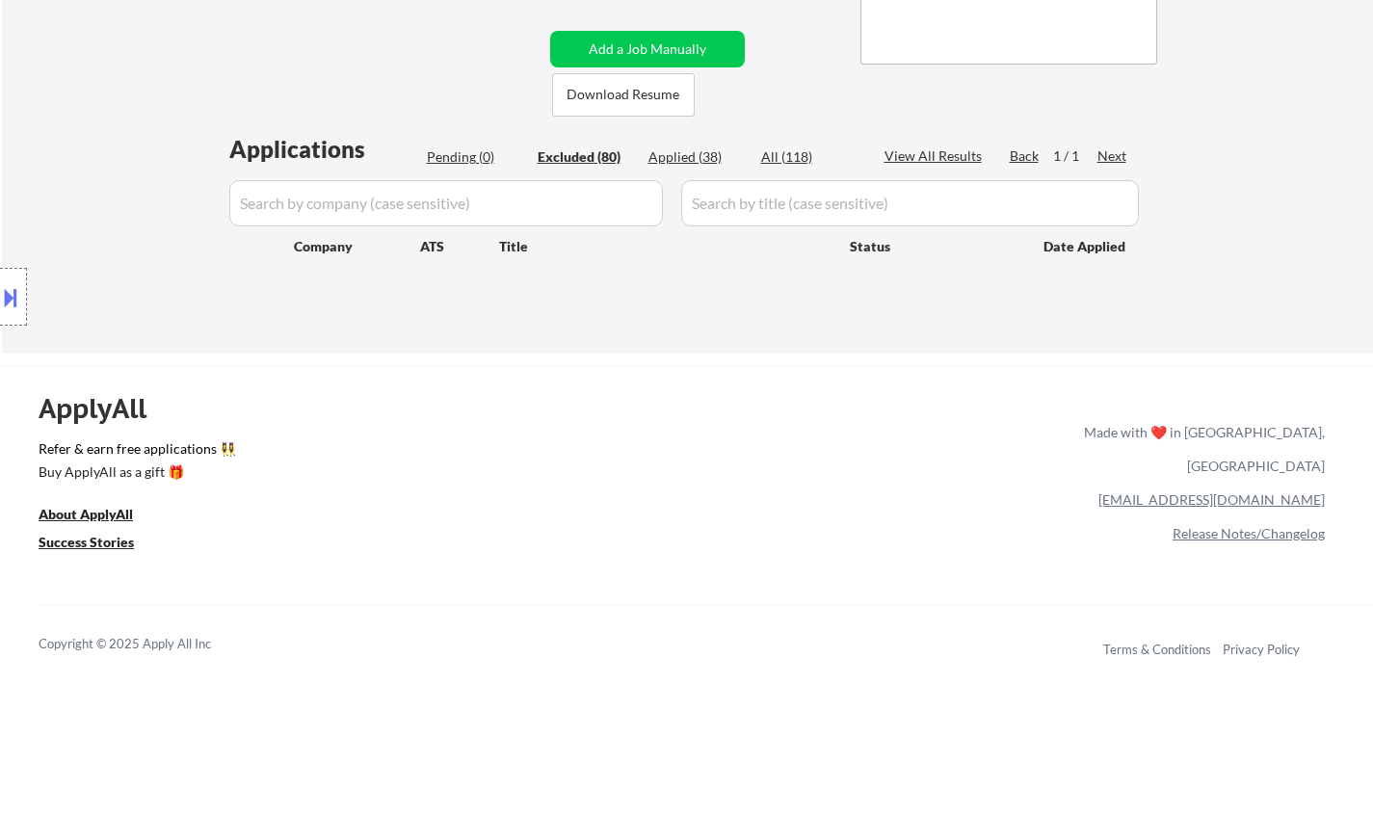
select select ""excluded__location_""
select select ""excluded__bad_match_""
select select ""excluded__expired_""
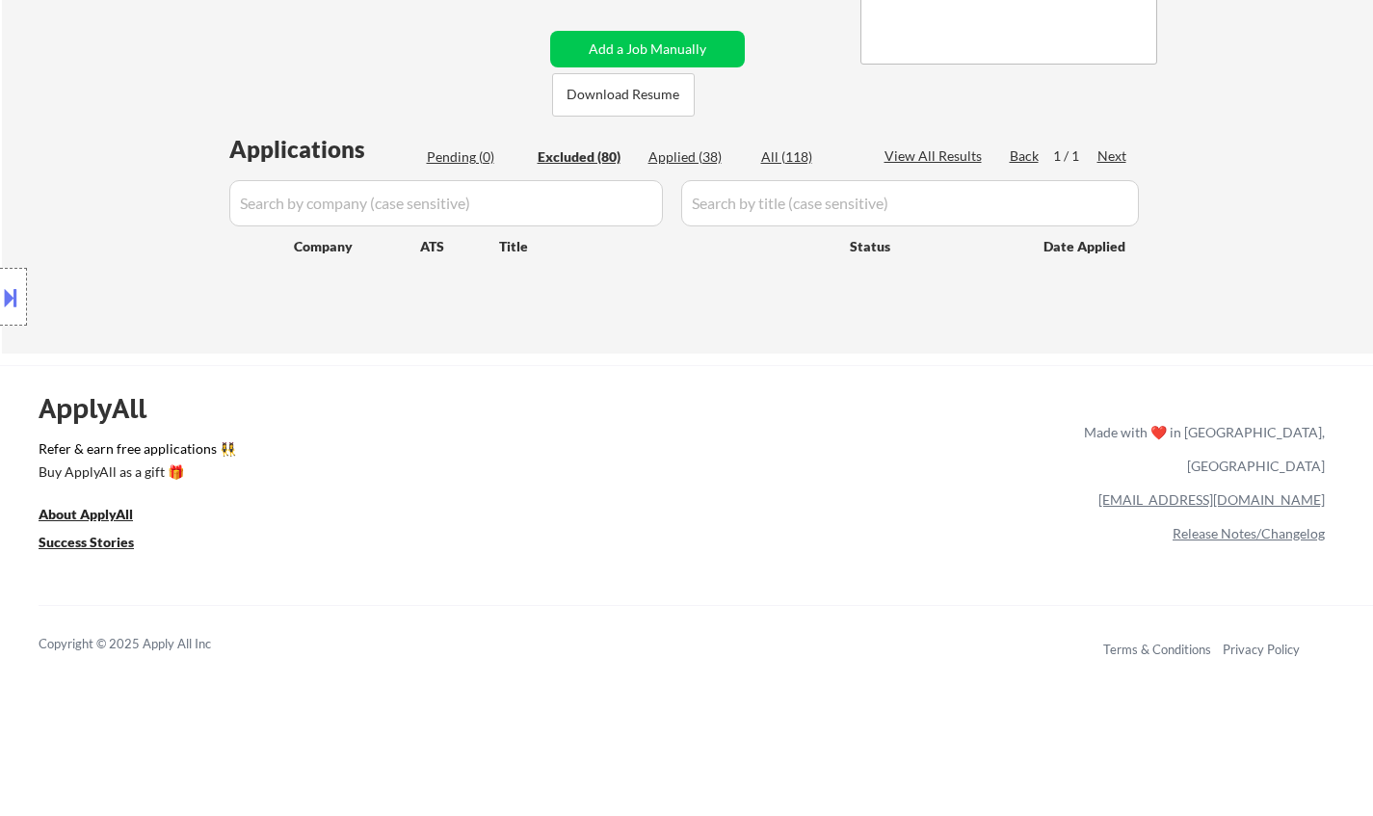
select select ""excluded__expired_""
select select ""excluded__location_""
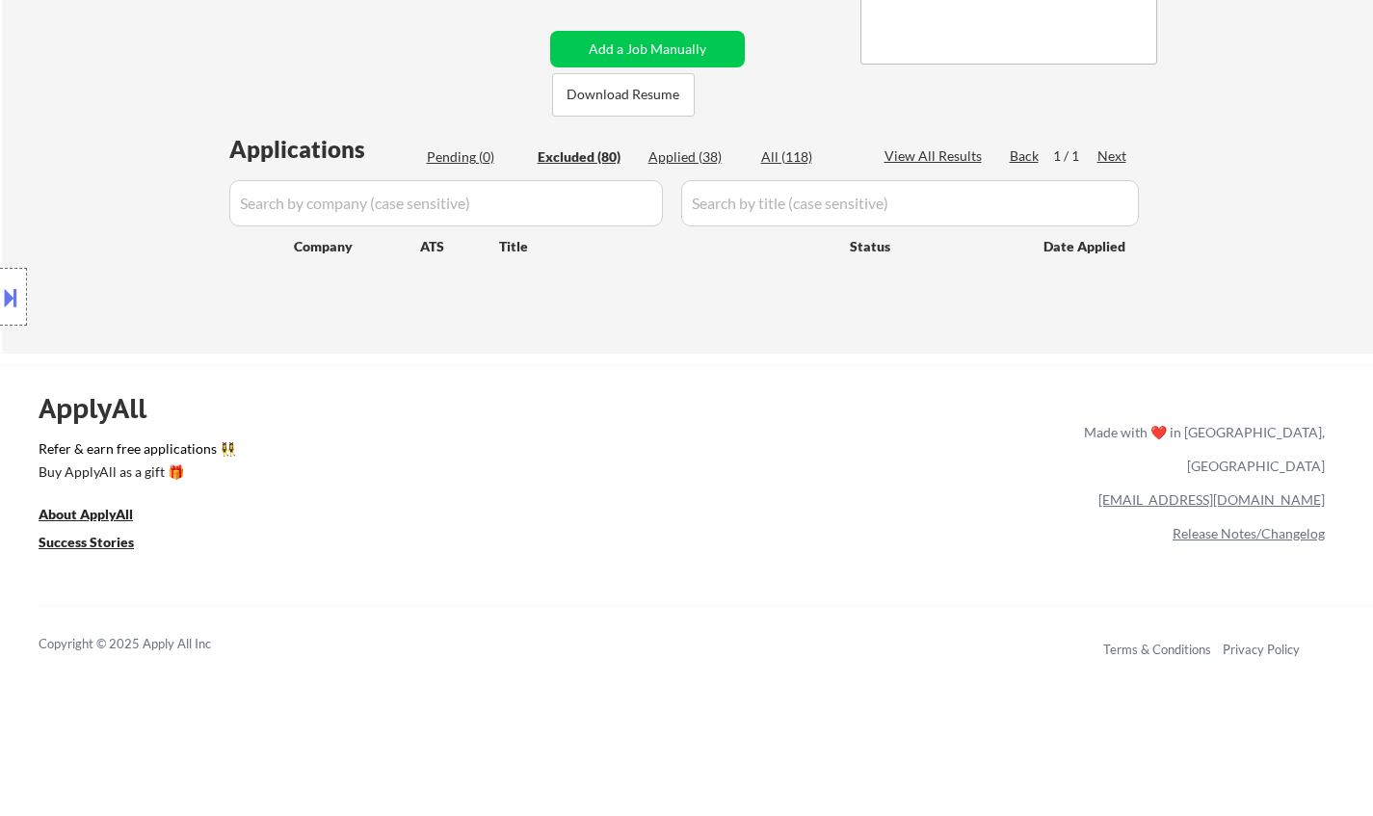
select select ""excluded__bad_match_""
select select ""excluded__location_""
select select ""excluded__other_""
select select ""excluded__expired_""
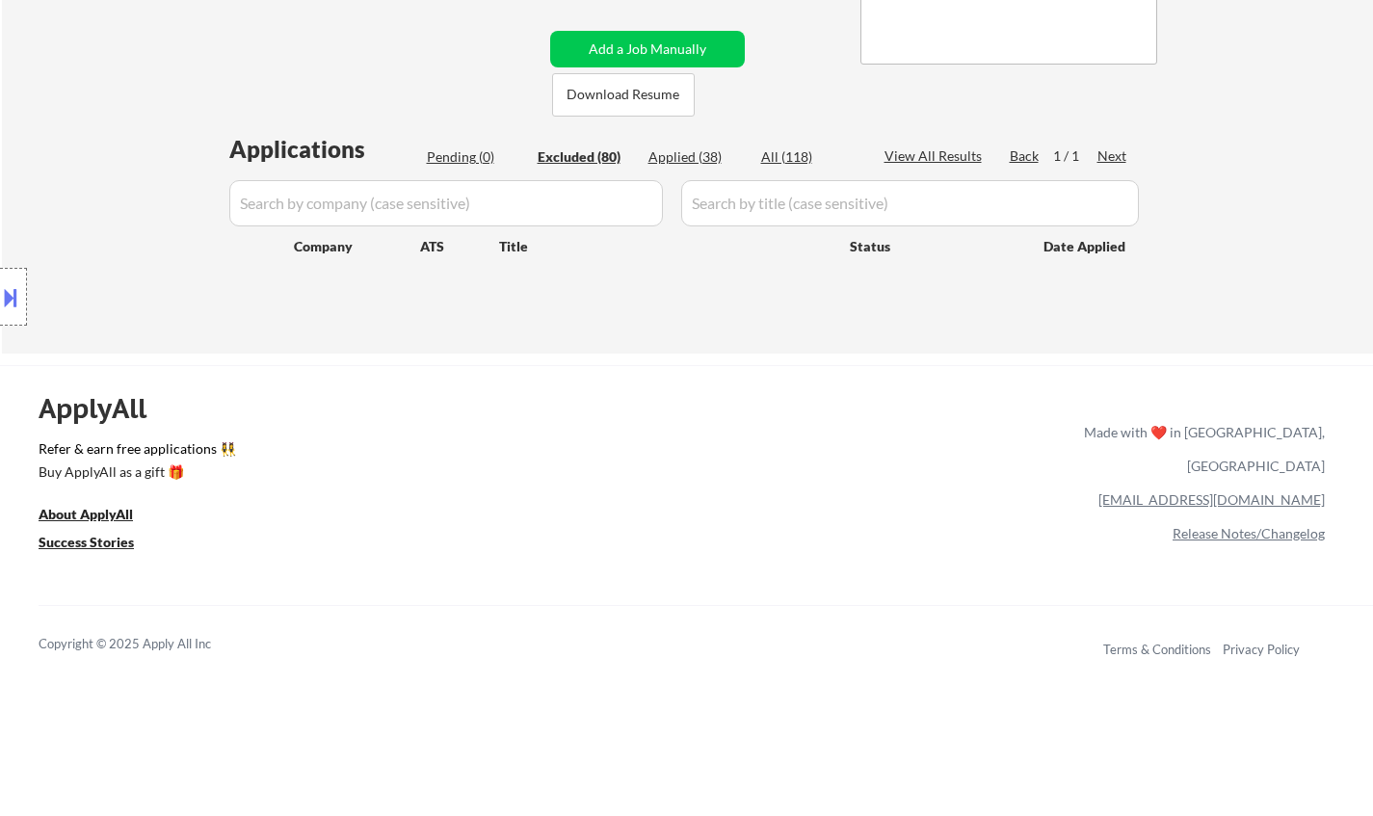
select select ""excluded__expired_""
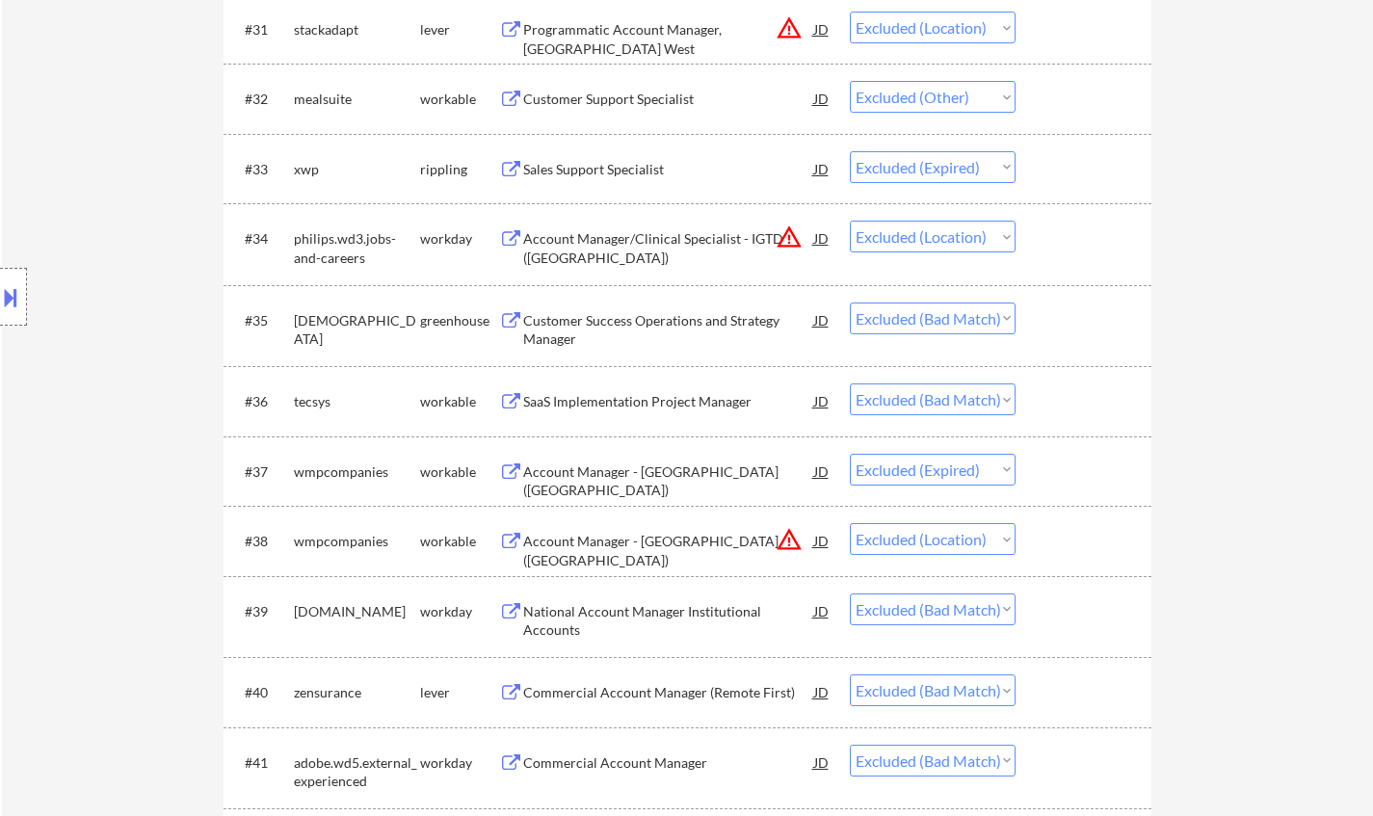
scroll to position [3084, 0]
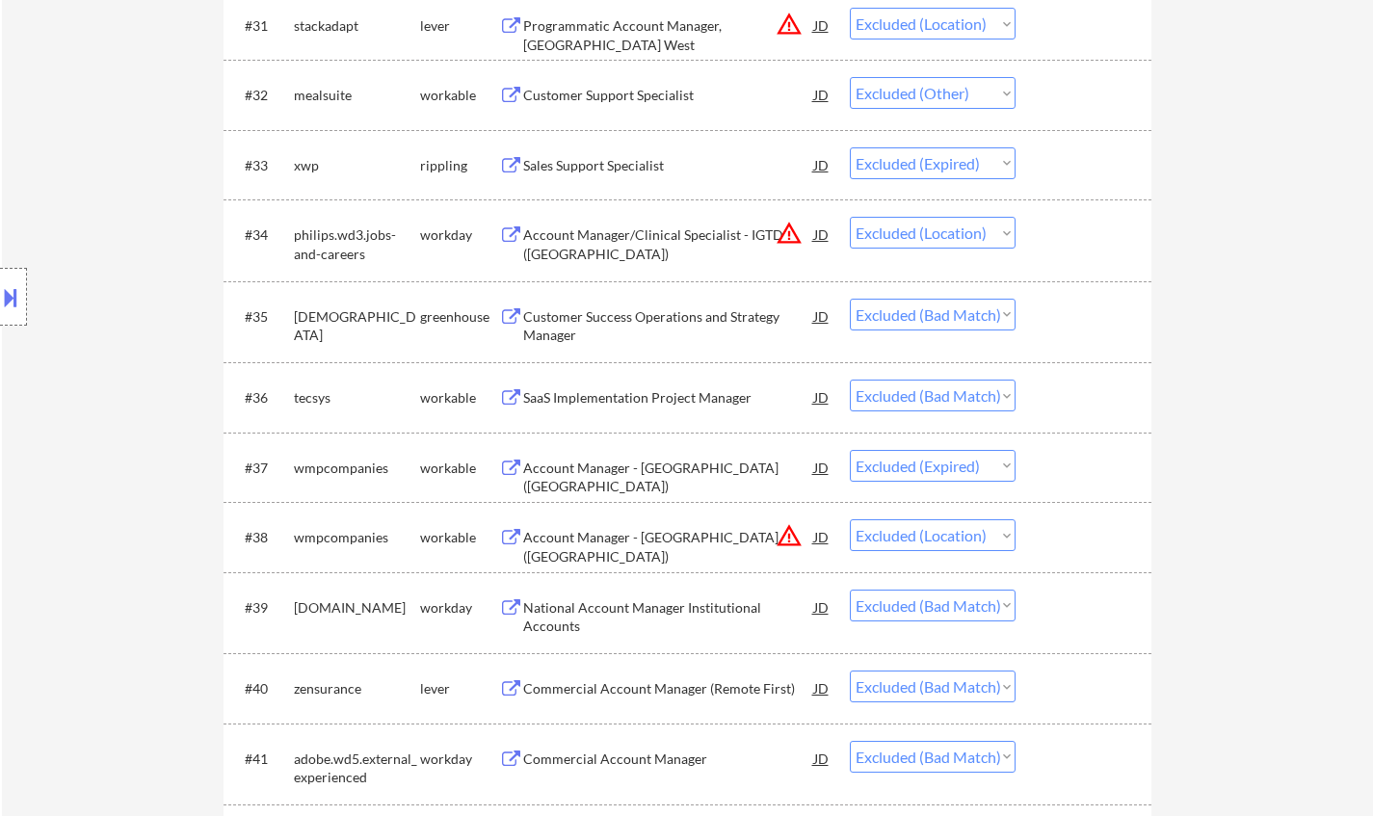
click at [4, 284] on button at bounding box center [10, 297] width 21 height 32
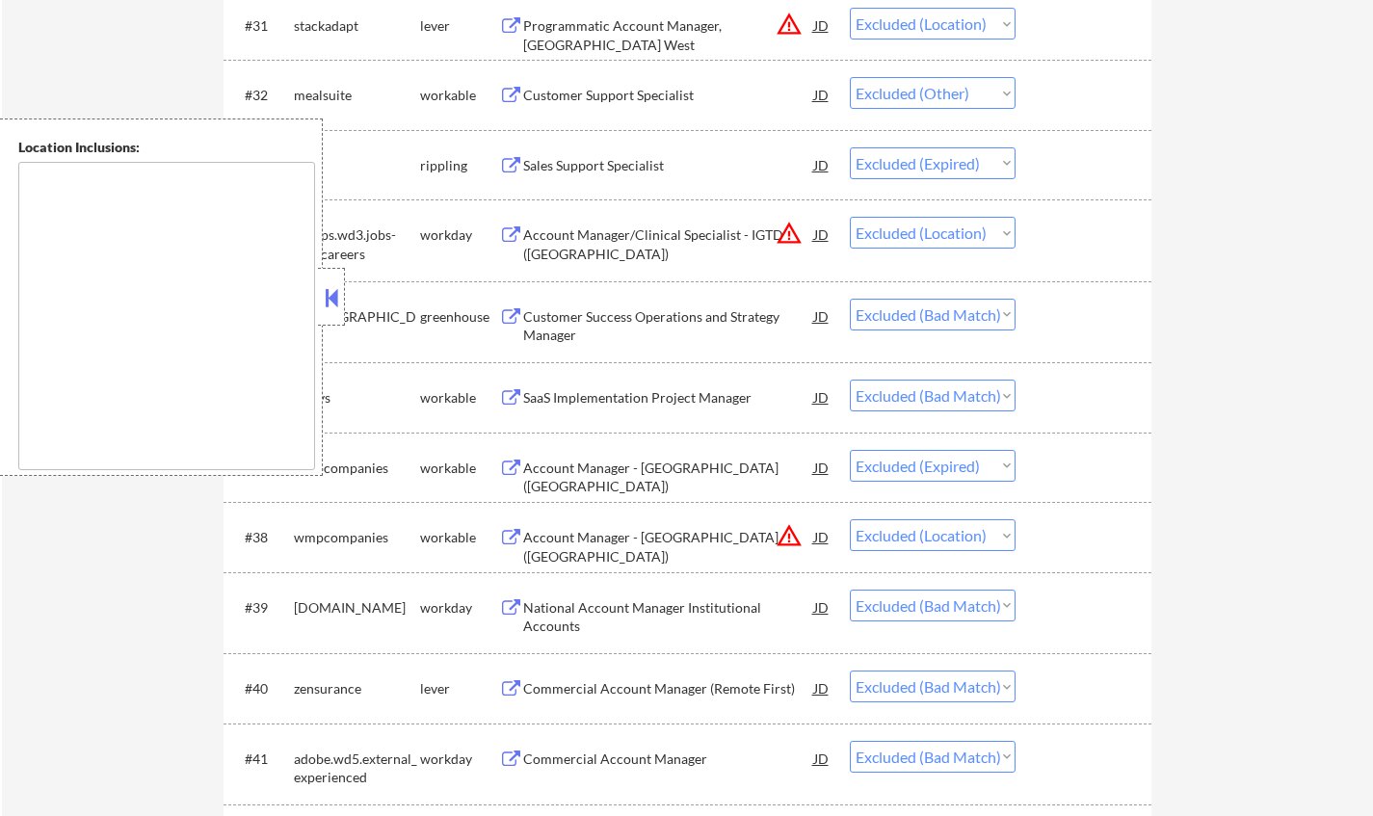
click at [340, 293] on button at bounding box center [331, 297] width 21 height 29
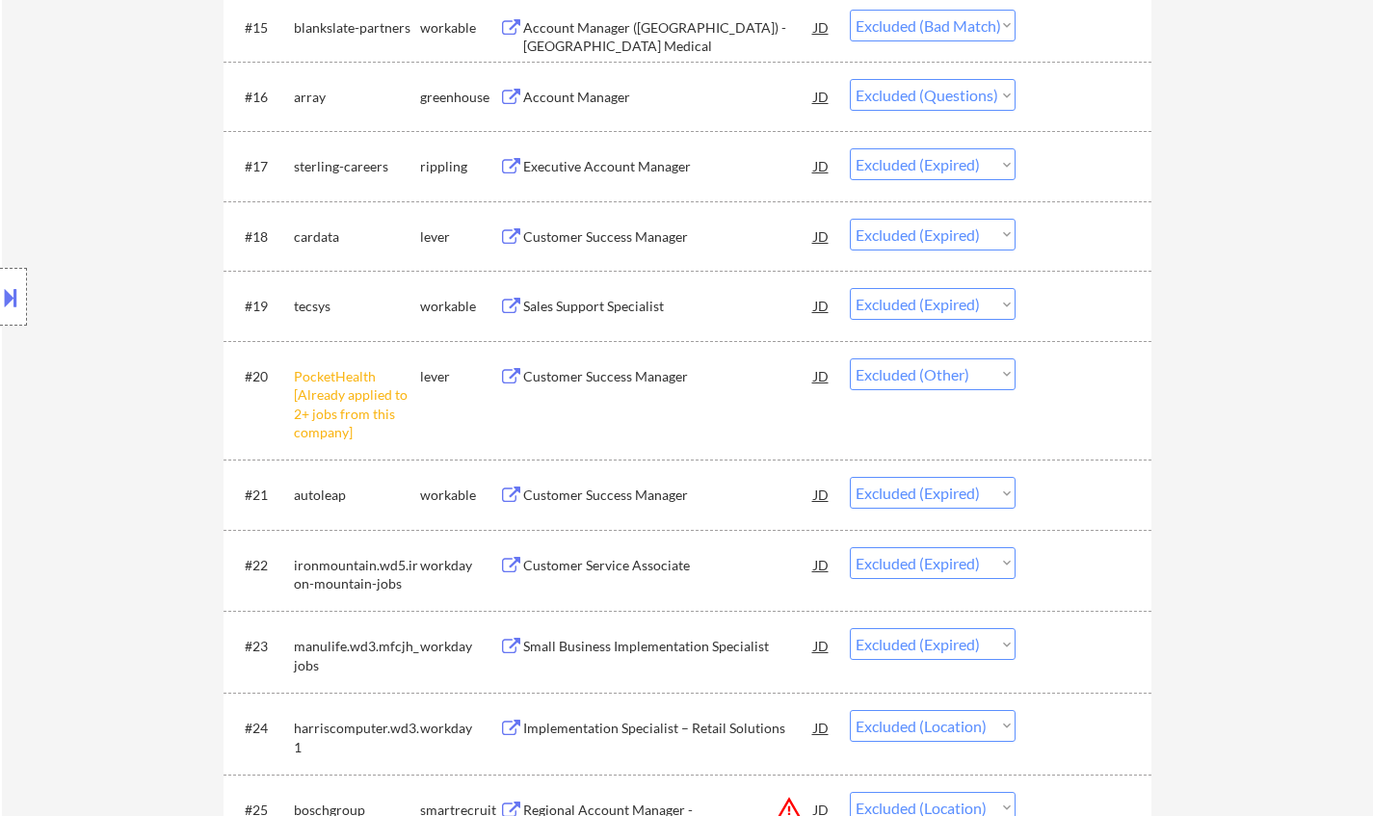
scroll to position [1831, 0]
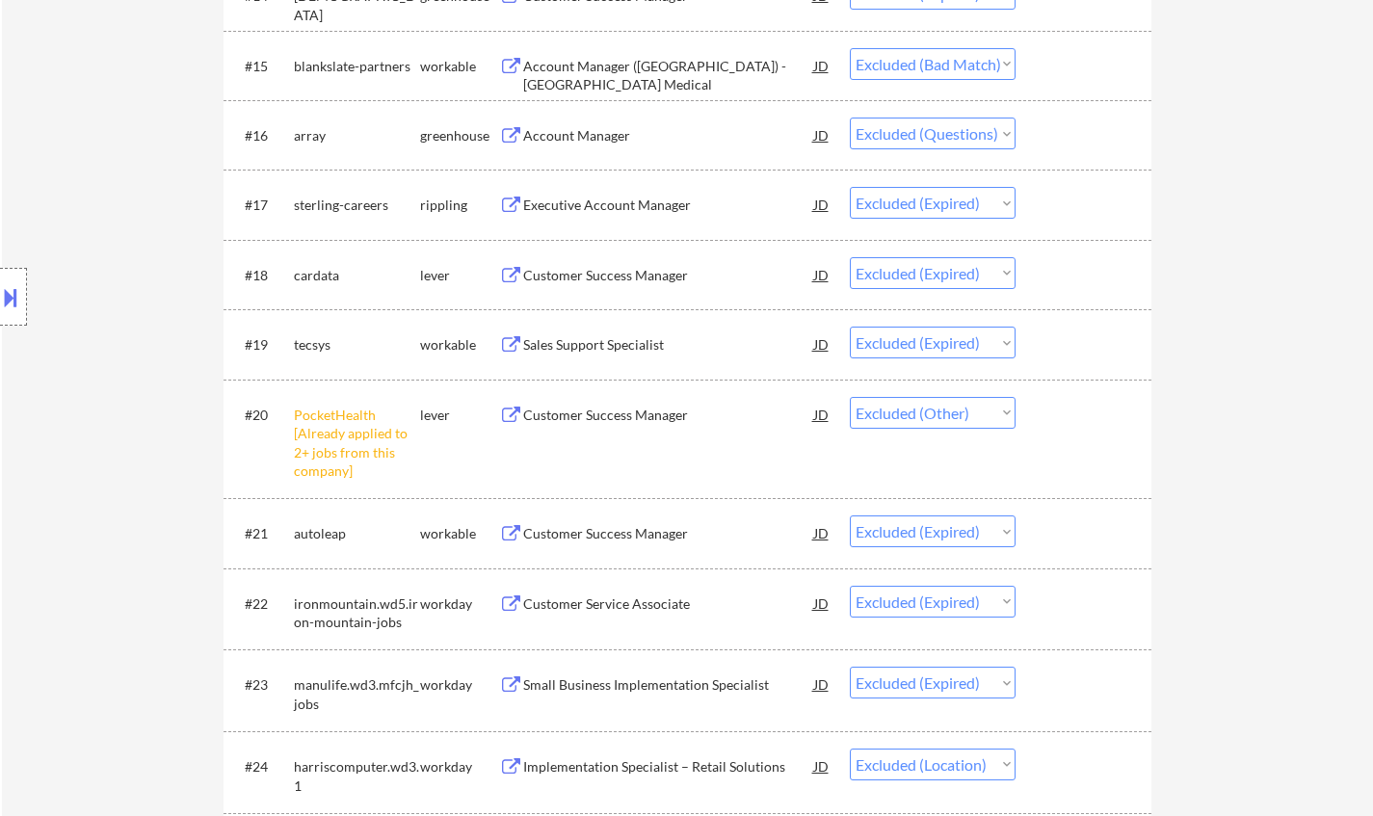
click at [573, 130] on div "Account Manager" at bounding box center [668, 135] width 291 height 19
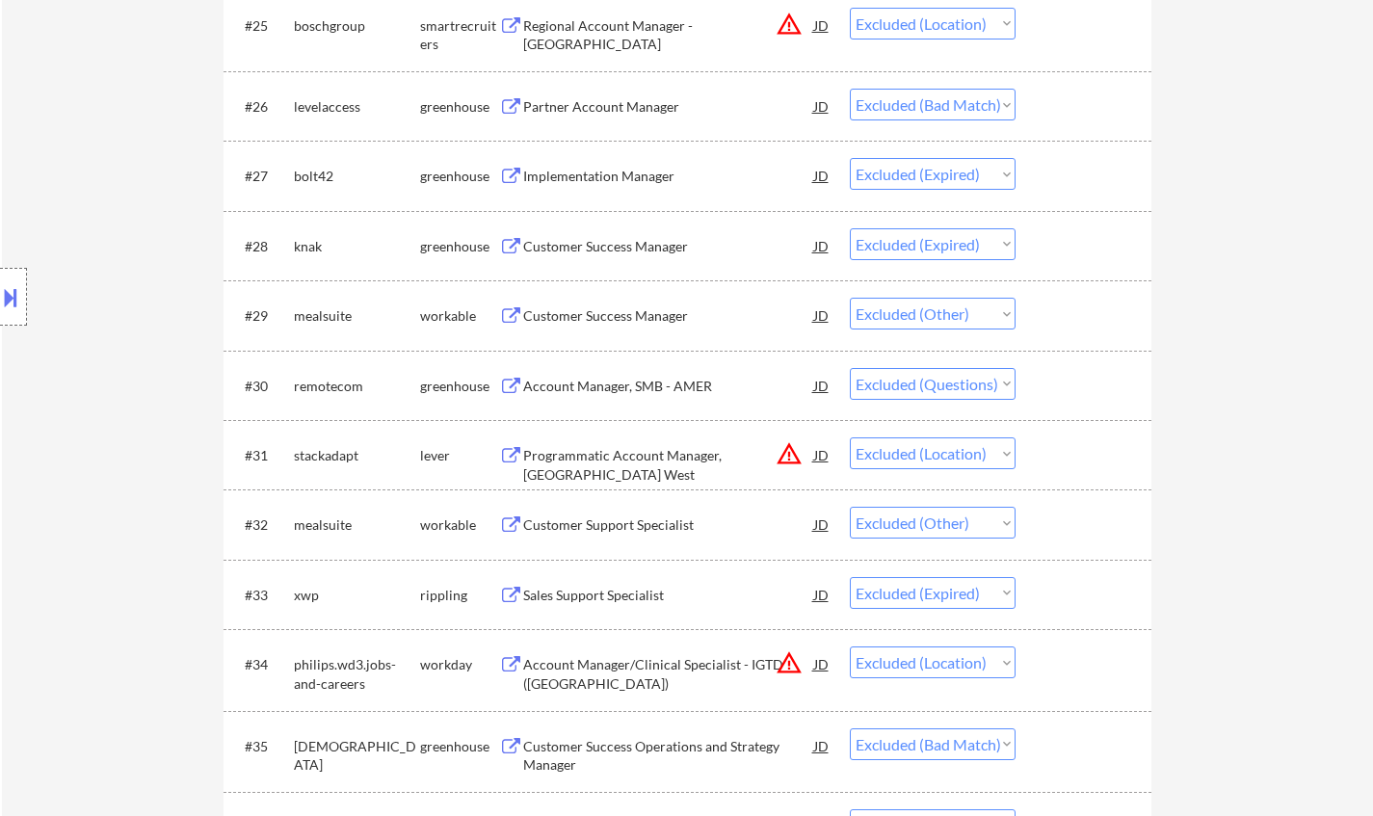
scroll to position [2795, 0]
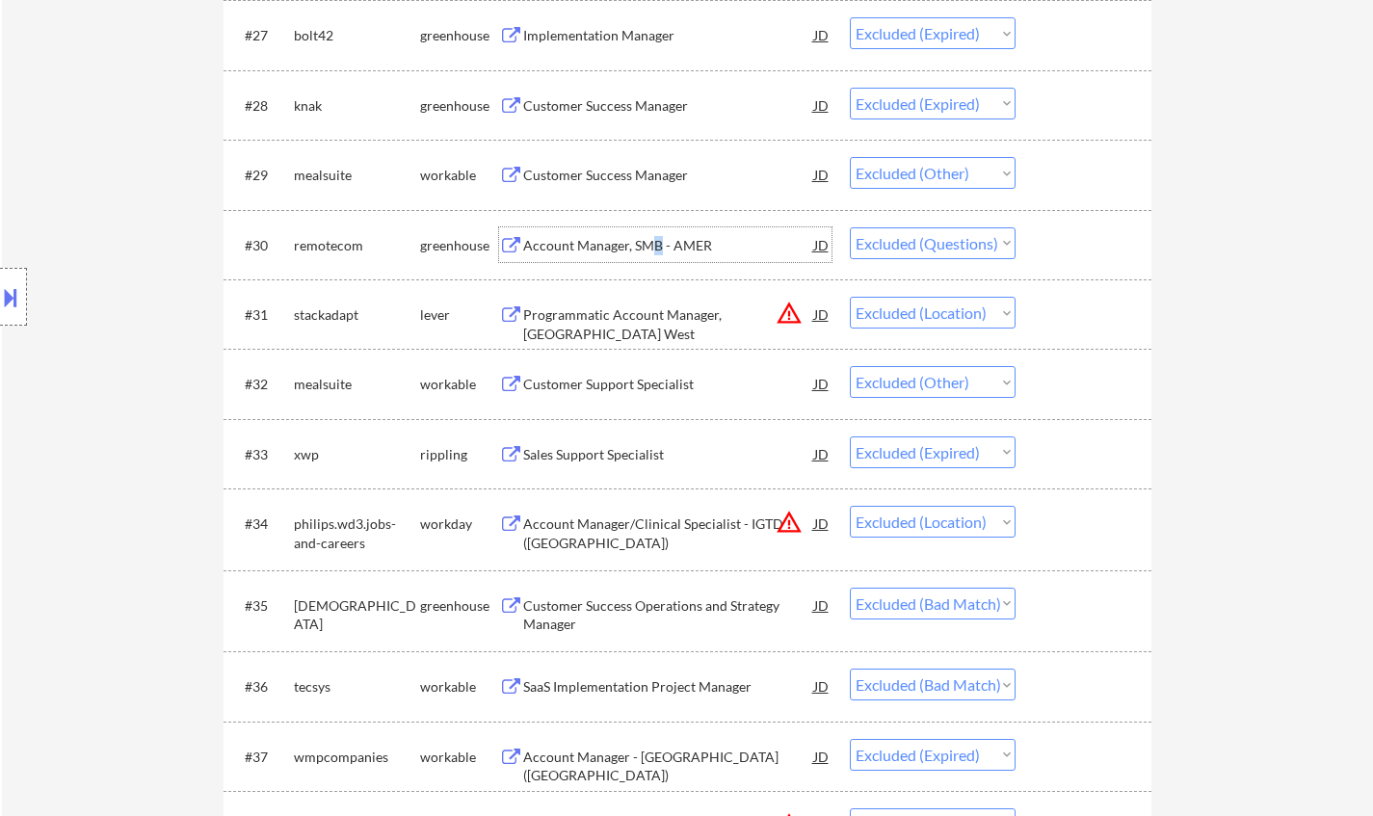
click at [655, 242] on div "Account Manager, SMB - AMER" at bounding box center [668, 245] width 291 height 19
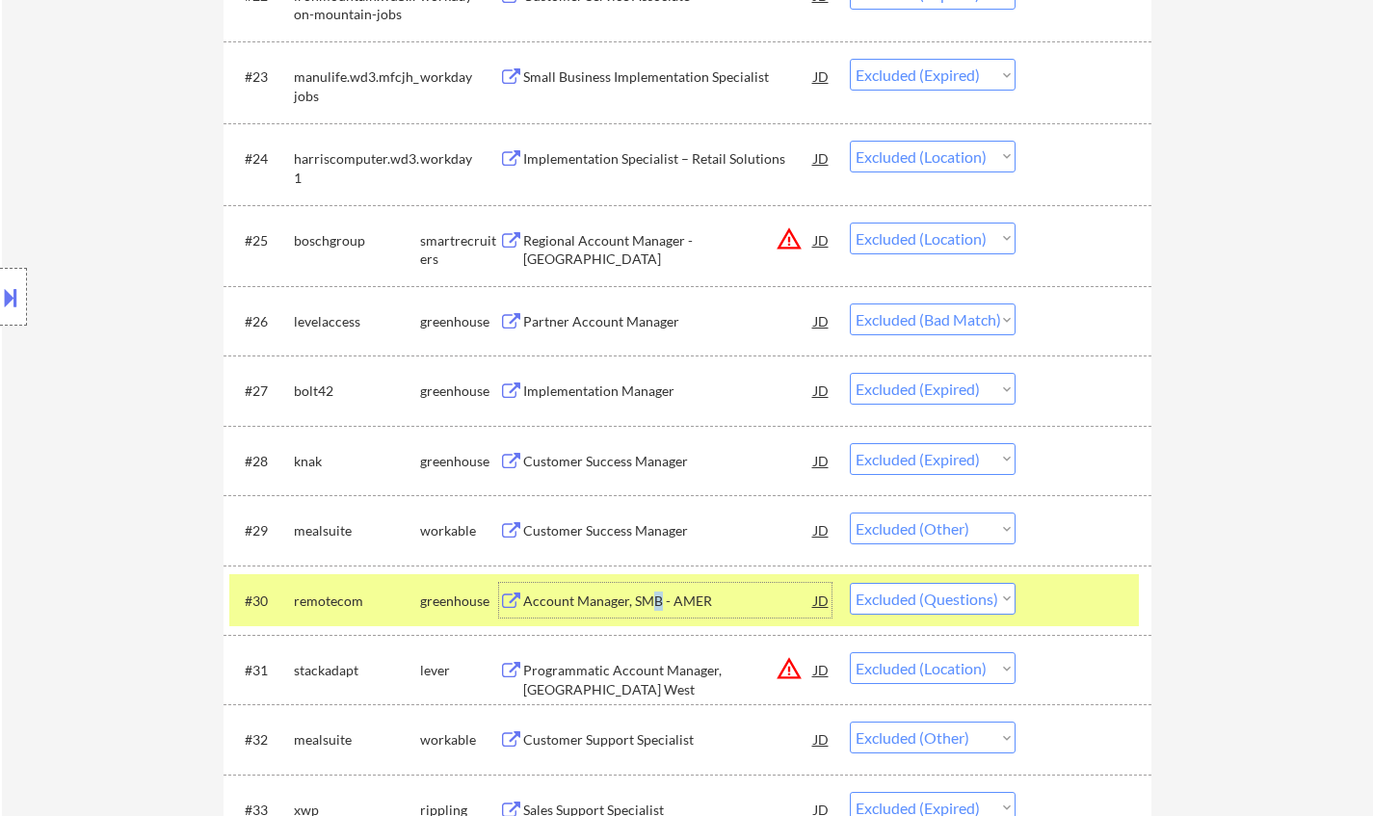
scroll to position [2313, 0]
